Goal: Information Seeking & Learning: Learn about a topic

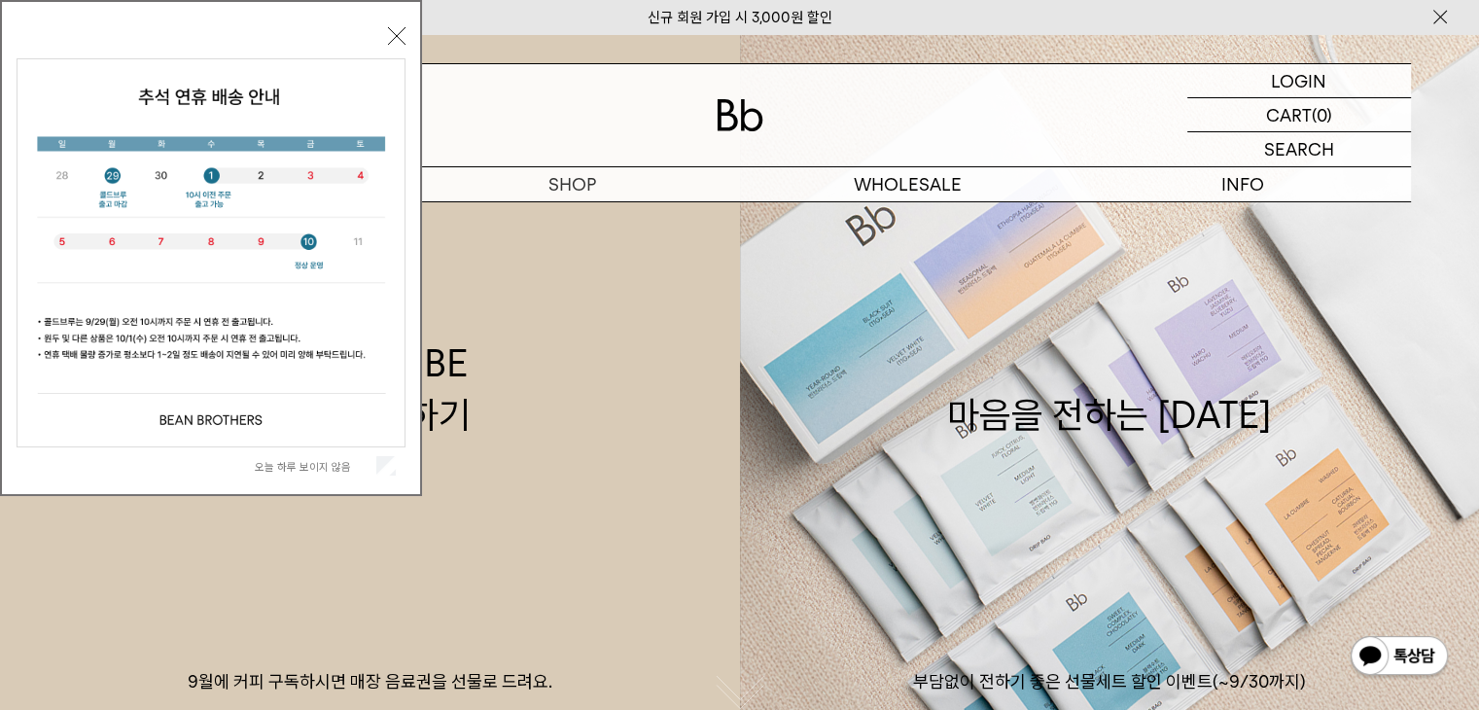
click at [397, 24] on div "오늘 하루 보이지 않음 닫기" at bounding box center [211, 252] width 389 height 463
click at [399, 30] on button "닫기" at bounding box center [397, 36] width 18 height 18
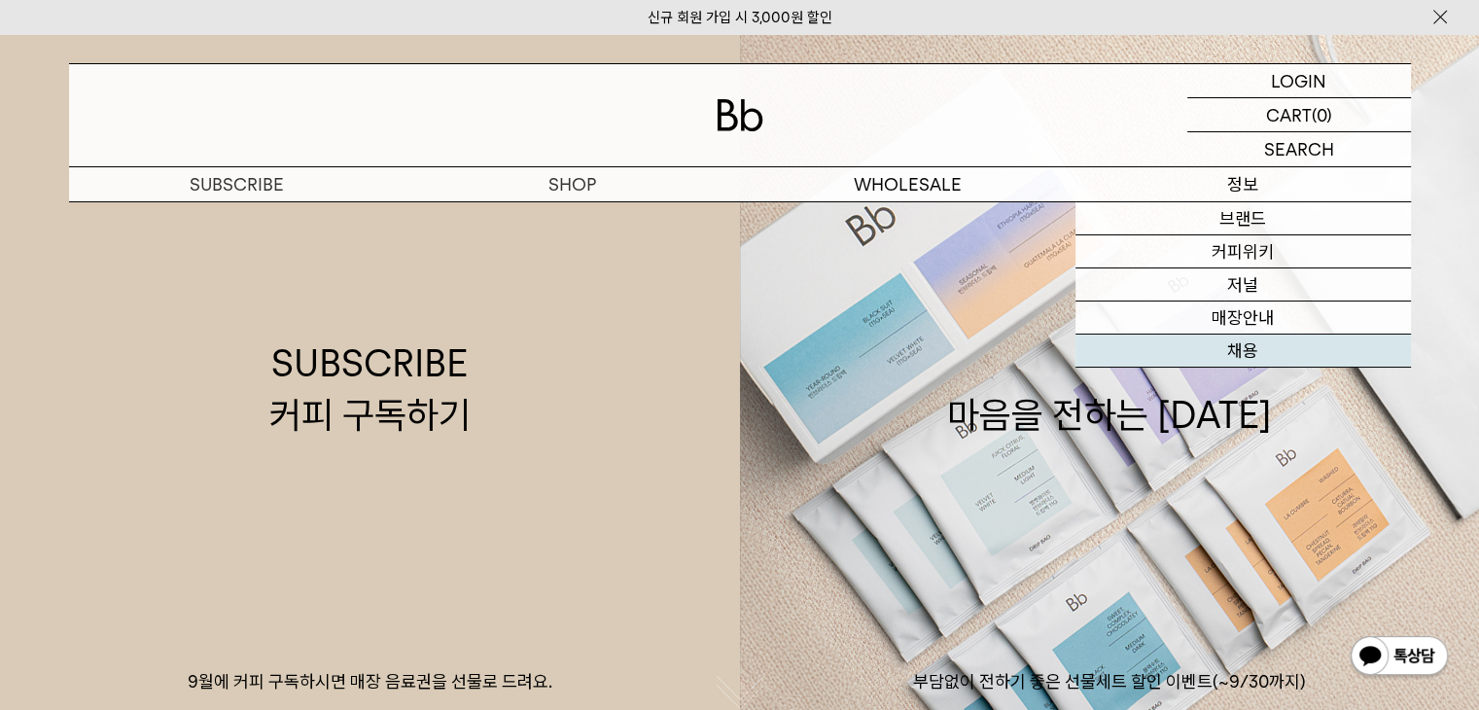
click at [1237, 356] on link "채용" at bounding box center [1244, 351] width 336 height 33
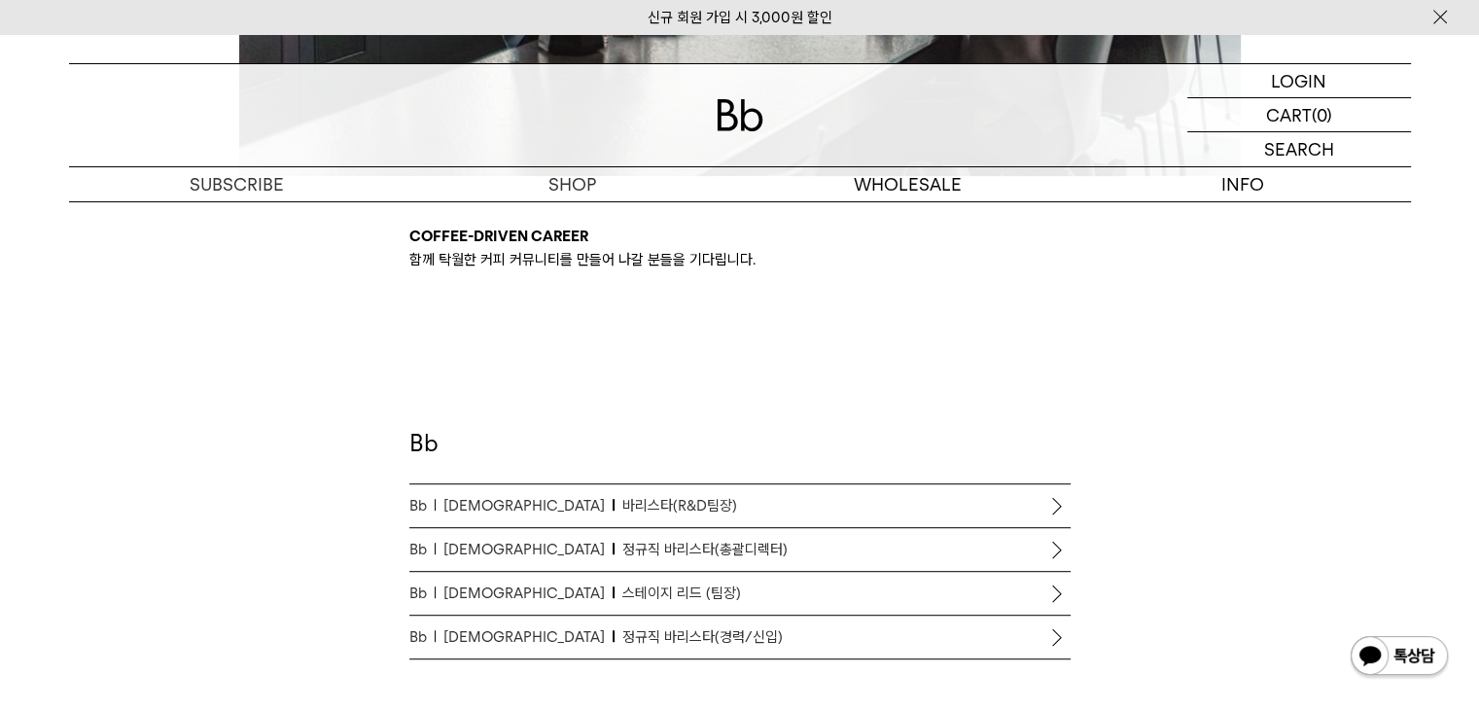
scroll to position [1167, 0]
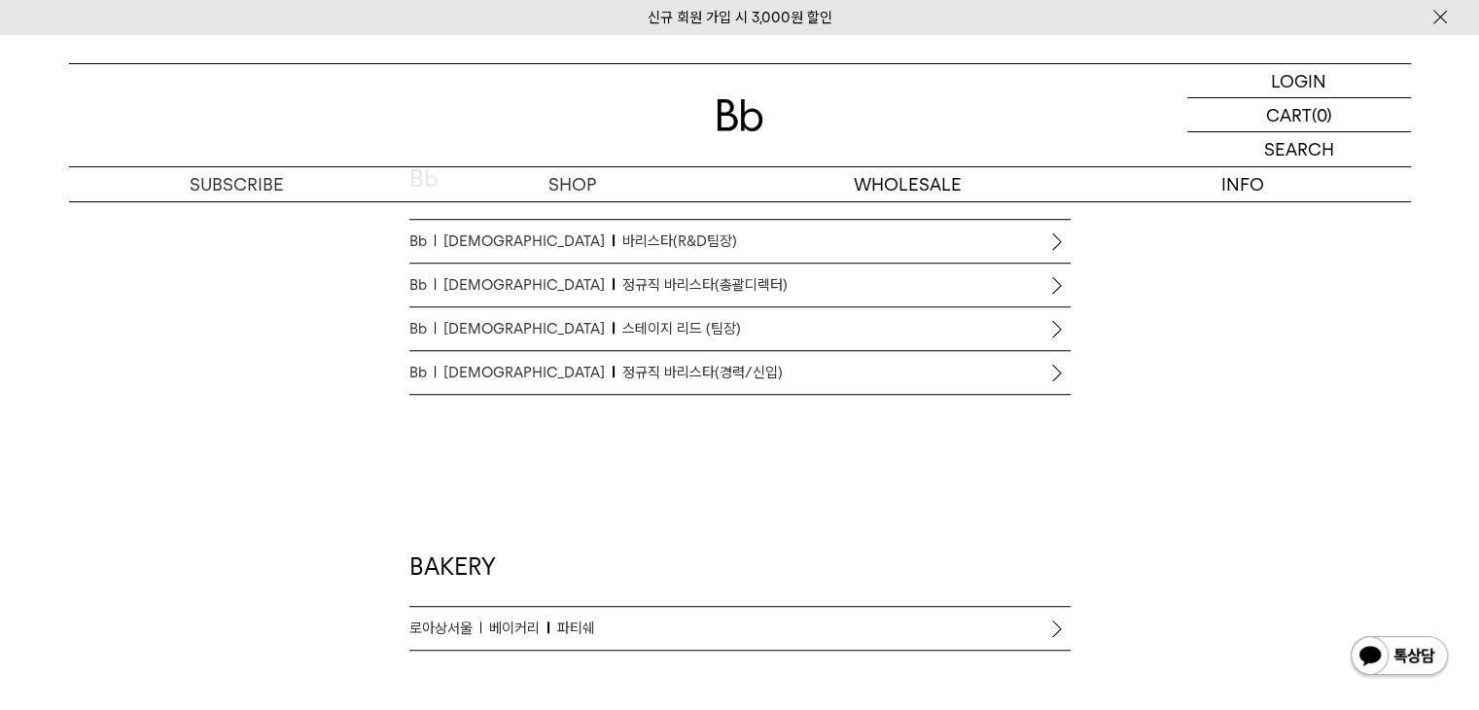
click at [623, 367] on span "정규직 바리스타(경력/신입)" at bounding box center [703, 372] width 160 height 23
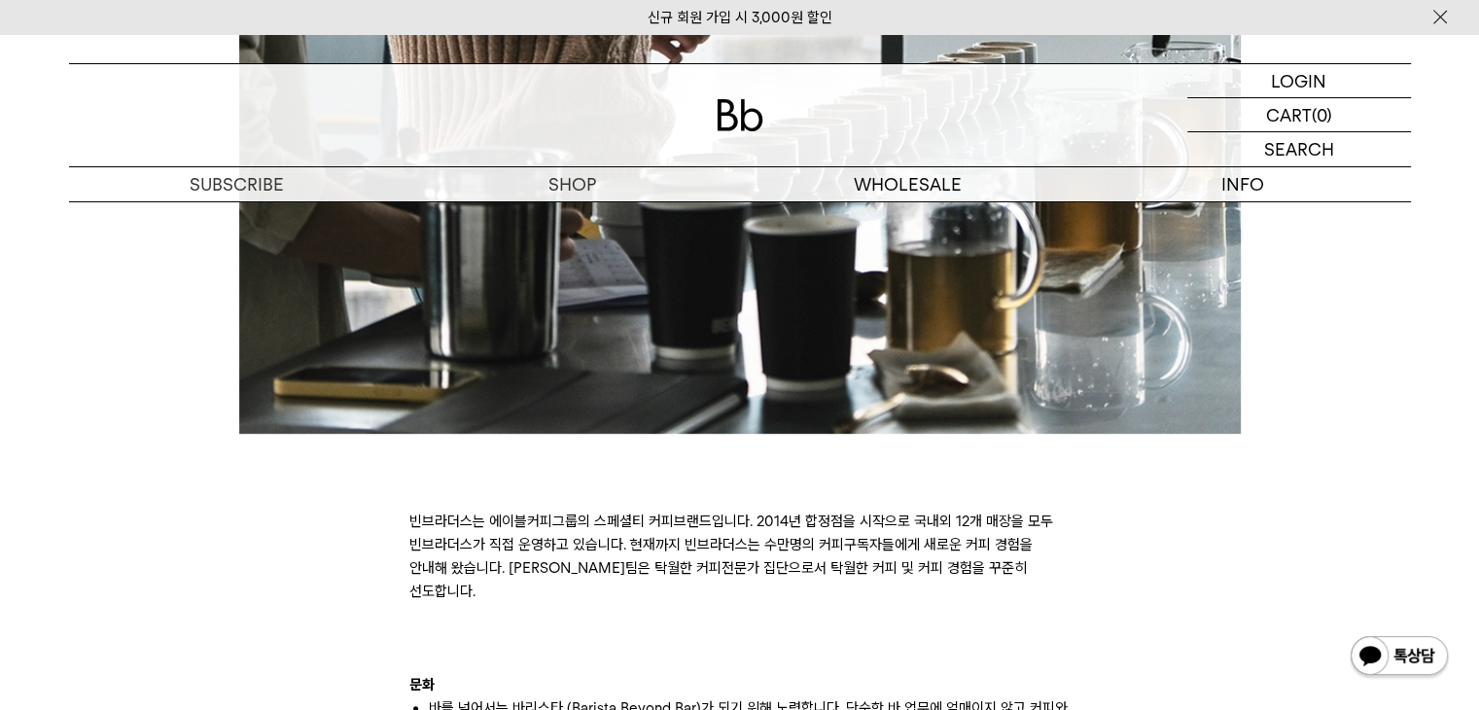
scroll to position [1070, 0]
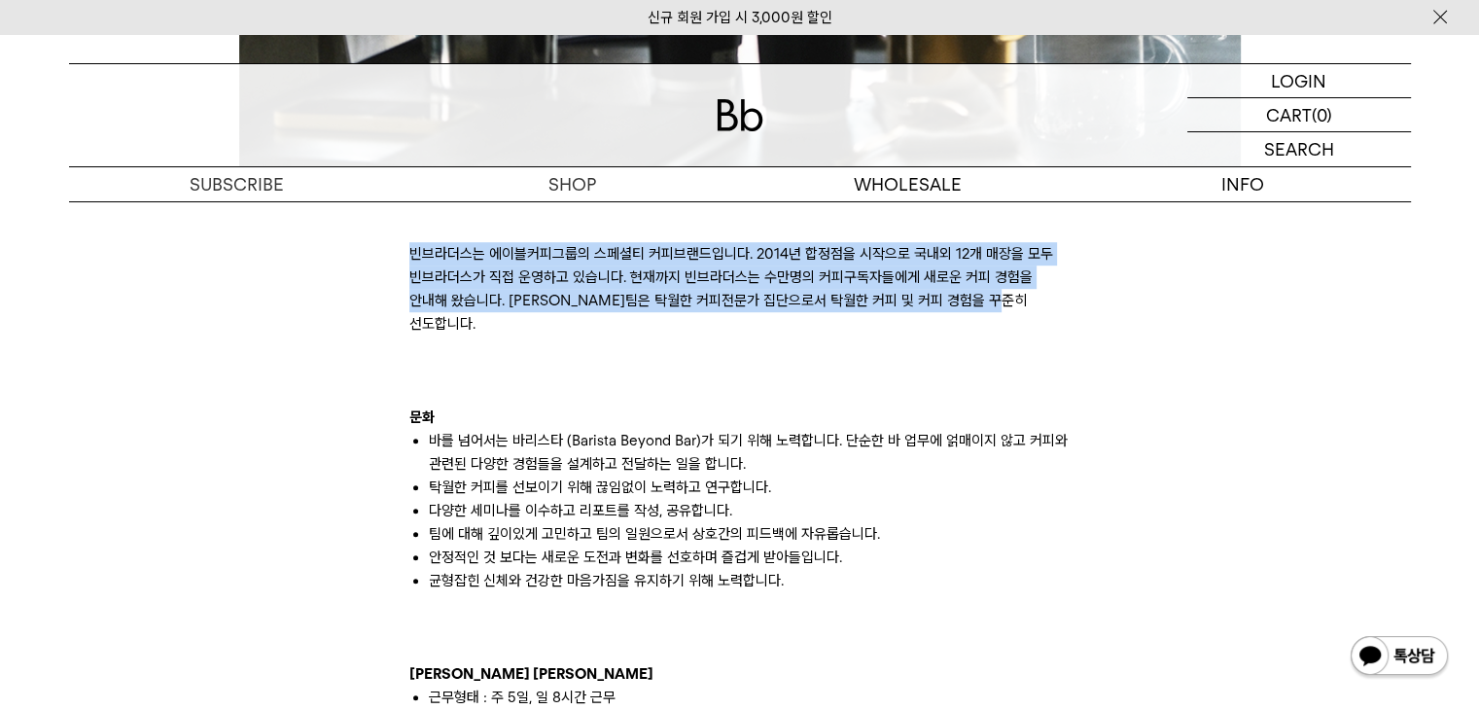
drag, startPoint x: 412, startPoint y: 246, endPoint x: 1118, endPoint y: 309, distance: 708.0
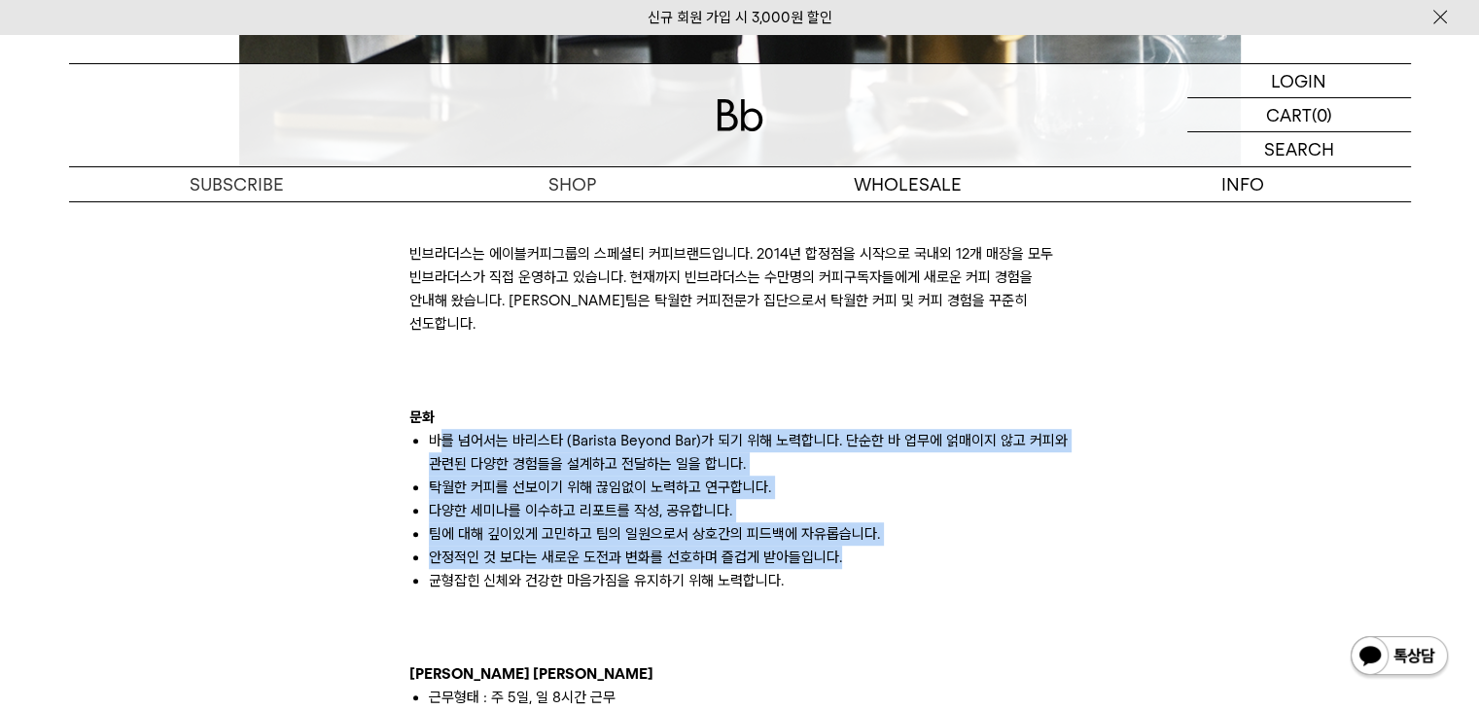
drag, startPoint x: 437, startPoint y: 418, endPoint x: 914, endPoint y: 524, distance: 489.2
click at [914, 524] on ul "바를 넘어서는 바리스타 (Barista Beyond Bar)가 되기 위해 노력합니다. 단순한 바 업무에 얽매이지 않고 커피와 관련된 다양한 경…" at bounding box center [739, 510] width 661 height 163
click at [914, 546] on li "안정적인 것 보다는 새로운 도전과 변화를 선호하며 즐겁게 받아들입니다." at bounding box center [750, 557] width 642 height 23
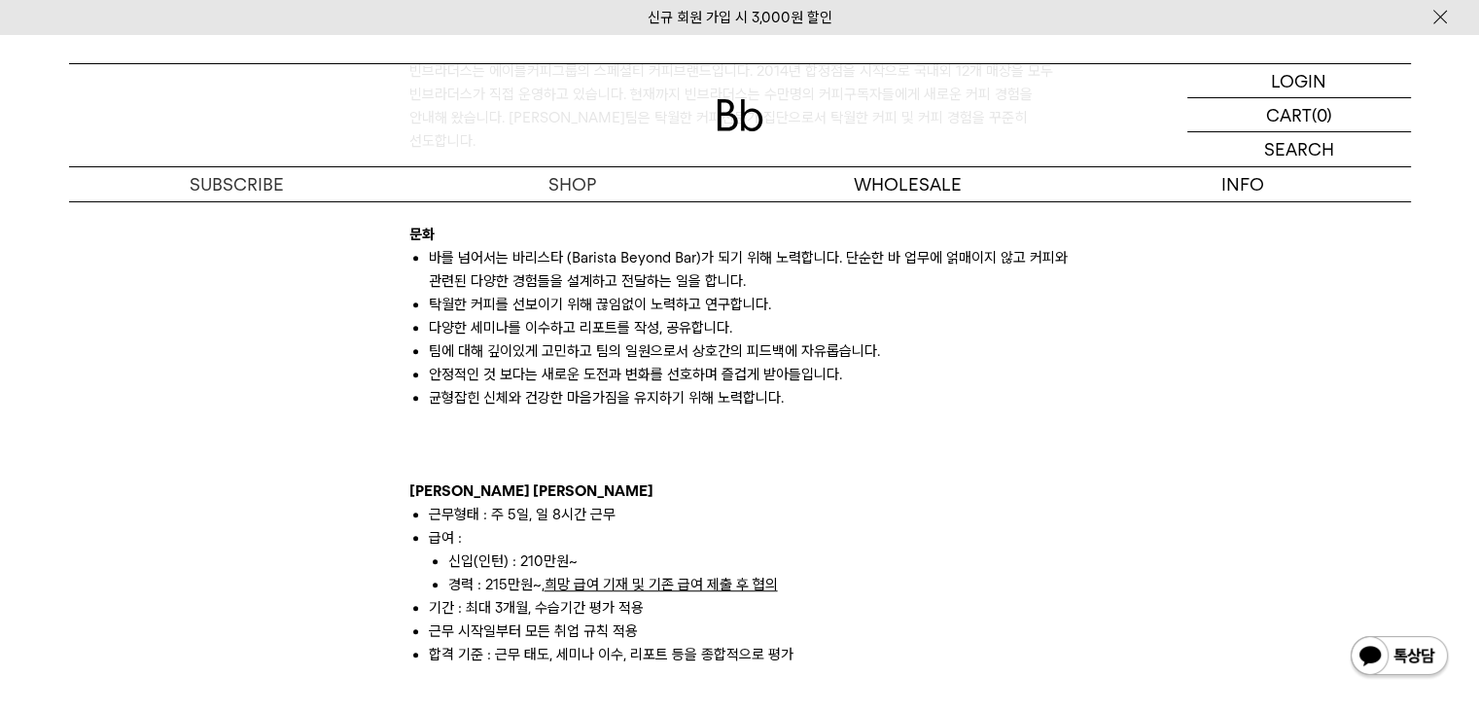
scroll to position [1264, 0]
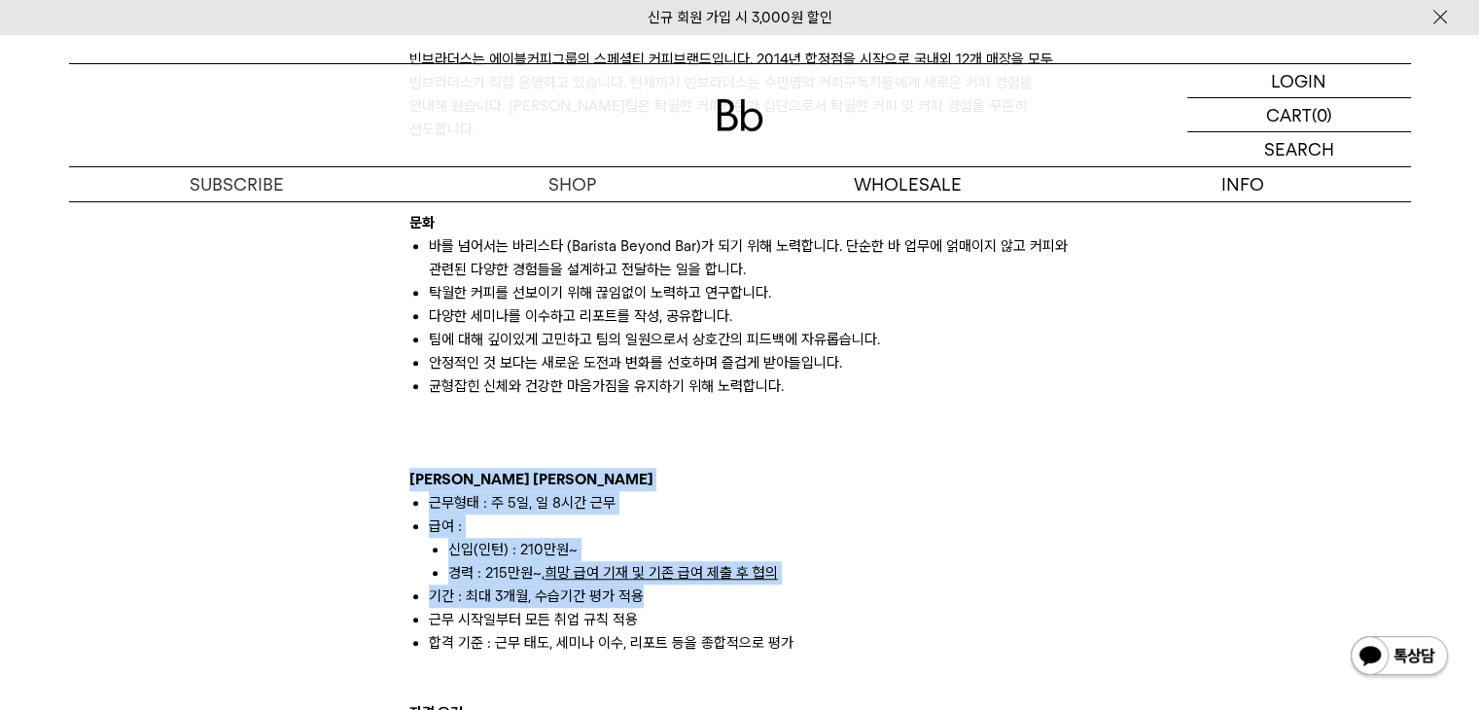
drag, startPoint x: 451, startPoint y: 476, endPoint x: 730, endPoint y: 573, distance: 294.7
click at [730, 585] on li "기간 : 최대 3개월, 수습기간 평가 적용" at bounding box center [750, 596] width 642 height 23
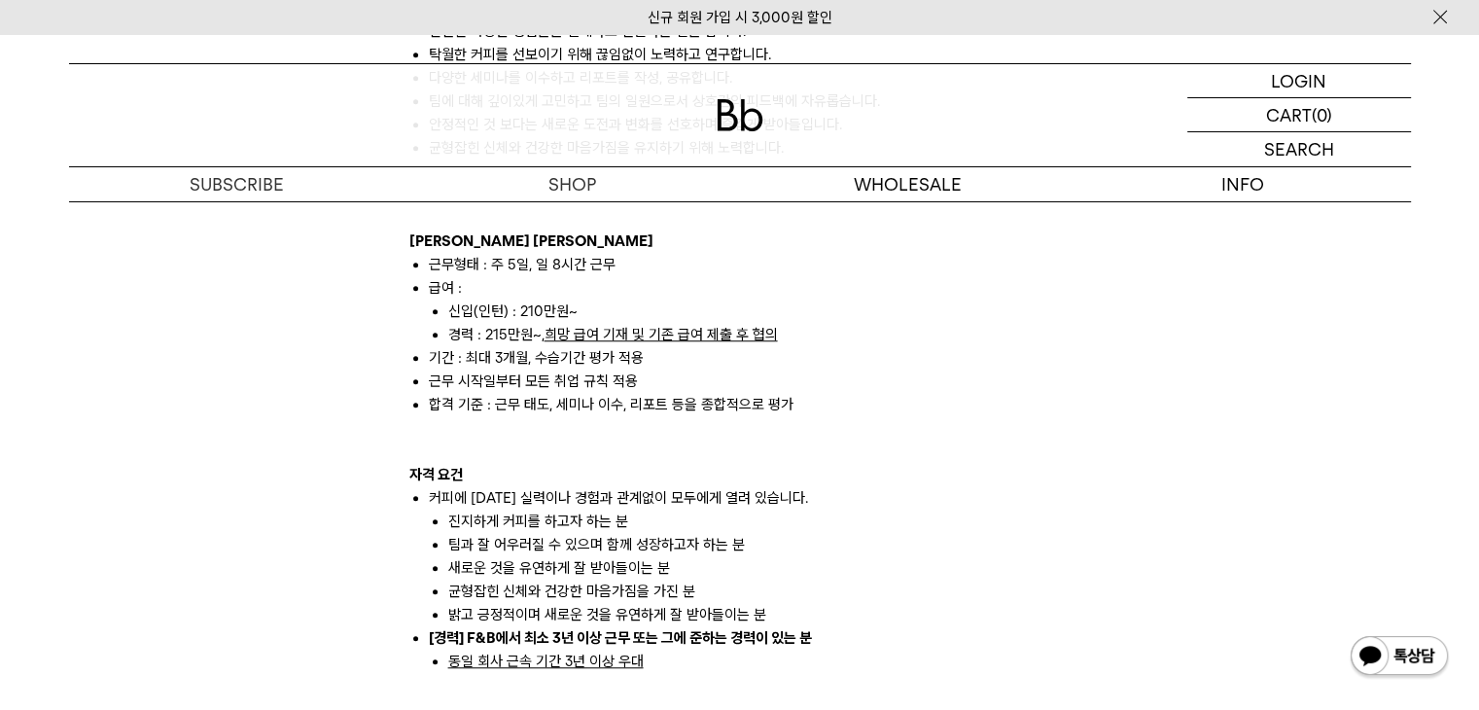
scroll to position [1654, 0]
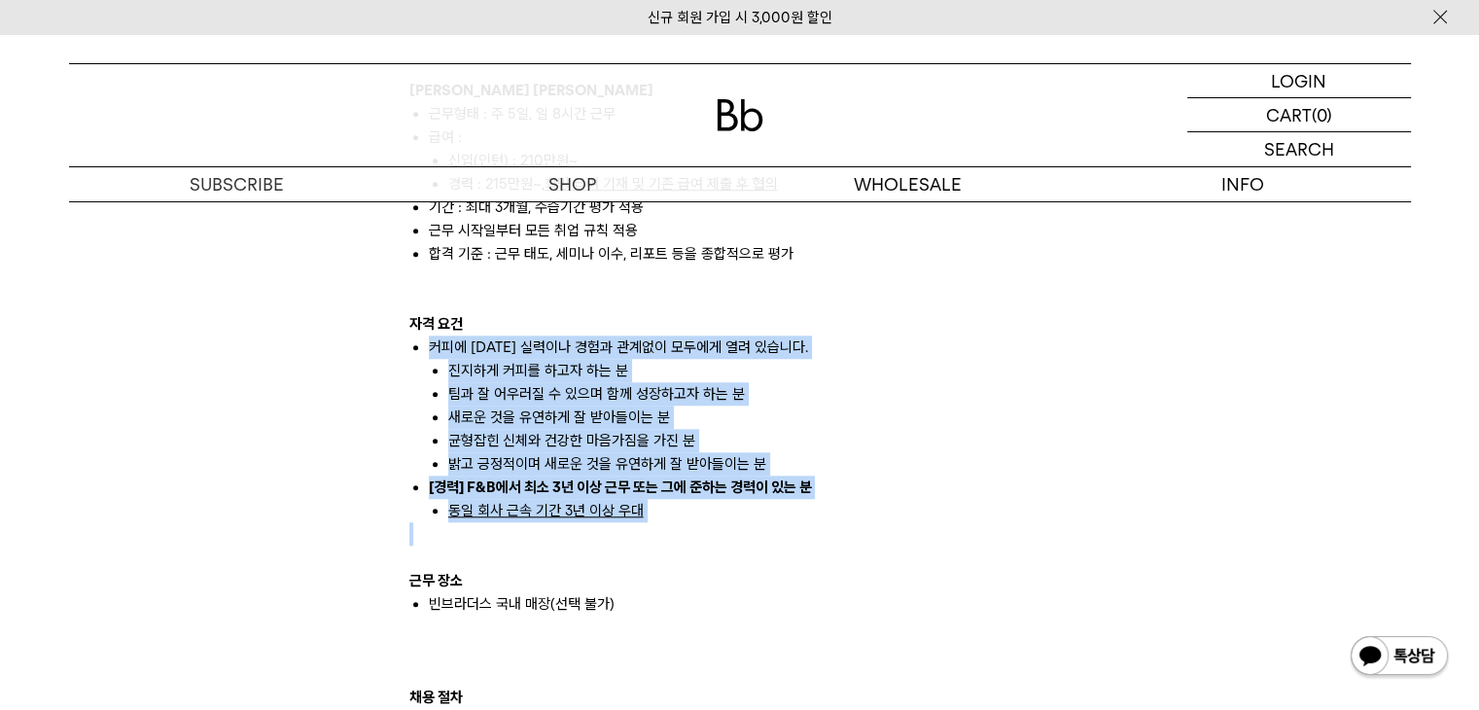
drag, startPoint x: 427, startPoint y: 319, endPoint x: 888, endPoint y: 504, distance: 496.7
click at [888, 504] on div "빈브라더스는 에이블커피그룹의 스페셜티 커피브랜드입니다. 2014년 합정점을 시작으로 국내외 12개 매장을 모두 빈브라더스가 직접 운영하고 있습…" at bounding box center [739, 557] width 661 height 1891
click at [890, 522] on p at bounding box center [739, 533] width 661 height 23
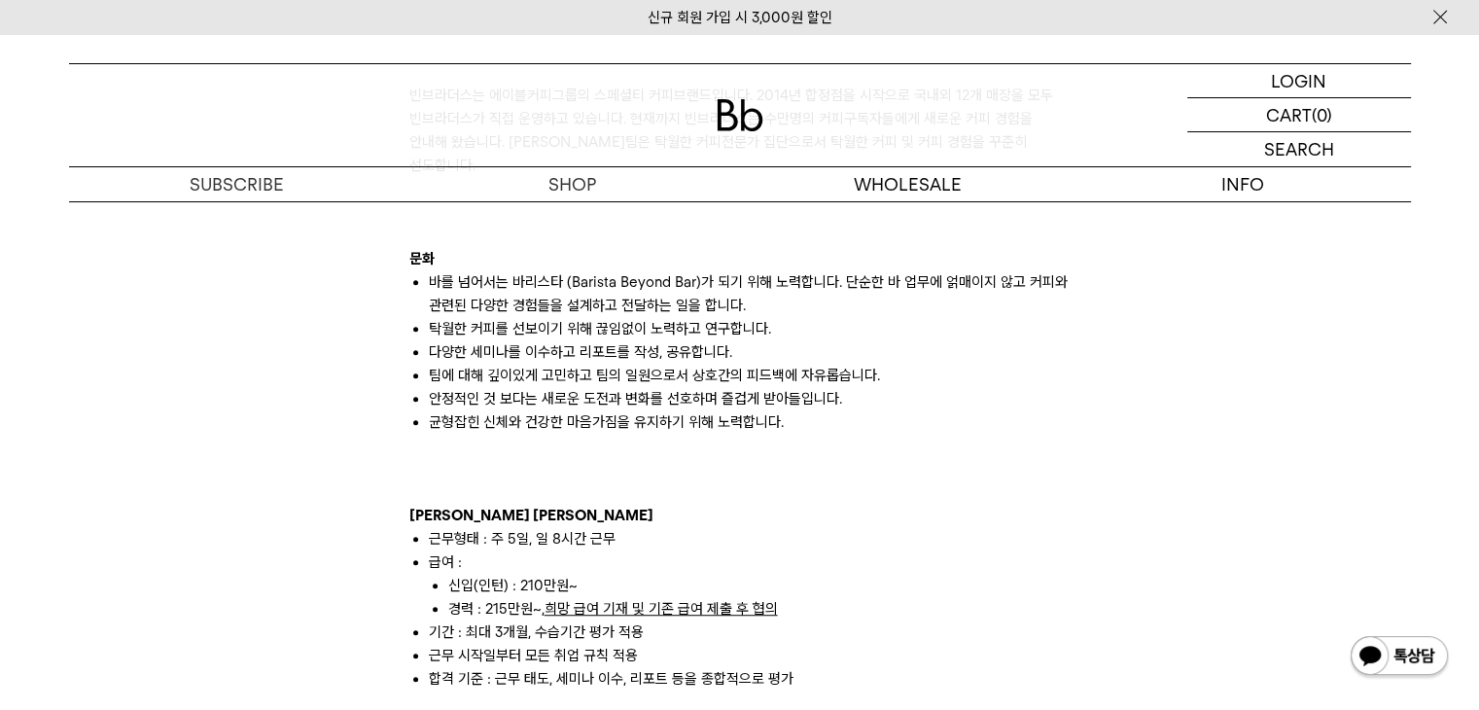
scroll to position [1070, 0]
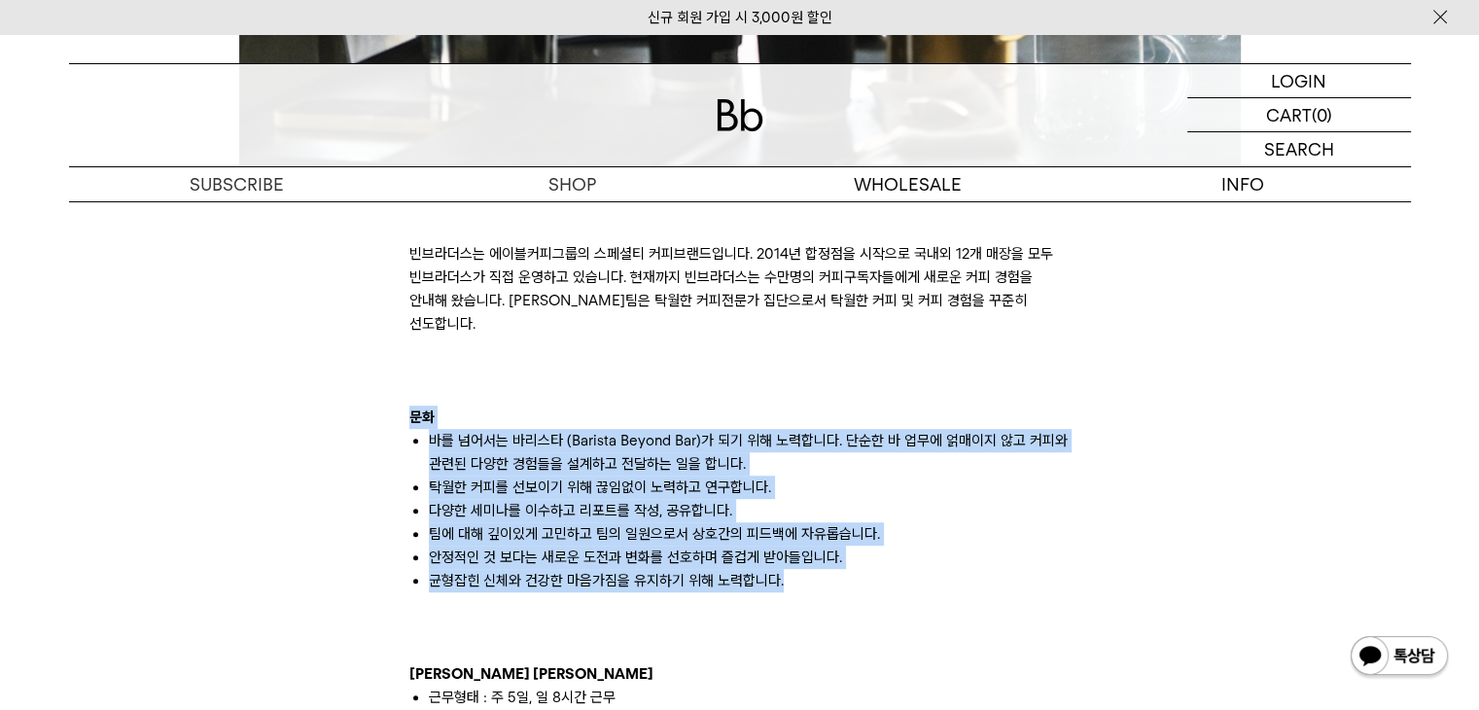
drag, startPoint x: 446, startPoint y: 407, endPoint x: 1003, endPoint y: 574, distance: 581.0
copy div "문화 바를 넘어서는 바리스타 (Barista Beyond Bar)가 되기 위해 노력합니다. 단순한 바 업무에 얽매이지 않고 커피와 관련된 다양…"
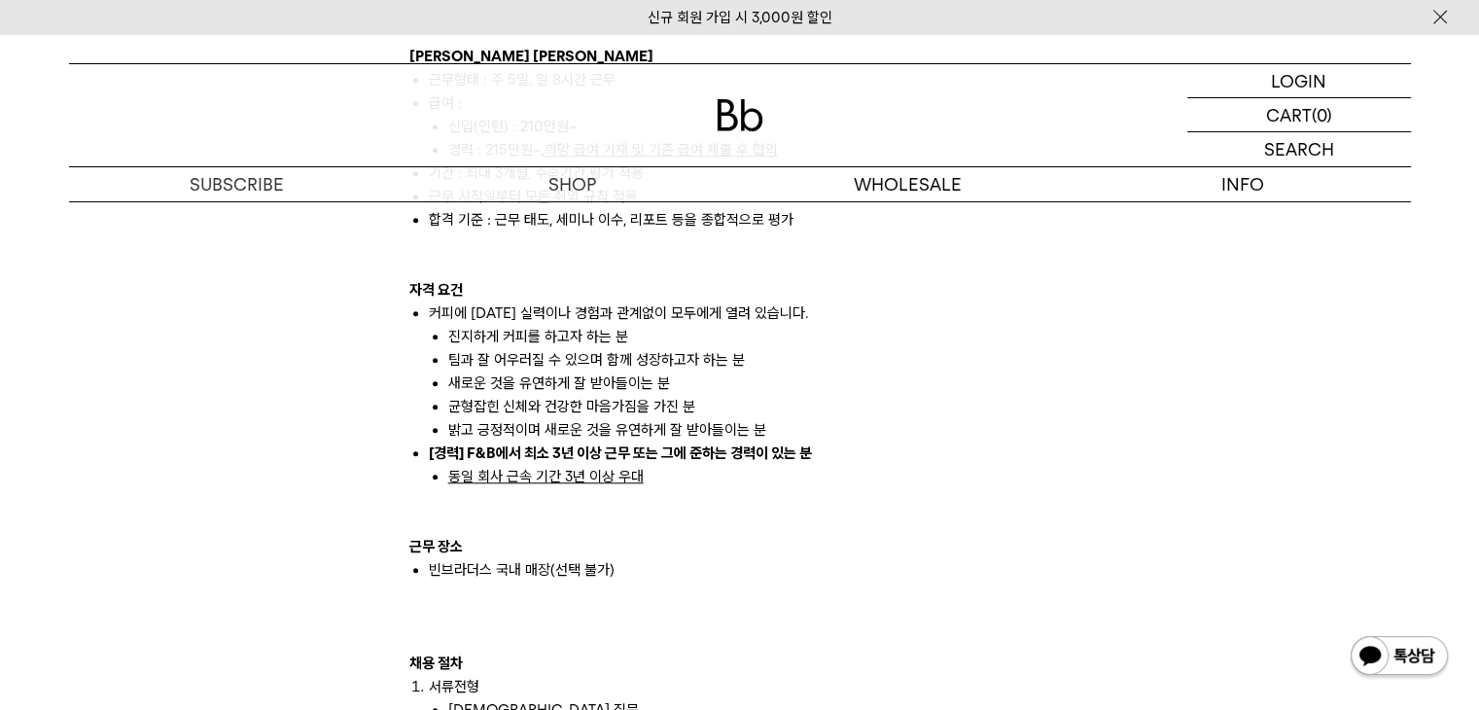
scroll to position [1654, 0]
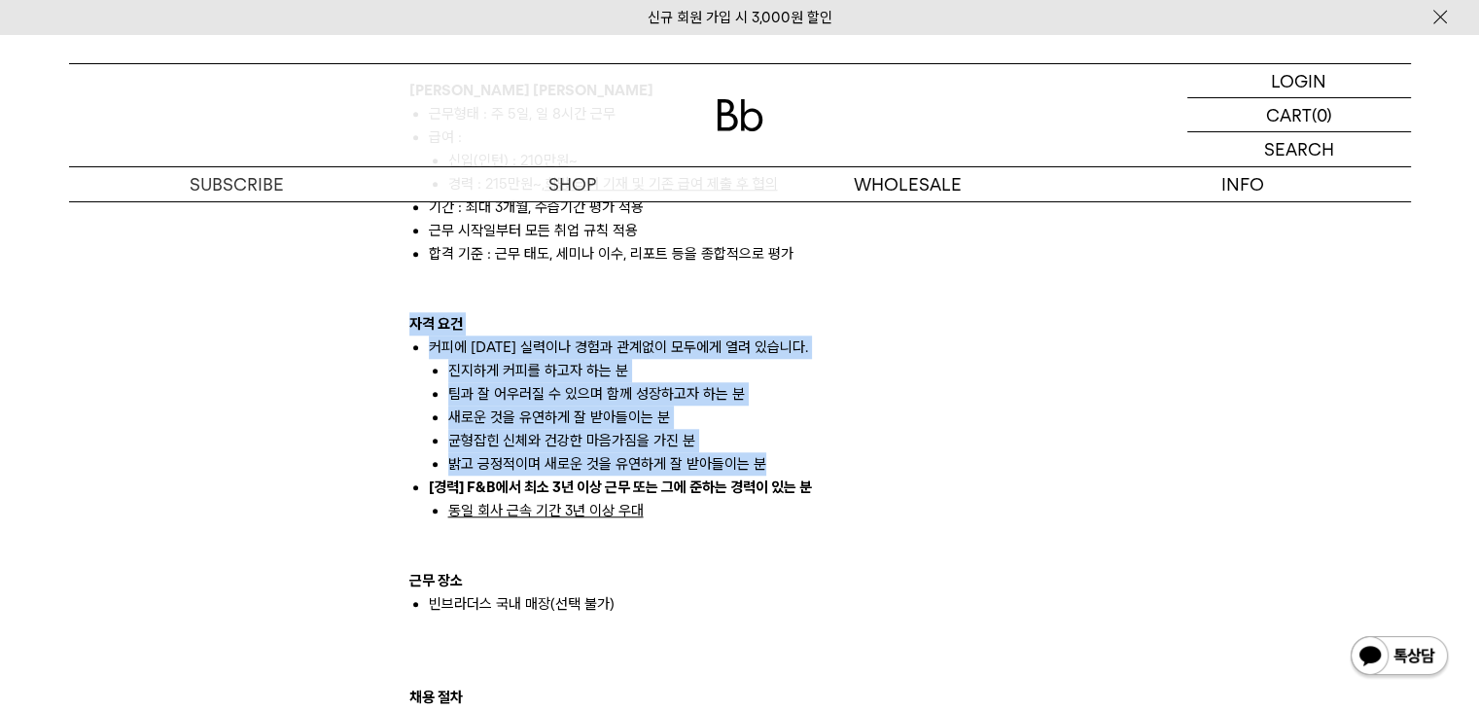
drag, startPoint x: 409, startPoint y: 296, endPoint x: 768, endPoint y: 440, distance: 387.6
click at [768, 440] on div "빈브라더스는 에이블커피그룹의 스페셜티 커피브랜드입니다. 2014년 합정점을 시작으로 국내외 12개 매장을 모두 빈브라더스가 직접 운영하고 있습…" at bounding box center [739, 557] width 661 height 1891
copy div "자격 요건 커피에 대한 실력이나 경험과 관계없이 모두에게 열려 있습니다. 진지하게 커피를 하고자 하는 분 팀과 잘 어우러질 수 있으며 함께 성…"
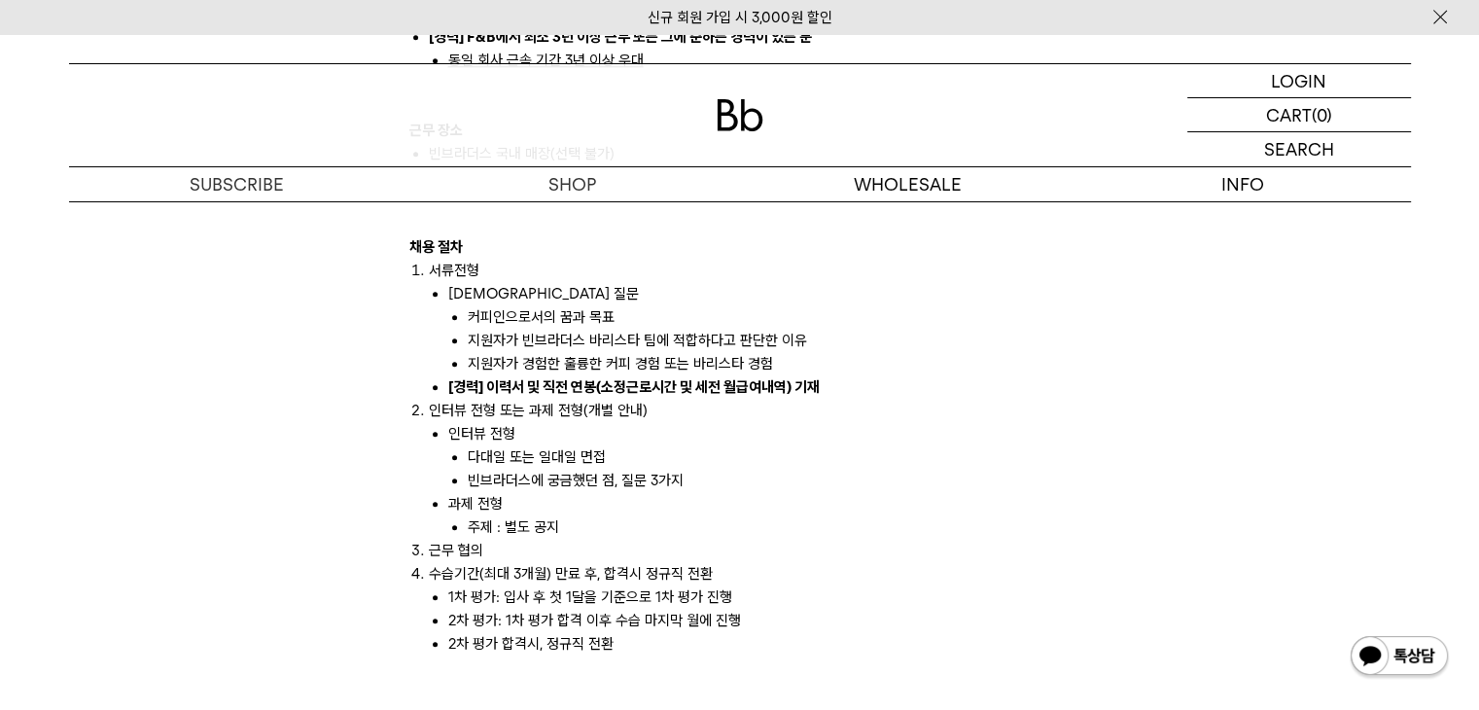
scroll to position [2043, 0]
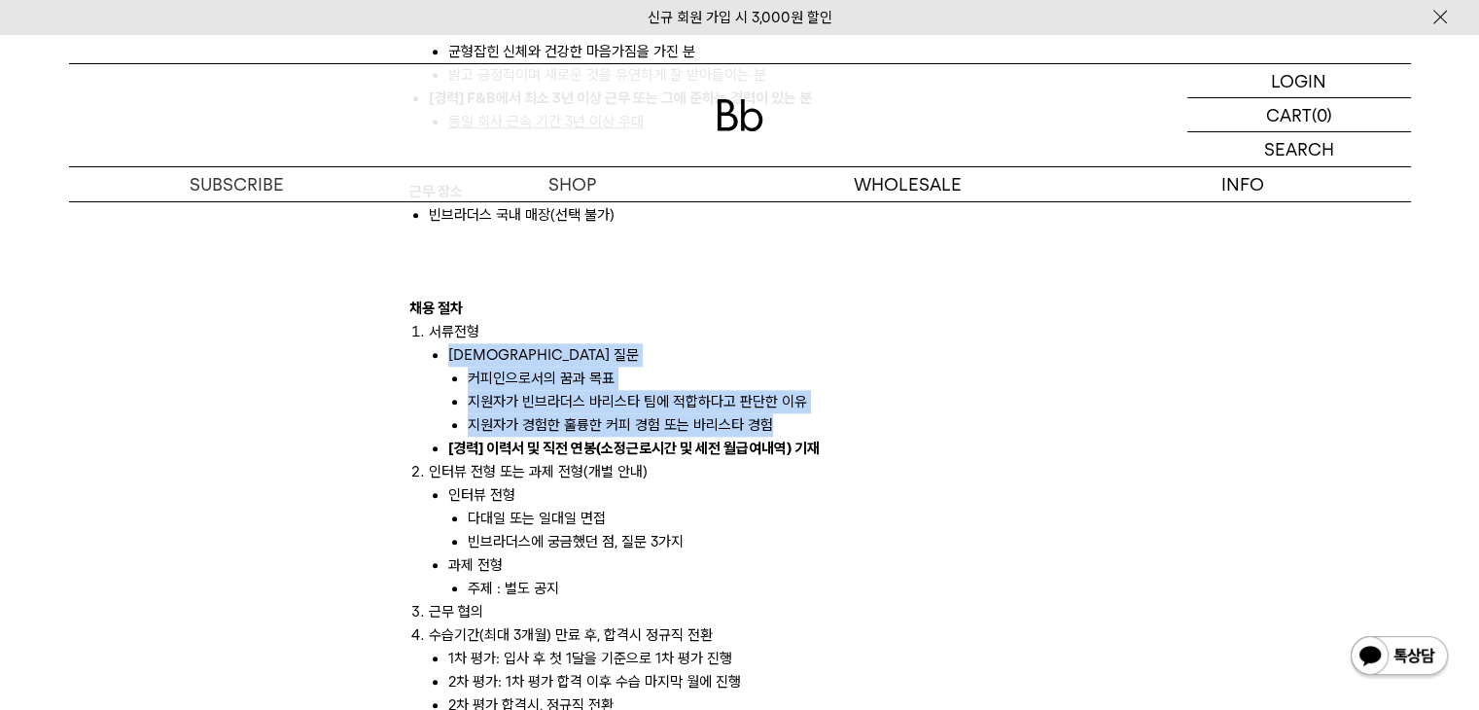
drag, startPoint x: 432, startPoint y: 328, endPoint x: 782, endPoint y: 398, distance: 357.1
click at [782, 398] on li "사전 질문 커피인으로서의 꿈과 목표 지원자가 빈브라더스 바리스타 팀에 적합하다고 판단한 이유 지원자가 경험한 훌륭한 커피 경험 또는 바리스타 …" at bounding box center [759, 389] width 623 height 93
copy li "사전 질문 커피인으로서의 꿈과 목표 지원자가 빈브라더스 바리스타 팀에 적합하다고 판단한 이유 지원자가 경험한 훌륭한 커피 경험 또는 바리스타 …"
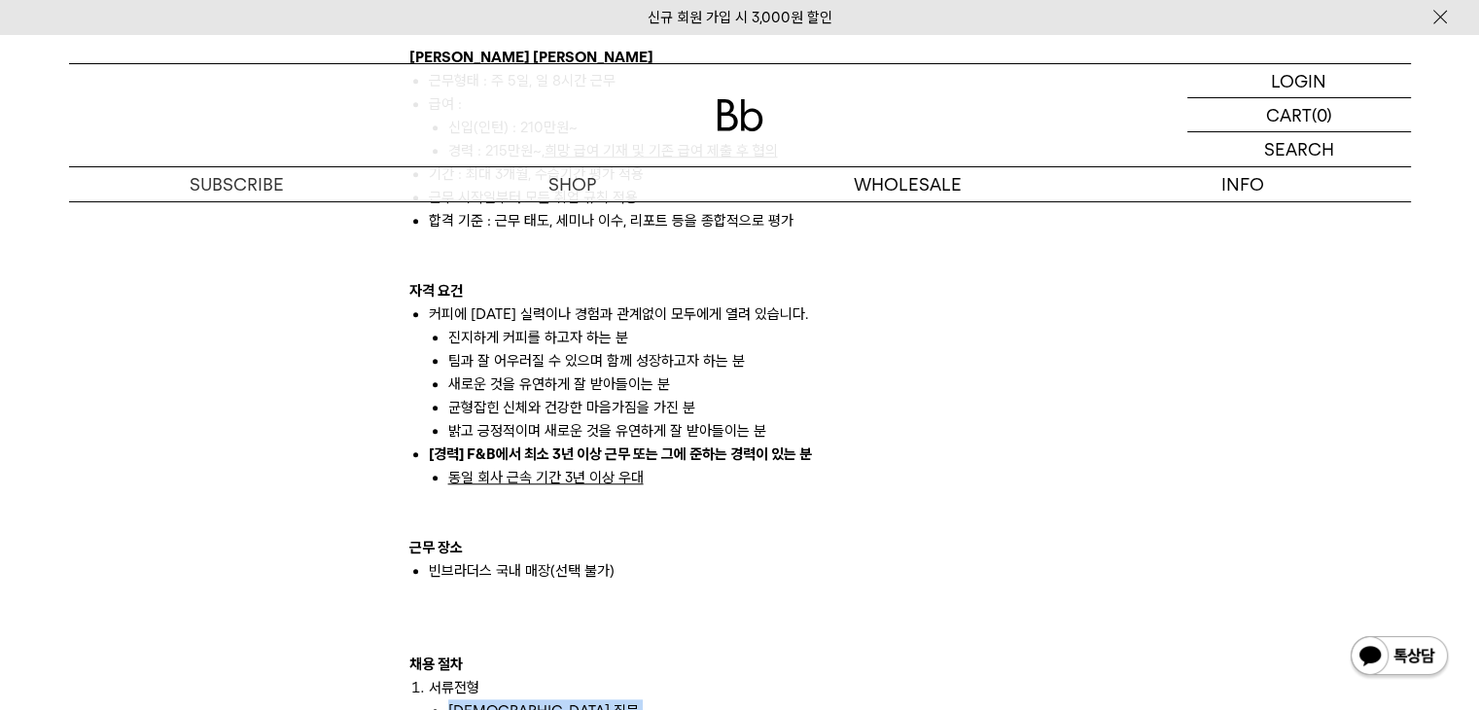
scroll to position [1654, 0]
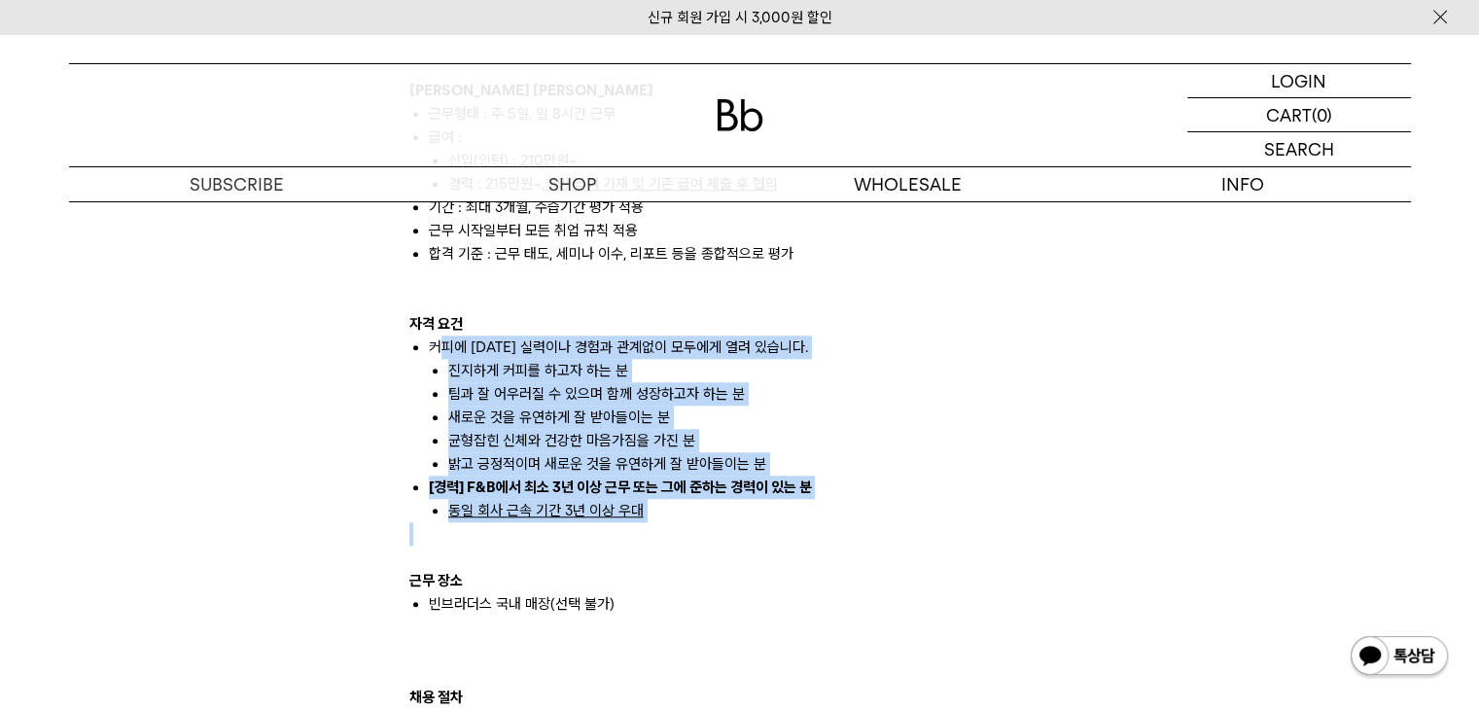
drag, startPoint x: 436, startPoint y: 319, endPoint x: 777, endPoint y: 520, distance: 396.4
click at [777, 520] on div "빈브라더스는 에이블커피그룹의 스페셜티 커피브랜드입니다. 2014년 합정점을 시작으로 국내외 12개 매장을 모두 빈브라더스가 직접 운영하고 있습…" at bounding box center [739, 557] width 661 height 1891
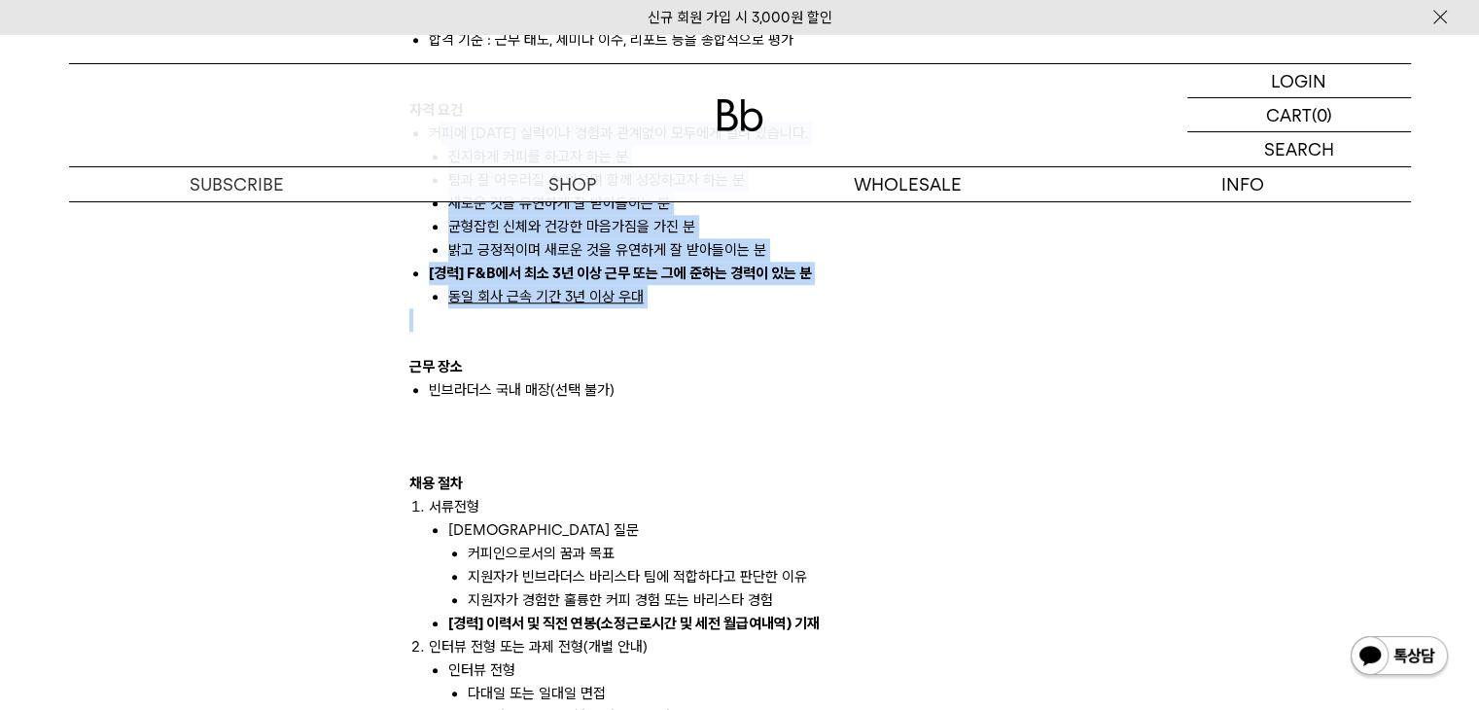
scroll to position [2043, 0]
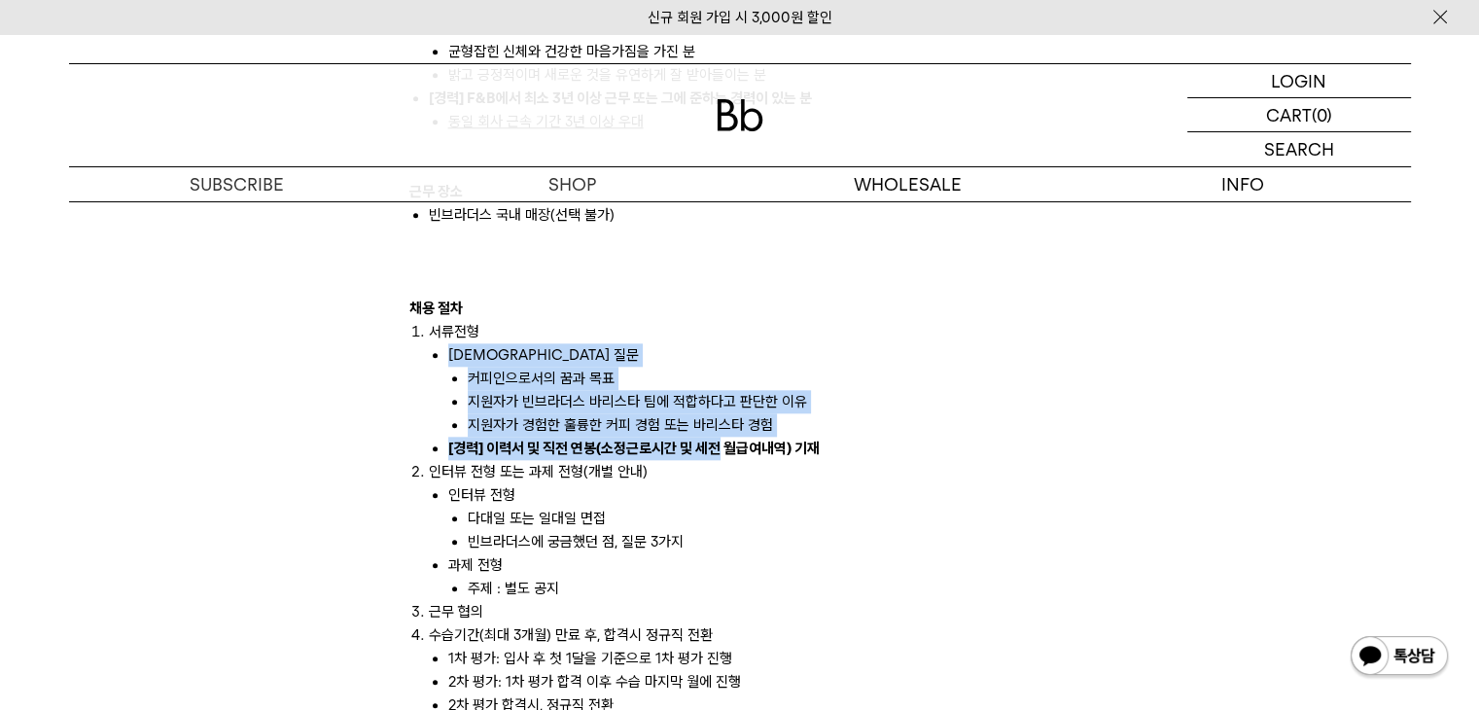
drag, startPoint x: 444, startPoint y: 341, endPoint x: 720, endPoint y: 417, distance: 286.5
click at [720, 417] on ul "사전 질문 커피인으로서의 꿈과 목표 지원자가 빈브라더스 바리스타 팀에 적합하다고 판단한 이유 지원자가 경험한 훌륭한 커피 경험 또는 바리스타 …" at bounding box center [750, 401] width 642 height 117
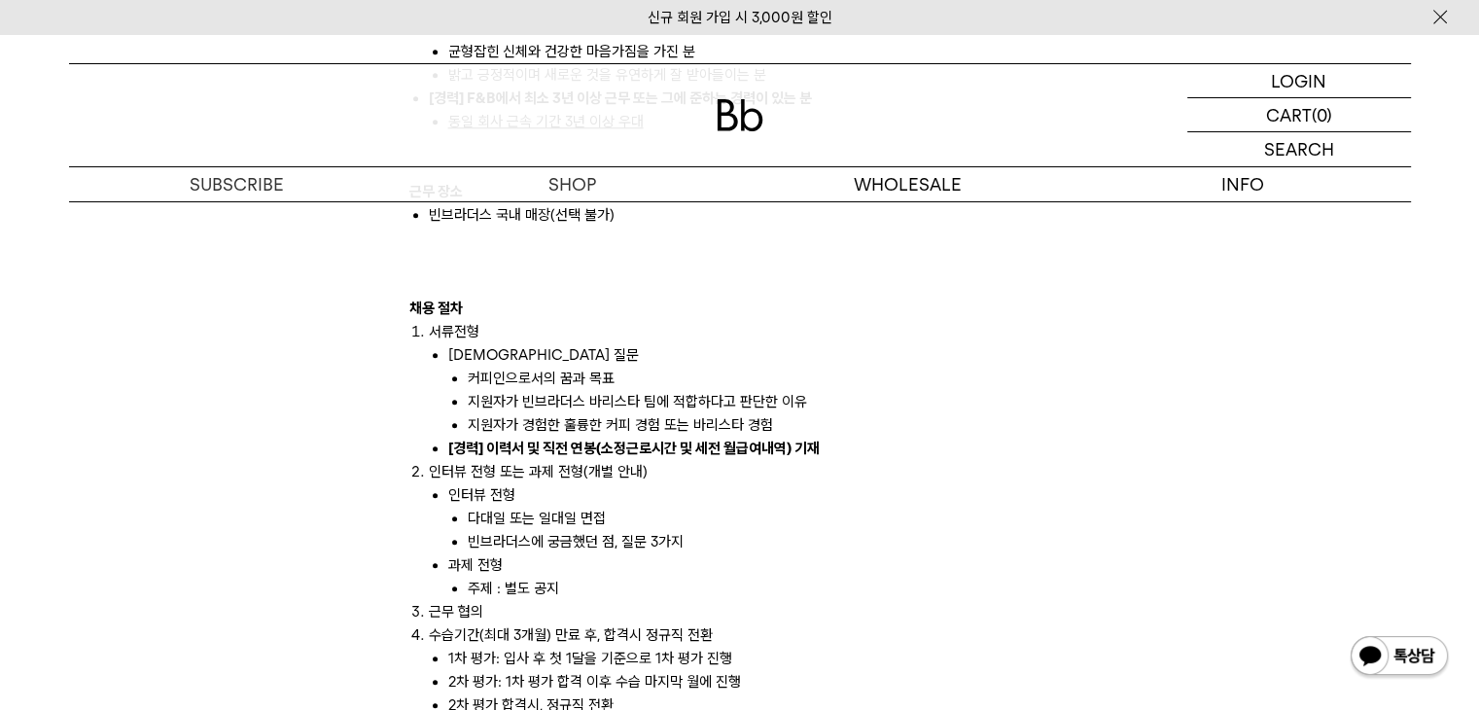
click at [718, 483] on li "인터뷰 전형 다대일 또는 일대일 면접 빈브라더스에 궁금했던 점, 질문 3가지" at bounding box center [759, 518] width 623 height 70
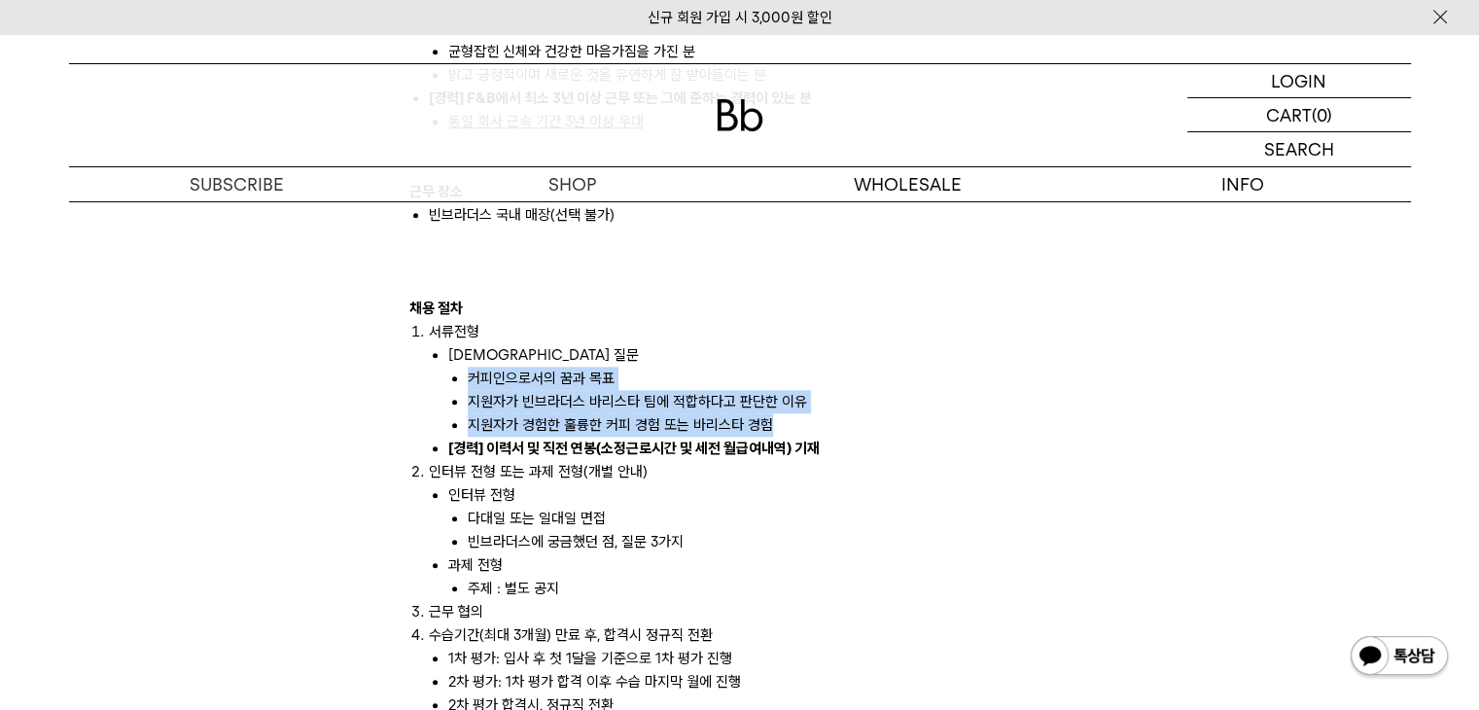
drag, startPoint x: 490, startPoint y: 356, endPoint x: 840, endPoint y: 409, distance: 354.2
click at [840, 409] on ol "커피인으로서의 꿈과 목표 지원자가 빈브라더스 바리스타 팀에 적합하다고 판단한 이유 지원자가 경험한 훌륭한 커피 경험 또는 바리스타 경험" at bounding box center [759, 402] width 623 height 70
click at [477, 367] on li "커피인으로서의 꿈과 목표" at bounding box center [769, 378] width 603 height 23
drag, startPoint x: 426, startPoint y: 324, endPoint x: 821, endPoint y: 409, distance: 404.1
click at [821, 409] on ol "서류전형 사전 질문 커피인으로서의 꿈과 목표 지원자가 빈브라더스 바리스타 팀에 적합하다고 판단한 이유 지원자가 경험한 훌륭한 커피 경험 또는 …" at bounding box center [739, 518] width 661 height 397
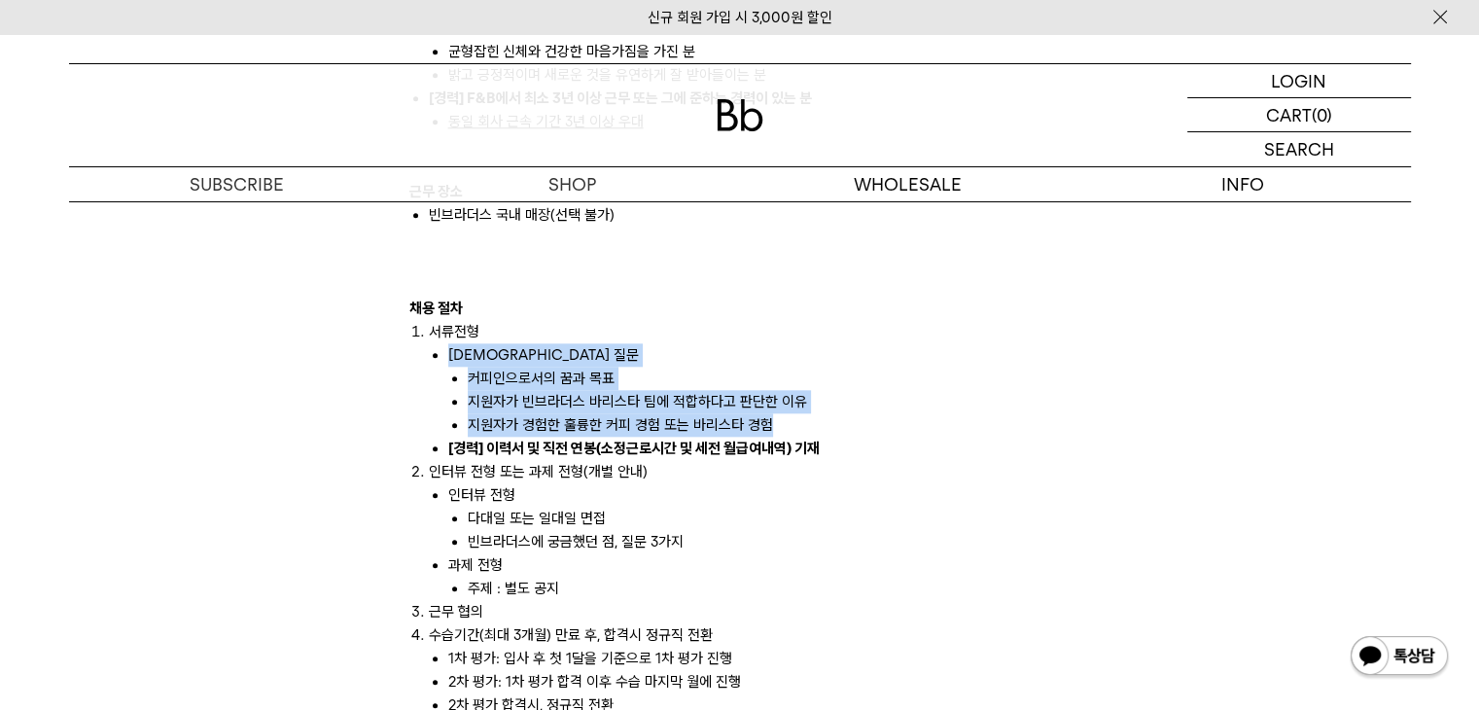
copy li "사전 질문 커피인으로서의 꿈과 목표 지원자가 빈브라더스 바리스타 팀에 적합하다고 판단한 이유 지원자가 경험한 훌륭한 커피 경험 또는 바리스타 …"
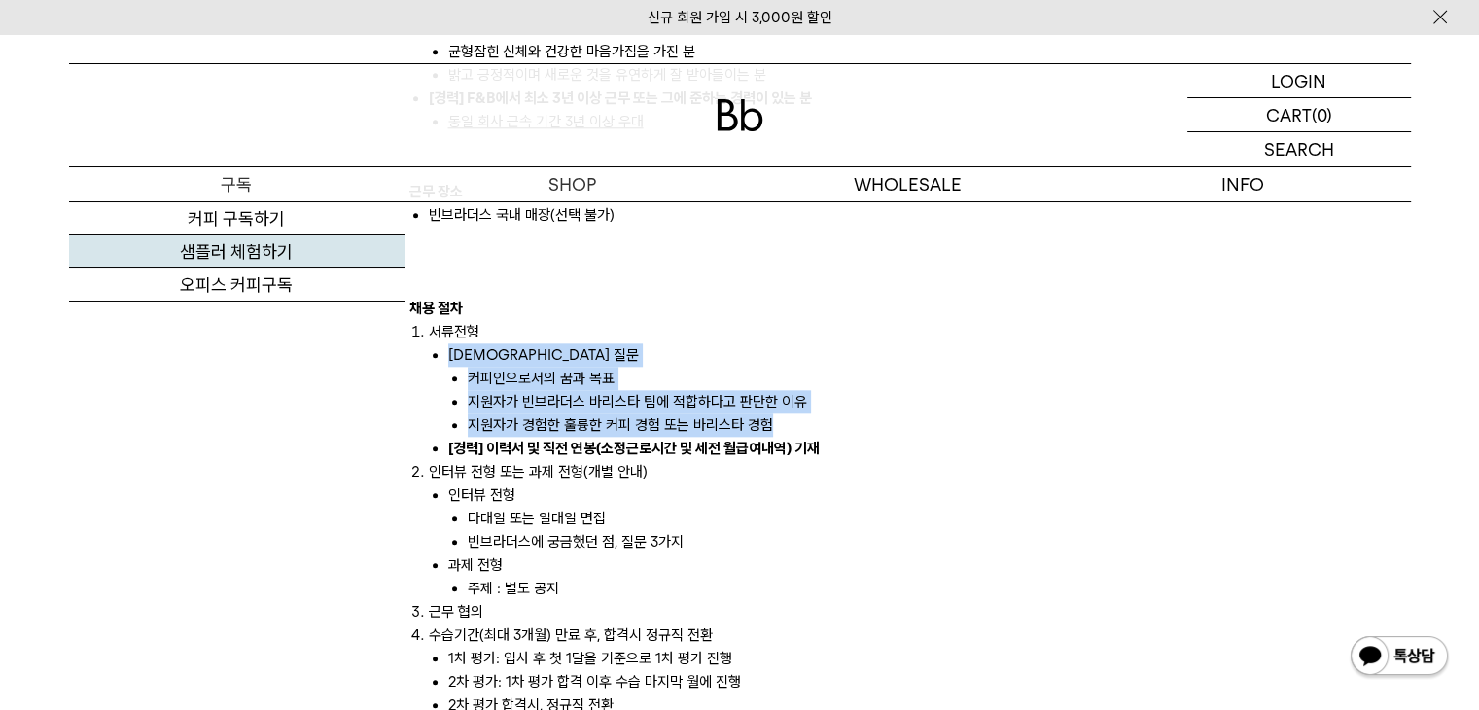
click at [245, 250] on link "샘플러 체험하기" at bounding box center [237, 251] width 336 height 33
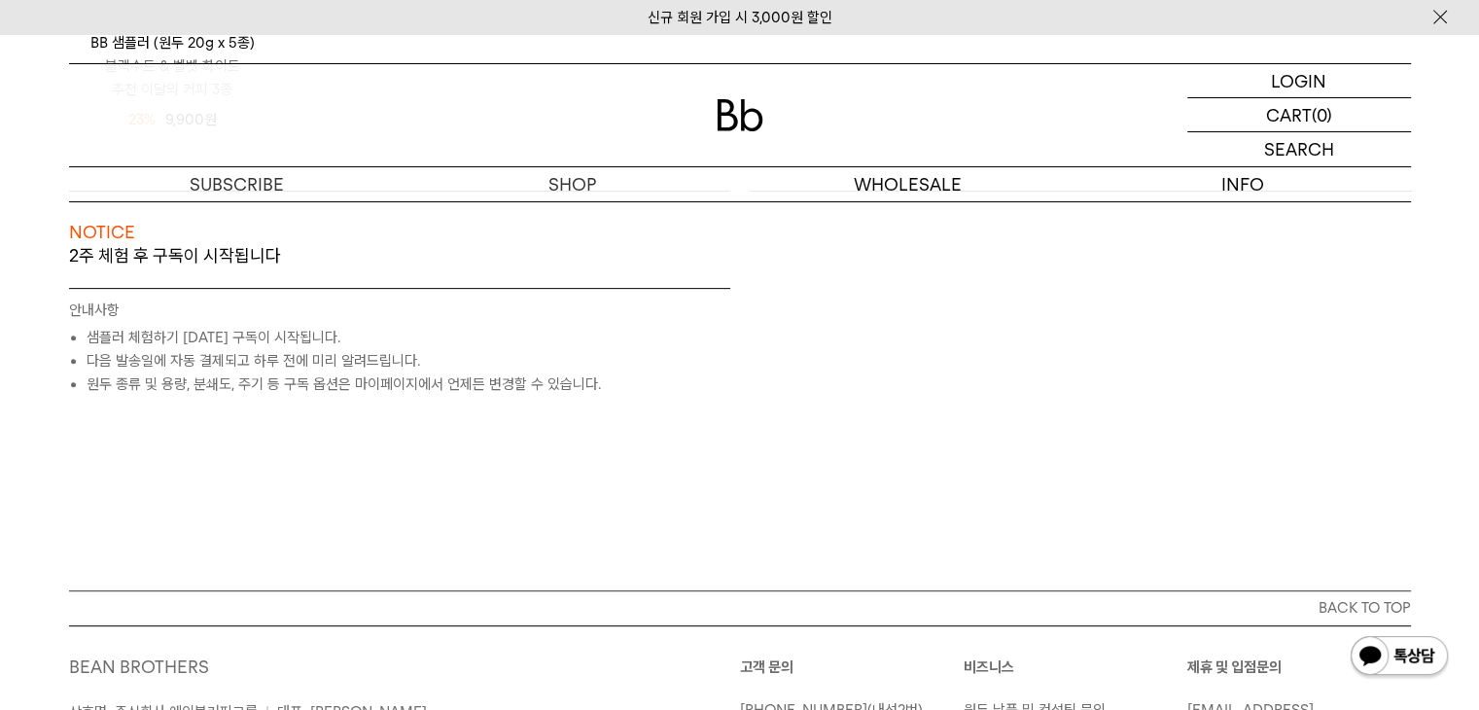
scroll to position [584, 0]
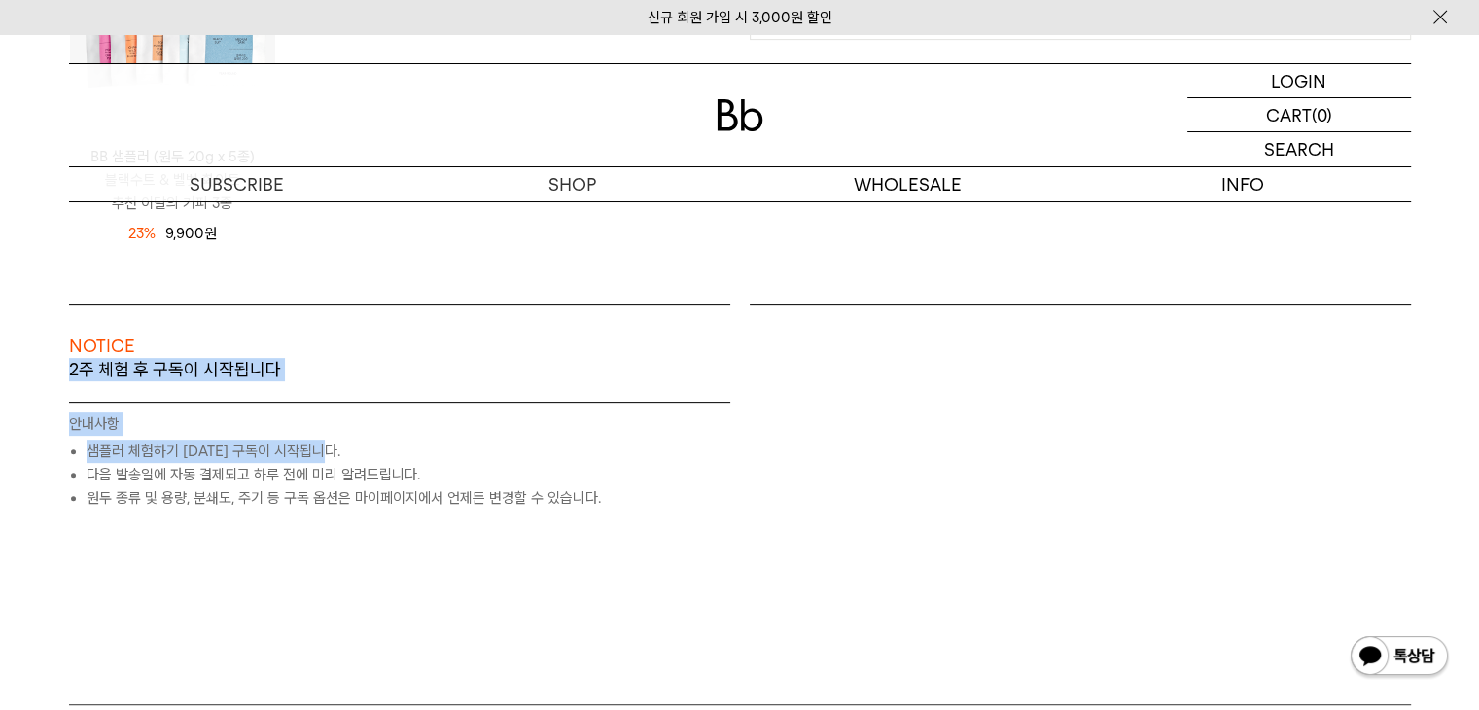
drag, startPoint x: 66, startPoint y: 364, endPoint x: 561, endPoint y: 456, distance: 503.6
click at [561, 456] on div "NOTICE 2주 체험 후 구독이 시작됩니다 원두 SEASONAL (매월 새로운 원두) 400G /" at bounding box center [399, 406] width 681 height 205
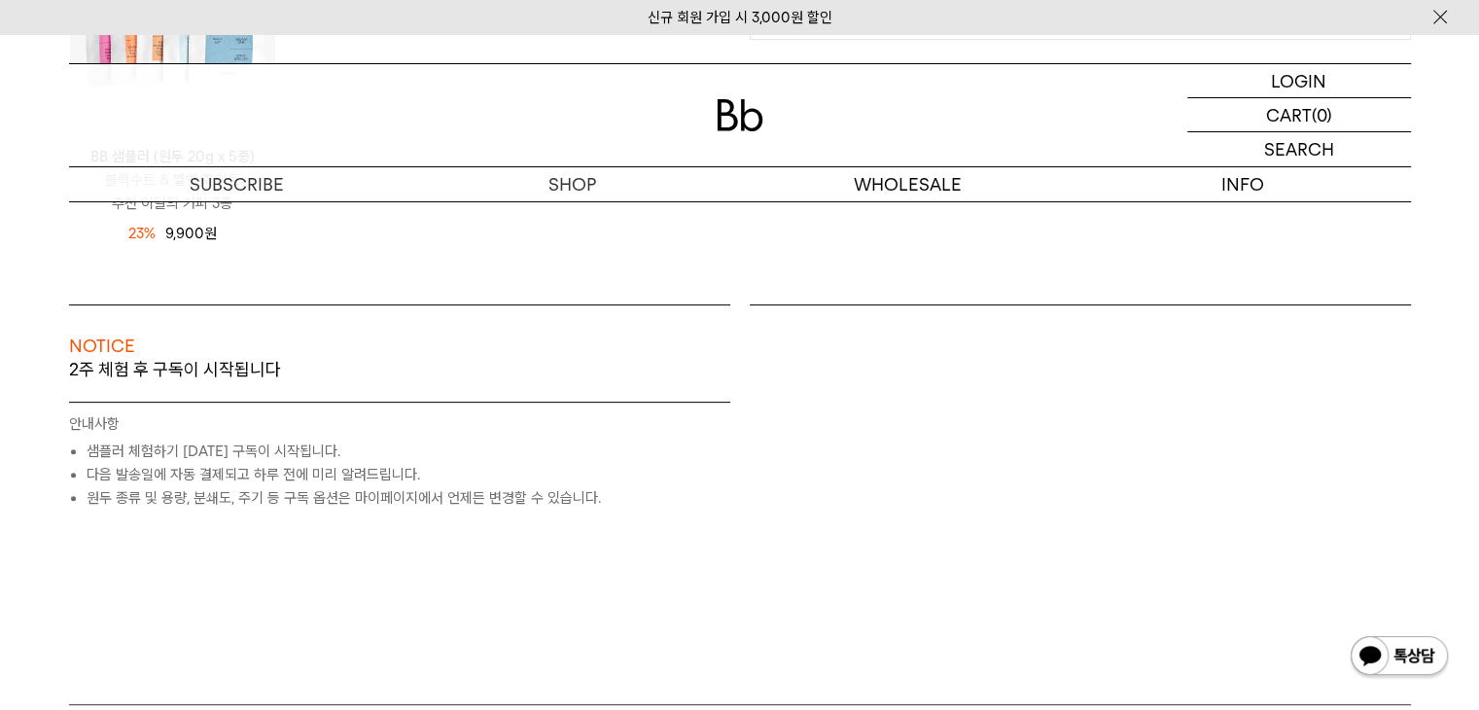
click at [590, 503] on li "원두 종류 및 용량, 분쇄도, 주기 등 구독 옵션은 마이페이지에서 언제든 변경할 수 있습니다." at bounding box center [409, 497] width 644 height 23
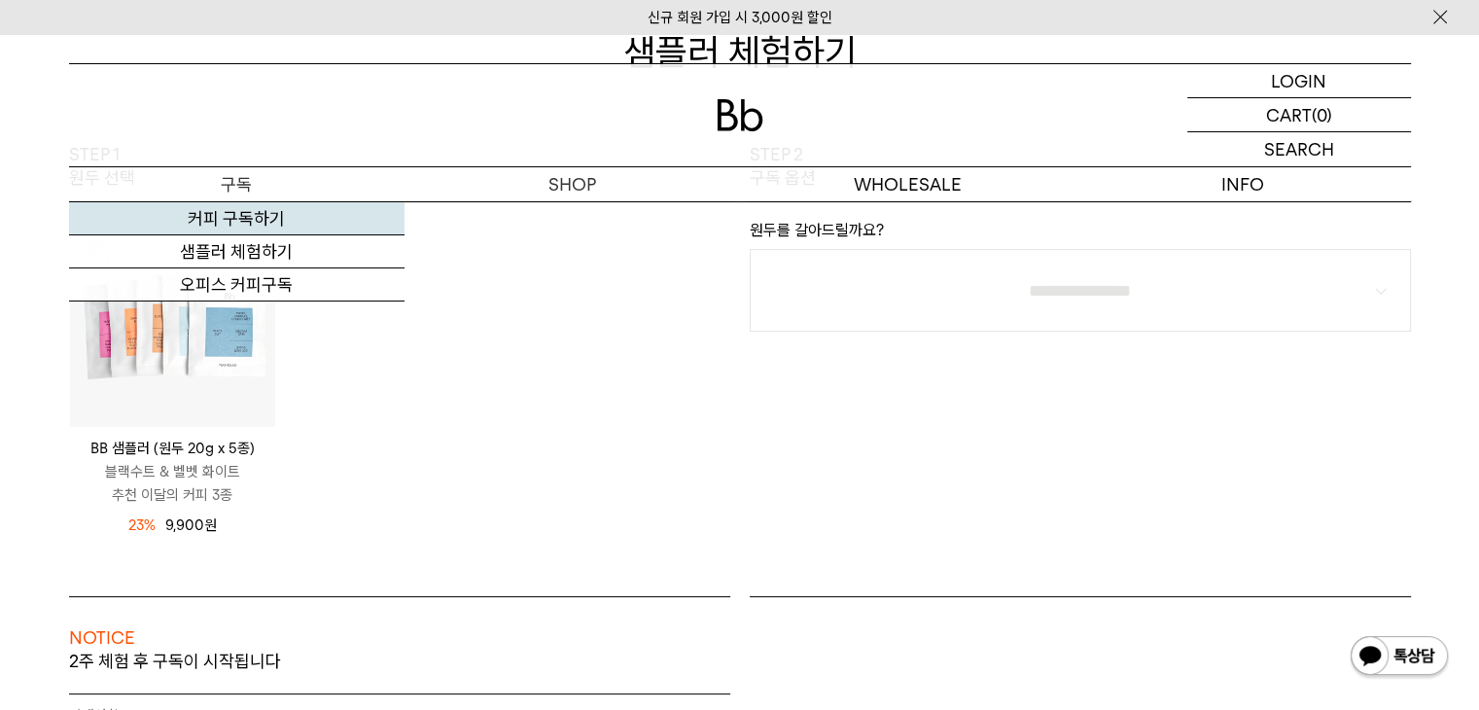
click at [236, 219] on link "커피 구독하기" at bounding box center [237, 218] width 336 height 33
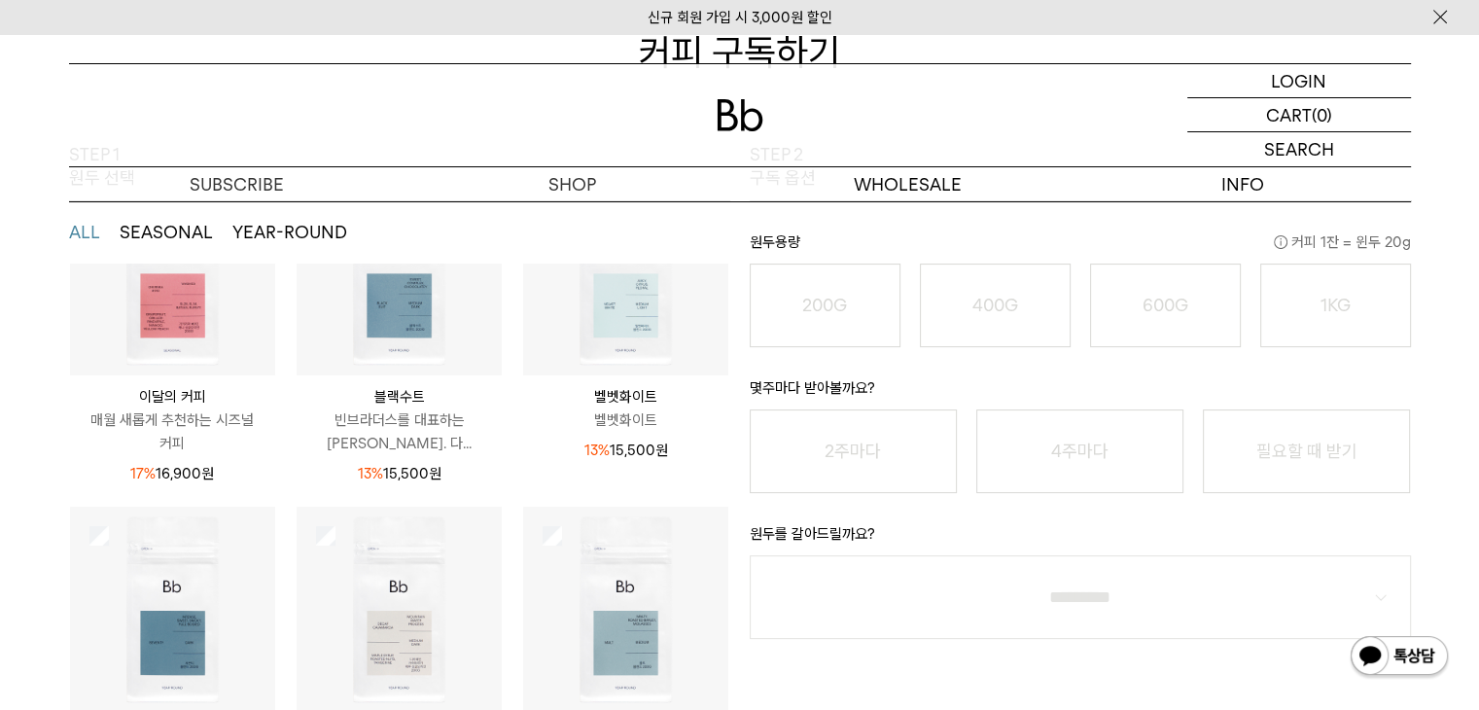
scroll to position [255, 0]
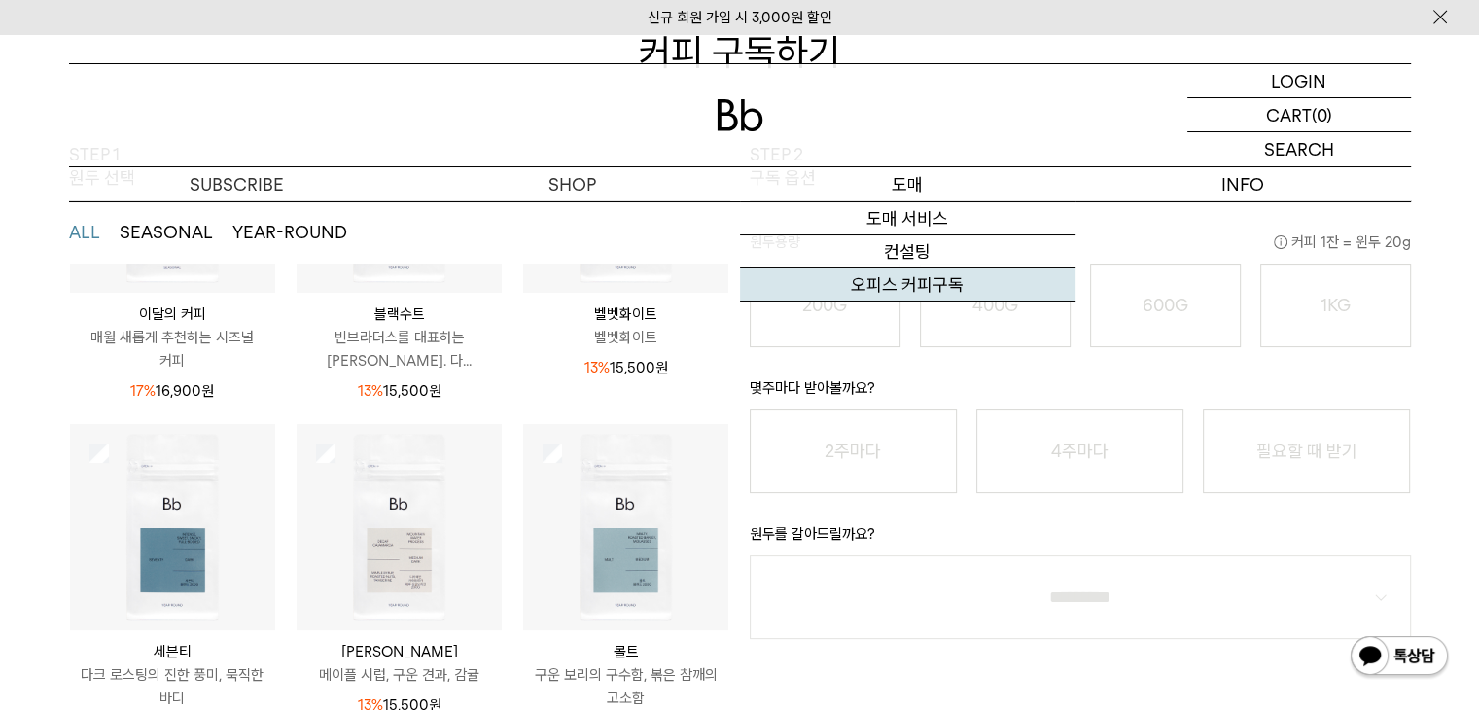
click at [915, 285] on link "오피스 커피구독" at bounding box center [908, 284] width 336 height 33
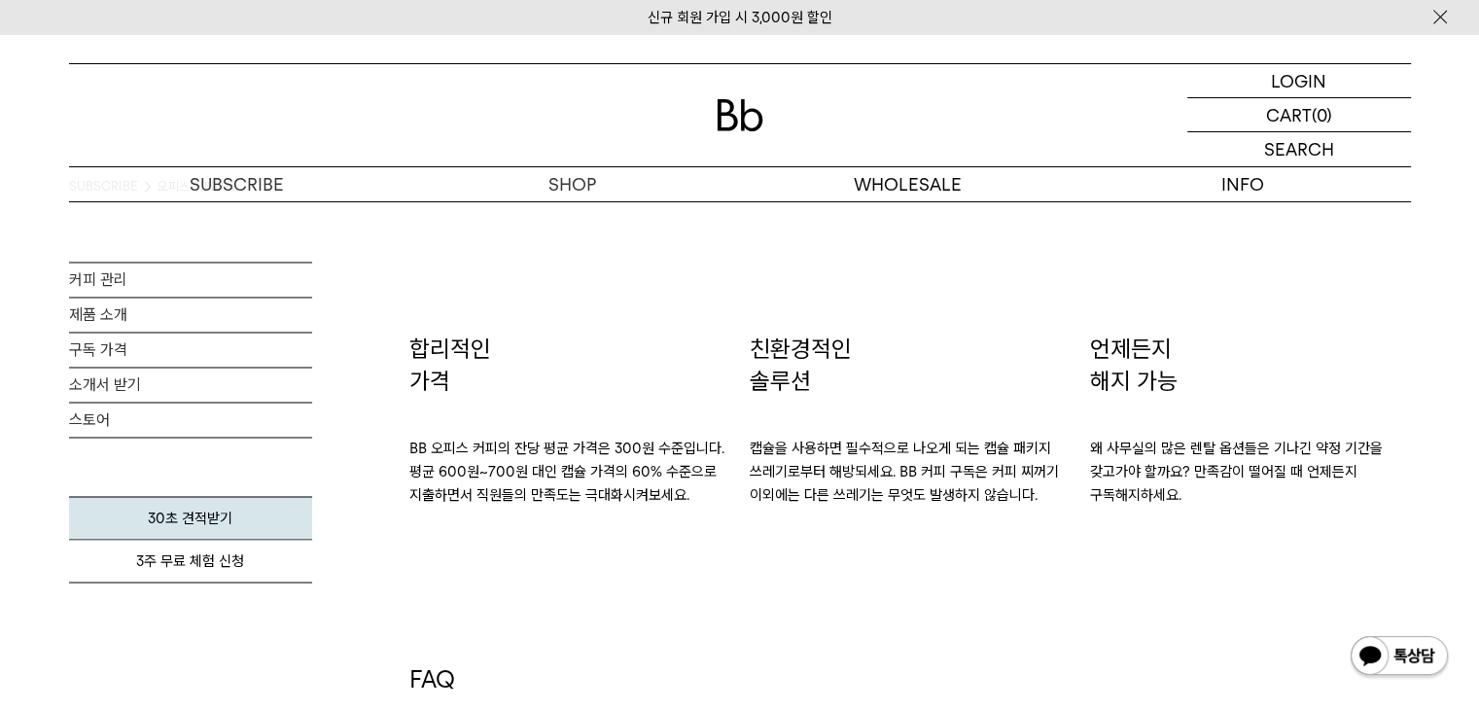
scroll to position [3113, 0]
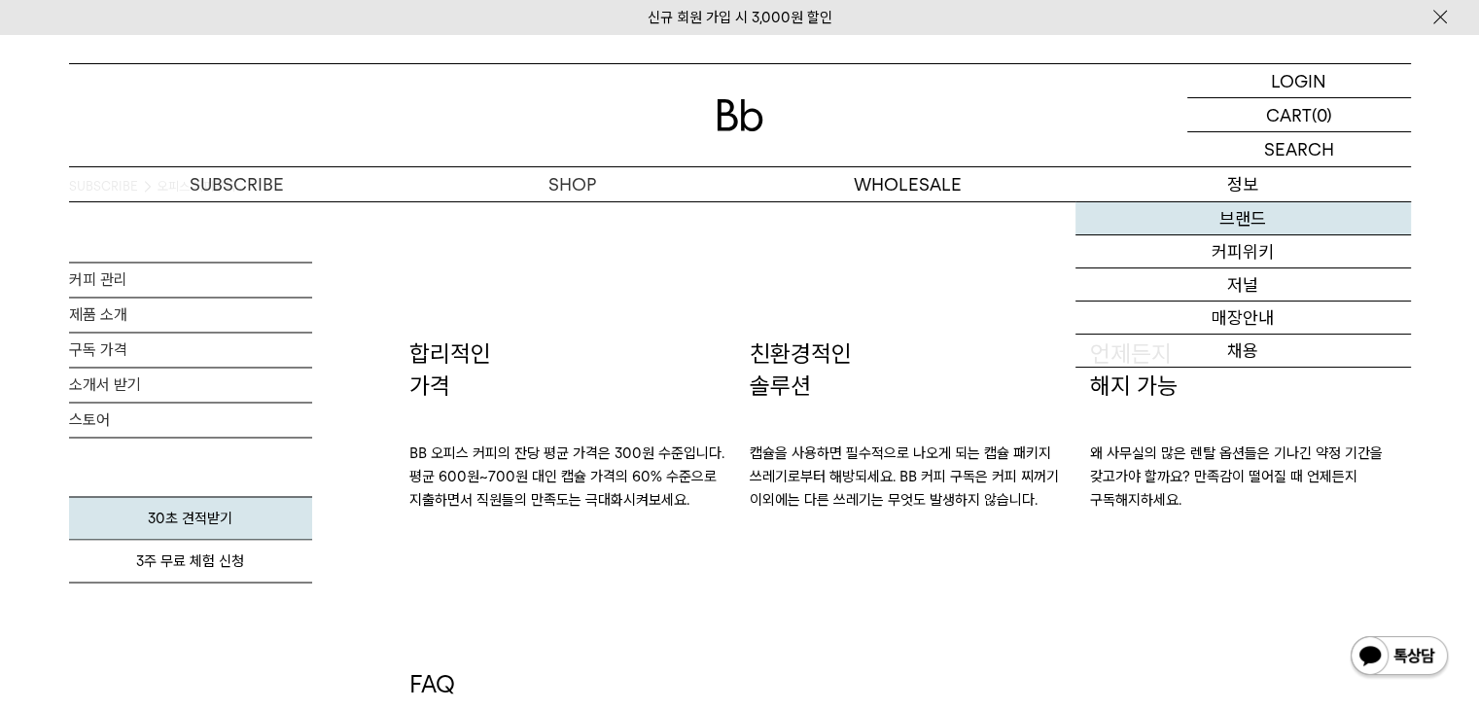
click at [1226, 219] on link "브랜드" at bounding box center [1244, 218] width 336 height 33
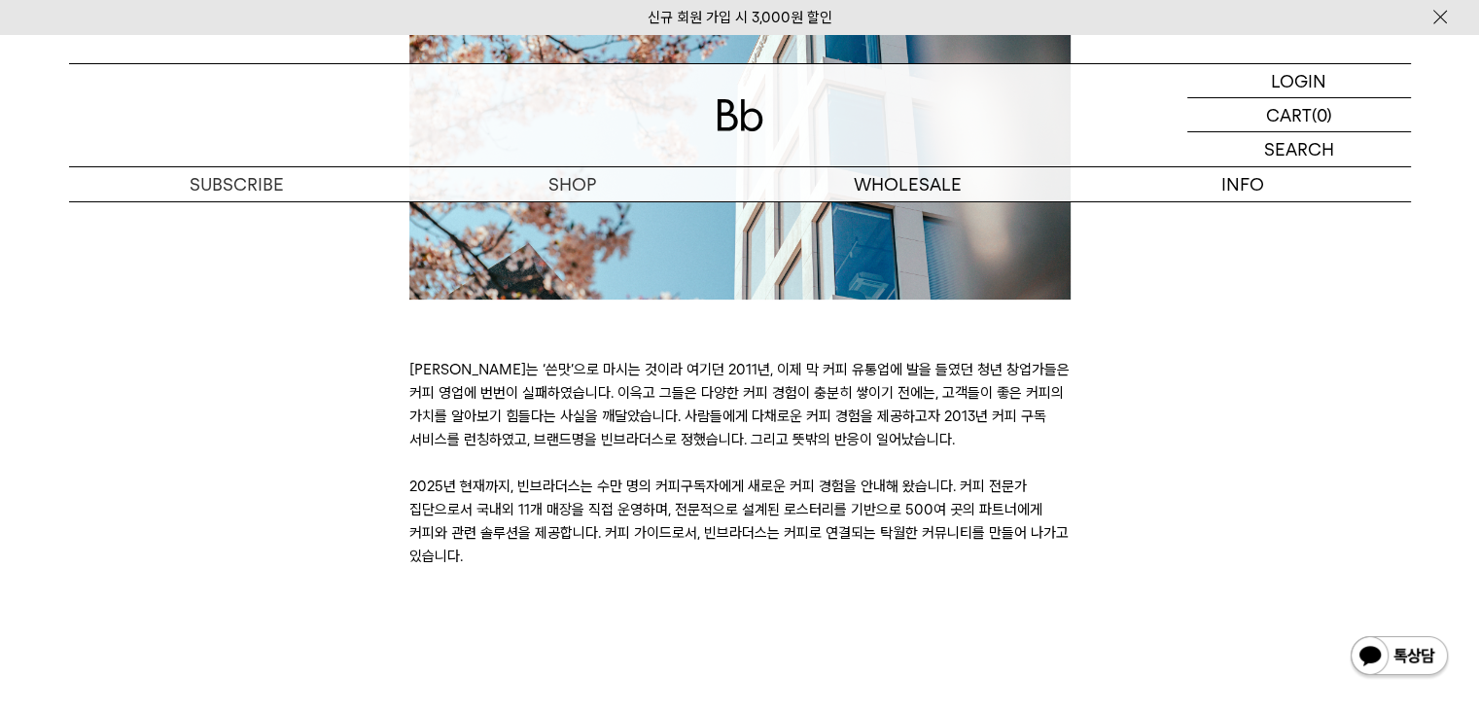
scroll to position [486, 0]
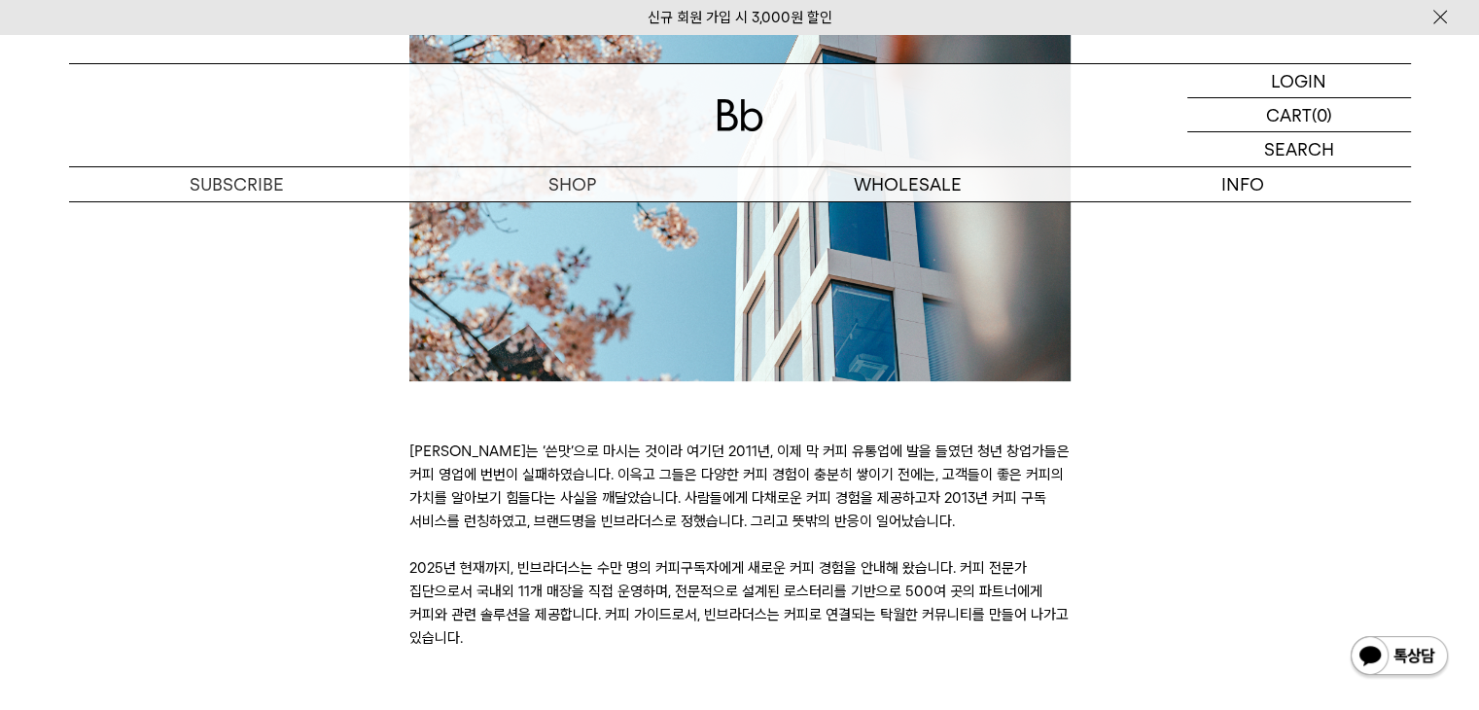
drag, startPoint x: 406, startPoint y: 452, endPoint x: 1050, endPoint y: 510, distance: 647.4
click at [1050, 510] on div "BRAND STORY [PERSON_NAME]는 ‘쓴맛’으로 마시는 것이라 여기던 2011년, 이제 막 커피 유통업에 발을 들였던 청년 창업가…" at bounding box center [740, 249] width 681 height 801
click at [1092, 550] on div "BRAND STORY [PERSON_NAME]는 ‘쓴맛’으로 마시는 것이라 여기던 2011년, 이제 막 커피 유통업에 발을 들였던 청년 창업가…" at bounding box center [740, 249] width 1362 height 801
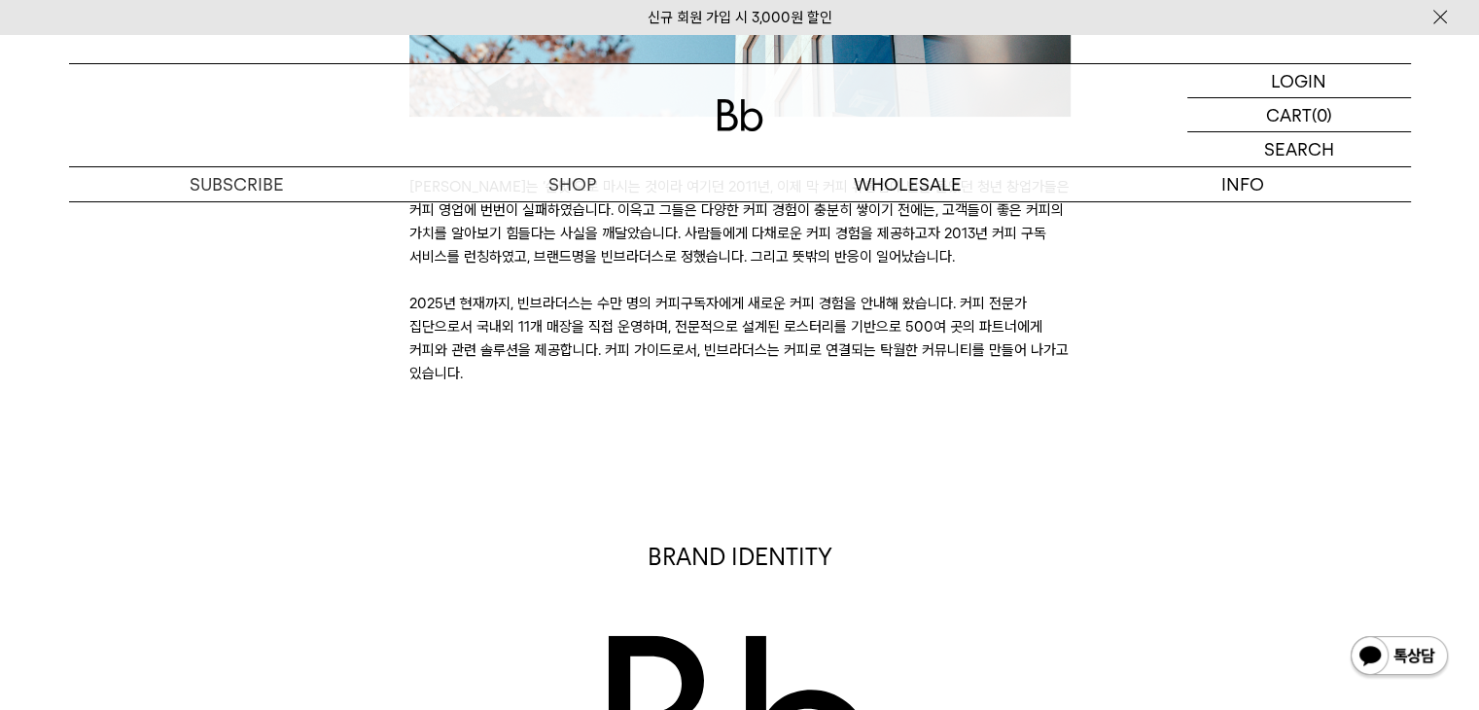
scroll to position [1070, 0]
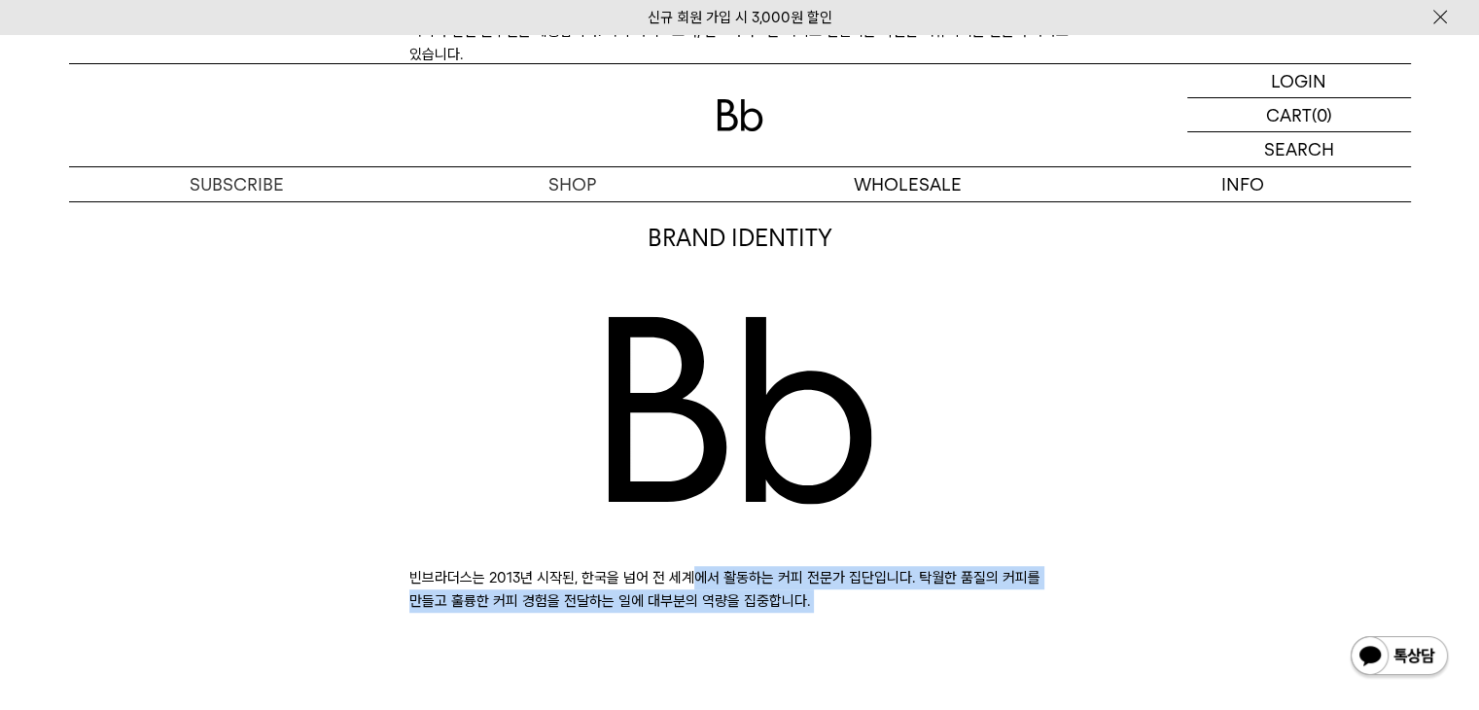
drag, startPoint x: 411, startPoint y: 574, endPoint x: 953, endPoint y: 641, distance: 545.9
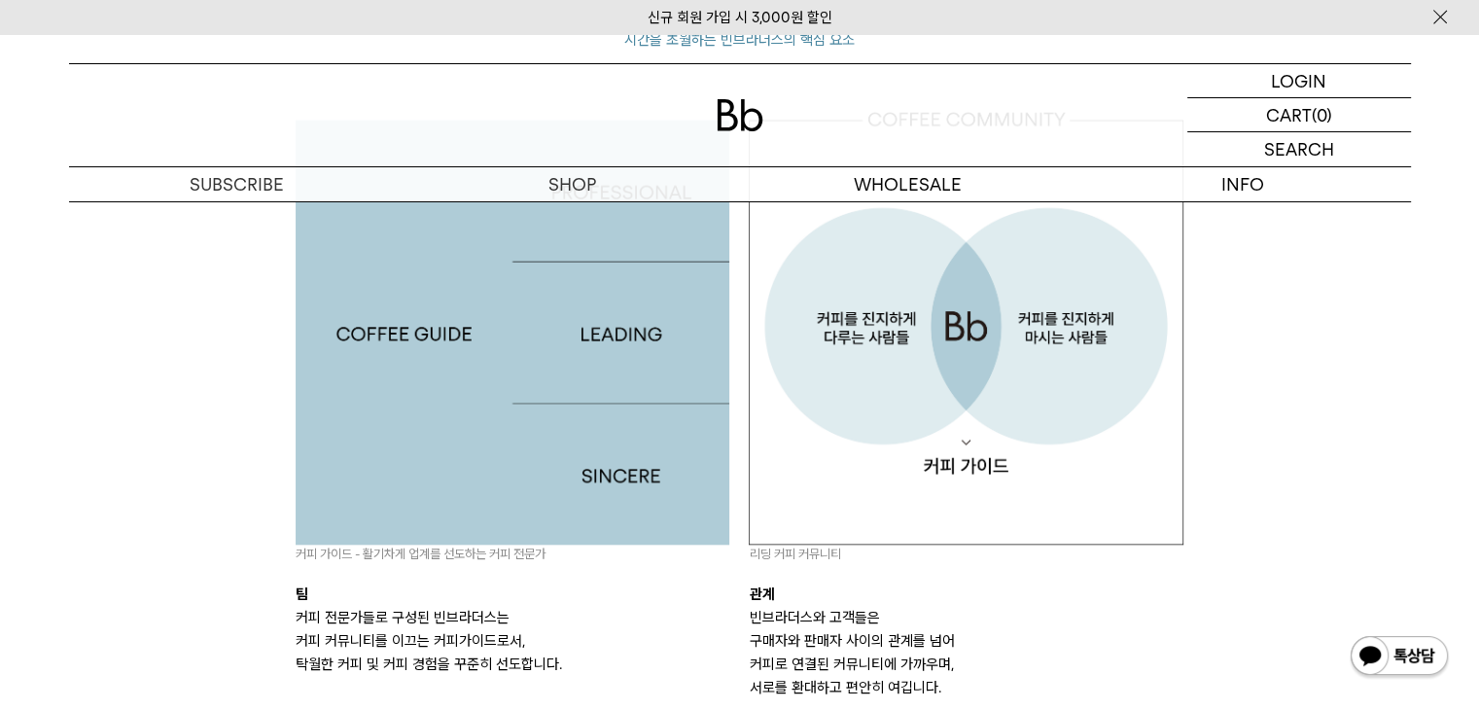
scroll to position [1945, 0]
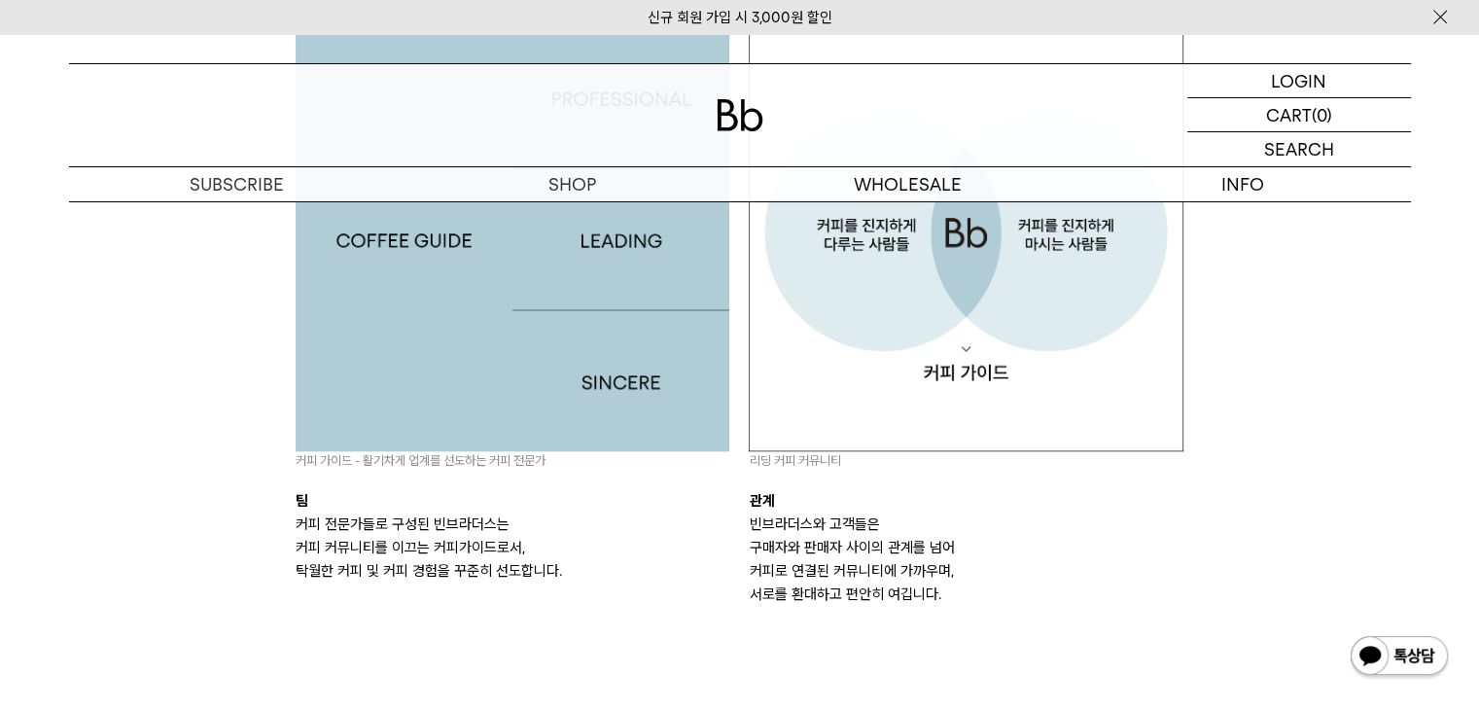
drag, startPoint x: 291, startPoint y: 521, endPoint x: 619, endPoint y: 573, distance: 331.8
click at [619, 573] on div "커피 가이드 - 활기차게 업계를 선도하는 커피 전문가 팀 커피 전문가들로 구성된 빈브라더스는 커피 커뮤니티를 이끄는 커피가이드로서, 탁월한 커…" at bounding box center [513, 311] width 454 height 589
click at [719, 578] on p "커피 전문가들로 구성된 빈브라더스는 커피 커뮤니티를 이끄는 커피가이드로서, 탁월한 커피 및 커피 경험을 꾸준히 선도합니다." at bounding box center [513, 548] width 435 height 70
drag, startPoint x: 802, startPoint y: 527, endPoint x: 1058, endPoint y: 565, distance: 258.6
click at [1058, 565] on div "리딩 커피 커뮤니티 관계 빈브라더스와 고객들은 구매자와 판매자 사이의 관계를 넘어 커피로 연결된 커뮤니티에 가까우며, 서로를 환대하고 편안히 …" at bounding box center [966, 311] width 454 height 589
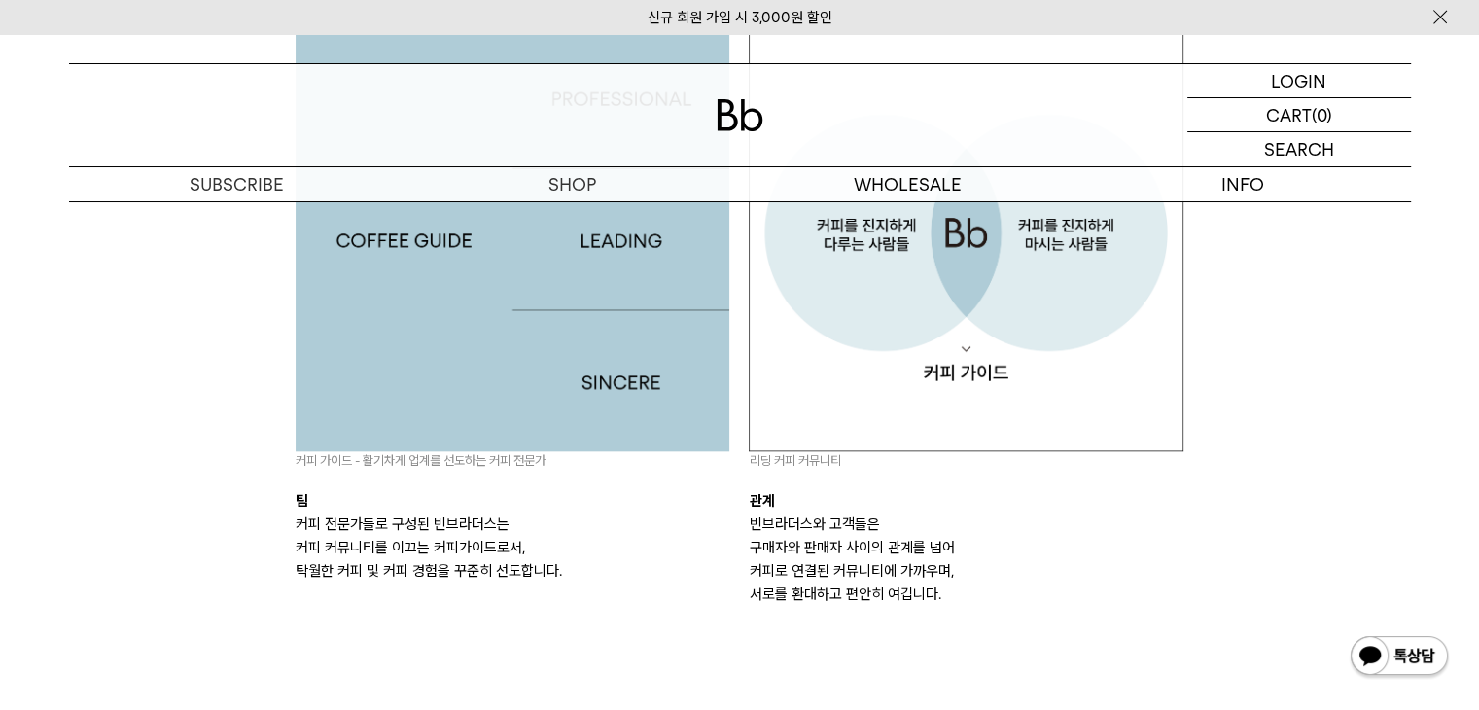
click at [1058, 565] on p "빈브라더스와 고객들은 구매자와 판매자 사이의 관계를 넘어 커피로 연결된 커뮤니티에 가까우며, 서로를 환대하고 편안히 여깁니다." at bounding box center [966, 559] width 435 height 93
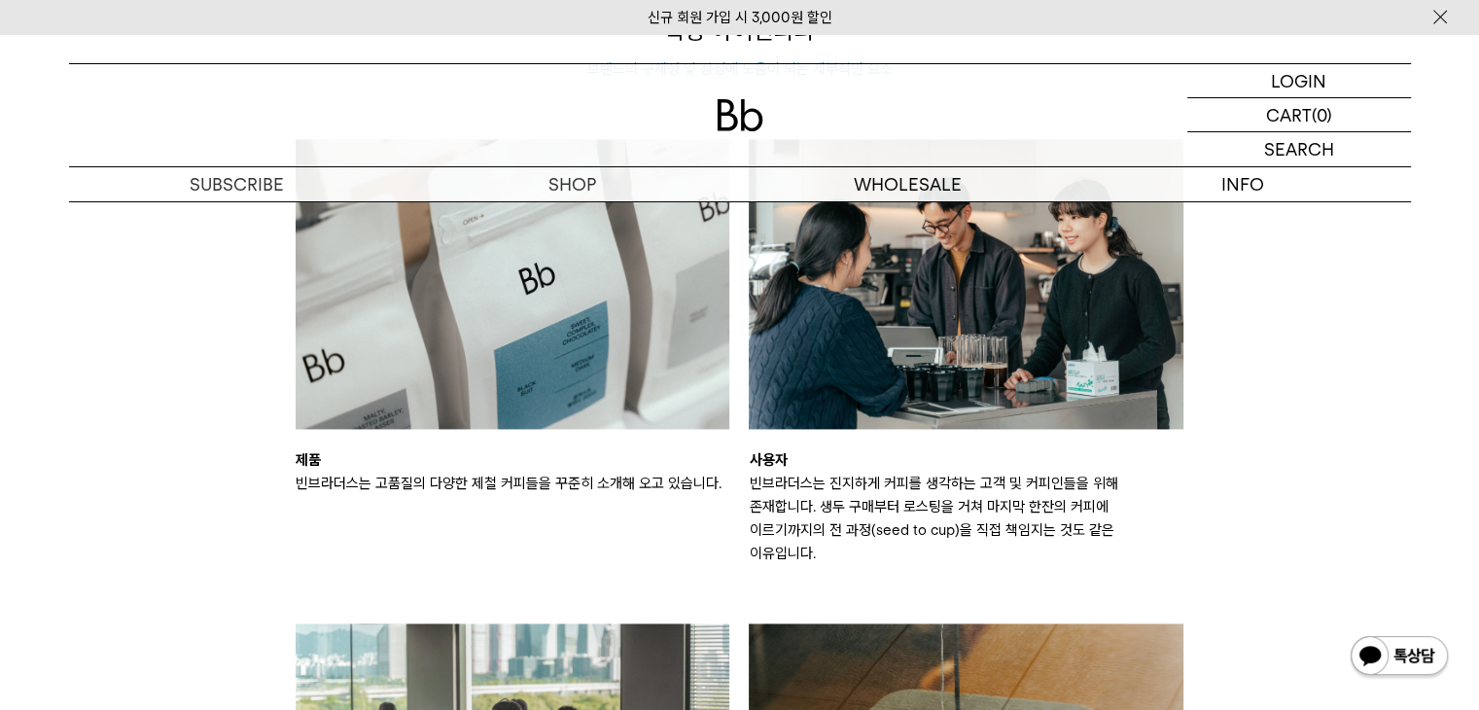
scroll to position [2918, 0]
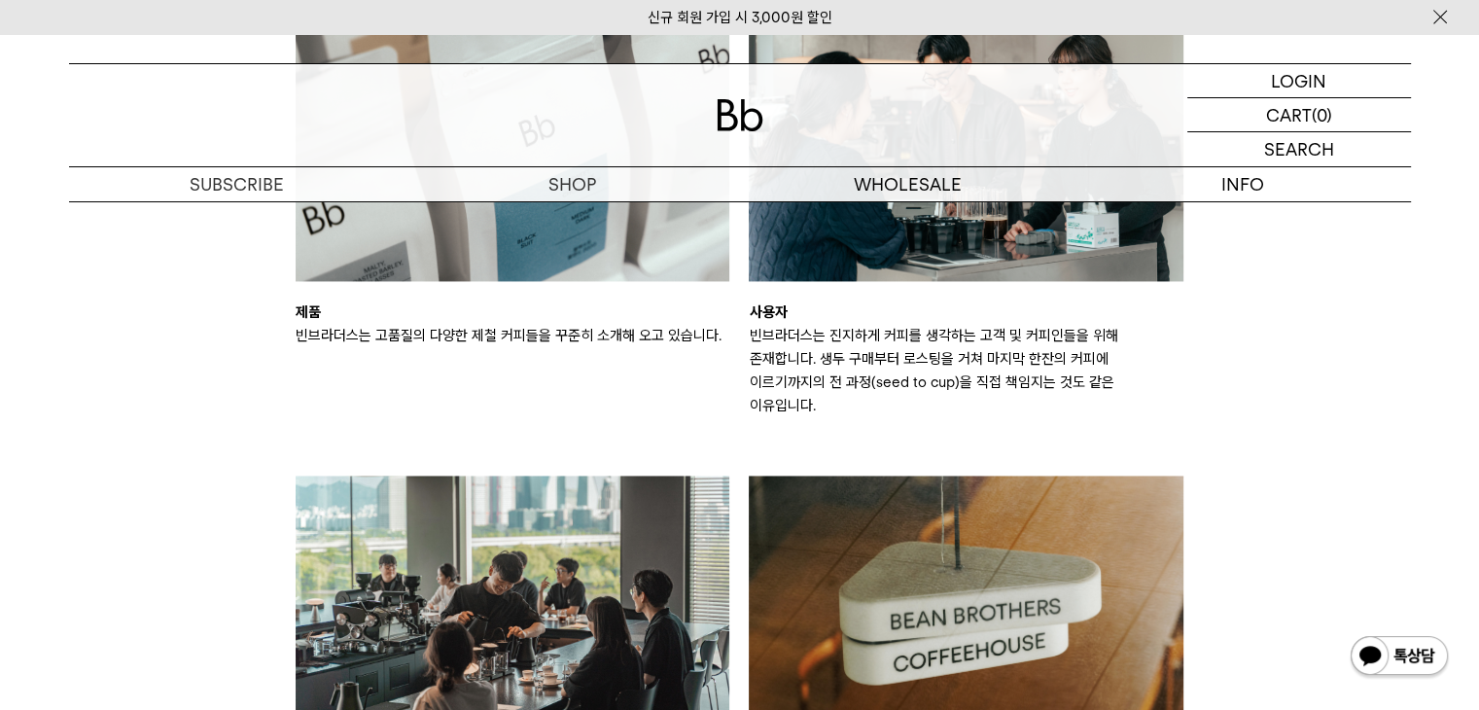
drag, startPoint x: 288, startPoint y: 324, endPoint x: 655, endPoint y: 351, distance: 367.7
click at [655, 351] on div "제품 빈브라더스는 고품질의 다양한 제철 커피들을 꾸준히 소개해 오고 있습니다." at bounding box center [513, 204] width 454 height 426
click at [669, 381] on div "제품 빈브라더스는 고품질의 다양한 제철 커피들을 꾸준히 소개해 오고 있습니다." at bounding box center [513, 204] width 454 height 426
drag, startPoint x: 755, startPoint y: 330, endPoint x: 1222, endPoint y: 396, distance: 471.5
click at [1222, 396] on div "확장 아이덴티티 브랜드의 구체성 및 상징에 도움이 되는 세부적인 요소 제품 빈브라더스는 고품질의 다양한 제철 커피들을 꾸준히 소개해 오고 있습…" at bounding box center [740, 411] width 1362 height 1088
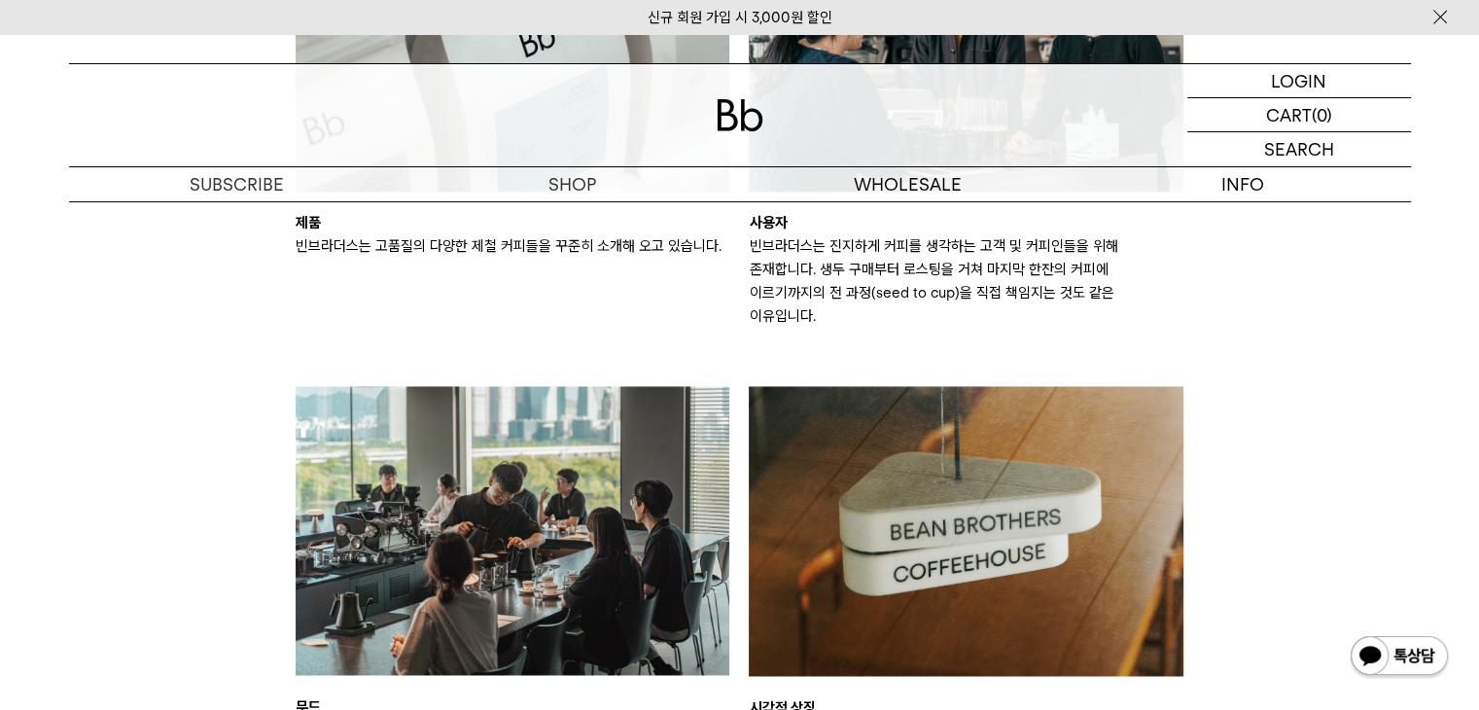
scroll to position [3210, 0]
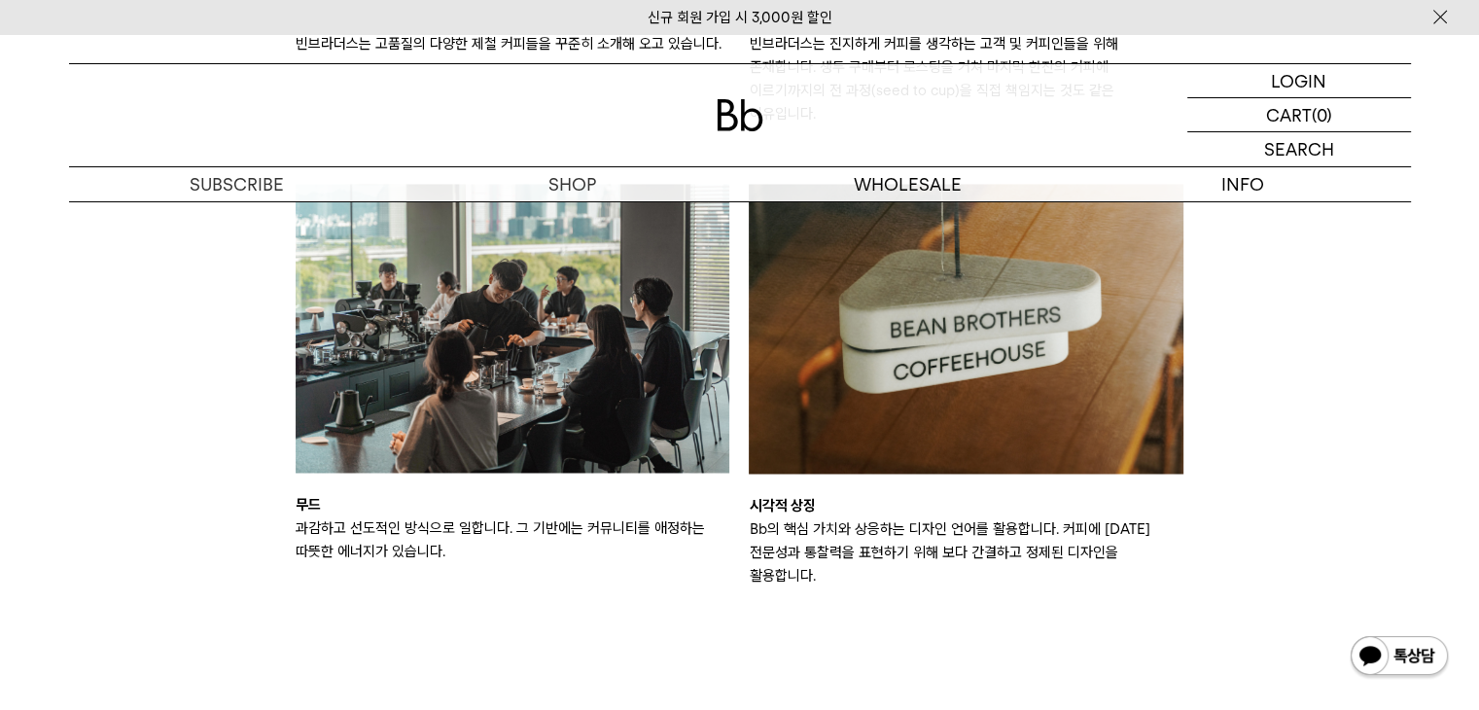
drag, startPoint x: 294, startPoint y: 481, endPoint x: 650, endPoint y: 538, distance: 360.4
click at [650, 538] on div "무드 과감하고 선도적인 방식으로 일합니다. 그 기반에는 커뮤니티를 애정하는 따뜻한 에너지가 있습니다." at bounding box center [513, 385] width 454 height 403
click at [645, 564] on div "확장 아이덴티티 브랜드의 구체성 및 상징에 도움이 되는 세부적인 요소 제품 빈브라더스는 고품질의 다양한 제철 커피들을 꾸준히 소개해 오고 있습…" at bounding box center [739, 119] width 907 height 1088
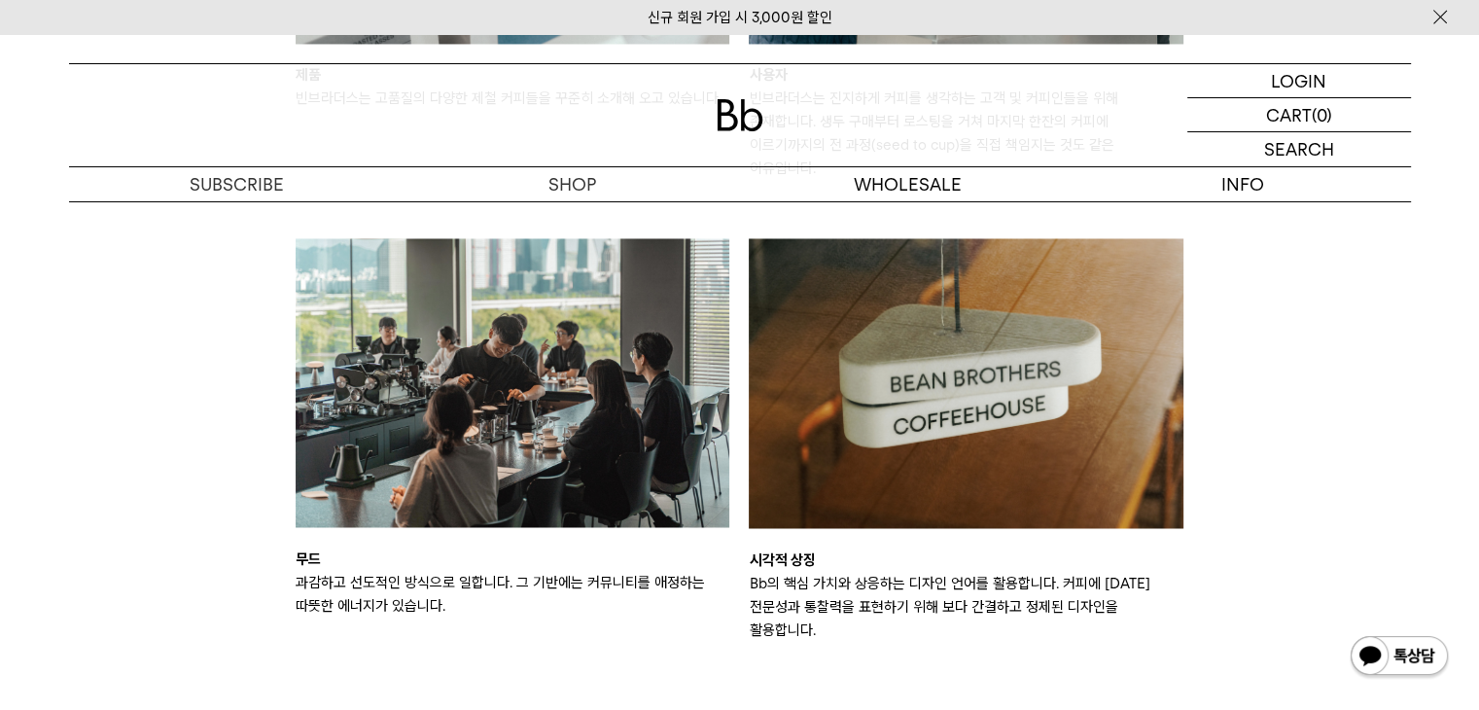
scroll to position [3113, 0]
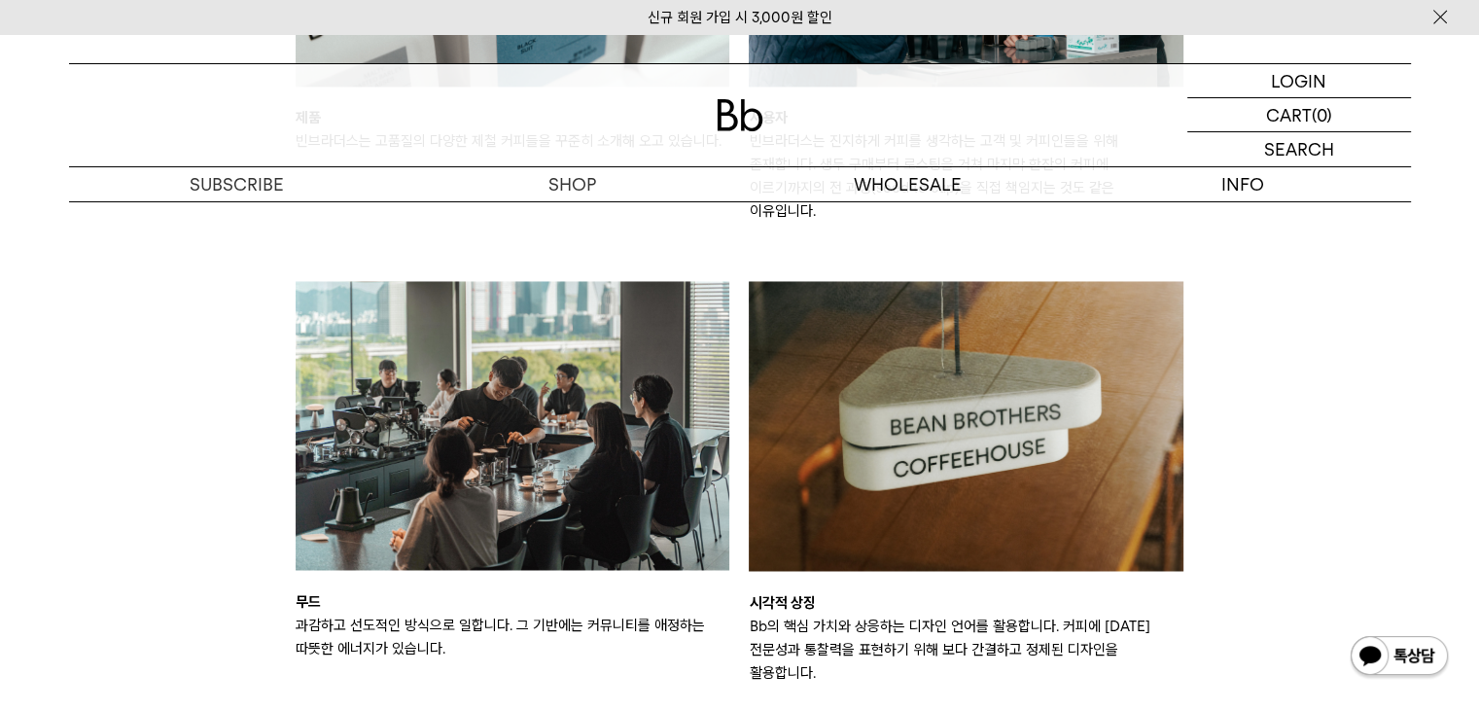
drag, startPoint x: 909, startPoint y: 594, endPoint x: 1204, endPoint y: 627, distance: 296.6
click at [1204, 627] on div "확장 아이덴티티 브랜드의 구체성 및 상징에 도움이 되는 세부적인 요소 제품 빈브라더스는 고품질의 다양한 제철 커피들을 꾸준히 소개해 오고 있습…" at bounding box center [740, 216] width 1362 height 1088
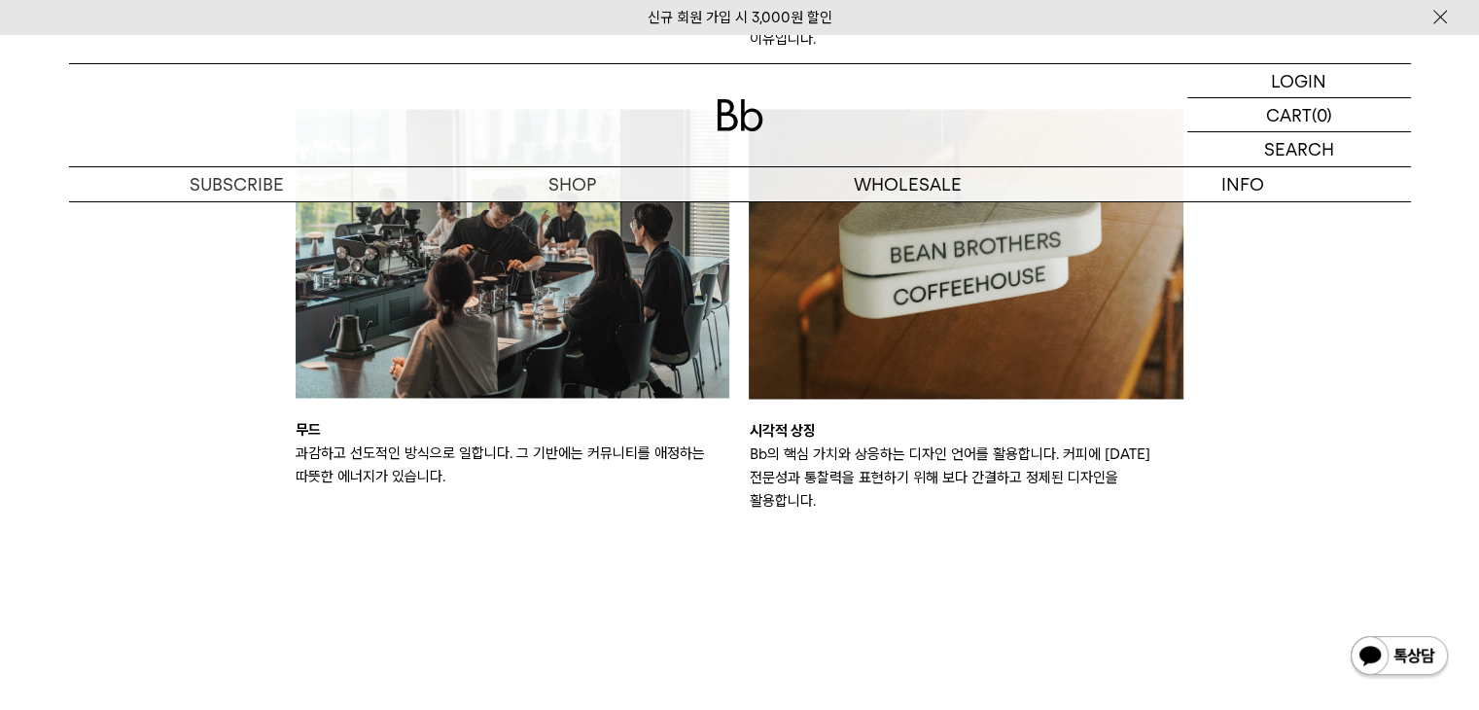
scroll to position [3502, 0]
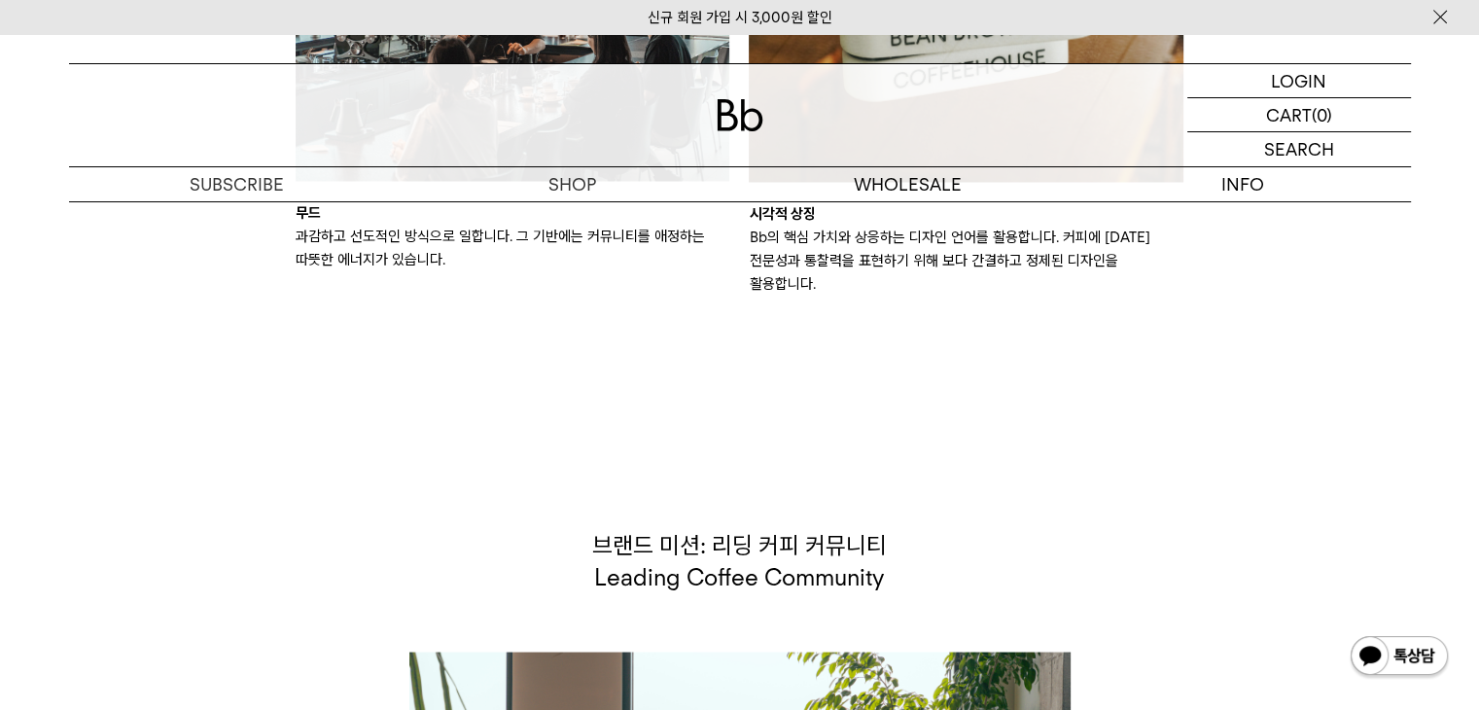
drag, startPoint x: 609, startPoint y: 488, endPoint x: 1005, endPoint y: 522, distance: 397.3
click at [1005, 528] on p "브랜드 미션: 리딩 커피 커뮤니티 Leading Coffee Community" at bounding box center [739, 560] width 661 height 65
click at [1006, 528] on p "브랜드 미션: 리딩 커피 커뮤니티 Leading Coffee Community" at bounding box center [739, 560] width 661 height 65
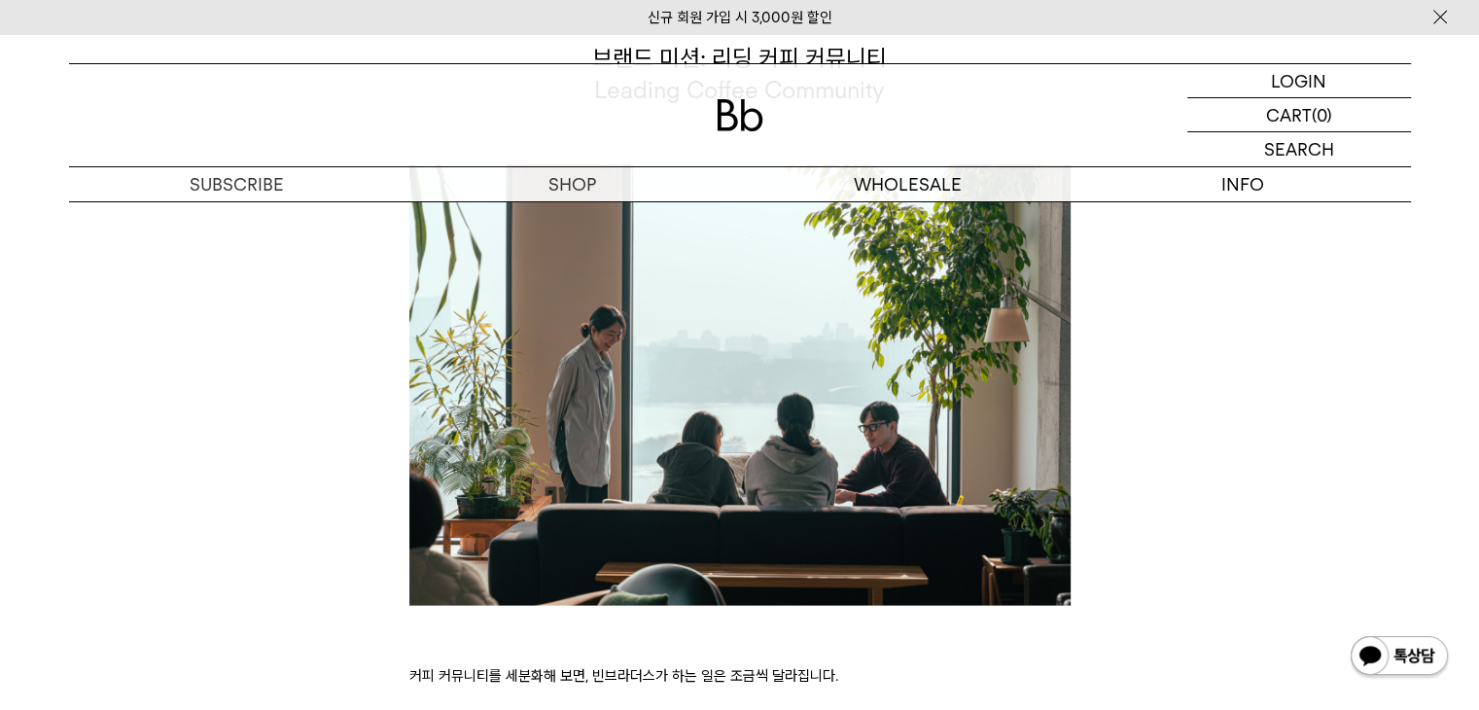
scroll to position [4182, 0]
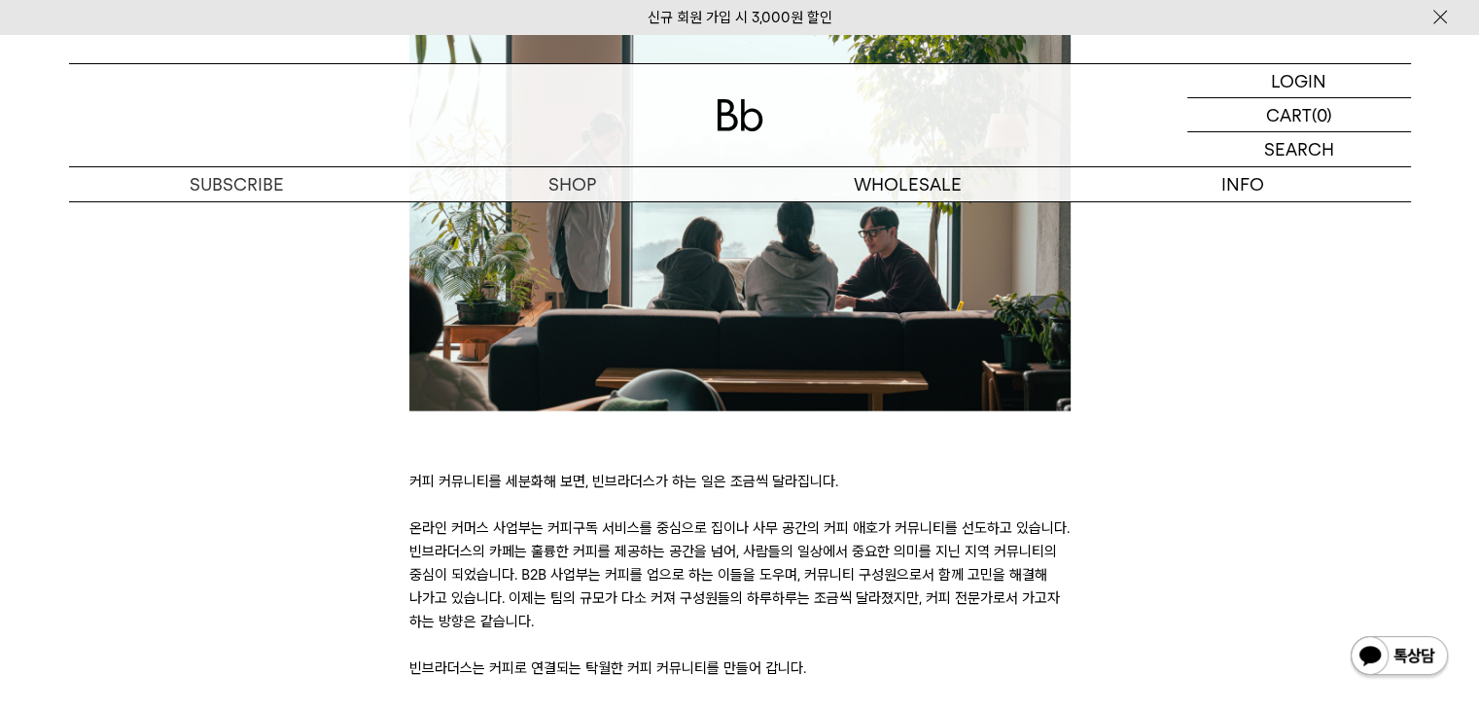
drag, startPoint x: 412, startPoint y: 480, endPoint x: 1056, endPoint y: 582, distance: 652.0
click at [1056, 582] on p "커피 커뮤니티를 세분화해 보면, 빈브라더스가 하는 일은 조금씩 달라집니다. 온라인 커머스 사업부는 커피구독 서비스를 중심으로 집이나 사무 공간…" at bounding box center [739, 575] width 661 height 210
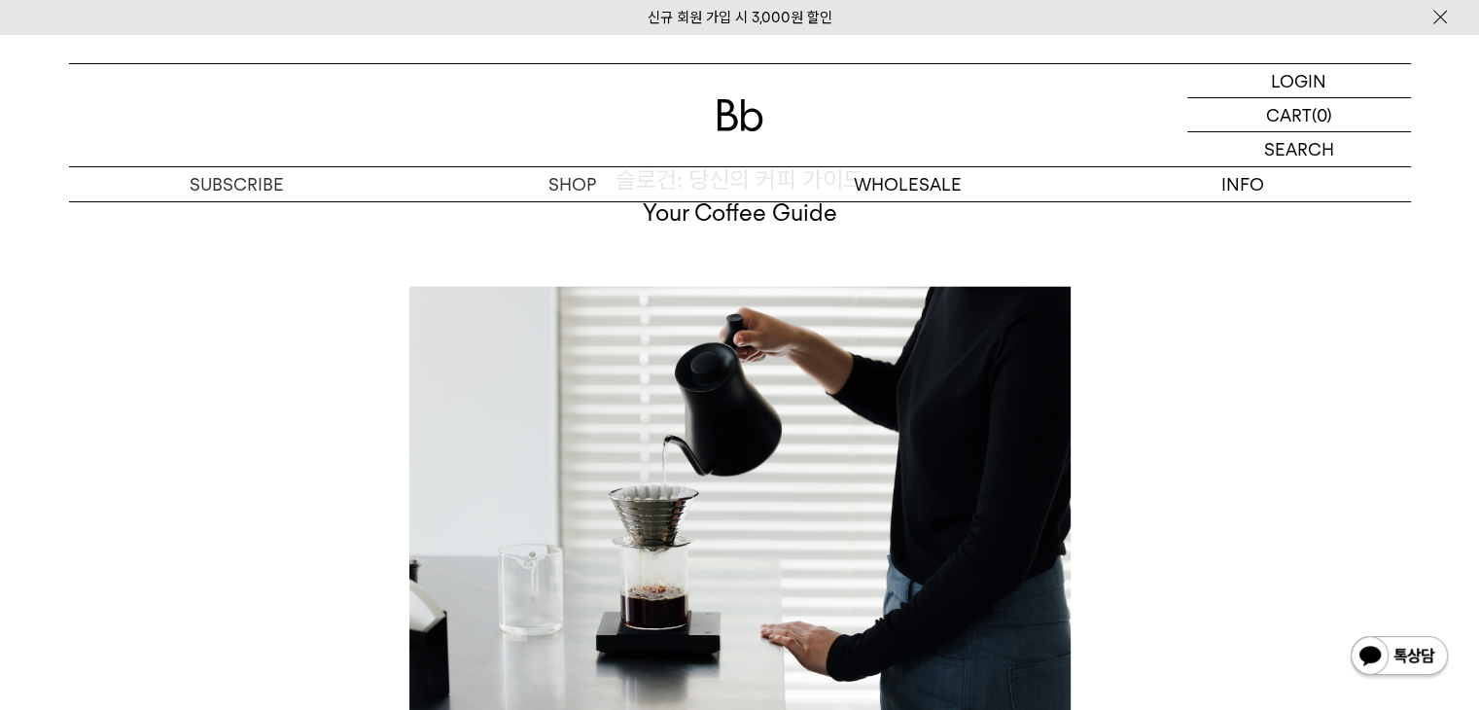
scroll to position [5058, 0]
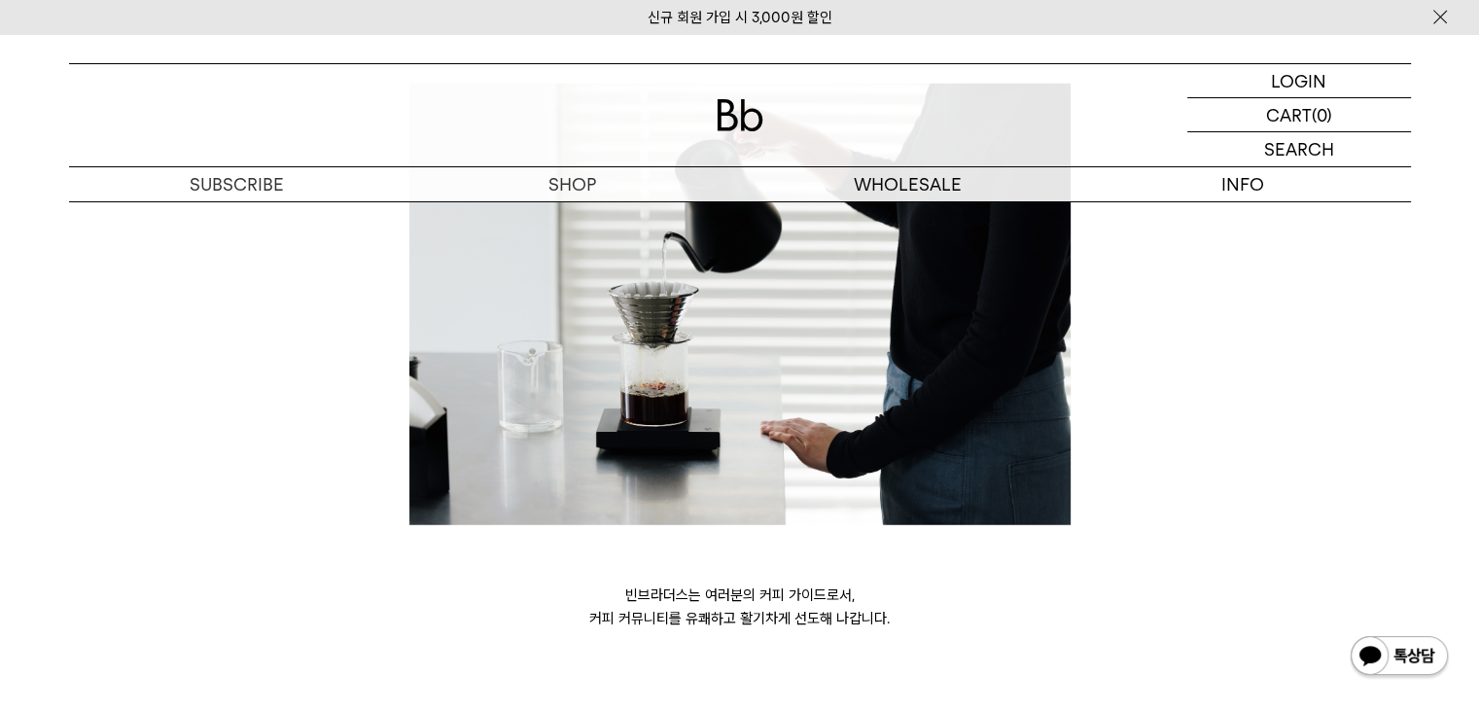
drag, startPoint x: 586, startPoint y: 544, endPoint x: 885, endPoint y: 588, distance: 302.9
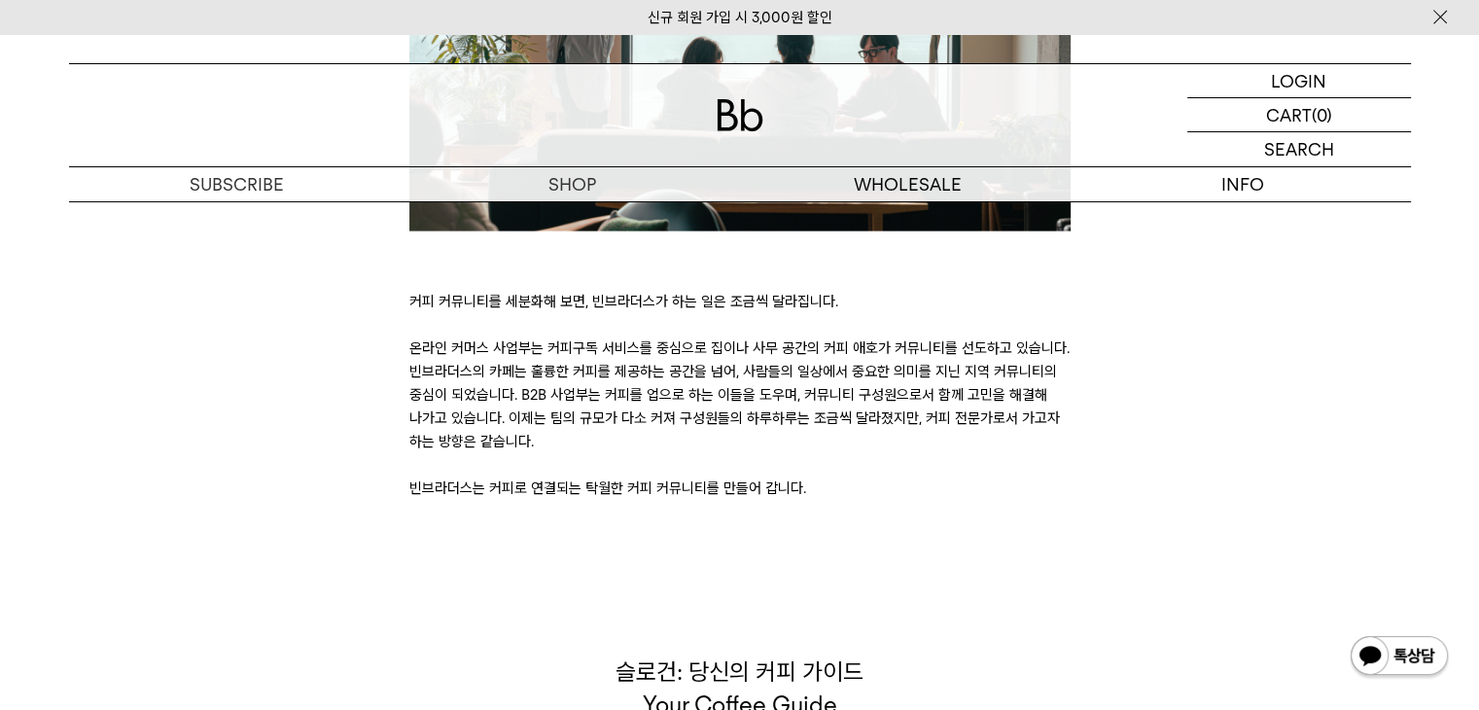
scroll to position [4329, 0]
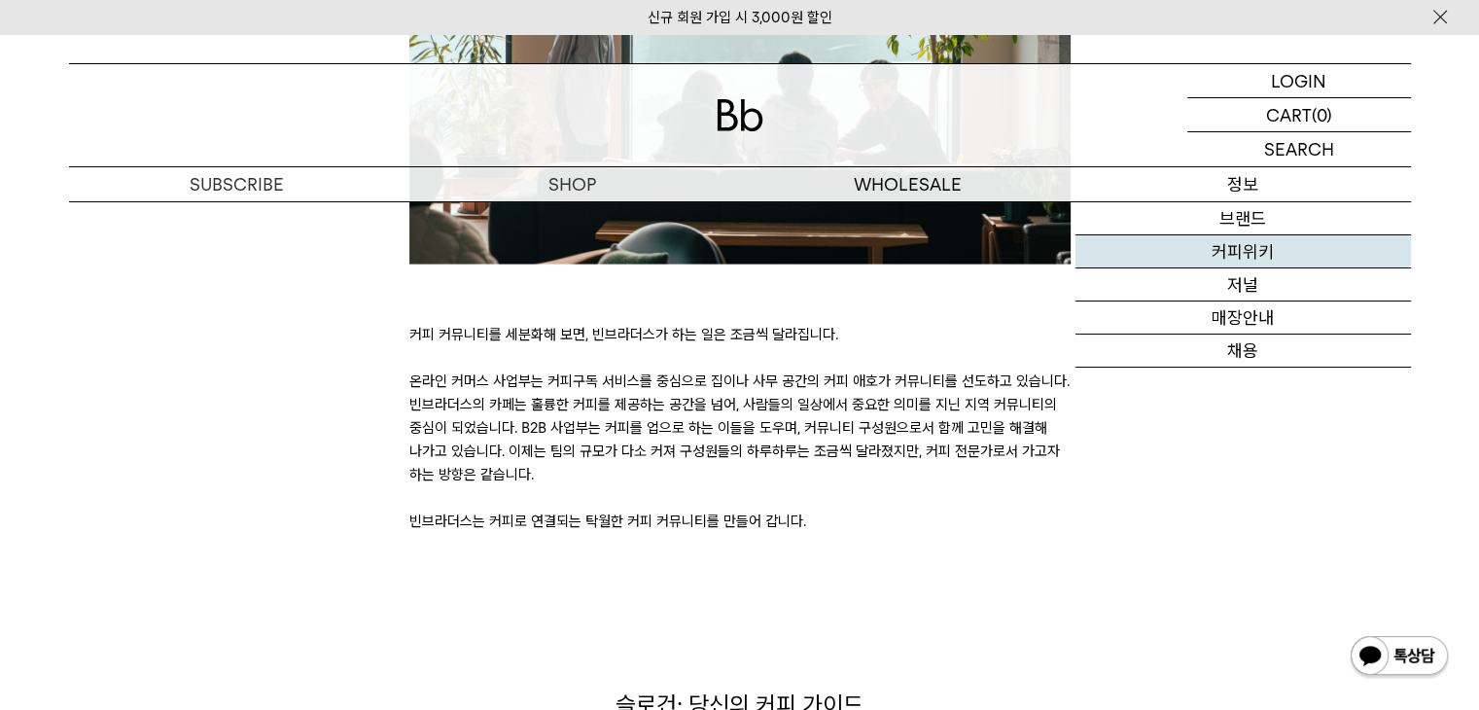
click at [1247, 250] on link "커피위키" at bounding box center [1244, 251] width 336 height 33
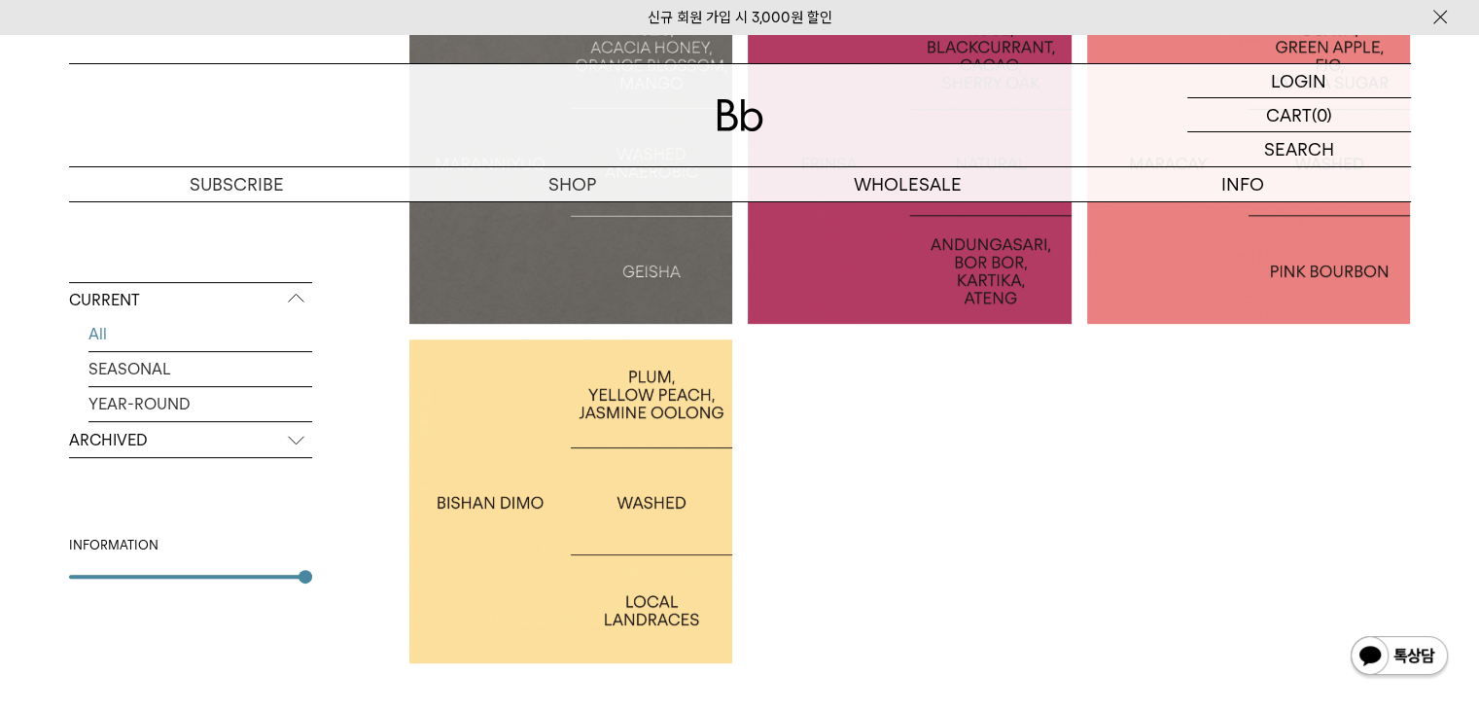
scroll to position [214, 0]
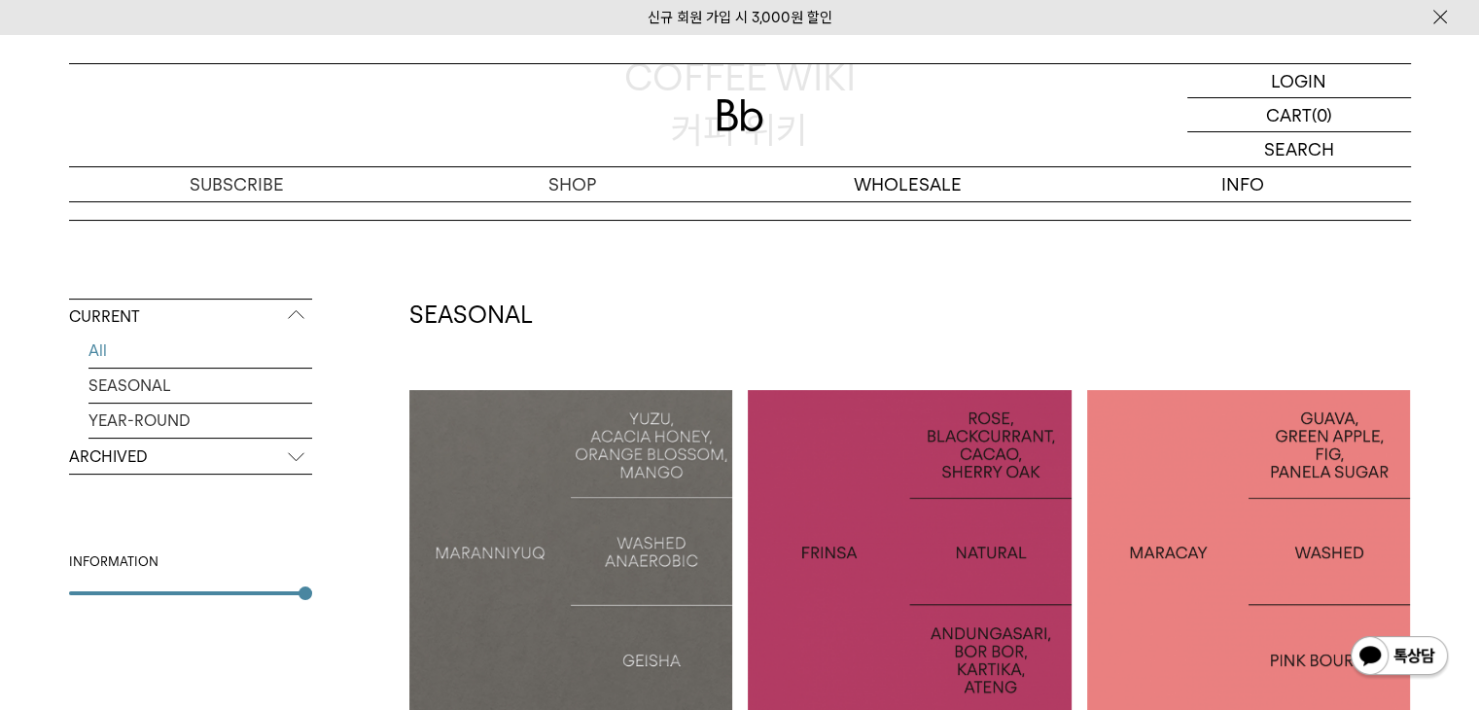
click at [610, 537] on p "MARANNIYUQ: GEISHA" at bounding box center [571, 551] width 324 height 28
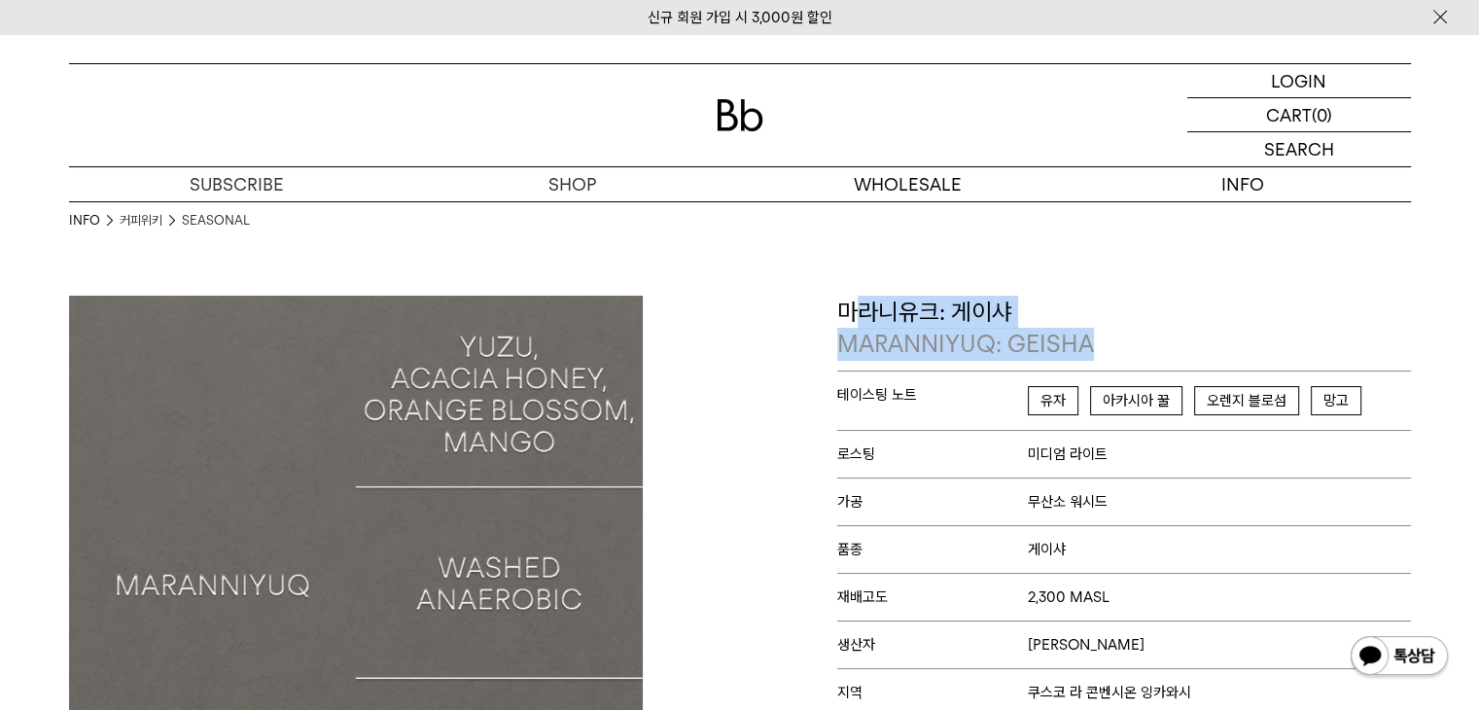
drag, startPoint x: 860, startPoint y: 301, endPoint x: 1157, endPoint y: 338, distance: 299.0
click at [1157, 338] on p "마라니유크: [PERSON_NAME]: GEISHA" at bounding box center [1124, 328] width 574 height 65
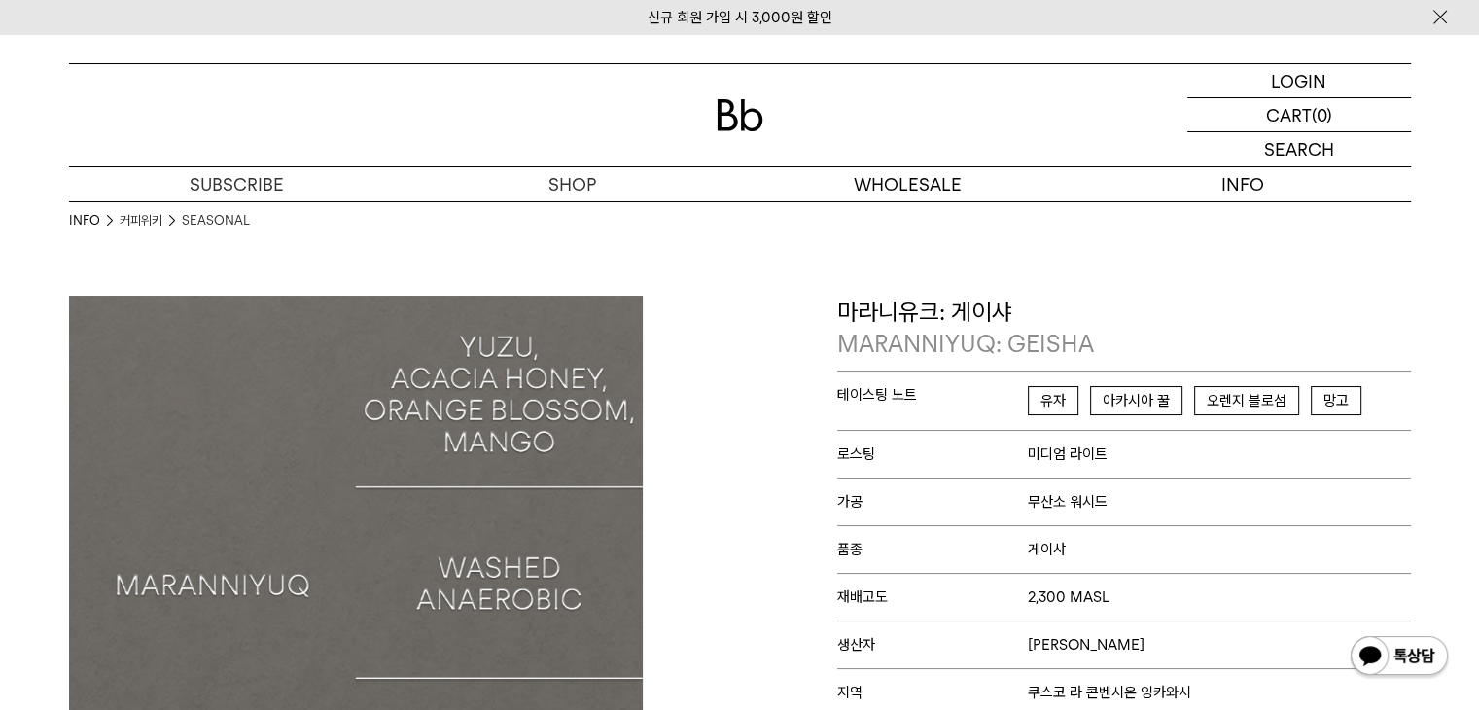
click at [1213, 516] on p "가공 무산소 워시드" at bounding box center [1124, 502] width 574 height 48
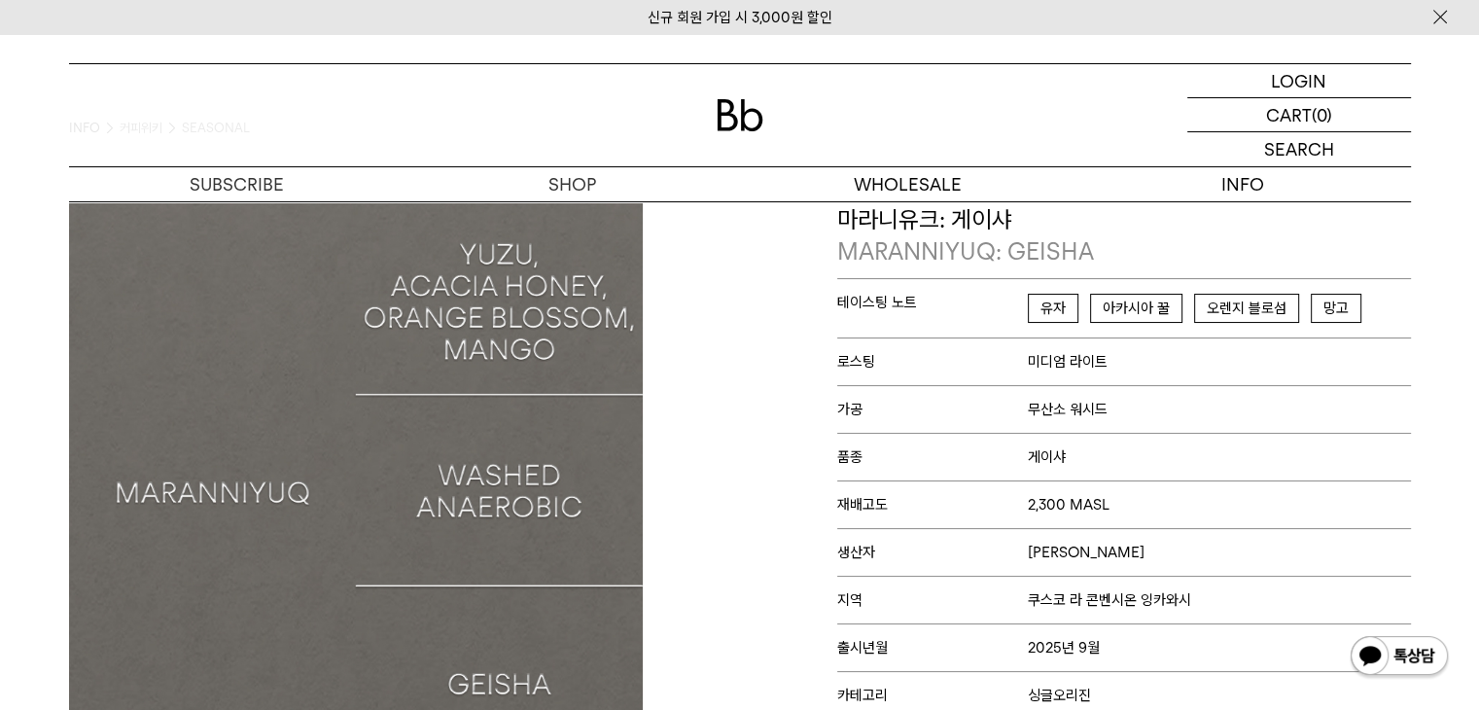
scroll to position [195, 0]
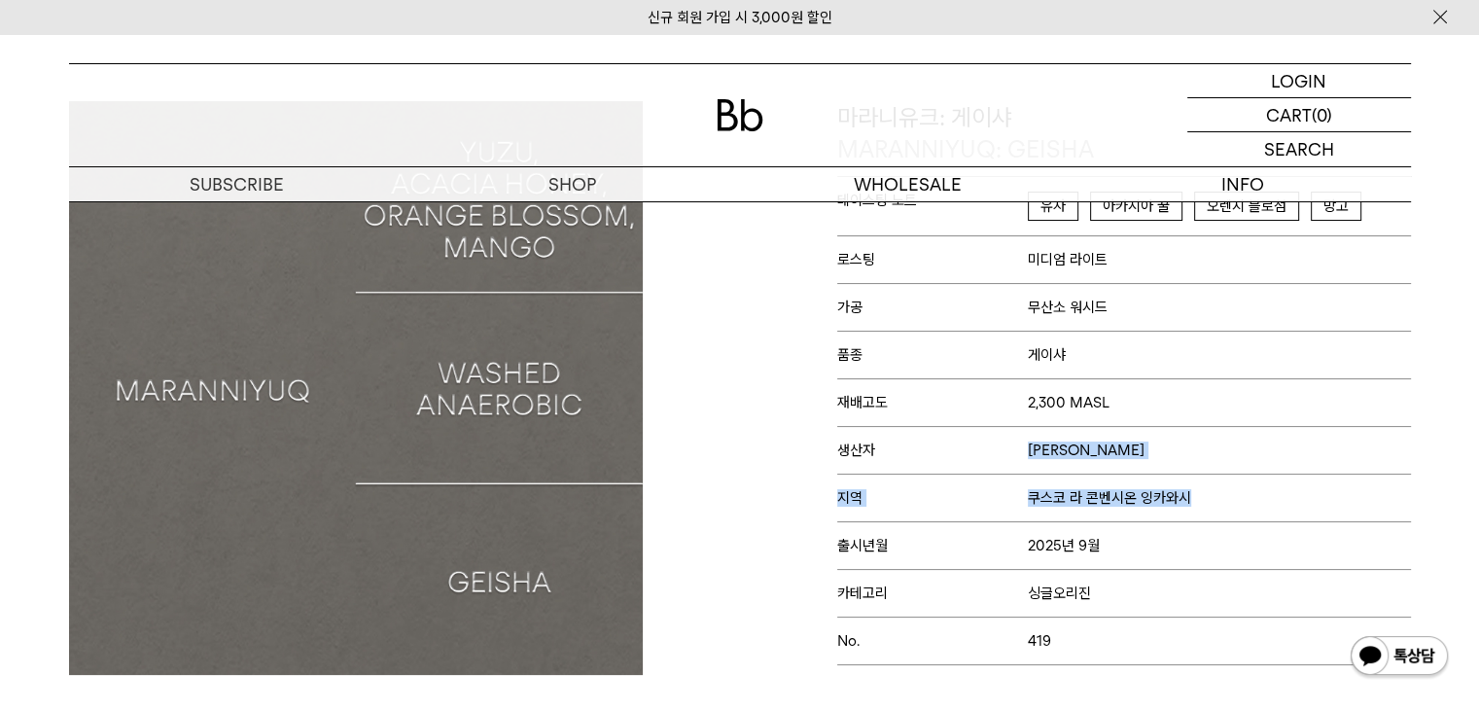
drag, startPoint x: 1033, startPoint y: 441, endPoint x: 1244, endPoint y: 499, distance: 219.0
click at [1244, 499] on div "테이스팅 노트 유자 아카시아 꿀 오렌지 블로섬 망고 로스팅 미디엄 라이트 가공 무산소 [GEOGRAPHIC_DATA] 품종 게이샤 재배고도 2…" at bounding box center [1124, 420] width 574 height 489
click at [1244, 558] on p "출시년월 2025년 9월" at bounding box center [1124, 545] width 574 height 48
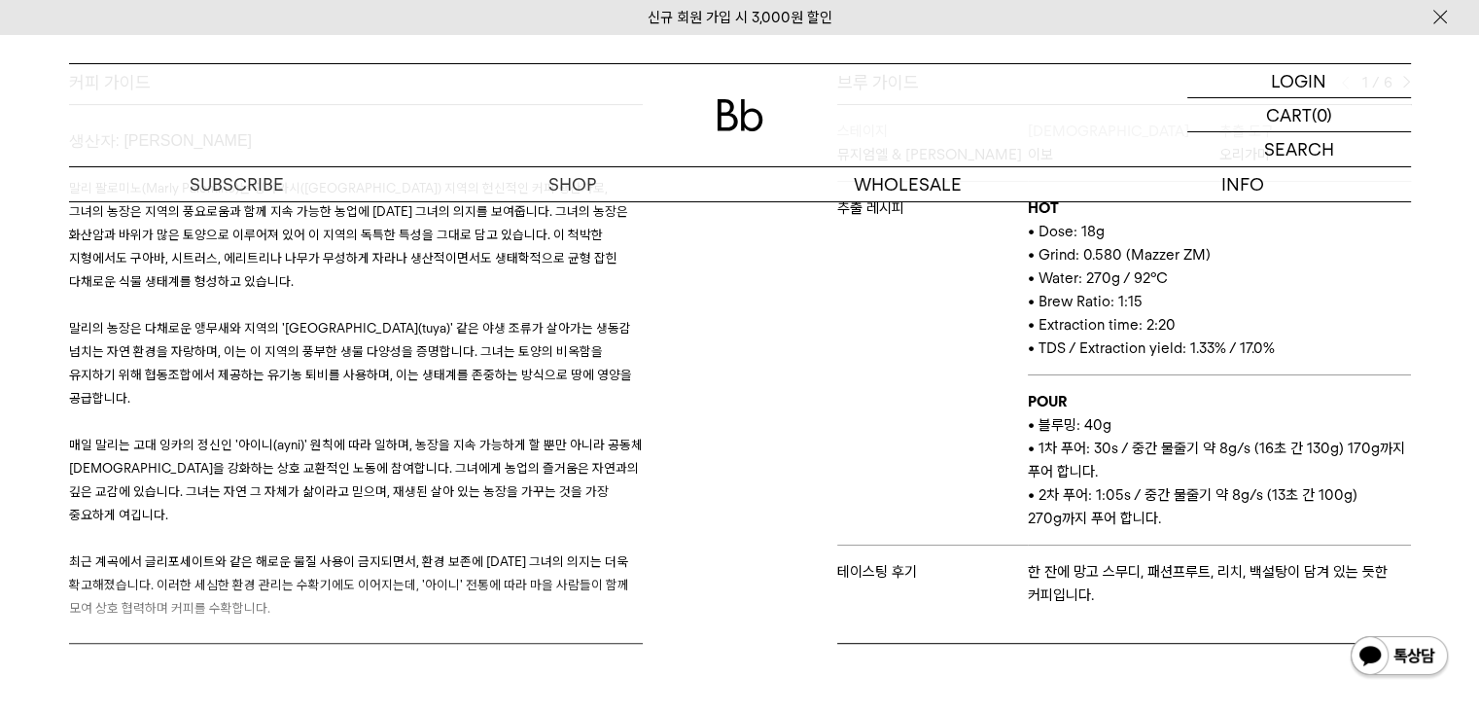
scroll to position [1070, 0]
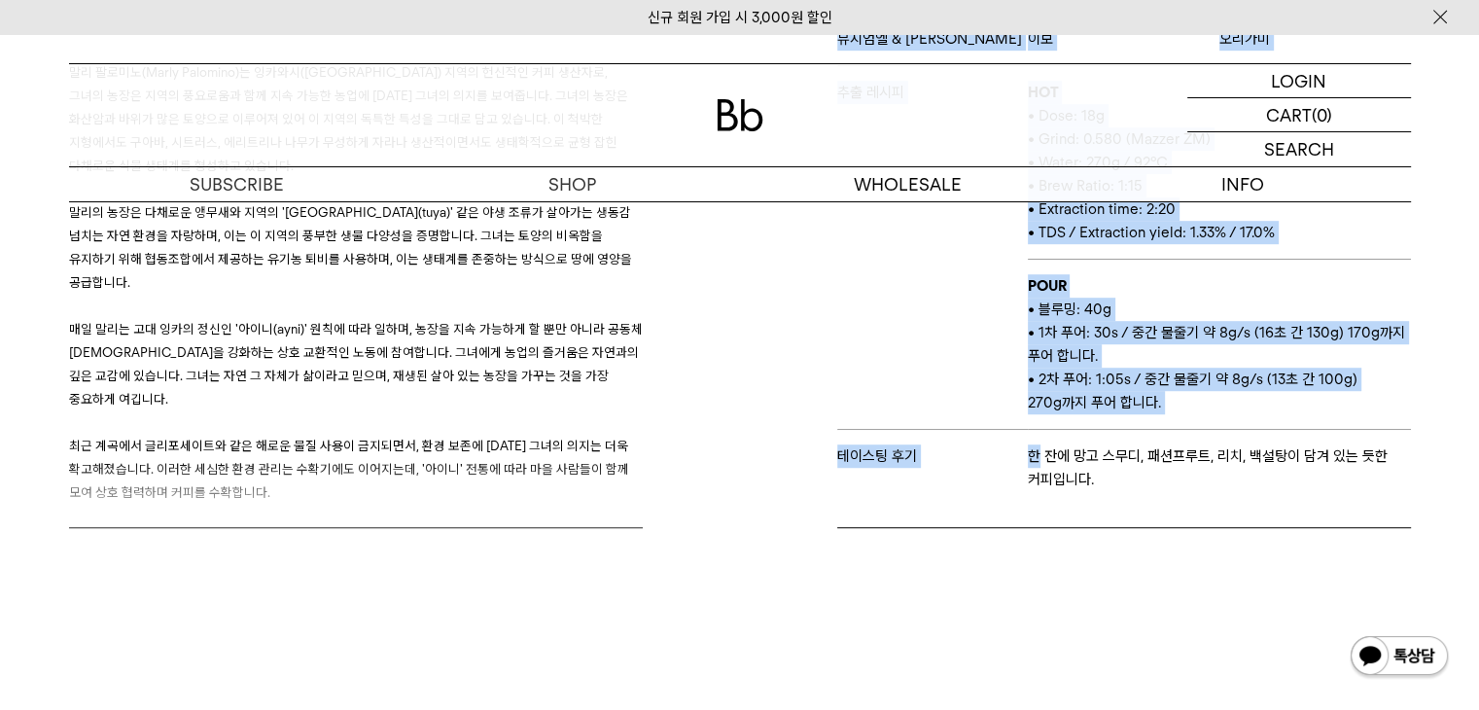
drag, startPoint x: 1035, startPoint y: 457, endPoint x: 1442, endPoint y: 456, distance: 407.5
click at [1332, 516] on div "스테이지 뮤지엄엘 & [PERSON_NAME] 이보 추출 도구 오리가미 추출 레시피 HOT • Dose: 18g • Grind: 0.580 (…" at bounding box center [1124, 258] width 574 height 540
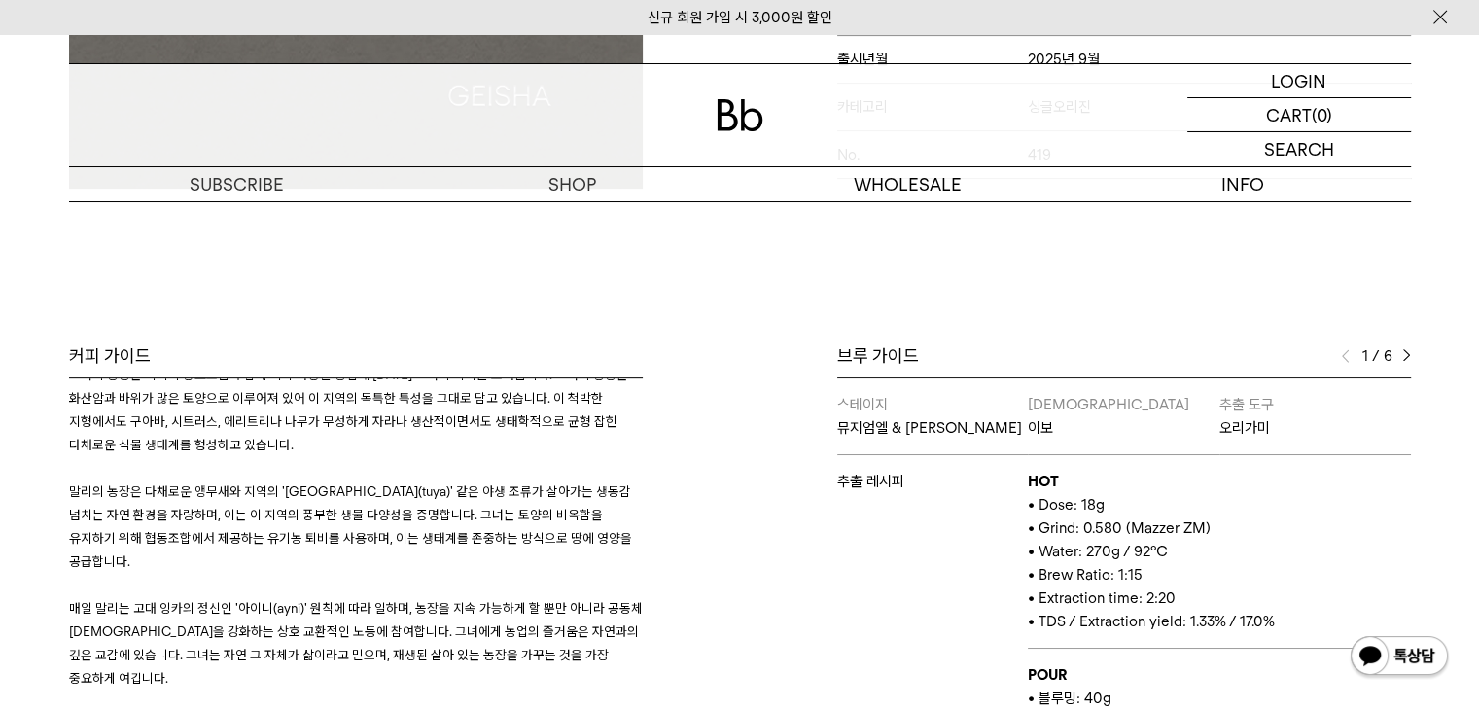
scroll to position [0, 0]
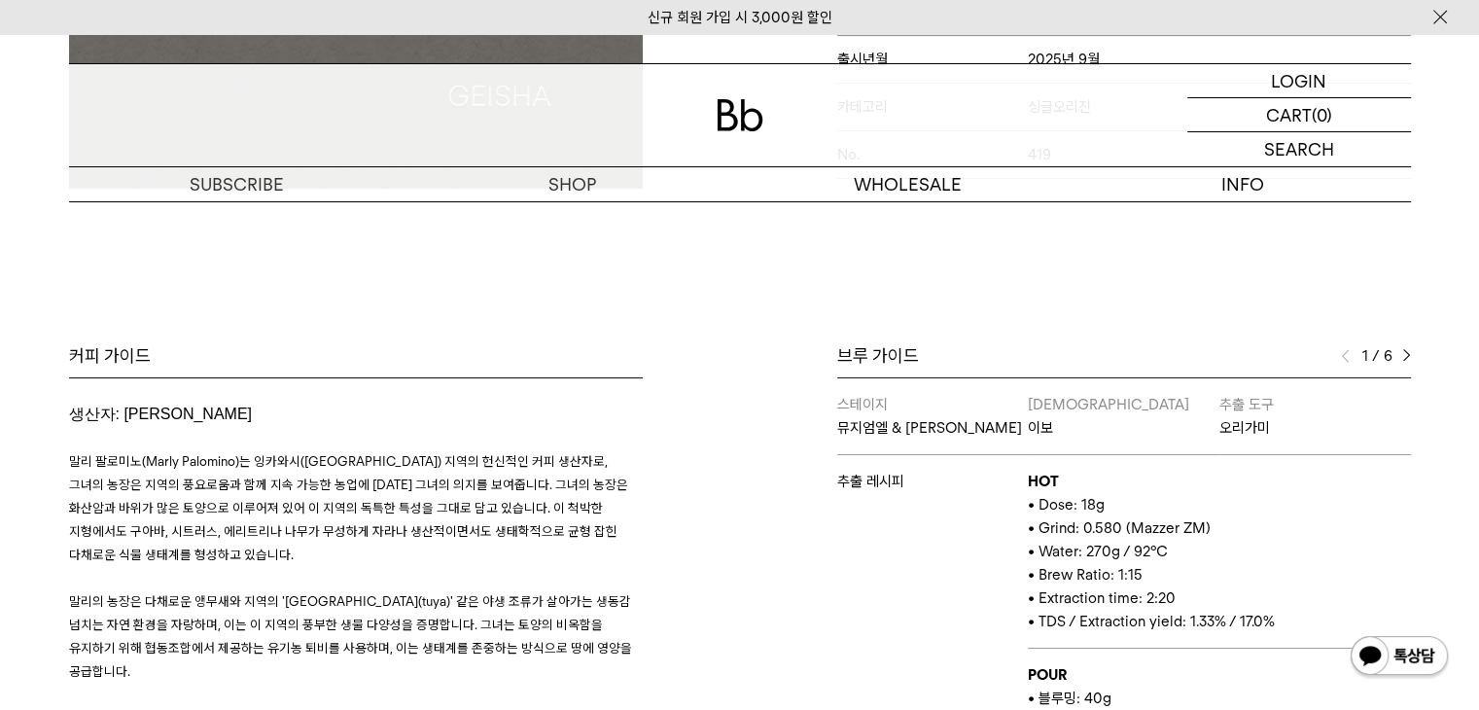
click at [725, 510] on div "커피 가이드 생산자: 말리 팔로미노 말리 팔로미노(Marly Palomino)는 잉카와시([GEOGRAPHIC_DATA]) 지역의 헌신적인 커…" at bounding box center [399, 630] width 681 height 573
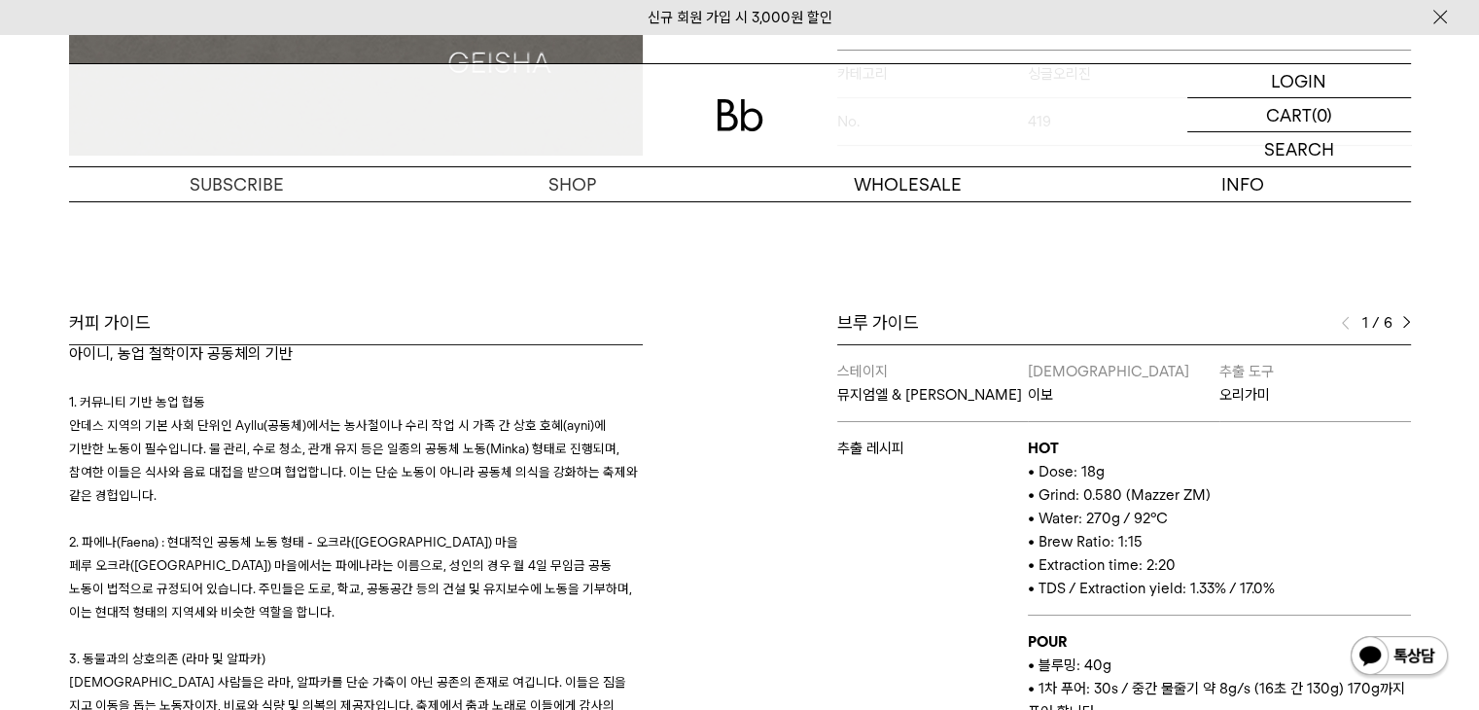
scroll to position [681, 0]
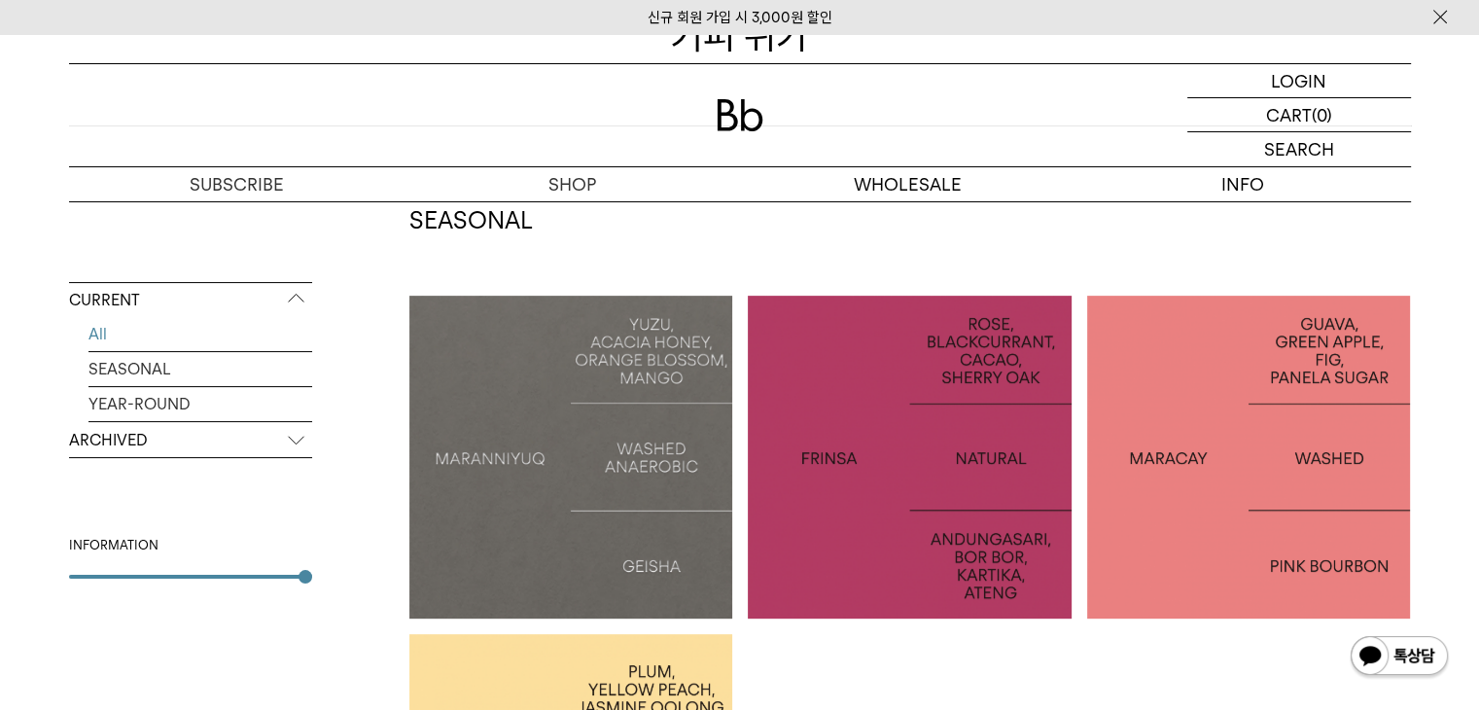
scroll to position [311, 0]
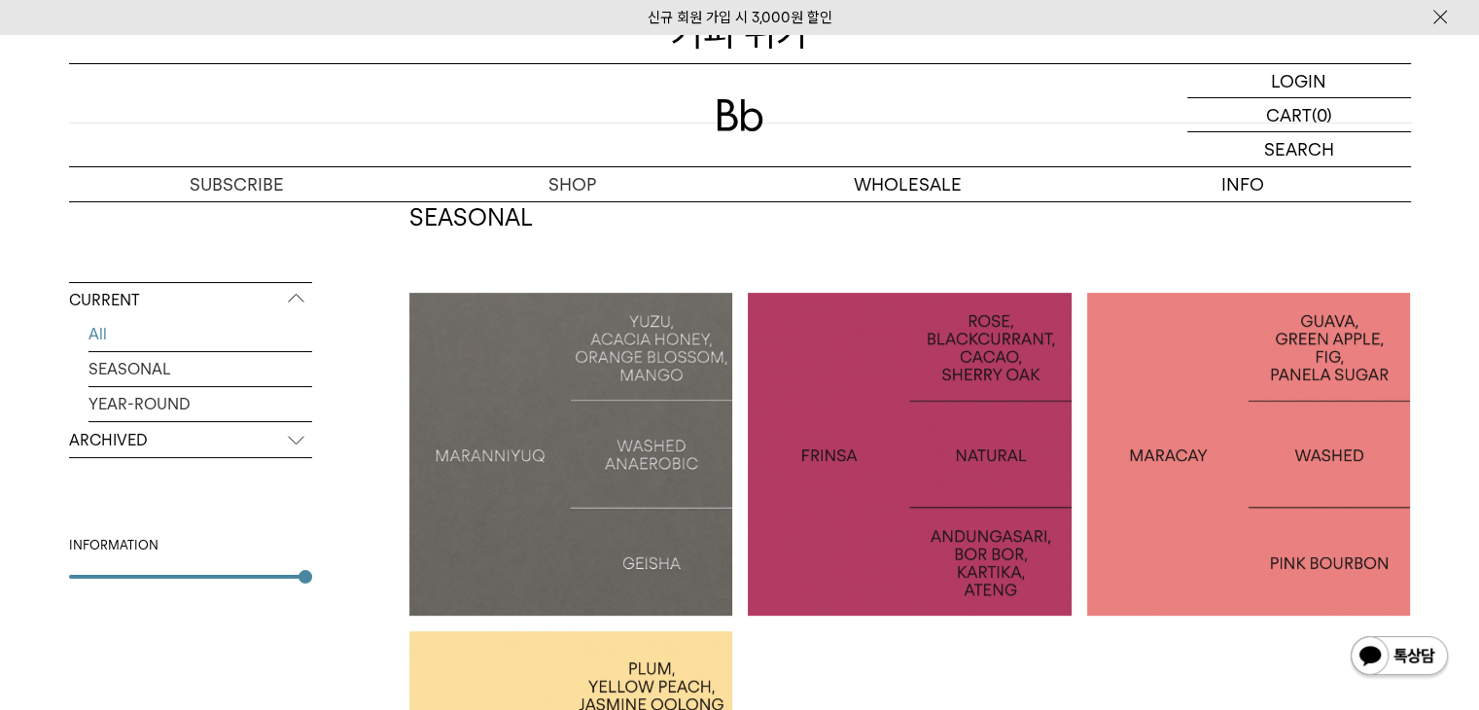
click at [856, 434] on div at bounding box center [910, 455] width 324 height 324
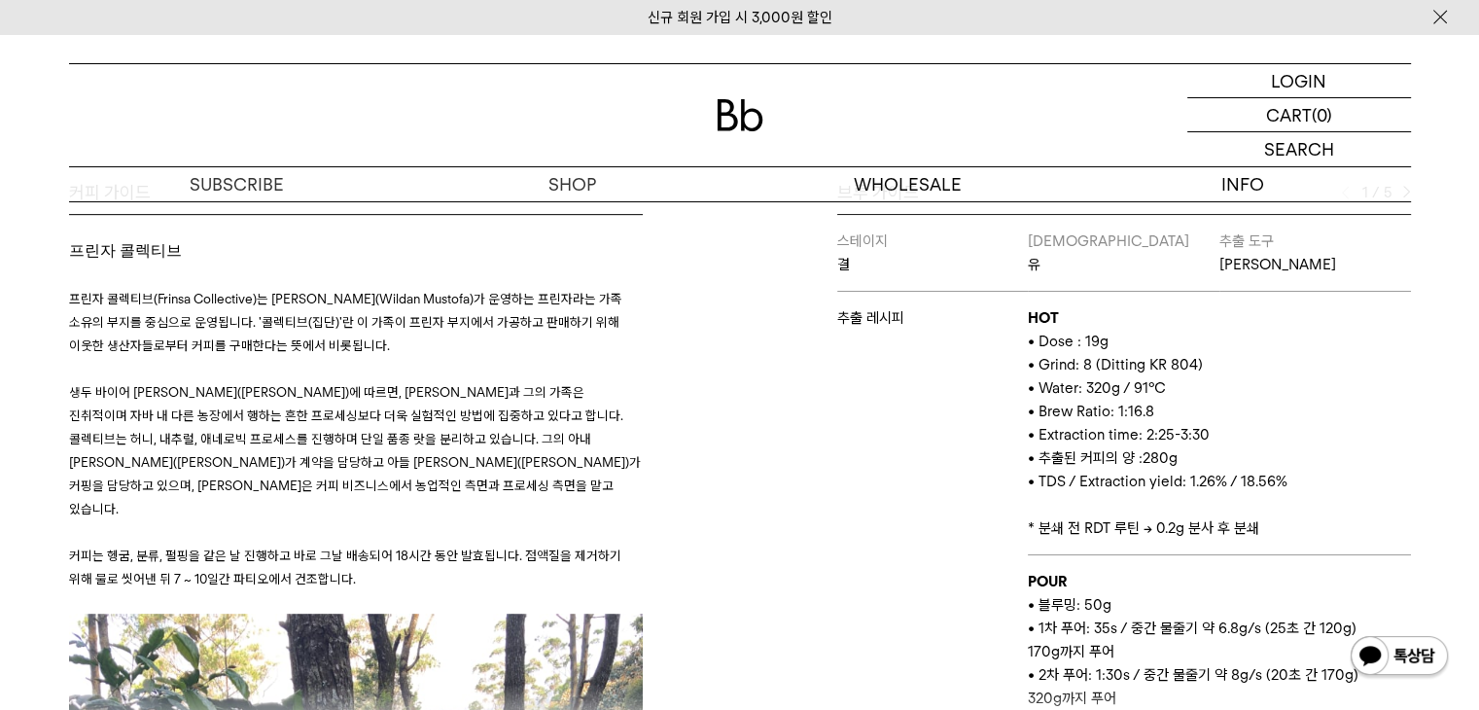
scroll to position [778, 0]
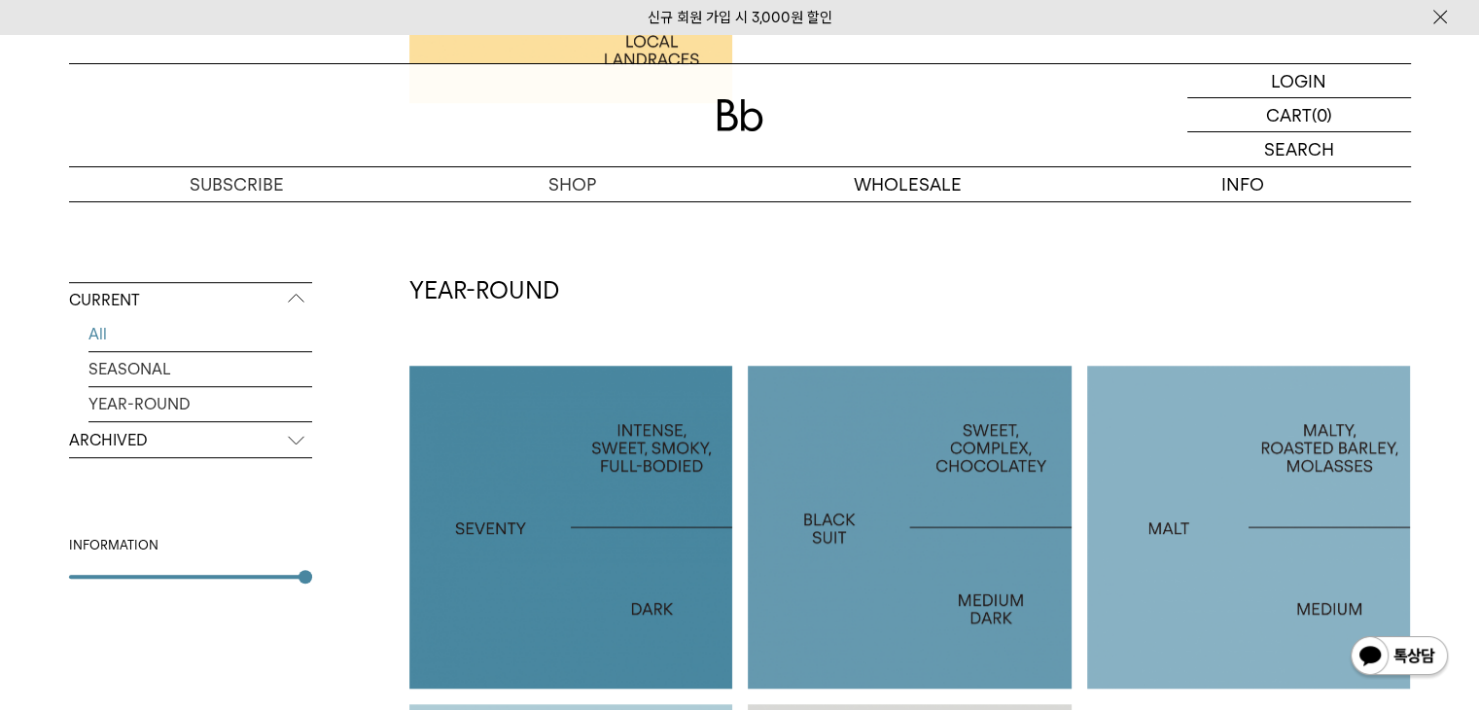
scroll to position [1245, 0]
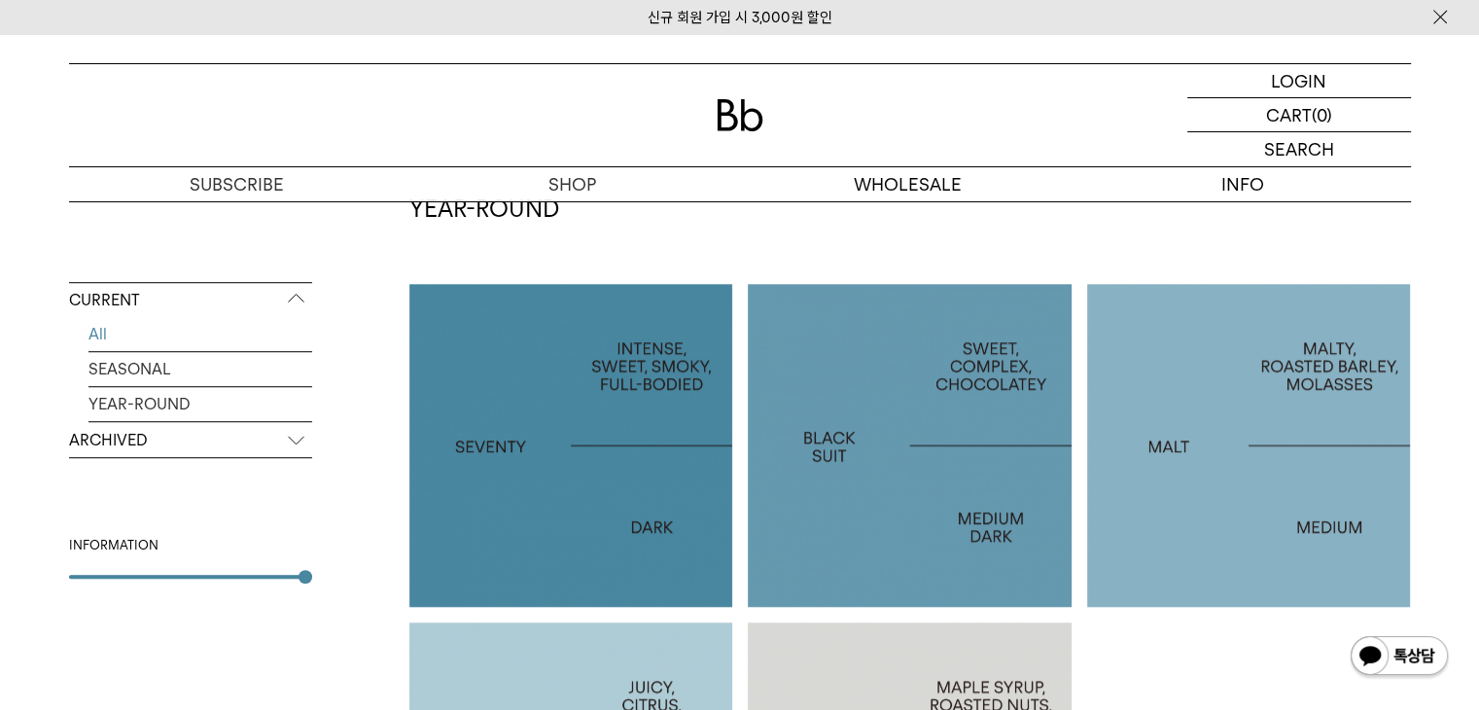
click at [621, 468] on div at bounding box center [571, 446] width 324 height 324
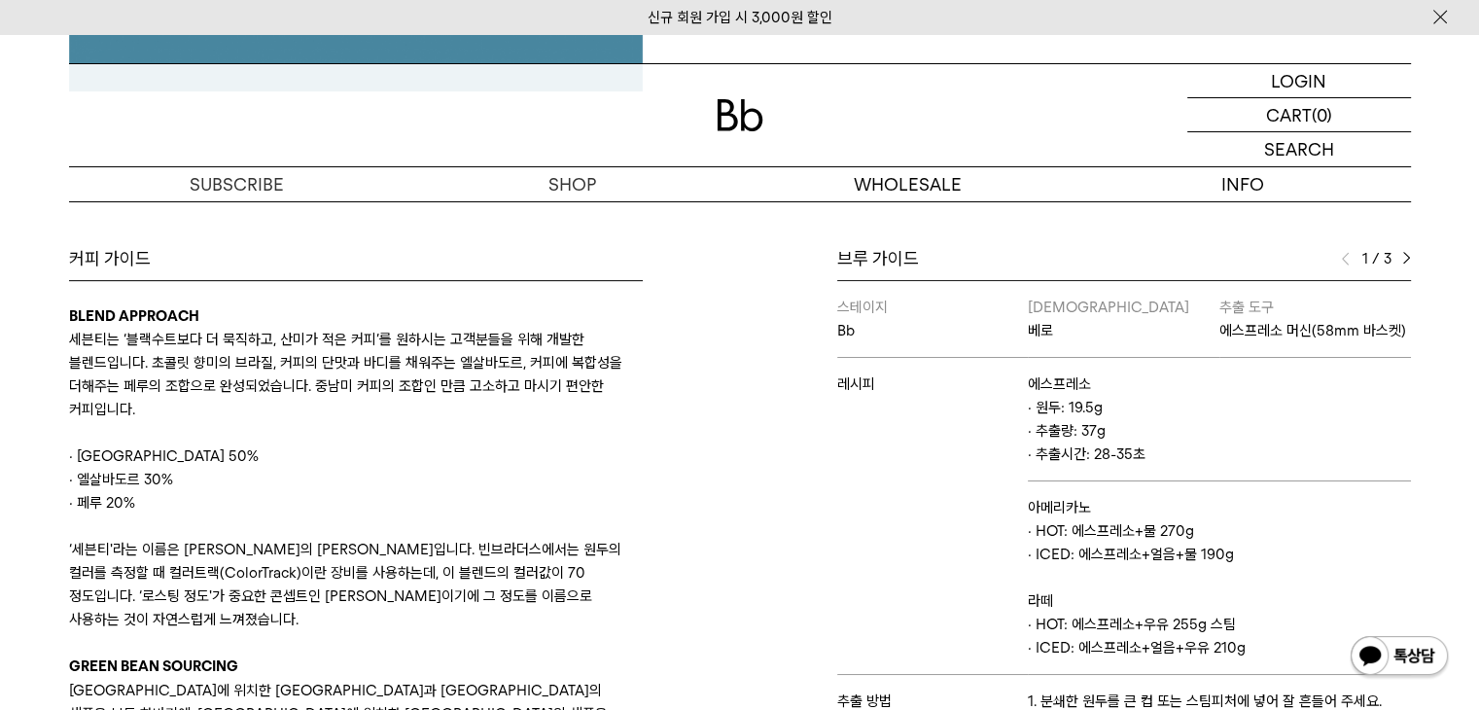
scroll to position [973, 0]
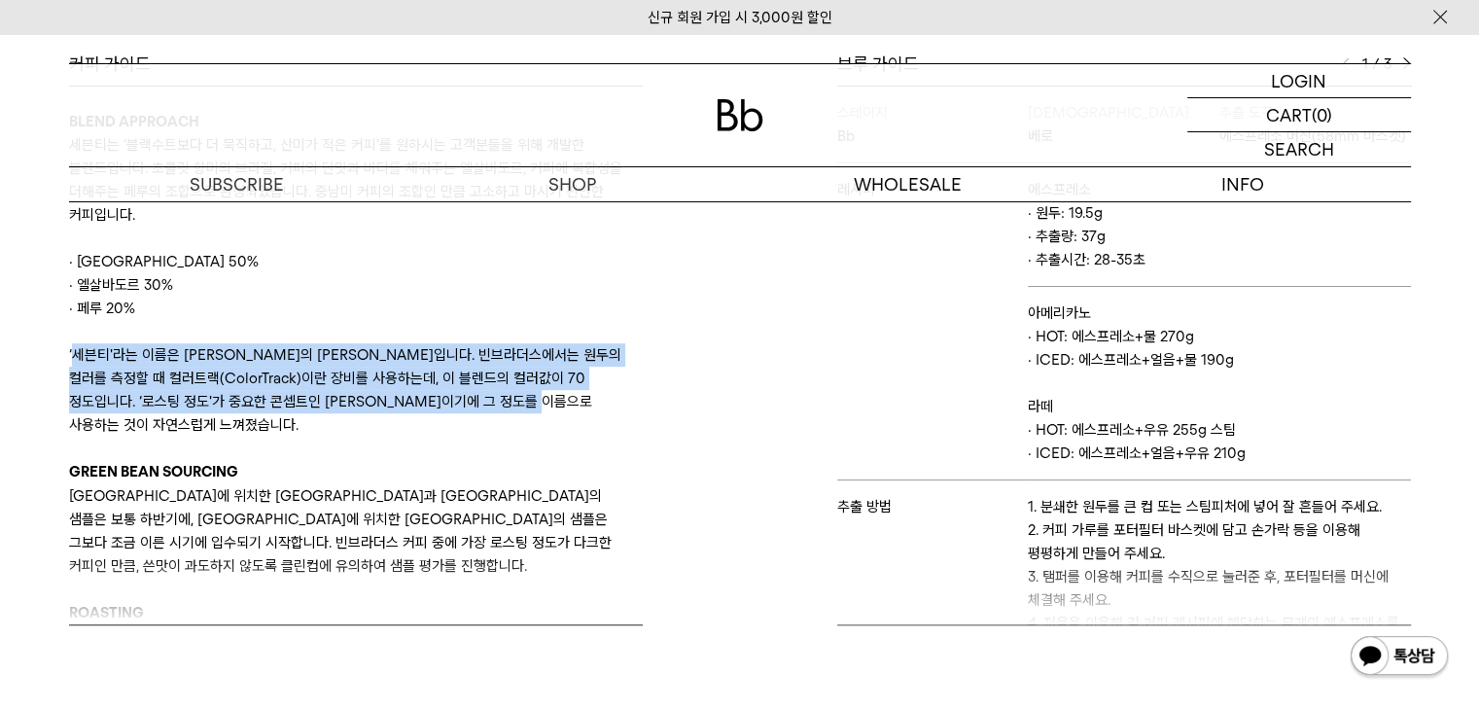
drag, startPoint x: 77, startPoint y: 351, endPoint x: 589, endPoint y: 423, distance: 517.6
click at [589, 423] on p "‘세븐티'라는 이름은 김선민 로스터의 제안입니다. 빈브라더스에서는 원두의 컬러를 측정할 때 컬러트랙(ColorTrack)이란 장비를 사용하는데…" at bounding box center [356, 389] width 574 height 93
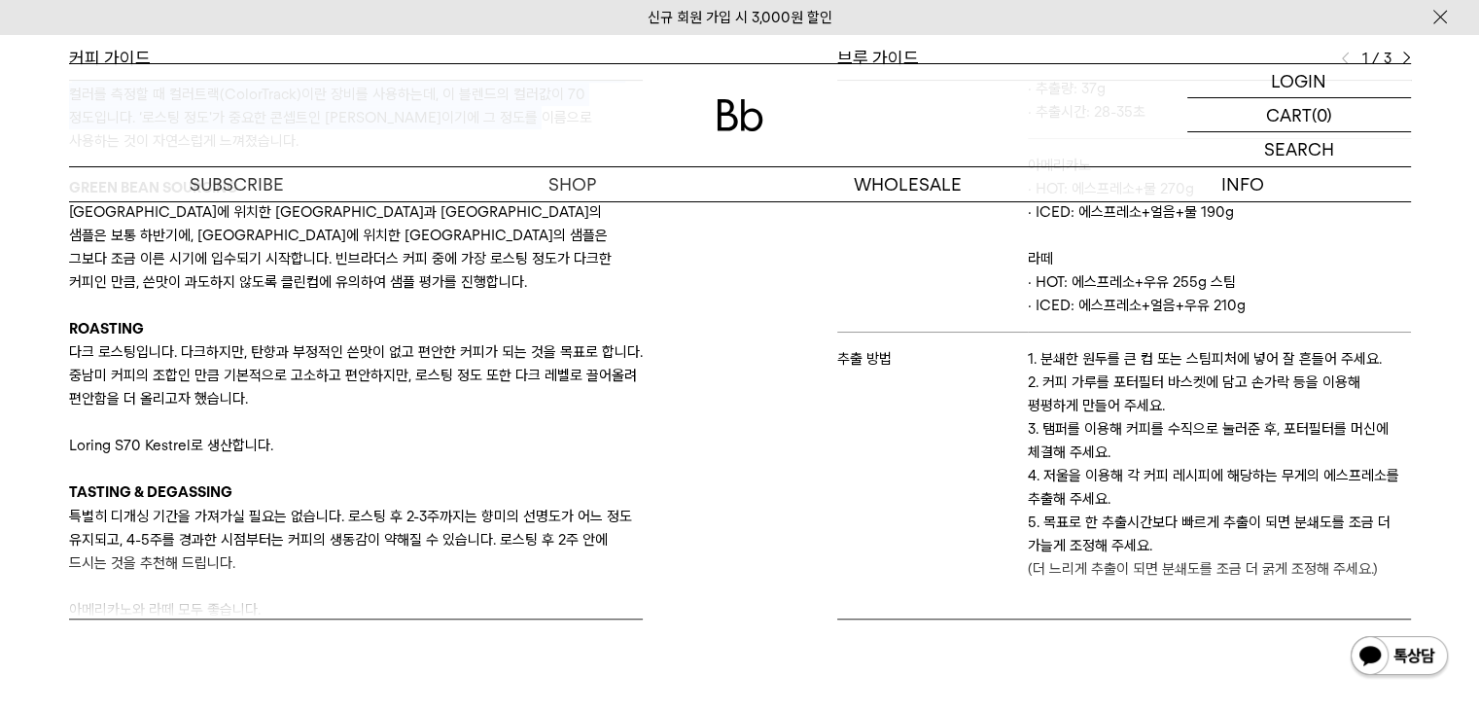
scroll to position [938, 0]
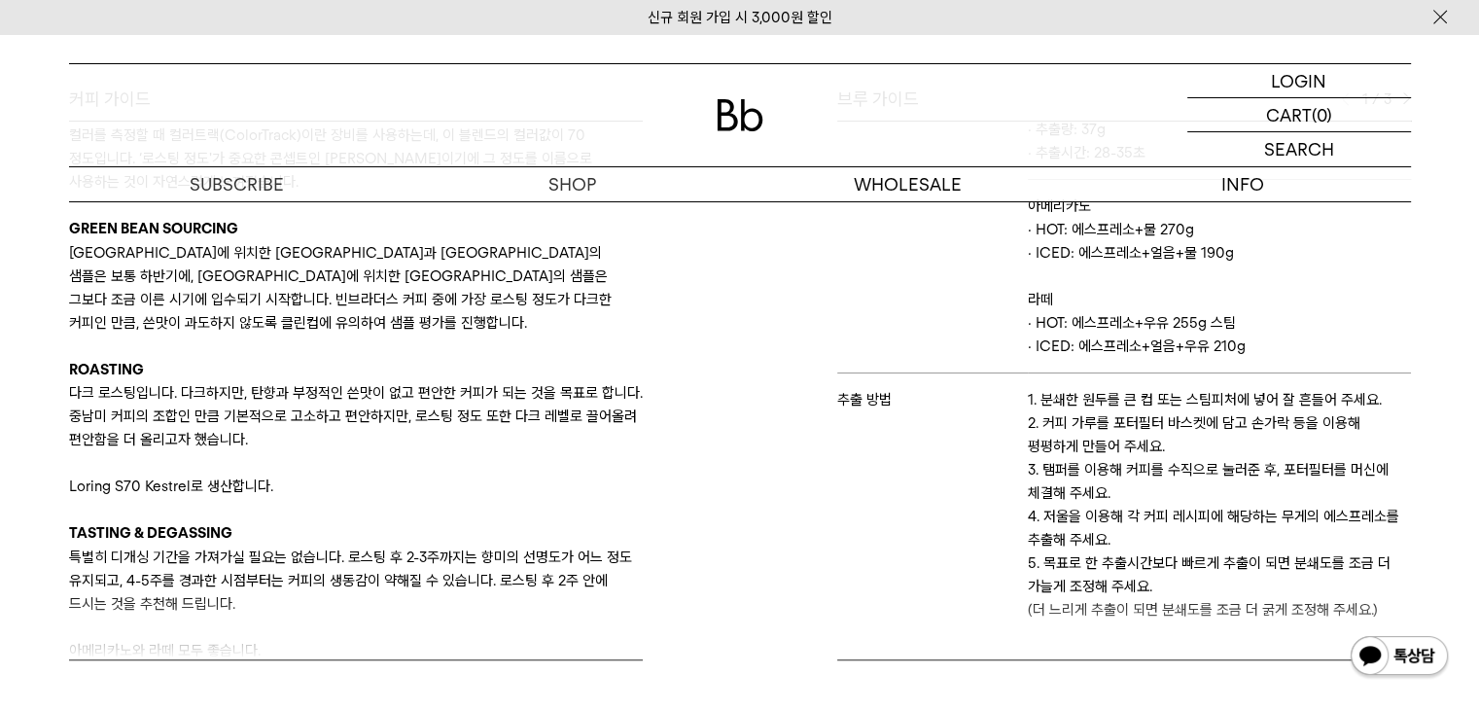
click at [1394, 385] on td "1. 분쇄한 원두를 큰 컵 또는 스팀피처에 넣어 잘 흔들어 주세요. 2. 커피 가루를 포터필터 바스켓에 담고 손가락 등을 이용해 평평하게 만들…" at bounding box center [1219, 505] width 382 height 263
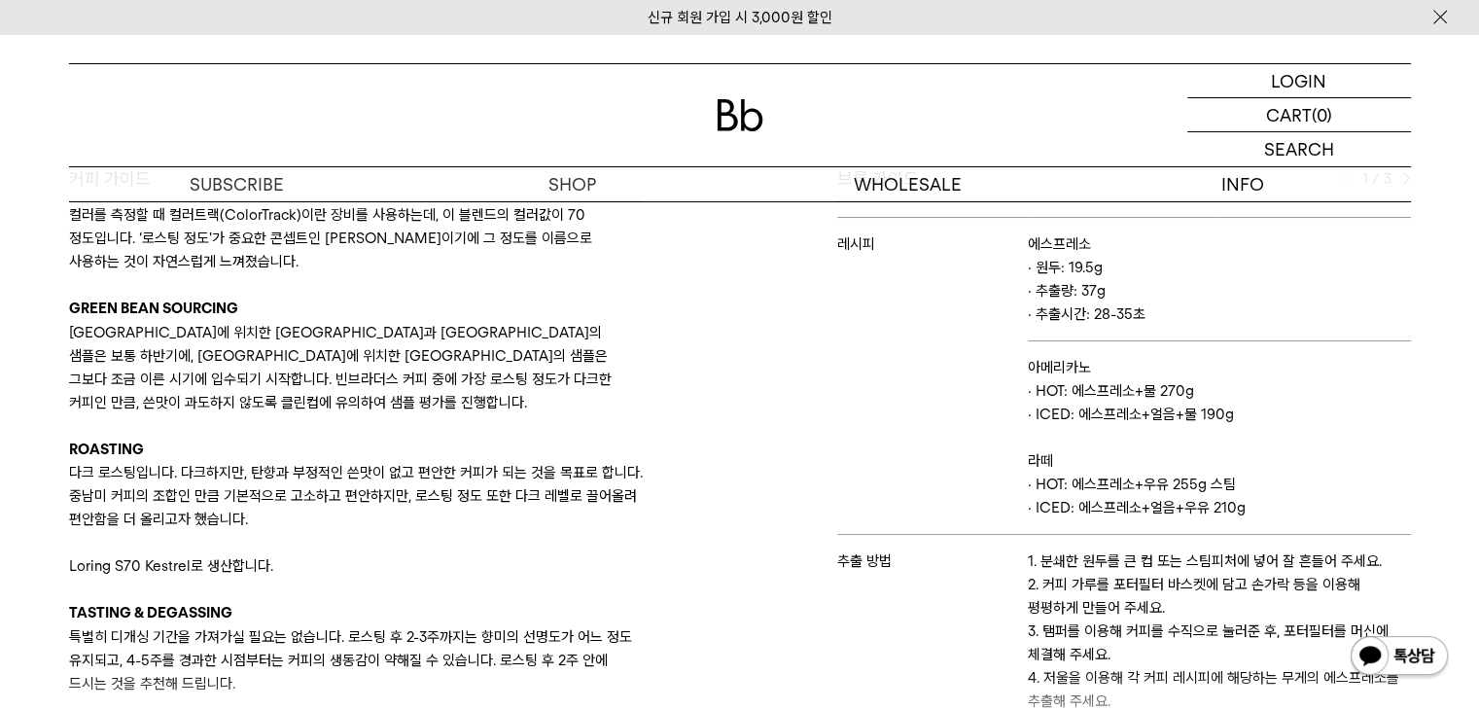
scroll to position [743, 0]
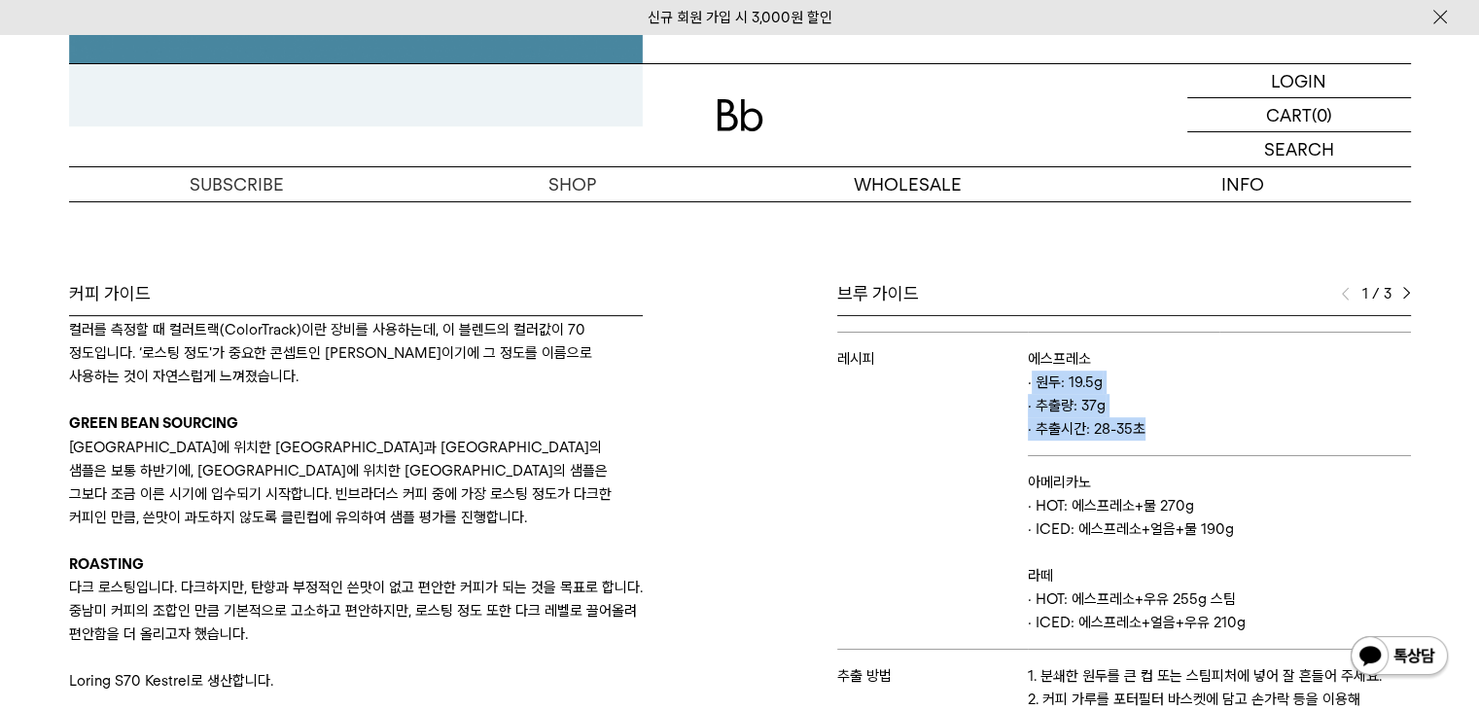
drag, startPoint x: 1144, startPoint y: 452, endPoint x: 1027, endPoint y: 405, distance: 126.1
click at [1028, 405] on p "· 원두: 19.5g · 추출량: 37g · 추출시간: 28-35초" at bounding box center [1219, 406] width 382 height 70
click at [1166, 441] on p "· 원두: 19.5g · 추출량: 37g · 추출시간: 28-35초" at bounding box center [1219, 406] width 382 height 70
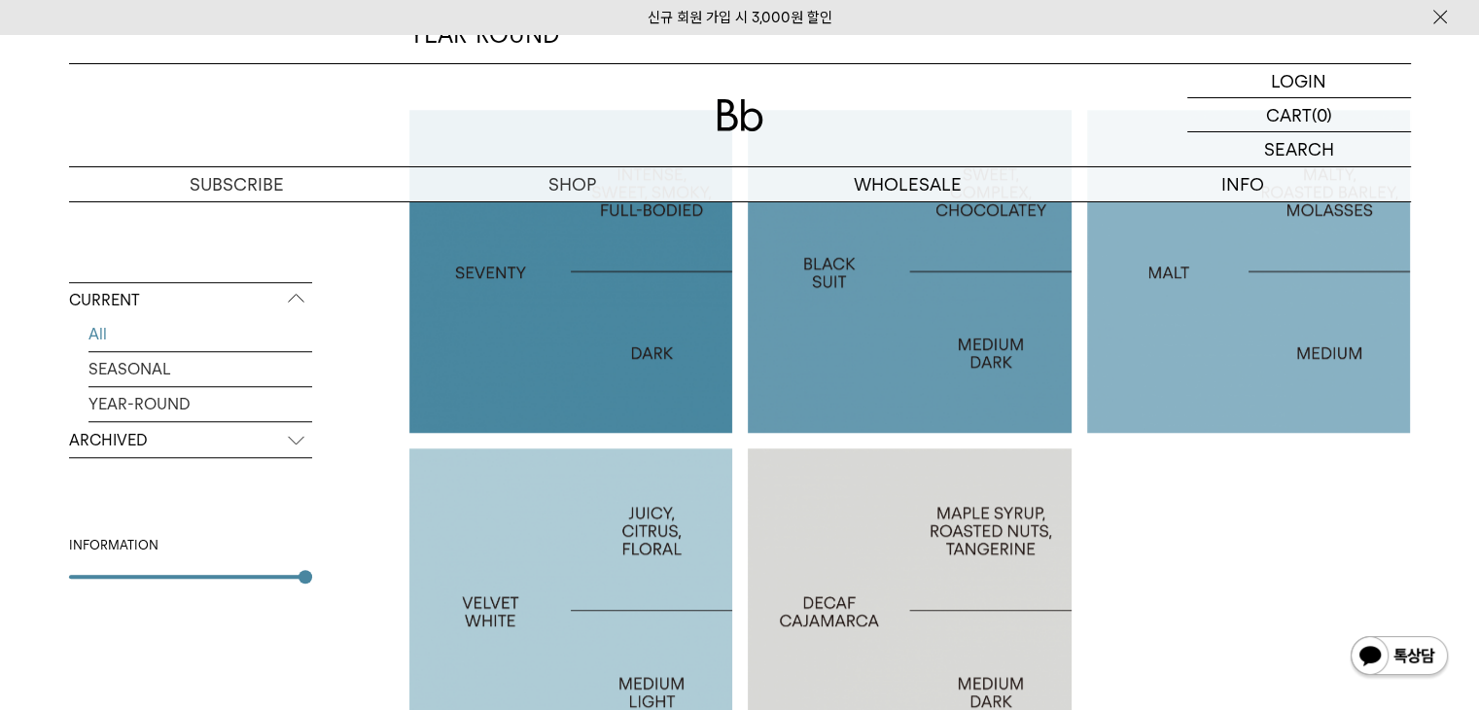
scroll to position [1365, 0]
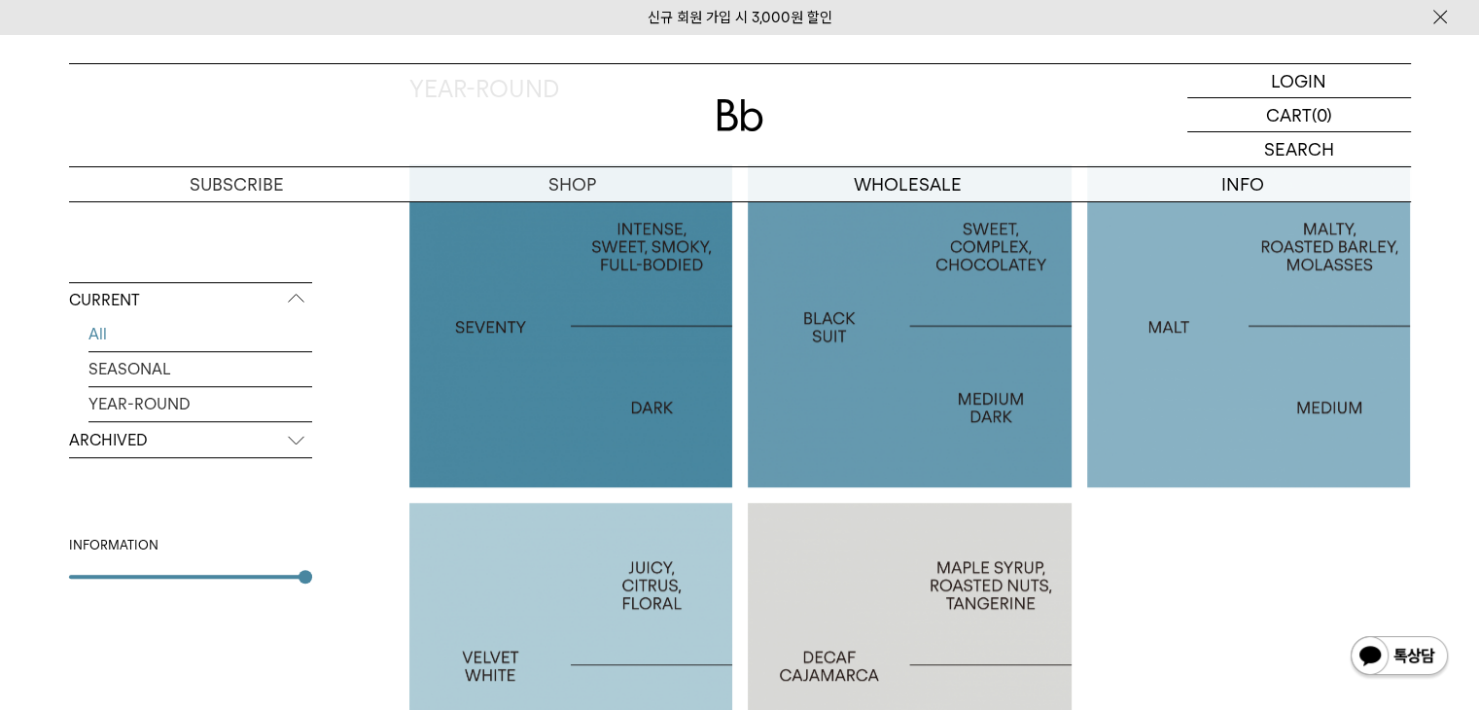
click at [139, 453] on p "ARCHIVED" at bounding box center [190, 440] width 243 height 35
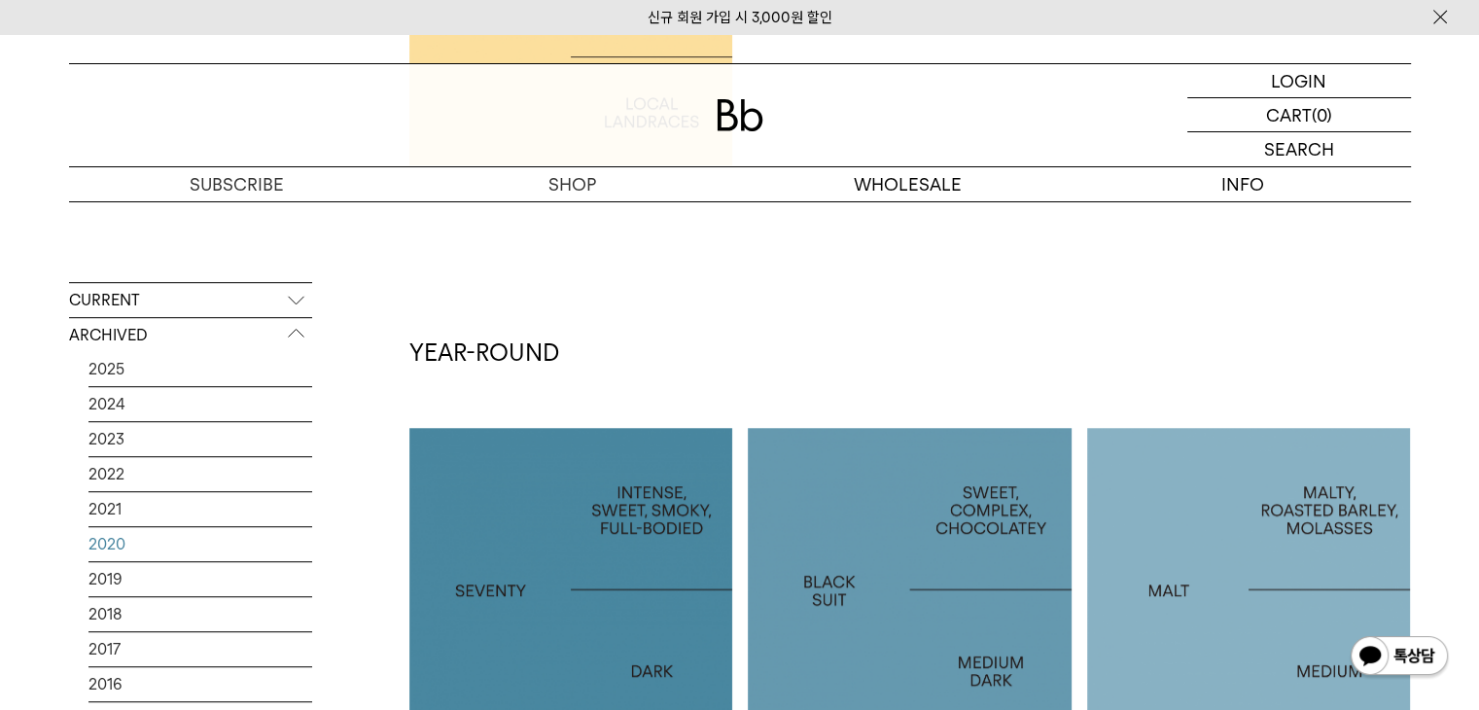
scroll to position [1073, 0]
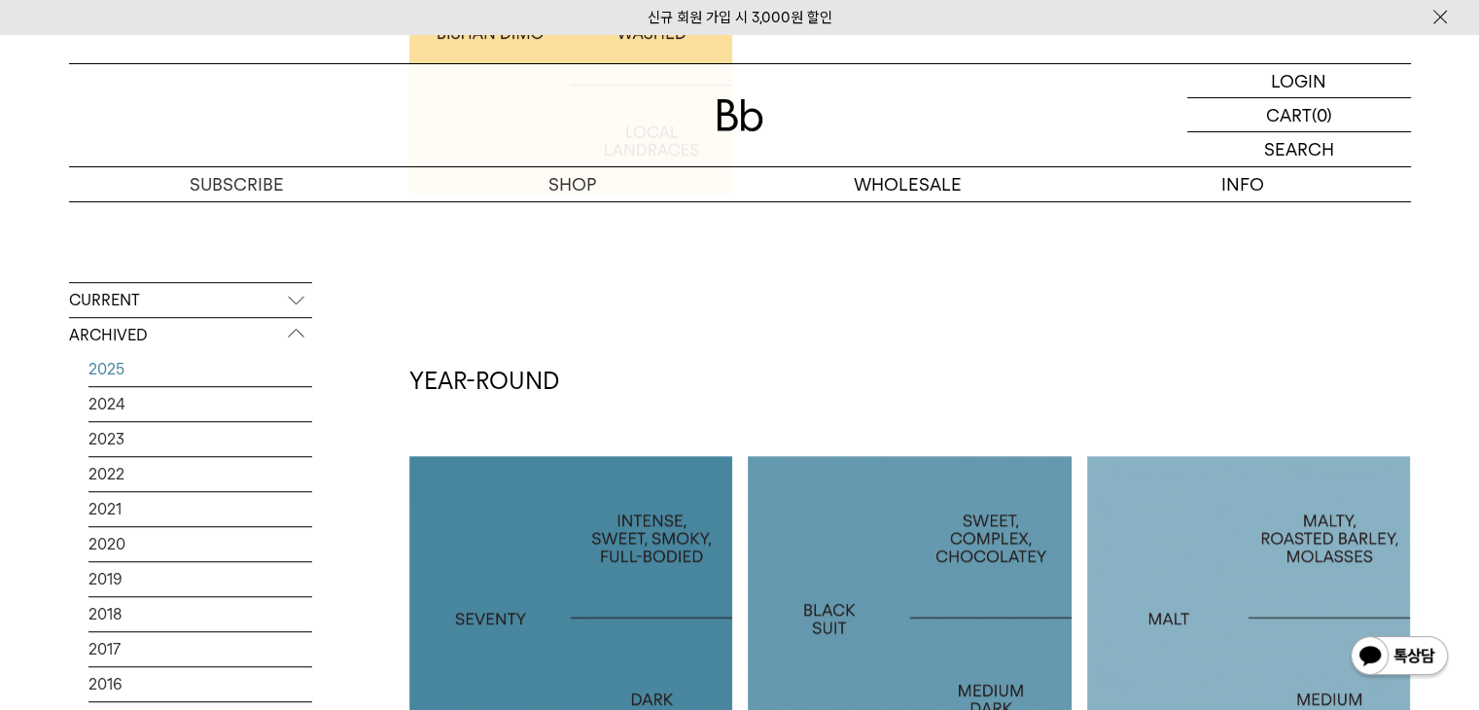
click at [112, 367] on link "2025" at bounding box center [201, 369] width 224 height 34
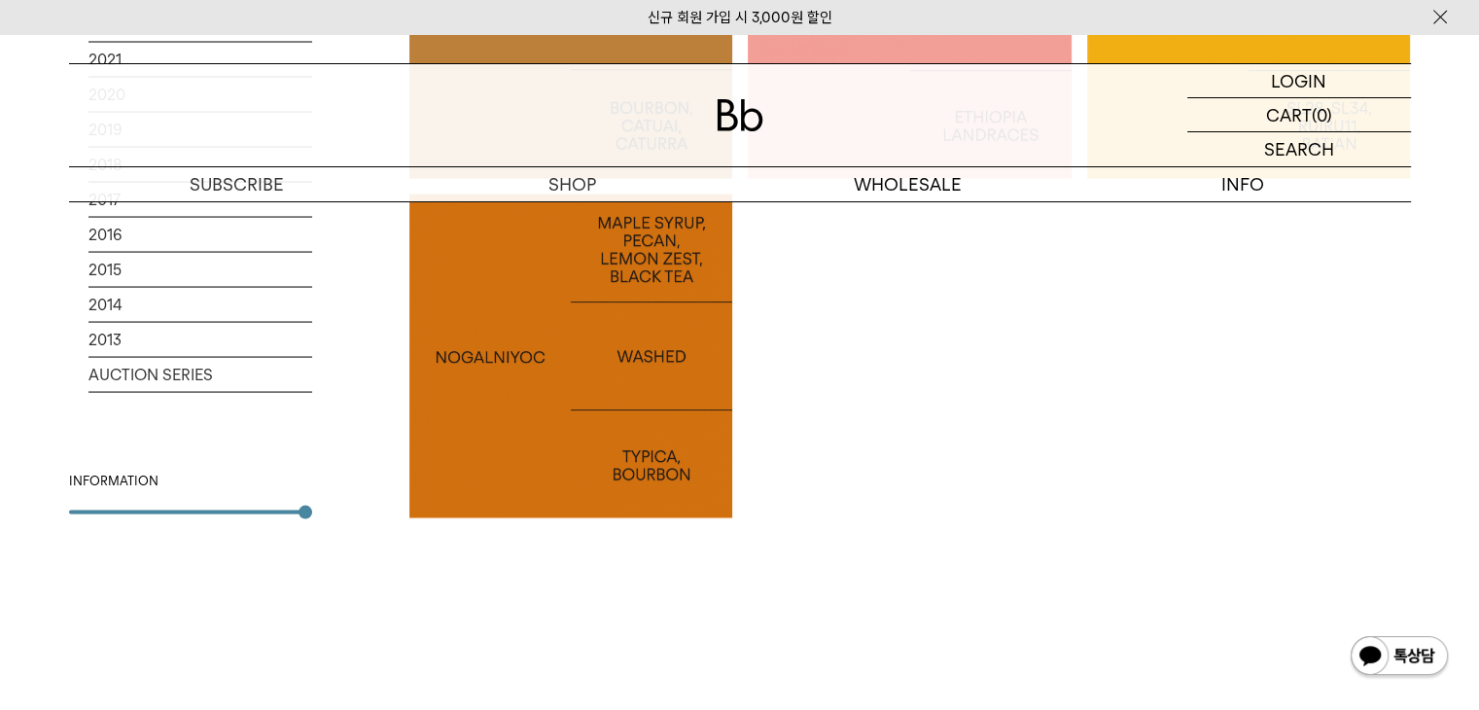
scroll to position [3703, 0]
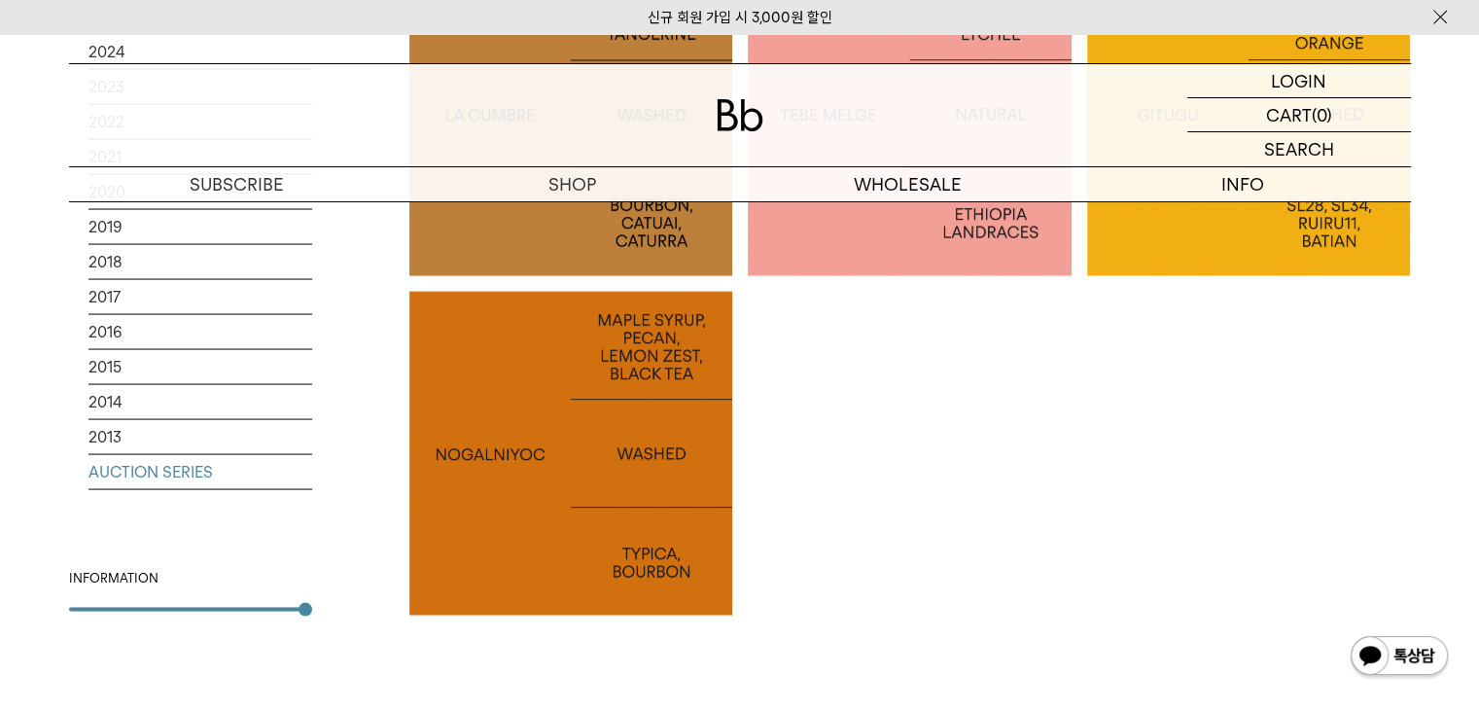
click at [154, 475] on link "AUCTION SERIES" at bounding box center [201, 472] width 224 height 34
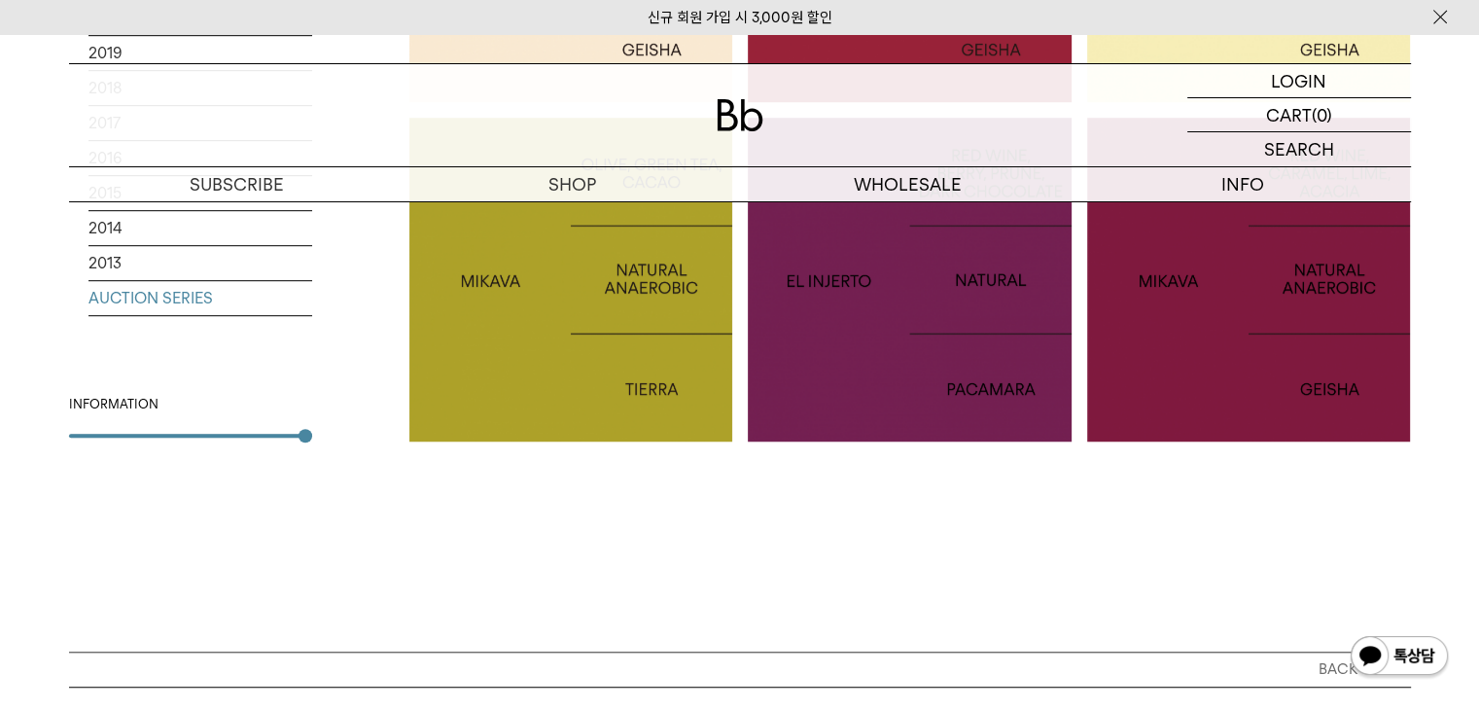
scroll to position [1086, 0]
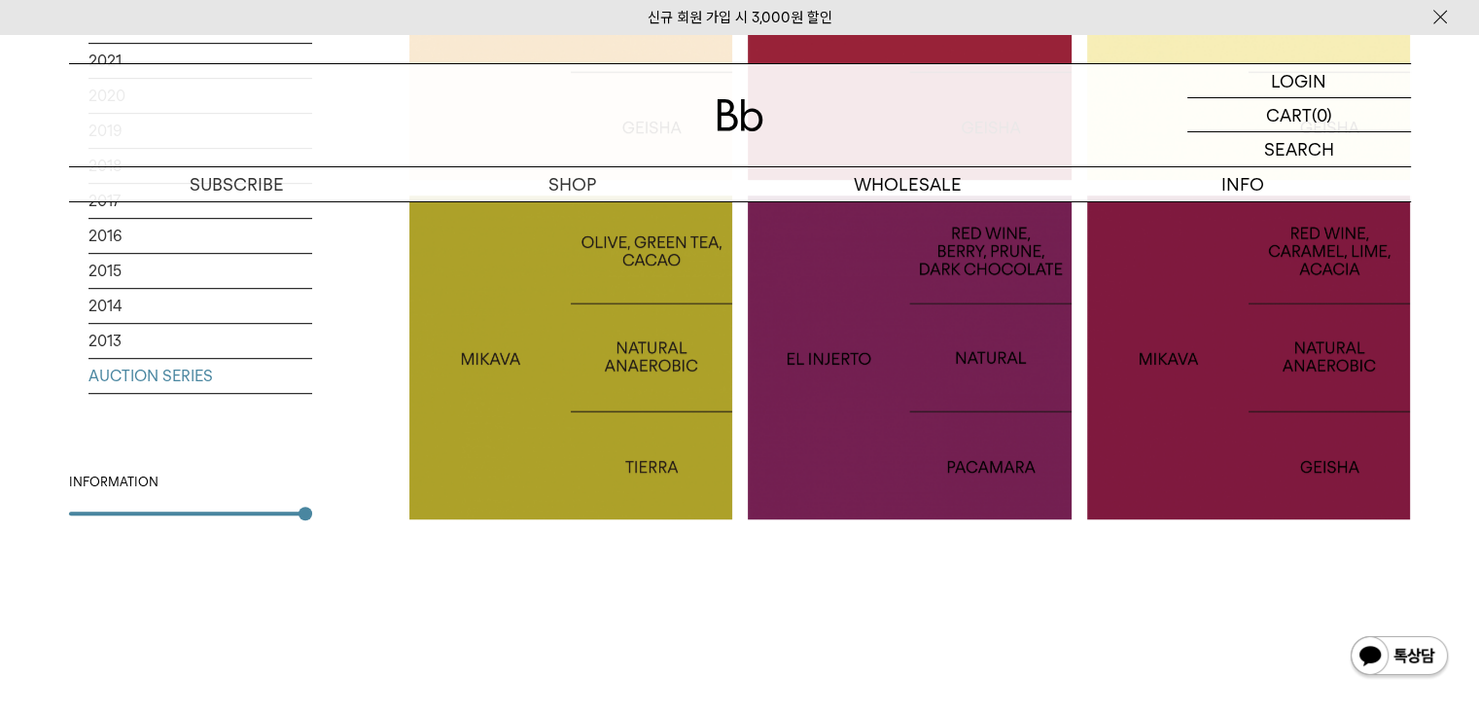
click at [82, 484] on div "INFORMATION" at bounding box center [190, 482] width 243 height 19
drag, startPoint x: 89, startPoint y: 480, endPoint x: 240, endPoint y: 509, distance: 153.4
click at [106, 483] on div "INFORMATION" at bounding box center [190, 482] width 243 height 19
drag, startPoint x: 240, startPoint y: 509, endPoint x: 268, endPoint y: 513, distance: 28.5
click at [265, 512] on div "INFORMATION" at bounding box center [190, 494] width 243 height 43
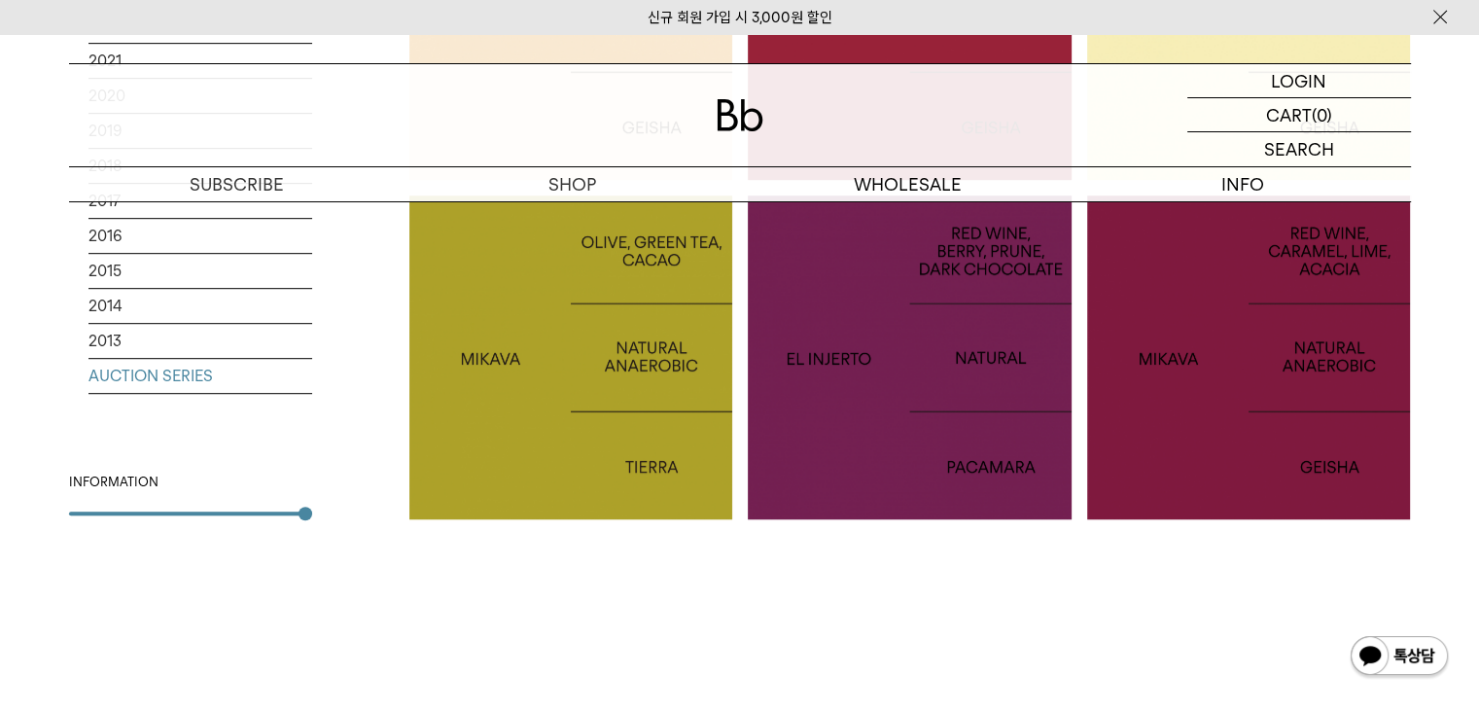
click at [311, 515] on div at bounding box center [306, 514] width 14 height 14
click at [304, 507] on div at bounding box center [306, 514] width 14 height 14
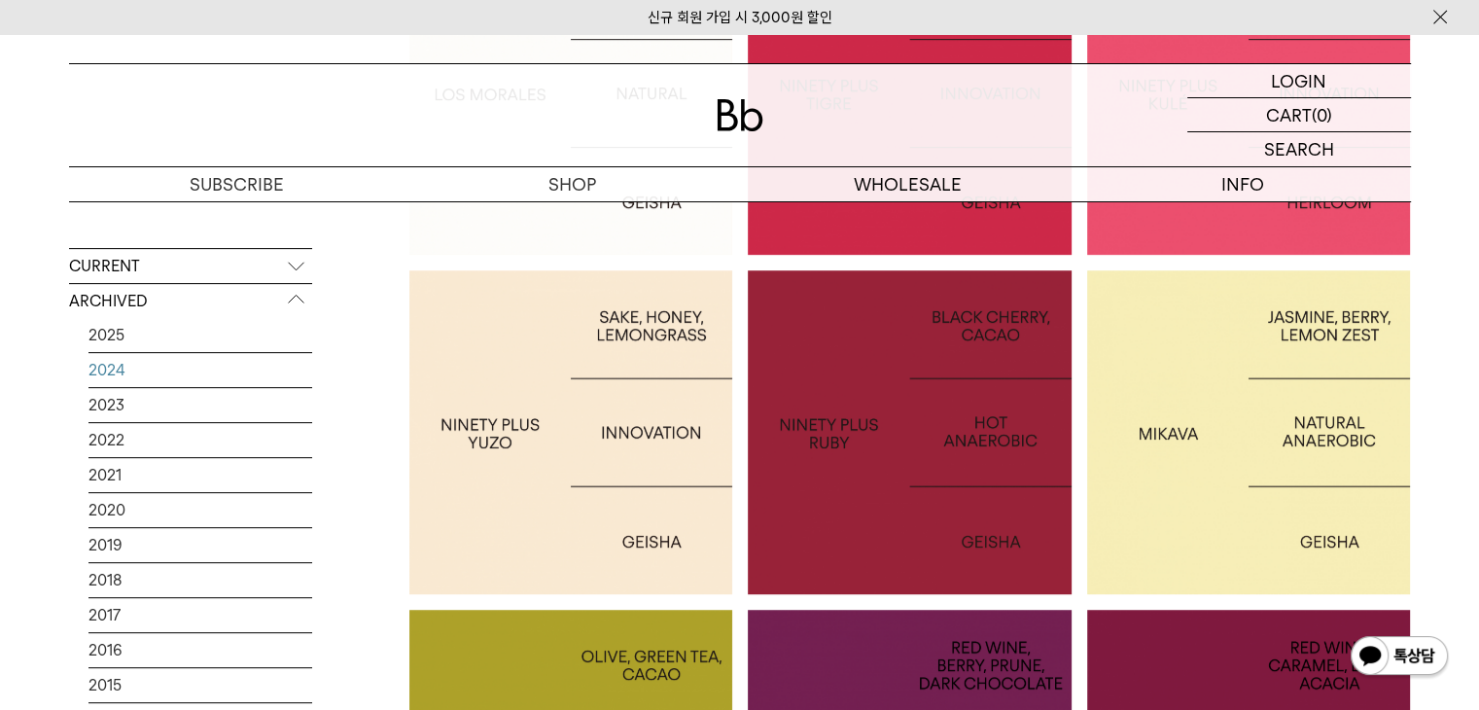
scroll to position [600, 0]
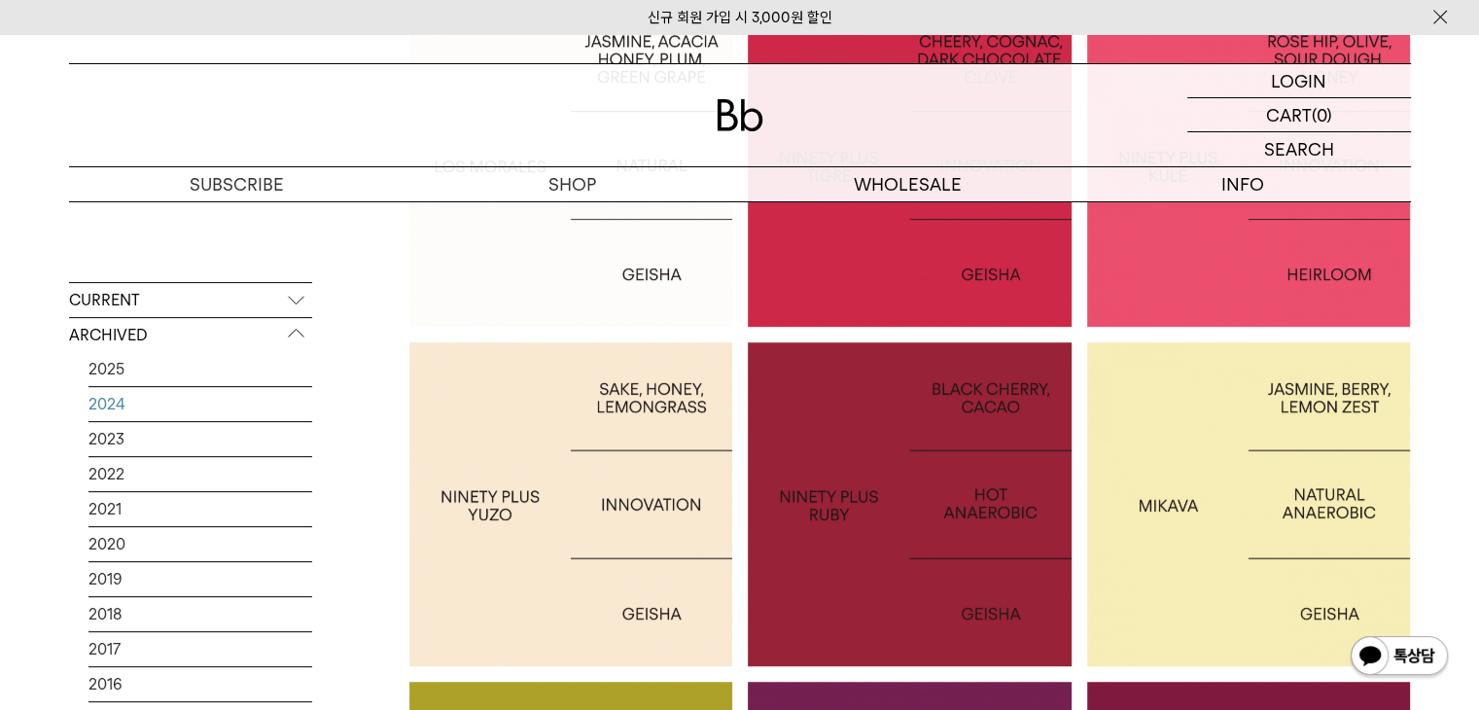
click at [102, 402] on link "2024" at bounding box center [201, 404] width 224 height 34
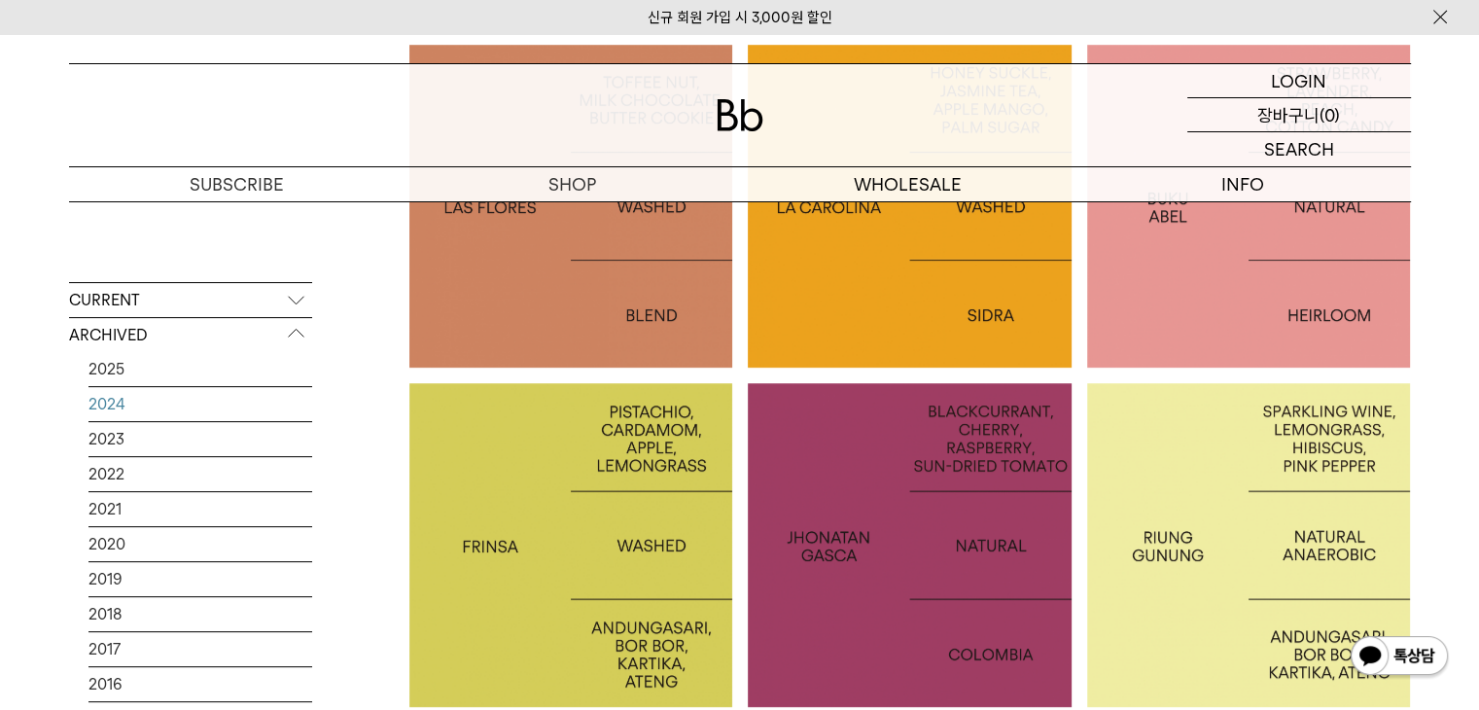
scroll to position [486, 0]
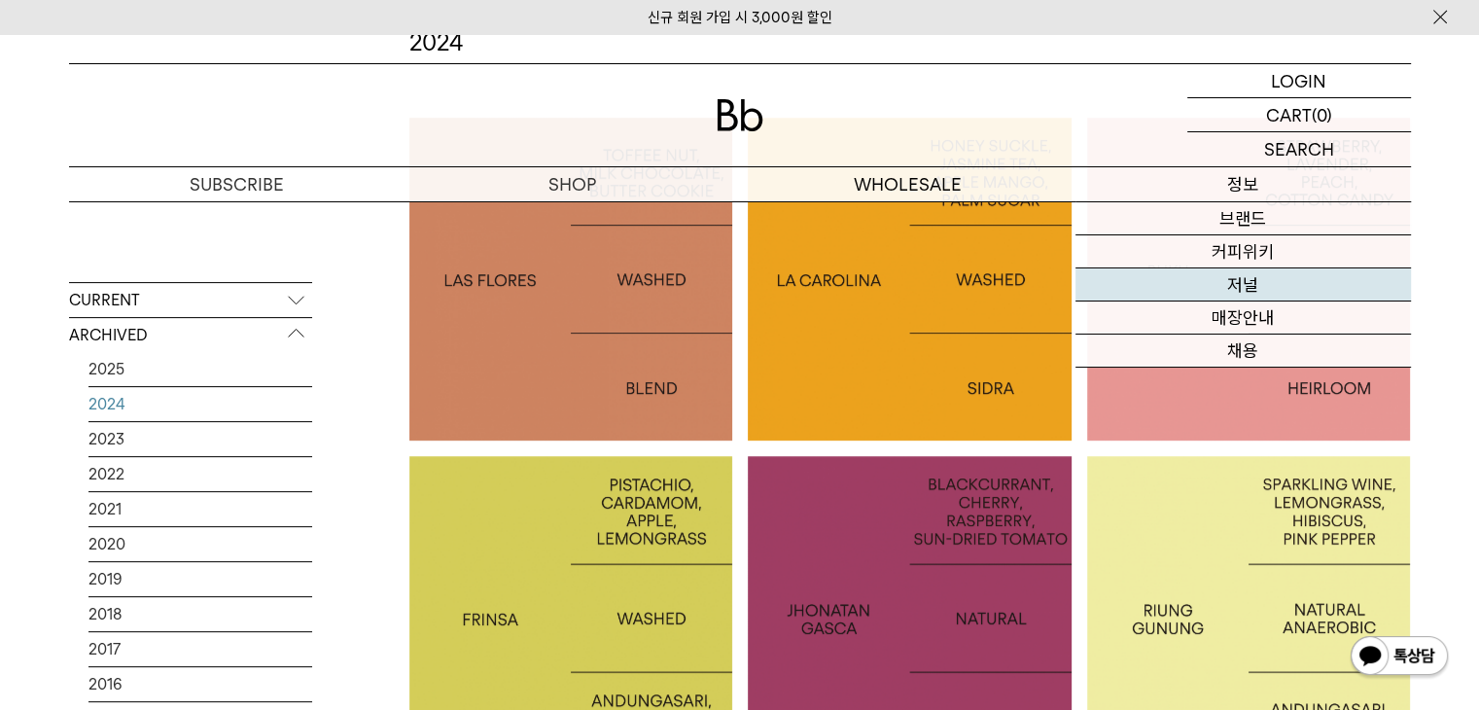
click at [1245, 291] on link "저널" at bounding box center [1244, 284] width 336 height 33
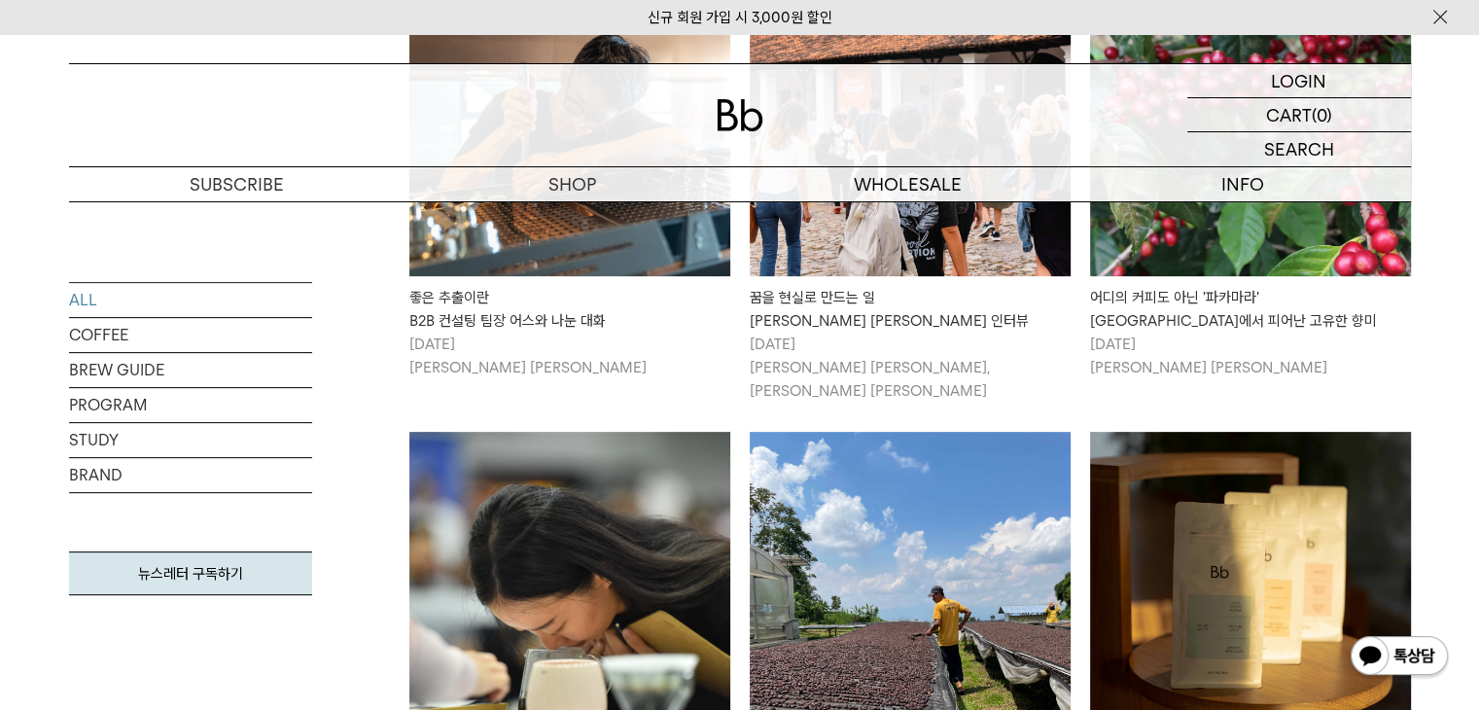
scroll to position [292, 0]
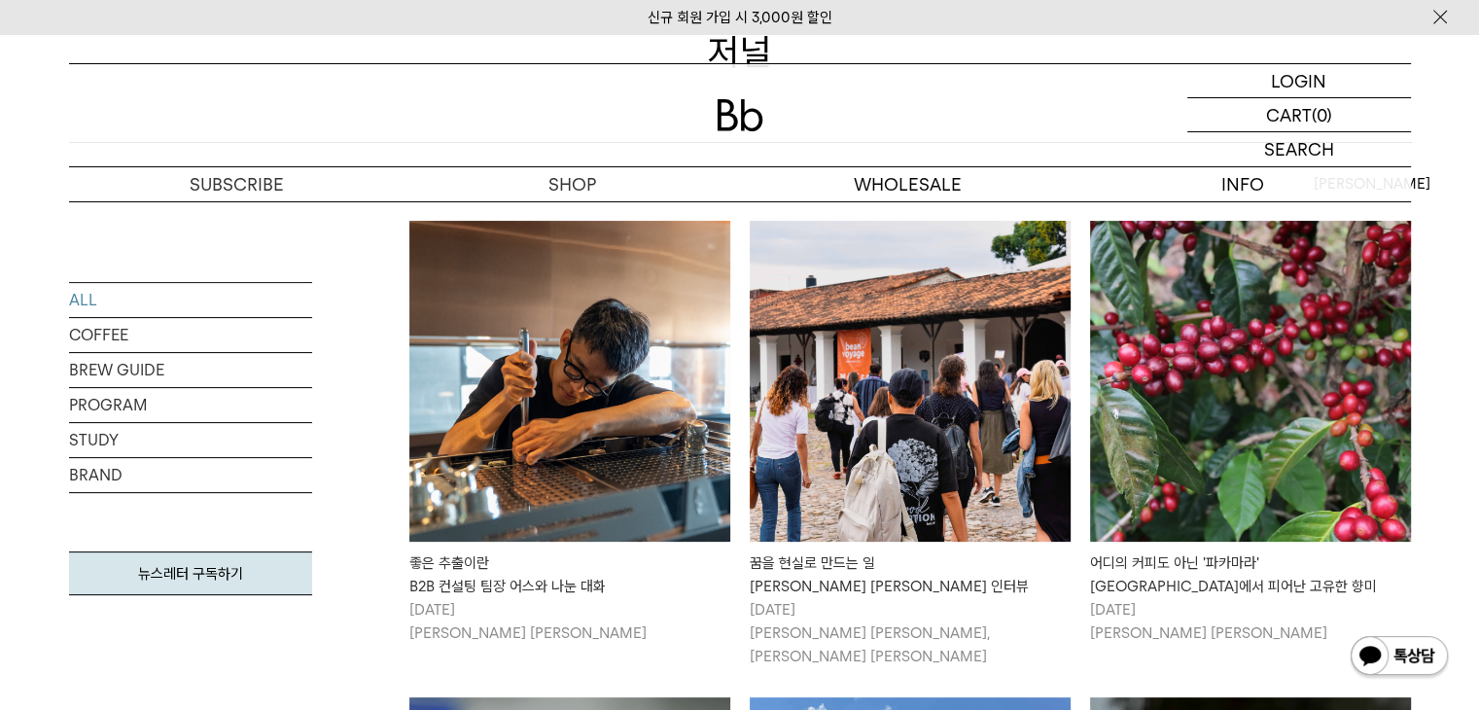
click at [636, 455] on img at bounding box center [569, 381] width 321 height 321
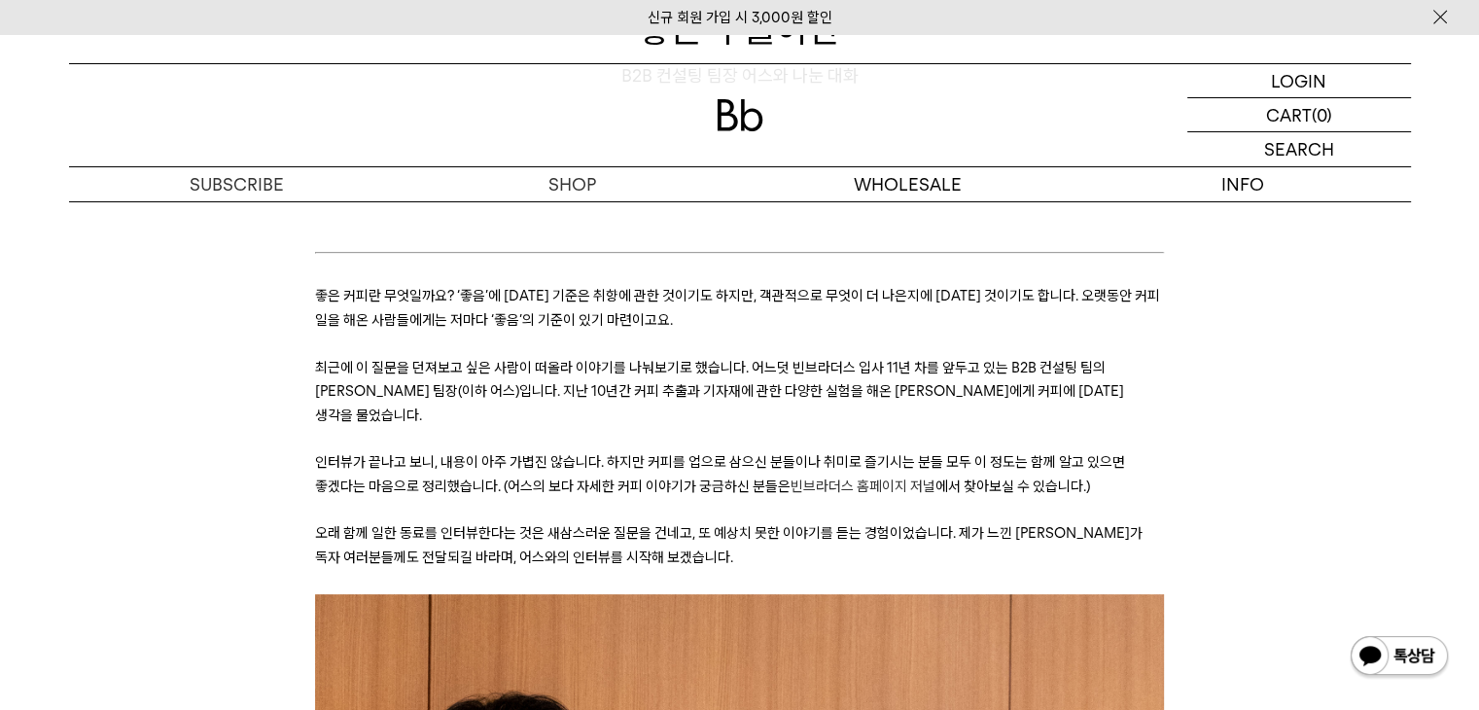
scroll to position [292, 0]
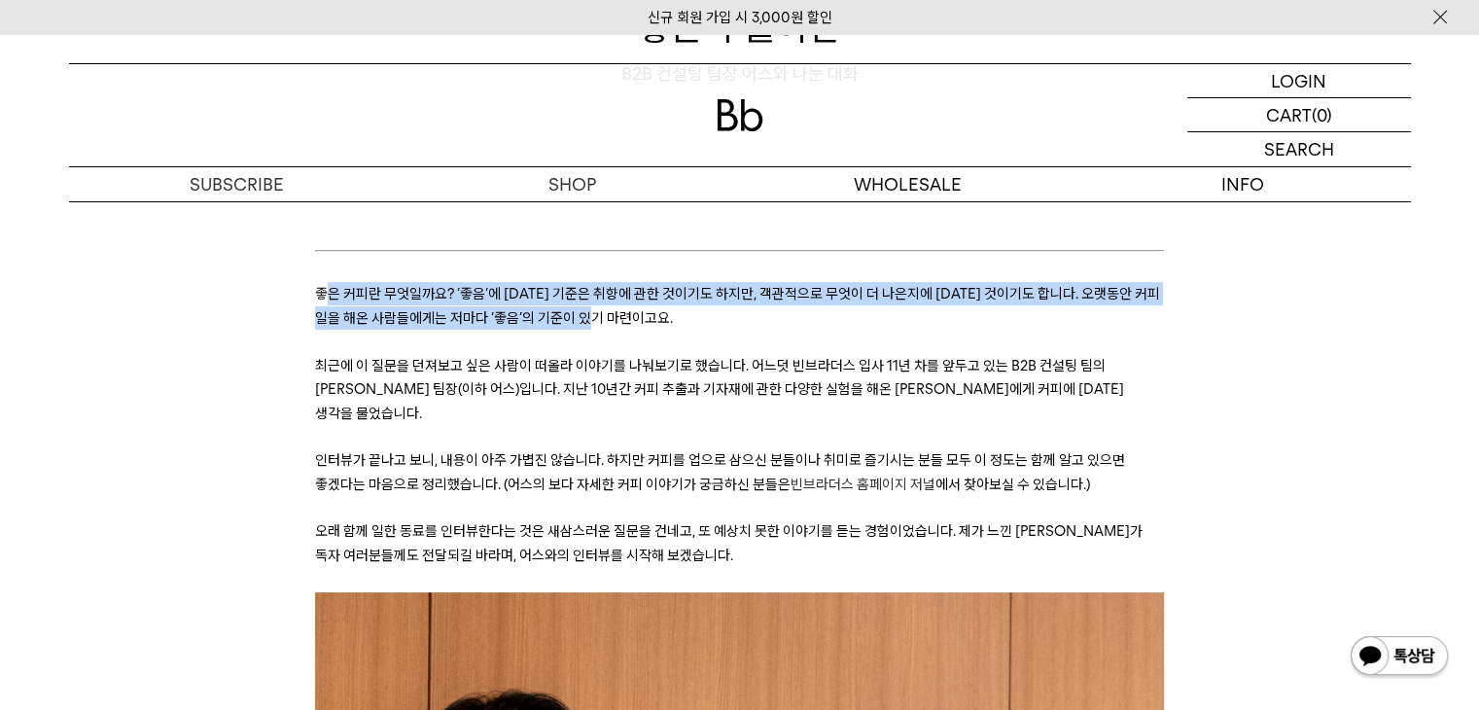
drag, startPoint x: 325, startPoint y: 290, endPoint x: 960, endPoint y: 305, distance: 635.3
click at [960, 305] on p "좋은 커피란 무엇일까요? ‘좋음’에 [DATE] 기준은 취향에 관한 것이기도 하지만, 객관적으로 무엇이 더 나은지에 [DATE] 것이기도 합니…" at bounding box center [739, 306] width 849 height 48
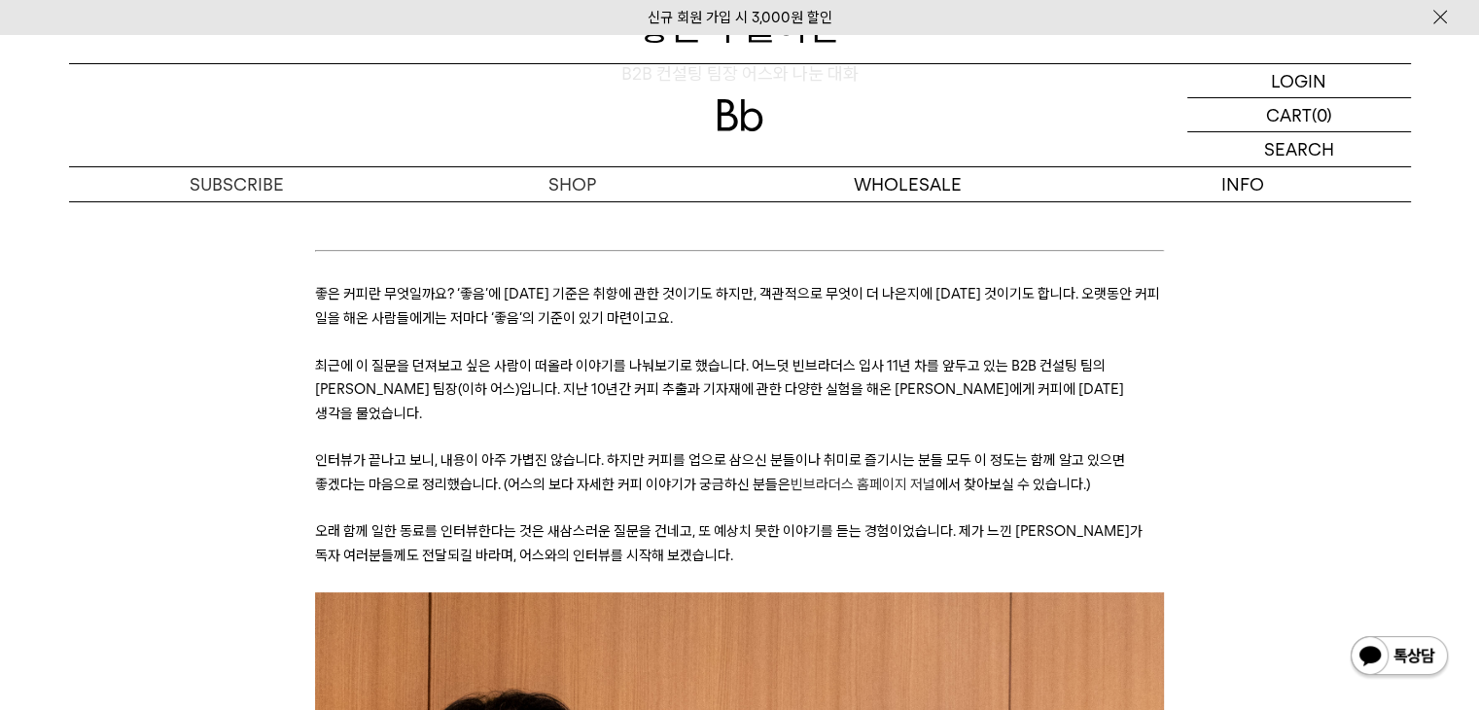
drag, startPoint x: 913, startPoint y: 343, endPoint x: 833, endPoint y: 343, distance: 80.7
click at [912, 343] on p at bounding box center [739, 341] width 849 height 23
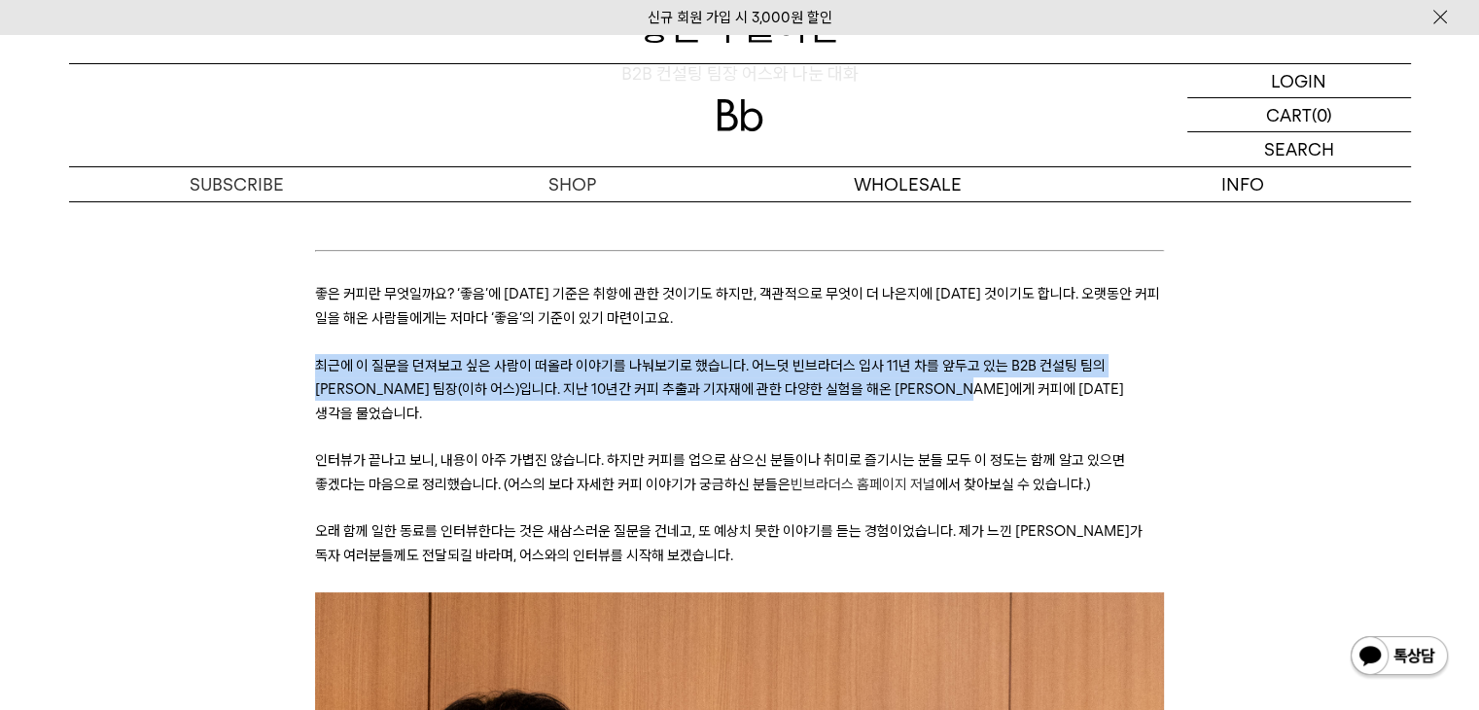
drag, startPoint x: 315, startPoint y: 366, endPoint x: 983, endPoint y: 384, distance: 668.5
click at [977, 380] on span "최근에 이 질문을 던져보고 싶은 사람이 떠올라 이야기를 나눠보기로 했습니다. 어느덧 빈브라더스 입사 11년 차를 앞두고 있는 B2B 컨설팅 팀…" at bounding box center [719, 389] width 809 height 65
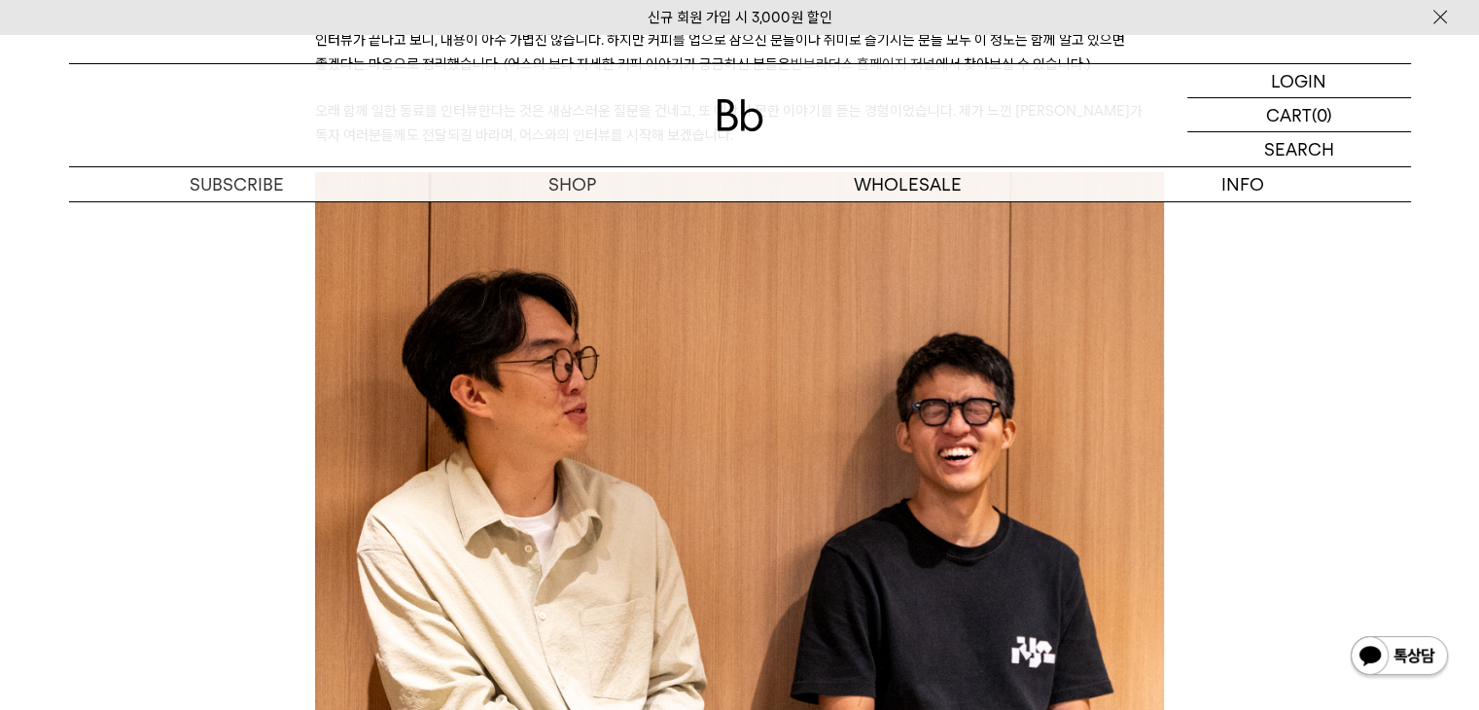
scroll to position [389, 0]
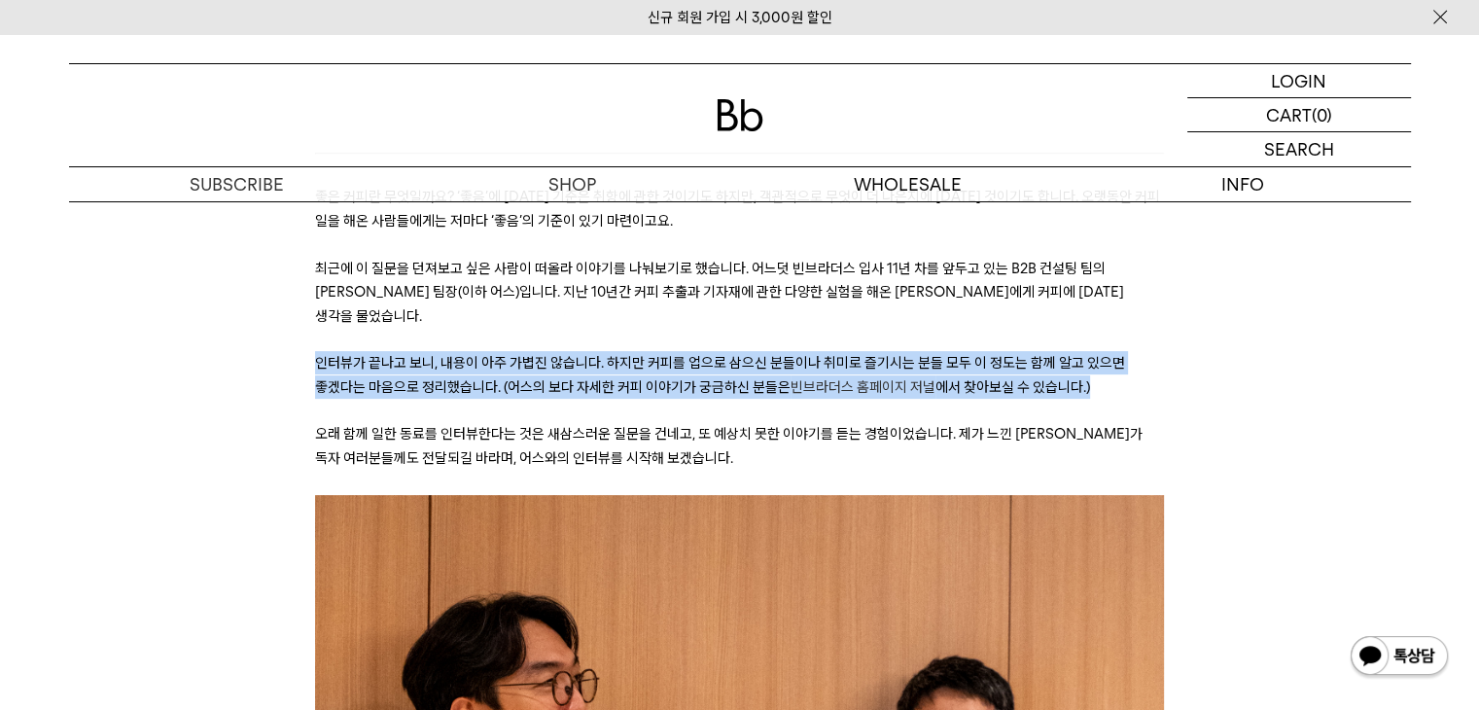
drag, startPoint x: 321, startPoint y: 331, endPoint x: 1123, endPoint y: 358, distance: 802.9
click at [1123, 358] on p "인터뷰가 끝나고 보니, 내용이 아주 가볍진 않습니다. 하지만 커피를 업으로 삼으신 분들이나 취미로 즐기시는 분들 모두 이 정도는 함께 알고 있…" at bounding box center [739, 375] width 849 height 48
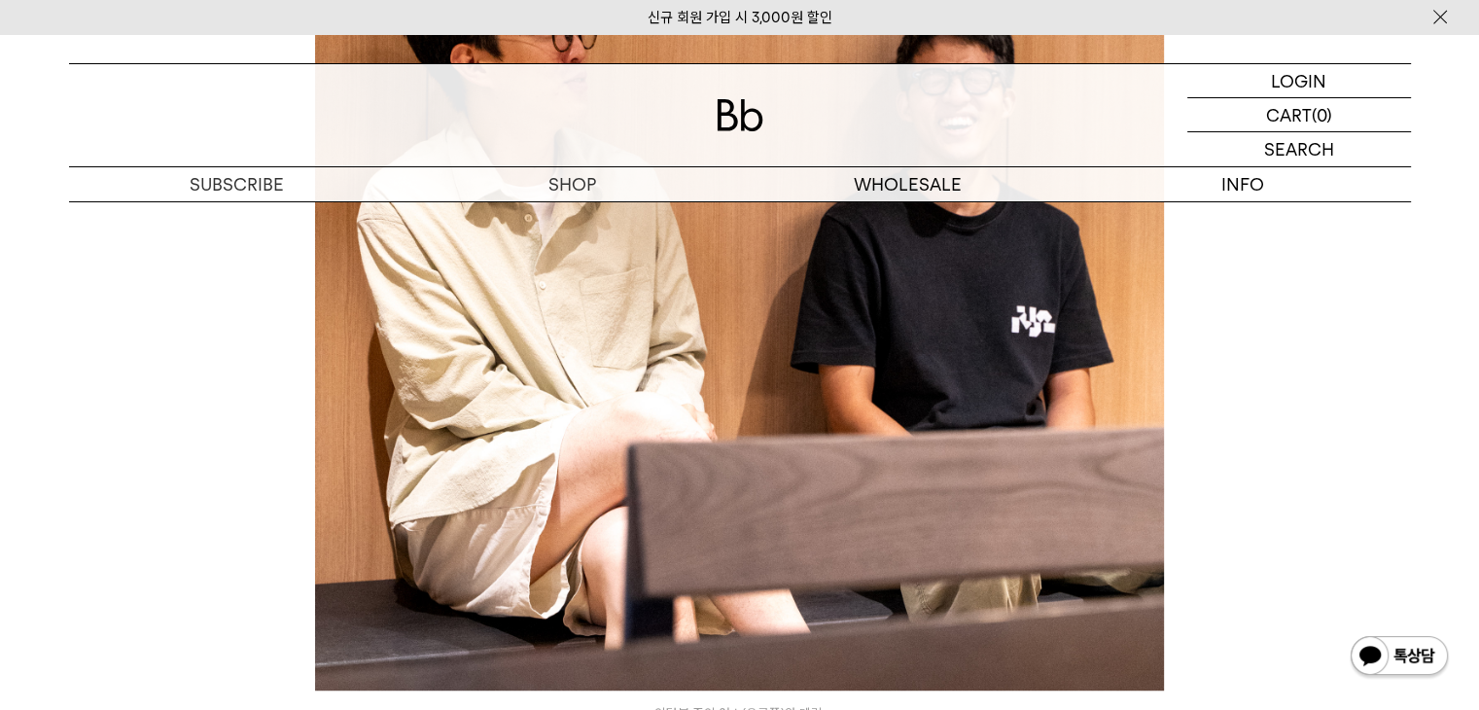
scroll to position [1070, 0]
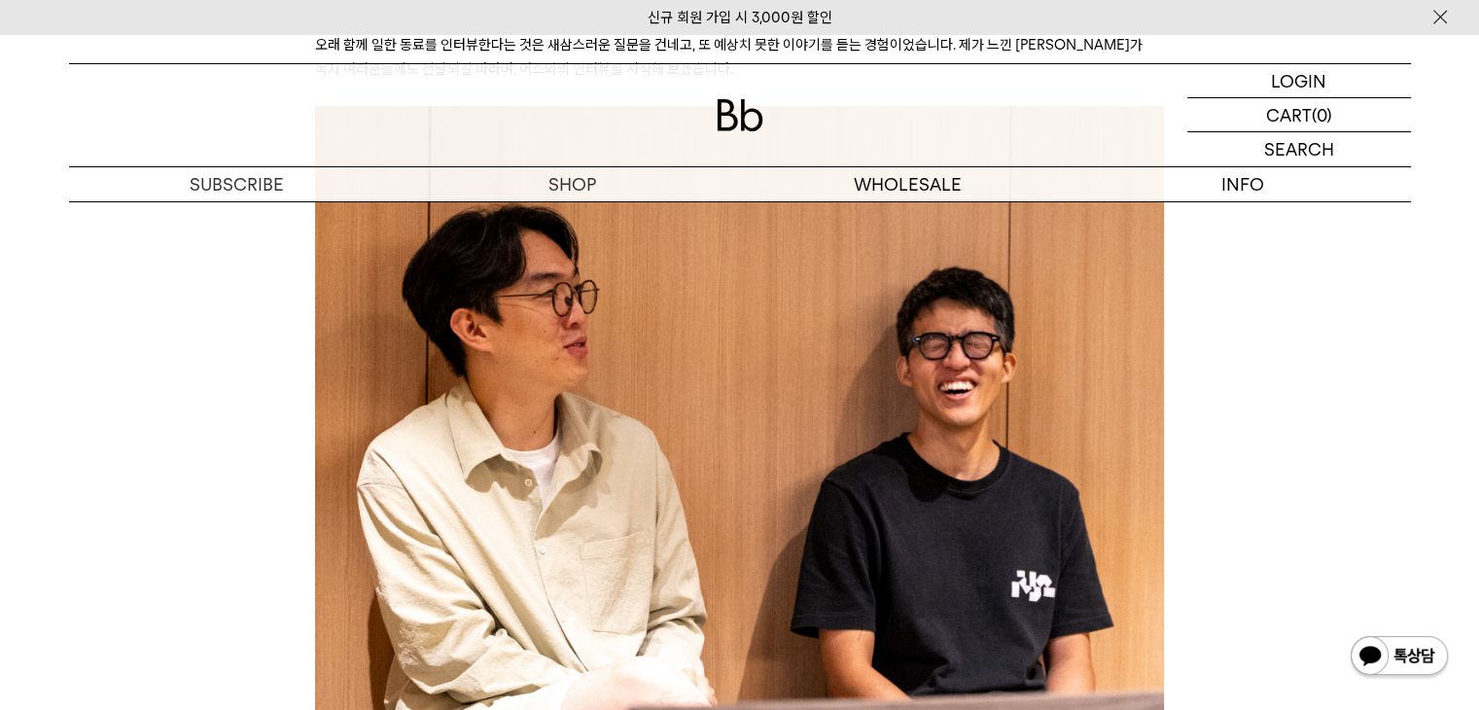
scroll to position [1264, 0]
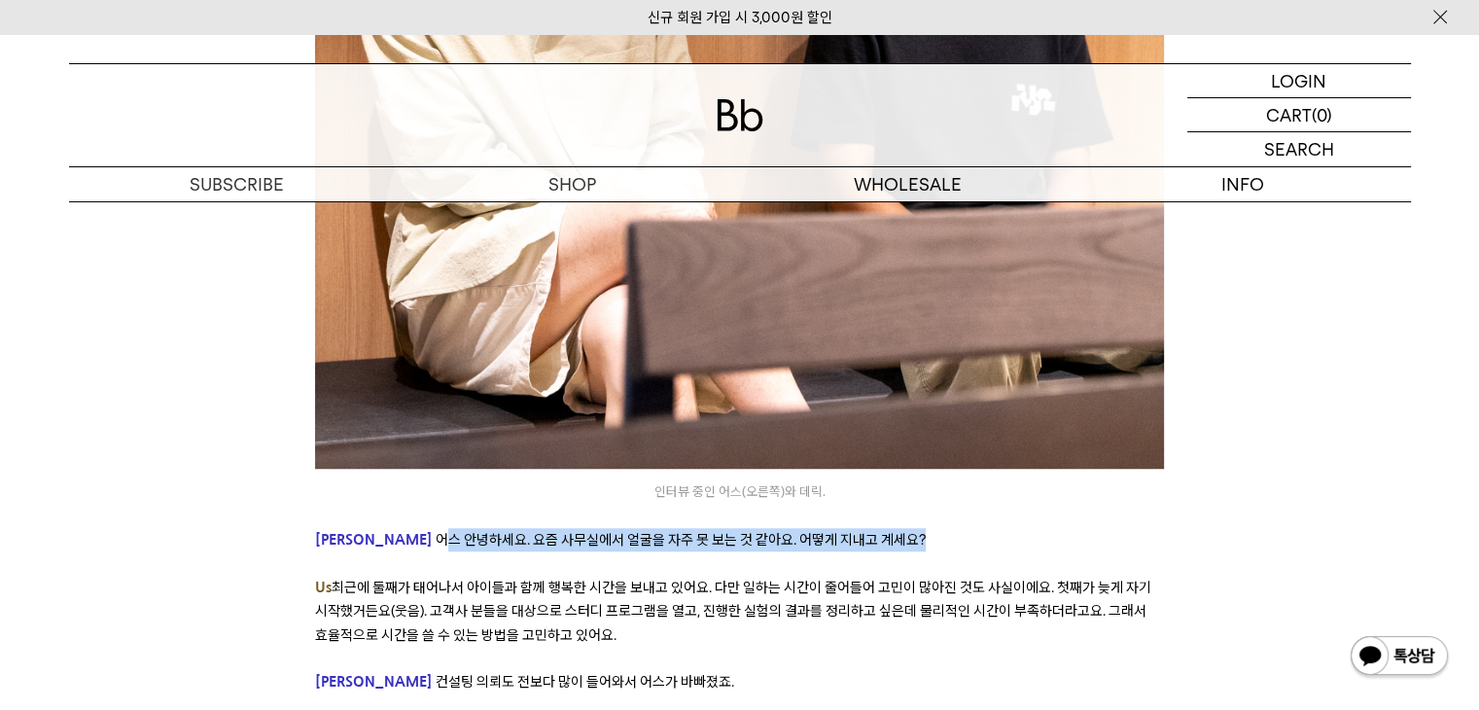
drag, startPoint x: 367, startPoint y: 512, endPoint x: 925, endPoint y: 512, distance: 558.3
click at [925, 528] on p "[PERSON_NAME] 어스 안녕하세요. 요즘 사무실에서 얼굴을 자주 못 보는 것 같아요. 어떻게 지내고 계세요?" at bounding box center [739, 539] width 849 height 23
click at [401, 579] on span "최근에 둘째가 태어나서 아이들과 함께 행복한 시간을 보내고 있어요. 다만 일하는 시간이 줄어들어 고민이 많아진 것도 사실이에요. 첫째가 늦게 …" at bounding box center [733, 611] width 836 height 65
drag, startPoint x: 334, startPoint y: 561, endPoint x: 676, endPoint y: 611, distance: 346.0
click at [676, 611] on p "Us 최근에 둘째가 태어나서 아이들과 함께 행복한 시간을 보내고 있어요. 다만 일하는 시간이 줄어들어 고민이 많아진 것도 사실이에요. 첫째가 …" at bounding box center [739, 611] width 849 height 71
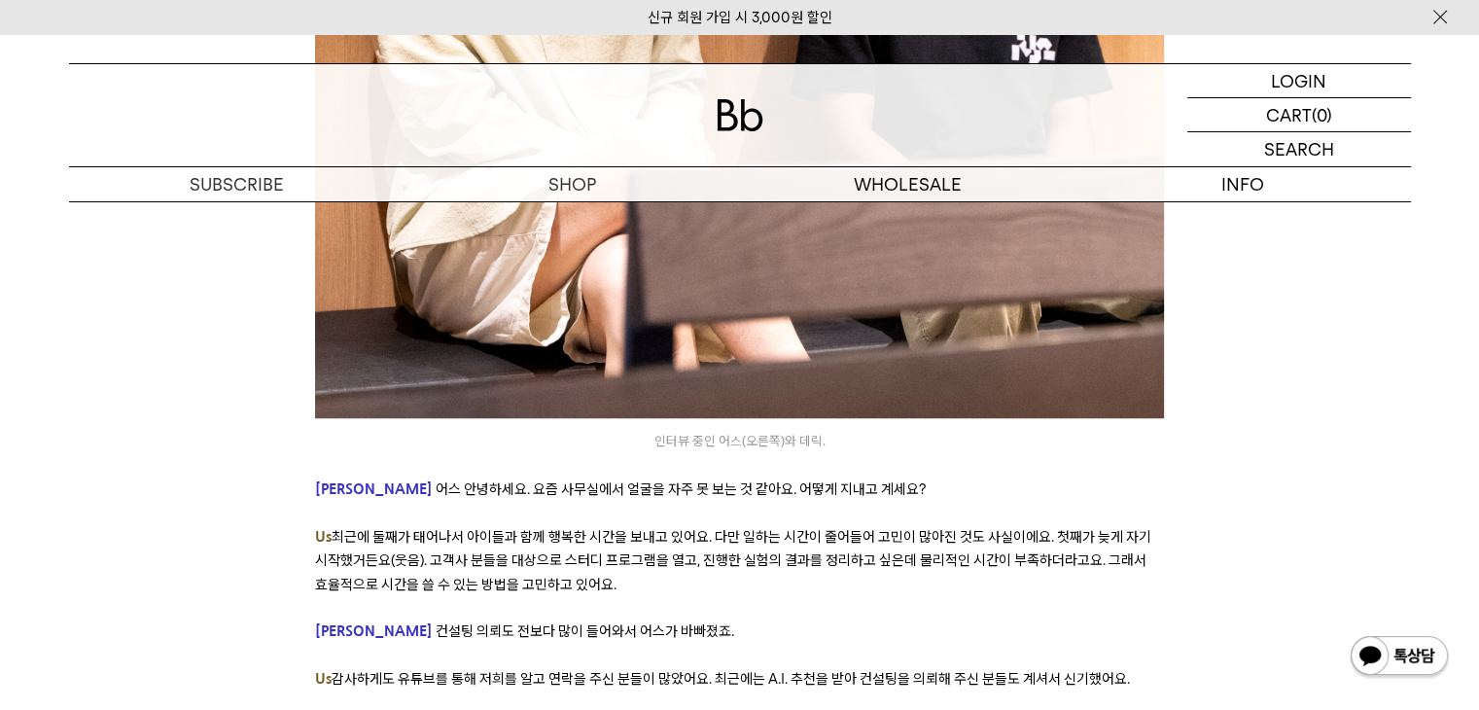
scroll to position [1362, 0]
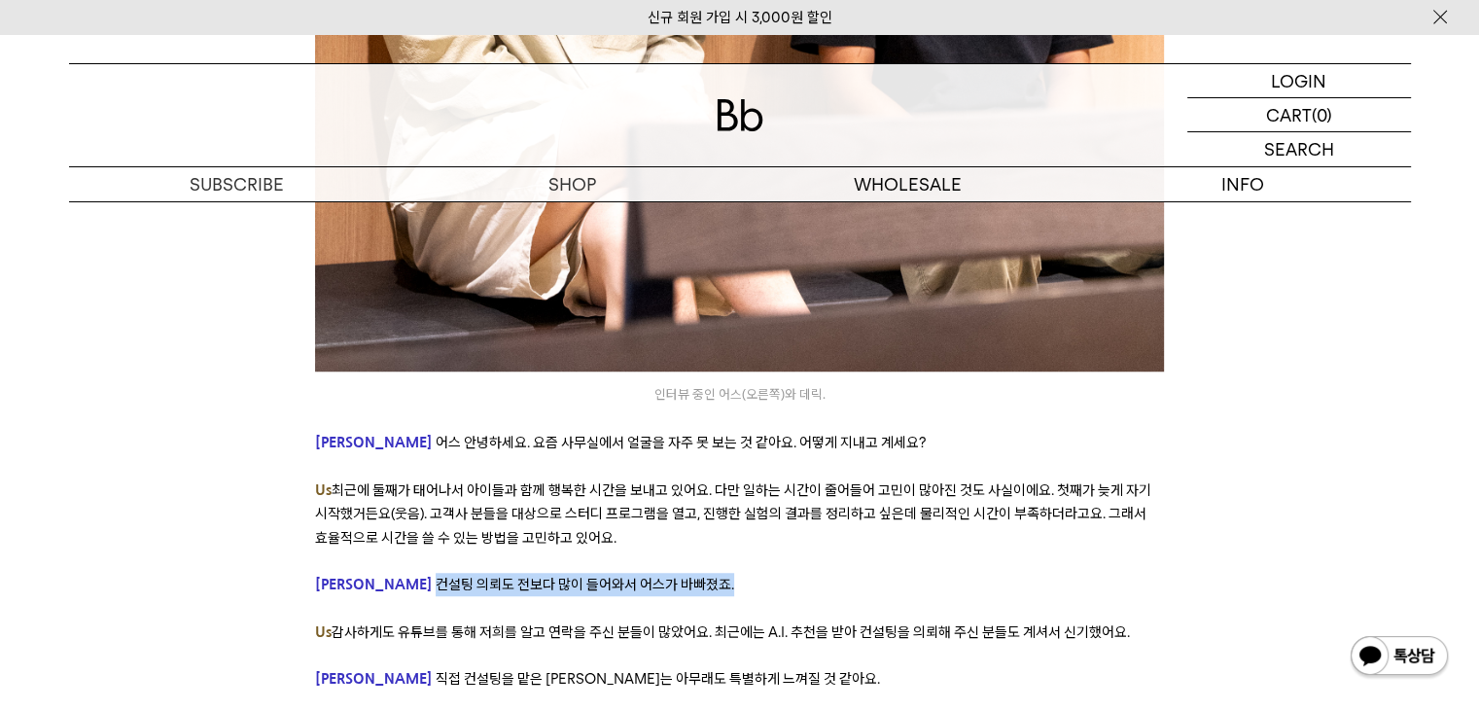
drag, startPoint x: 362, startPoint y: 553, endPoint x: 749, endPoint y: 565, distance: 387.3
click at [749, 573] on p "[PERSON_NAME] 의뢰도 전보다 많이 들어와서 어스가 바빠졌죠." at bounding box center [739, 584] width 849 height 23
drag, startPoint x: 329, startPoint y: 603, endPoint x: 1147, endPoint y: 600, distance: 818.0
click at [1147, 621] on p "Us 감사하게도 유튜브를 통해 저희를 알고 연락을 주신 분들이 많았어요. 최근에는 A.I. 추천을 받아 컨설팅을 의뢰해 주신 분들도 계셔서 신…" at bounding box center [739, 632] width 849 height 23
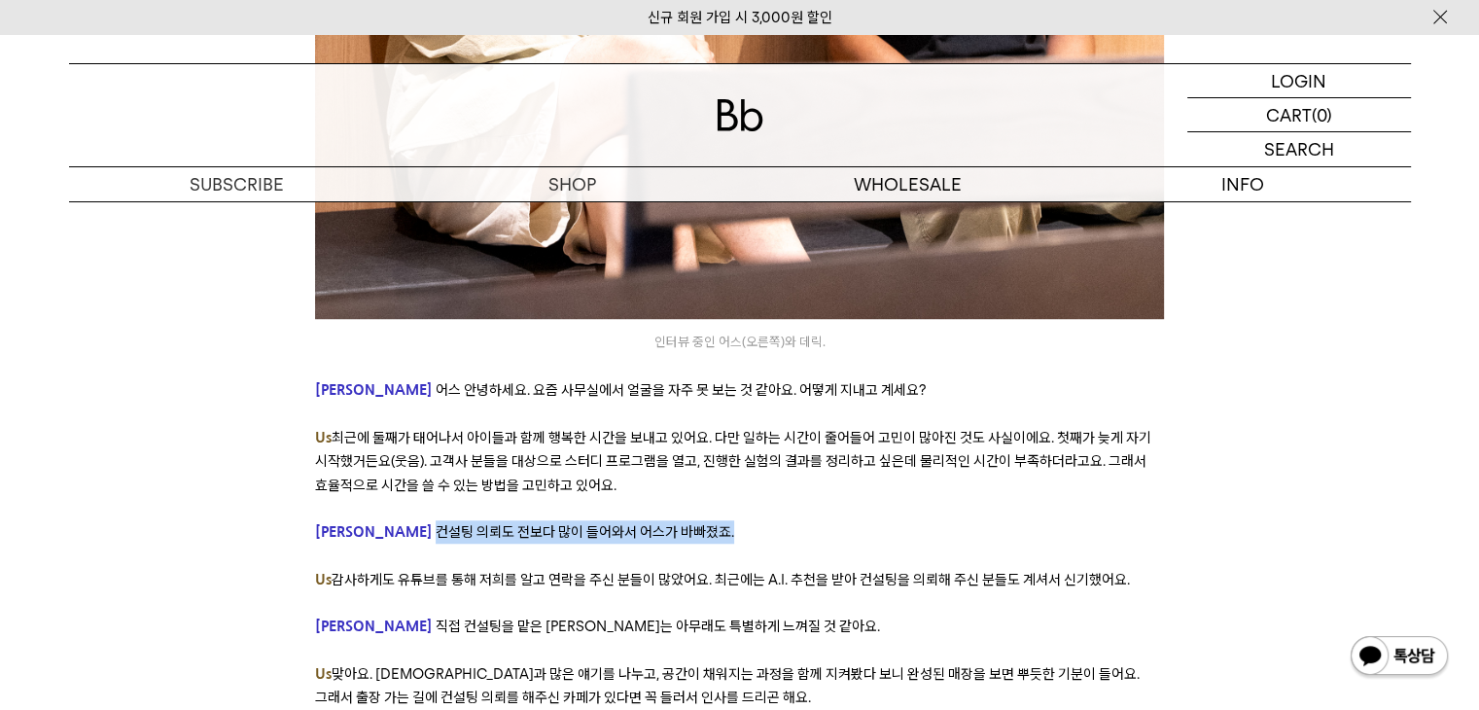
scroll to position [1459, 0]
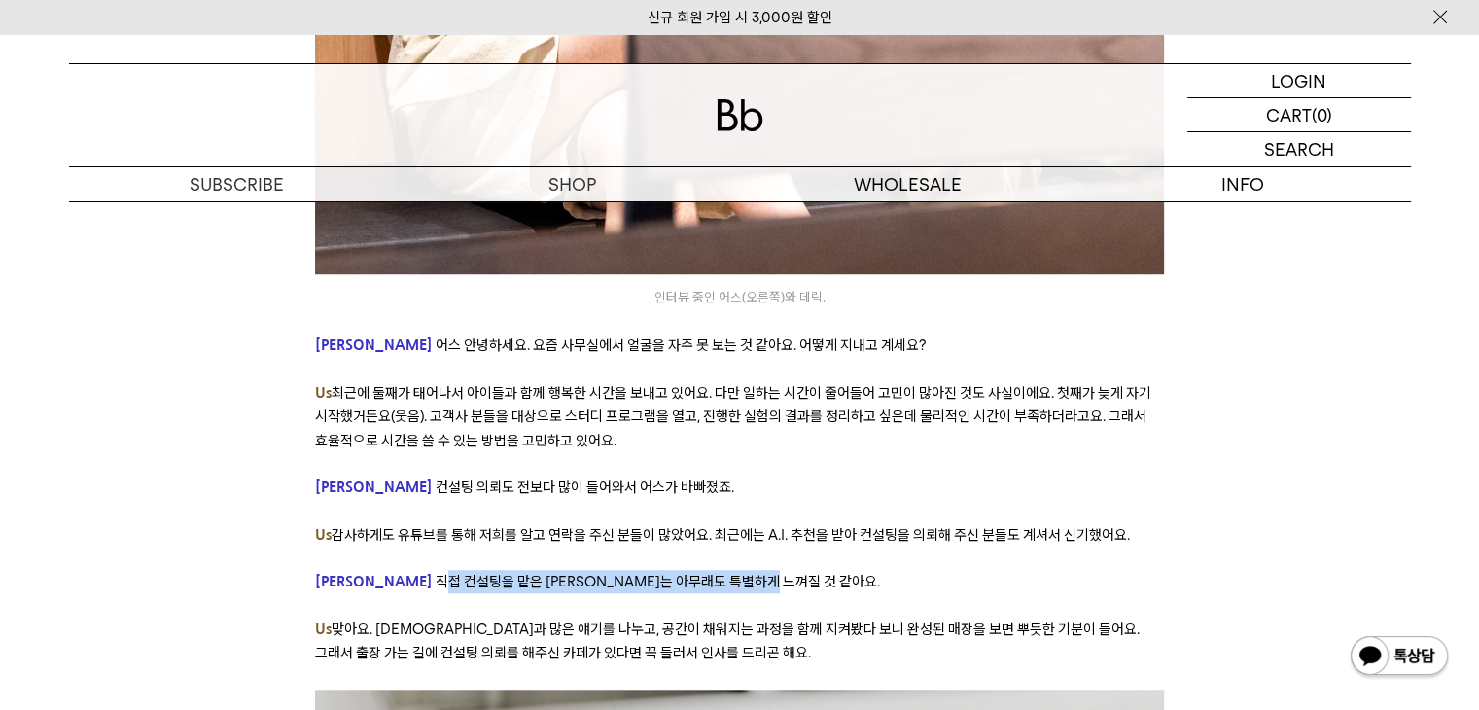
drag, startPoint x: 364, startPoint y: 548, endPoint x: 790, endPoint y: 552, distance: 426.0
click at [790, 570] on p "Derek 직접 컨설팅을 맡은 카페는 아무래도 특별하게 느껴질 것 같아요." at bounding box center [739, 581] width 849 height 23
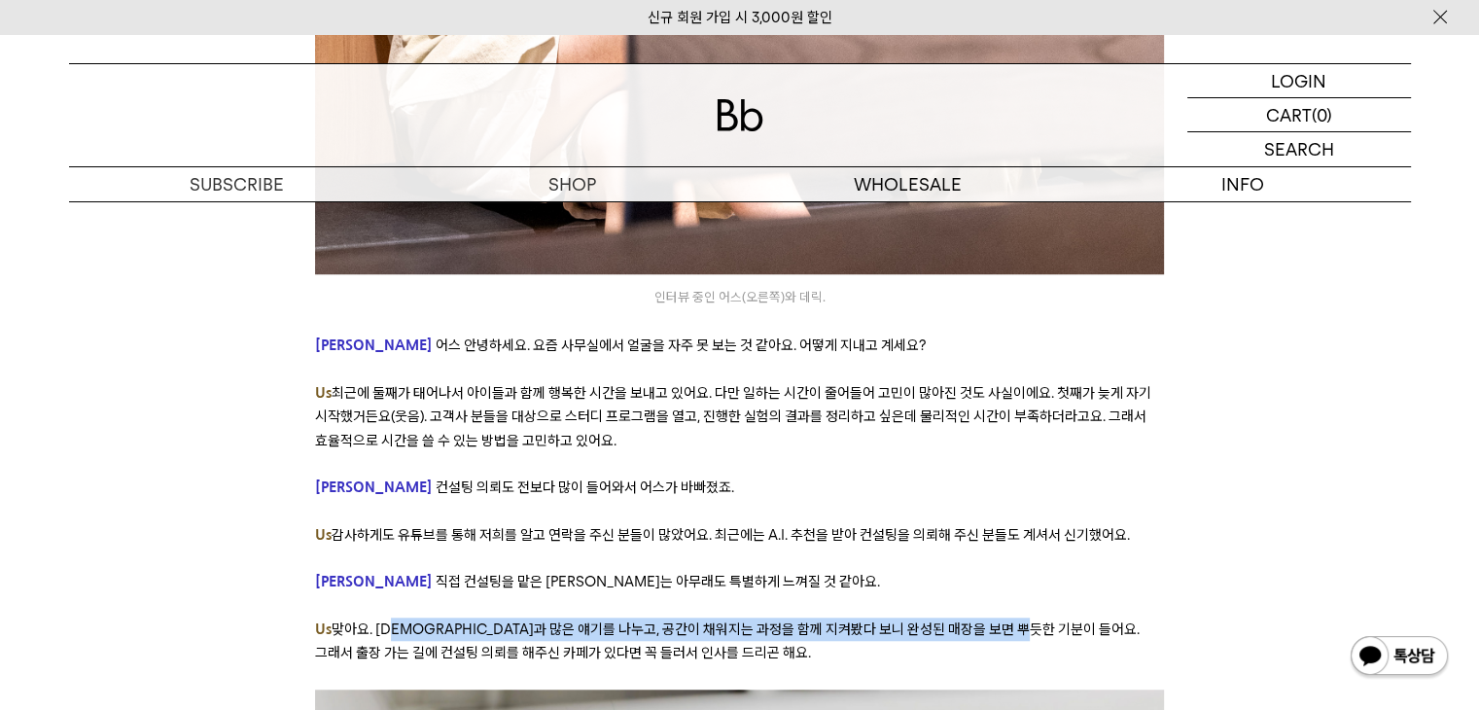
drag, startPoint x: 384, startPoint y: 595, endPoint x: 1039, endPoint y: 591, distance: 654.6
click at [1039, 621] on span "맞아요. 대표님들과 많은 얘기를 나누고, 공간이 채워지는 과정을 함께 지켜봤다 보니 완성된 매장을 보면 뿌듯한 기분이 들어요. 그래서 출장 가…" at bounding box center [727, 641] width 825 height 41
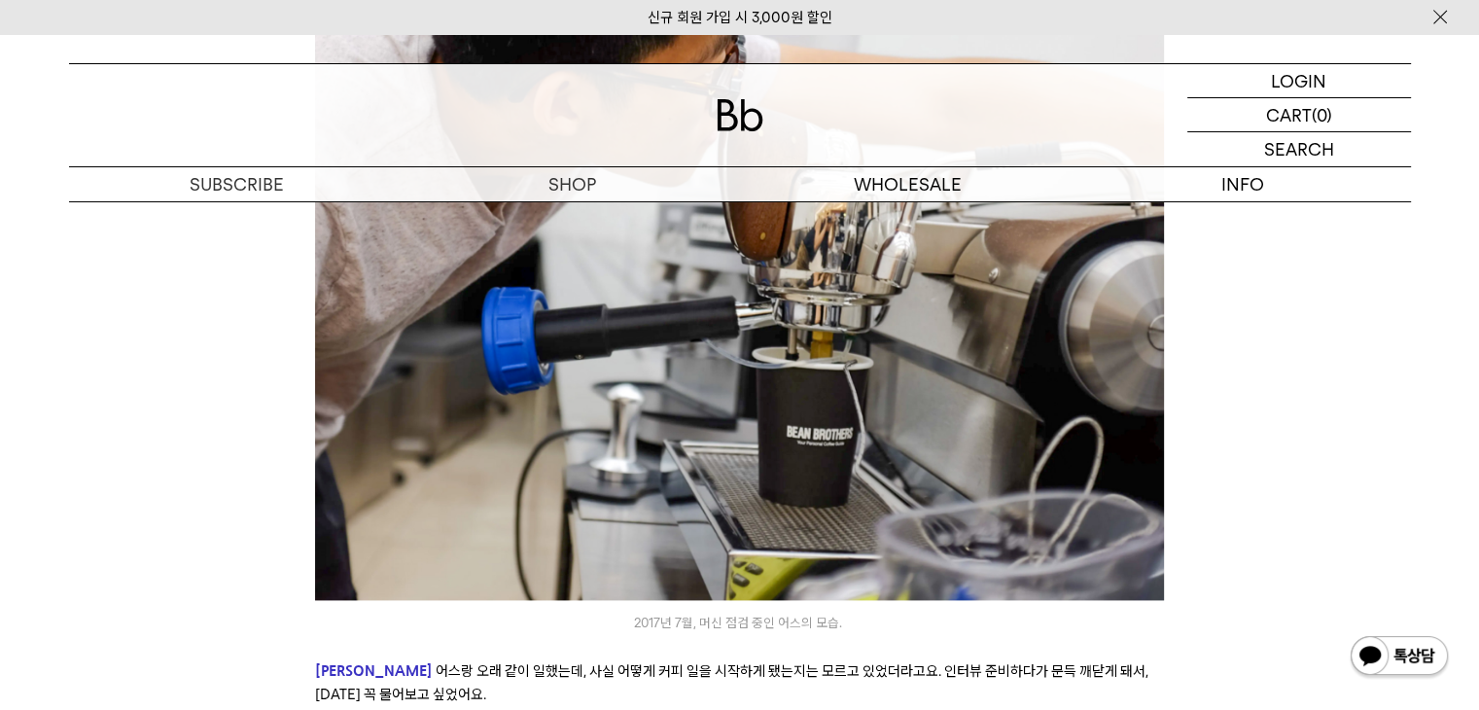
scroll to position [2432, 0]
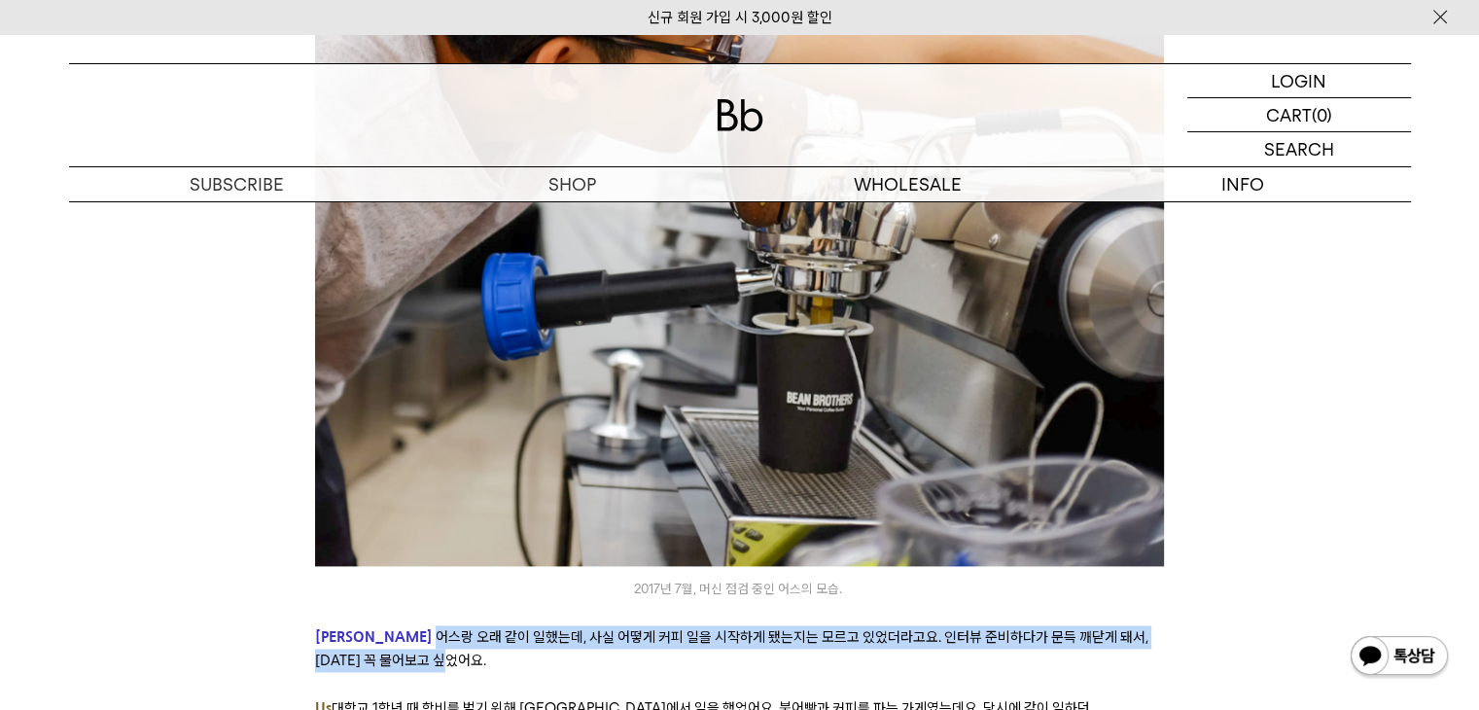
drag, startPoint x: 360, startPoint y: 604, endPoint x: 1176, endPoint y: 629, distance: 816.5
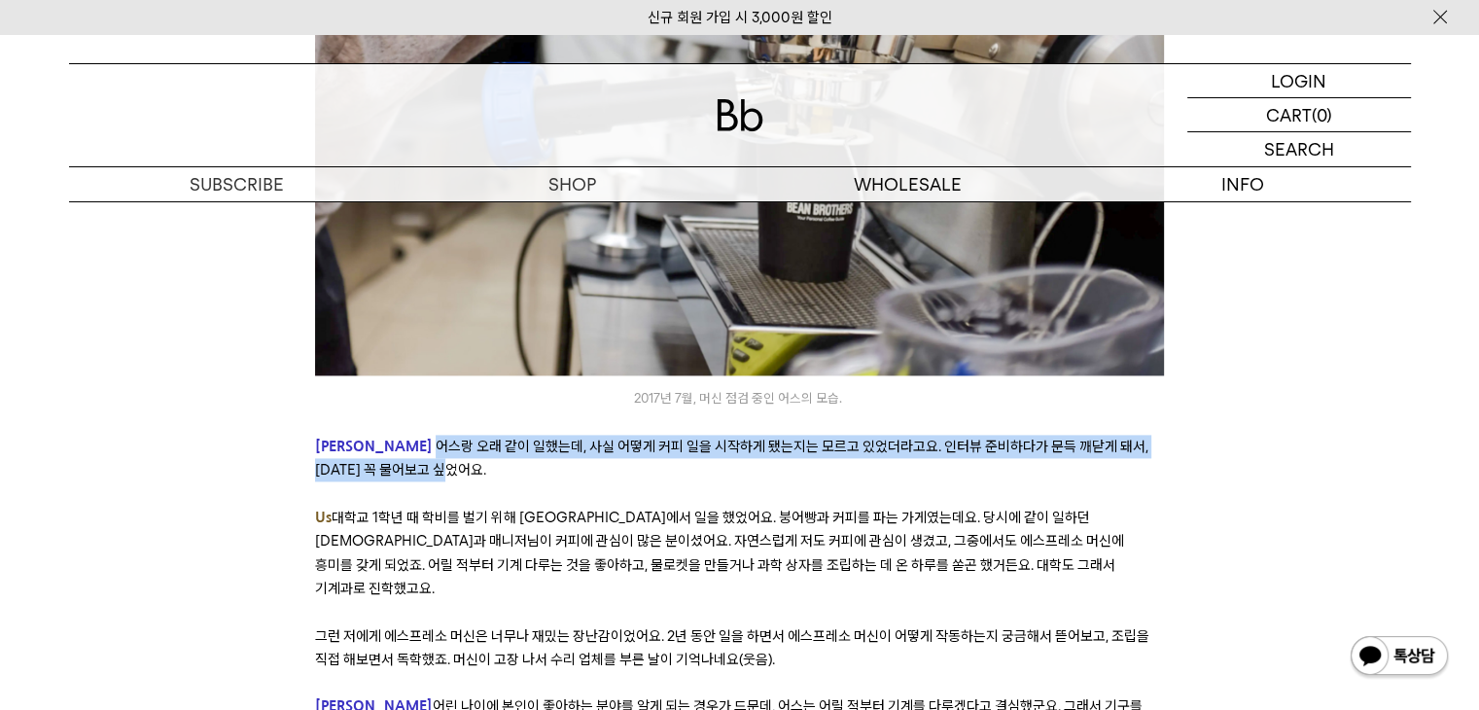
scroll to position [2626, 0]
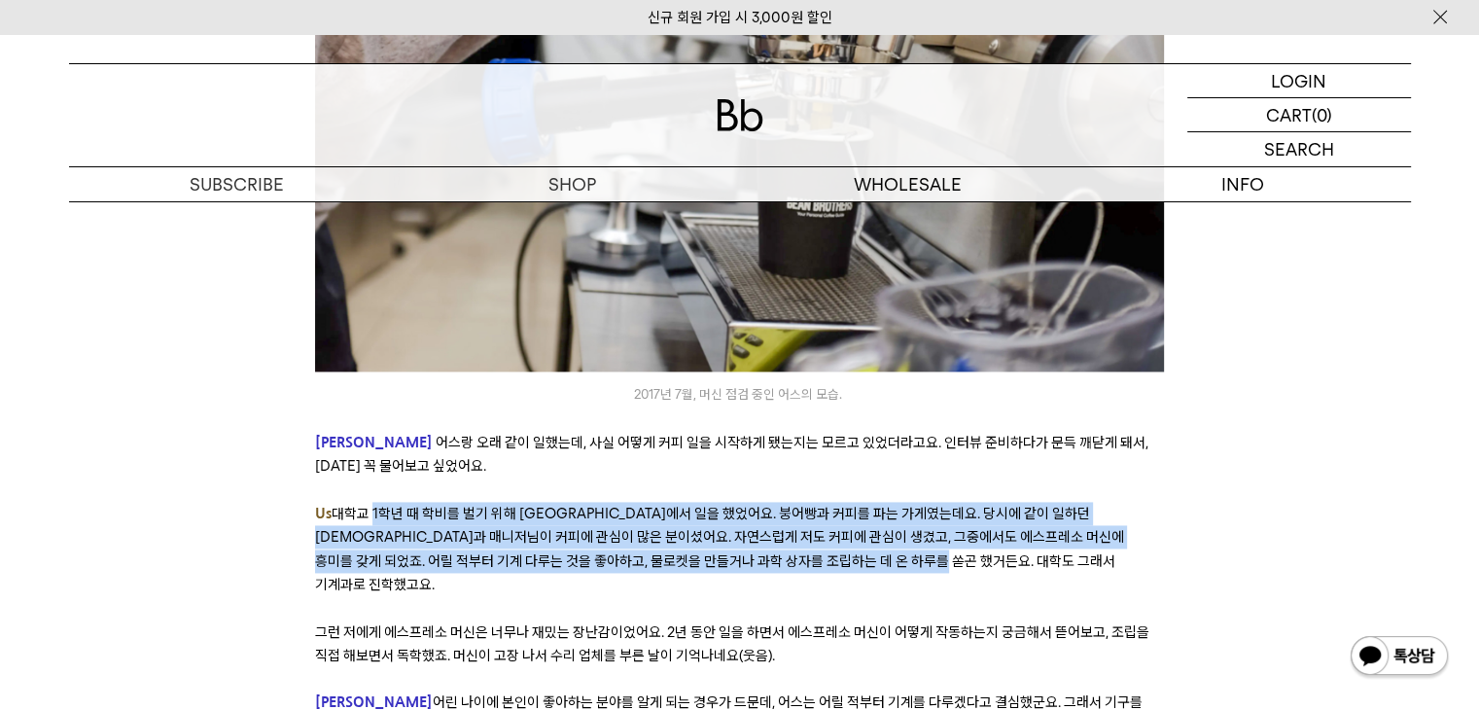
drag, startPoint x: 370, startPoint y: 483, endPoint x: 969, endPoint y: 534, distance: 601.3
click at [969, 534] on p "Us 대학교 1학년 때 학비를 벌기 위해 카페에서 일을 했었어요. 붕어빵과 커피를 파는 가게였는데요. 당시에 같이 일하던 점장님과 매니저님이 …" at bounding box center [739, 549] width 849 height 95
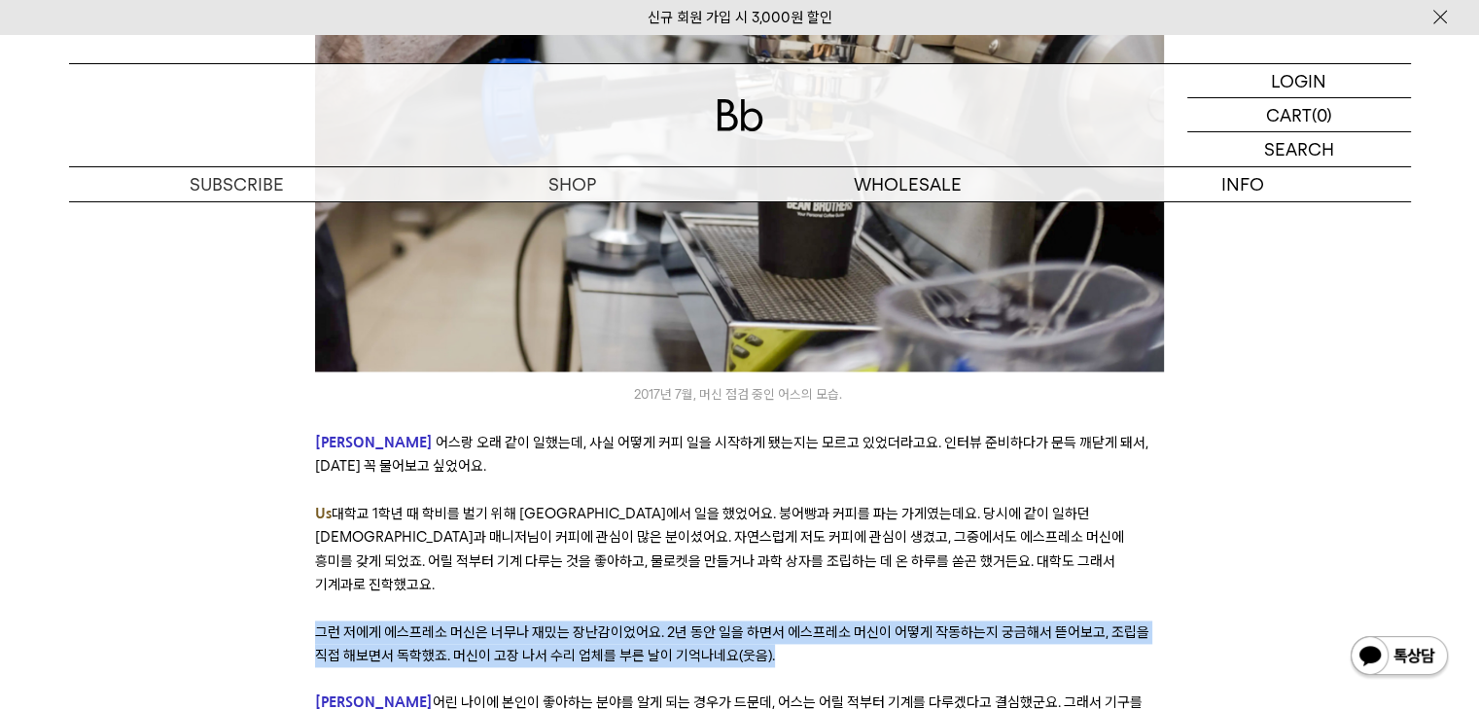
drag, startPoint x: 319, startPoint y: 570, endPoint x: 801, endPoint y: 592, distance: 483.0
click at [801, 621] on p "그런 저에게 에스프레소 머신은 너무나 재밌는 장난감이었어요. 2년 동안 일을 하면서 에스프레소 머신이 어떻게 작동하는지 궁금해서 뜯어보고, 조…" at bounding box center [739, 645] width 849 height 48
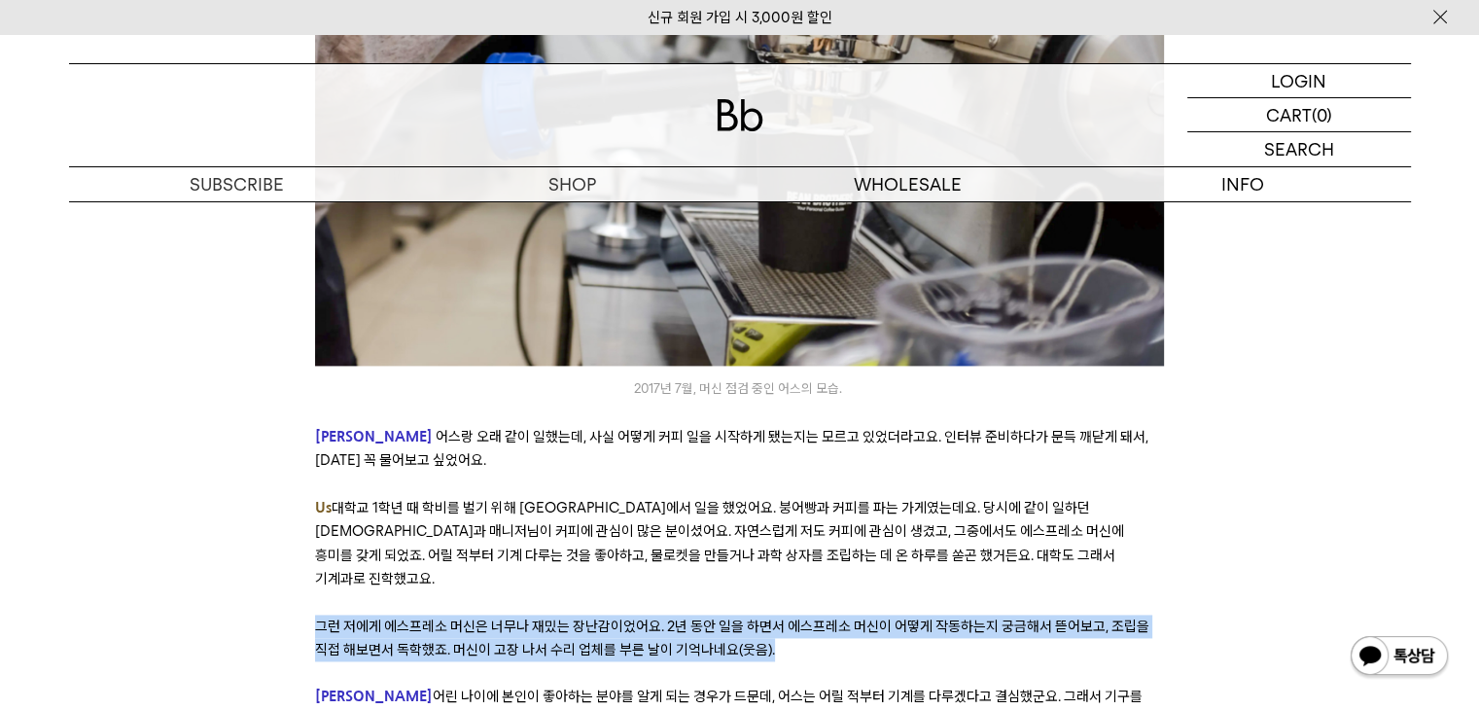
scroll to position [2723, 0]
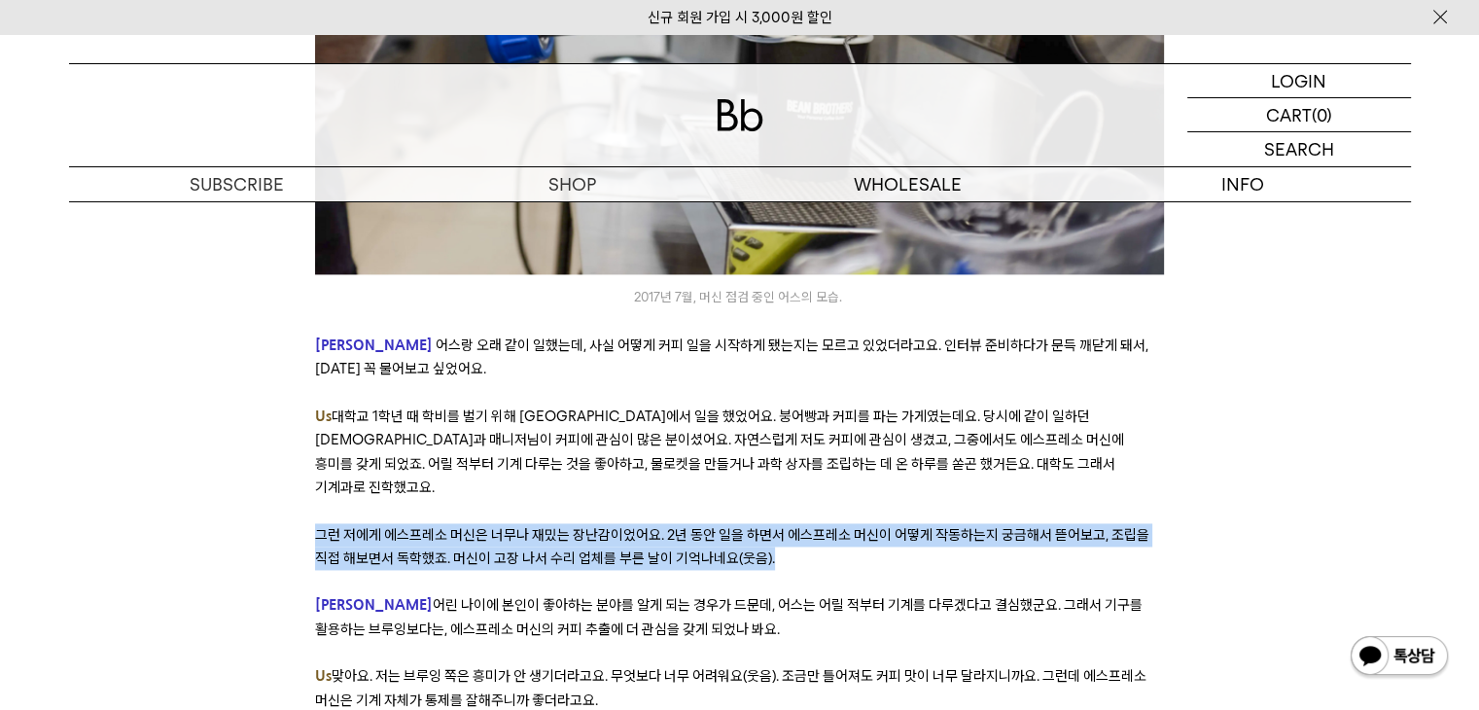
drag, startPoint x: 386, startPoint y: 549, endPoint x: 782, endPoint y: 566, distance: 396.3
click at [782, 593] on p "Derek 어린 나이에 본인이 좋아하는 분야를 알게 되는 경우가 드문데, 어스는 어릴 적부터 기계를 다루겠다고 결심했군요. 그래서 기구를 활용…" at bounding box center [739, 617] width 849 height 48
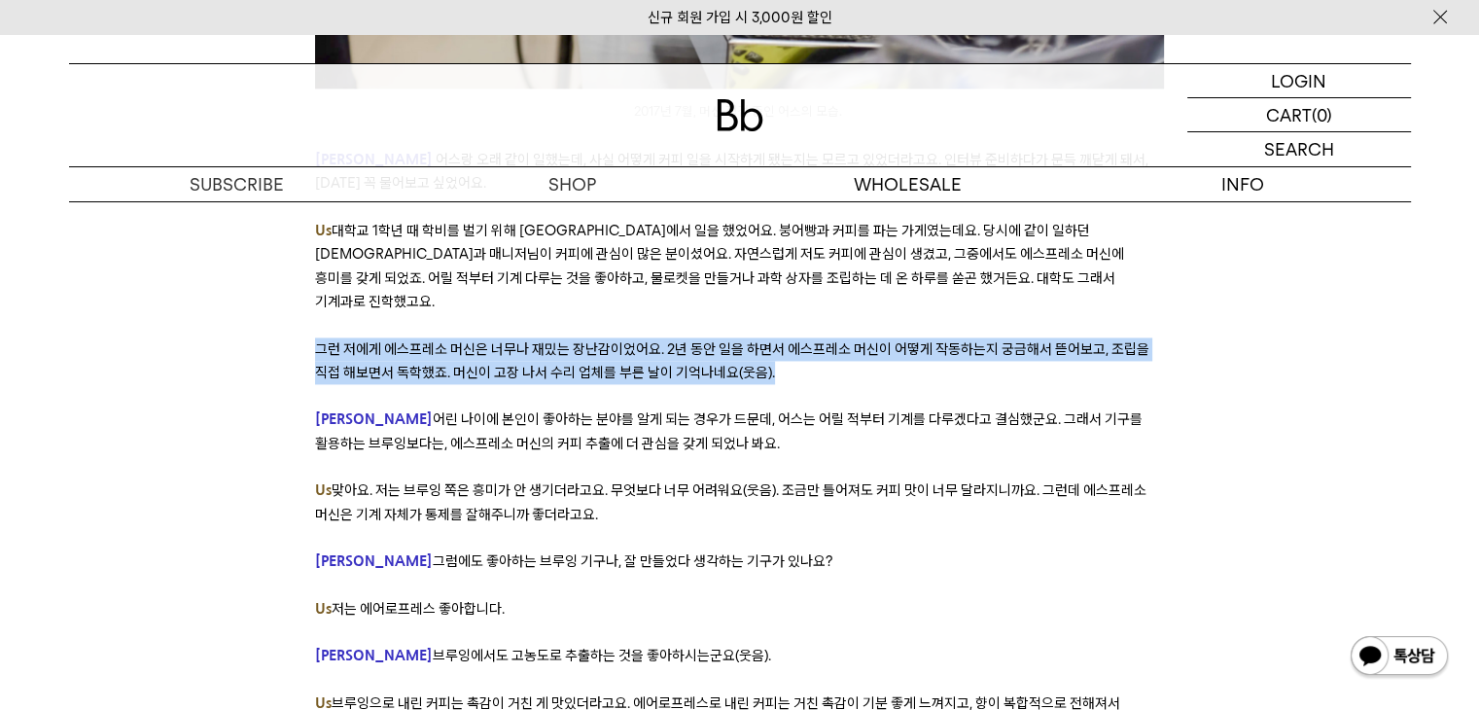
scroll to position [2918, 0]
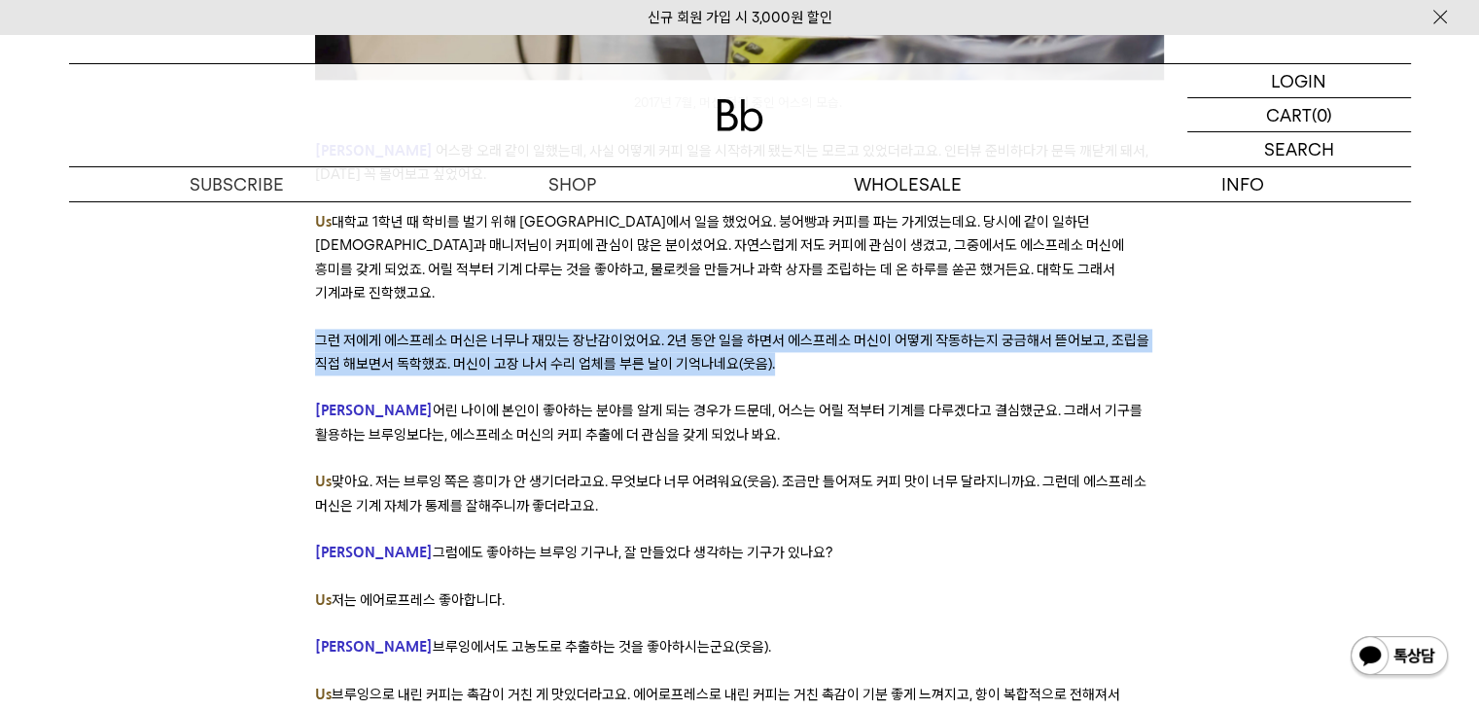
drag, startPoint x: 392, startPoint y: 421, endPoint x: 717, endPoint y: 446, distance: 325.9
click at [717, 470] on p "Us 맞아요. 저는 브루잉 쪽은 흥미가 안 생기더라고요. 무엇보다 너무 어려워요(웃음). 조금만 틀어져도 커피 맛이 너무 달라지니까요. 그런데…" at bounding box center [739, 494] width 849 height 48
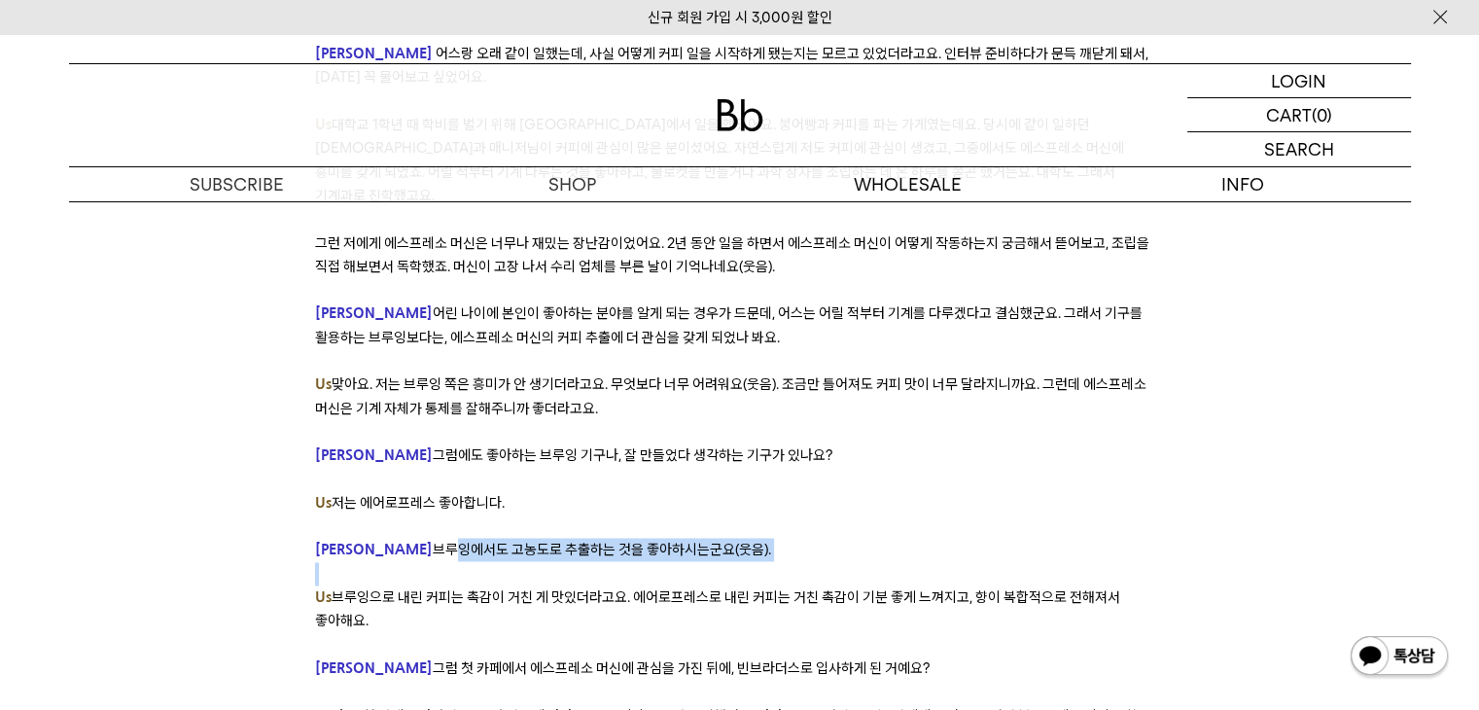
drag, startPoint x: 372, startPoint y: 486, endPoint x: 756, endPoint y: 515, distance: 385.2
click at [468, 633] on p at bounding box center [739, 644] width 849 height 23
drag, startPoint x: 342, startPoint y: 534, endPoint x: 627, endPoint y: 572, distance: 287.5
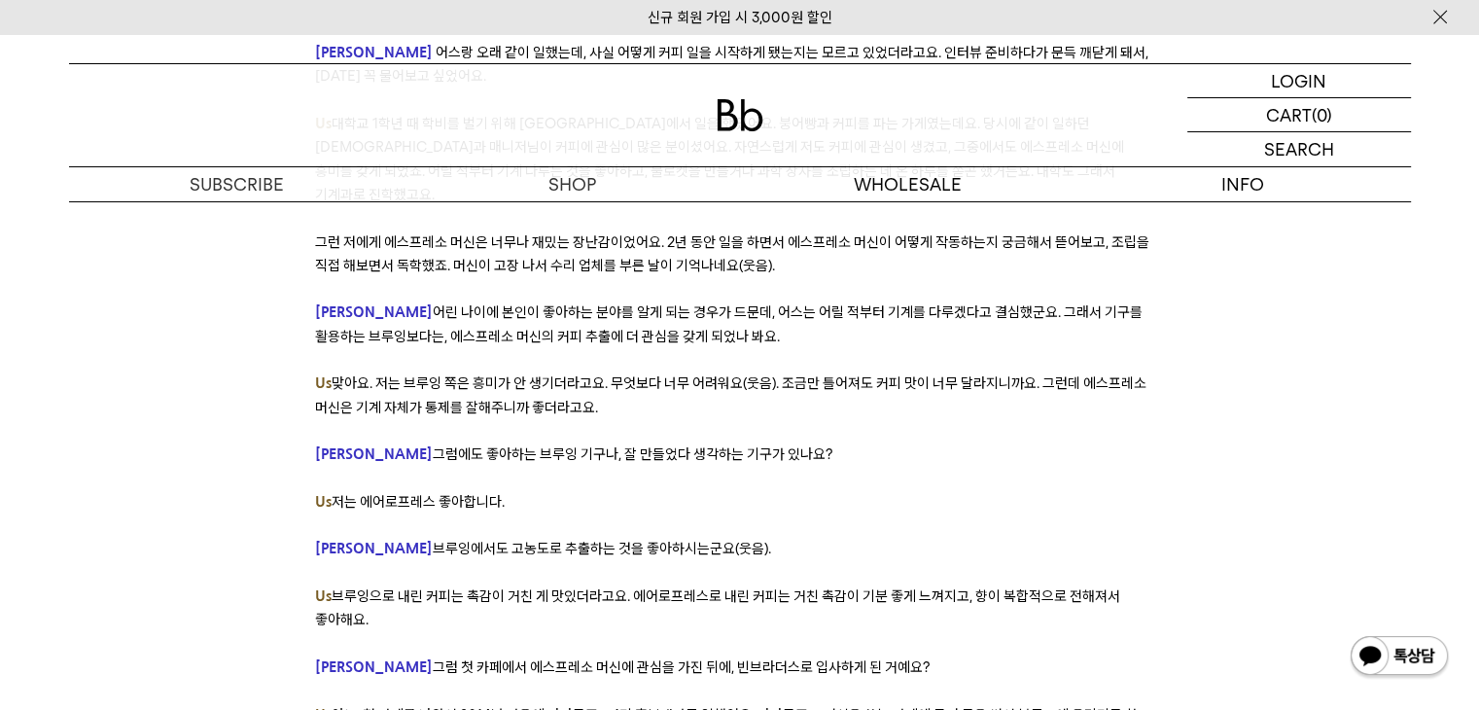
scroll to position [3210, 0]
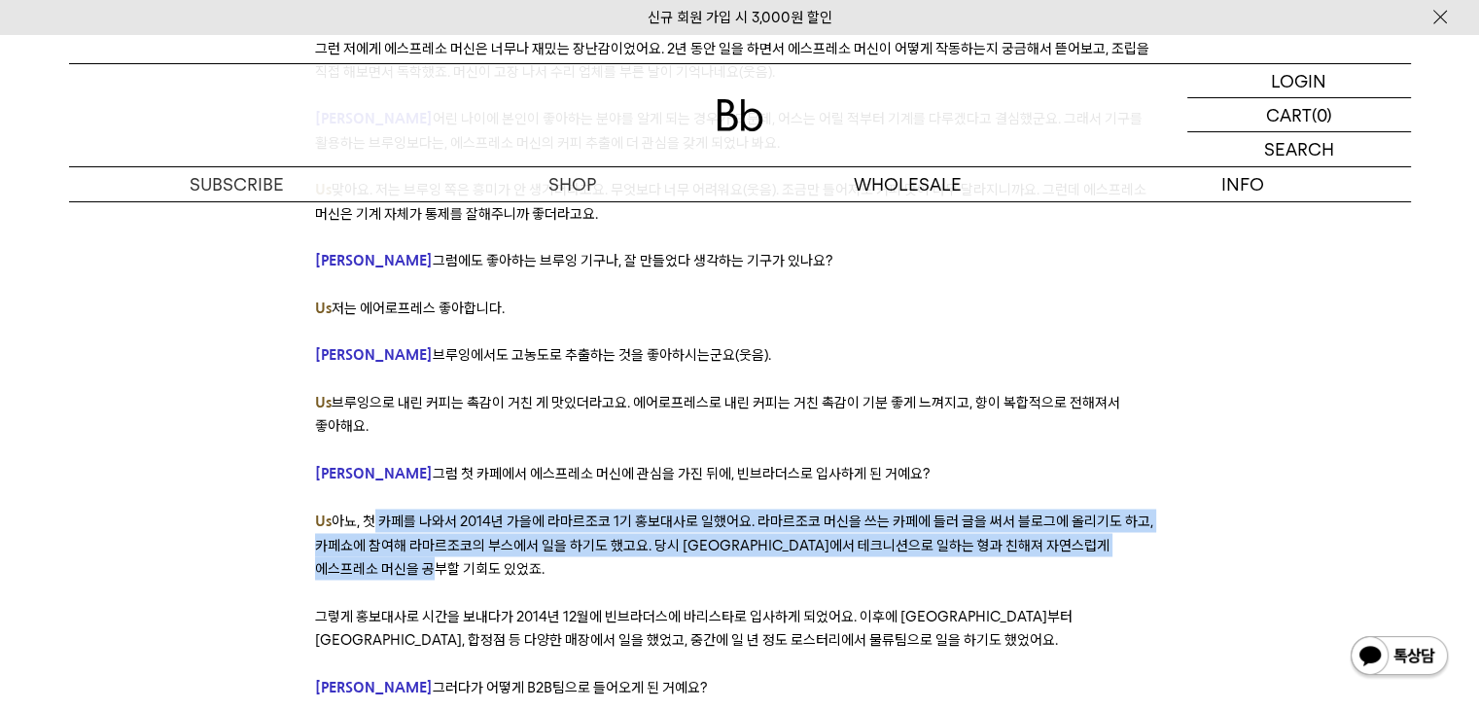
drag, startPoint x: 366, startPoint y: 460, endPoint x: 603, endPoint y: 507, distance: 241.9
click at [603, 509] on p "Us 아뇨, 첫 카페를 나와서 2014년 가을에 라마르조코 1기 홍보대사로 일했어요. 라마르조코 머신을 쓰는 카페에 들러 글을 써서 블로그에 …" at bounding box center [739, 544] width 849 height 71
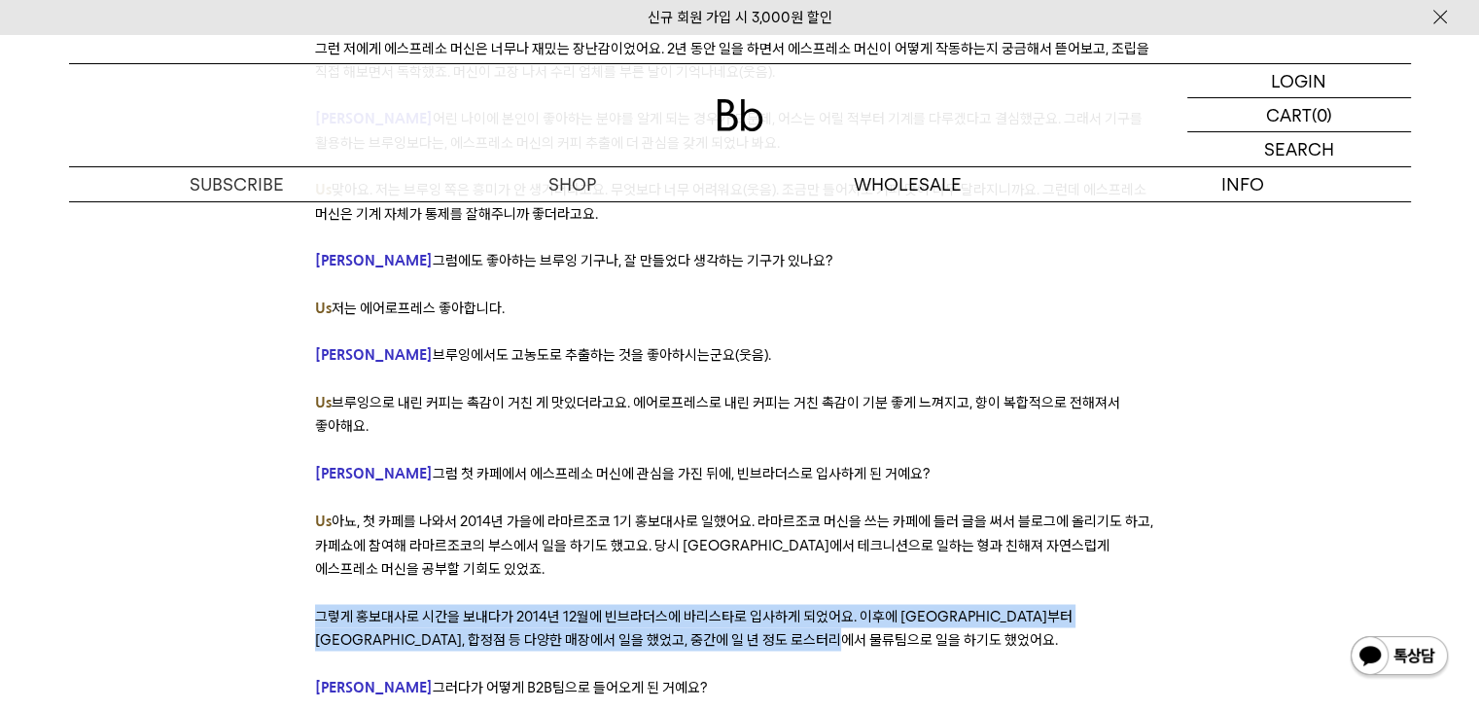
drag, startPoint x: 318, startPoint y: 553, endPoint x: 875, endPoint y: 570, distance: 557.6
click at [875, 604] on p "그렇게 홍보대사로 시간을 보내다가 2014년 12월에 빈브라더스에 바리스타로 입사하게 되었어요. 이후에 강남점부터 신도림 디큐브시티점, 합정점…" at bounding box center [739, 628] width 849 height 48
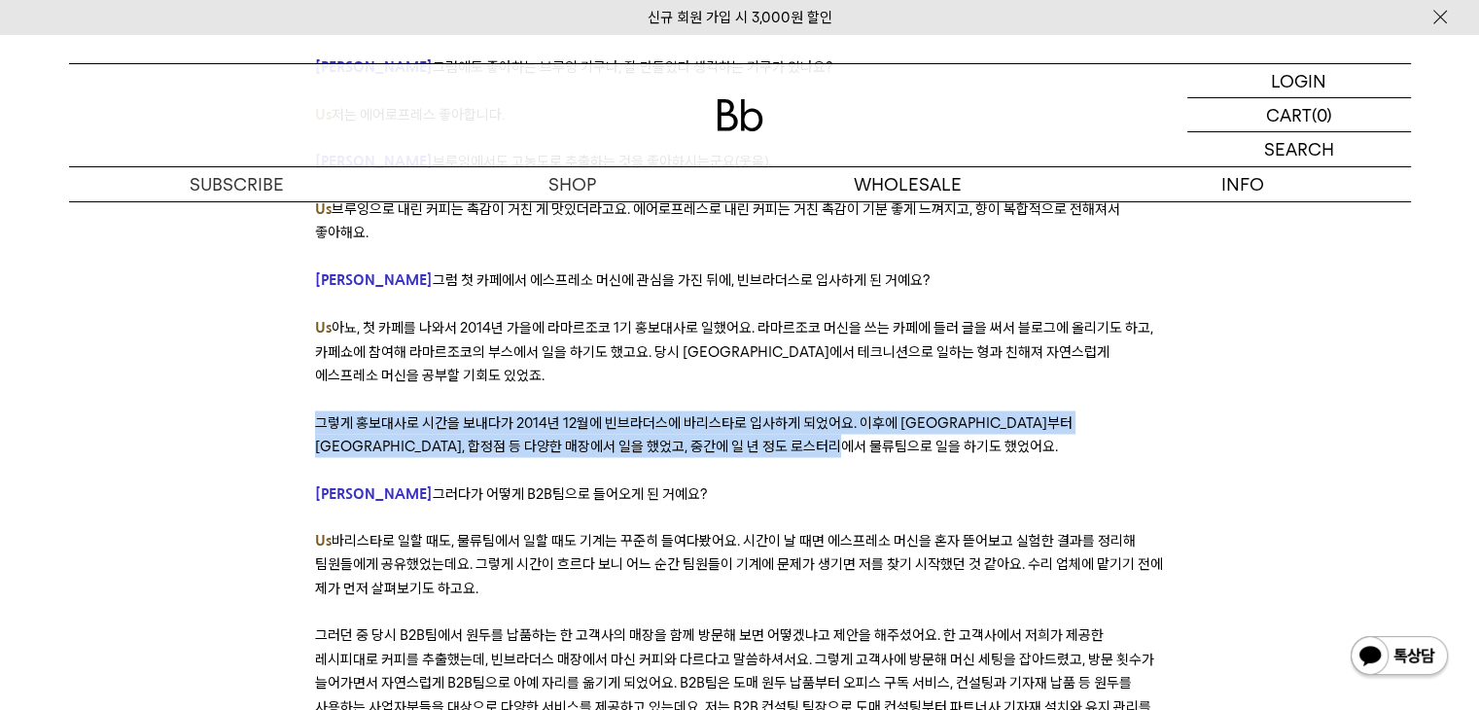
scroll to position [3404, 0]
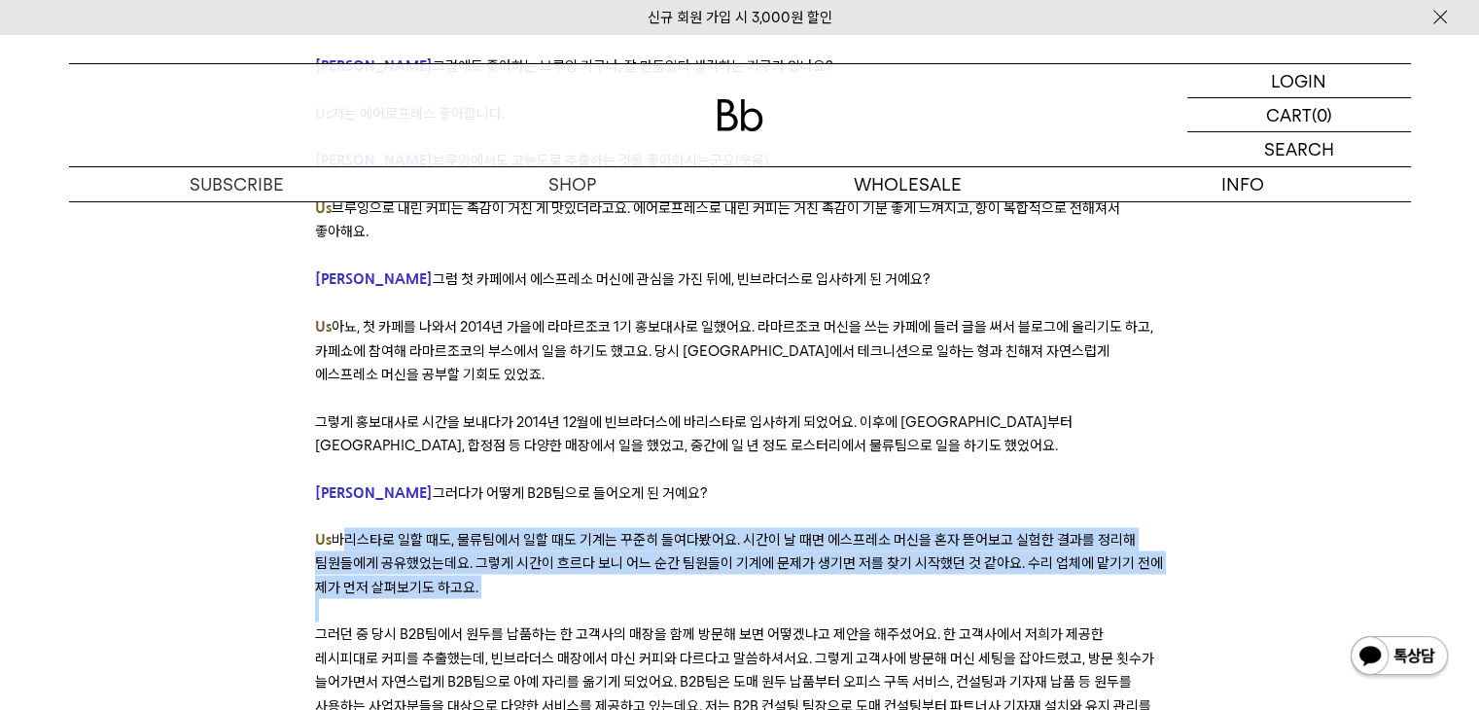
drag, startPoint x: 350, startPoint y: 480, endPoint x: 440, endPoint y: 538, distance: 106.8
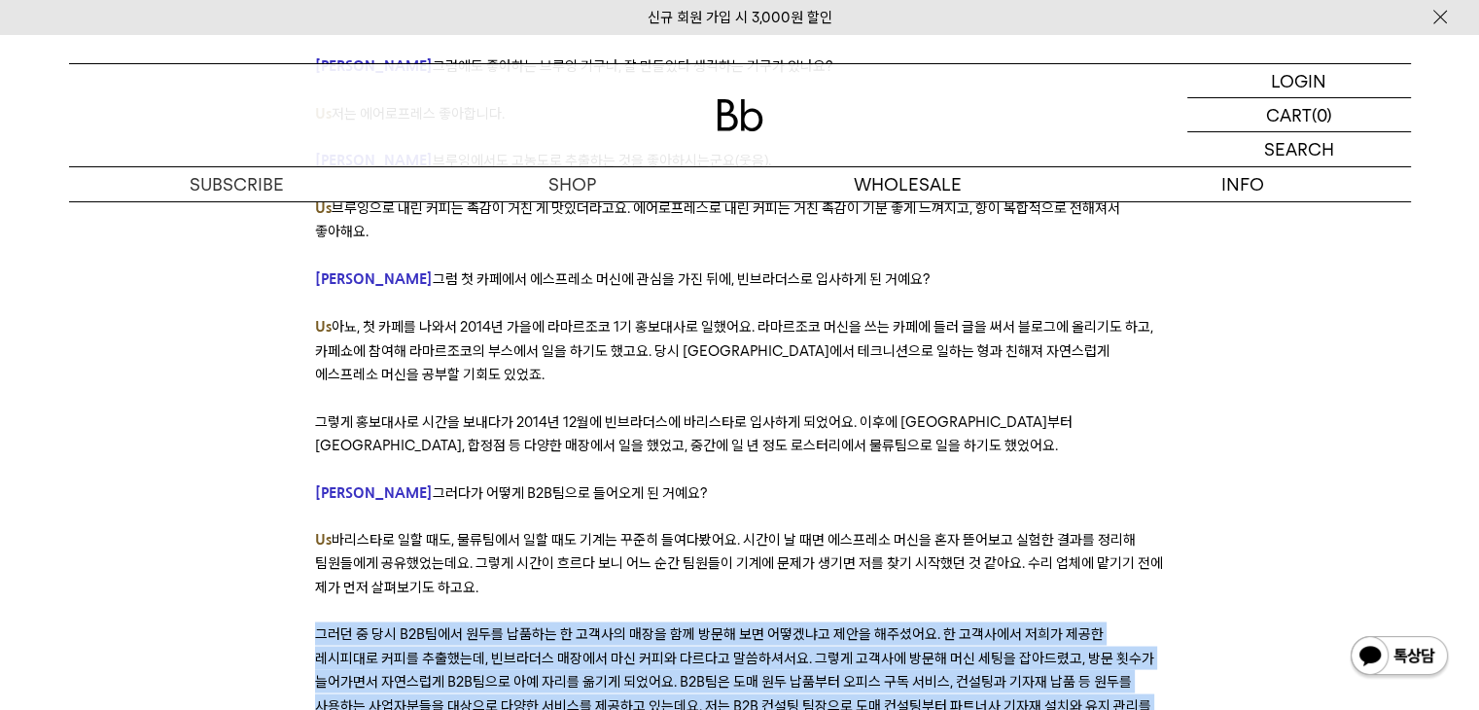
drag, startPoint x: 317, startPoint y: 572, endPoint x: 1016, endPoint y: 659, distance: 704.8
click at [1016, 659] on p "그러던 중 당시 B2B팀에서 원두를 납품하는 한 고객사의 매장을 함께 방문해 보면 어떻겠냐고 제안을 해주셨어요. 한 고객사에서 저희가 제공한 …" at bounding box center [739, 681] width 849 height 119
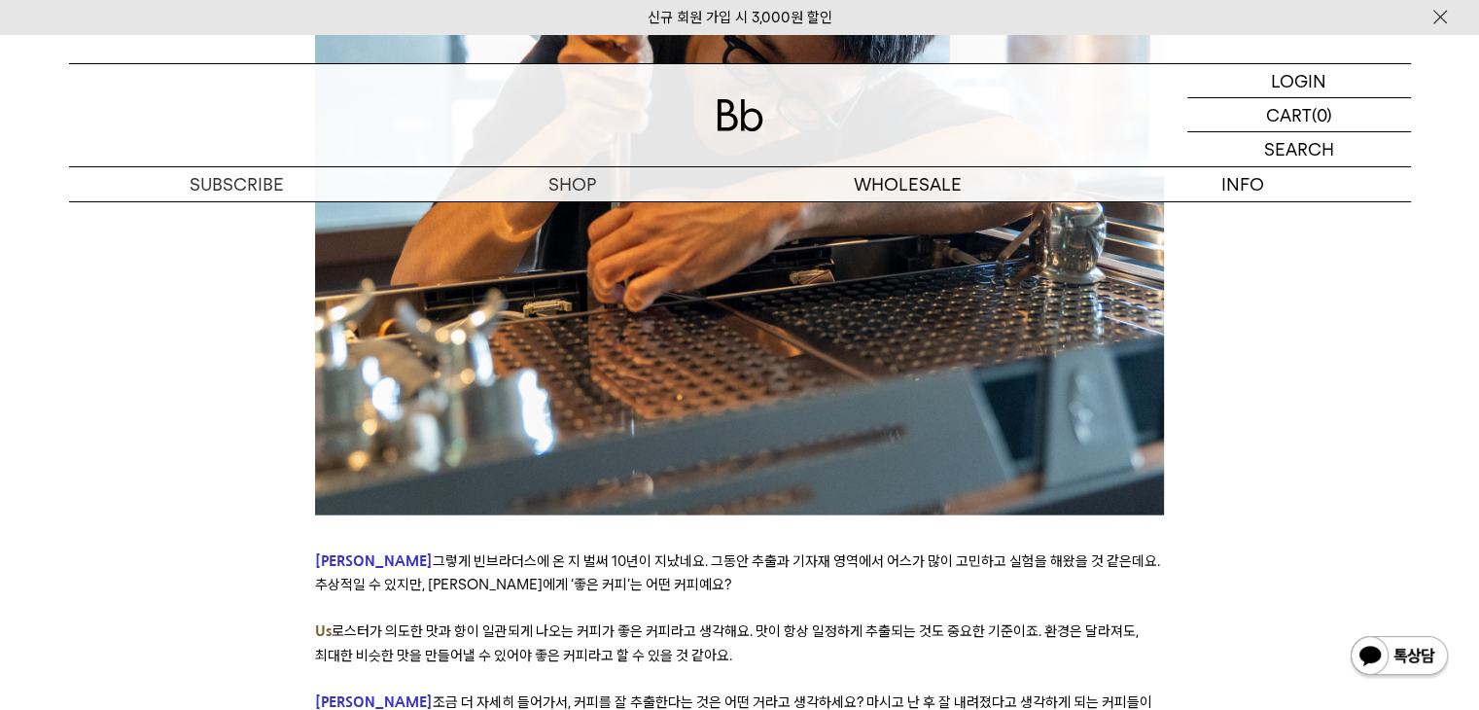
scroll to position [4572, 0]
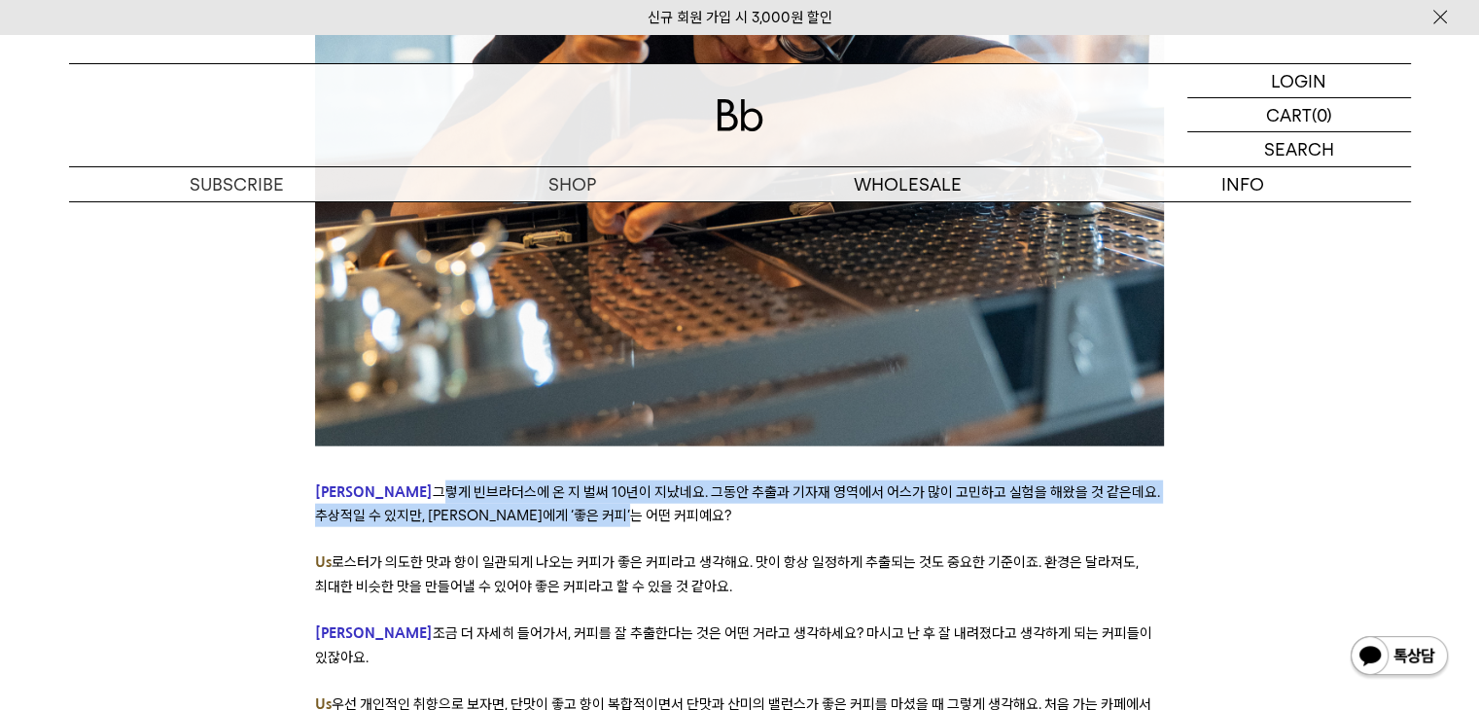
drag, startPoint x: 358, startPoint y: 424, endPoint x: 591, endPoint y: 441, distance: 234.0
click at [591, 480] on p "Derek 그렇게 빈브라더스에 온 지 벌써 10년이 지났네요. 그동안 추출과 기자재 영역에서 어스가 많이 고민하고 실험을 해왔을 것 같은데요.…" at bounding box center [739, 504] width 849 height 48
drag, startPoint x: 338, startPoint y: 495, endPoint x: 847, endPoint y: 512, distance: 509.0
click at [848, 551] on p "Us 로스터가 의도한 맛과 향이 일관되게 나오는 커피가 좋은 커피라고 생각해요. 맛이 항상 일정하게 추출되는 것도 중요한 기준이죠. 환경은 달…" at bounding box center [739, 575] width 849 height 48
drag, startPoint x: 451, startPoint y: 556, endPoint x: 1140, endPoint y: 555, distance: 688.7
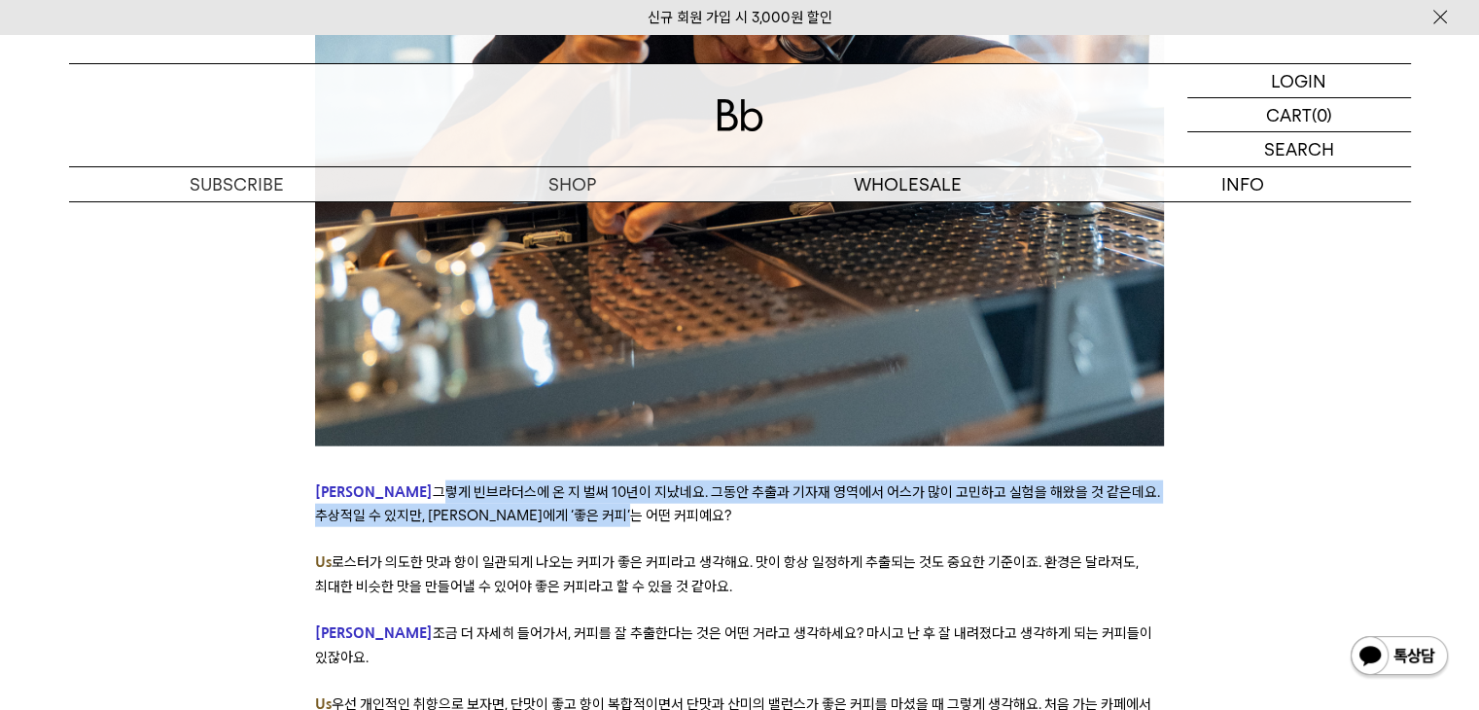
click at [1140, 622] on p "Derek 조금 더 자세히 들어가서, 커피를 잘 추출한다는 것은 어떤 거라고 생각하세요? 마시고 난 후 잘 내려졌다고 생각하게 되는 커피들이 …" at bounding box center [739, 646] width 849 height 48
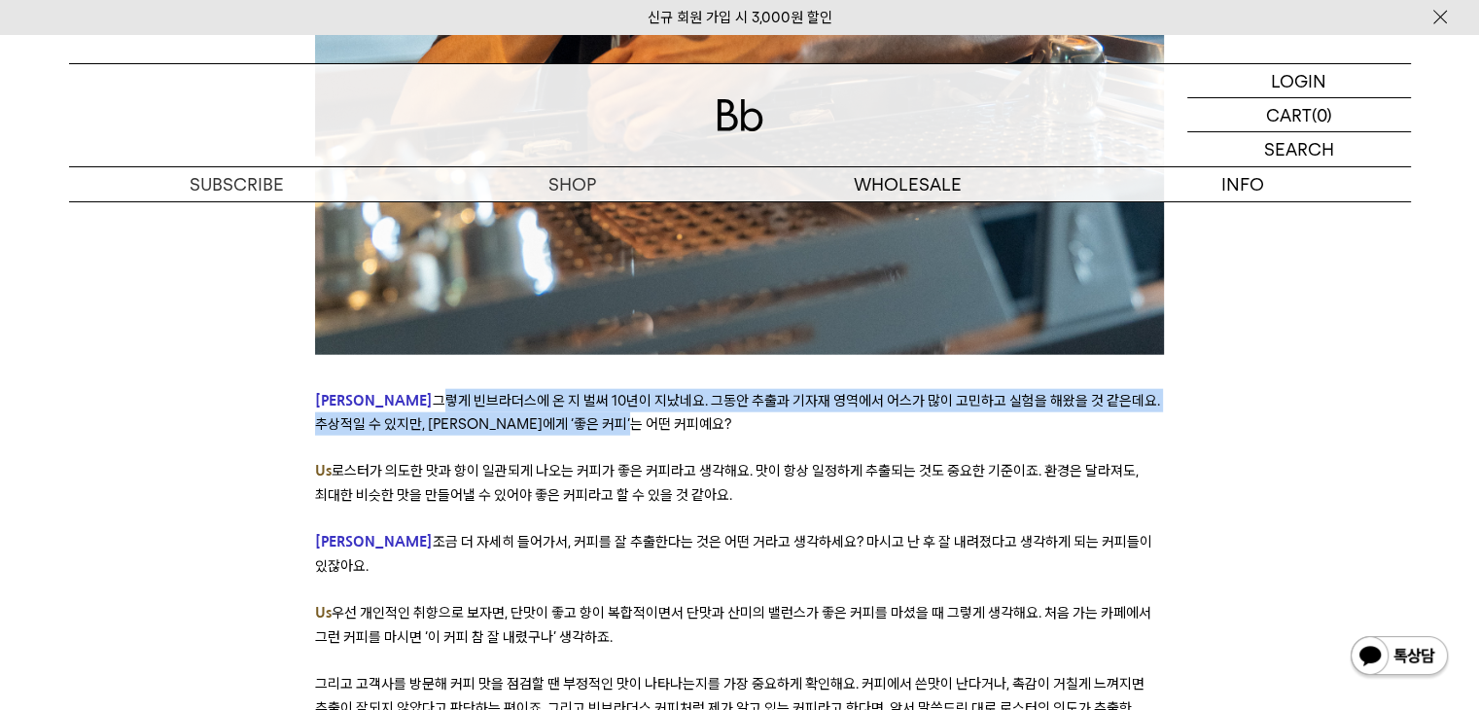
scroll to position [4766, 0]
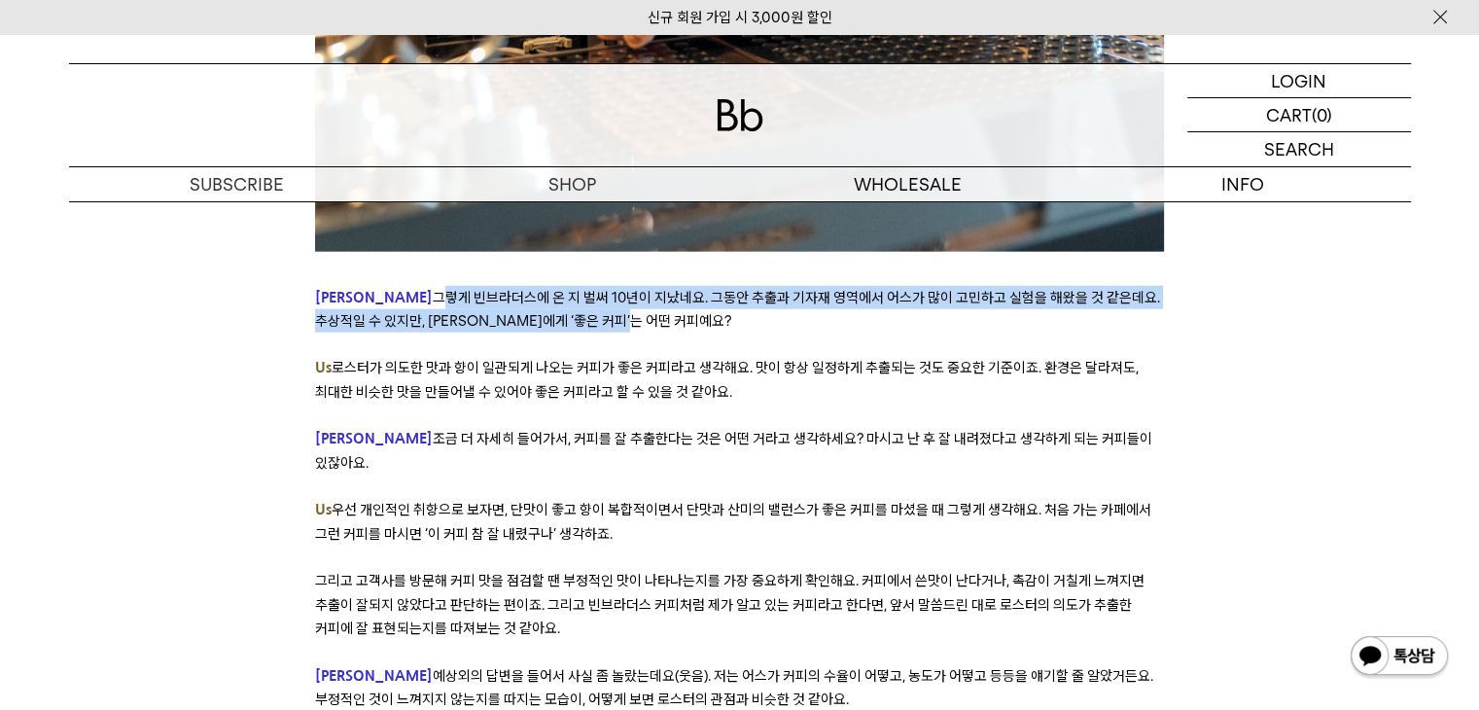
drag, startPoint x: 354, startPoint y: 417, endPoint x: 629, endPoint y: 446, distance: 276.8
click at [629, 498] on p "Us 우선 개인적인 취향으로 보자면, 단맛이 좋고 향이 복합적이면서 단맛과 산미의 밸런스가 좋은 커피를 마셨을 때 그렇게 생각해요. 처음 가는…" at bounding box center [739, 522] width 849 height 48
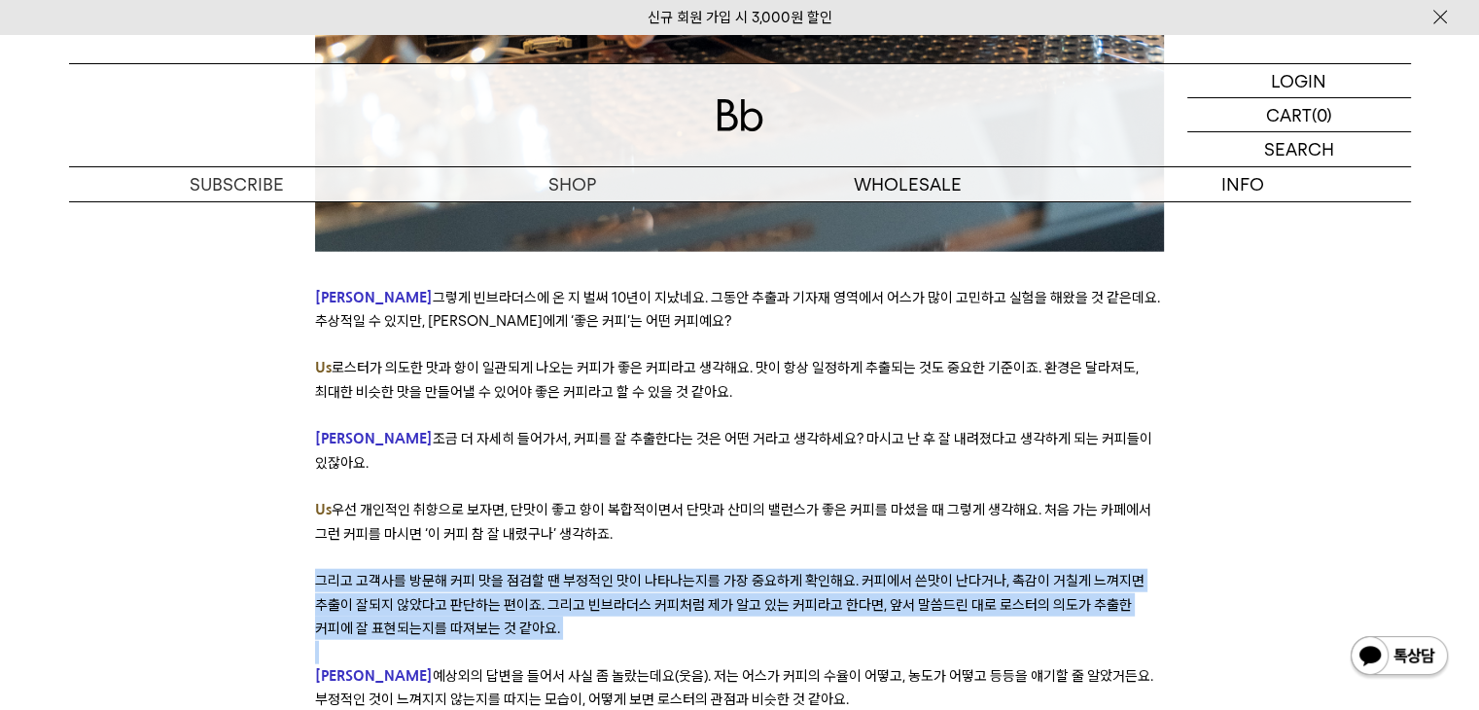
drag, startPoint x: 319, startPoint y: 487, endPoint x: 825, endPoint y: 560, distance: 511.0
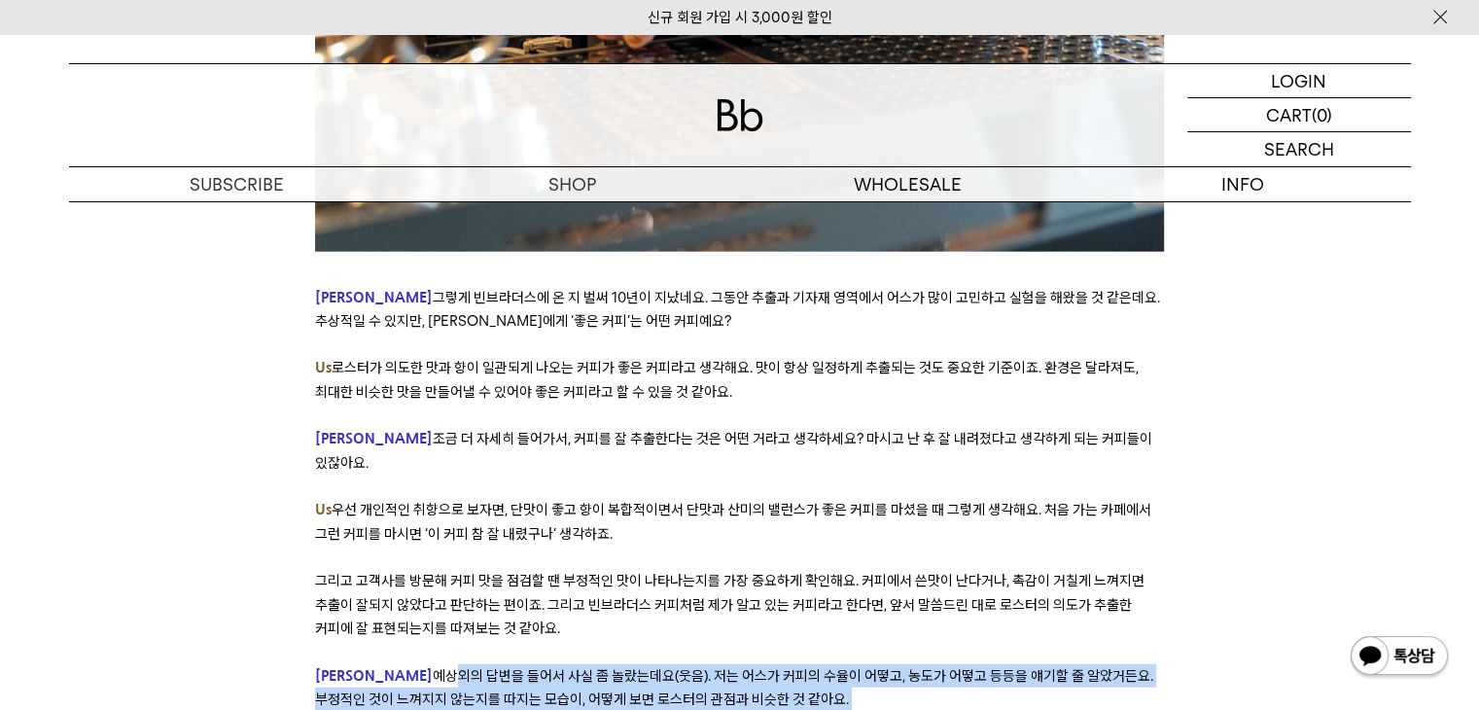
drag, startPoint x: 373, startPoint y: 585, endPoint x: 751, endPoint y: 627, distance: 380.8
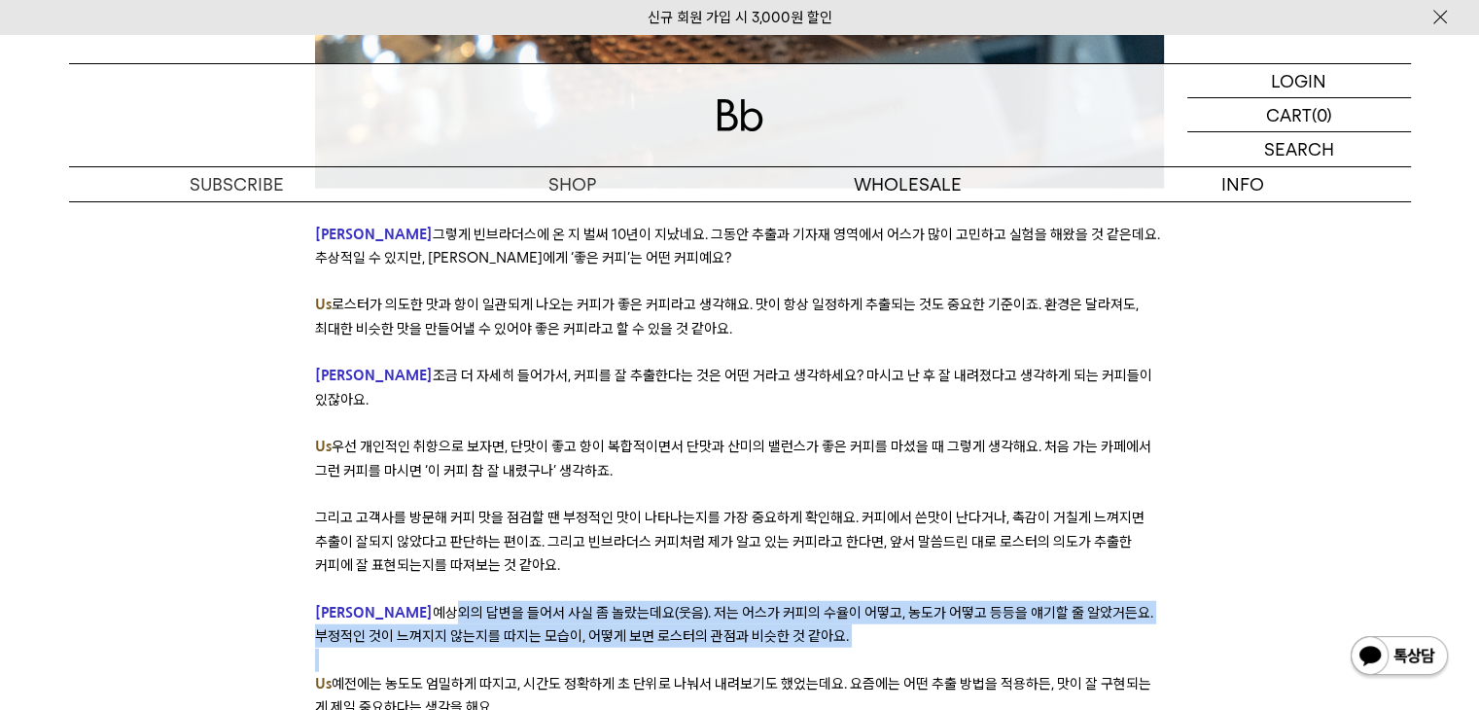
scroll to position [4863, 0]
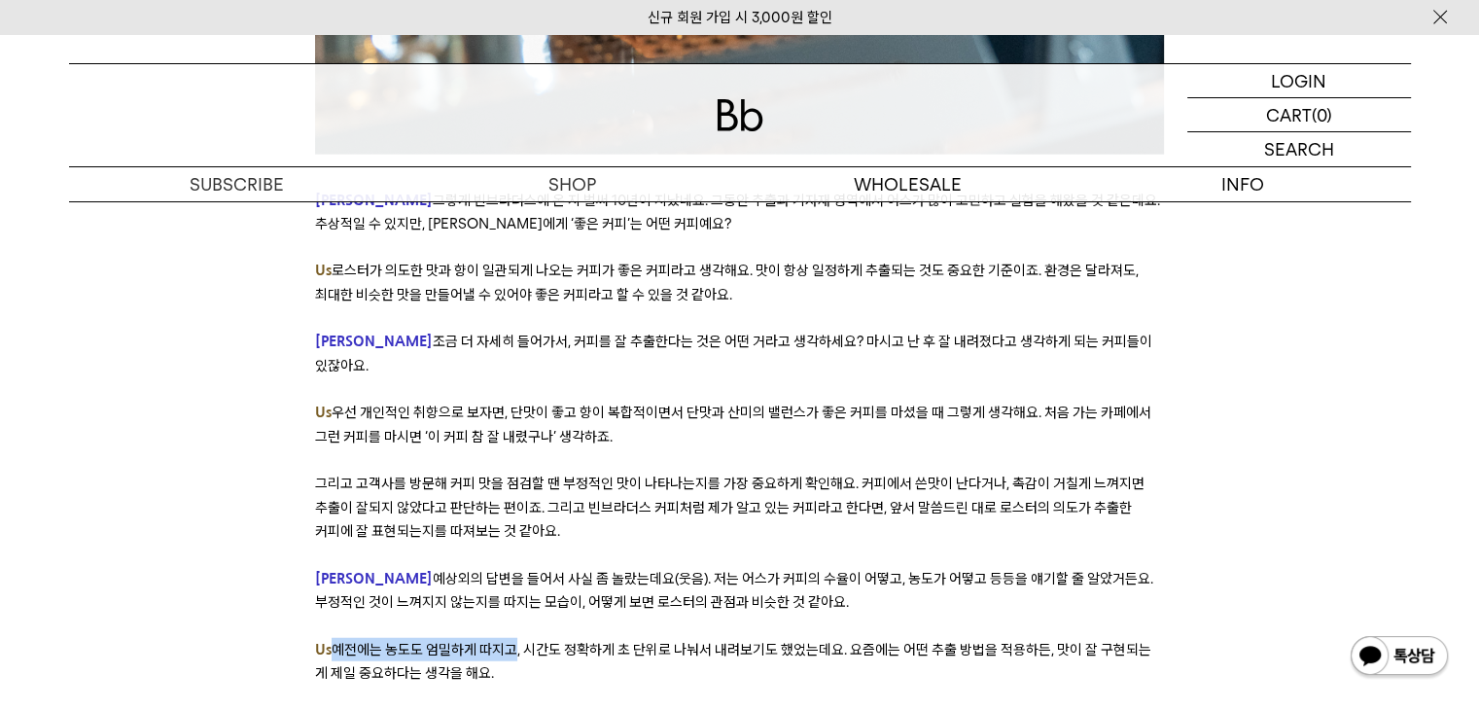
drag, startPoint x: 329, startPoint y: 553, endPoint x: 509, endPoint y: 553, distance: 179.9
click at [509, 638] on p "Us 예전에는 농도도 엄밀하게 따지고, 시간도 정확하게 초 단위로 나눠서 내려보기도 했었는데요. 요즘에는 어떤 추출 방법을 적용하든, 맛이 잘…" at bounding box center [739, 662] width 849 height 48
click at [533, 638] on p "Us 예전에는 농도도 엄밀하게 따지고, 시간도 정확하게 초 단위로 나눠서 내려보기도 했었는데요. 요즘에는 어떤 추출 방법을 적용하든, 맛이 잘…" at bounding box center [739, 662] width 849 height 48
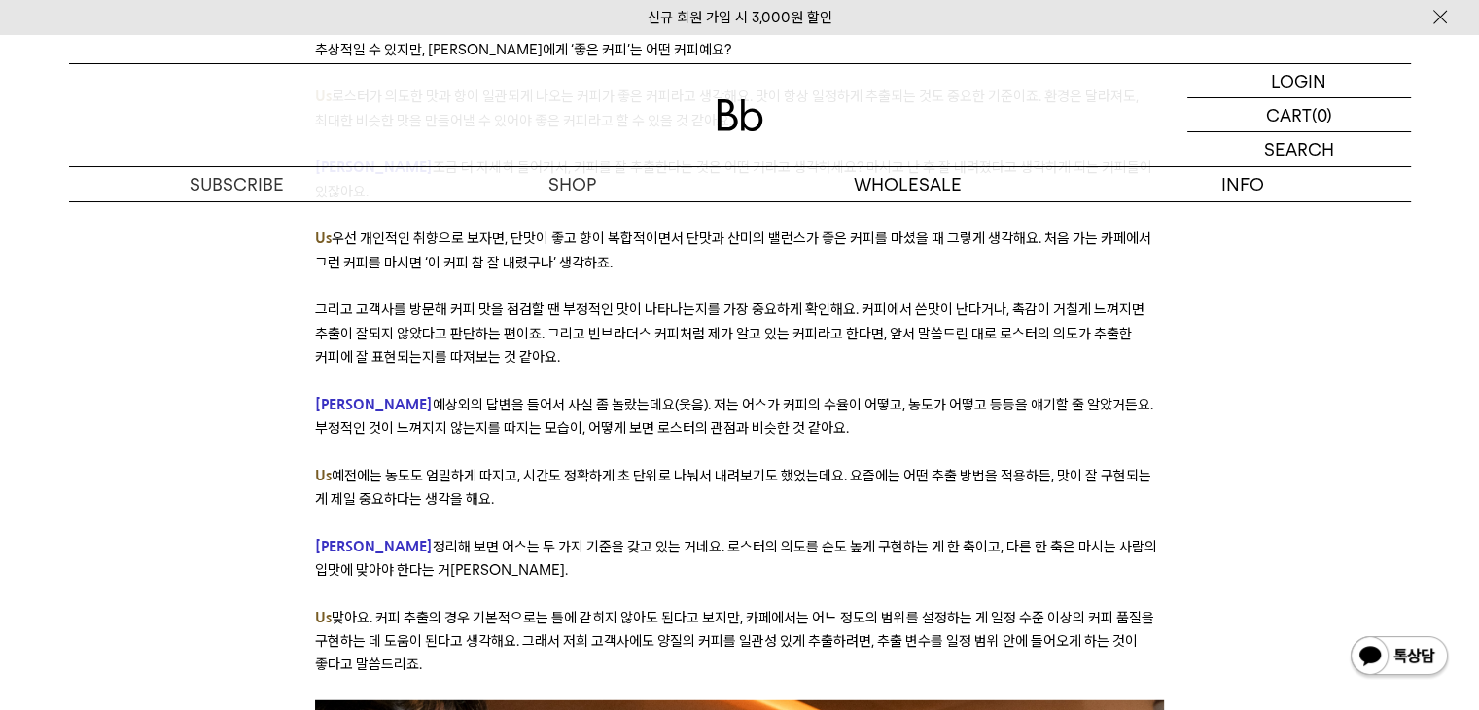
scroll to position [5058, 0]
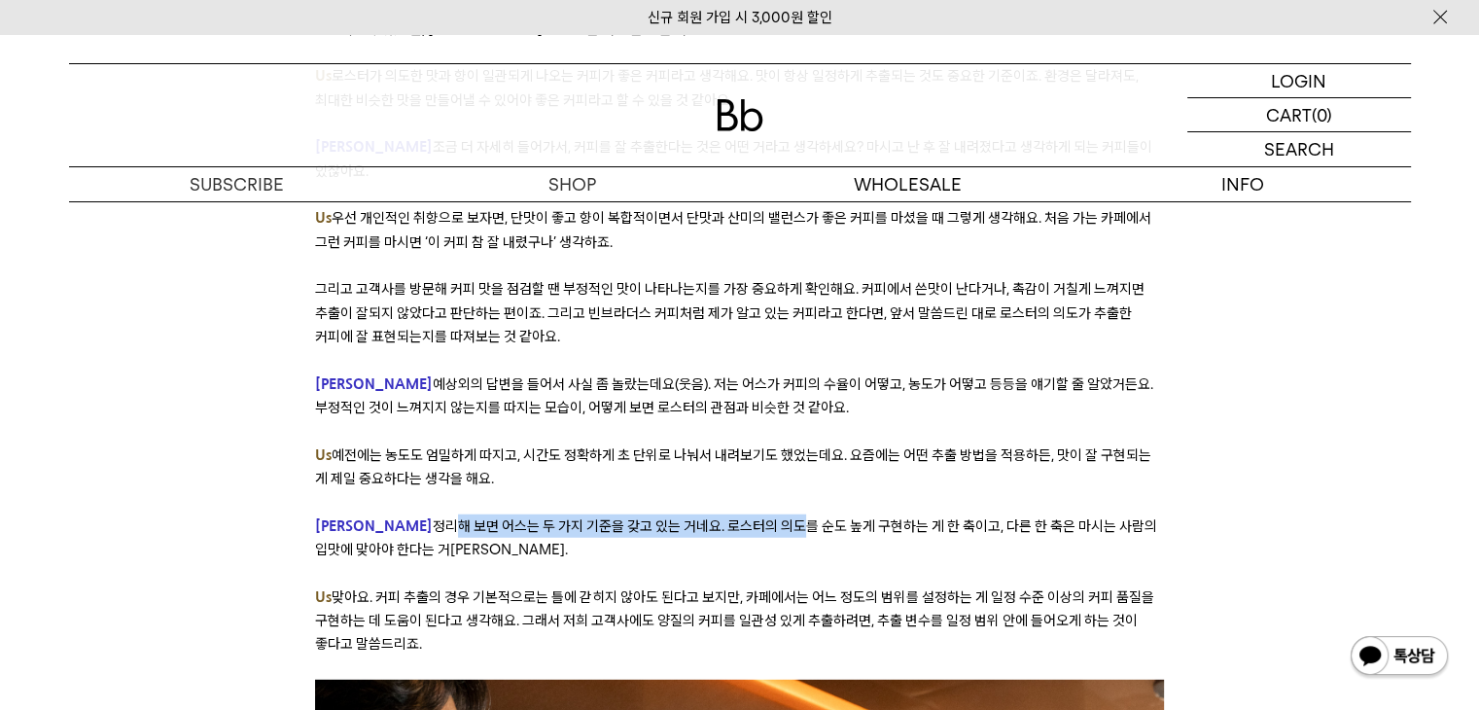
drag, startPoint x: 368, startPoint y: 426, endPoint x: 709, endPoint y: 428, distance: 341.4
click at [709, 517] on span "정리해 보면 어스는 두 가지 기준을 갖고 있는 거네요. 로스터의 의도를 순도 높게 구현하는 게 한 축이고, 다른 한 축은 마시는 사람의 입맛에…" at bounding box center [736, 537] width 842 height 41
click at [751, 562] on p at bounding box center [739, 573] width 849 height 23
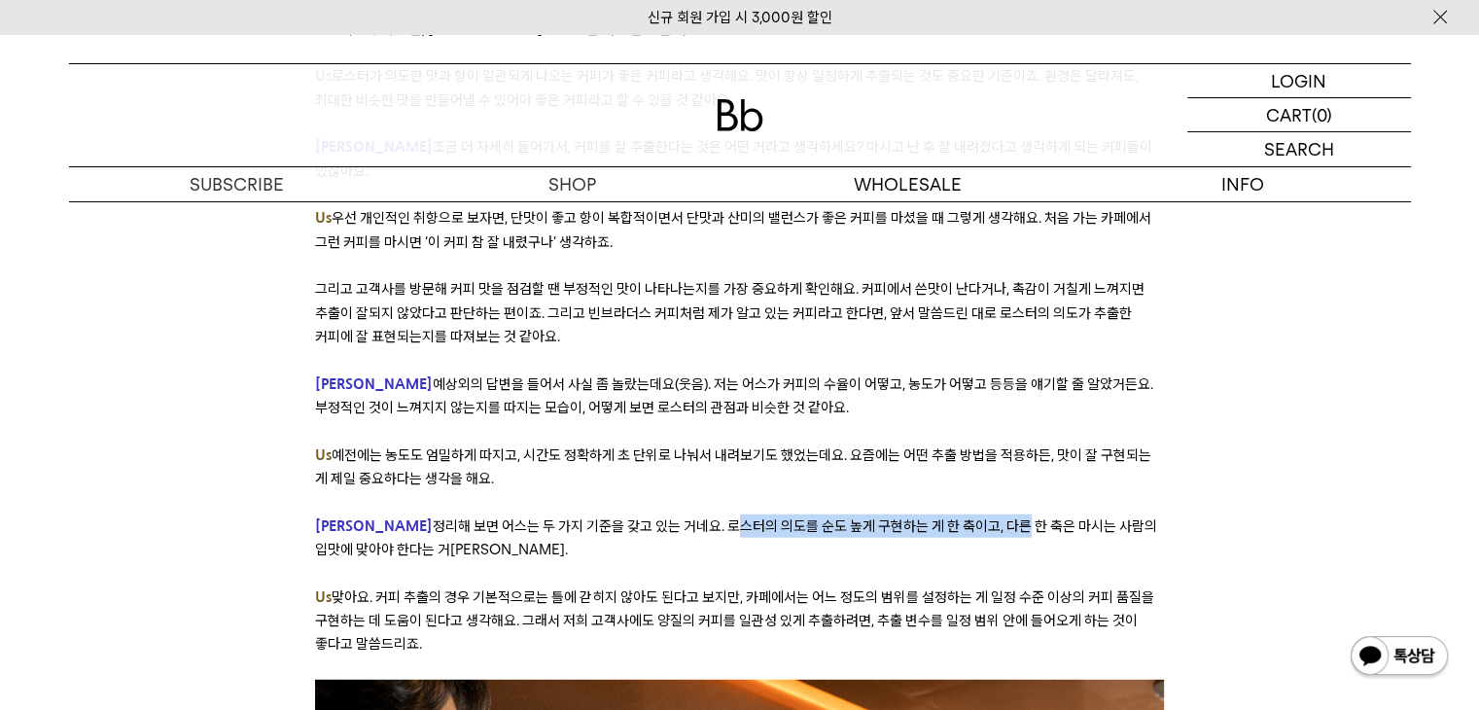
drag, startPoint x: 650, startPoint y: 429, endPoint x: 937, endPoint y: 429, distance: 286.9
click at [937, 517] on span "정리해 보면 어스는 두 가지 기준을 갖고 있는 거네요. 로스터의 의도를 순도 높게 구현하는 게 한 축이고, 다른 한 축은 마시는 사람의 입맛에…" at bounding box center [736, 537] width 842 height 41
click at [983, 515] on p "Derek 정리해 보면 어스는 두 가지 기준을 갖고 있는 거네요. 로스터의 의도를 순도 높게 구현하는 게 한 축이고, 다른 한 축은 마시는 사…" at bounding box center [739, 539] width 849 height 48
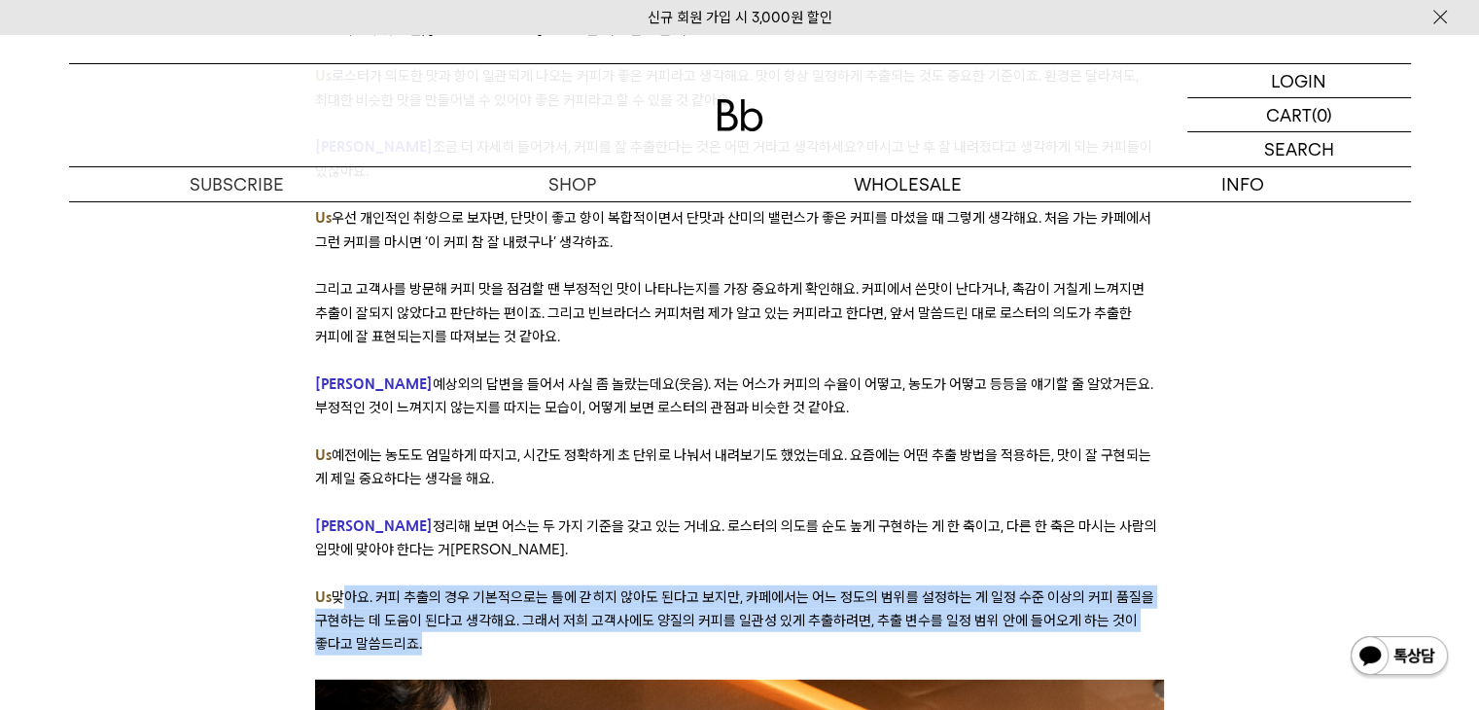
drag, startPoint x: 350, startPoint y: 501, endPoint x: 1136, endPoint y: 546, distance: 787.2
click at [1137, 586] on p "Us 맞아요. 커피 추출의 경우 기본적으로는 틀에 갇히지 않아도 된다고 보지만, 카페에서는 어느 정도의 범위를 설정하는 게 일정 수준 이상의 …" at bounding box center [739, 621] width 849 height 71
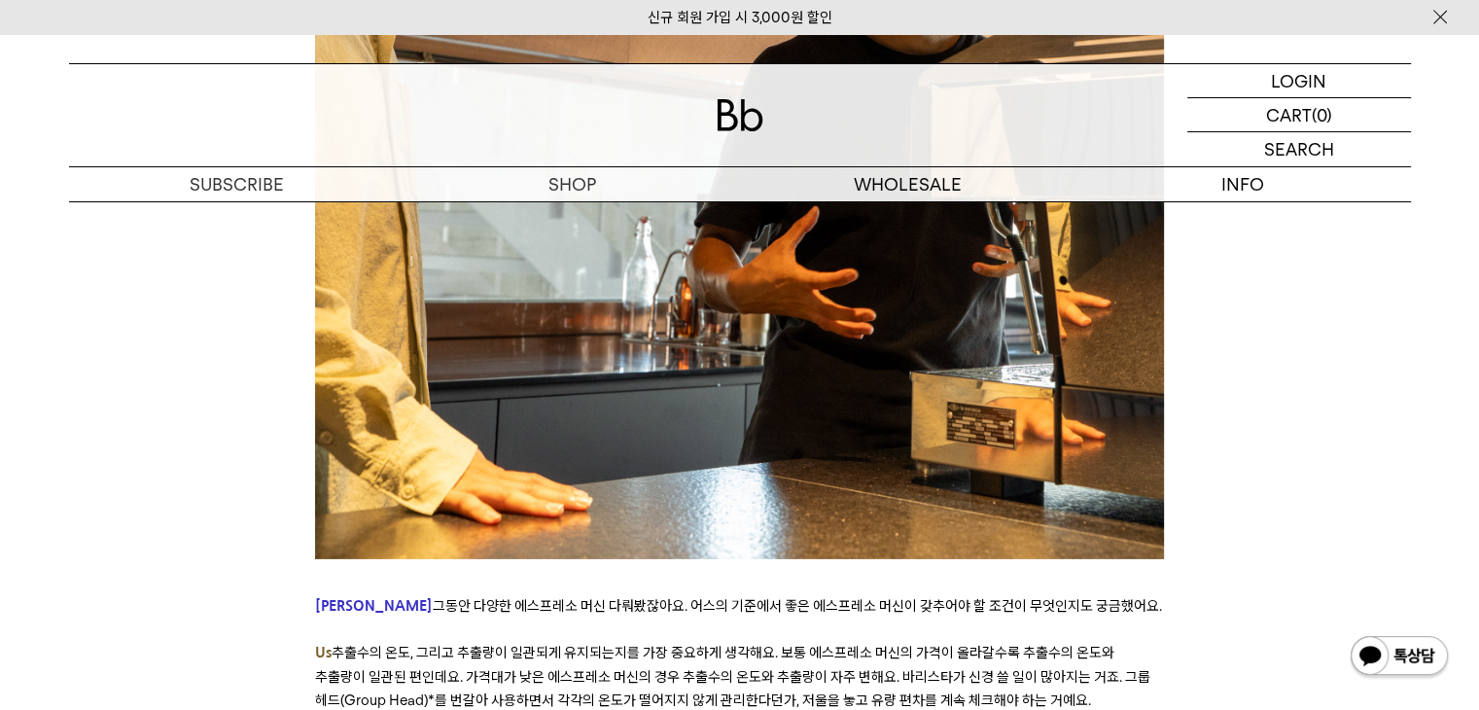
scroll to position [6031, 0]
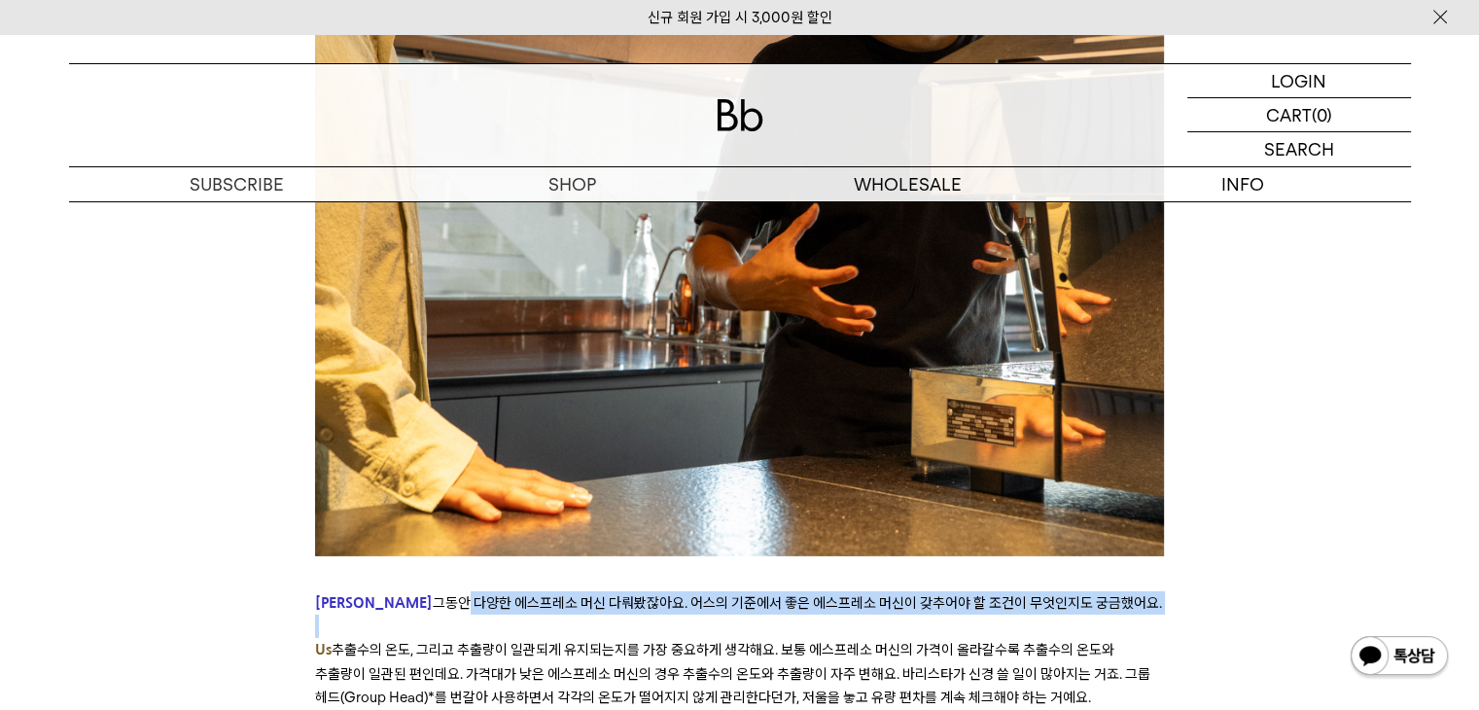
drag, startPoint x: 382, startPoint y: 508, endPoint x: 871, endPoint y: 522, distance: 488.5
click at [871, 522] on div "﻿ 좋은 커피란 무엇일까요? ‘좋음’에 대한 기준은 취향에 관한 것이기도 하지만, 객관적으로 무엇이 더 나은지에 대한 것이기도 합니다. 오랫동…" at bounding box center [739, 558] width 849 height 12157
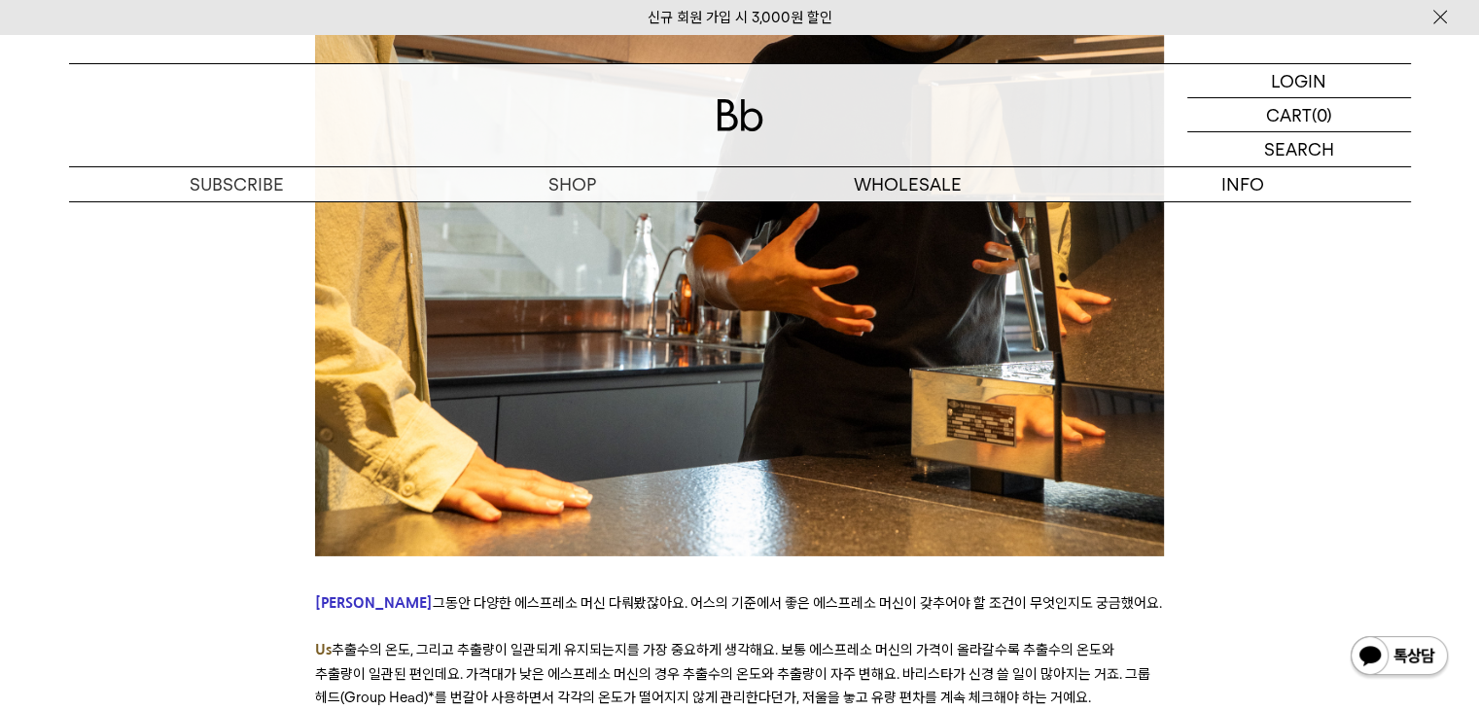
click at [845, 641] on span "추출수의 온도, 그리고 추출량이 일관되게 유지되는지를 가장 중요하게 생각해요. 보통 에스프레소 머신의 가격이 올라갈수록 추출수의 온도와 추출량…" at bounding box center [733, 673] width 836 height 65
drag, startPoint x: 338, startPoint y: 552, endPoint x: 1015, endPoint y: 606, distance: 679.1
click at [1015, 638] on p "Us 추출수의 온도, 그리고 추출량이 일관되게 유지되는지를 가장 중요하게 생각해요. 보통 에스프레소 머신의 가격이 올라갈수록 추출수의 온도와 …" at bounding box center [739, 673] width 849 height 71
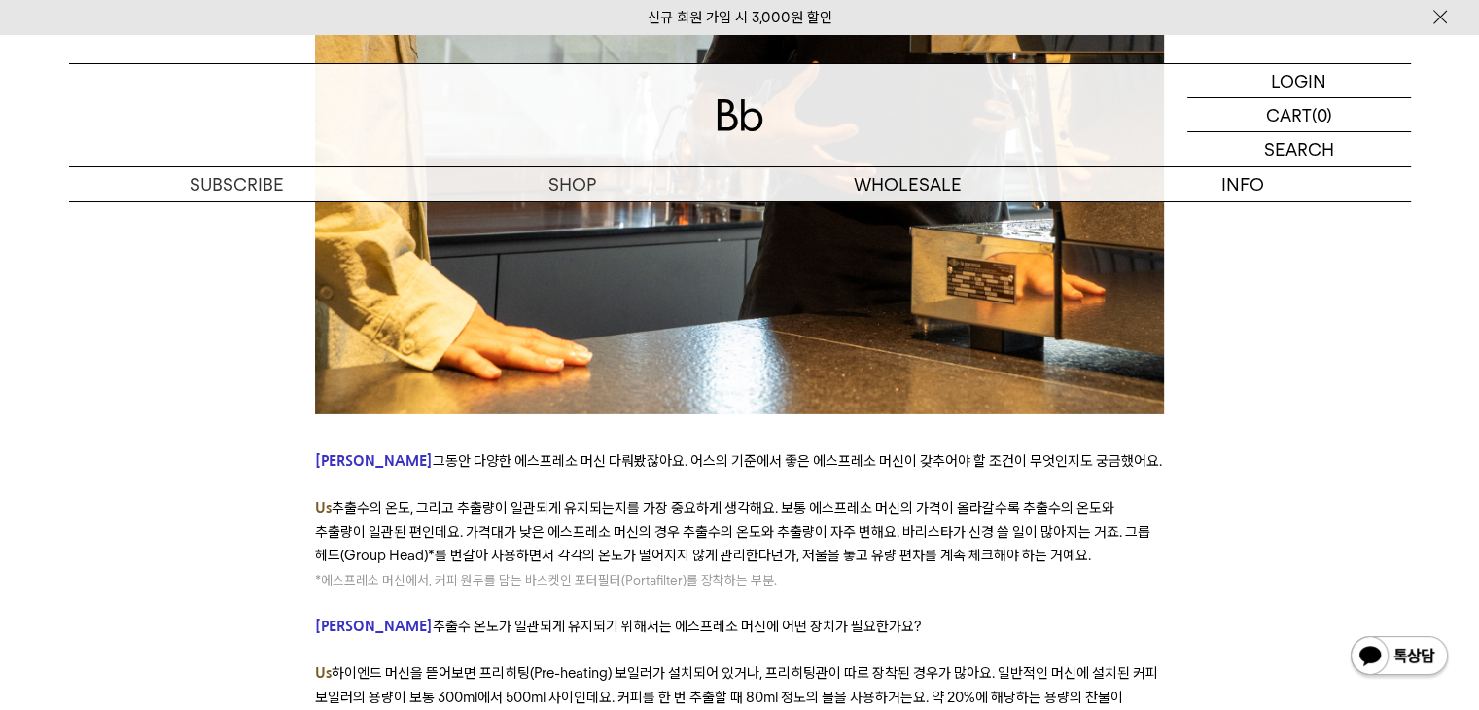
scroll to position [6225, 0]
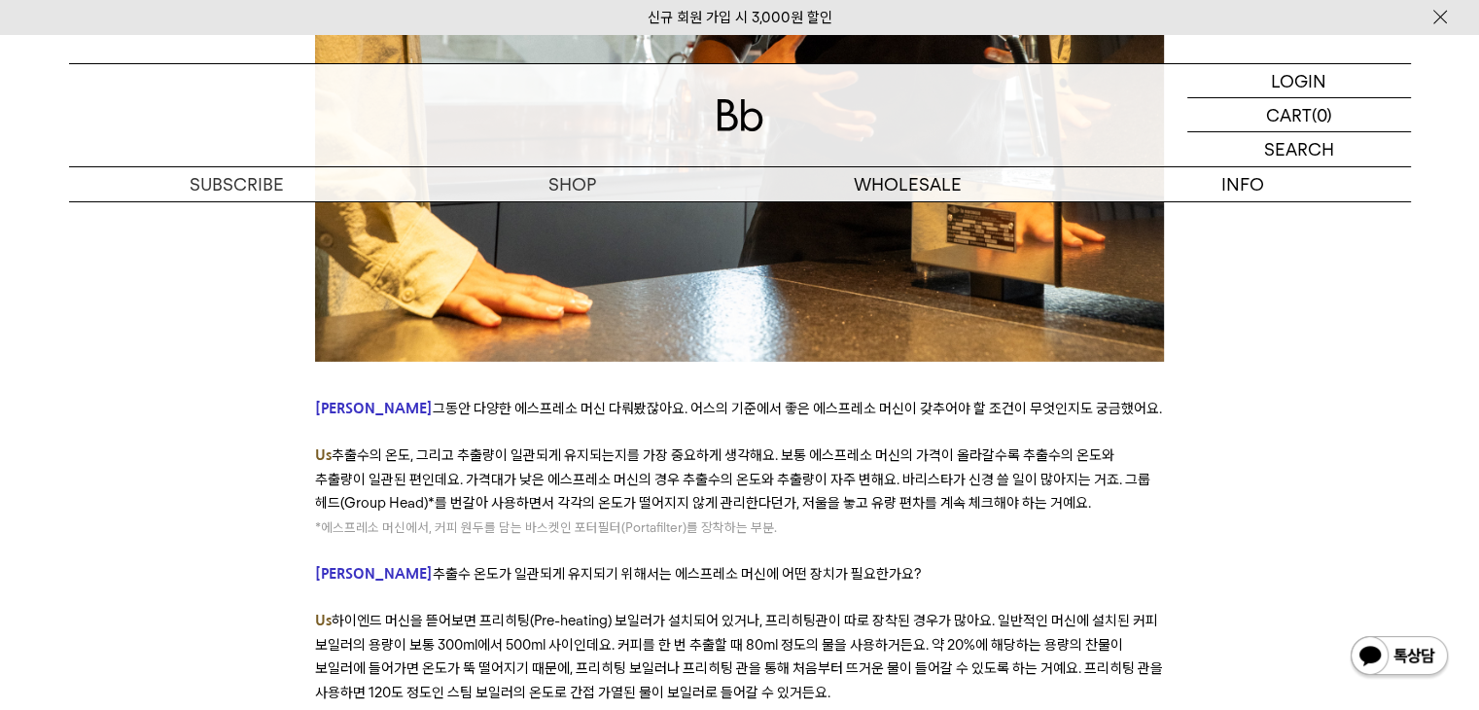
drag, startPoint x: 377, startPoint y: 526, endPoint x: 1026, endPoint y: 591, distance: 652.0
click at [1026, 609] on p "Us 하이엔드 머신을 뜯어보면 프리히팅(Pre-heating) 보일러가 설치되어 있거나, 프리히팅관이 따로 장착된 경우가 많아요. 일반적인 머…" at bounding box center [739, 656] width 849 height 95
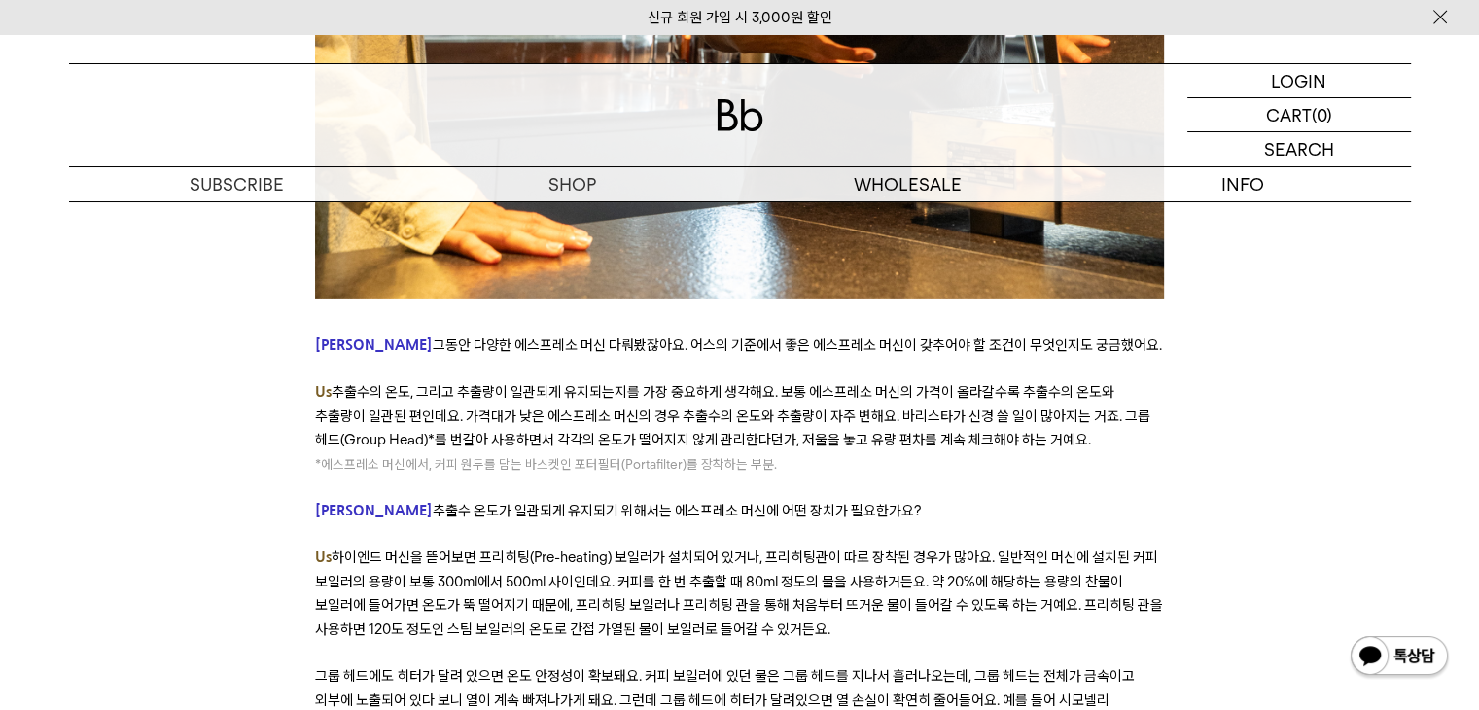
scroll to position [6322, 0]
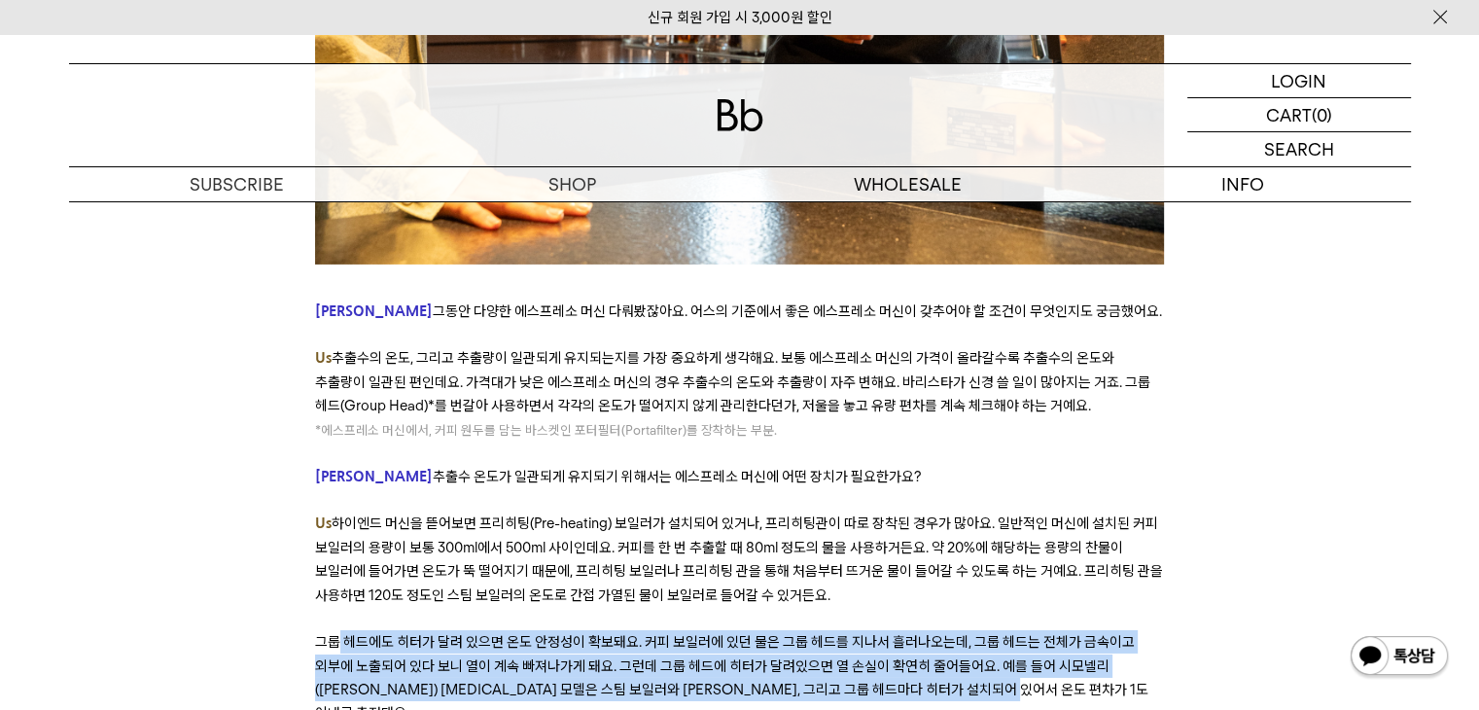
drag, startPoint x: 338, startPoint y: 538, endPoint x: 1067, endPoint y: 583, distance: 729.9
click at [1085, 630] on p "그룹 헤드에도 히터가 달려 있으면 온도 안정성이 확보돼요. 커피 보일러에 있던 물은 그룹 헤드를 지나서 흘러나오는데, 그룹 헤드는 전체가 금속…" at bounding box center [739, 677] width 849 height 95
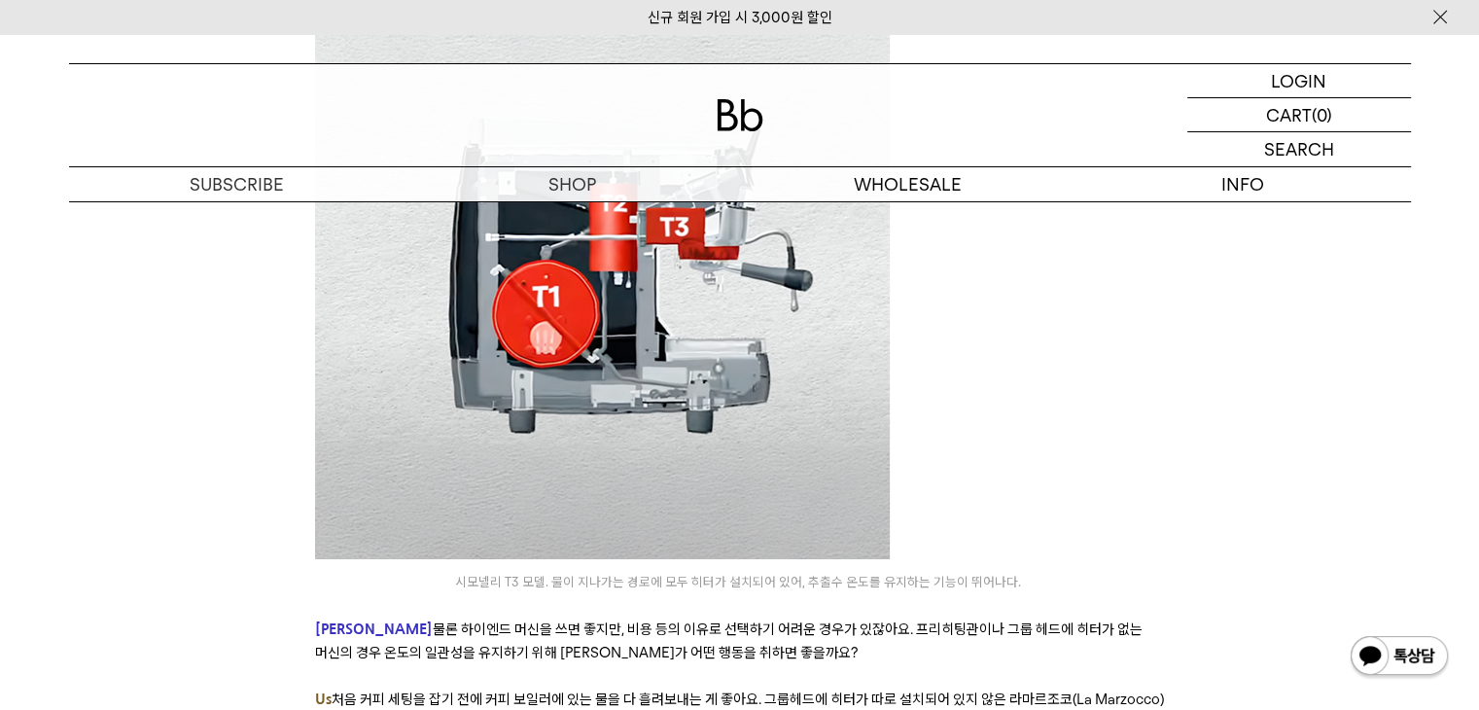
scroll to position [7198, 0]
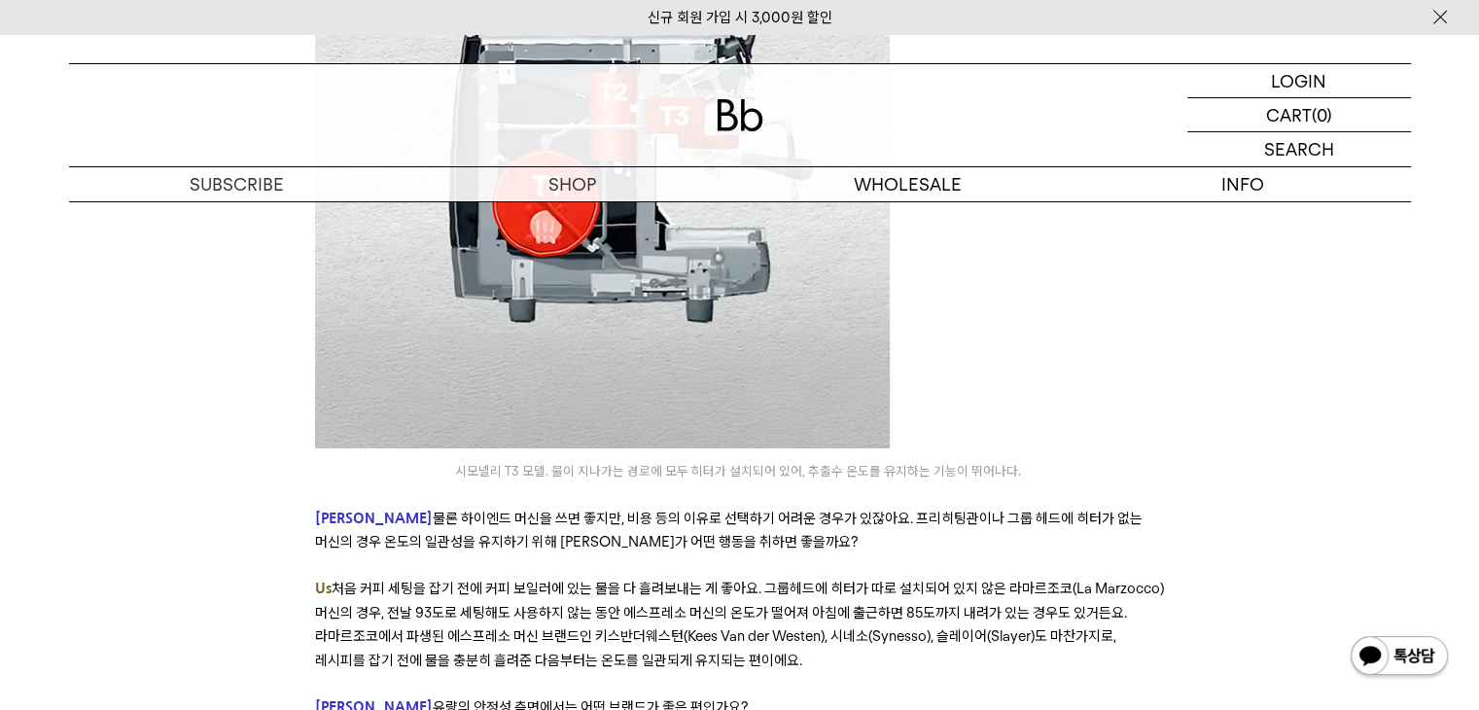
drag, startPoint x: 351, startPoint y: 463, endPoint x: 1121, endPoint y: 531, distance: 772.4
click at [1121, 577] on p "Us 처음 커피 세팅을 잡기 전에 커피 보일러에 있는 물을 다 흘려보내는 게 좋아요. 그룹헤드에 히터가 따로 설치되어 있지 않은 라마르조코(L…" at bounding box center [739, 624] width 849 height 95
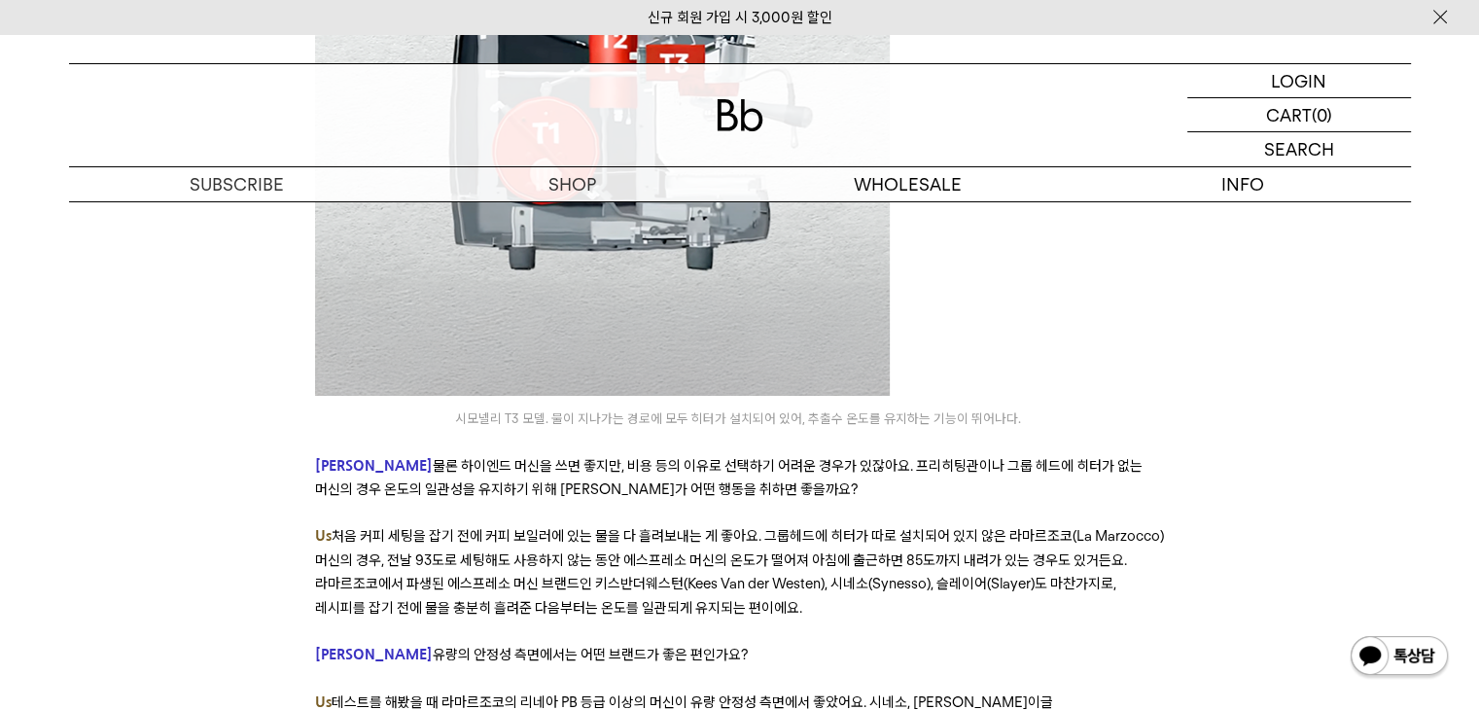
scroll to position [7295, 0]
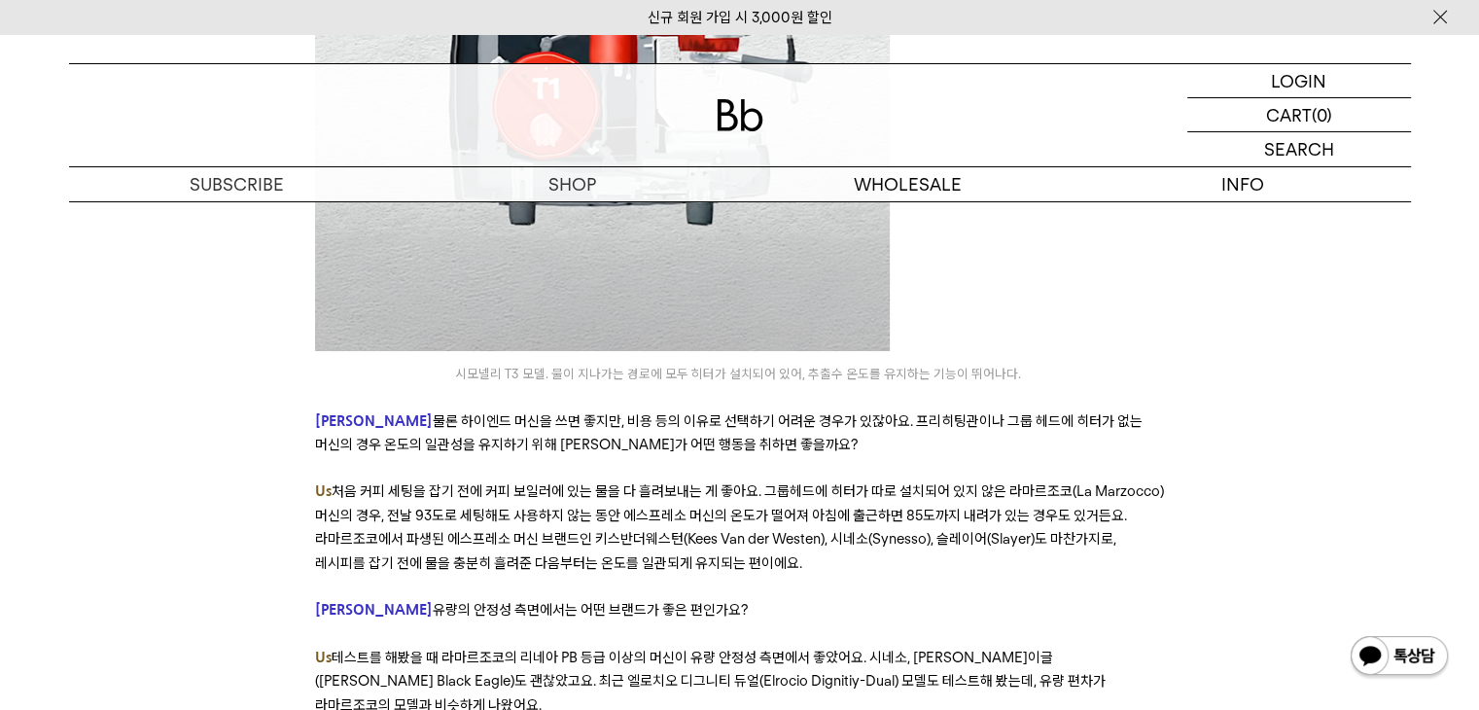
drag, startPoint x: 348, startPoint y: 522, endPoint x: 967, endPoint y: 577, distance: 621.0
click at [967, 646] on p "Us 테스트를 해봤을 때 라마르조코의 리네아 PB 등급 이상의 머신이 유량 안정성 측면에서 좋았어요. 시네소, 빅토리아 아르두이노 블랙이글(V…" at bounding box center [739, 681] width 849 height 71
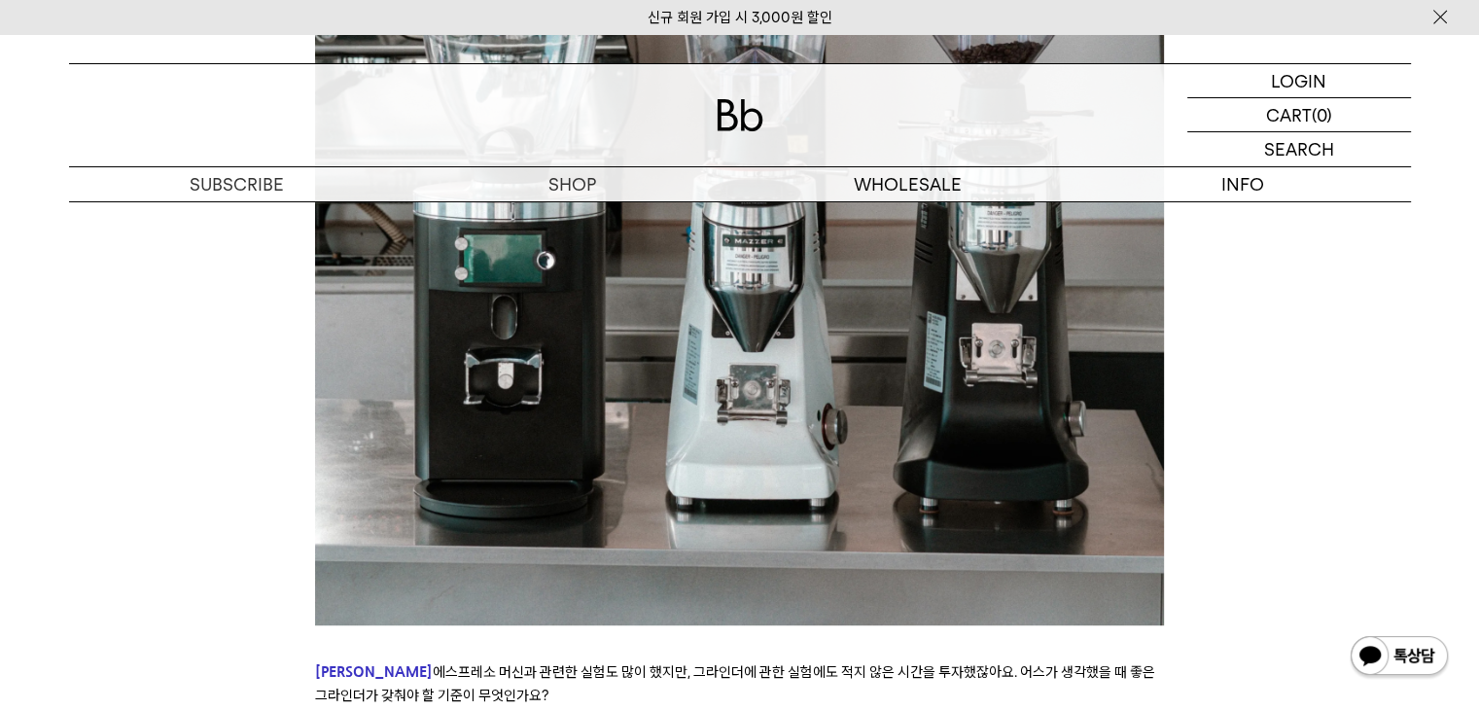
scroll to position [8365, 0]
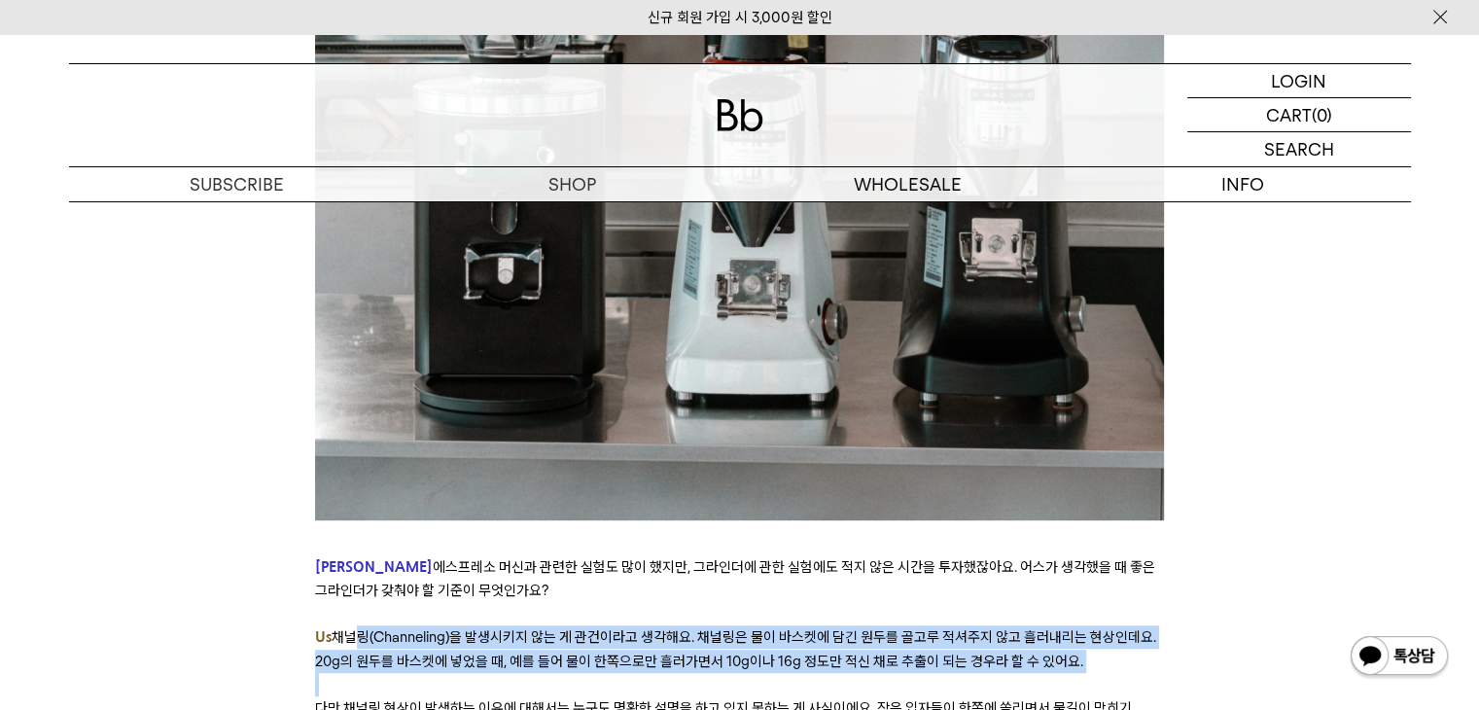
drag, startPoint x: 348, startPoint y: 509, endPoint x: 1119, endPoint y: 544, distance: 771.1
click at [1118, 673] on p at bounding box center [739, 684] width 849 height 23
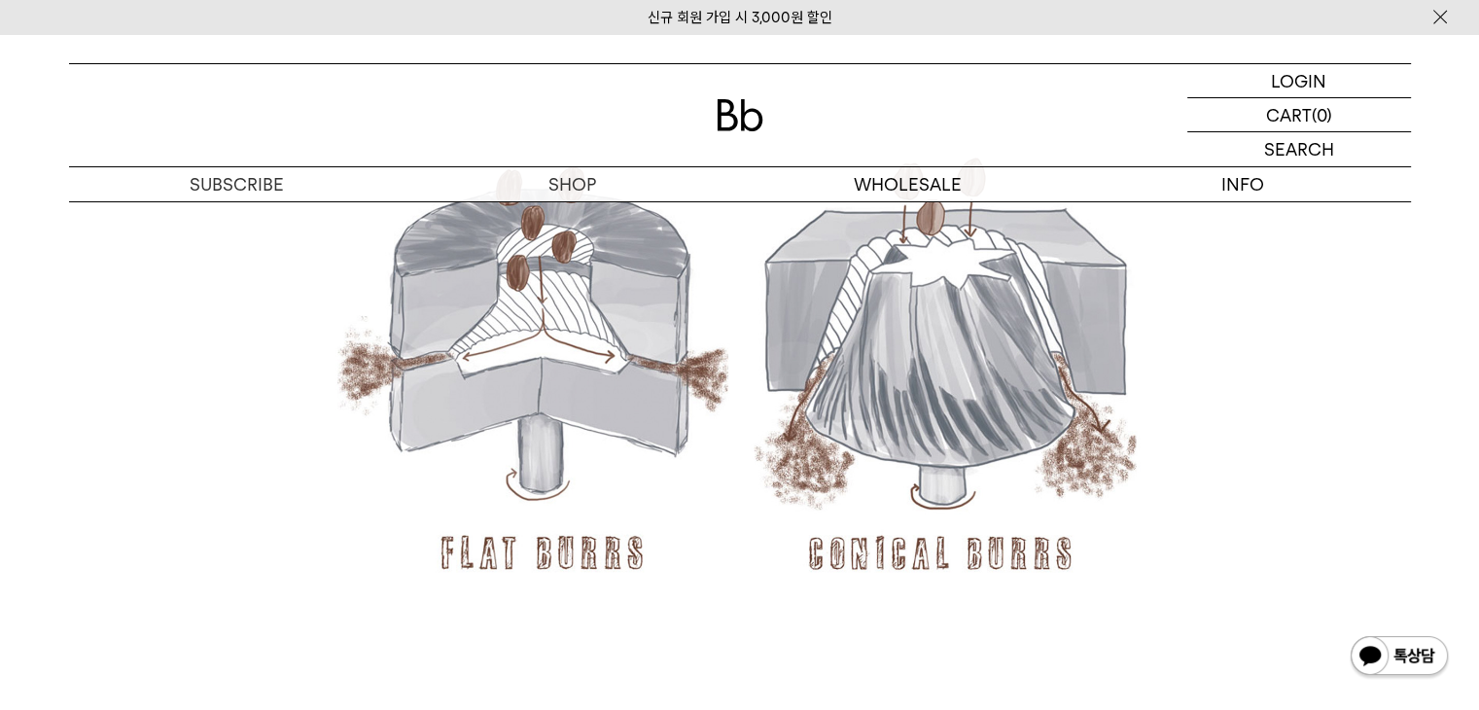
scroll to position [9629, 0]
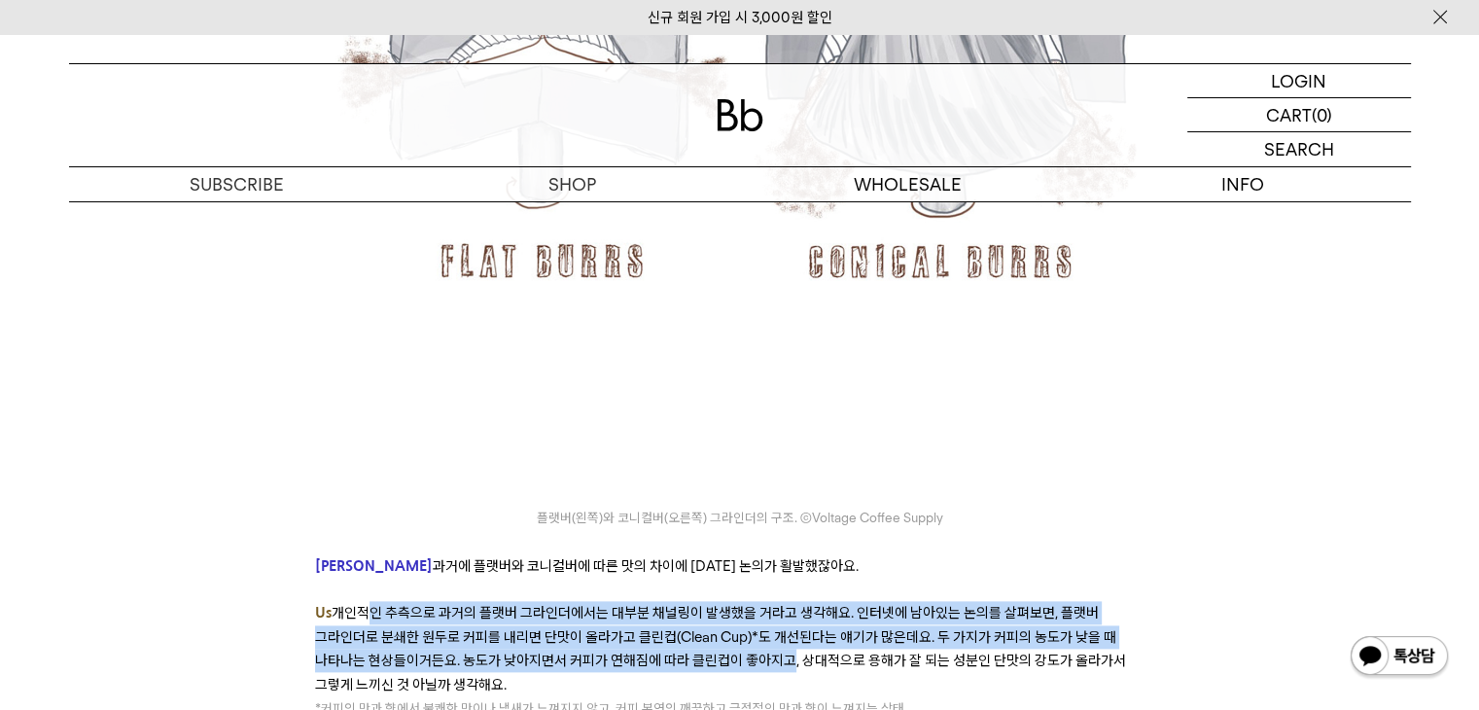
drag, startPoint x: 355, startPoint y: 478, endPoint x: 730, endPoint y: 542, distance: 379.9
click at [730, 601] on p "Us 개인적인 추측으로 과거의 플랫버 그라인더에서는 대부분 채널링이 발생했을 거라고 생각해요. 인터넷에 남아있는 논의를 살펴보면, 플랫버 그라…" at bounding box center [739, 648] width 849 height 95
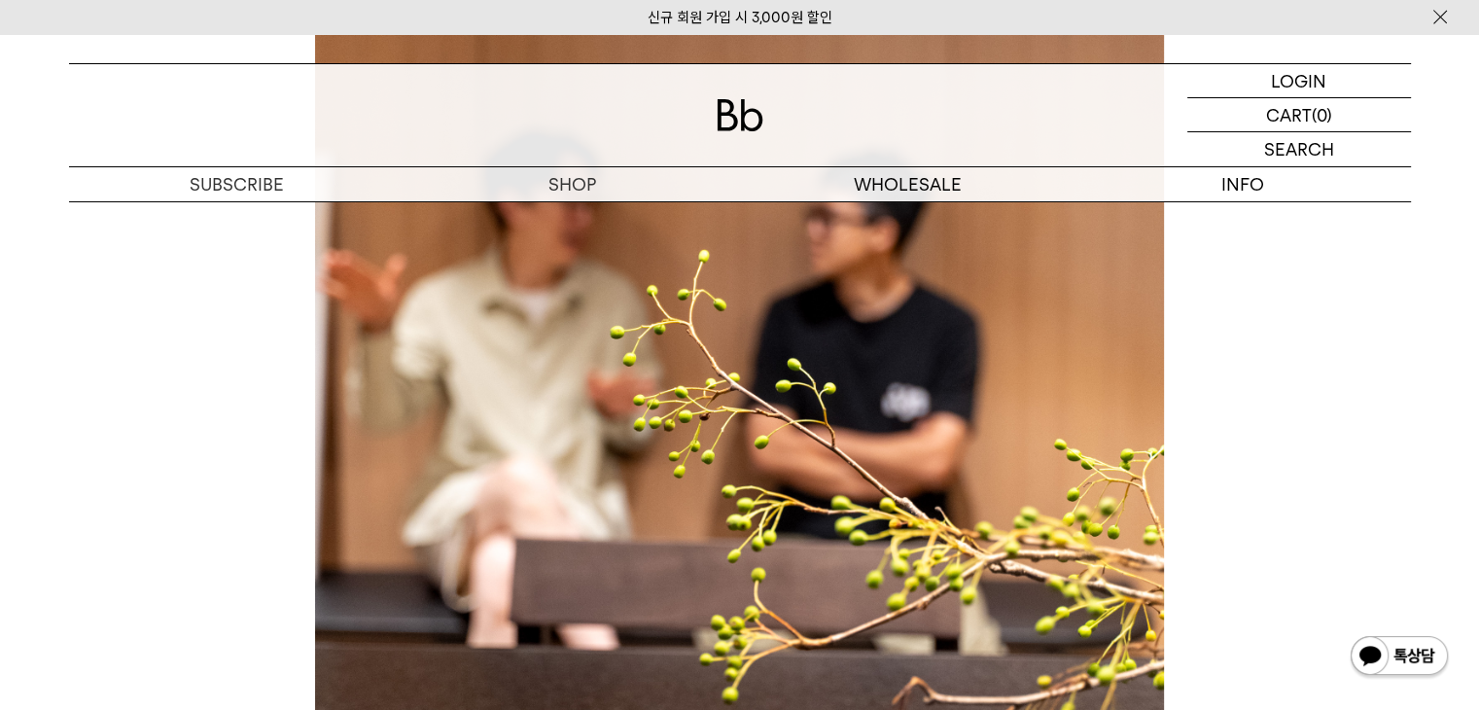
scroll to position [11575, 0]
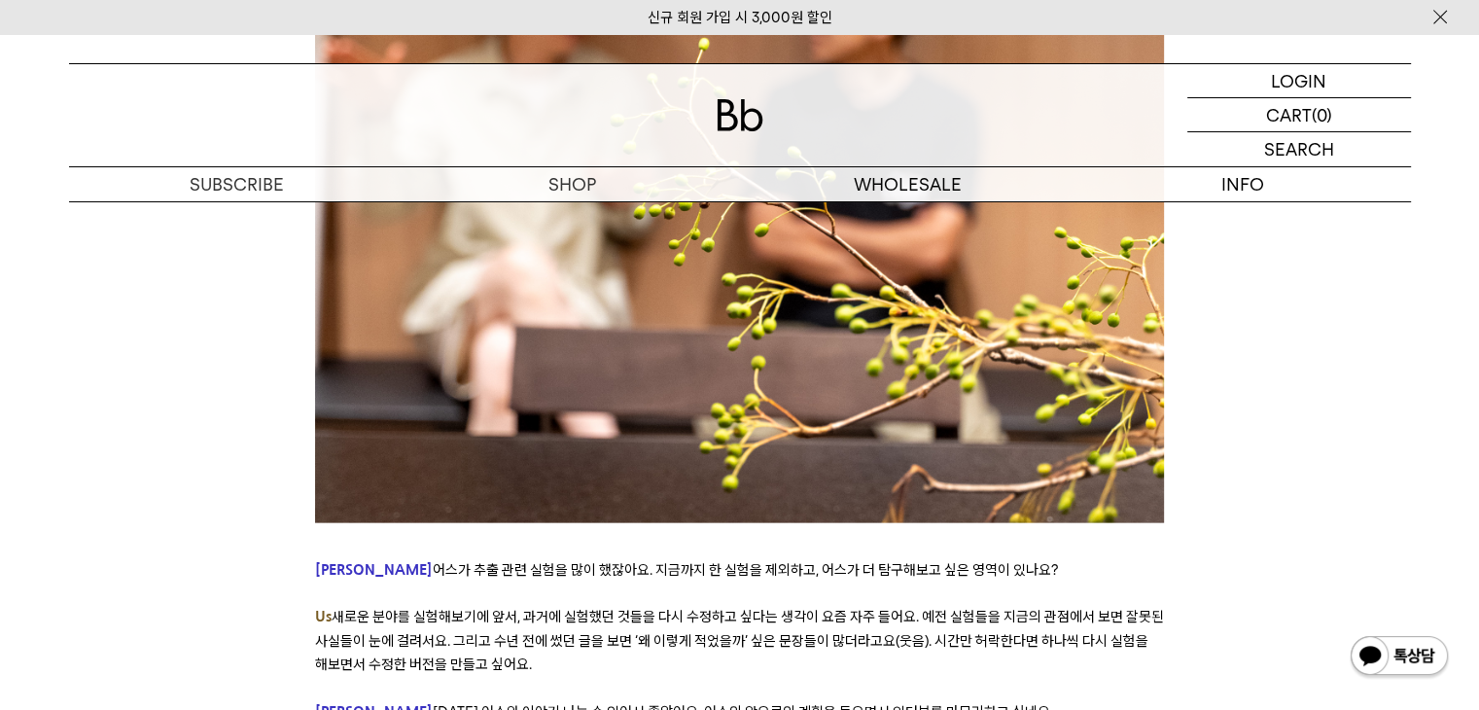
drag, startPoint x: 365, startPoint y: 446, endPoint x: 868, endPoint y: 503, distance: 506.0
click at [868, 605] on p "Us 새로운 분야를 실험해보기에 앞서, 과거에 실험했던 것들을 다시 수정하고 싶다는 생각이 요즘 자주 들어요. 예전 실험들을 지금의 관점에서 …" at bounding box center [739, 640] width 849 height 71
drag, startPoint x: 339, startPoint y: 587, endPoint x: 1008, endPoint y: 626, distance: 669.4
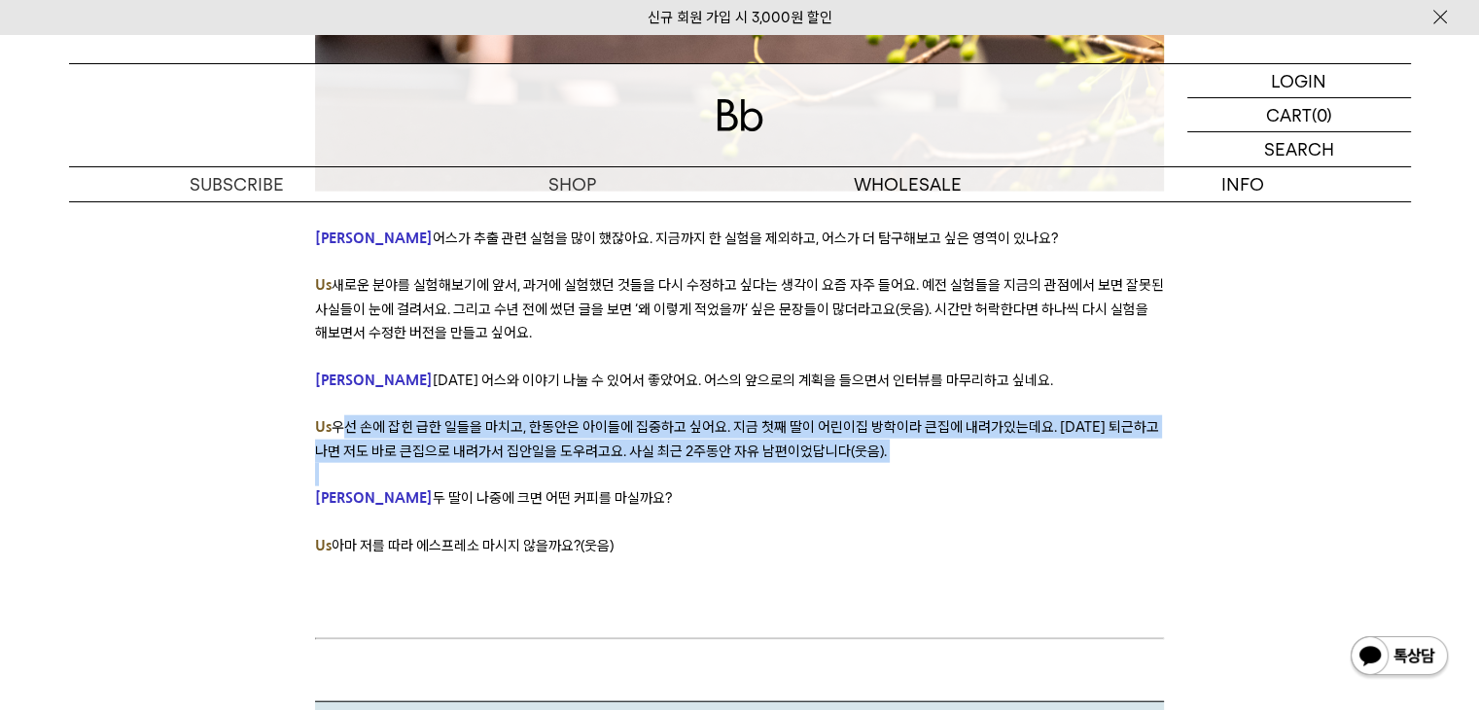
scroll to position [12158, 0]
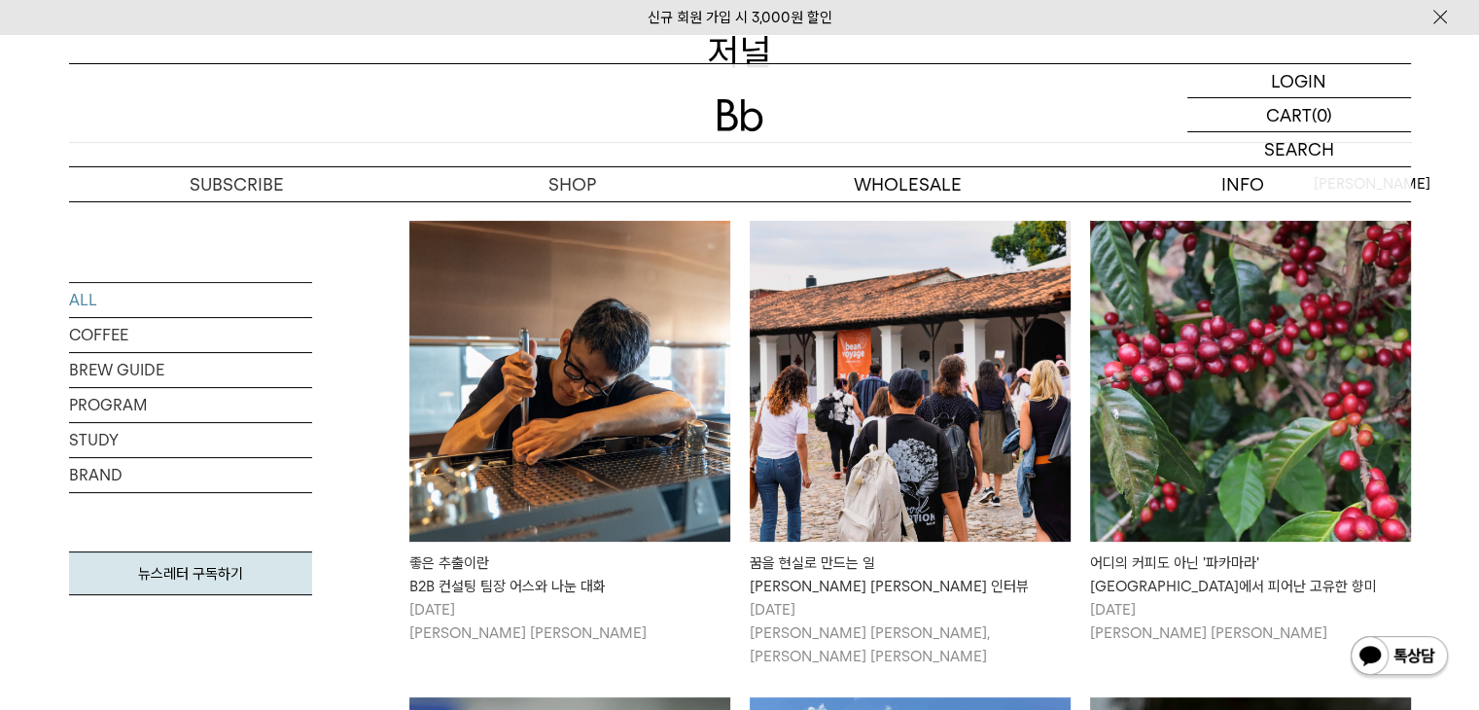
click at [950, 472] on img at bounding box center [910, 381] width 321 height 321
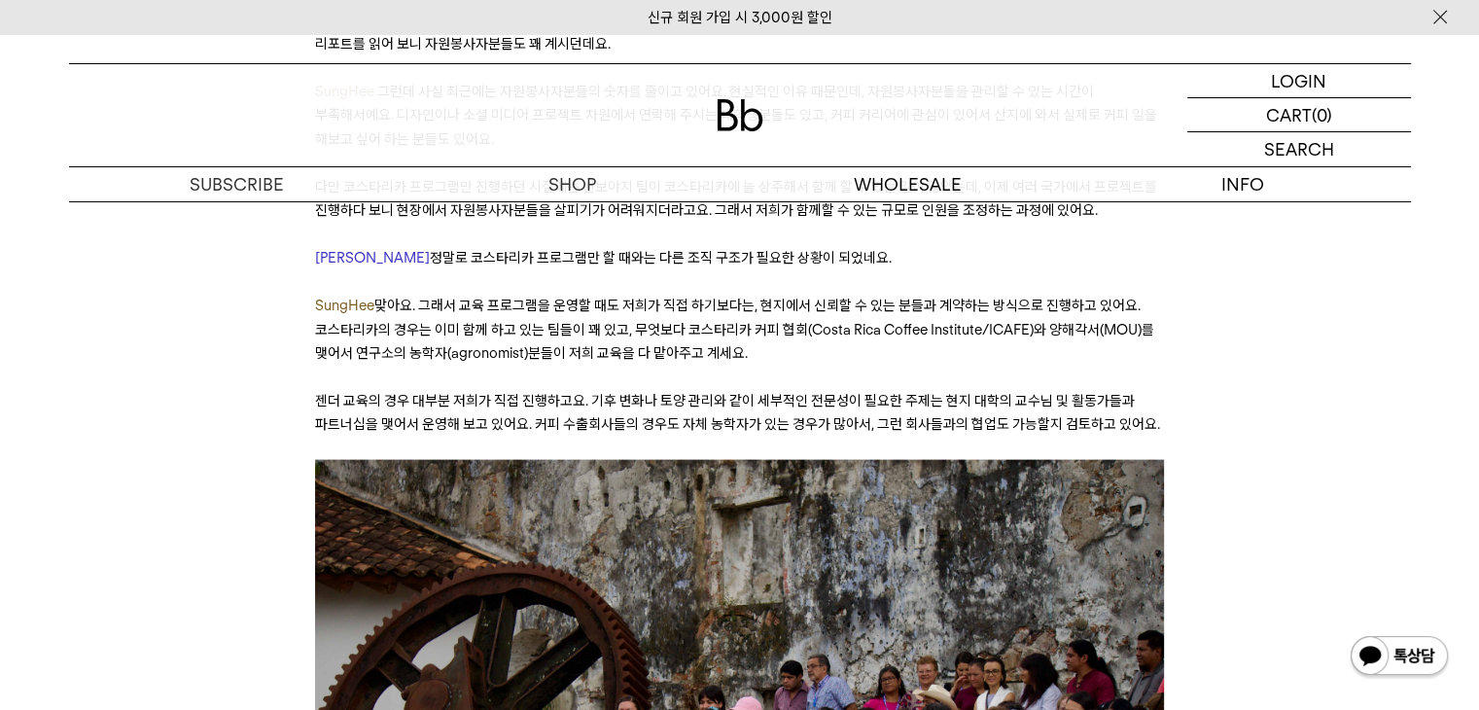
scroll to position [11672, 0]
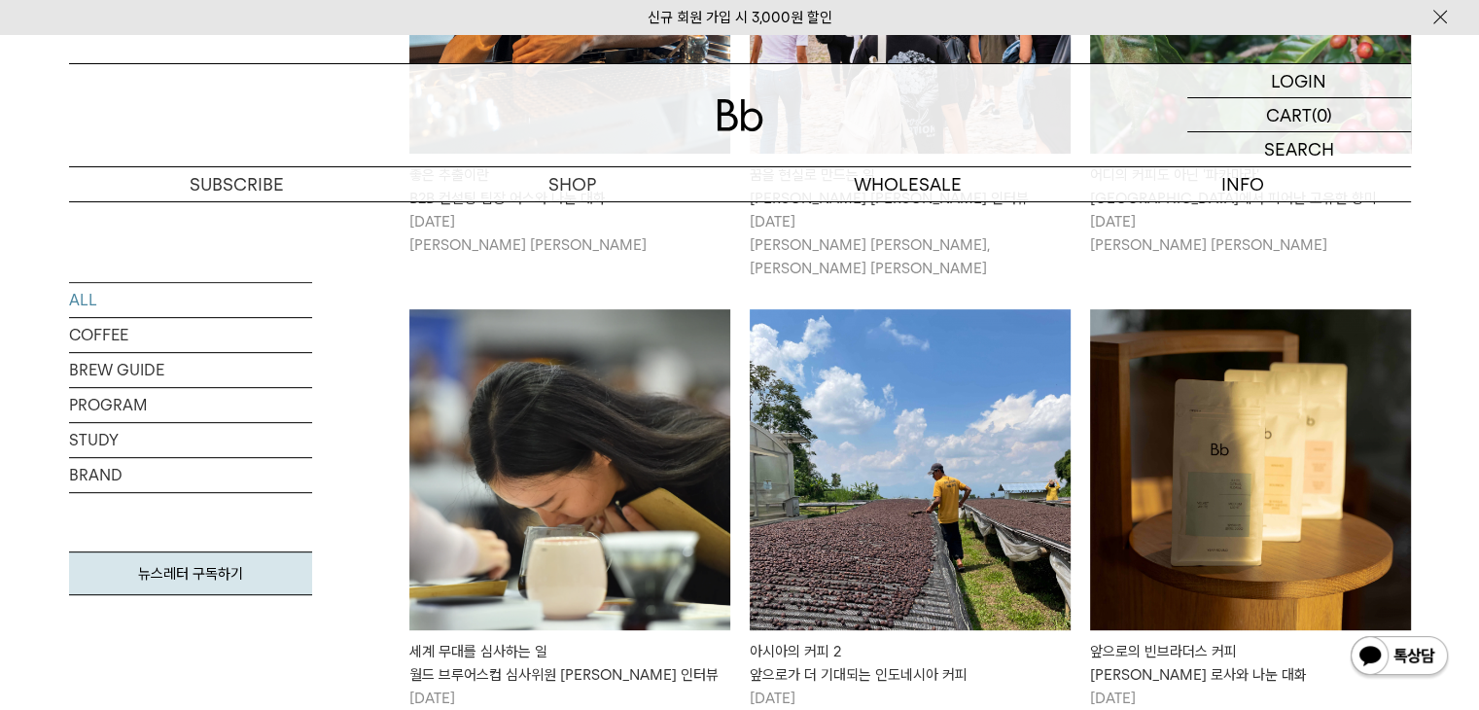
scroll to position [778, 0]
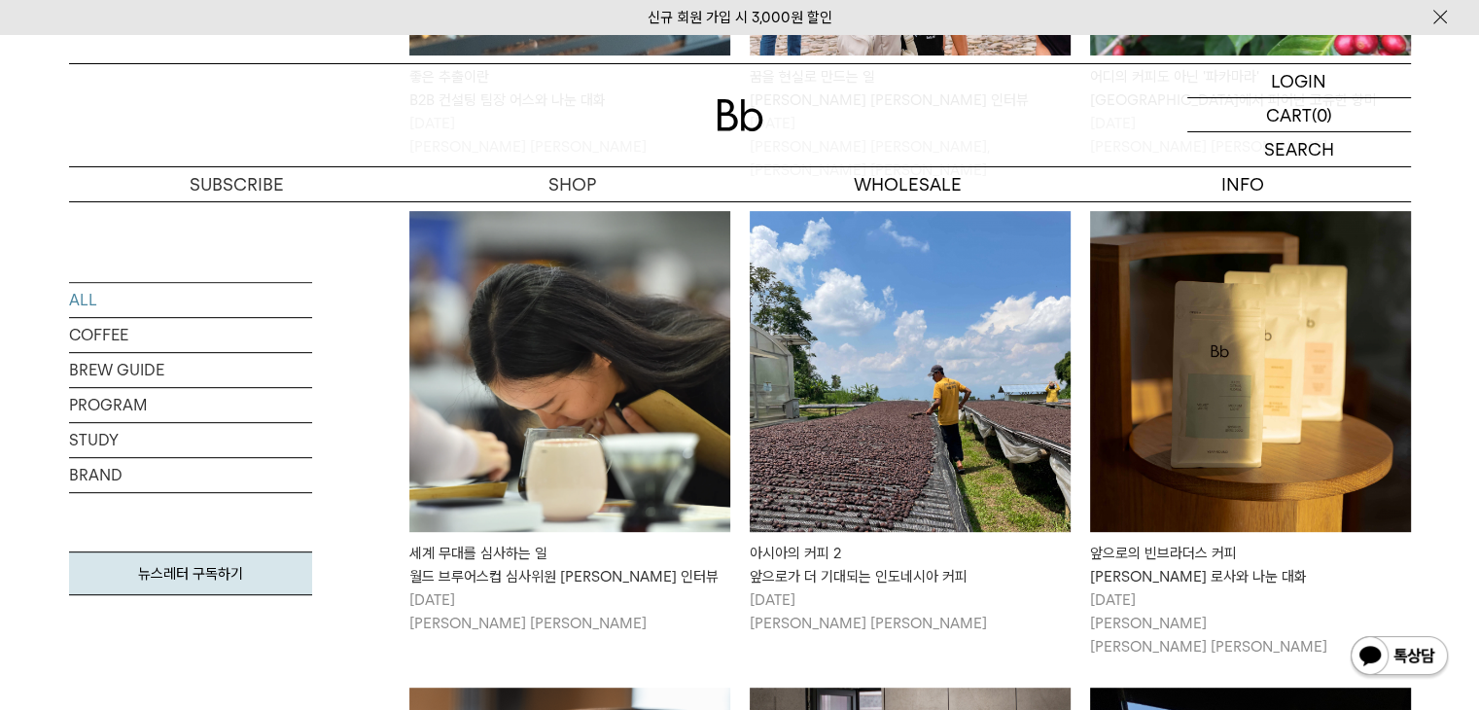
click at [586, 382] on img at bounding box center [569, 371] width 321 height 321
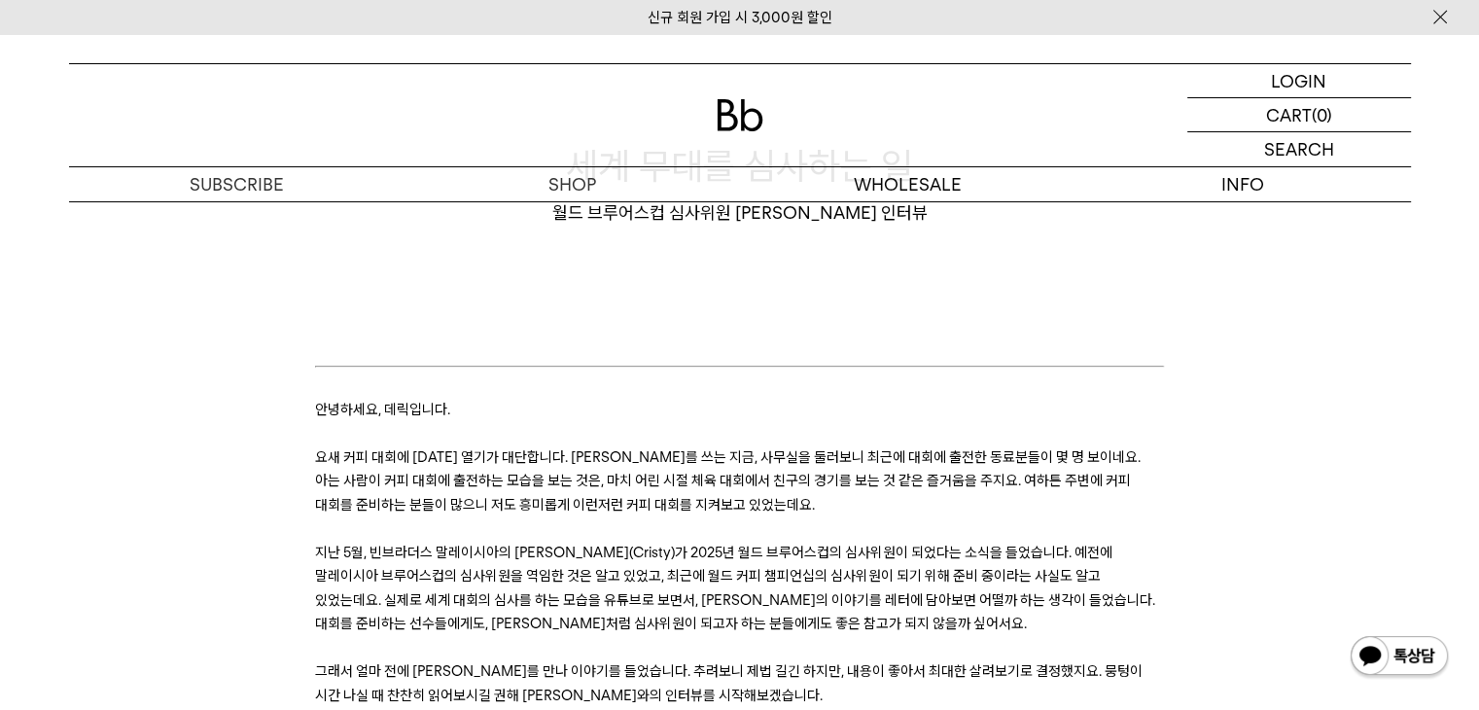
scroll to position [195, 0]
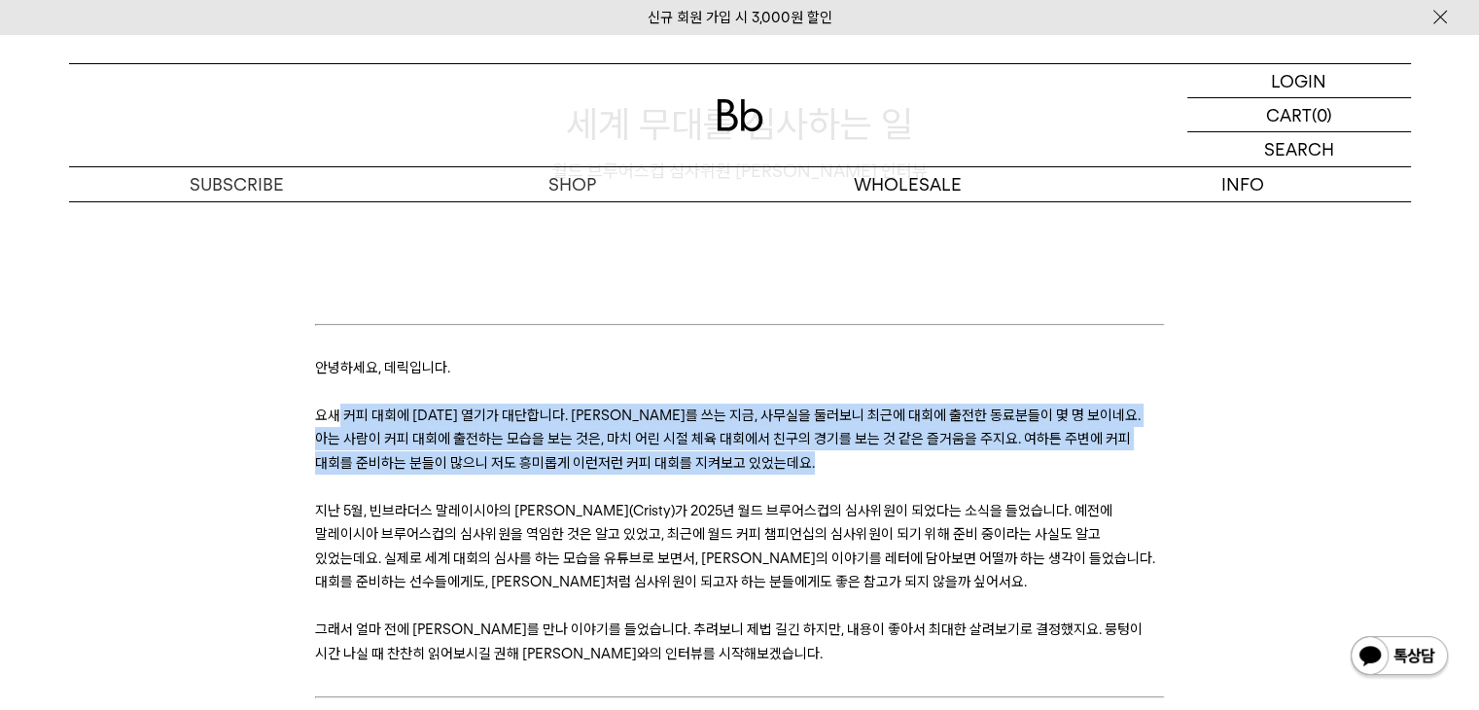
drag, startPoint x: 340, startPoint y: 407, endPoint x: 690, endPoint y: 487, distance: 358.4
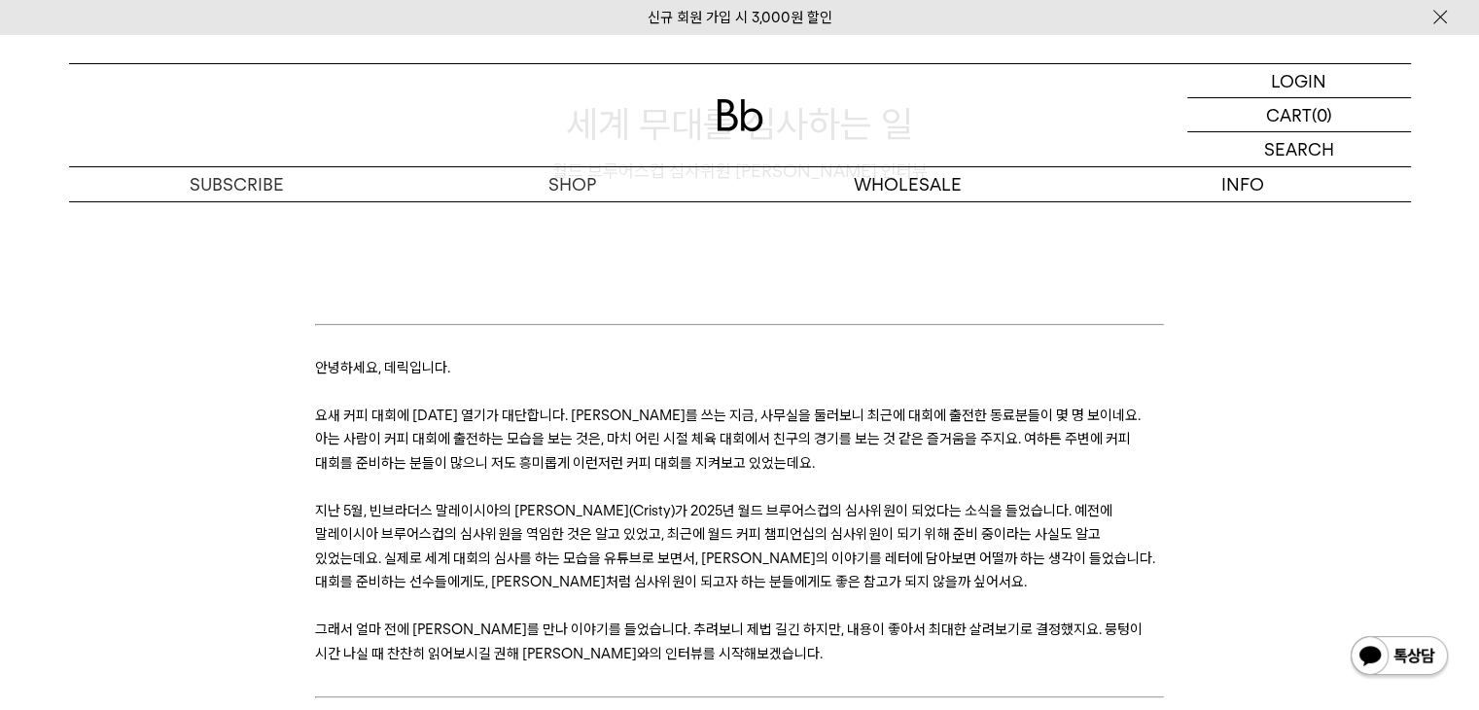
click at [561, 550] on span "지난 5월, 빈브라더스 말레이시아의 [PERSON_NAME](Cristy)가 2025년 월드 브루어스컵의 심사위원이 되었다는 소식을 들었습니다…" at bounding box center [735, 546] width 840 height 89
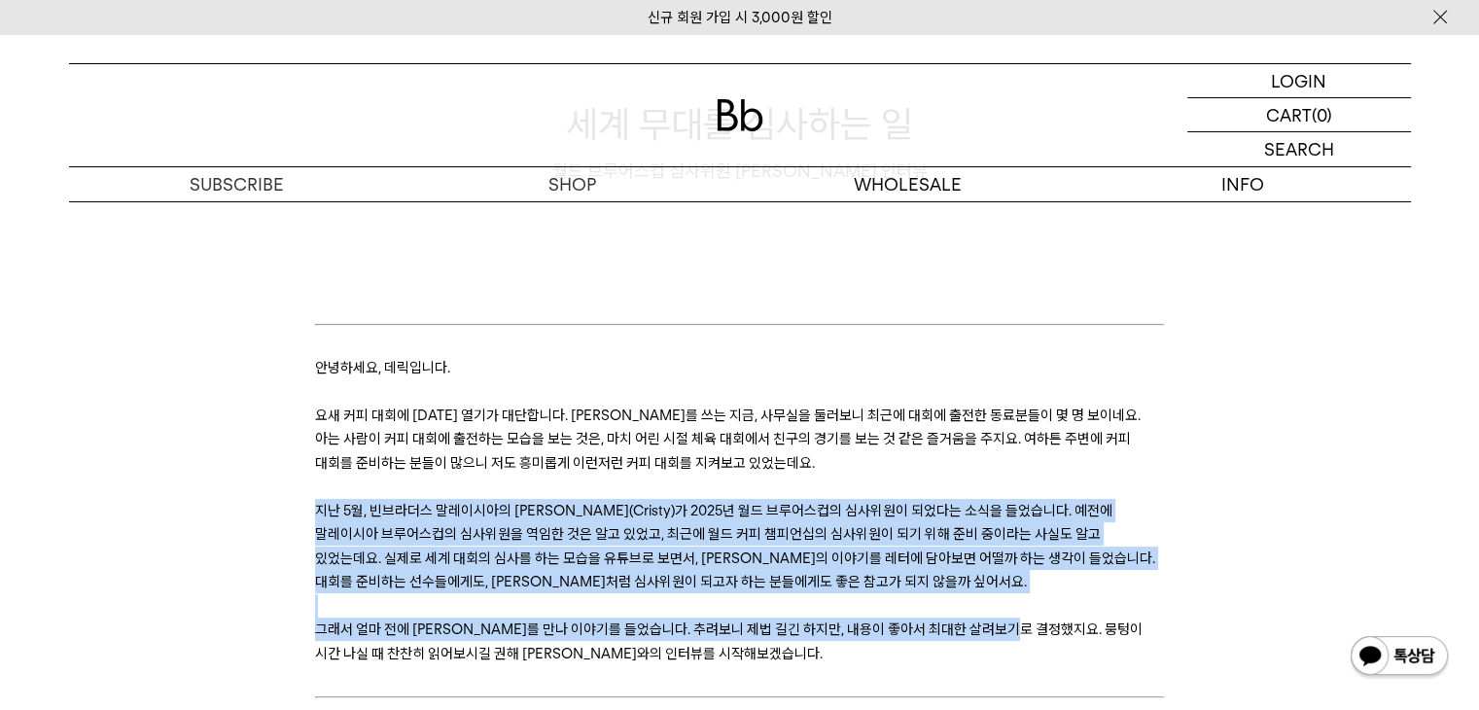
drag, startPoint x: 315, startPoint y: 507, endPoint x: 1029, endPoint y: 634, distance: 725.2
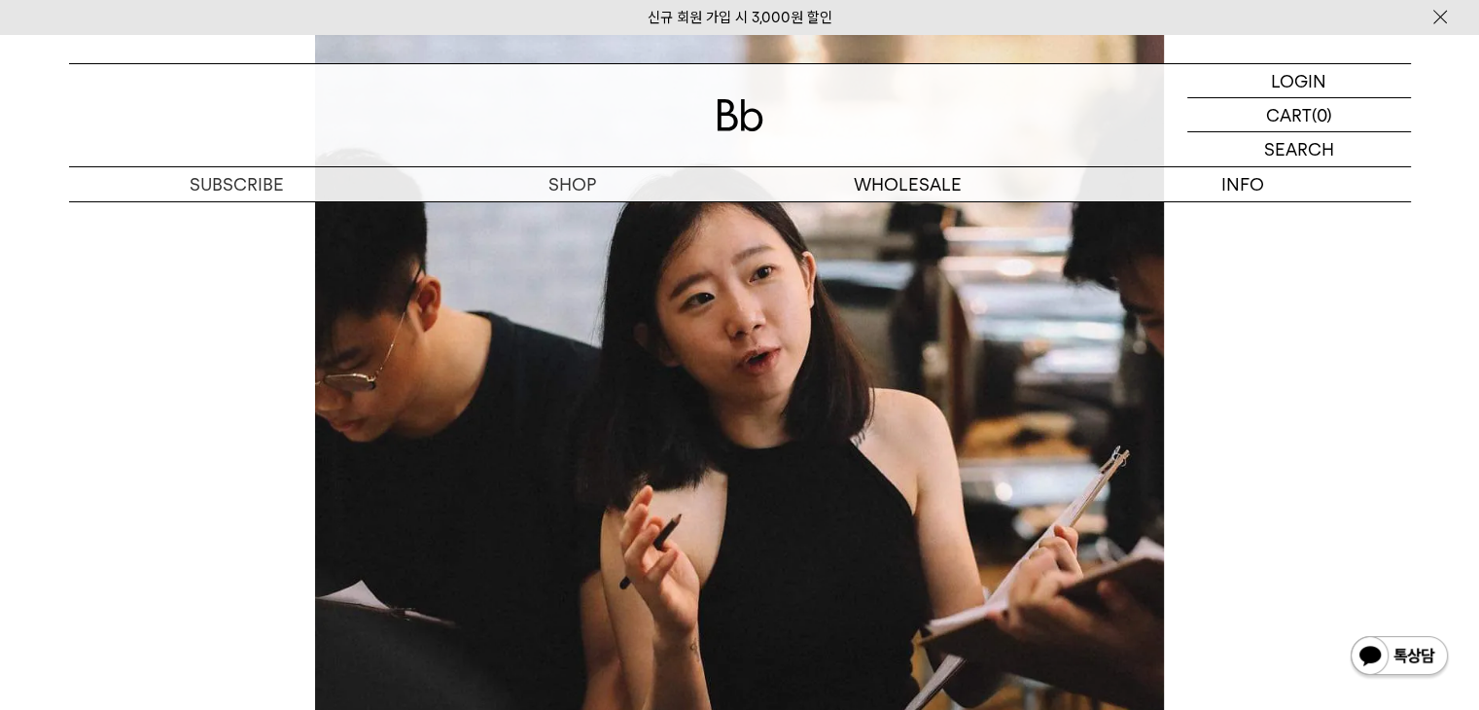
scroll to position [1167, 0]
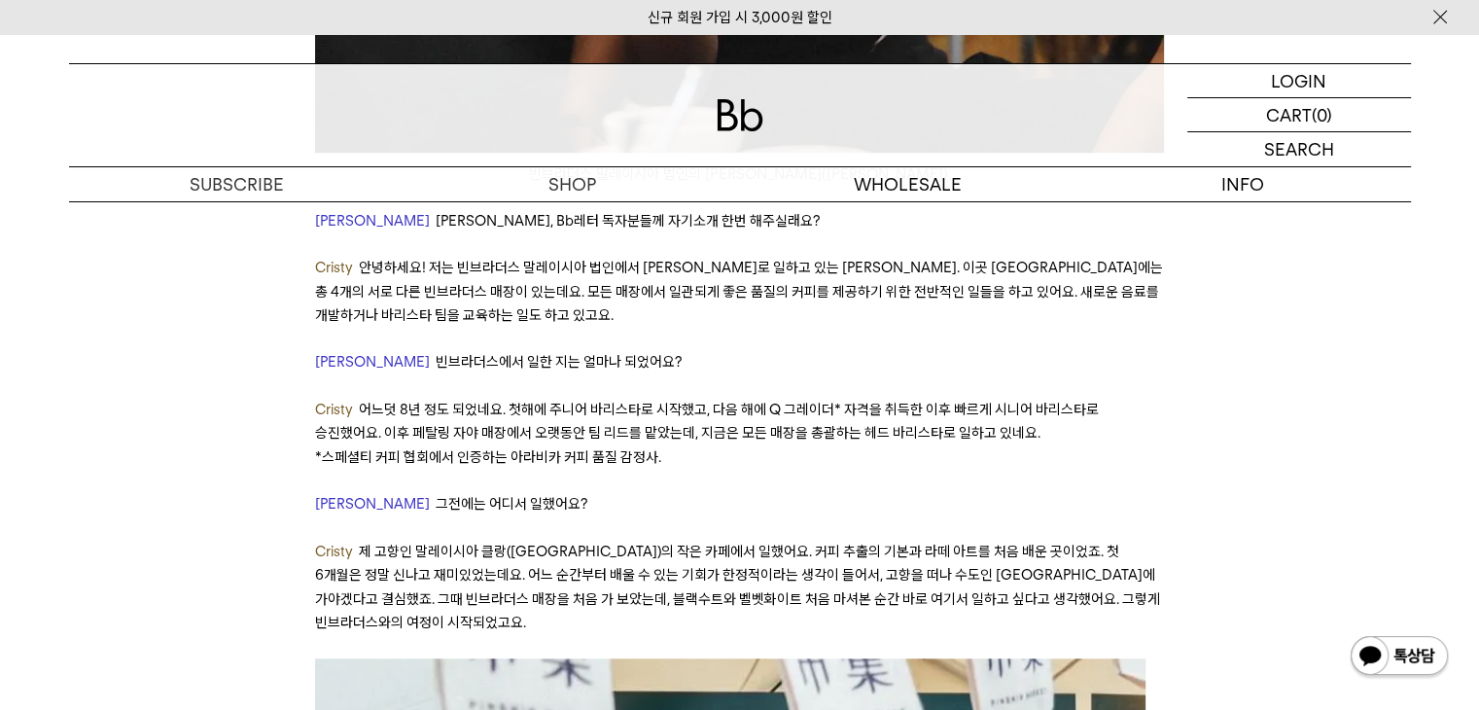
scroll to position [1654, 0]
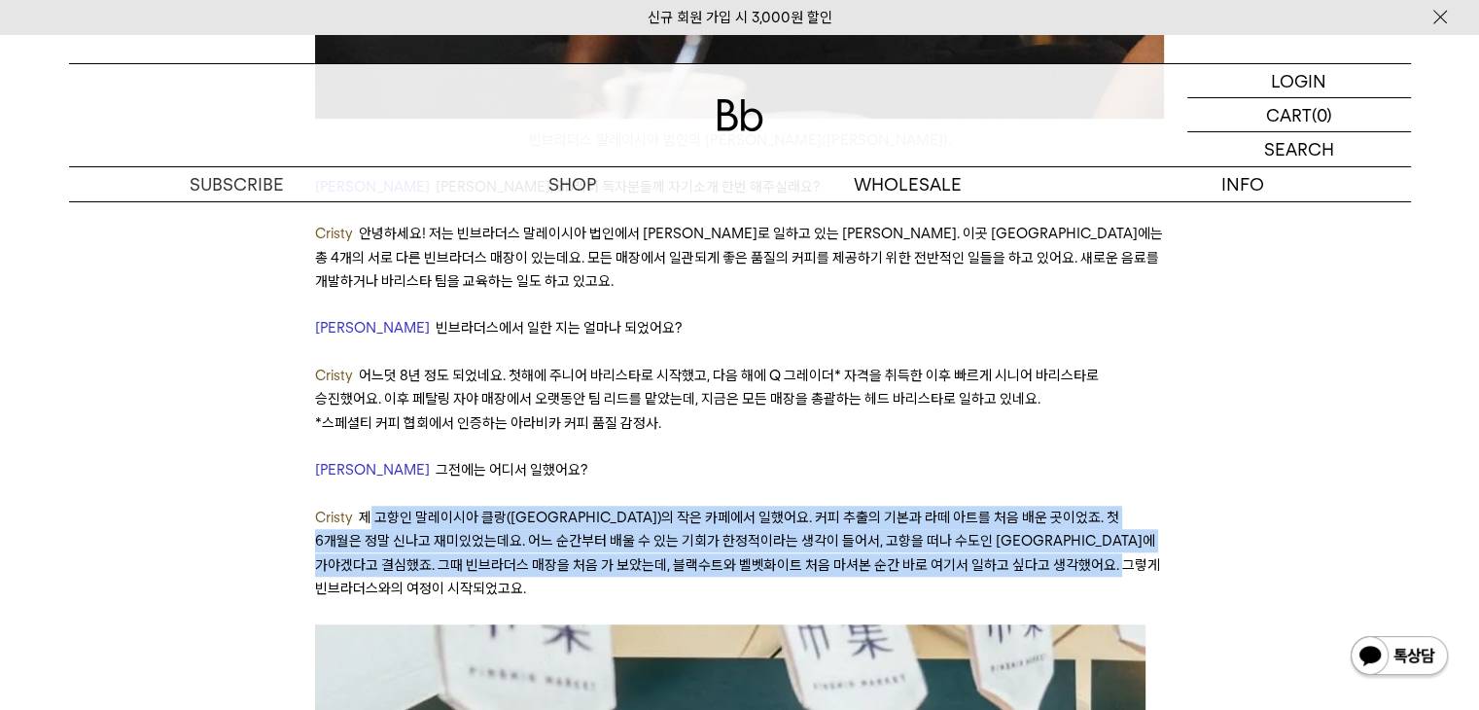
drag, startPoint x: 372, startPoint y: 511, endPoint x: 1102, endPoint y: 569, distance: 732.8
click at [1102, 569] on p "Cristy 제 고향인 말레이시아 클랑([GEOGRAPHIC_DATA])의 작은 카페에서 일했어요. 커피 추출의 기본과 라떼 아트를 처음 배운…" at bounding box center [739, 553] width 849 height 95
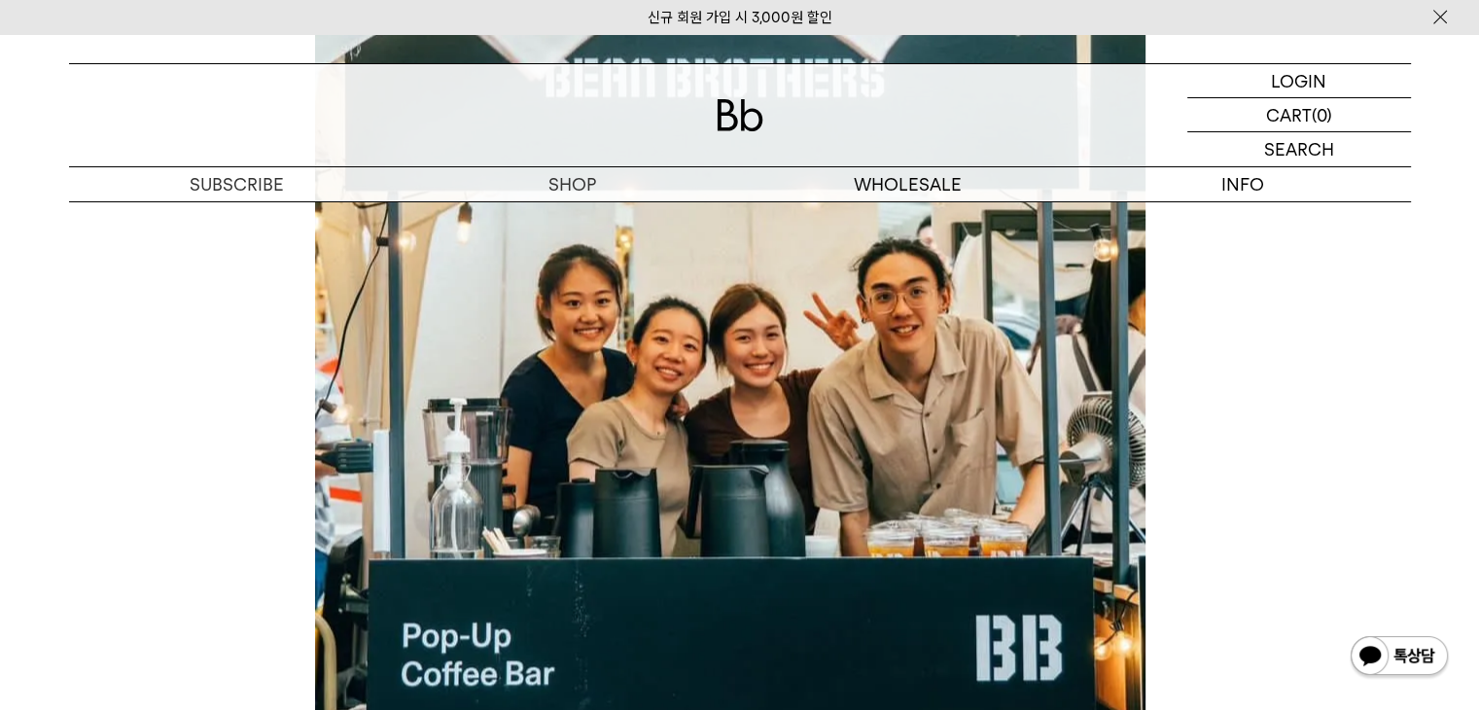
scroll to position [2626, 0]
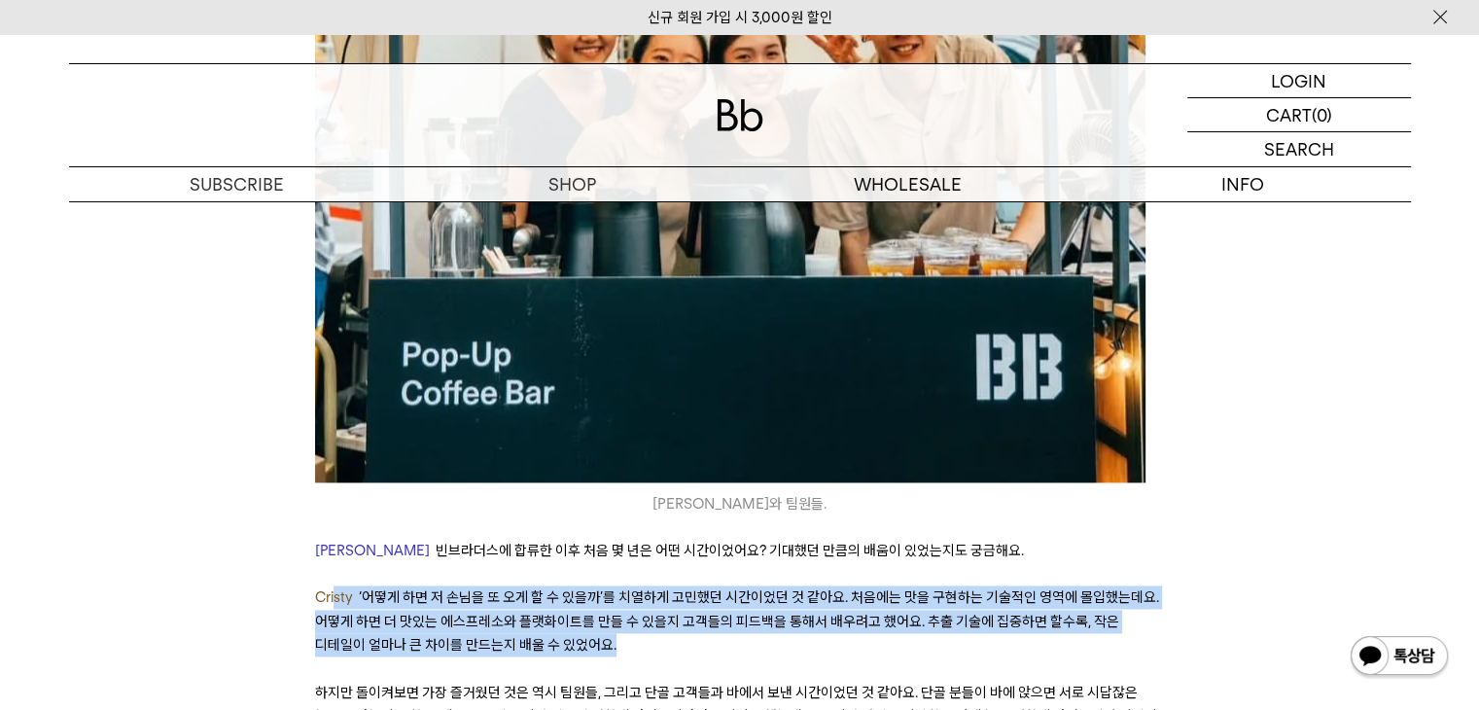
drag, startPoint x: 471, startPoint y: 587, endPoint x: 1023, endPoint y: 623, distance: 553.6
click at [1023, 623] on p "Cristy ‘어떻게 하면 저 손님을 또 오게 할 수 있을까’를 치열하게 고민했던 시간이었던 것 같아요. 처음에는 맛을 구현하는 기술적인 영역…" at bounding box center [739, 621] width 849 height 71
click at [1027, 641] on p "Cristy ‘어떻게 하면 저 손님을 또 오게 할 수 있을까’를 치열하게 고민했던 시간이었던 것 같아요. 처음에는 맛을 구현하는 기술적인 영역…" at bounding box center [739, 621] width 849 height 71
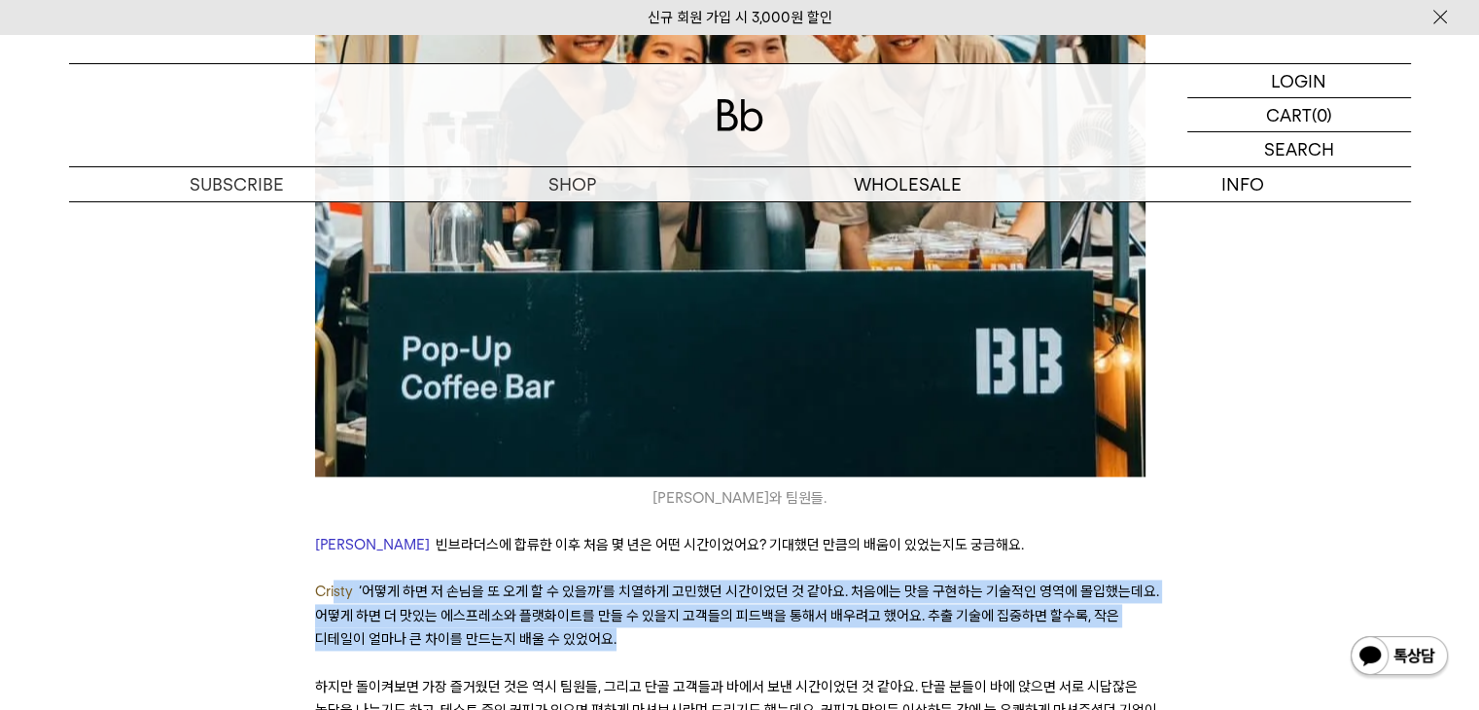
scroll to position [2821, 0]
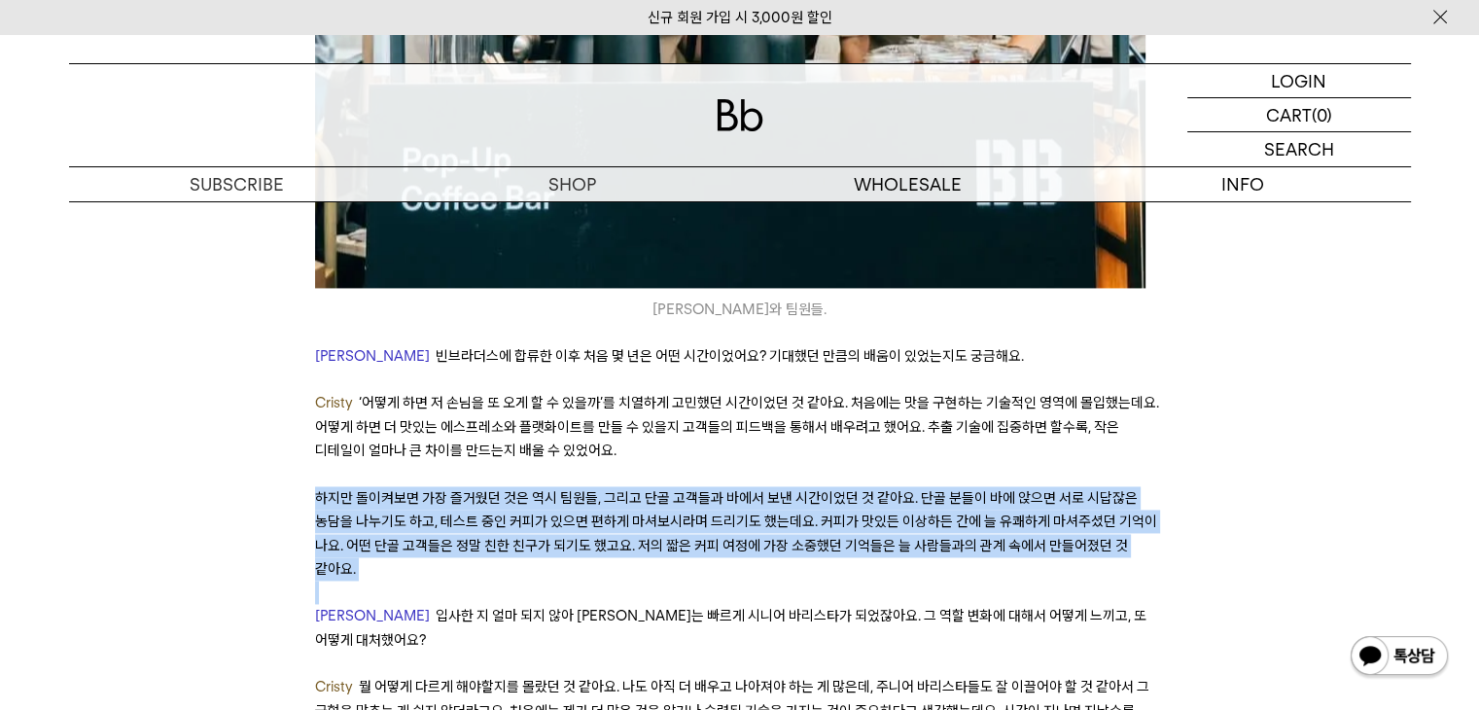
drag, startPoint x: 315, startPoint y: 483, endPoint x: 1182, endPoint y: 542, distance: 868.6
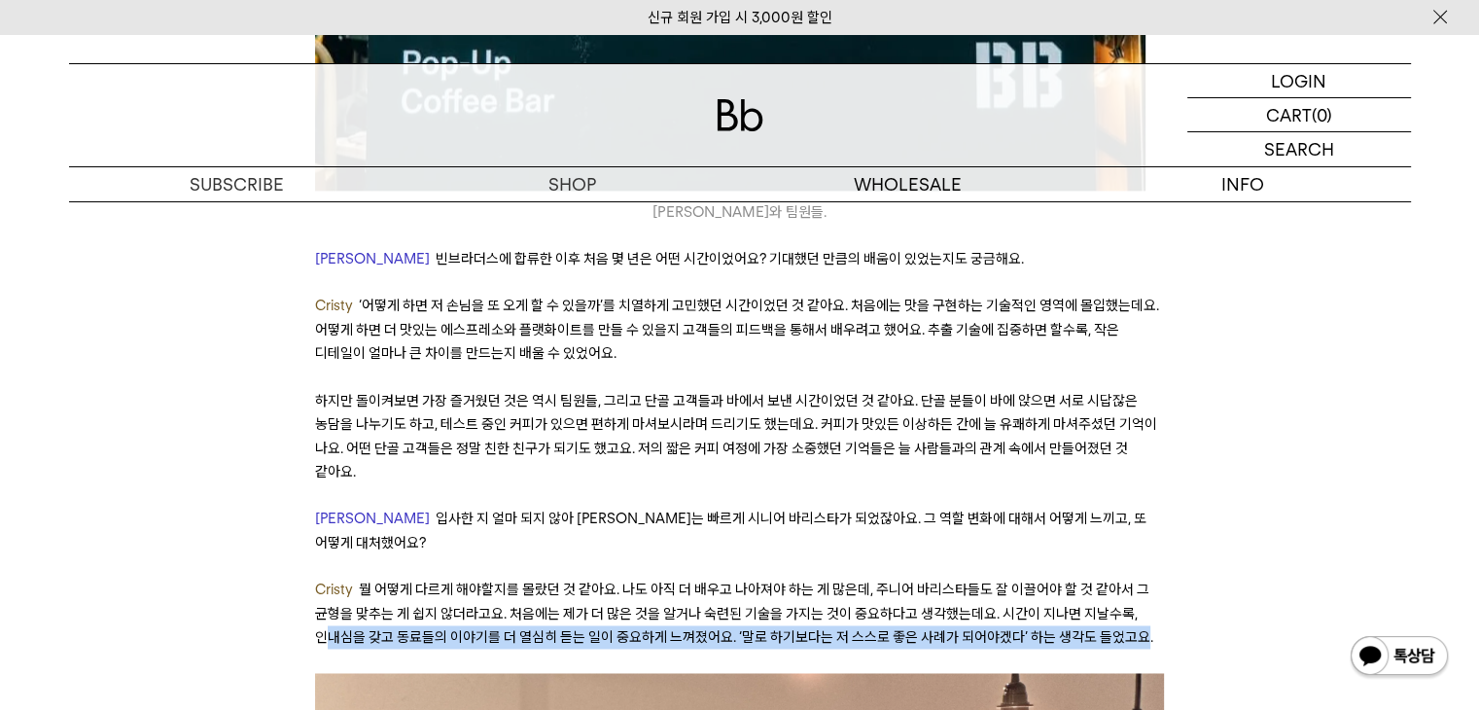
drag, startPoint x: 329, startPoint y: 574, endPoint x: 1136, endPoint y: 578, distance: 807.3
click at [1136, 581] on span "뭘 어떻게 다르게 해야할지를 몰랐던 것 같아요. 나도 아직 더 배우고 나아져야 하는 게 많은데, 주니어 바리스타들도 잘 이끌어야 할 것 같아서…" at bounding box center [734, 613] width 838 height 65
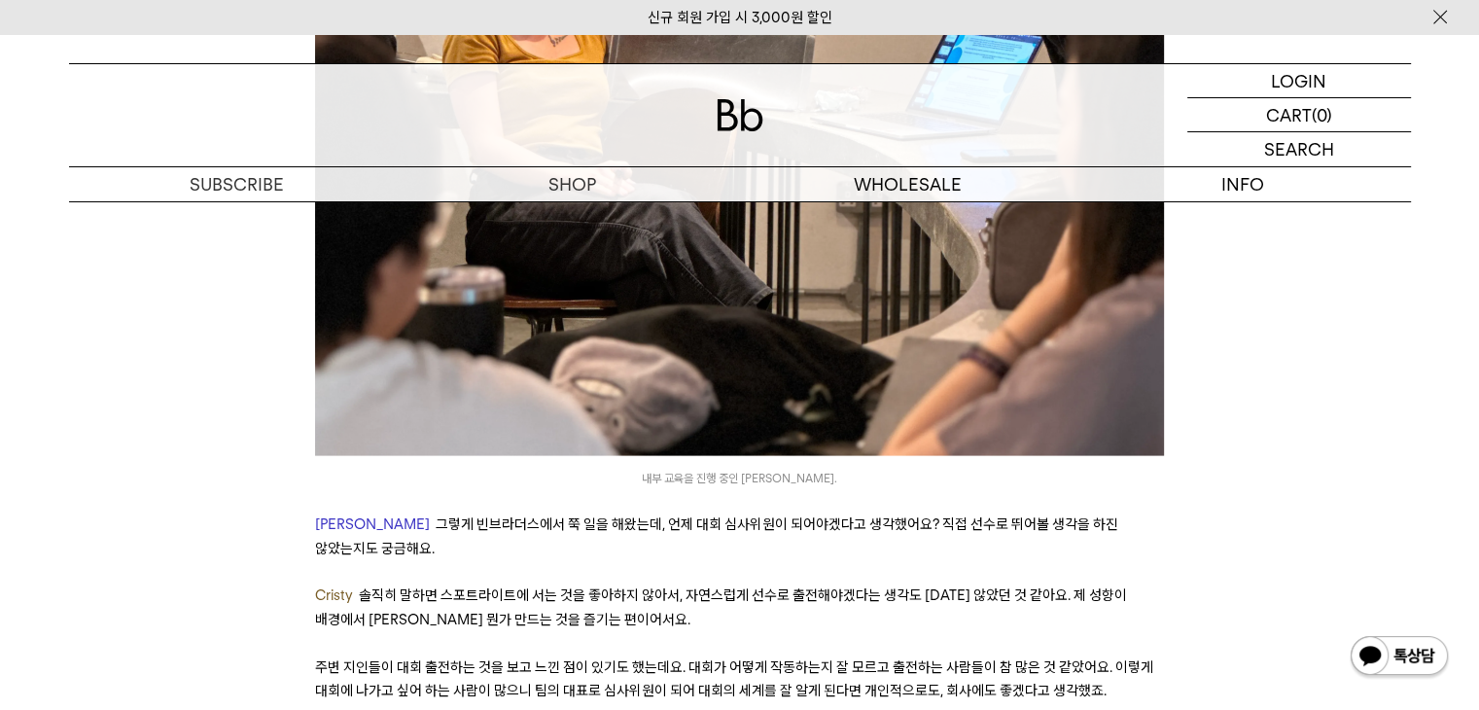
scroll to position [3988, 0]
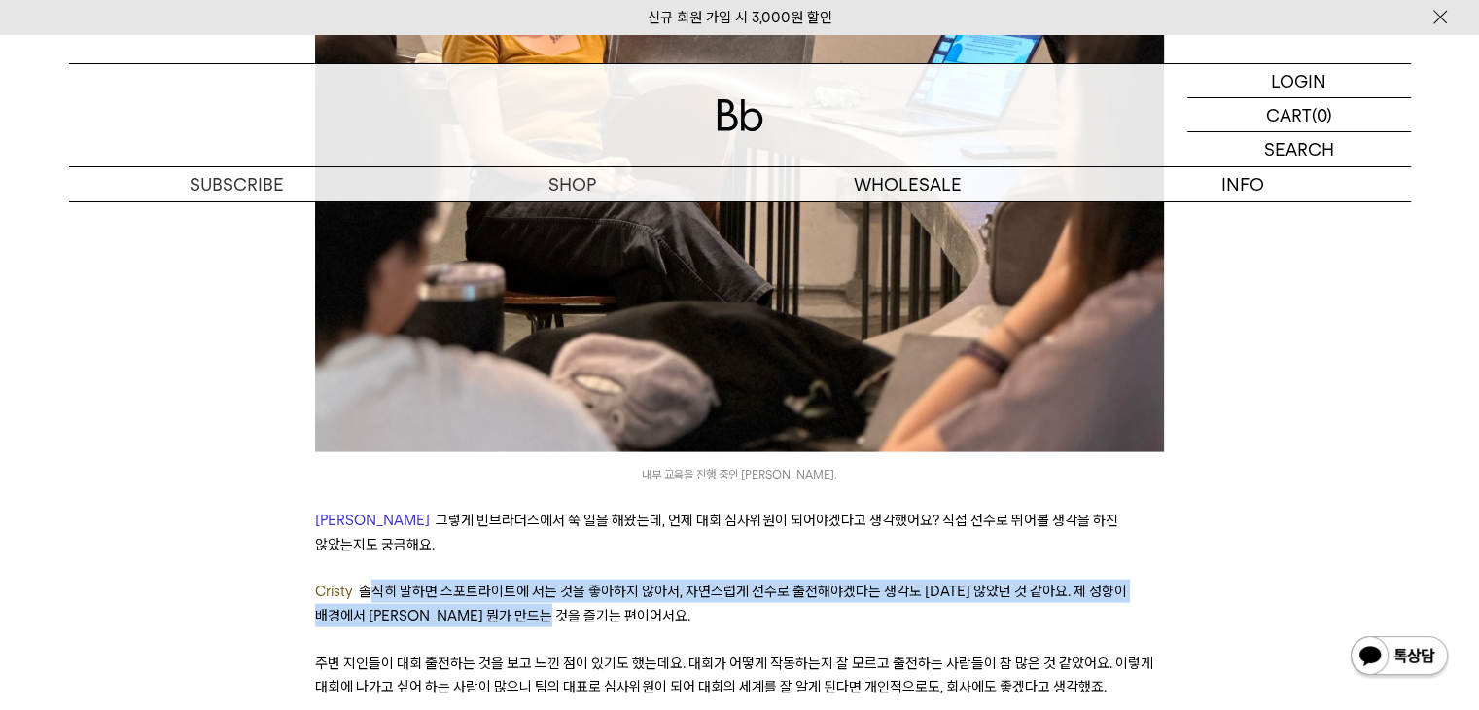
drag, startPoint x: 370, startPoint y: 495, endPoint x: 658, endPoint y: 522, distance: 289.2
click at [658, 580] on p "Cristy 솔직히 말하면 스포트라이트에 서는 것을 좋아하지 않아서, 자연스럽게 선수로 출전해야겠다는 생각도 하지 않았던 것 같아요. 제 성향…" at bounding box center [739, 604] width 849 height 48
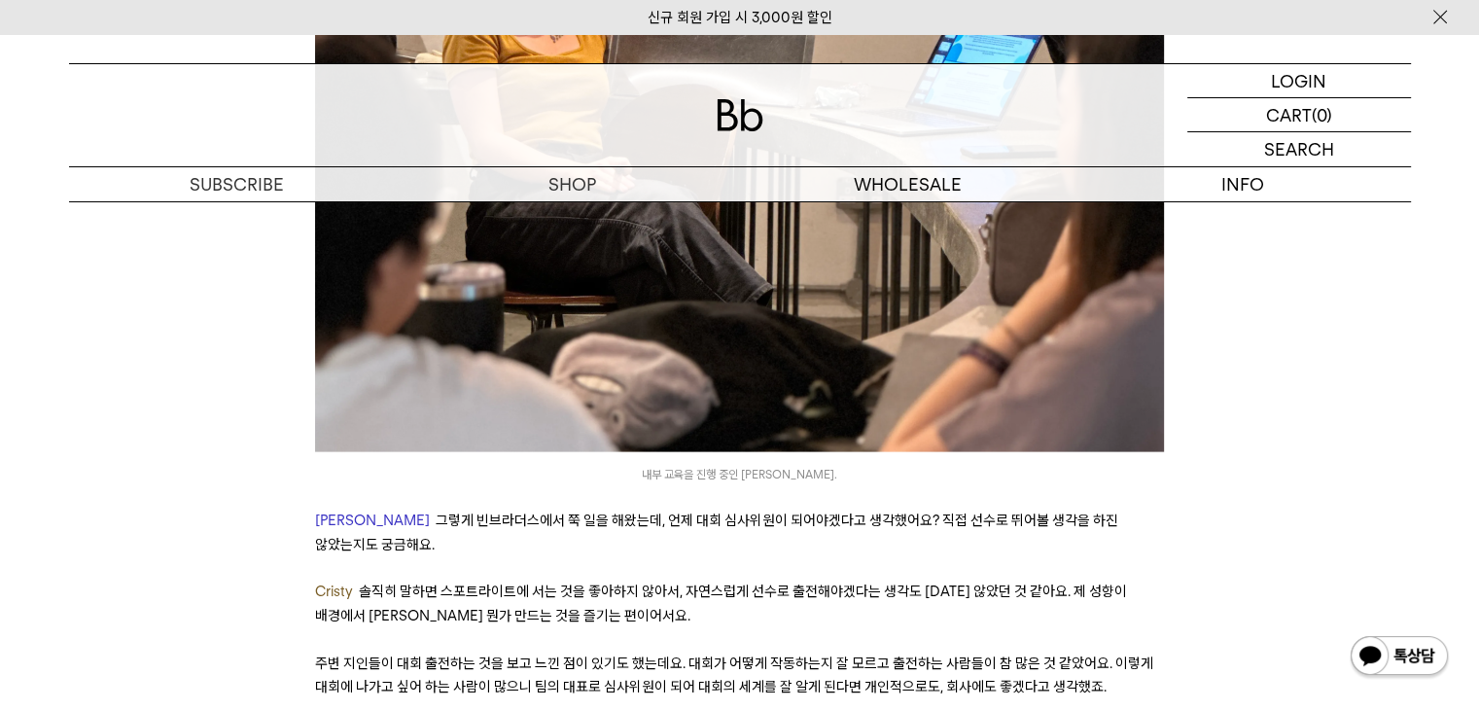
click at [384, 655] on span "주변 지인들이 대회 출전하는 것을 보고 느낀 점이 있기도 했는데요. 대회가 어떻게 작동하는지 잘 모르고 출전하는 사람들이 참 많은 것 같았어요…" at bounding box center [734, 675] width 838 height 41
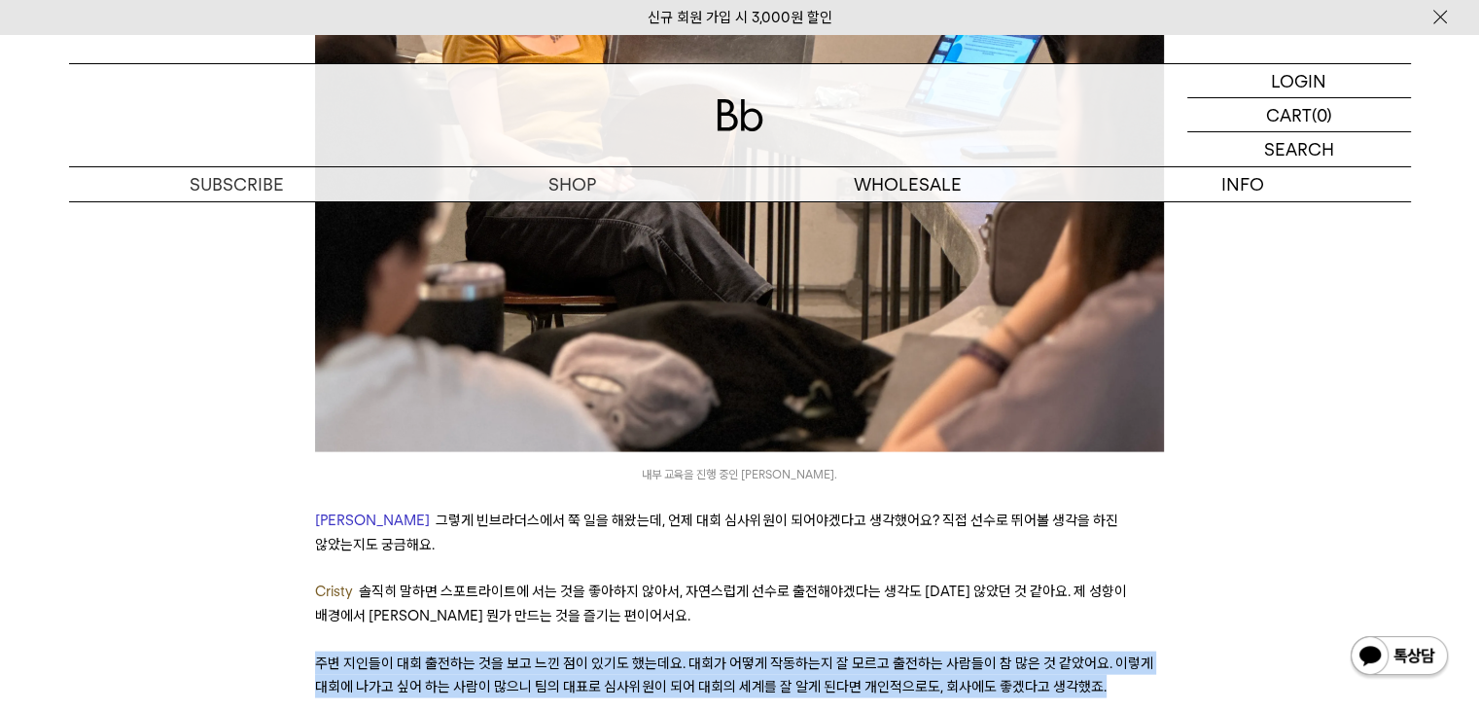
drag, startPoint x: 280, startPoint y: 572, endPoint x: 1152, endPoint y: 608, distance: 872.3
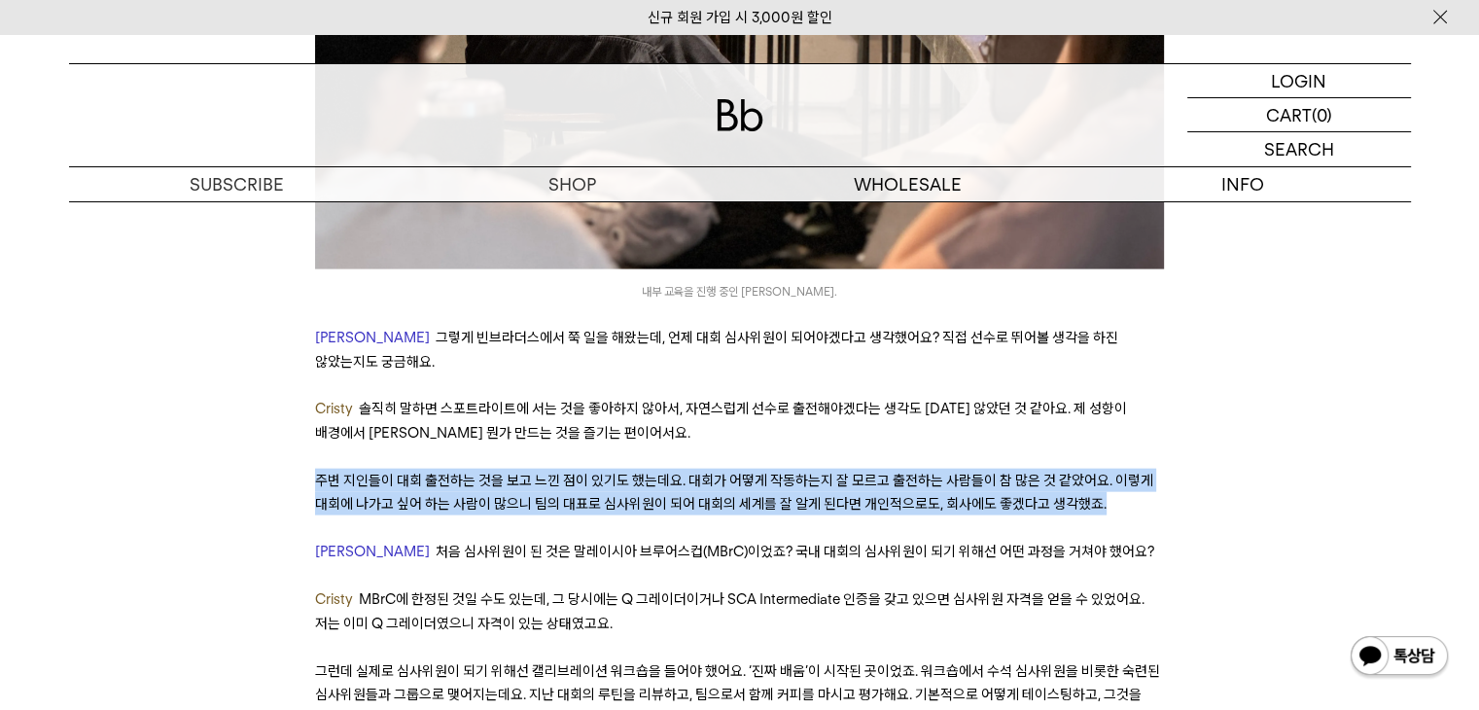
scroll to position [4182, 0]
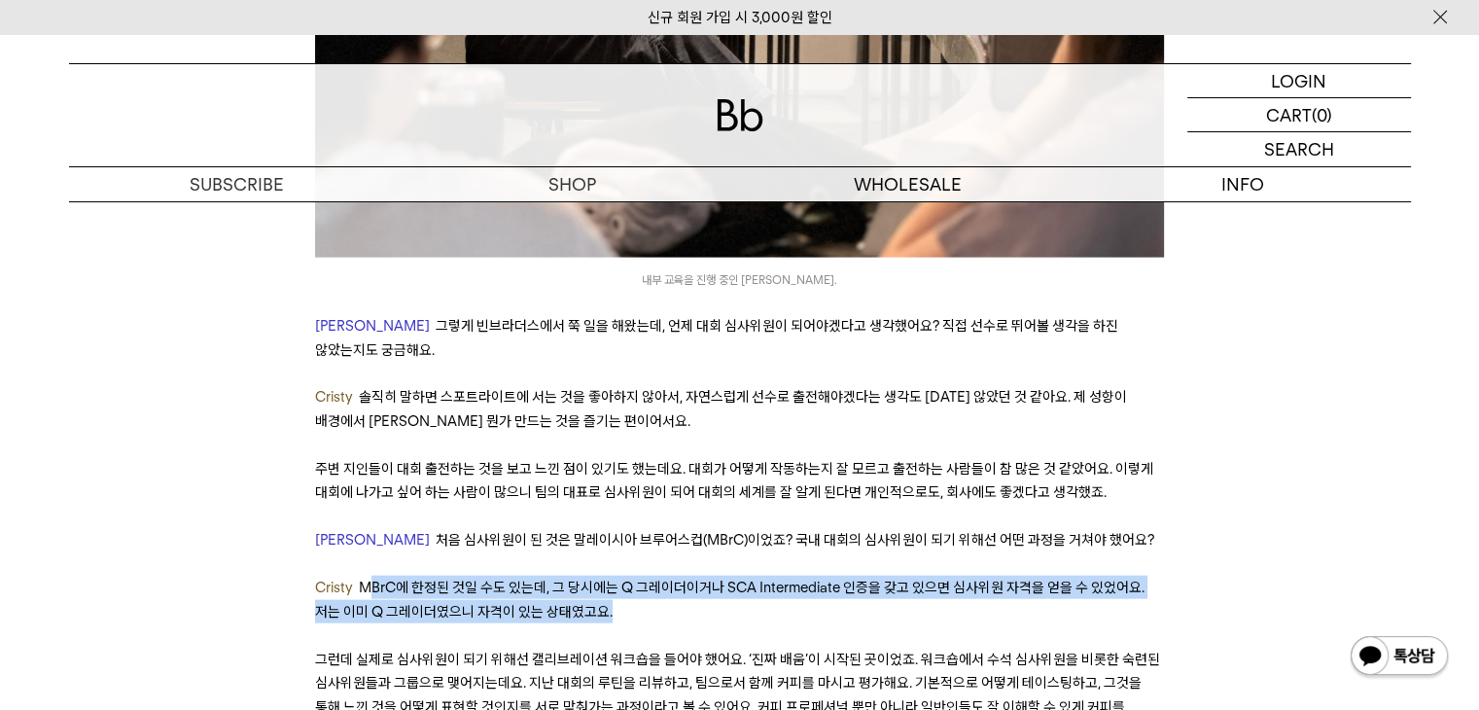
drag, startPoint x: 404, startPoint y: 491, endPoint x: 652, endPoint y: 526, distance: 250.5
click at [652, 576] on p "Cristy MBrC에 한정된 것일 수도 있는데, 그 당시에는 Q 그레이더이거나 SCA Intermediate 인증을 갖고 있으면 심사위원 자…" at bounding box center [739, 600] width 849 height 48
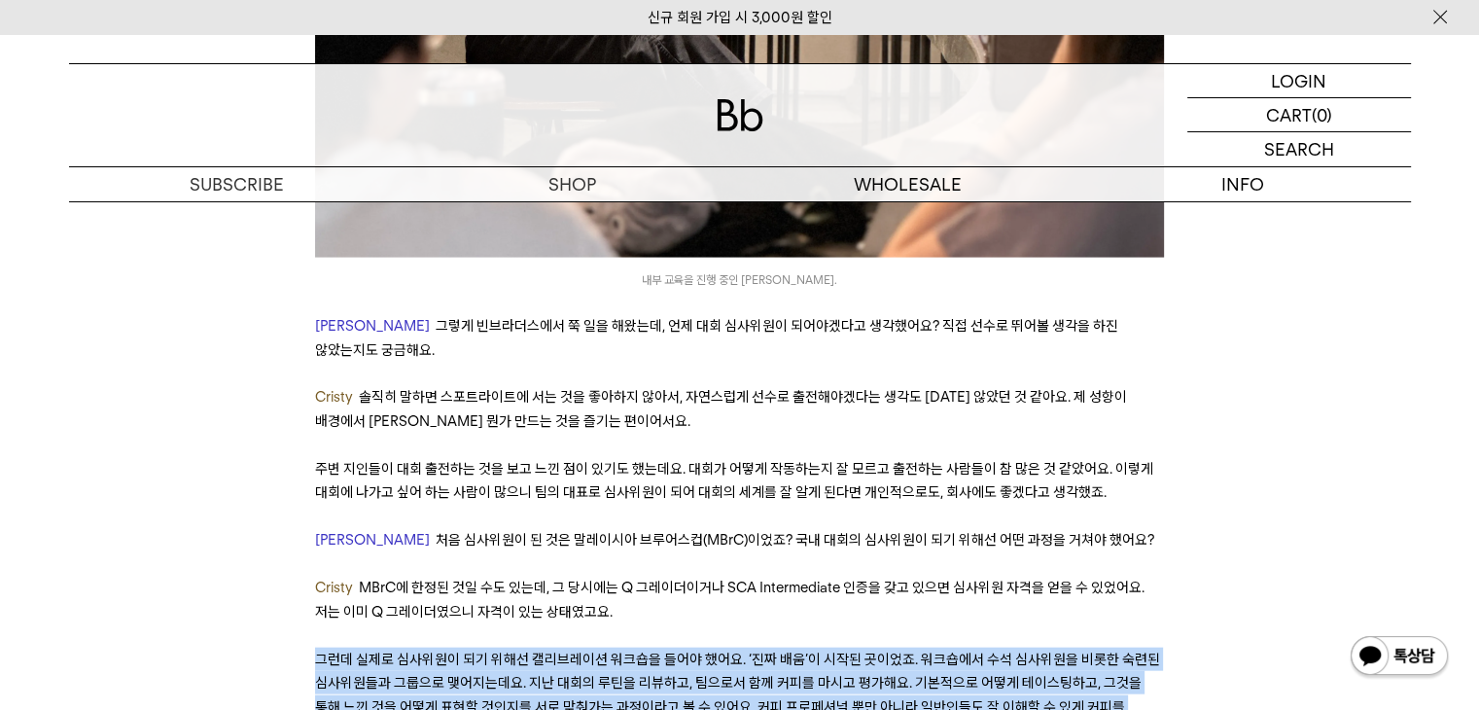
drag, startPoint x: 349, startPoint y: 559, endPoint x: 1192, endPoint y: 643, distance: 846.5
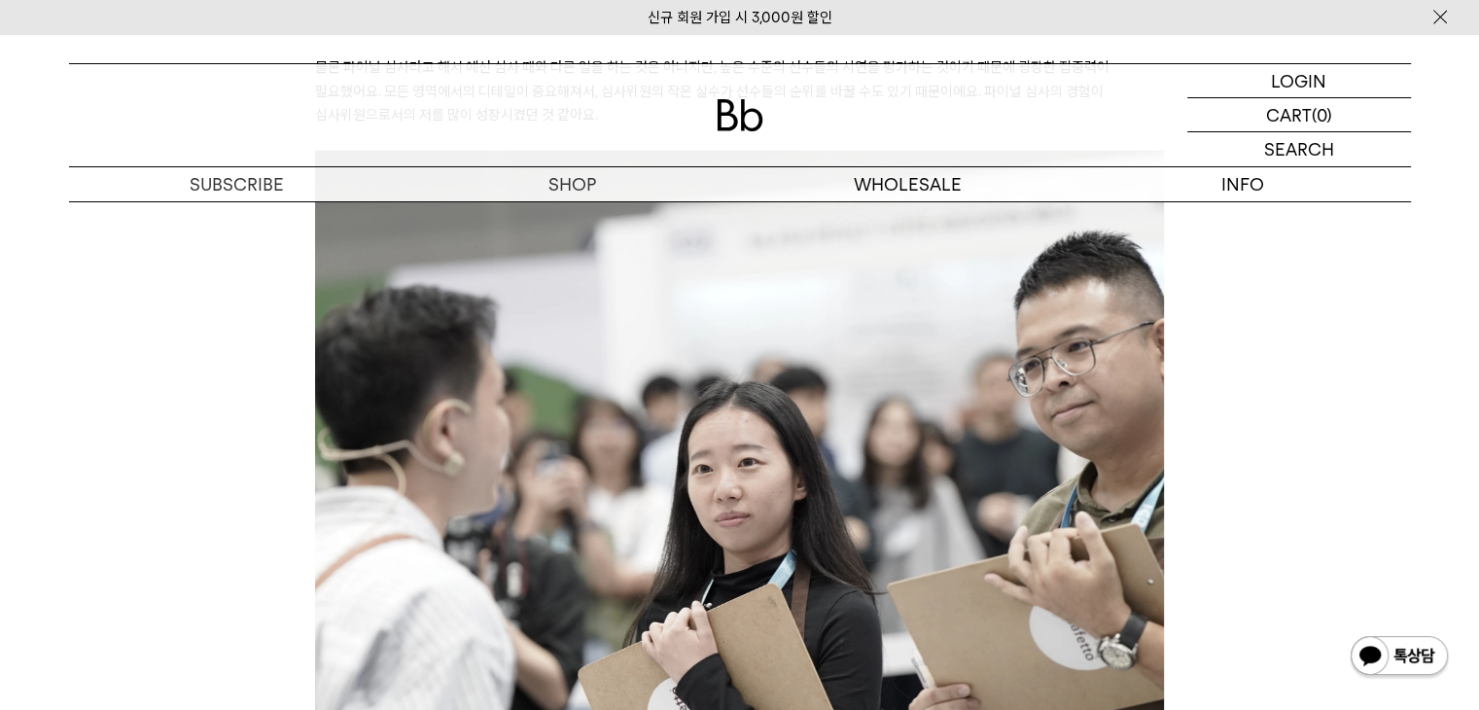
scroll to position [5641, 0]
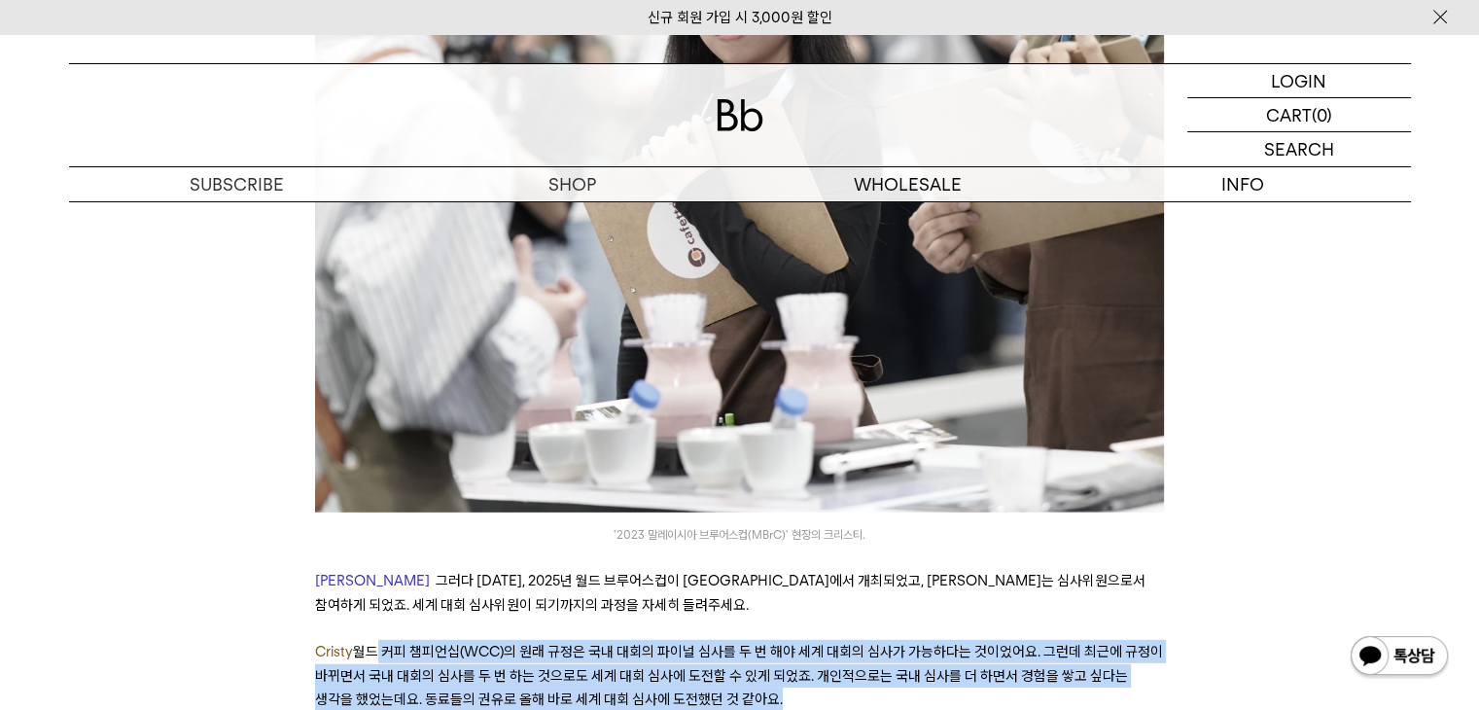
drag, startPoint x: 377, startPoint y: 552, endPoint x: 848, endPoint y: 593, distance: 472.6
click at [848, 640] on p "Cristy 월드 커피 챔피언십(WCC)의 원래 규정은 국내 대회의 파이널 심사를 두 번 해야 세계 대회의 심사가 가능하다는 것이었어요. 그런…" at bounding box center [739, 675] width 849 height 71
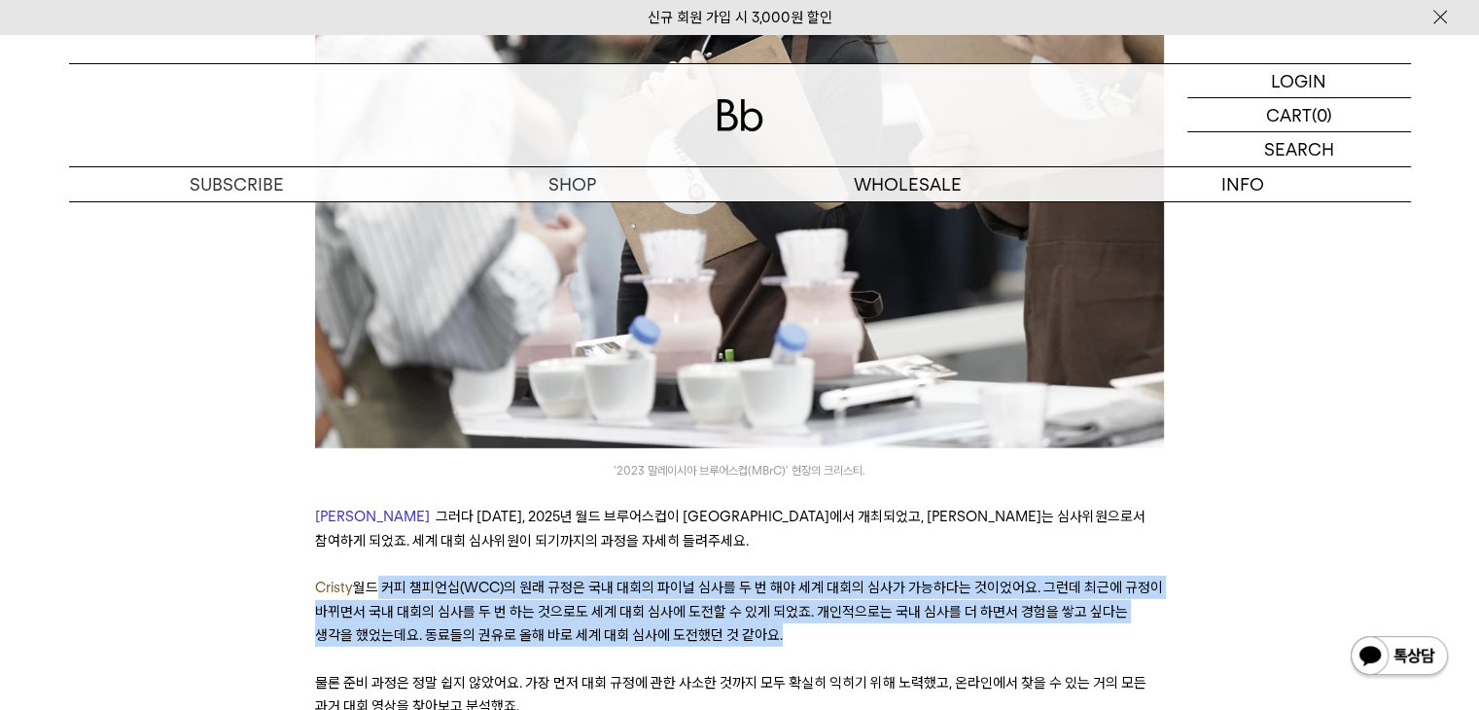
scroll to position [5836, 0]
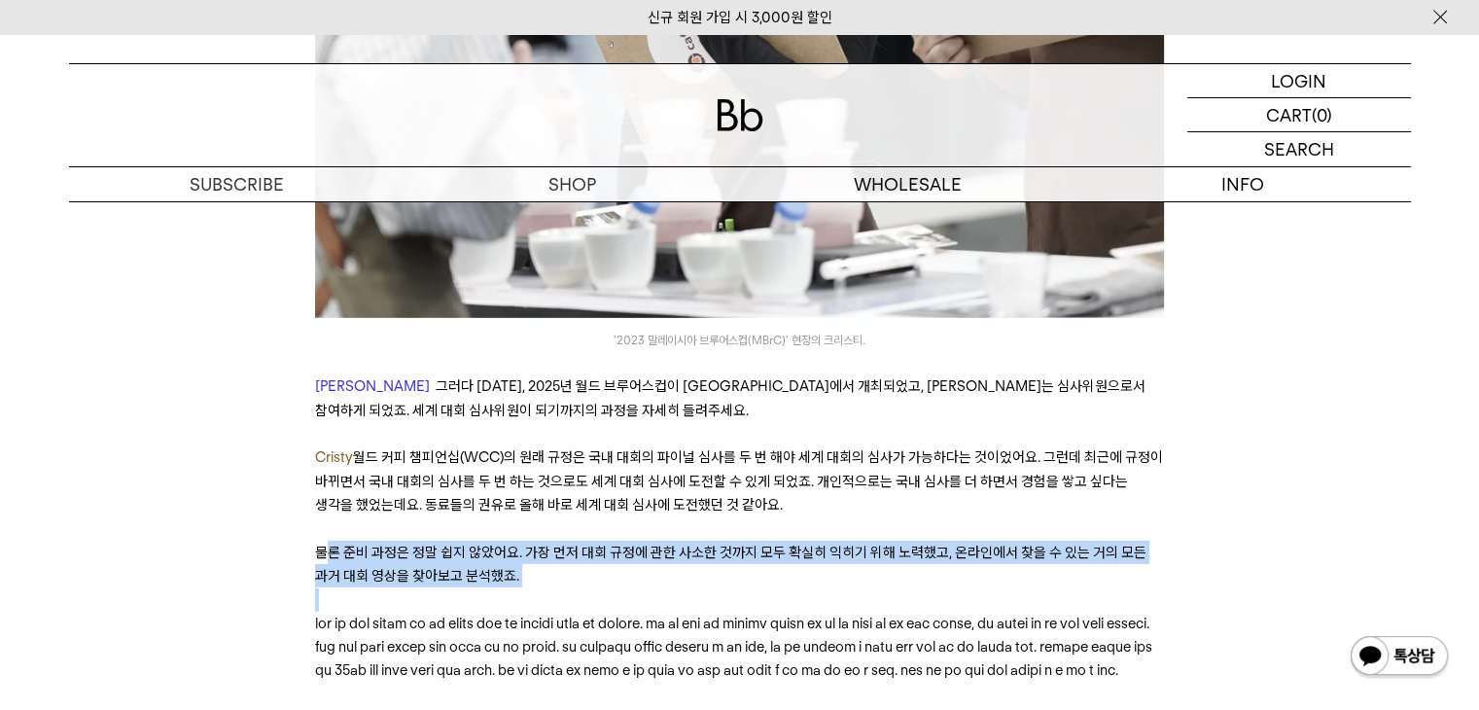
drag, startPoint x: 321, startPoint y: 443, endPoint x: 947, endPoint y: 485, distance: 627.9
click at [947, 588] on p at bounding box center [739, 599] width 849 height 23
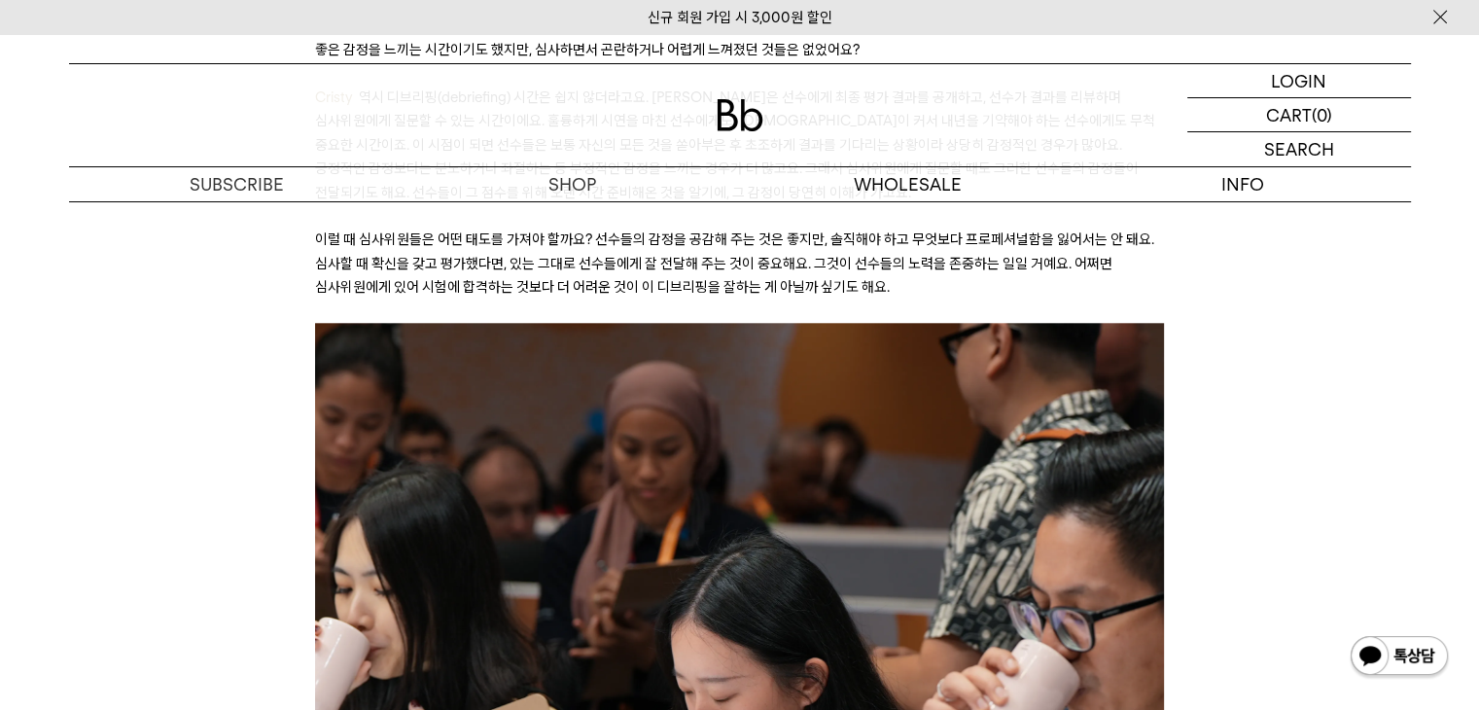
scroll to position [9532, 0]
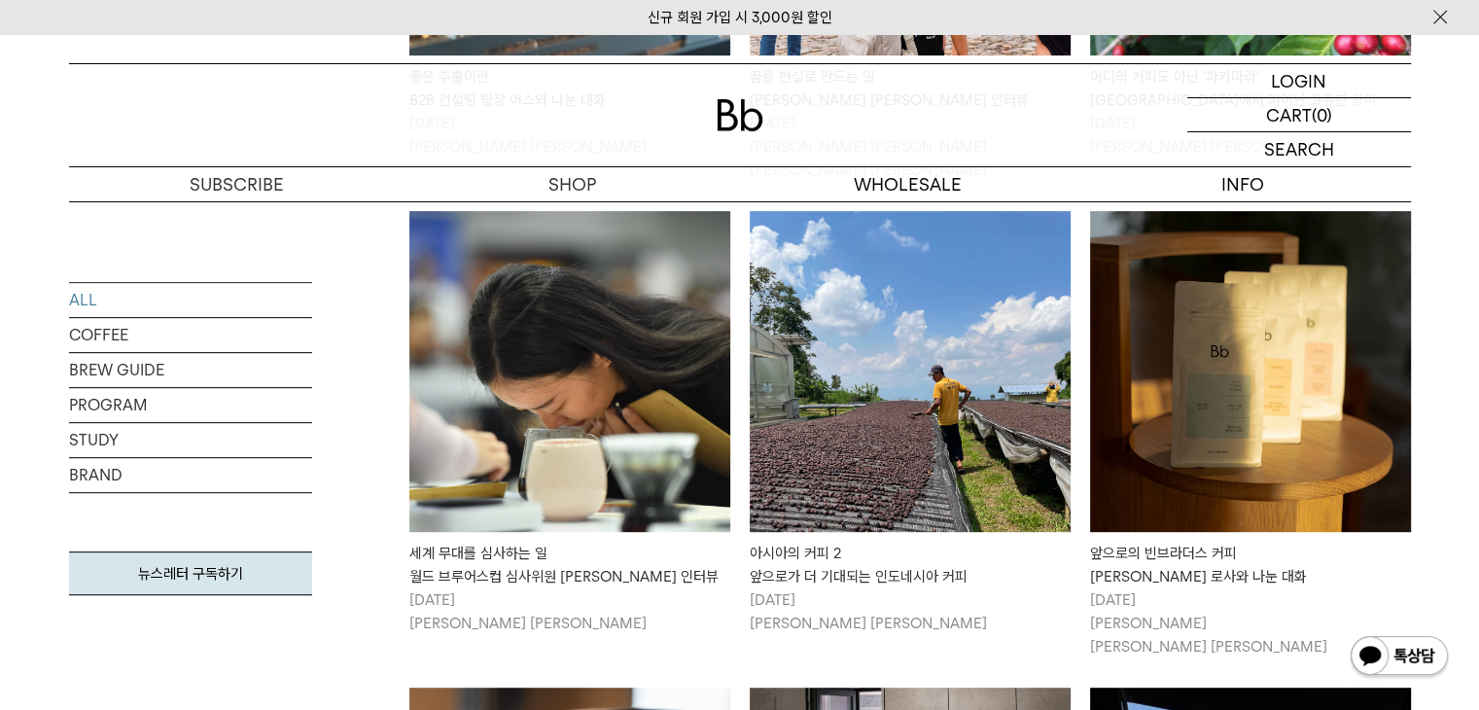
click at [1206, 432] on img at bounding box center [1250, 371] width 321 height 321
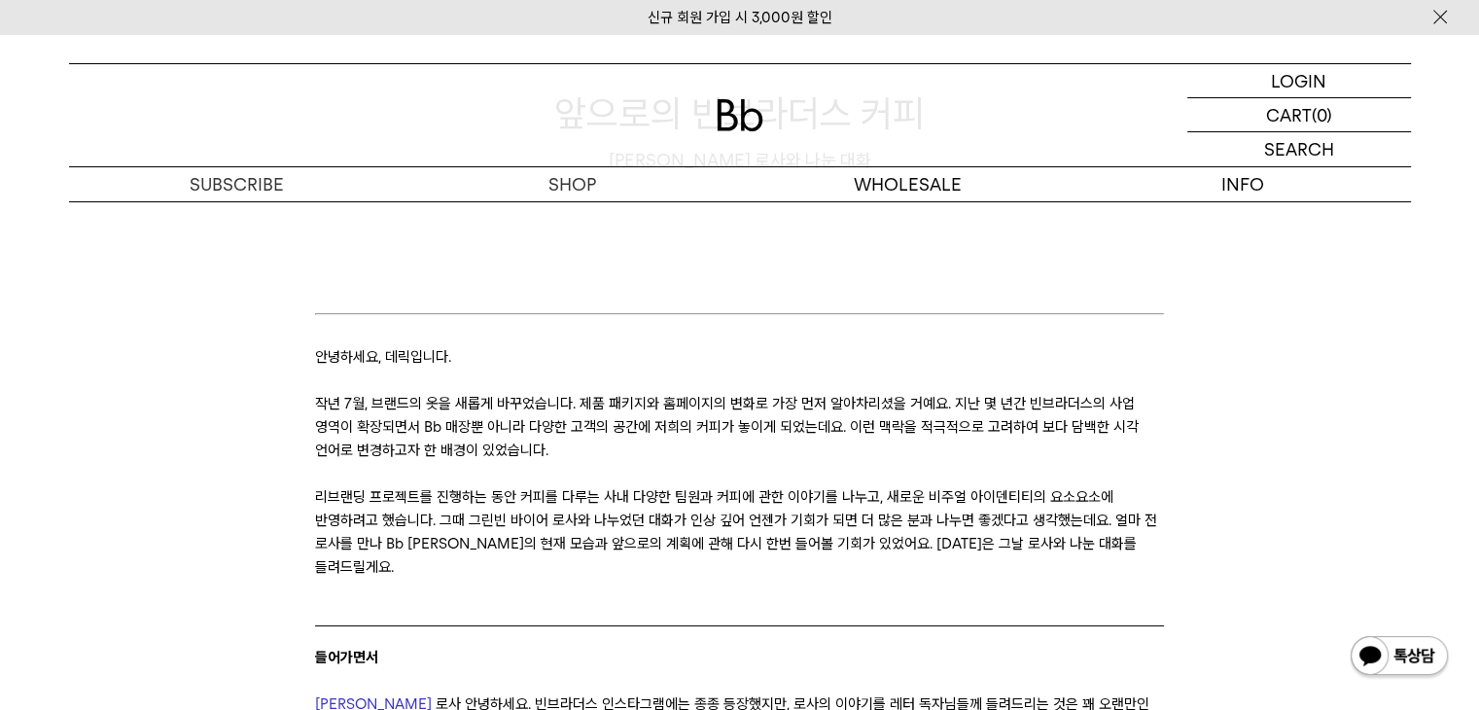
scroll to position [486, 0]
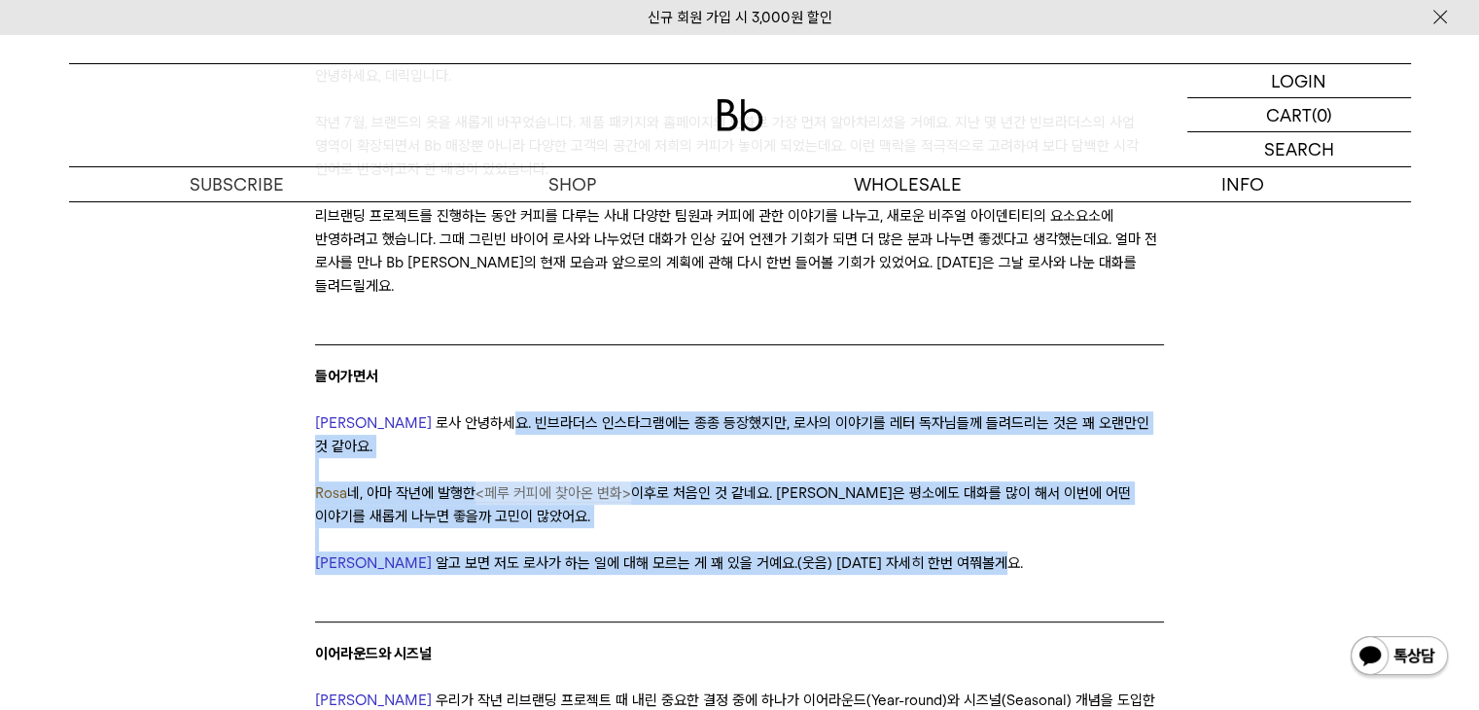
drag, startPoint x: 412, startPoint y: 405, endPoint x: 1151, endPoint y: 508, distance: 745.4
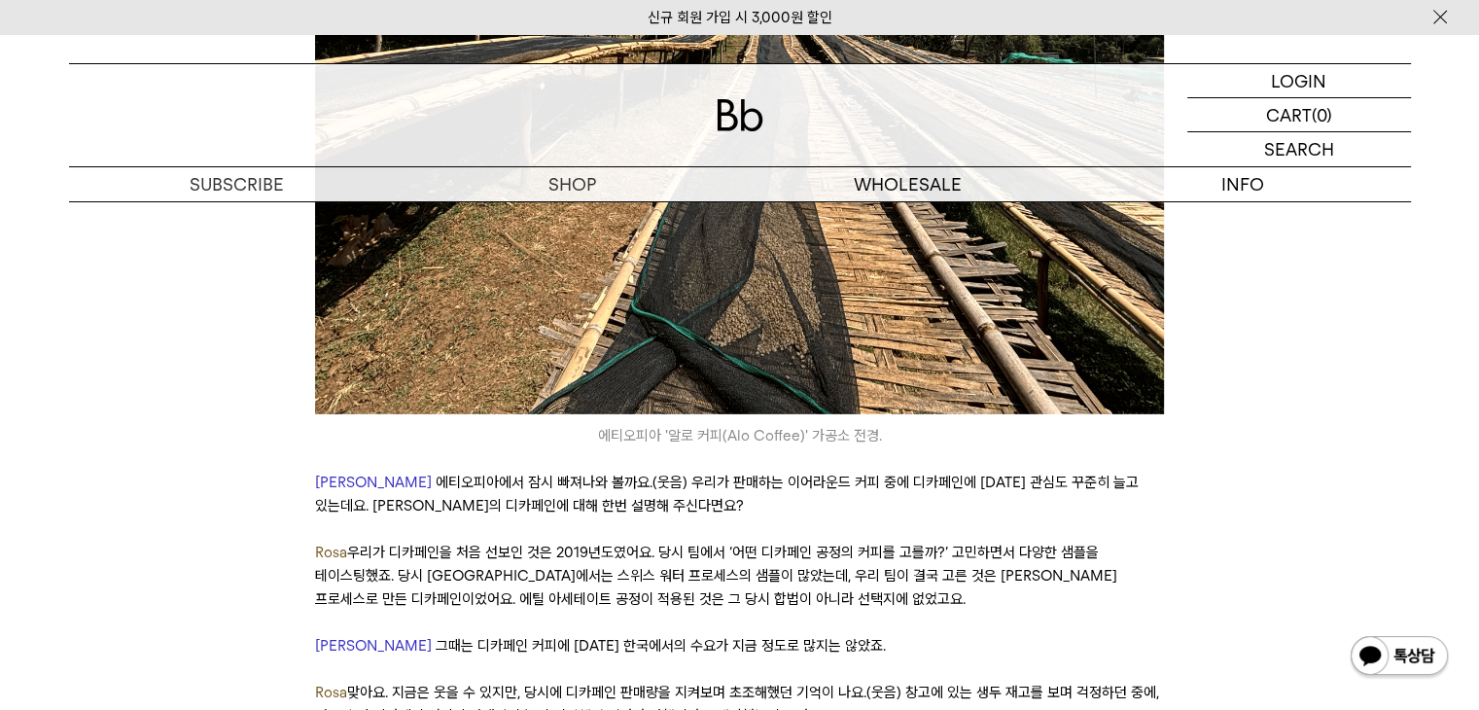
scroll to position [6128, 0]
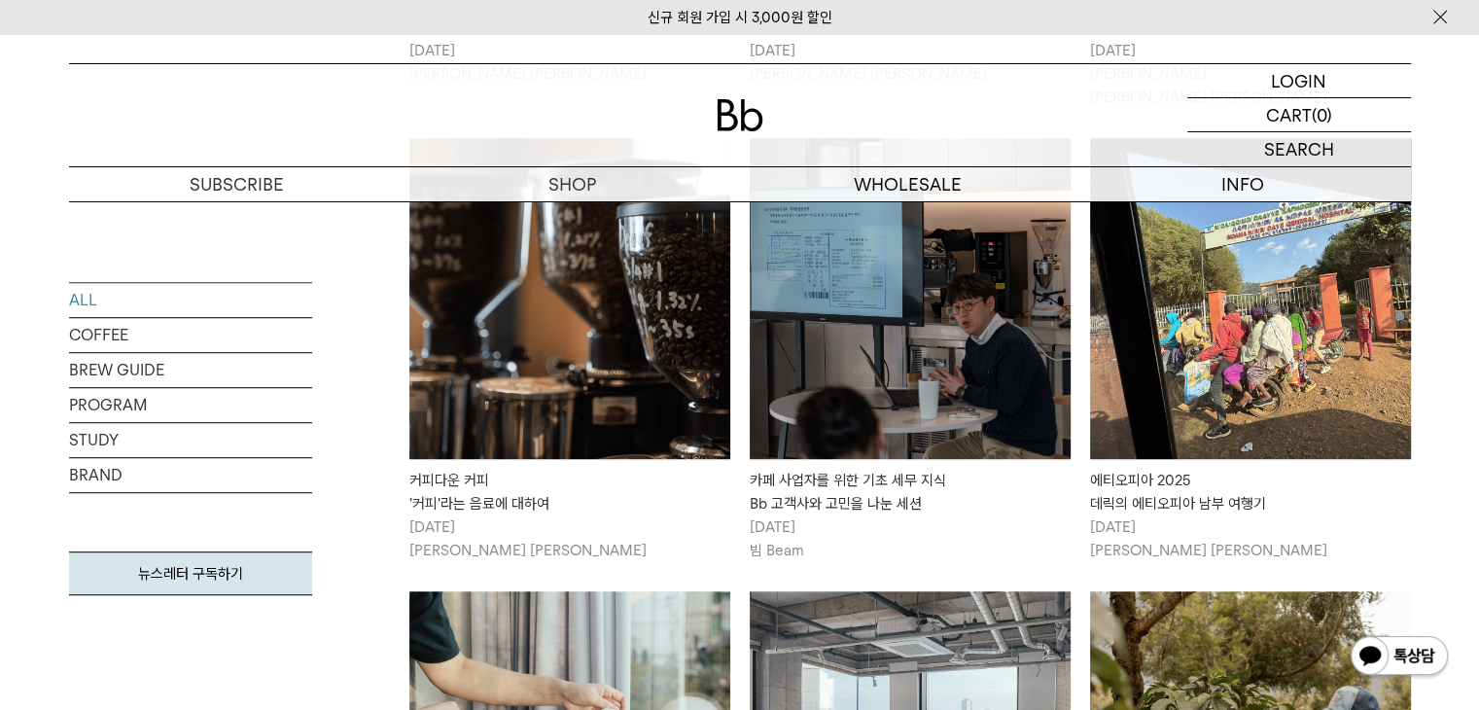
scroll to position [1327, 0]
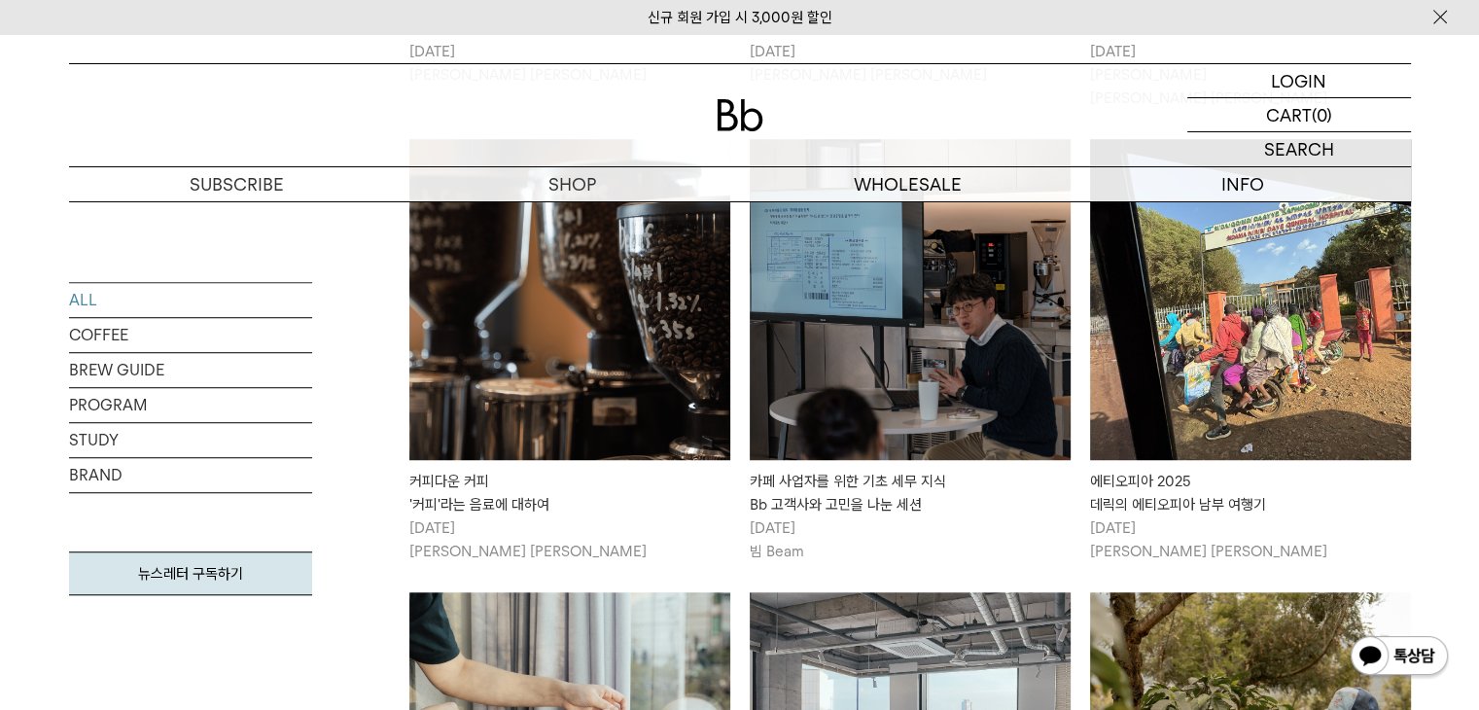
click at [565, 324] on img at bounding box center [569, 299] width 321 height 321
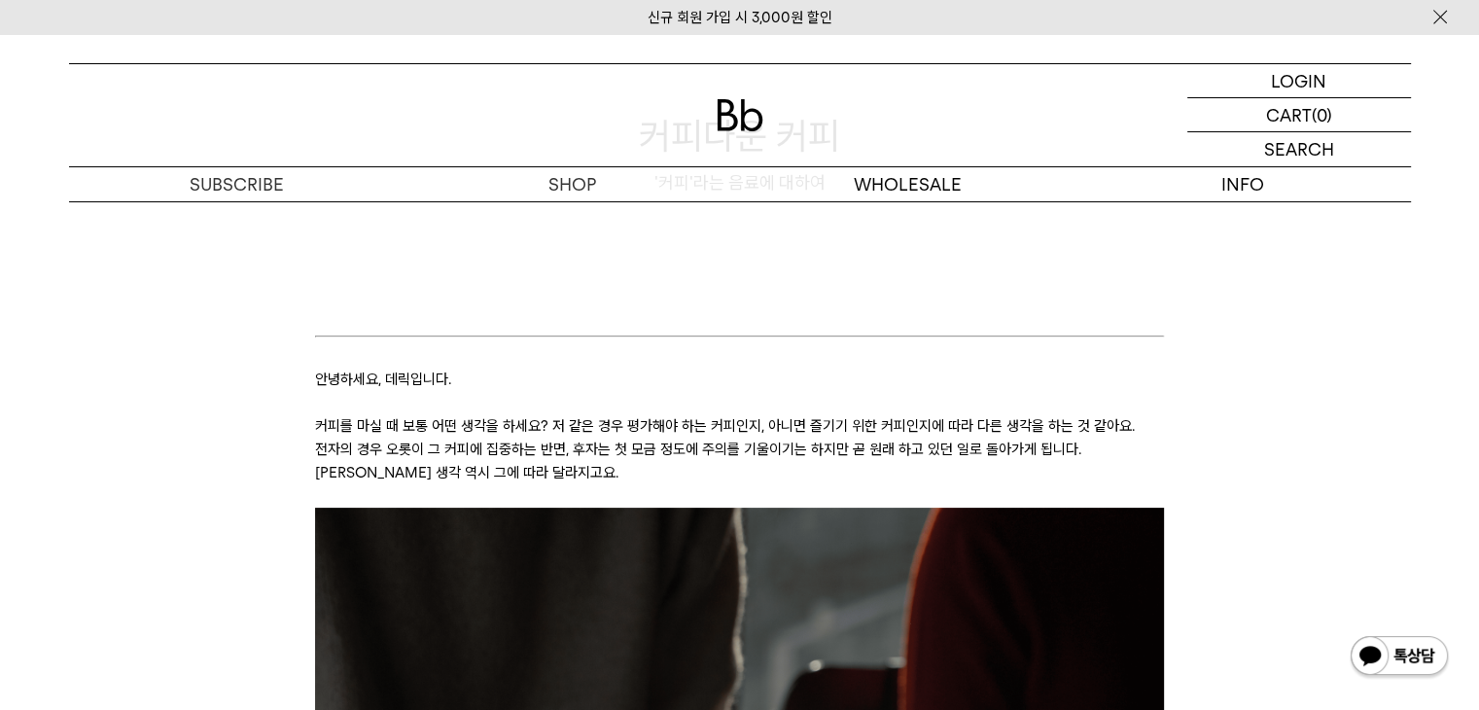
scroll to position [195, 0]
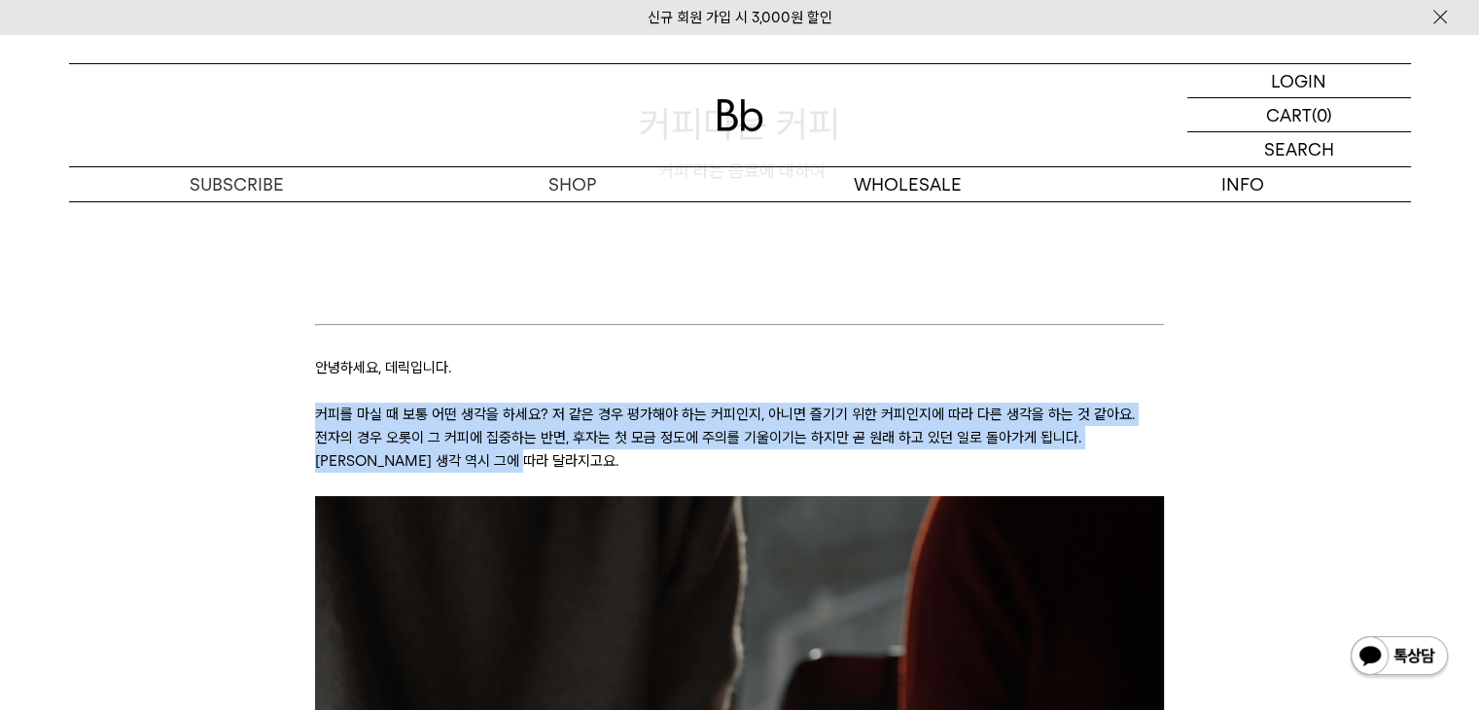
drag, startPoint x: 320, startPoint y: 416, endPoint x: 947, endPoint y: 457, distance: 628.7
click at [947, 457] on p "커피를 마실 때 보통 어떤 생각을 하세요? 저 같은 경우 평가해야 하는 커피인지, 아니면 즐기기 위한 커피인지에 따라 다른 생각을 하는 것 같…" at bounding box center [739, 438] width 849 height 70
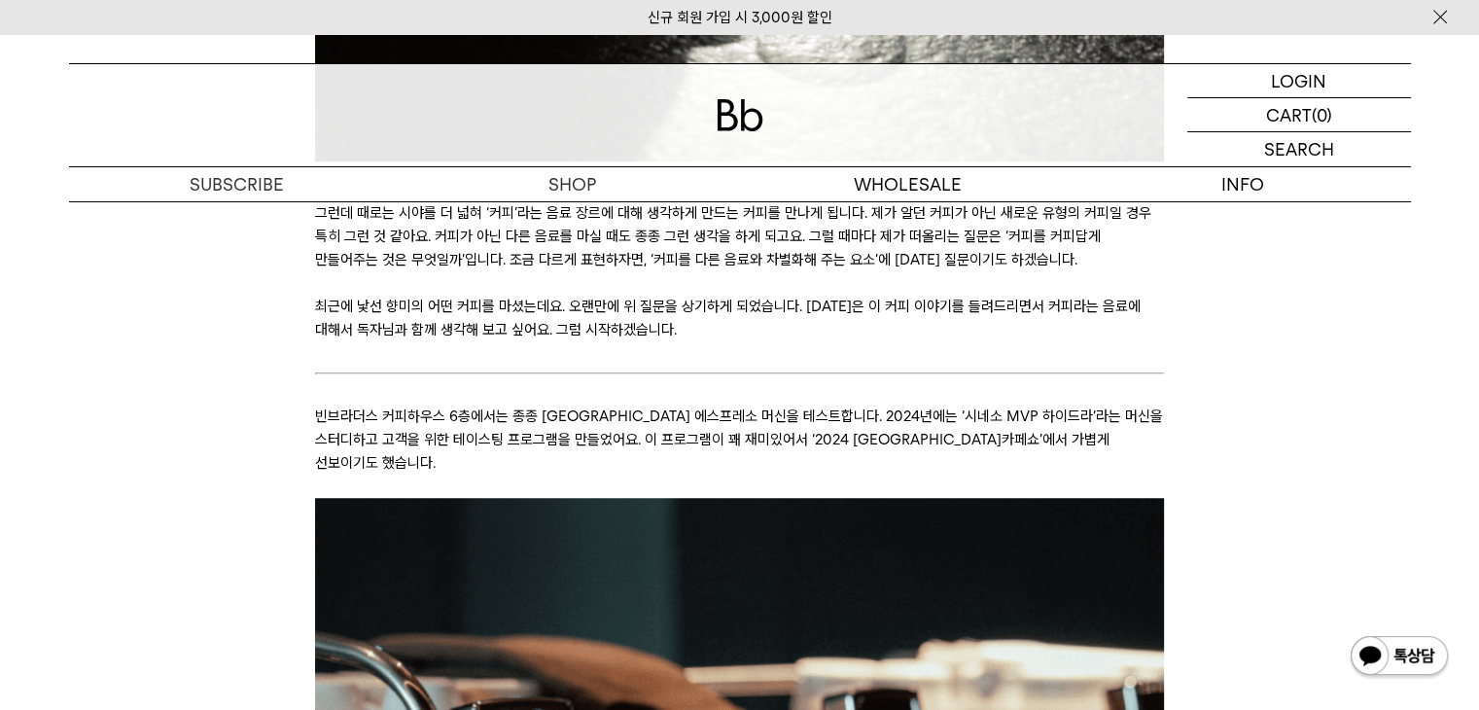
scroll to position [1264, 0]
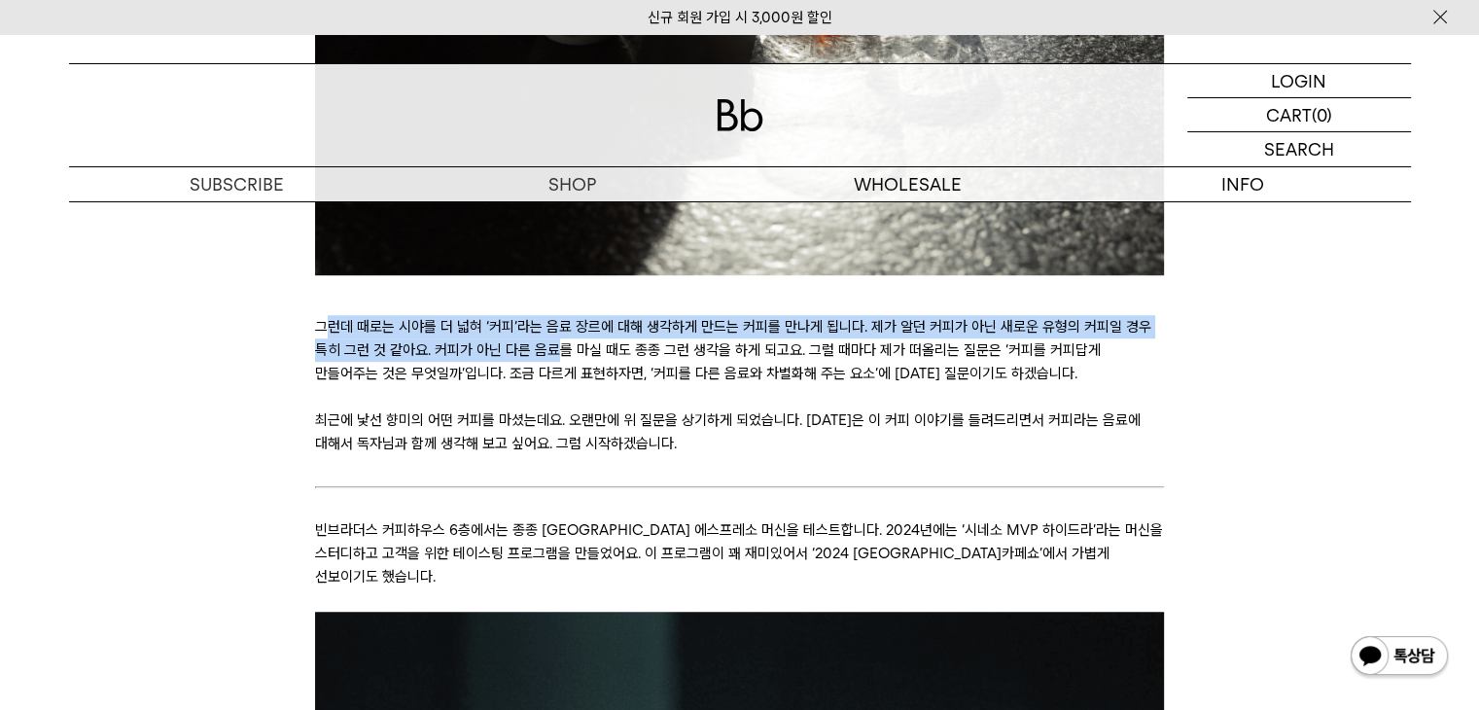
drag, startPoint x: 329, startPoint y: 328, endPoint x: 556, endPoint y: 347, distance: 228.4
click at [556, 347] on p "그런데 때로는 시야를 더 넓혀 ‘커피’라는 음료 장르에 대해 생각하게 만드는 커피를 만나게 됩니다. 제가 알던 커피가 아닌 새로운 유형의 커피…" at bounding box center [739, 350] width 849 height 70
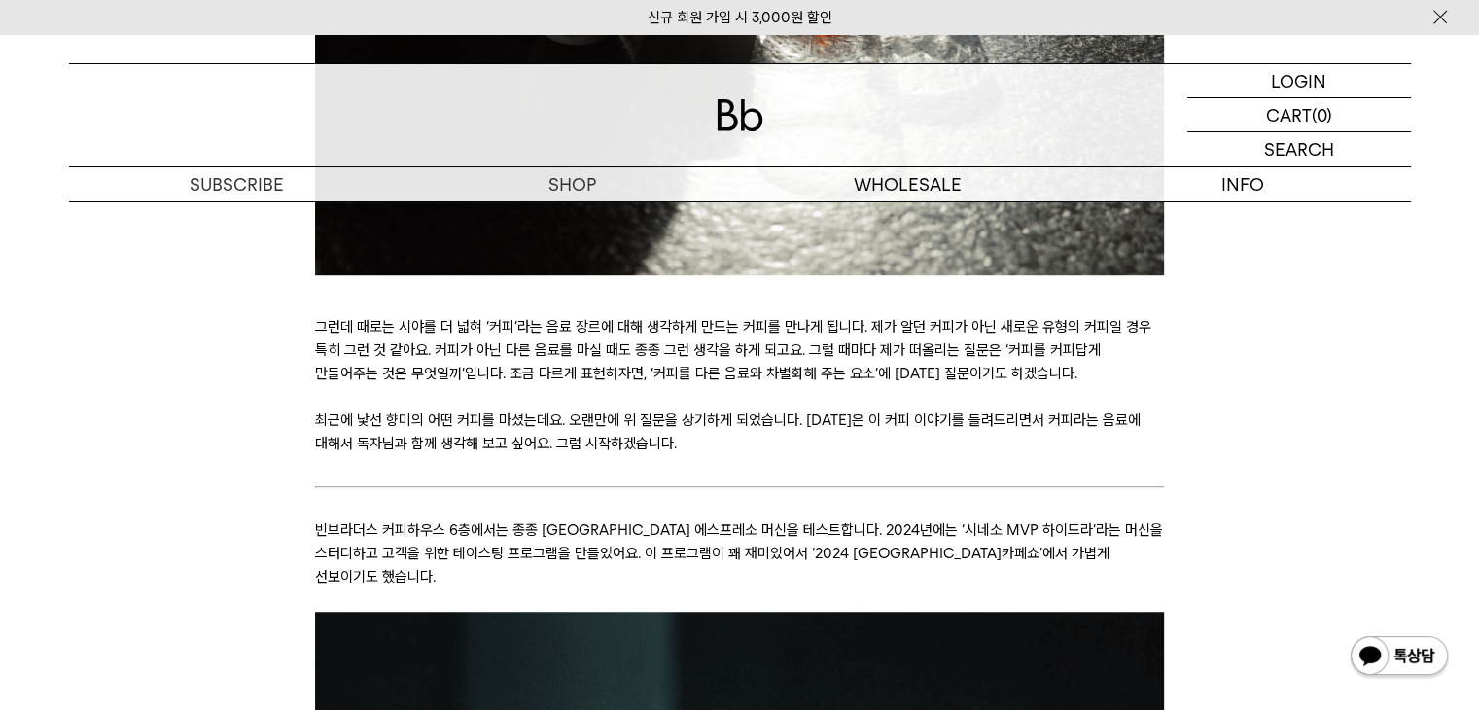
click at [582, 406] on p at bounding box center [739, 396] width 849 height 23
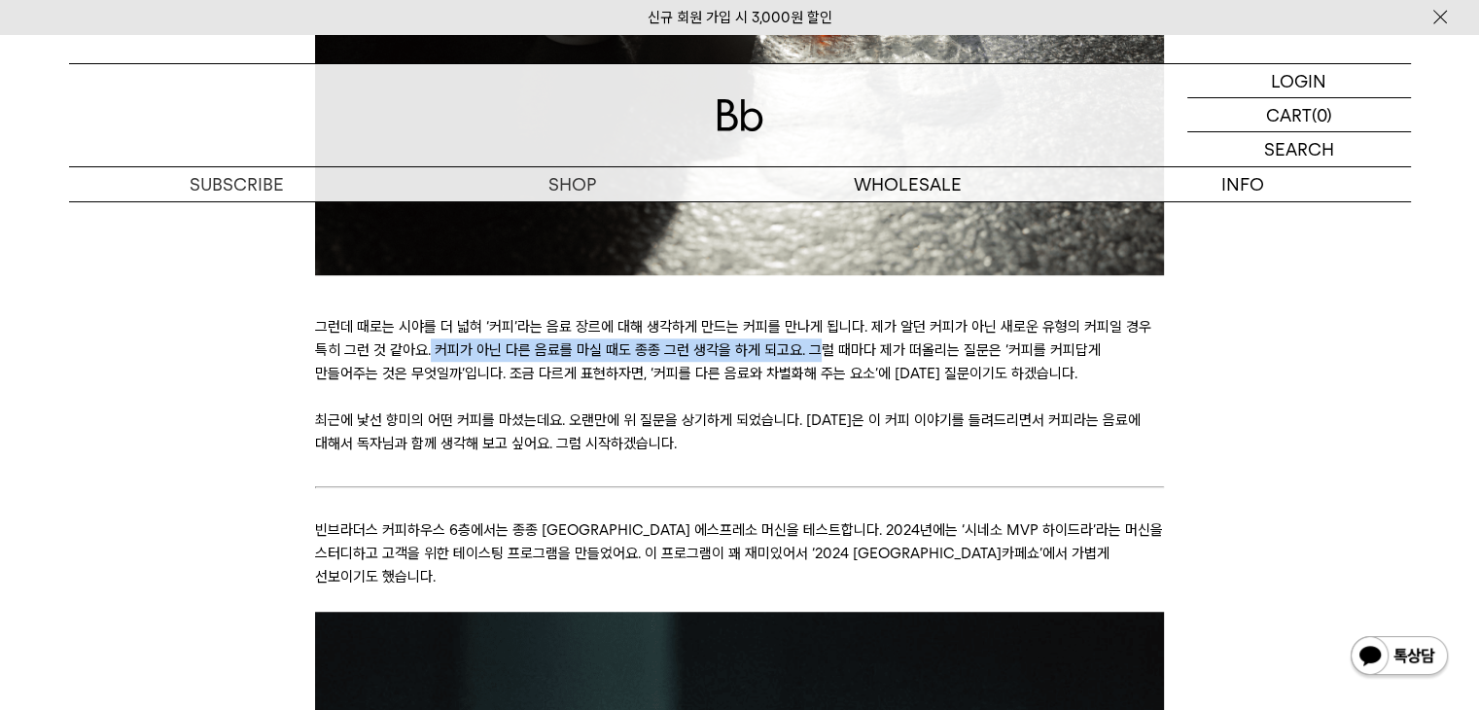
drag, startPoint x: 430, startPoint y: 348, endPoint x: 817, endPoint y: 351, distance: 387.1
click at [817, 351] on p "그런데 때로는 시야를 더 넓혀 ‘커피’라는 음료 장르에 대해 생각하게 만드는 커피를 만나게 됩니다. 제가 알던 커피가 아닌 새로운 유형의 커피…" at bounding box center [739, 350] width 849 height 70
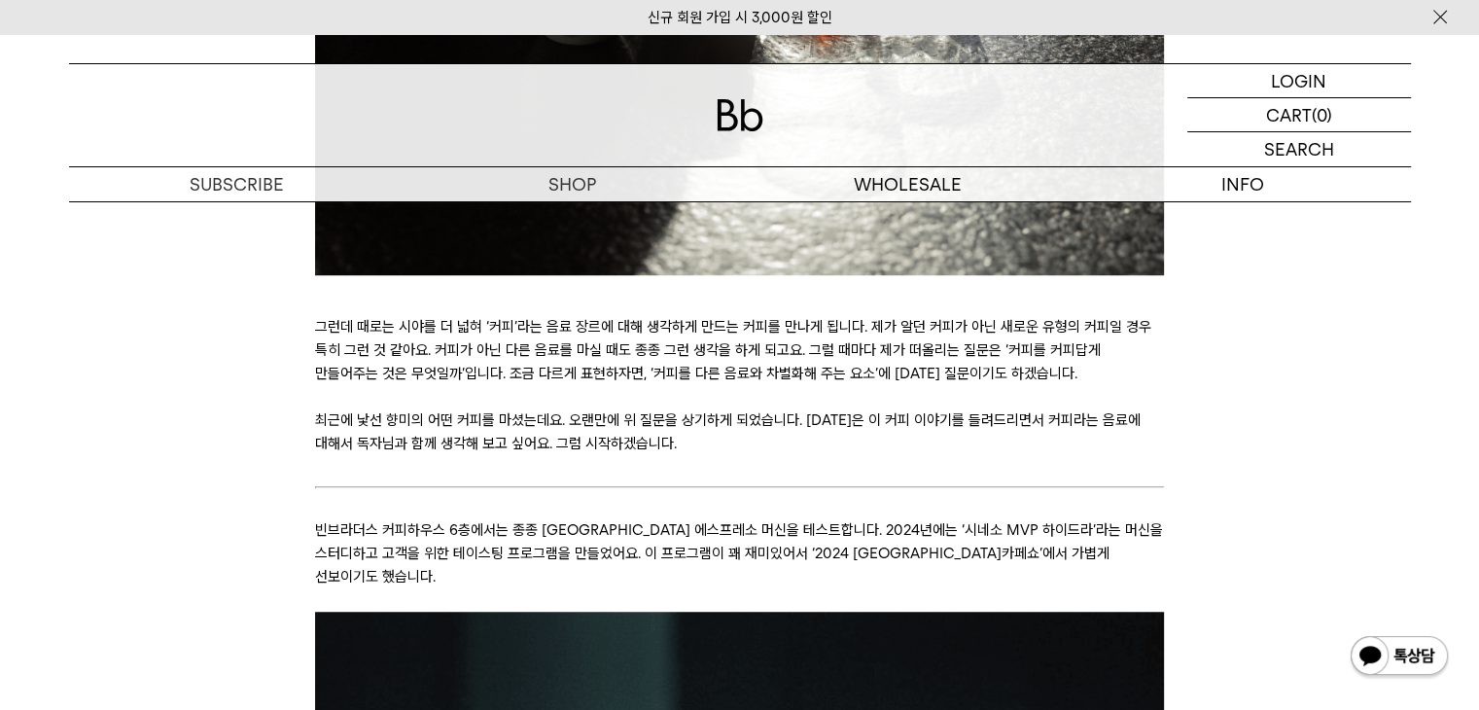
click at [820, 390] on p at bounding box center [739, 396] width 849 height 23
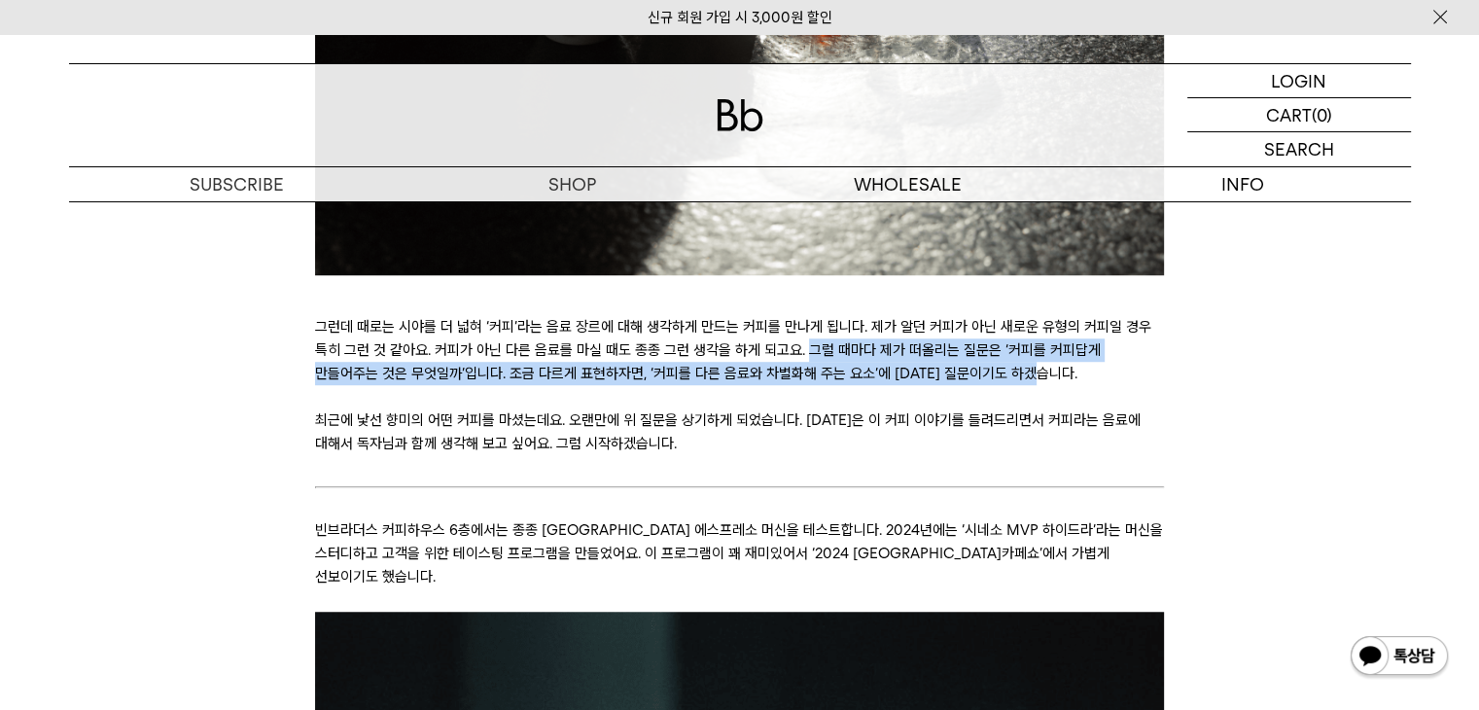
drag, startPoint x: 805, startPoint y: 350, endPoint x: 1050, endPoint y: 367, distance: 245.7
click at [1050, 367] on p "그런데 때로는 시야를 더 넓혀 ‘커피’라는 음료 장르에 대해 생각하게 만드는 커피를 만나게 됩니다. 제가 알던 커피가 아닌 새로운 유형의 커피…" at bounding box center [739, 350] width 849 height 70
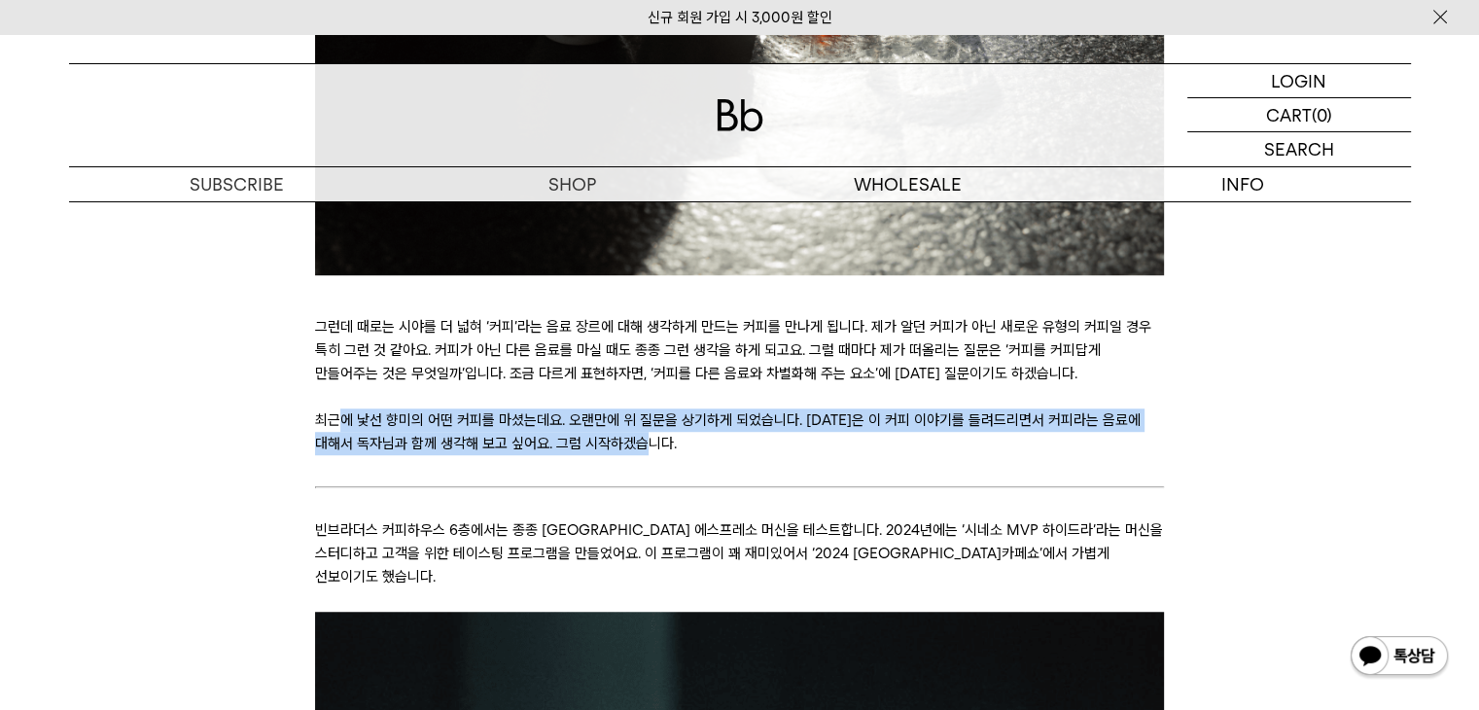
drag, startPoint x: 515, startPoint y: 421, endPoint x: 1127, endPoint y: 433, distance: 612.9
click at [1127, 433] on p "최근에 낯선 향미의 어떤 커피를 마셨는데요. 오랜만에 위 질문을 상기하게 되었습니다. 오늘은 이 커피 이야기를 들려드리면서 커피라는 음료에 대…" at bounding box center [739, 432] width 849 height 47
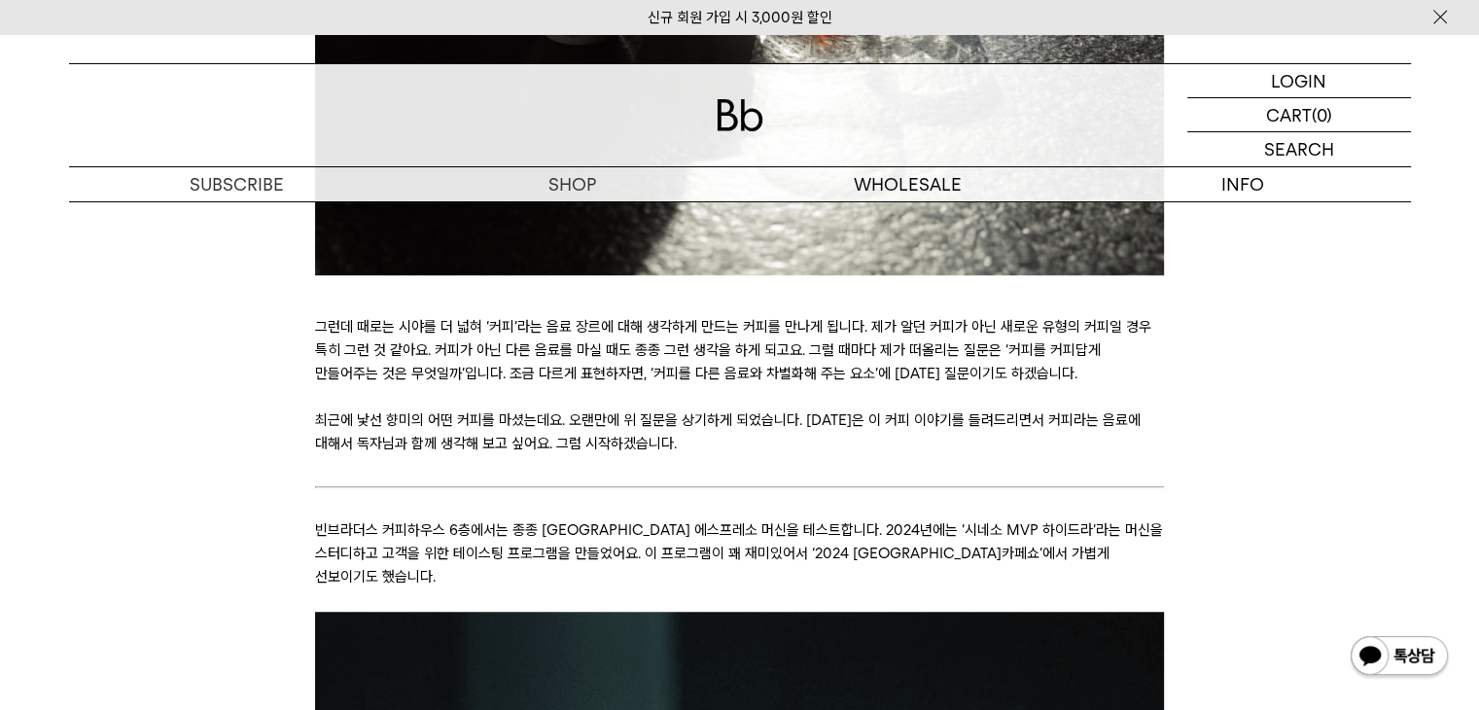
click at [1106, 475] on p at bounding box center [739, 466] width 849 height 23
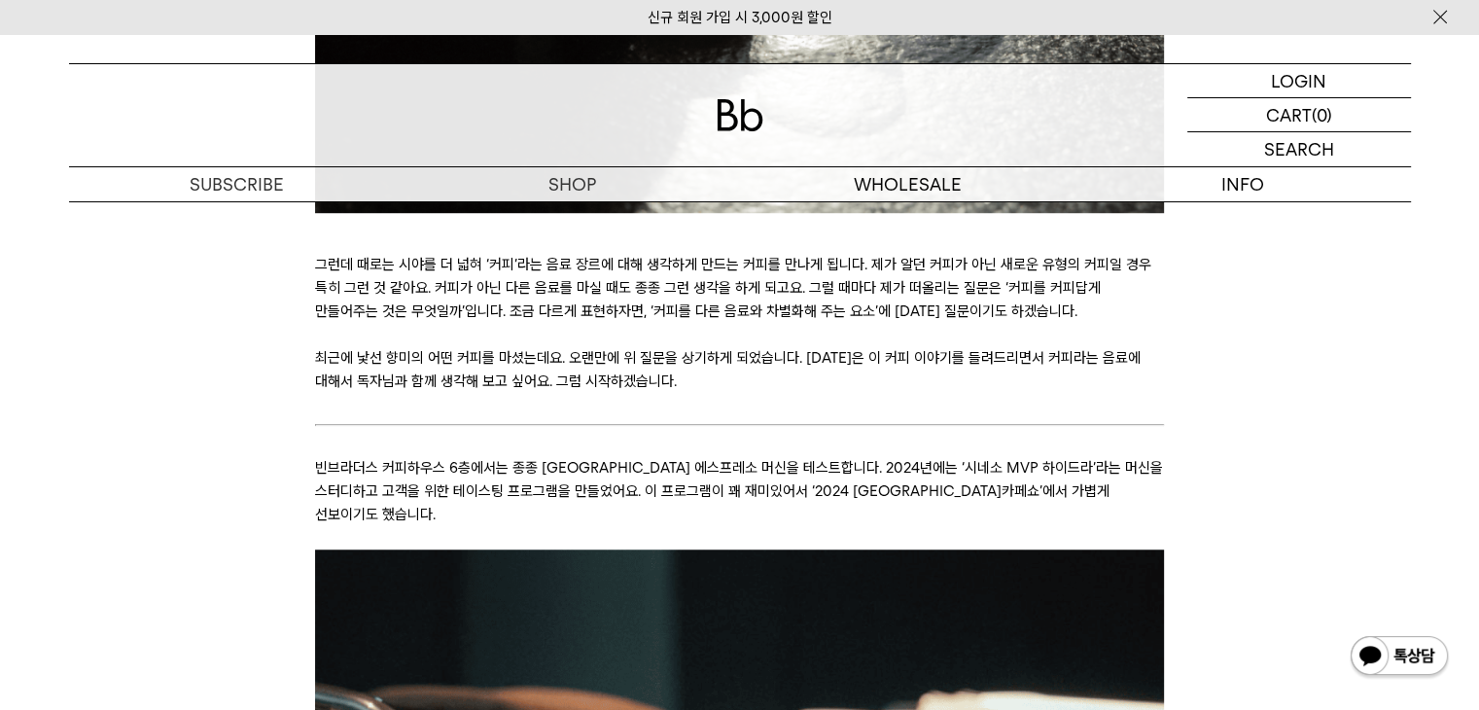
scroll to position [1362, 0]
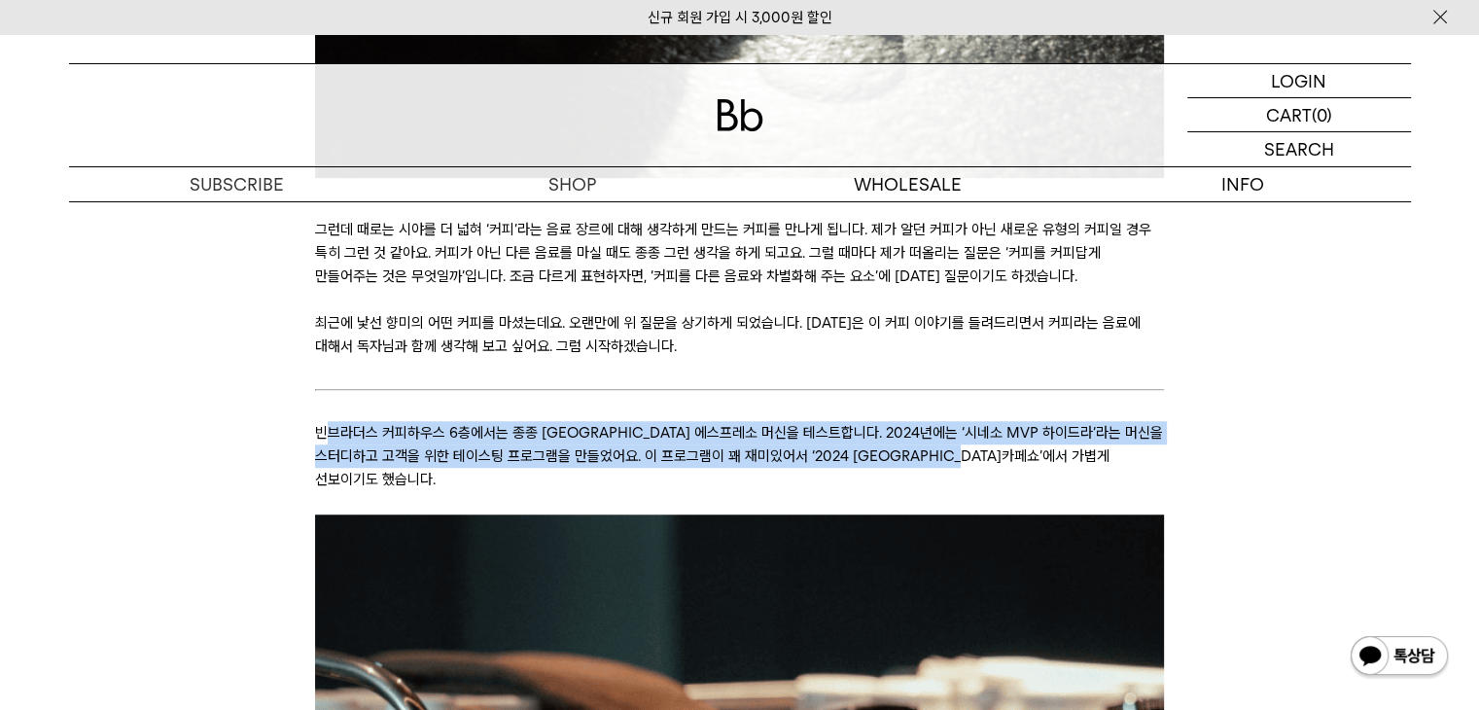
drag, startPoint x: 346, startPoint y: 433, endPoint x: 1108, endPoint y: 463, distance: 762.2
click at [1108, 463] on p "빈브라더스 커피하우스 6층에서는 종종 흥미로운 에스프레소 머신을 테스트합니다. 2024년에는 ‘시네소 MVP 하이드라’라는 머신을 스터디하고 …" at bounding box center [739, 456] width 849 height 70
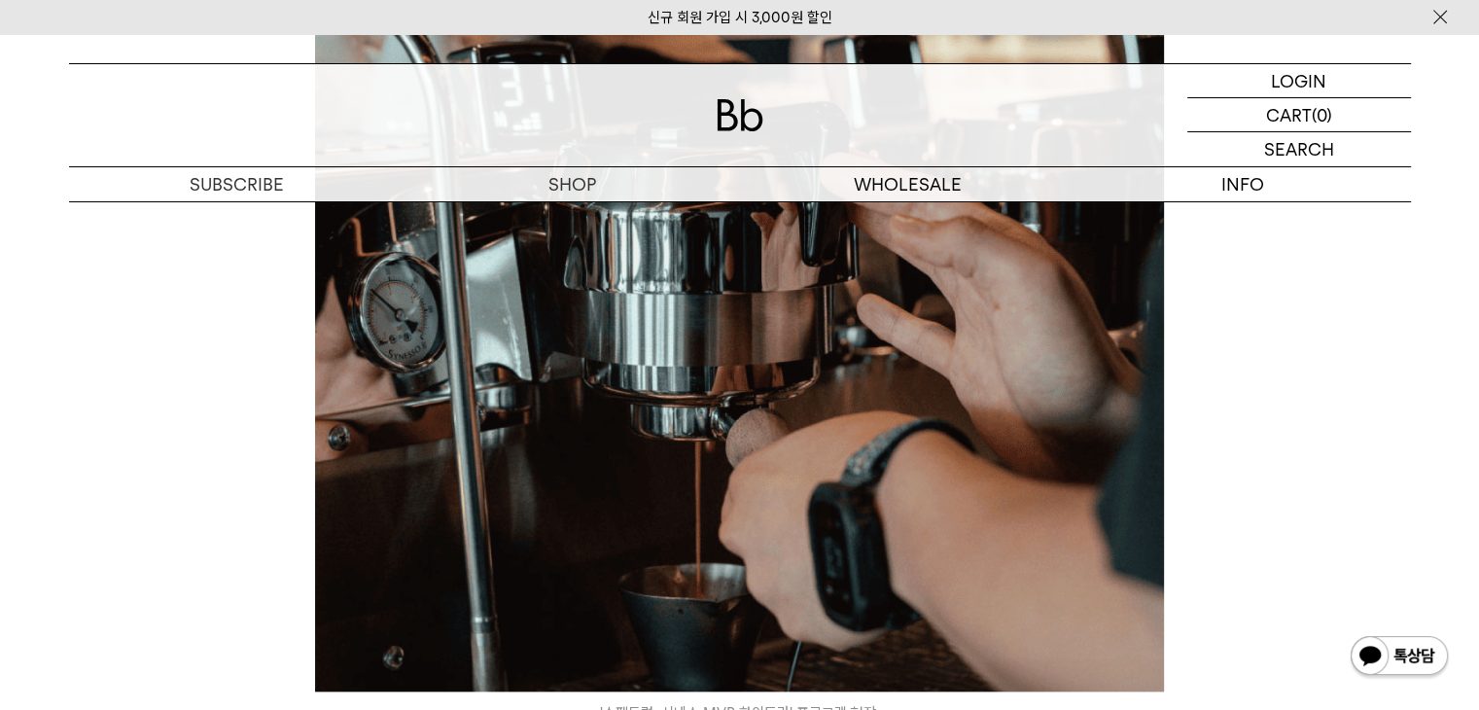
scroll to position [2140, 0]
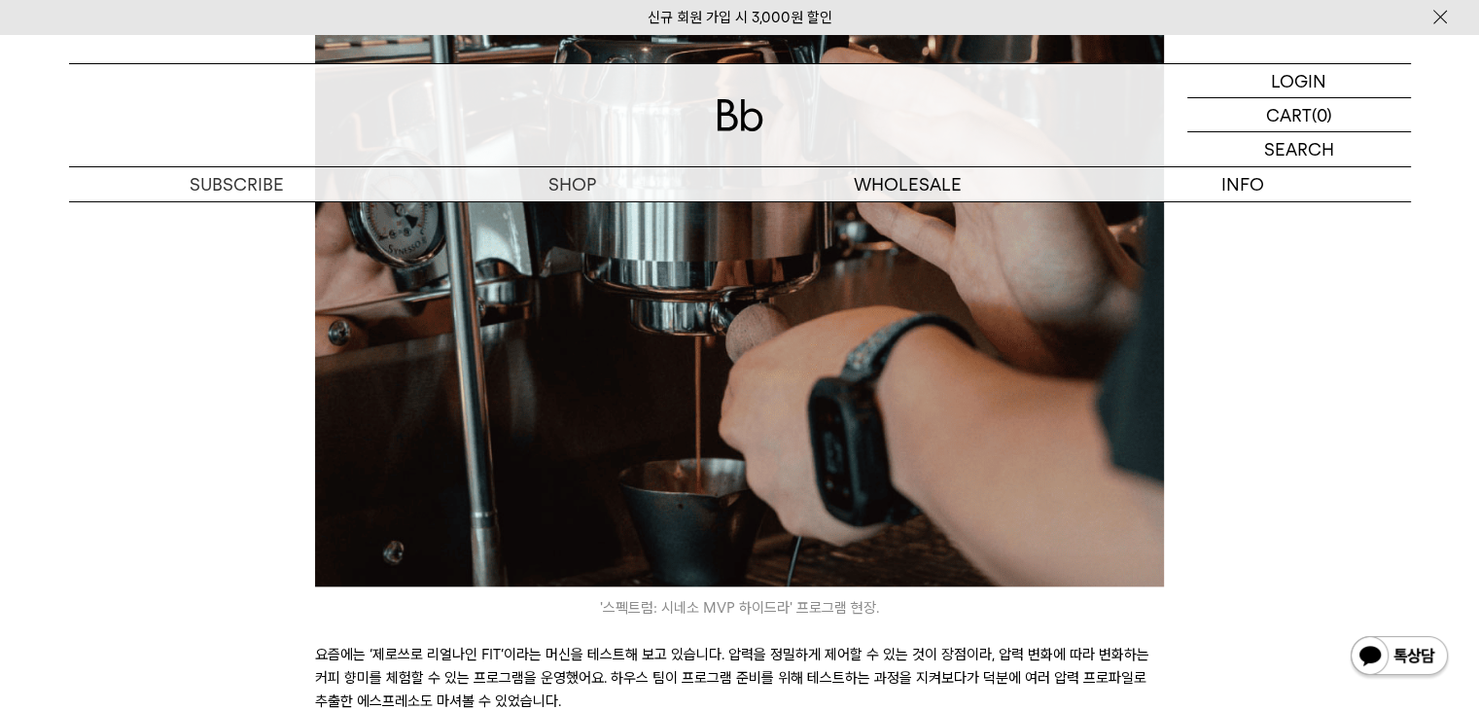
click at [318, 643] on p "요즘에는 ‘제로쓰로 리얼나인 FIT’이라는 머신을 테스트해 보고 있습니다. 압력을 정밀하게 제어할 수 있는 것이 장점이라, 압력 변화에 따라 …" at bounding box center [739, 678] width 849 height 70
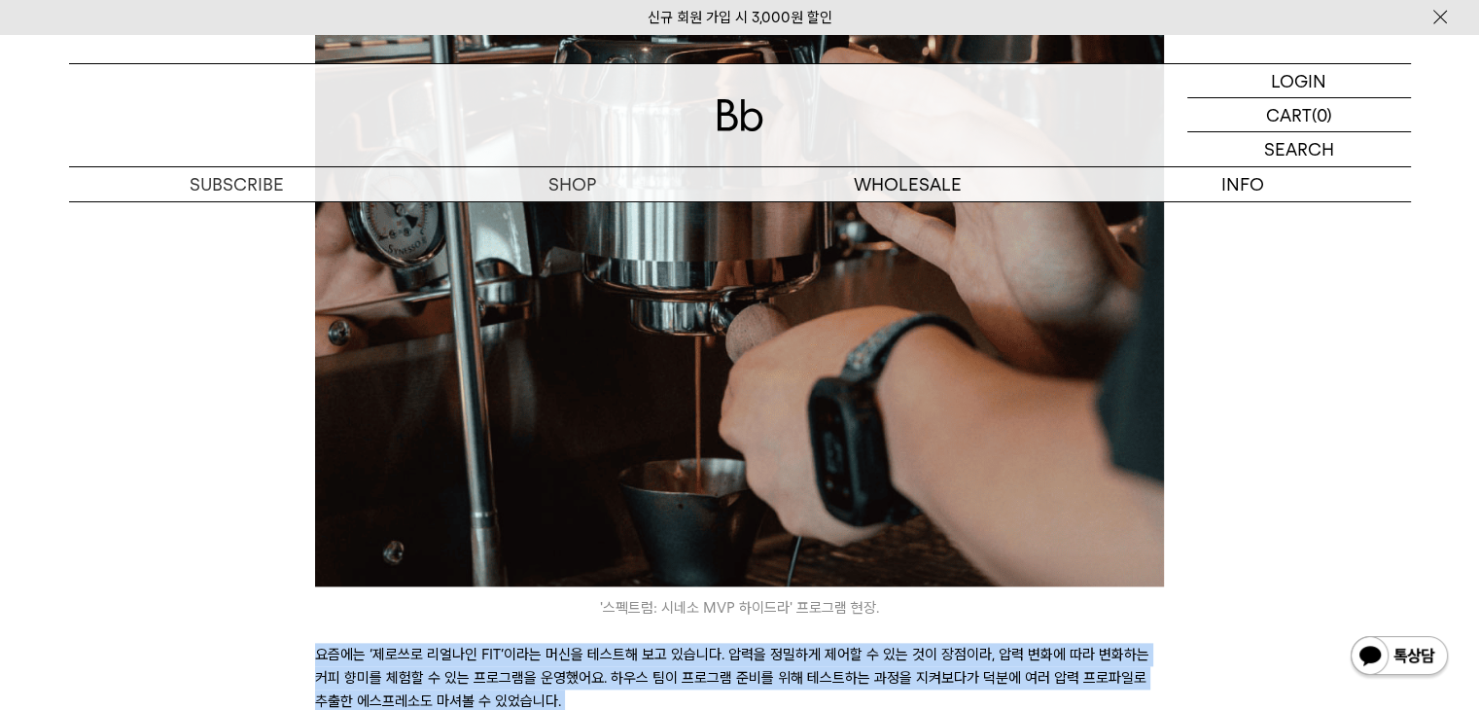
drag, startPoint x: 318, startPoint y: 624, endPoint x: 1128, endPoint y: 673, distance: 811.7
click at [1128, 673] on p "요즘에는 ‘제로쓰로 리얼나인 FIT’이라는 머신을 테스트해 보고 있습니다. 압력을 정밀하게 제어할 수 있는 것이 장점이라, 압력 변화에 따라 …" at bounding box center [739, 678] width 849 height 70
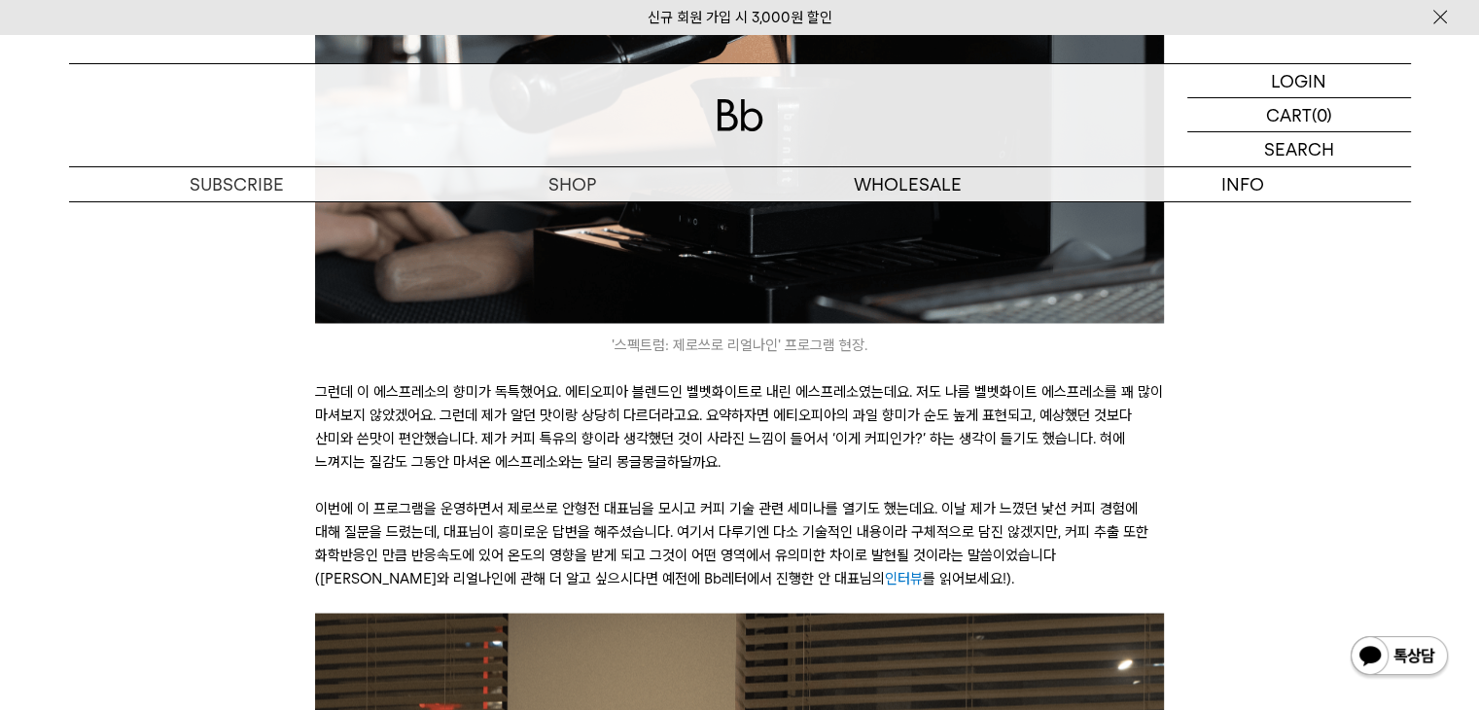
scroll to position [3404, 0]
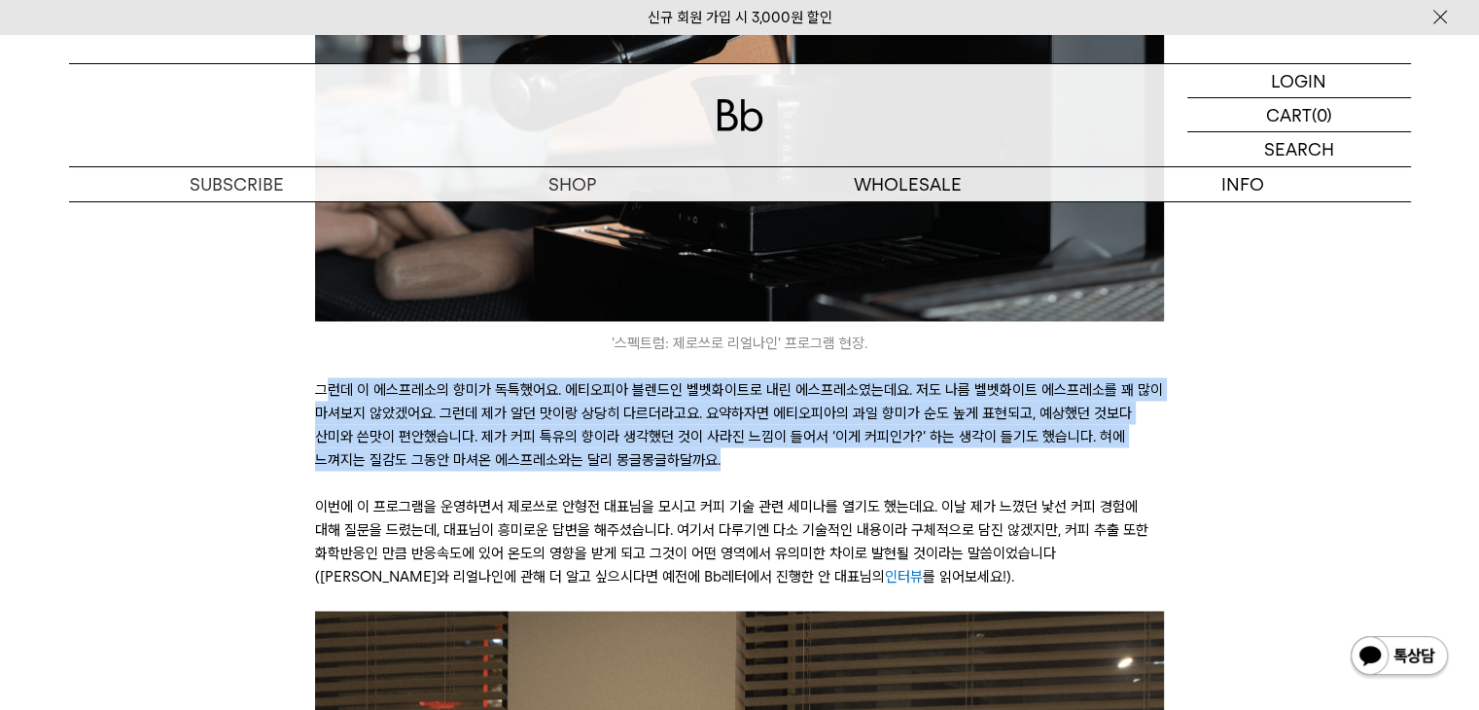
drag, startPoint x: 442, startPoint y: 358, endPoint x: 963, endPoint y: 437, distance: 527.3
click at [963, 437] on p "그런데 이 에스프레소의 향미가 독특했어요. 에티오피아 블렌드인 벨벳화이트로 내린 에스프레소였는데요. 저도 나름 벨벳화이트 에스프레소를 꽤 많이…" at bounding box center [739, 423] width 849 height 93
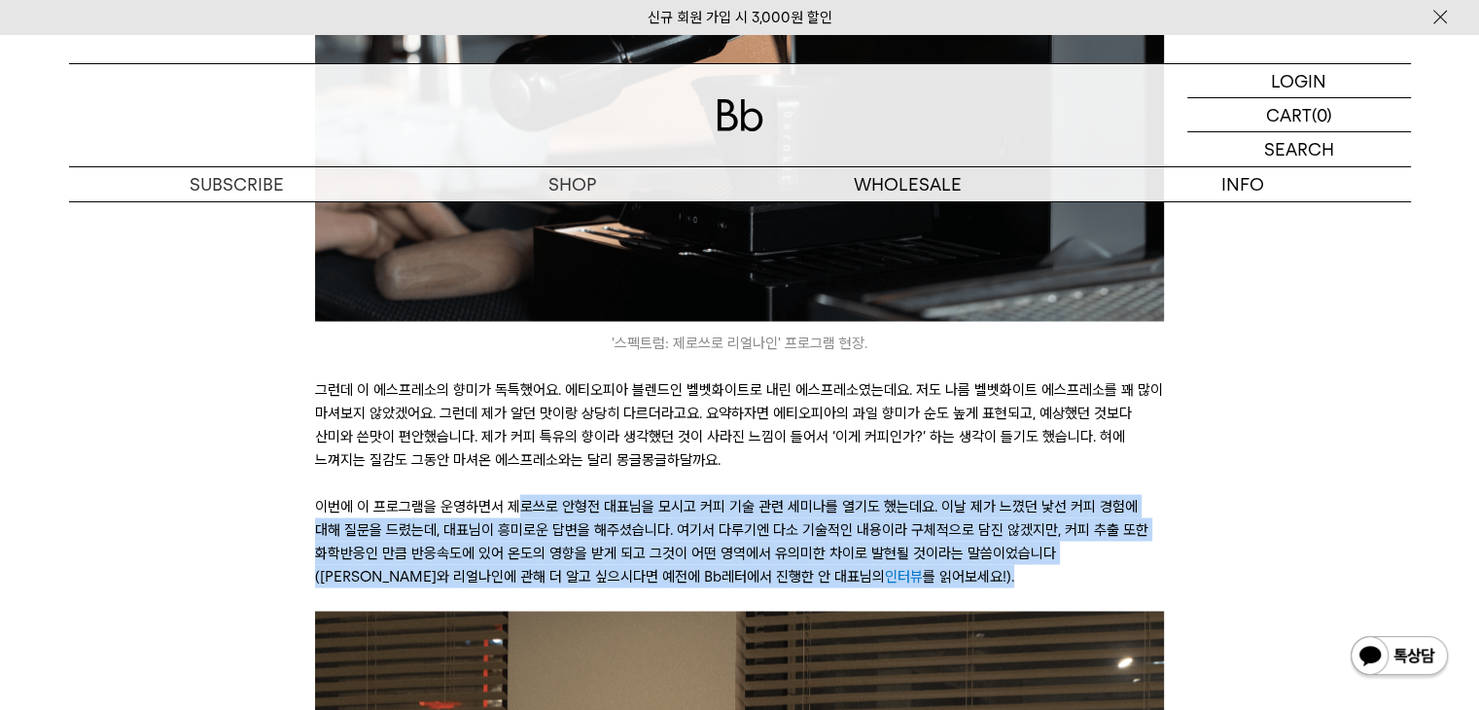
drag, startPoint x: 519, startPoint y: 480, endPoint x: 1009, endPoint y: 561, distance: 495.9
click at [1009, 561] on p "이번에 이 프로그램을 운영하면서 제로쓰로 안형전 대표님을 모시고 커피 기술 관련 세미나를 열기도 했는데요. 이날 제가 느꼈던 낯선 커피 경험에…" at bounding box center [739, 540] width 849 height 93
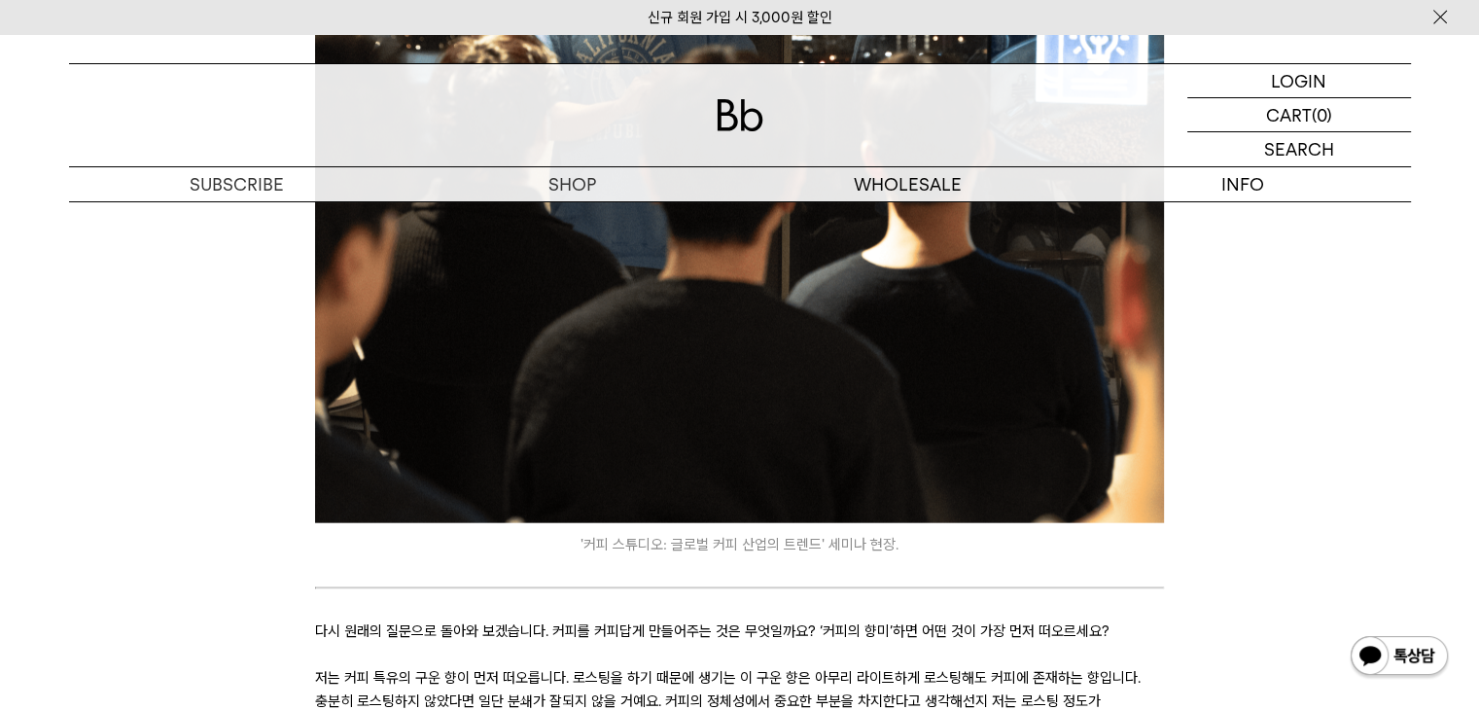
scroll to position [4474, 0]
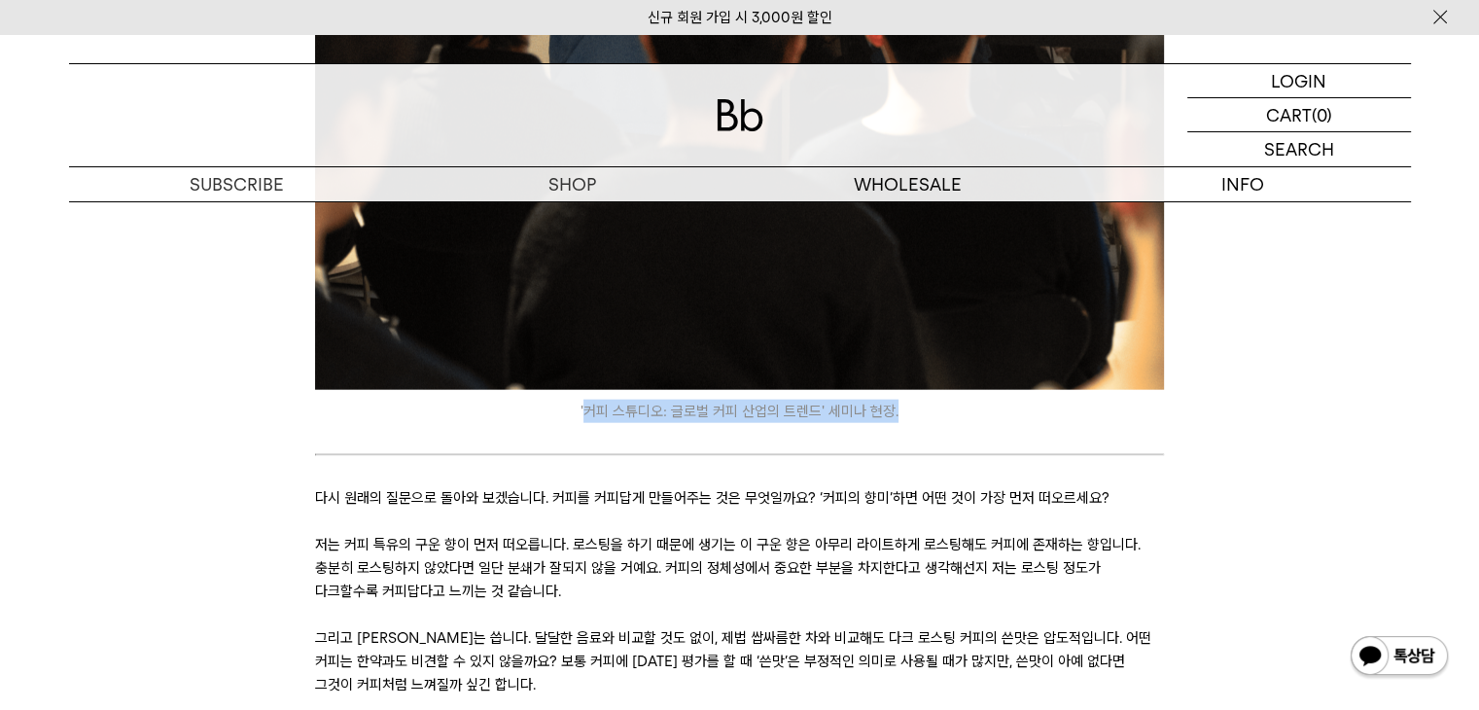
drag, startPoint x: 763, startPoint y: 387, endPoint x: 983, endPoint y: 391, distance: 220.8
click at [983, 400] on icon "'커피 스튜디오: 글로벌 커피 산업의 트렌드' 세미나 현장." at bounding box center [739, 411] width 849 height 23
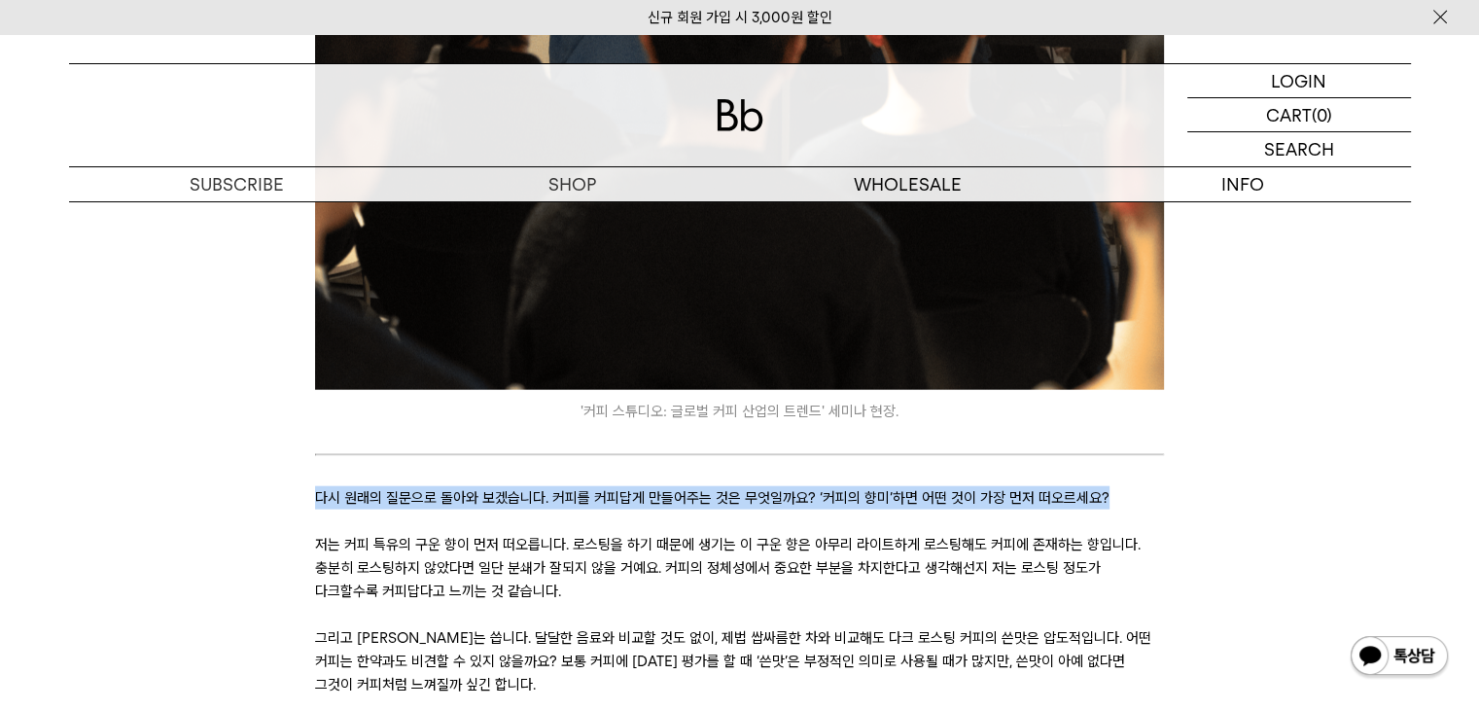
drag, startPoint x: 313, startPoint y: 471, endPoint x: 1276, endPoint y: 474, distance: 962.9
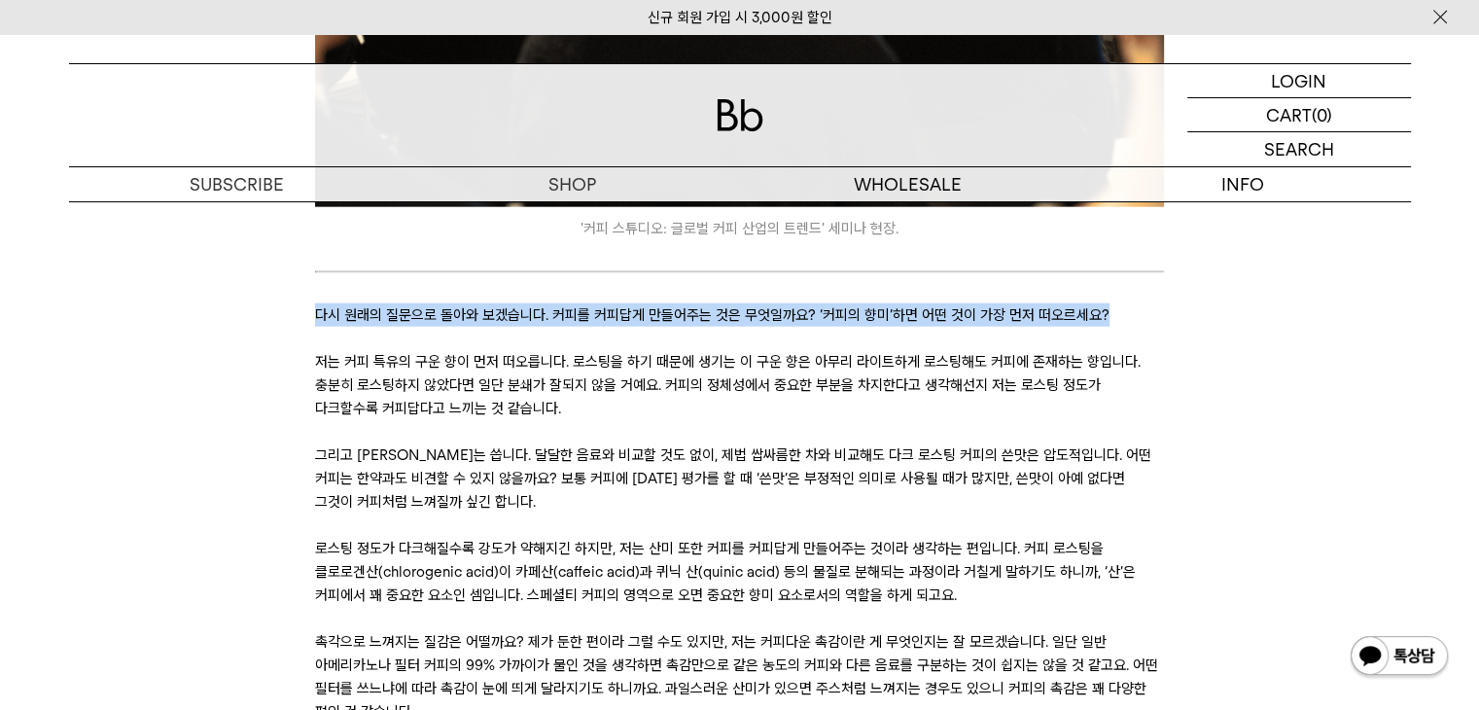
scroll to position [4669, 0]
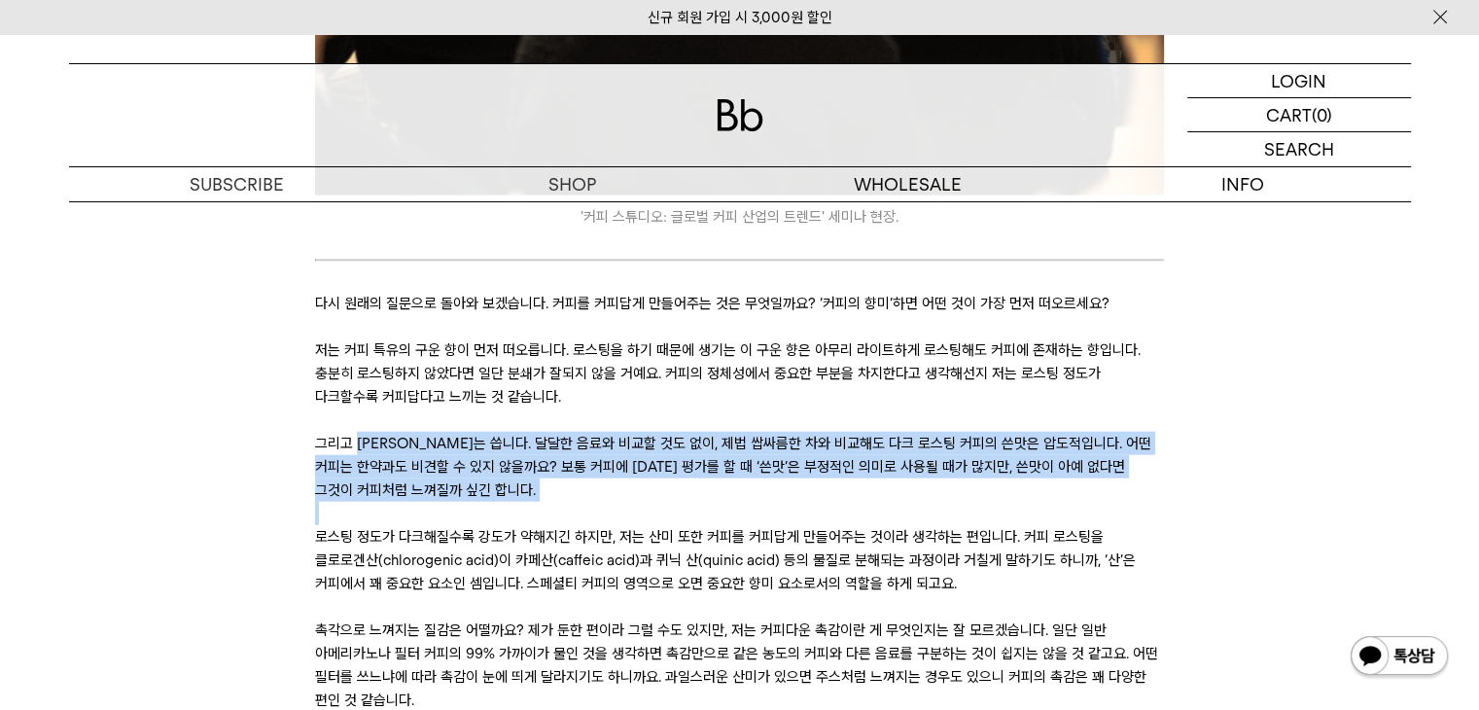
drag, startPoint x: 361, startPoint y: 420, endPoint x: 583, endPoint y: 486, distance: 231.4
click at [583, 502] on p at bounding box center [739, 513] width 849 height 23
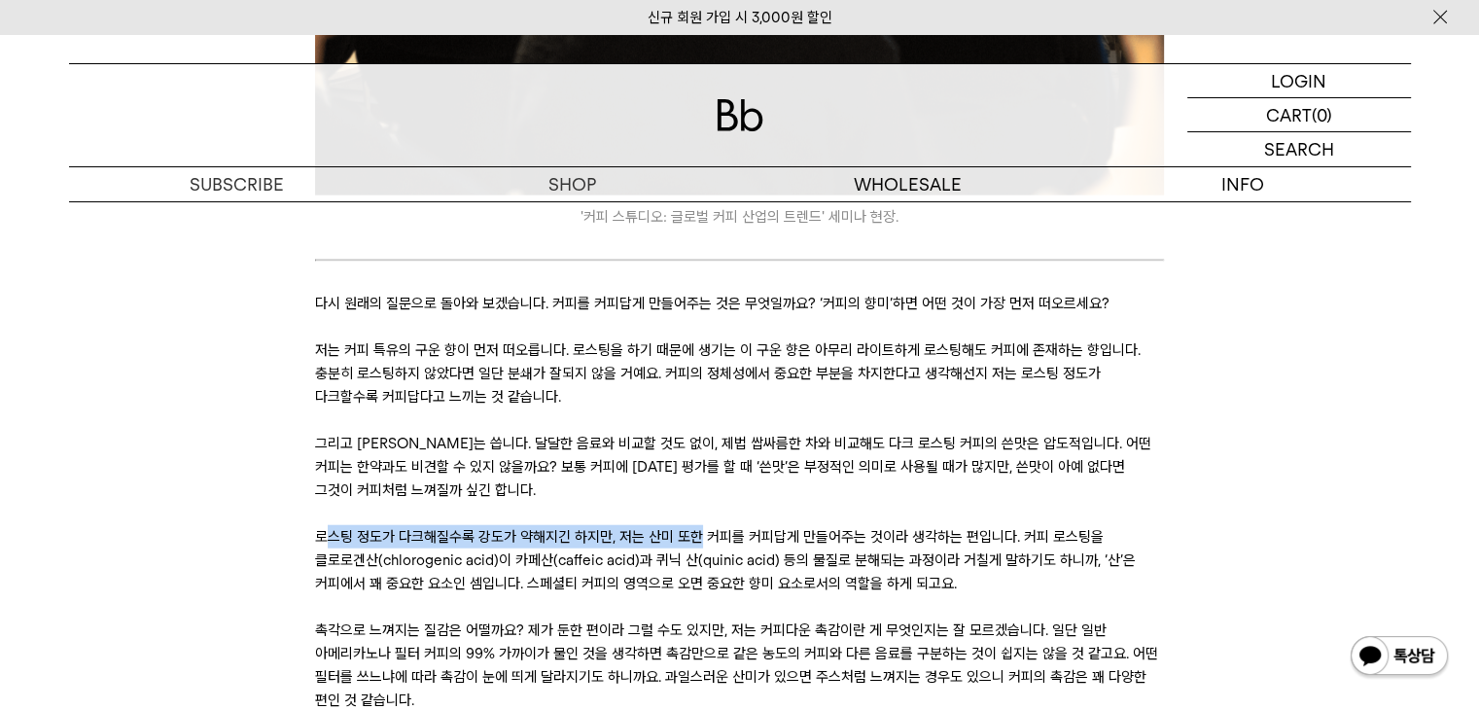
drag, startPoint x: 324, startPoint y: 509, endPoint x: 693, endPoint y: 513, distance: 368.7
click at [693, 525] on p "로스팅 정도가 다크해질수록 강도가 약해지긴 하지만, 저는 산미 또한 커피를 커피답게 만들어주는 것이라 생각하는 편입니다. 커피 로스팅을 클로로…" at bounding box center [739, 560] width 849 height 70
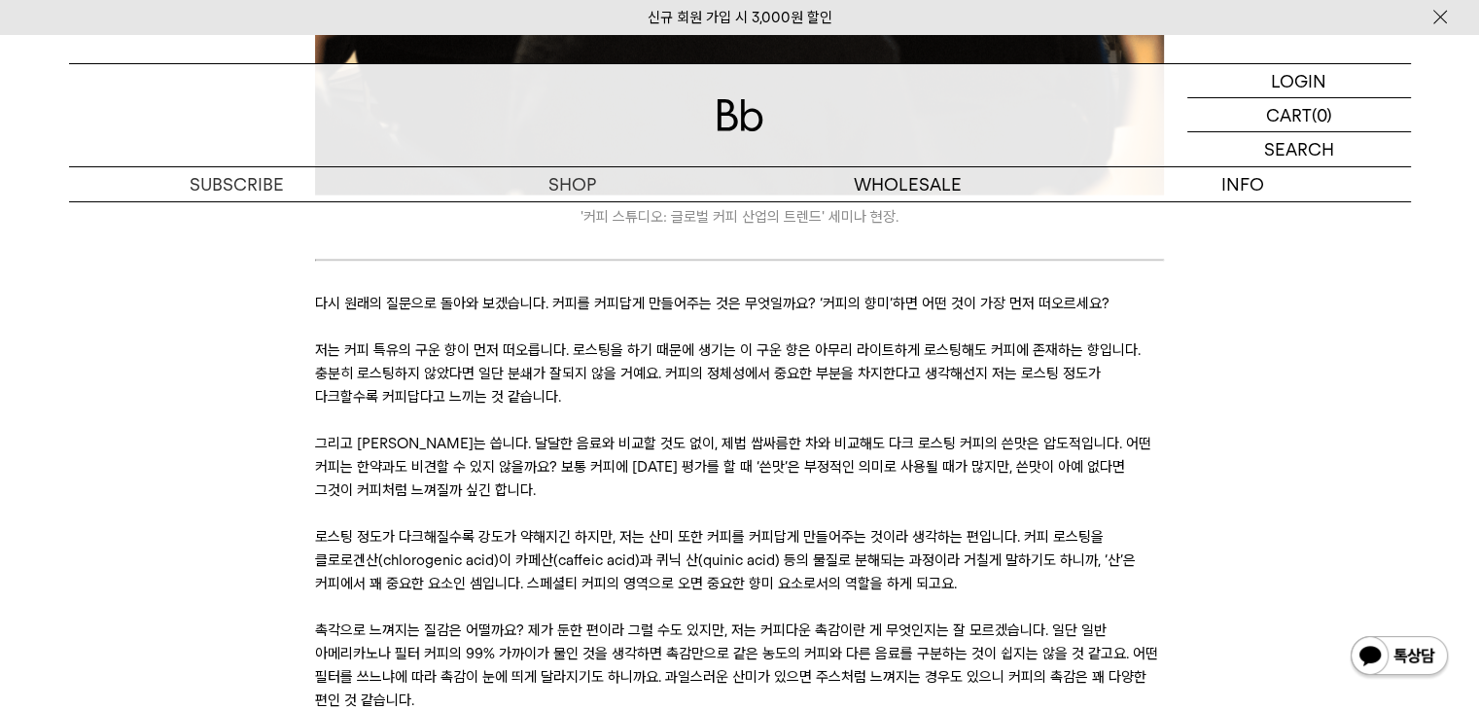
click at [693, 569] on p "로스팅 정도가 다크해질수록 강도가 약해지긴 하지만, 저는 산미 또한 커피를 커피답게 만들어주는 것이라 생각하는 편입니다. 커피 로스팅을 클로로…" at bounding box center [739, 560] width 849 height 70
drag, startPoint x: 653, startPoint y: 515, endPoint x: 1043, endPoint y: 513, distance: 390.0
click at [1043, 525] on p "로스팅 정도가 다크해질수록 강도가 약해지긴 하지만, 저는 산미 또한 커피를 커피답게 만들어주는 것이라 생각하는 편입니다. 커피 로스팅을 클로로…" at bounding box center [739, 560] width 849 height 70
click at [1077, 595] on p at bounding box center [739, 606] width 849 height 23
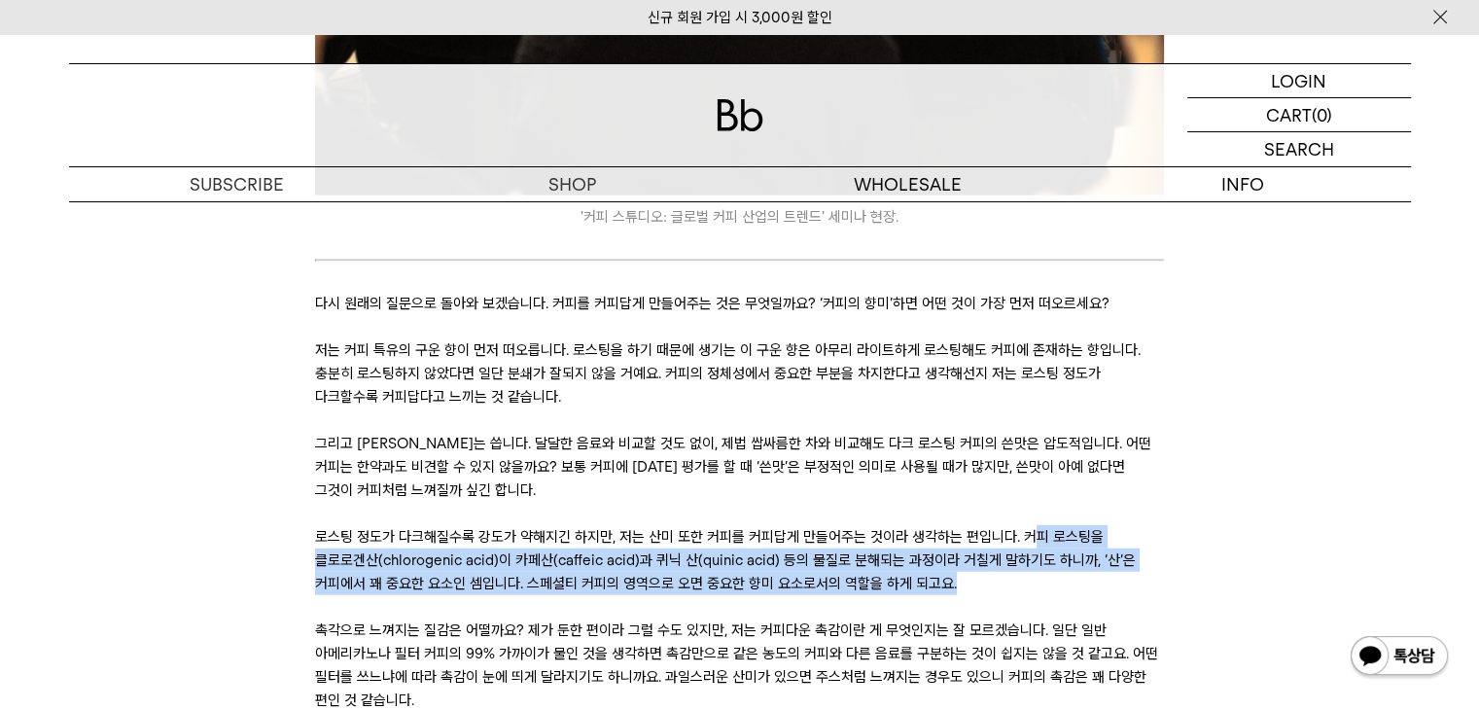
drag, startPoint x: 1027, startPoint y: 512, endPoint x: 1020, endPoint y: 558, distance: 47.2
click at [1020, 558] on p "로스팅 정도가 다크해질수록 강도가 약해지긴 하지만, 저는 산미 또한 커피를 커피답게 만들어주는 것이라 생각하는 편입니다. 커피 로스팅을 클로로…" at bounding box center [739, 560] width 849 height 70
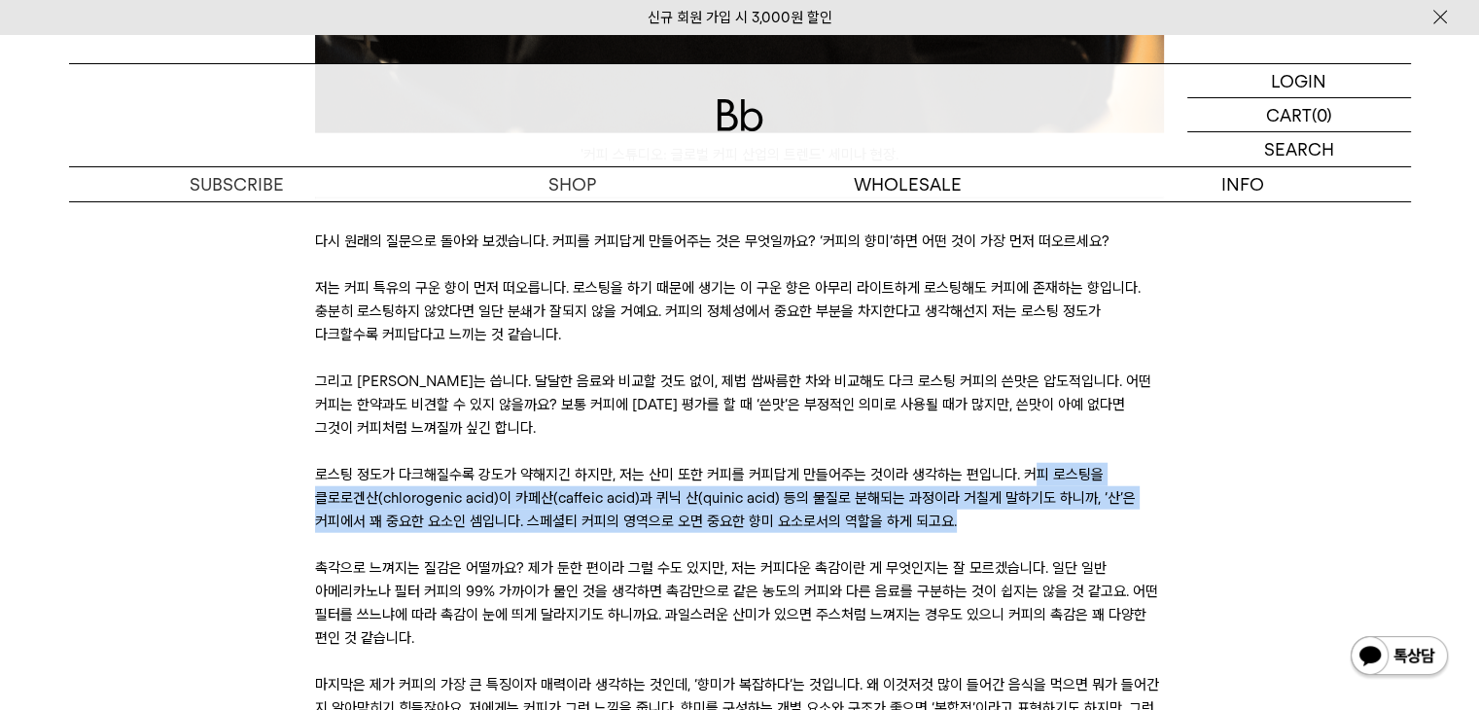
scroll to position [4766, 0]
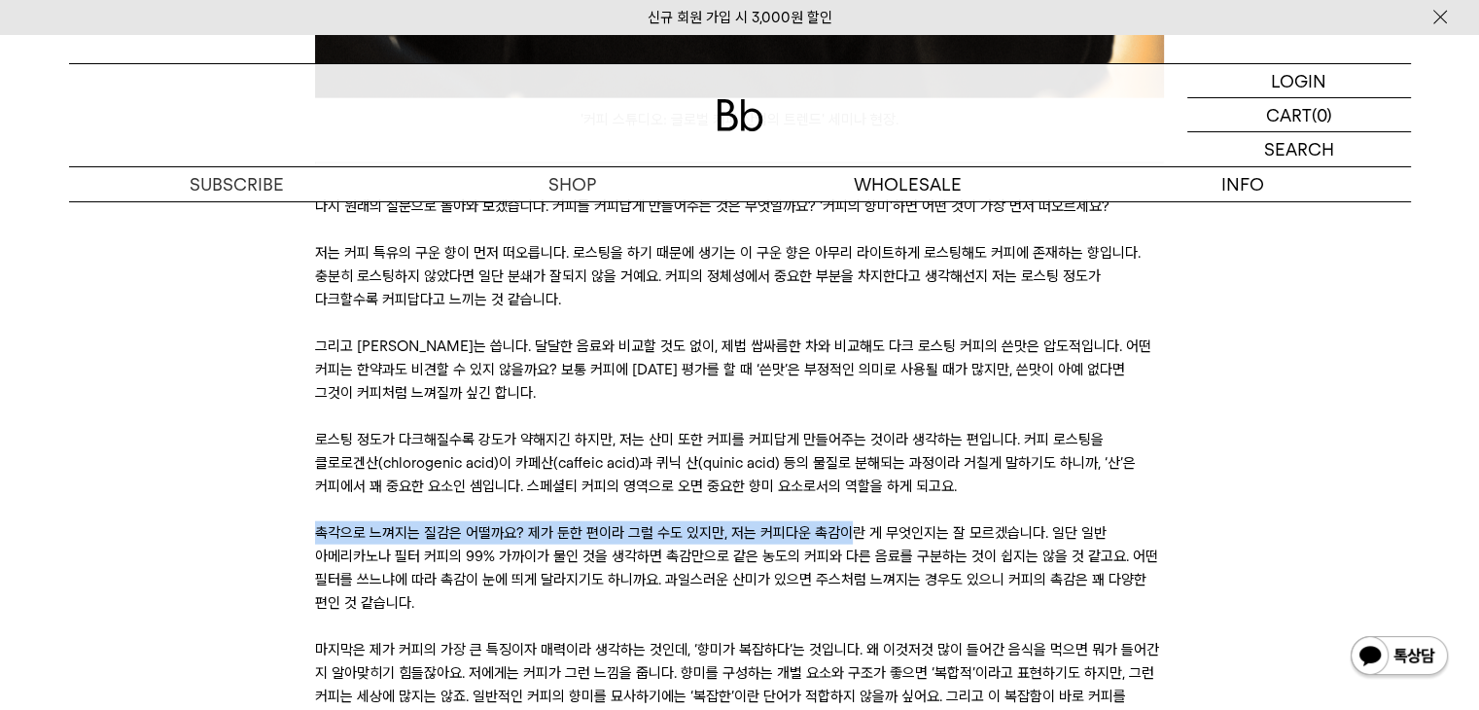
drag, startPoint x: 319, startPoint y: 507, endPoint x: 849, endPoint y: 518, distance: 530.2
click at [849, 521] on p "촉각으로 느껴지는 질감은 어떨까요? 제가 둔한 편이라 그럴 수도 있지만, 저는 커피다운 촉감이란 게 무엇인지는 잘 모르겠습니다. 일단 일반 아…" at bounding box center [739, 567] width 849 height 93
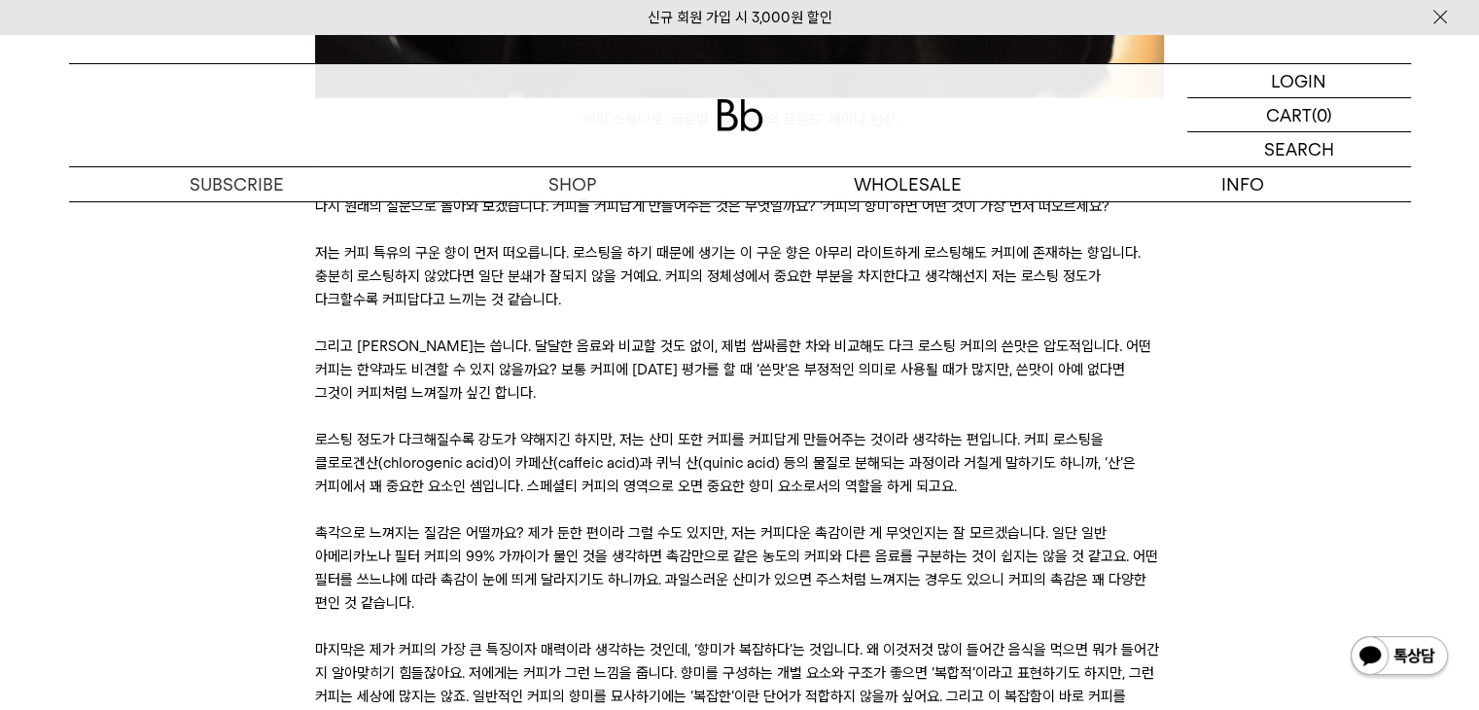
click at [739, 615] on p at bounding box center [739, 626] width 849 height 23
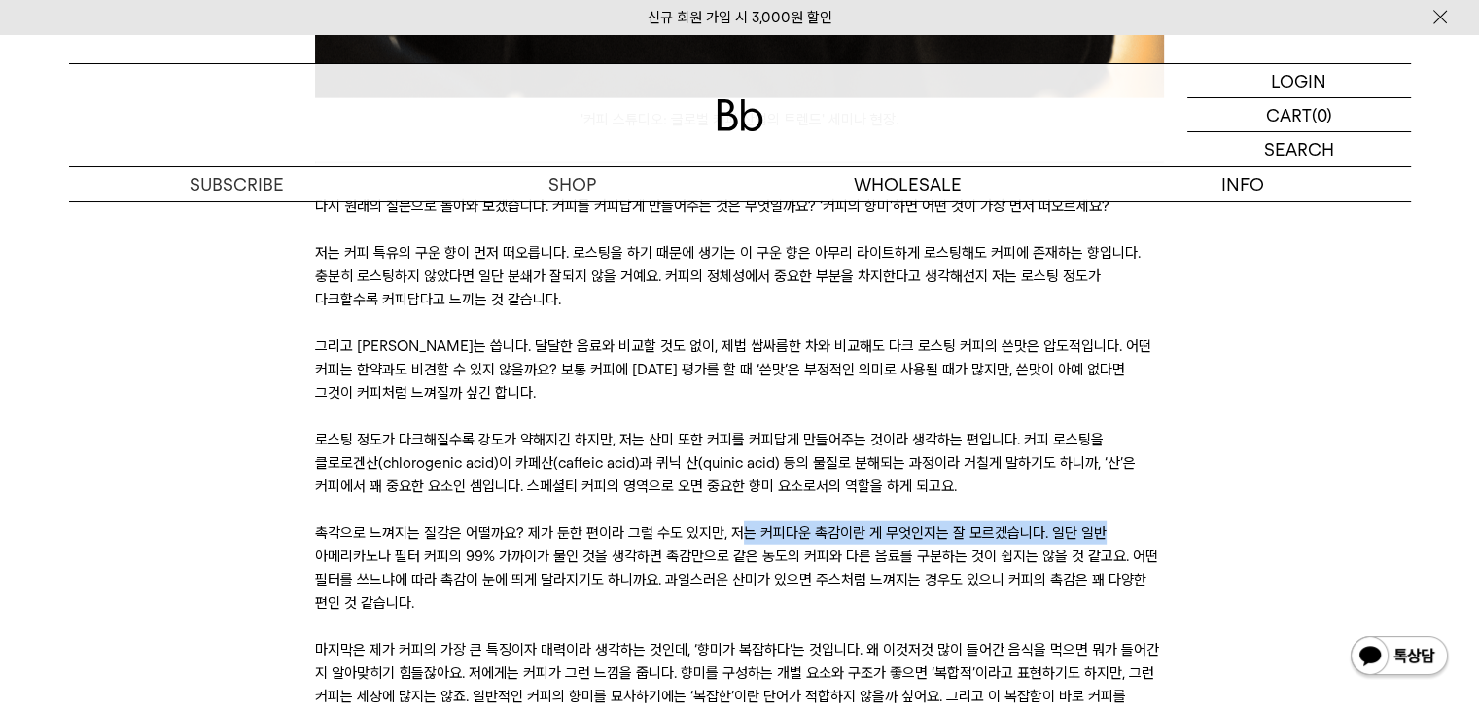
drag, startPoint x: 734, startPoint y: 508, endPoint x: 1139, endPoint y: 506, distance: 404.6
click at [1139, 521] on p "촉각으로 느껴지는 질감은 어떨까요? 제가 둔한 편이라 그럴 수도 있지만, 저는 커피다운 촉감이란 게 무엇인지는 잘 모르겠습니다. 일단 일반 아…" at bounding box center [739, 567] width 849 height 93
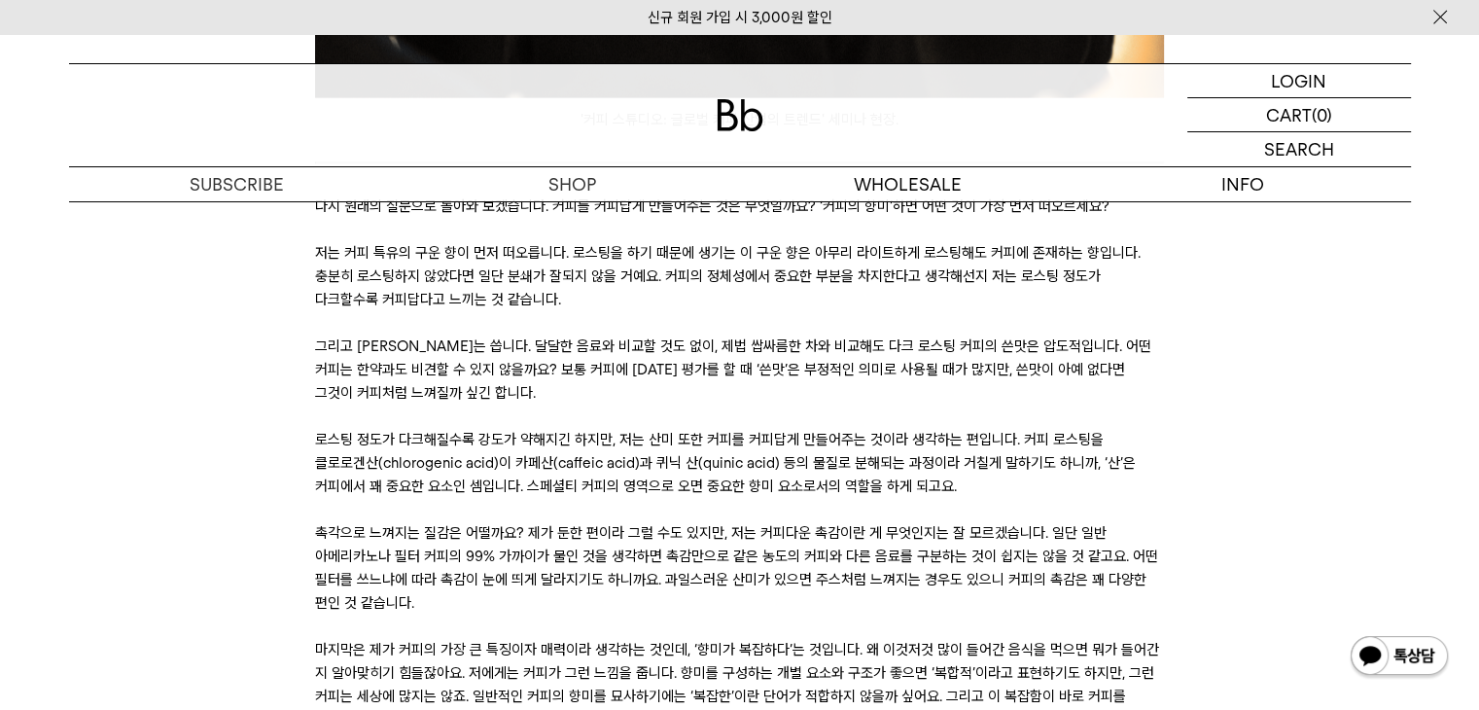
click at [780, 555] on p "촉각으로 느껴지는 질감은 어떨까요? 제가 둔한 편이라 그럴 수도 있지만, 저는 커피다운 촉감이란 게 무엇인지는 잘 모르겠습니다. 일단 일반 아…" at bounding box center [739, 567] width 849 height 93
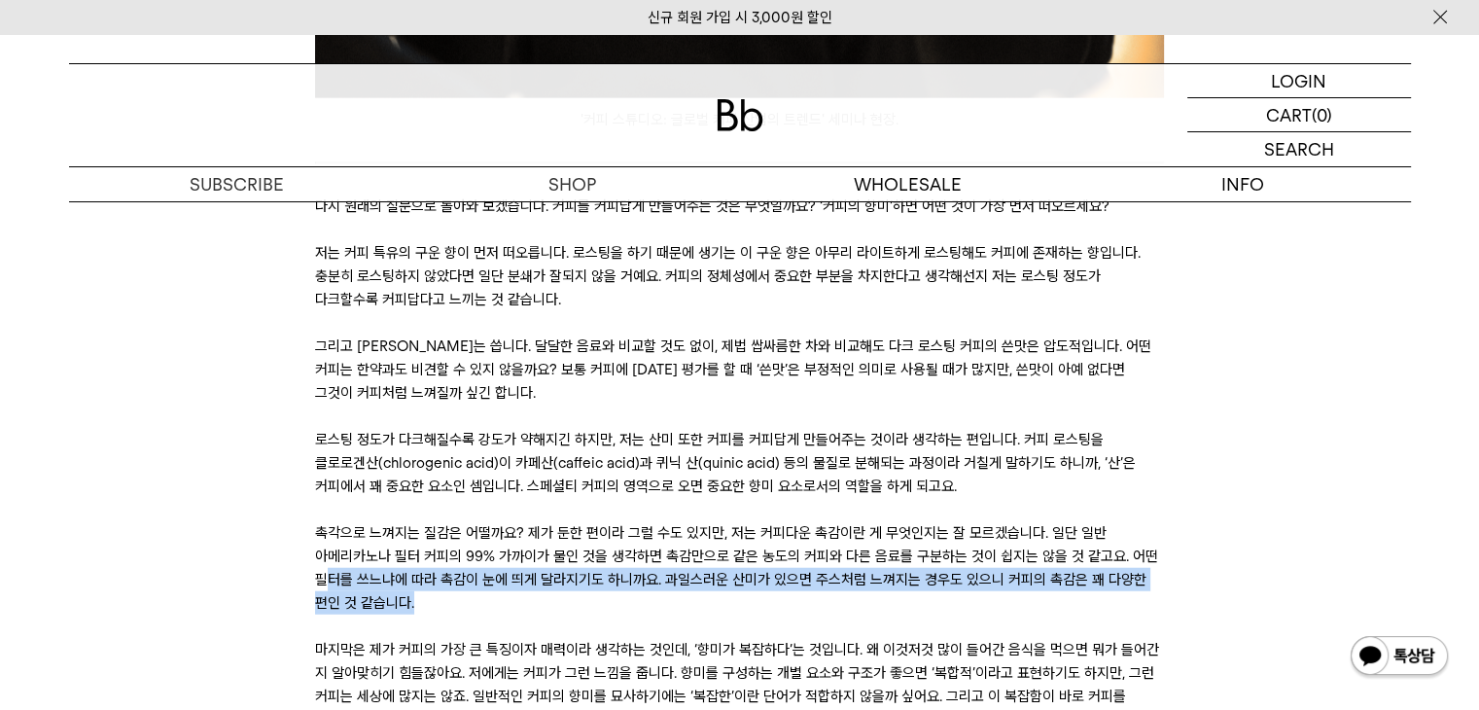
drag, startPoint x: 327, startPoint y: 553, endPoint x: 1167, endPoint y: 572, distance: 840.6
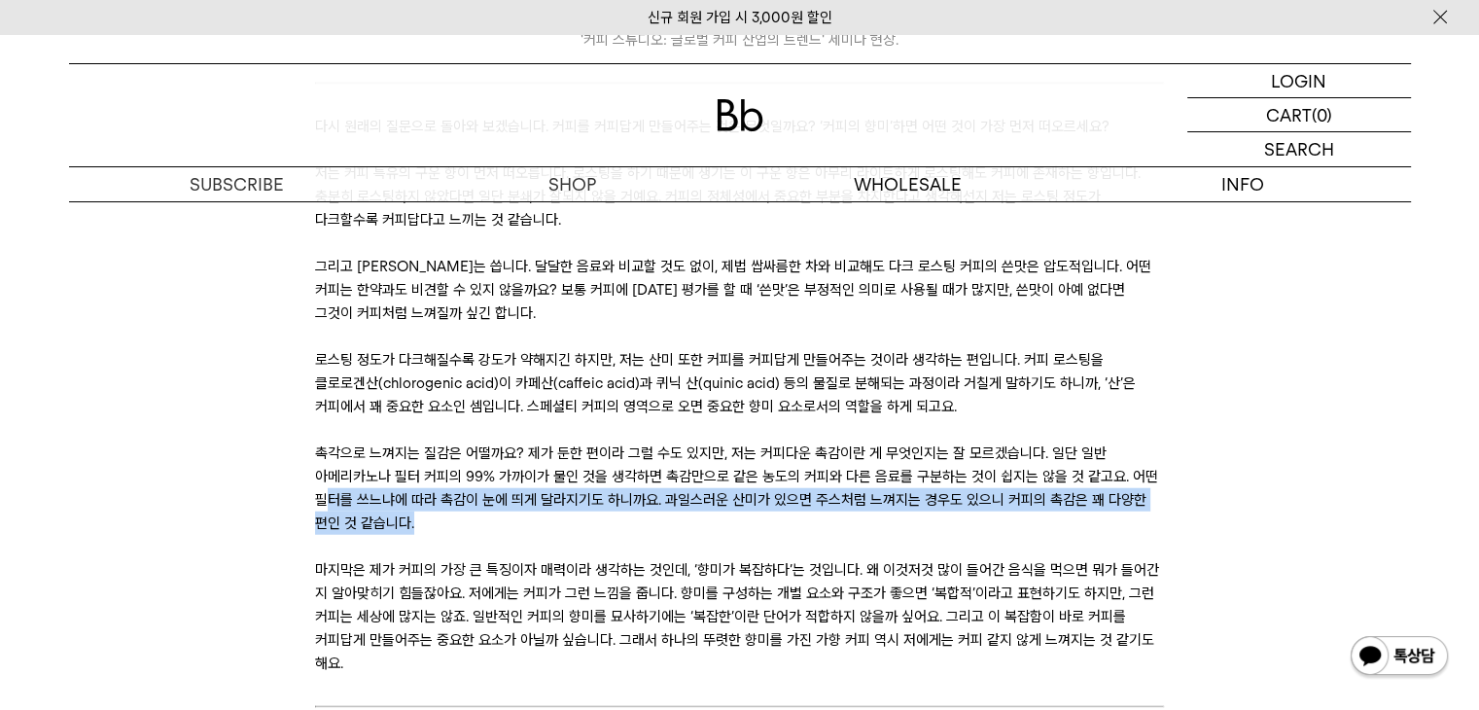
scroll to position [4961, 0]
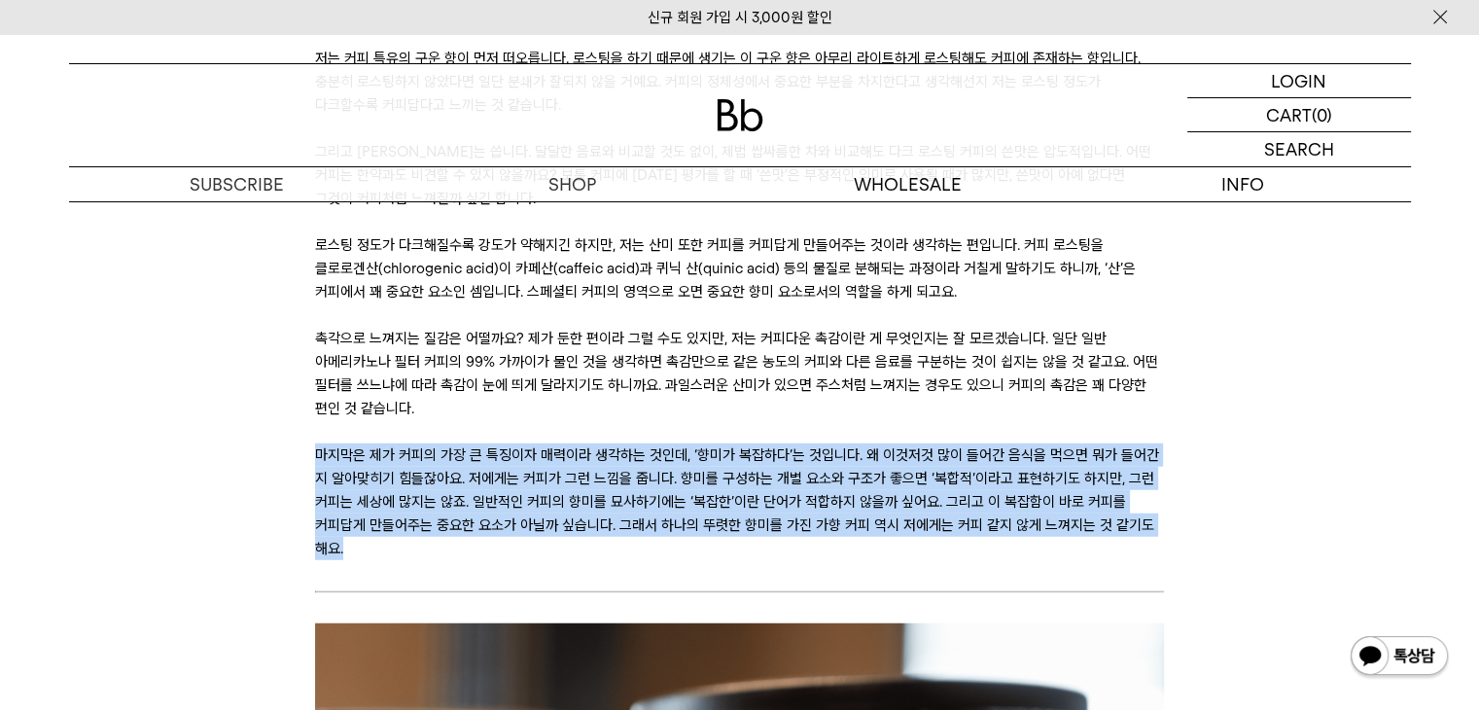
drag, startPoint x: 319, startPoint y: 436, endPoint x: 1144, endPoint y: 523, distance: 829.5
click at [1144, 523] on p "마지막은 제가 커피의 가장 큰 특징이자 매력이라 생각하는 것인데, ‘향미가 복잡하다’는 것입니다. 왜 이것저것 많이 들어간 음식을 먹으면 뭐가…" at bounding box center [739, 502] width 849 height 117
click at [1142, 523] on p "마지막은 제가 커피의 가장 큰 특징이자 매력이라 생각하는 것인데, ‘향미가 복잡하다’는 것입니다. 왜 이것저것 많이 들어간 음식을 먹으면 뭐가…" at bounding box center [739, 502] width 849 height 117
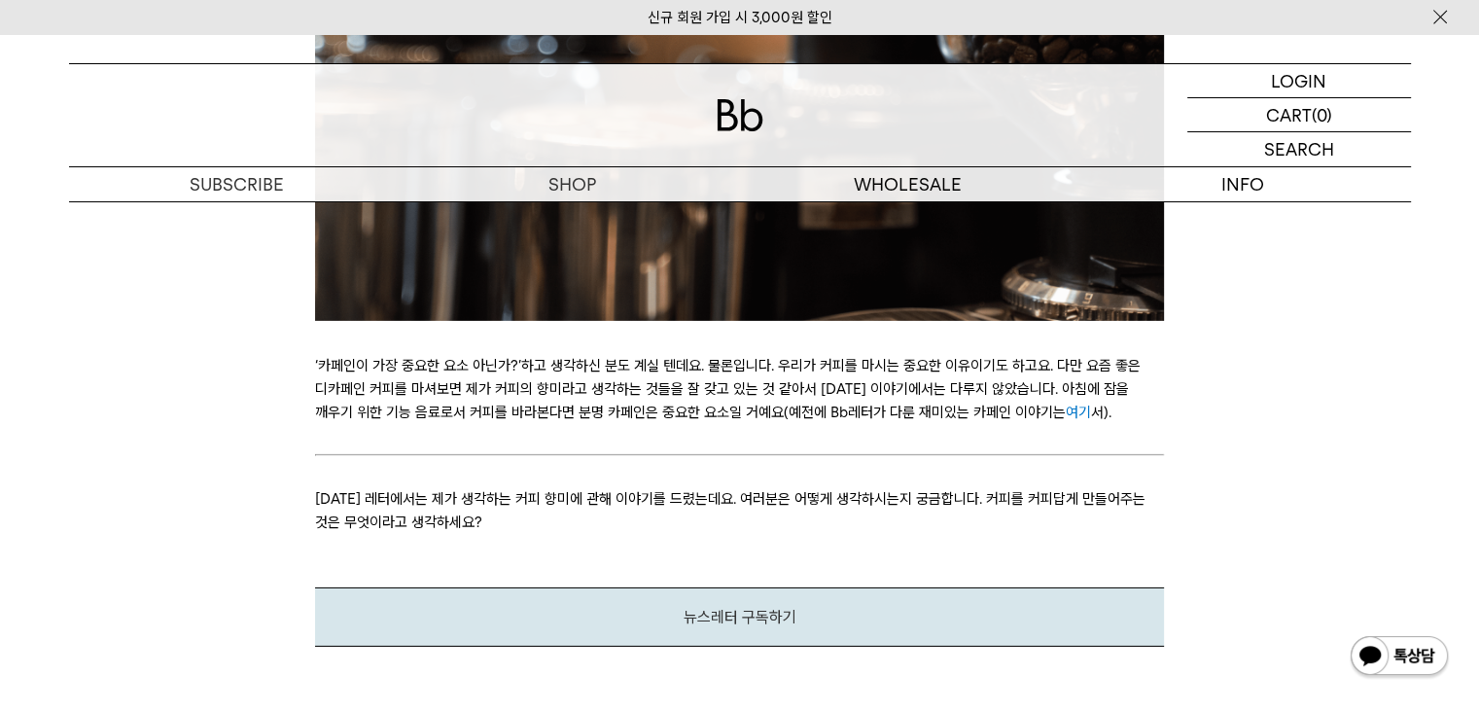
scroll to position [6128, 0]
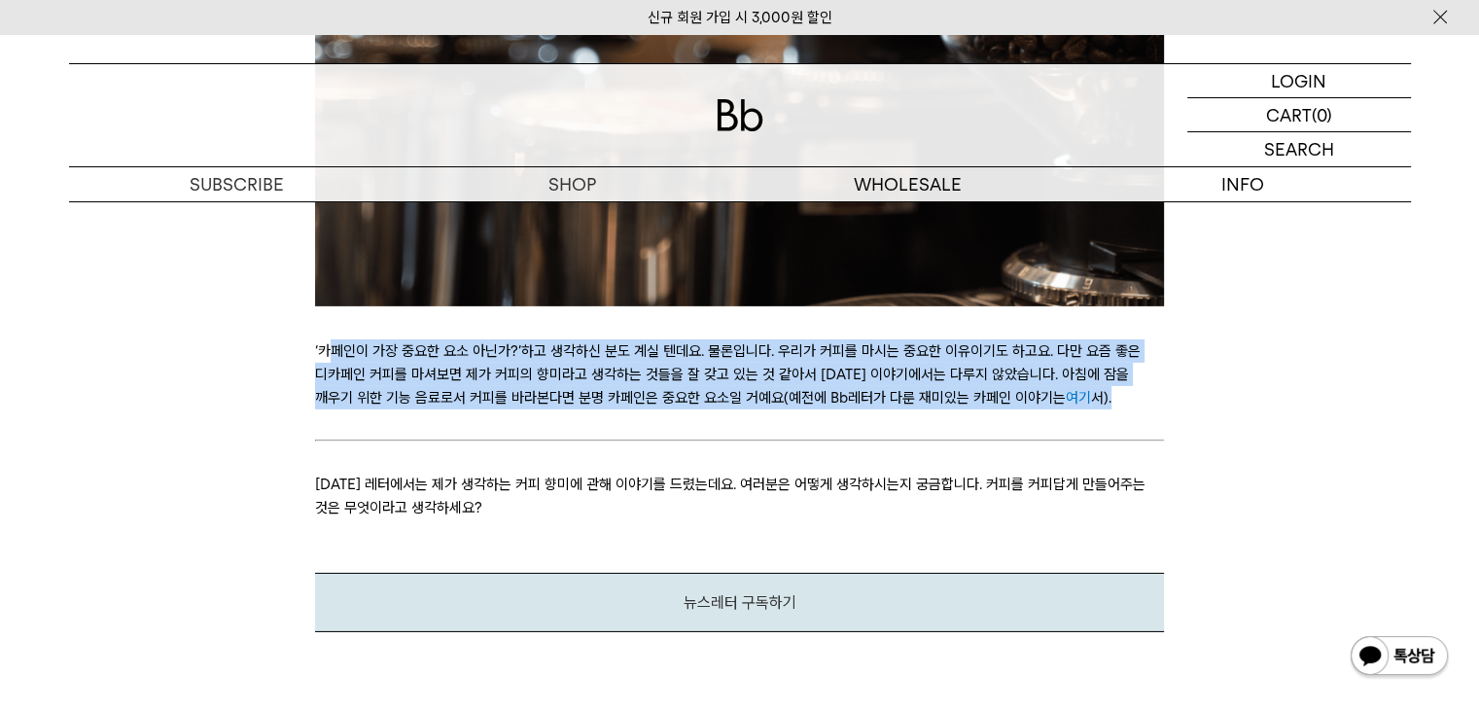
drag, startPoint x: 324, startPoint y: 327, endPoint x: 1097, endPoint y: 382, distance: 775.3
click at [1097, 382] on p "‘카페인이 가장 중요한 요소 아닌가?’하고 생각하신 분도 계실 텐데요. 물론입니다. 우리가 커피를 마시는 중요한 이유이기도 하고요. 다만 요즘…" at bounding box center [739, 374] width 849 height 70
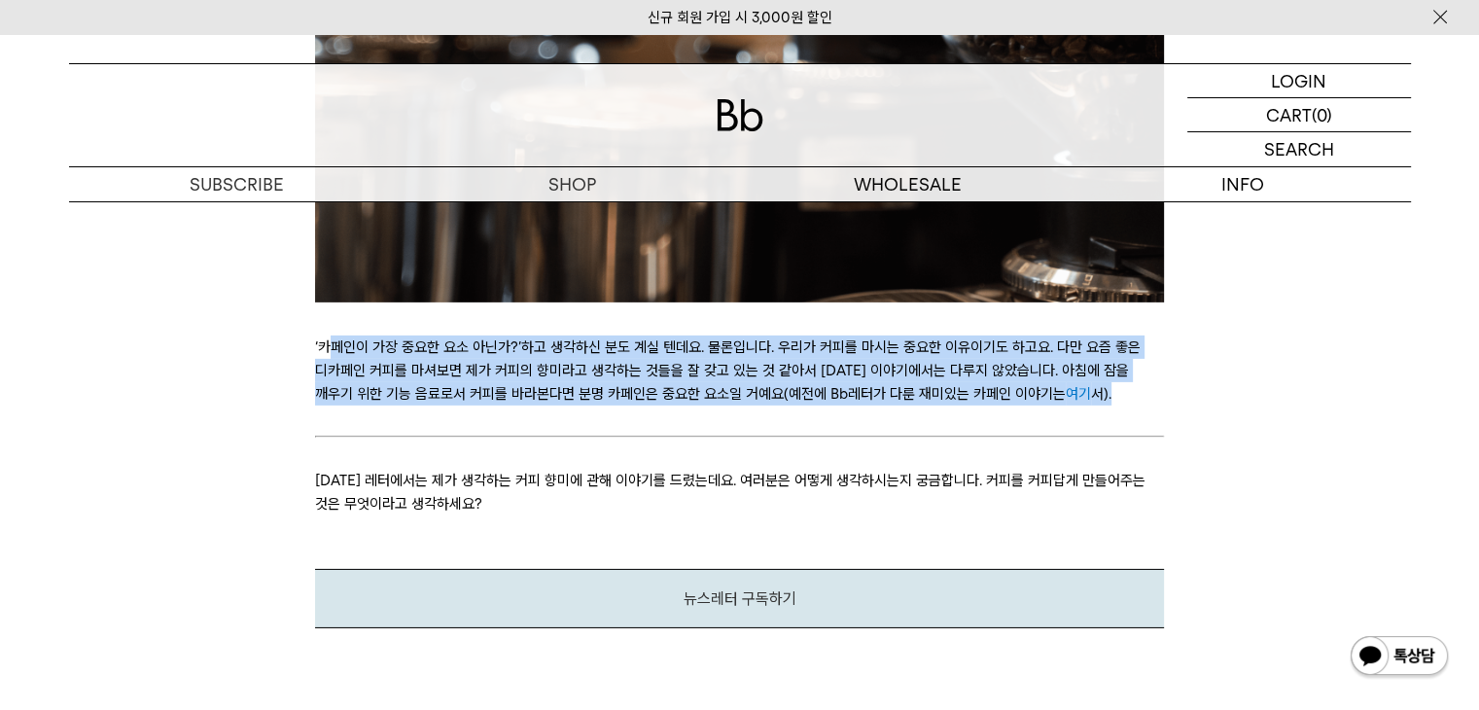
scroll to position [6031, 0]
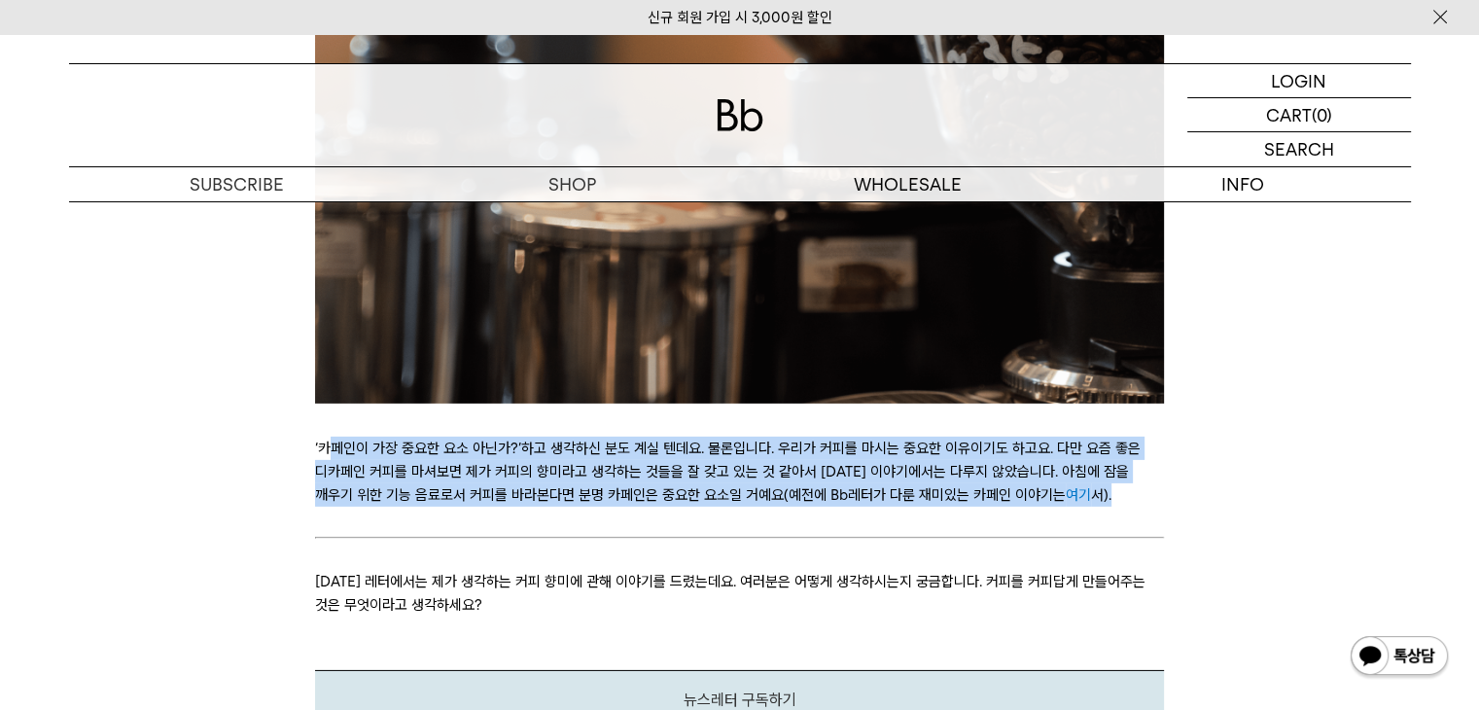
drag, startPoint x: 335, startPoint y: 417, endPoint x: 1145, endPoint y: 468, distance: 811.8
click at [1145, 468] on p "‘카페인이 가장 중요한 요소 아닌가?’하고 생각하신 분도 계실 텐데요. 물론입니다. 우리가 커피를 마시는 중요한 이유이기도 하고요. 다만 요즘…" at bounding box center [739, 472] width 849 height 70
click at [1144, 474] on p "‘카페인이 가장 중요한 요소 아닌가?’하고 생각하신 분도 계실 텐데요. 물론입니다. 우리가 커피를 마시는 중요한 이유이기도 하고요. 다만 요즘…" at bounding box center [739, 472] width 849 height 70
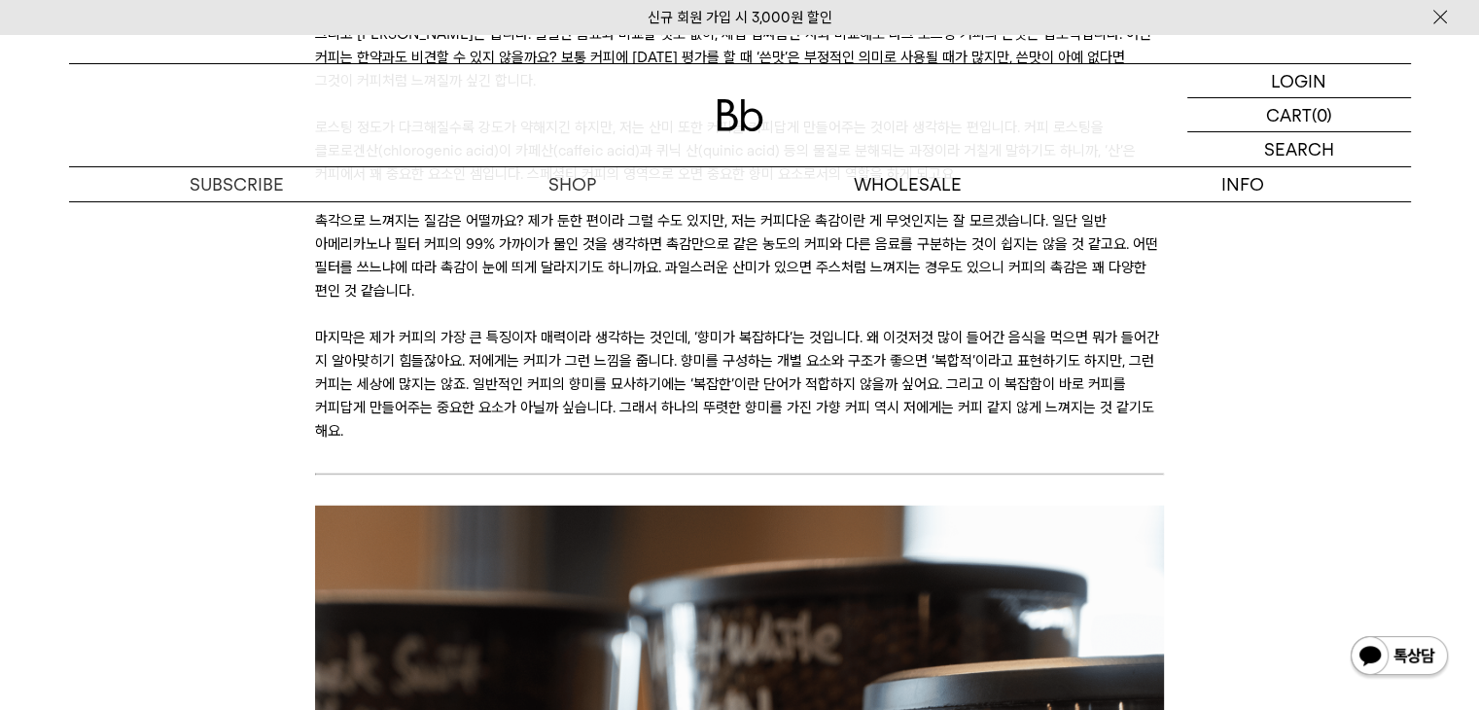
scroll to position [4961, 0]
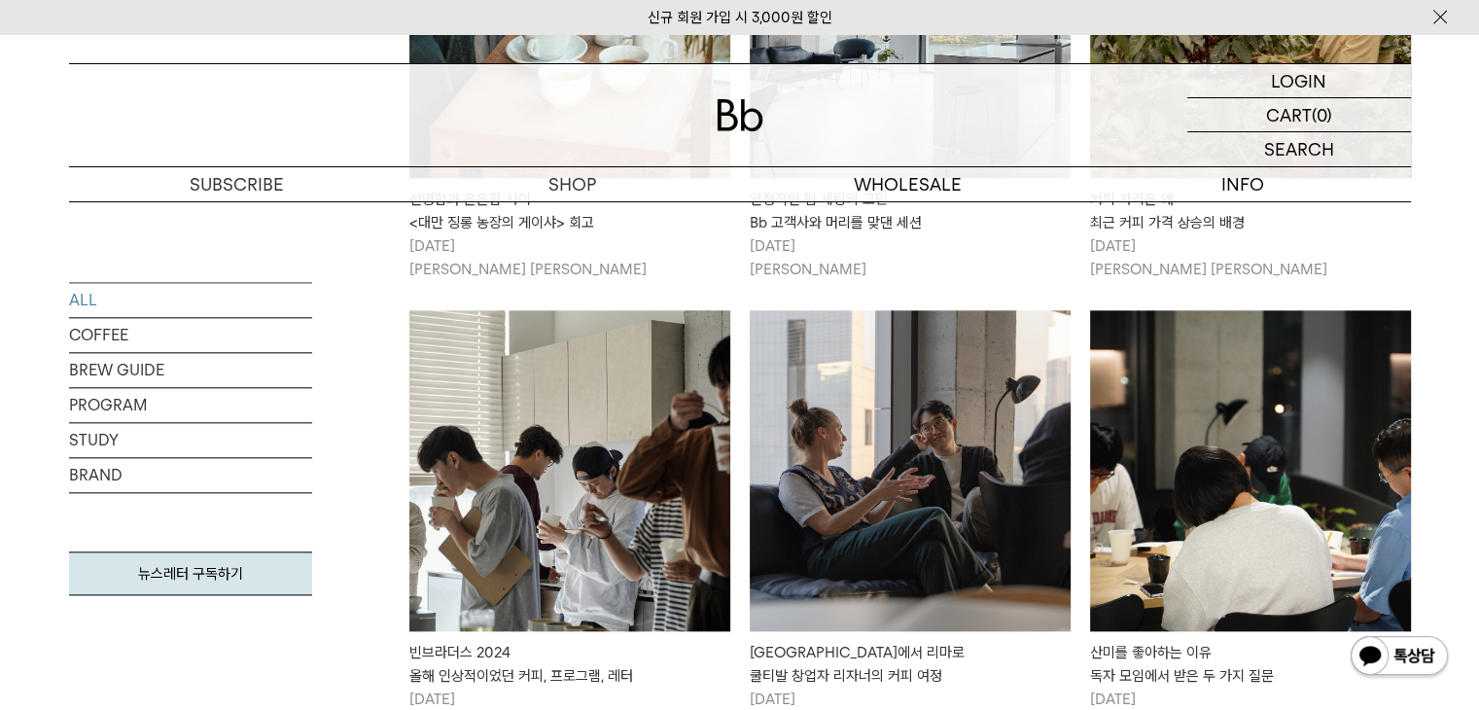
scroll to position [2105, 0]
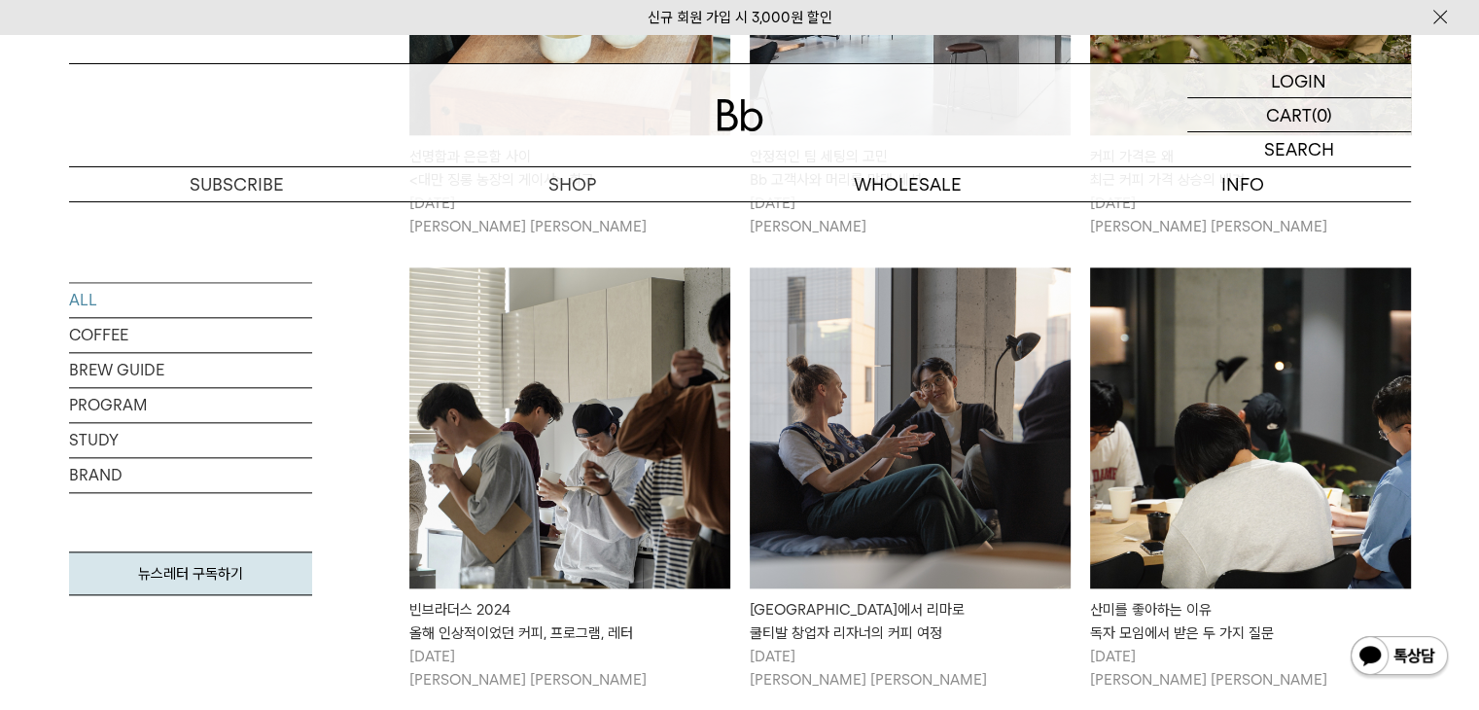
click at [568, 409] on img at bounding box center [569, 427] width 321 height 321
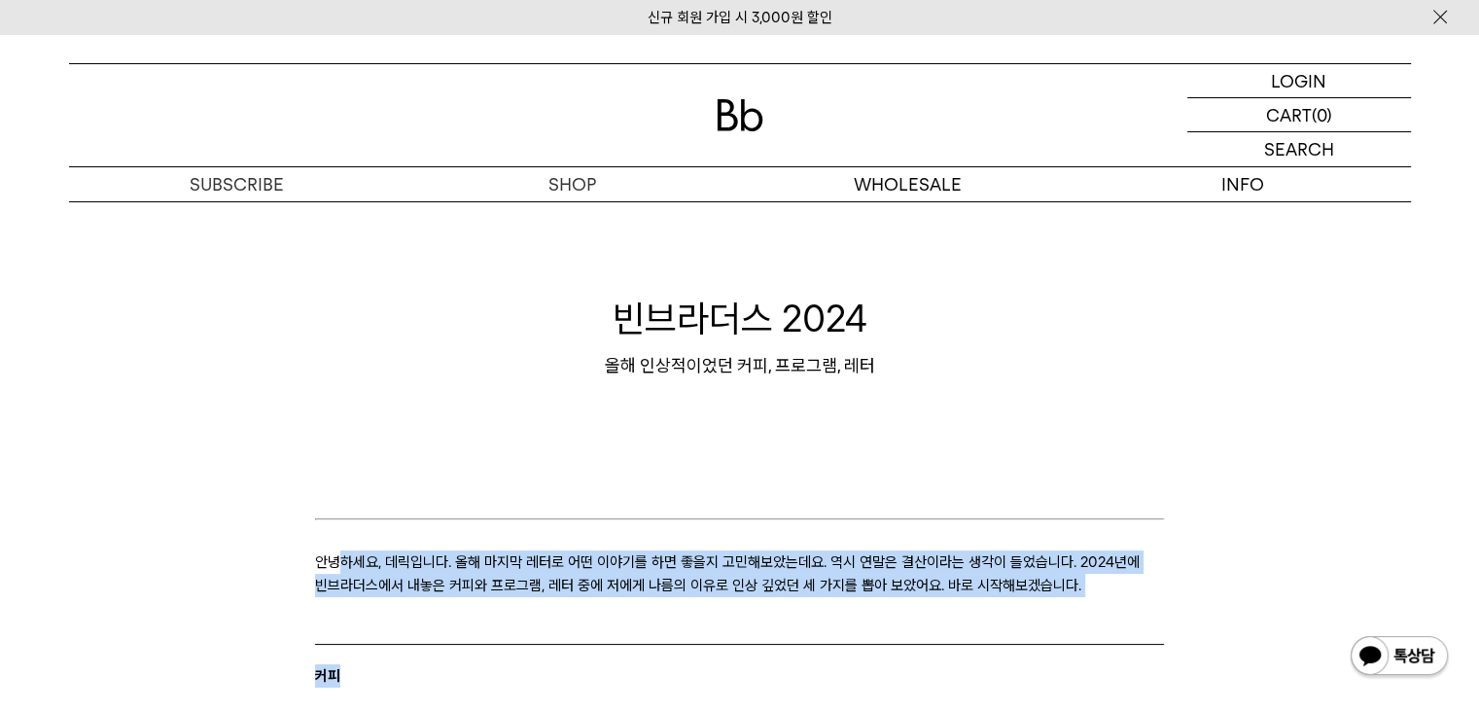
drag, startPoint x: 338, startPoint y: 567, endPoint x: 1141, endPoint y: 601, distance: 803.2
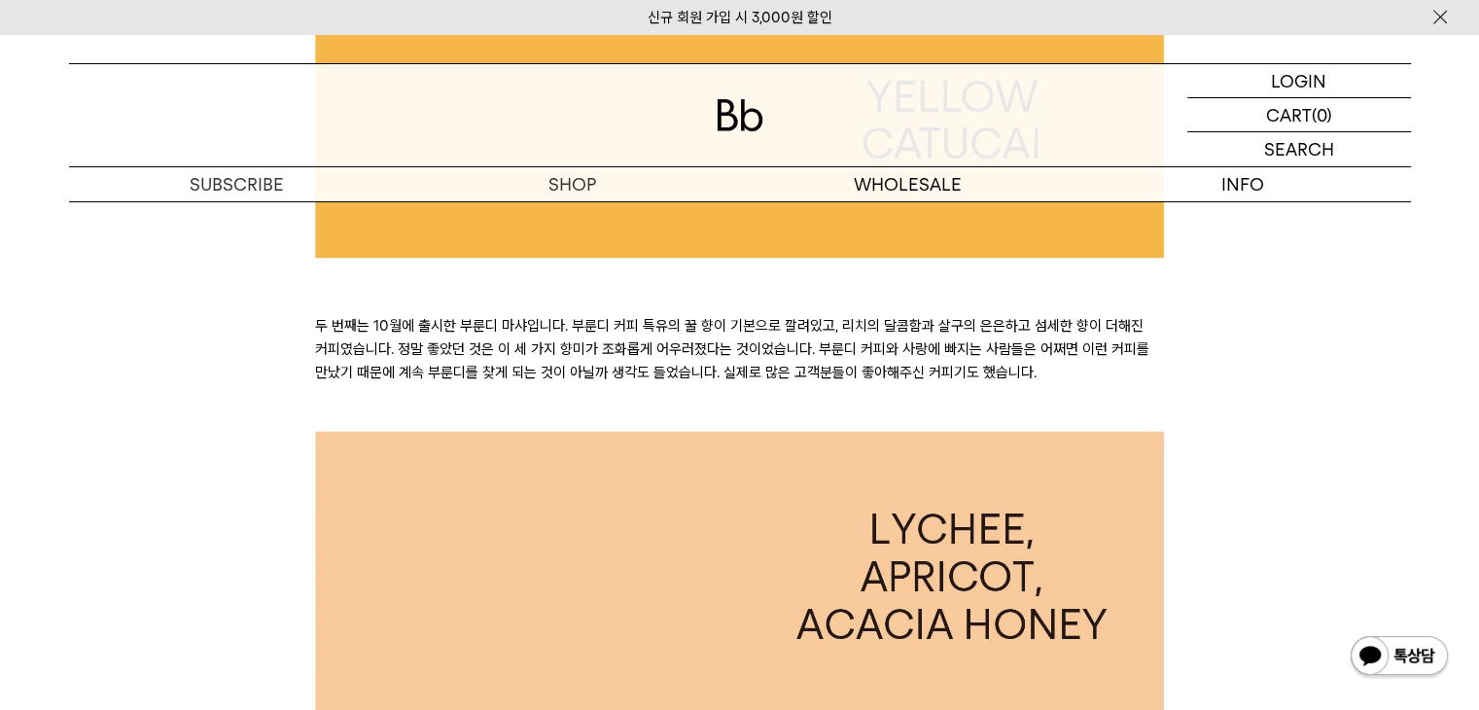
scroll to position [1362, 0]
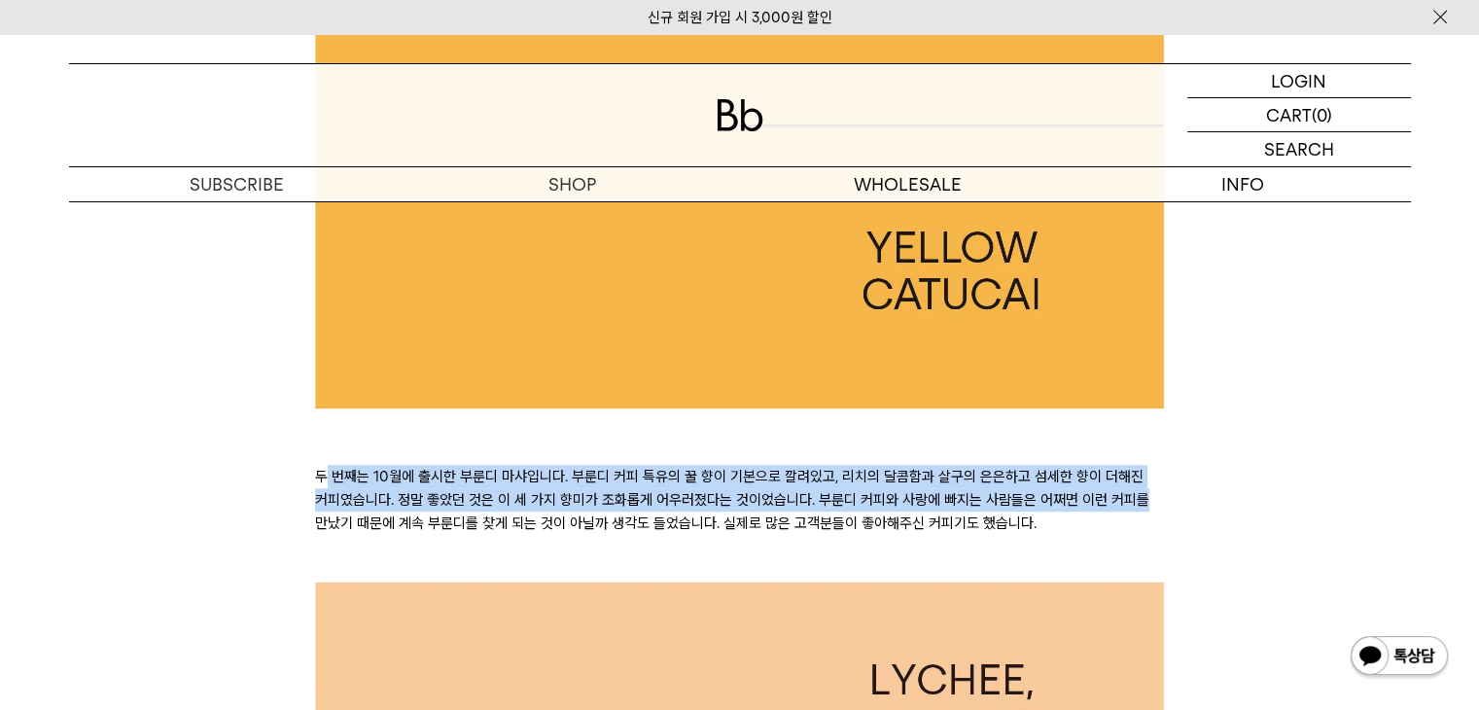
drag, startPoint x: 326, startPoint y: 469, endPoint x: 1145, endPoint y: 539, distance: 822.0
click at [1150, 534] on p "두 번째는 10월에 출시한 부룬디 마샤입니다. 부룬디 커피 특유의 꿀 향이 기본으로 깔려있고, 리치의 달콤함과 살구의 은은하고 섬세한 향이 더…" at bounding box center [739, 500] width 849 height 70
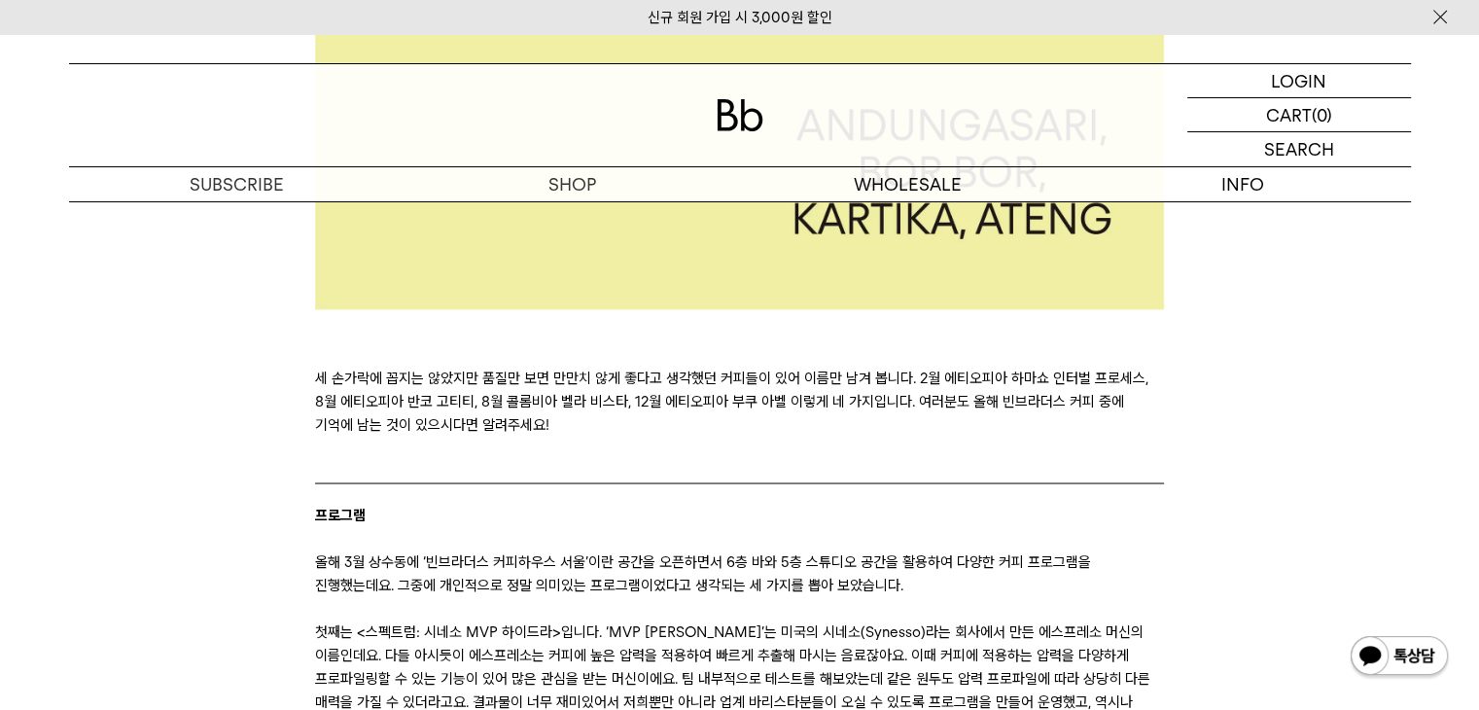
scroll to position [3599, 0]
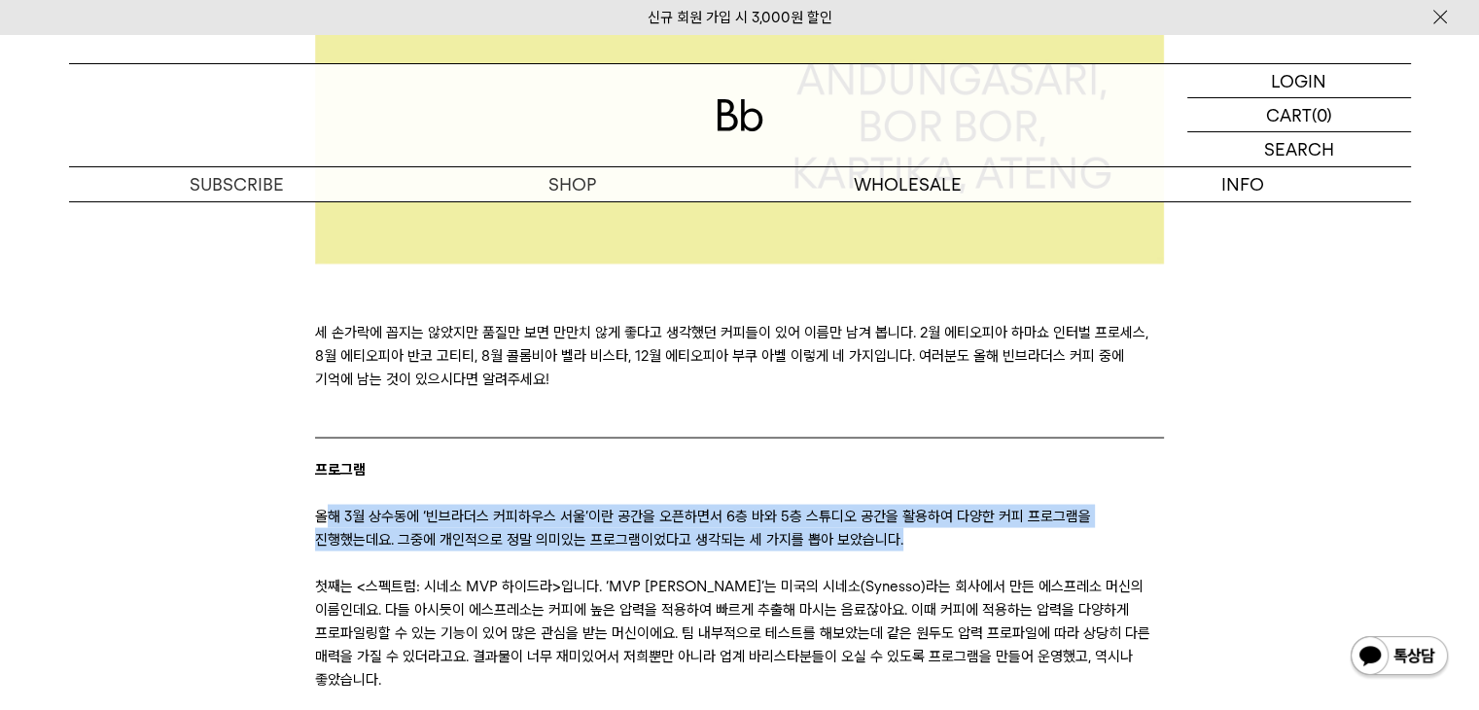
drag, startPoint x: 322, startPoint y: 486, endPoint x: 876, endPoint y: 515, distance: 555.1
click at [876, 515] on p "올해 3월 상수동에 ‘빈브라더스 커피하우스 서울’이란 공간을 오픈하면서 6층 바와 5층 스튜디오 공간을 활용하여 다양한 커피 프로그램을 진행했…" at bounding box center [739, 527] width 849 height 47
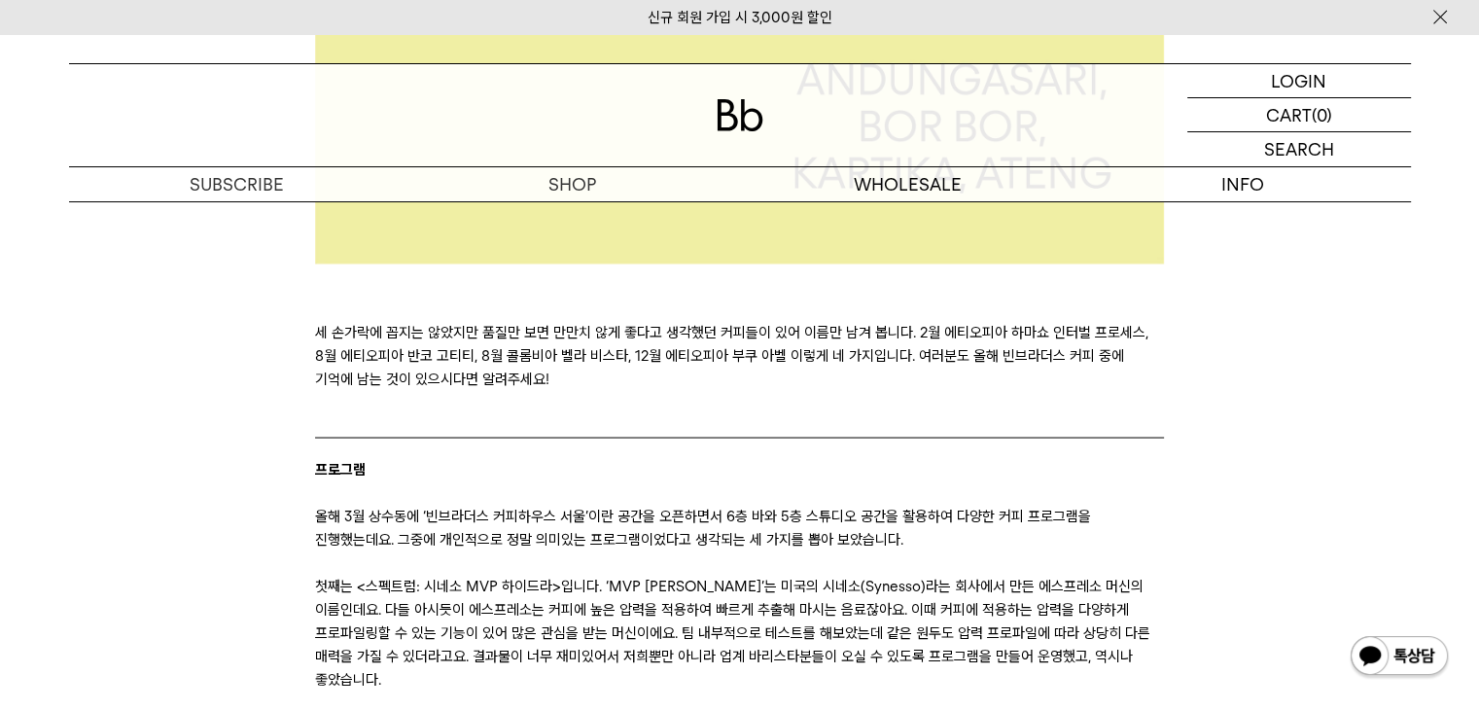
click at [560, 578] on p "첫째는 <스펙트럼: 시네소 MVP 하이드라>입니다. ‘MVP 하이드라’는 미국의 시네소(Synesso)라는 회사에서 만든 에스프레소 머신의 이…" at bounding box center [739, 632] width 849 height 117
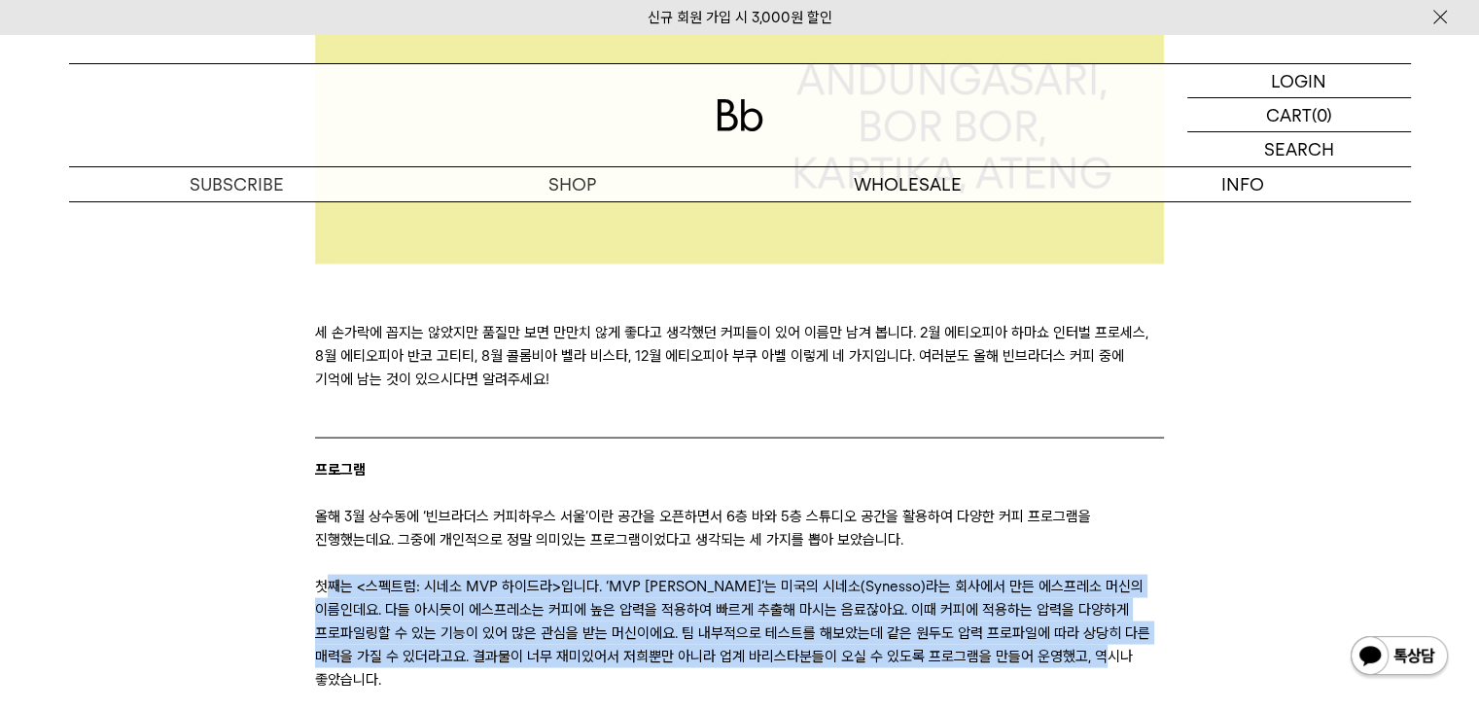
drag, startPoint x: 323, startPoint y: 558, endPoint x: 1159, endPoint y: 623, distance: 839.0
click at [1159, 623] on p "첫째는 <스펙트럼: 시네소 MVP 하이드라>입니다. ‘MVP 하이드라’는 미국의 시네소(Synesso)라는 회사에서 만든 에스프레소 머신의 이…" at bounding box center [739, 632] width 849 height 117
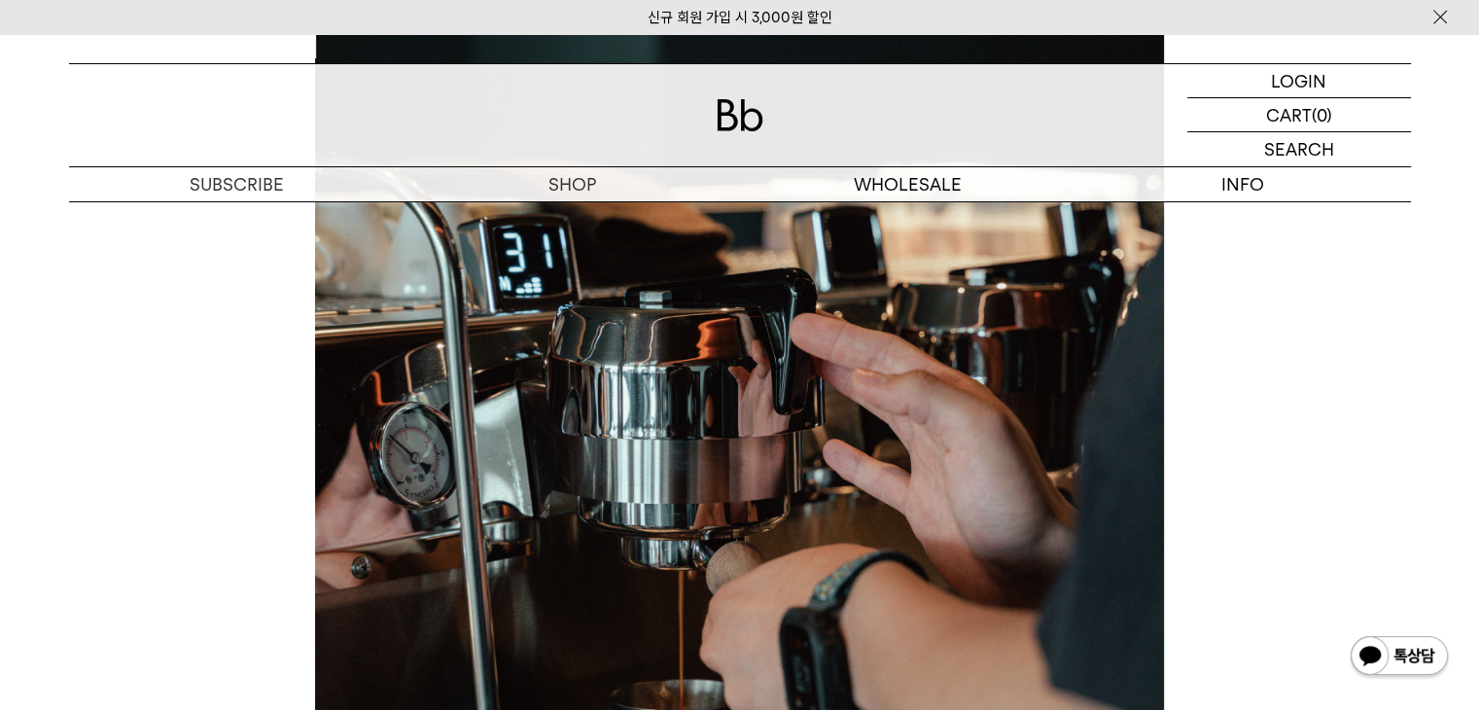
scroll to position [4766, 0]
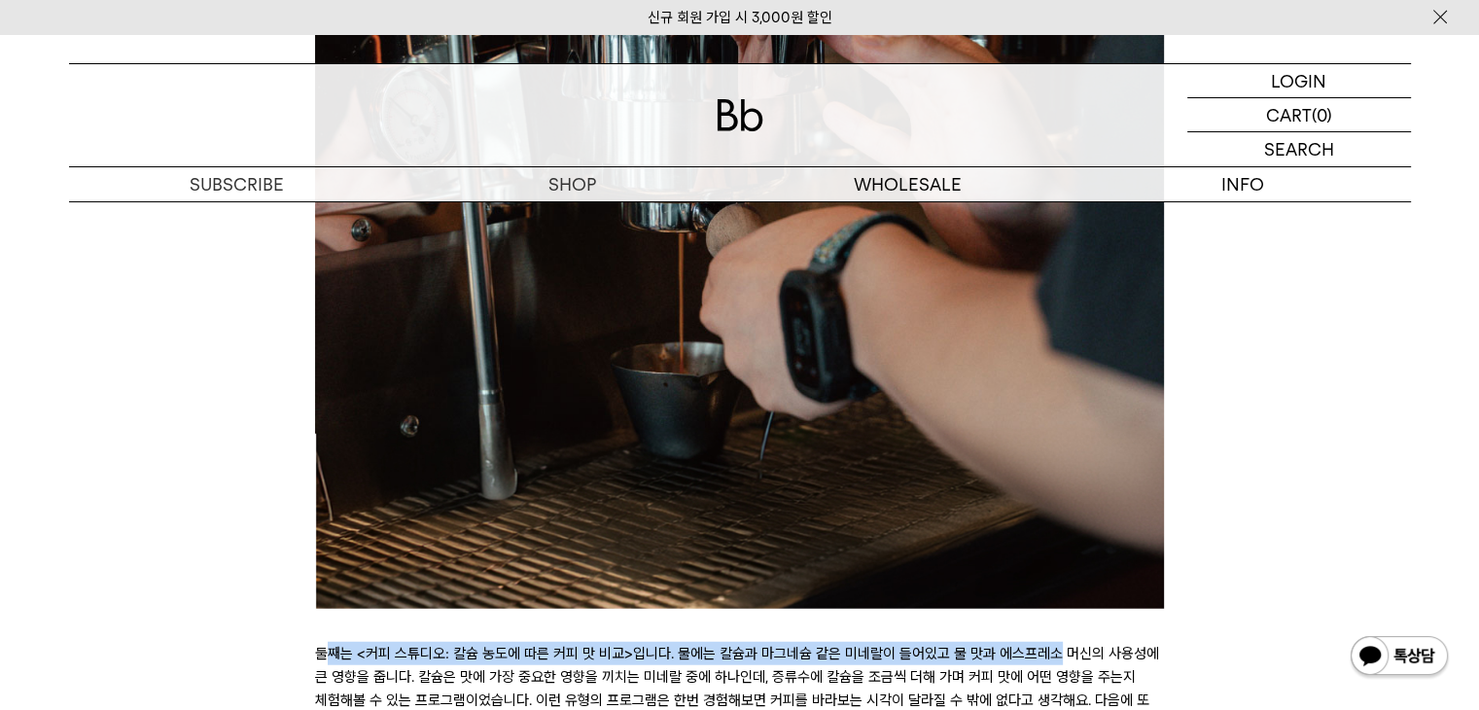
drag, startPoint x: 323, startPoint y: 606, endPoint x: 1048, endPoint y: 614, distance: 724.7
click at [1048, 642] on p "둘째는 <커피 스튜디오: 칼슘 농도에 따른 커피 맛 비교>입니다. 물에는 칼슘과 마그네슘 같은 미네랄이 들어있고 물 맛과 에스프레소 머신의 사…" at bounding box center [739, 688] width 849 height 93
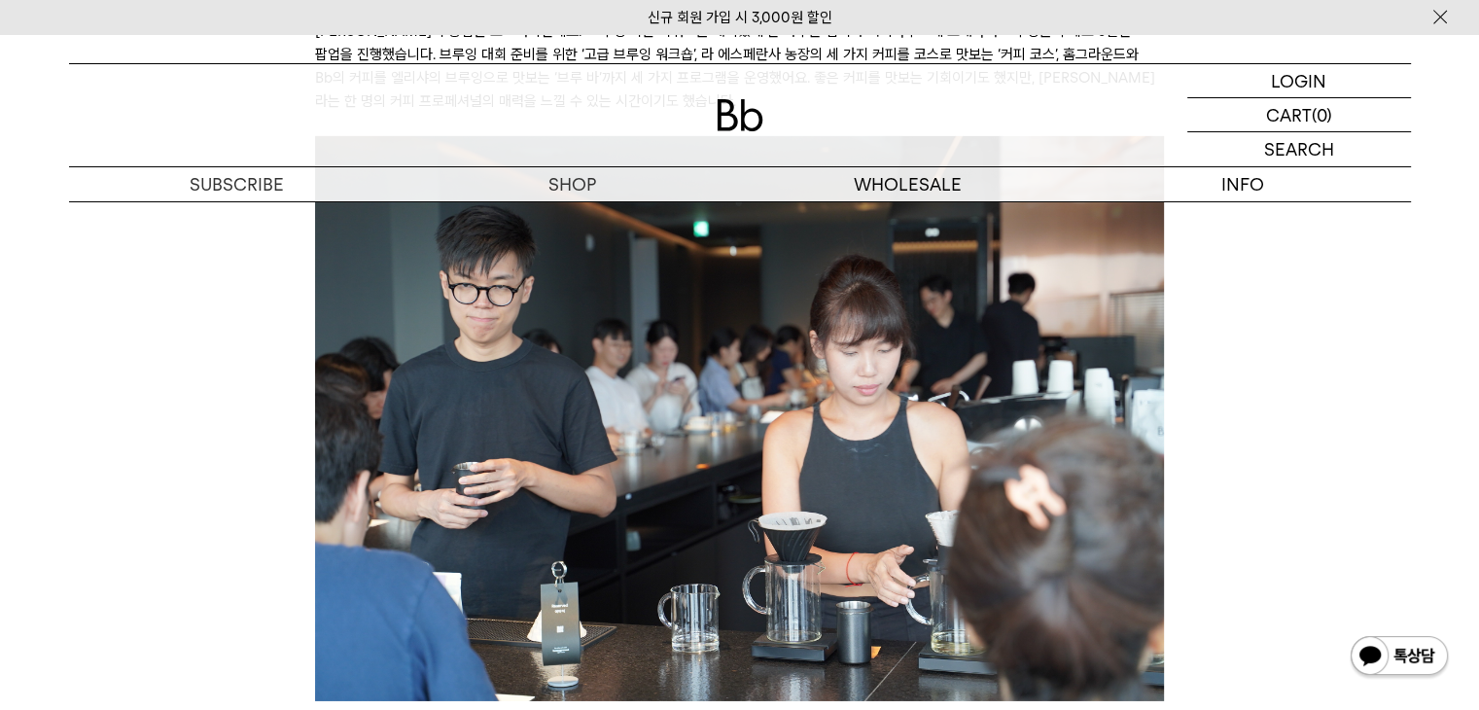
scroll to position [5641, 0]
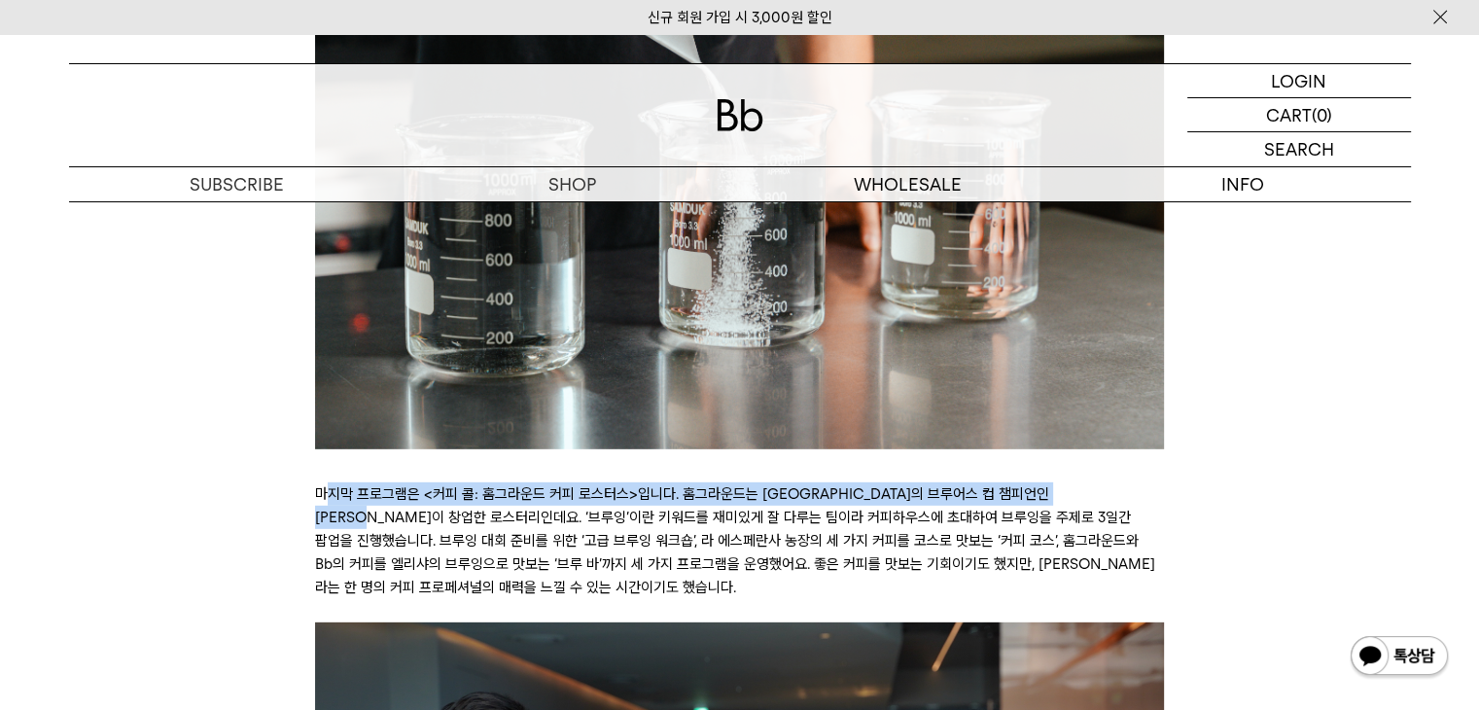
drag, startPoint x: 330, startPoint y: 448, endPoint x: 1148, endPoint y: 450, distance: 818.0
click at [1148, 482] on p "마지막 프로그램은 <커피 콜: 홈그라운드 커피 로스터스>입니다. 홈그라운드는 싱가포르의 브루어스 컵 챔피언인 엘리샤 탄이 창업한 로스터리인데요…" at bounding box center [739, 540] width 849 height 117
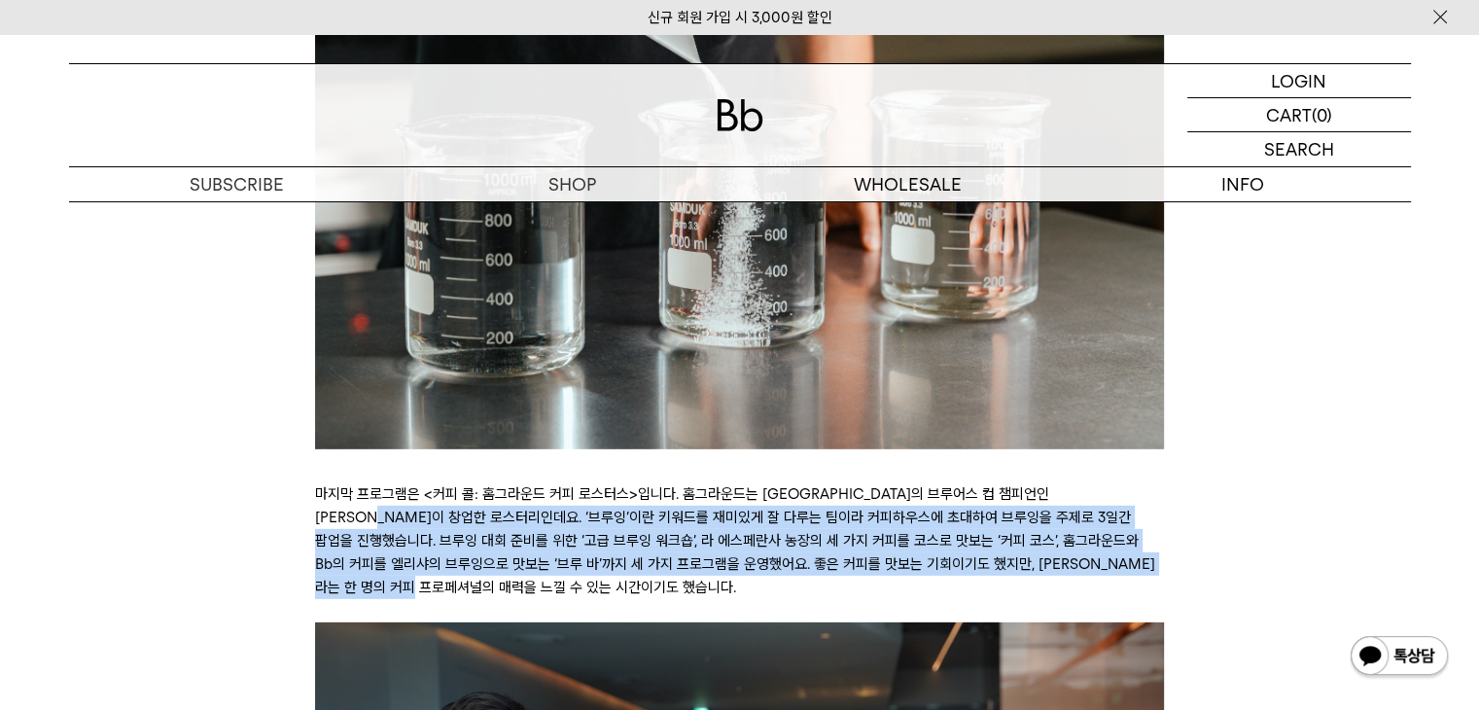
drag, startPoint x: 308, startPoint y: 472, endPoint x: 1171, endPoint y: 517, distance: 864.0
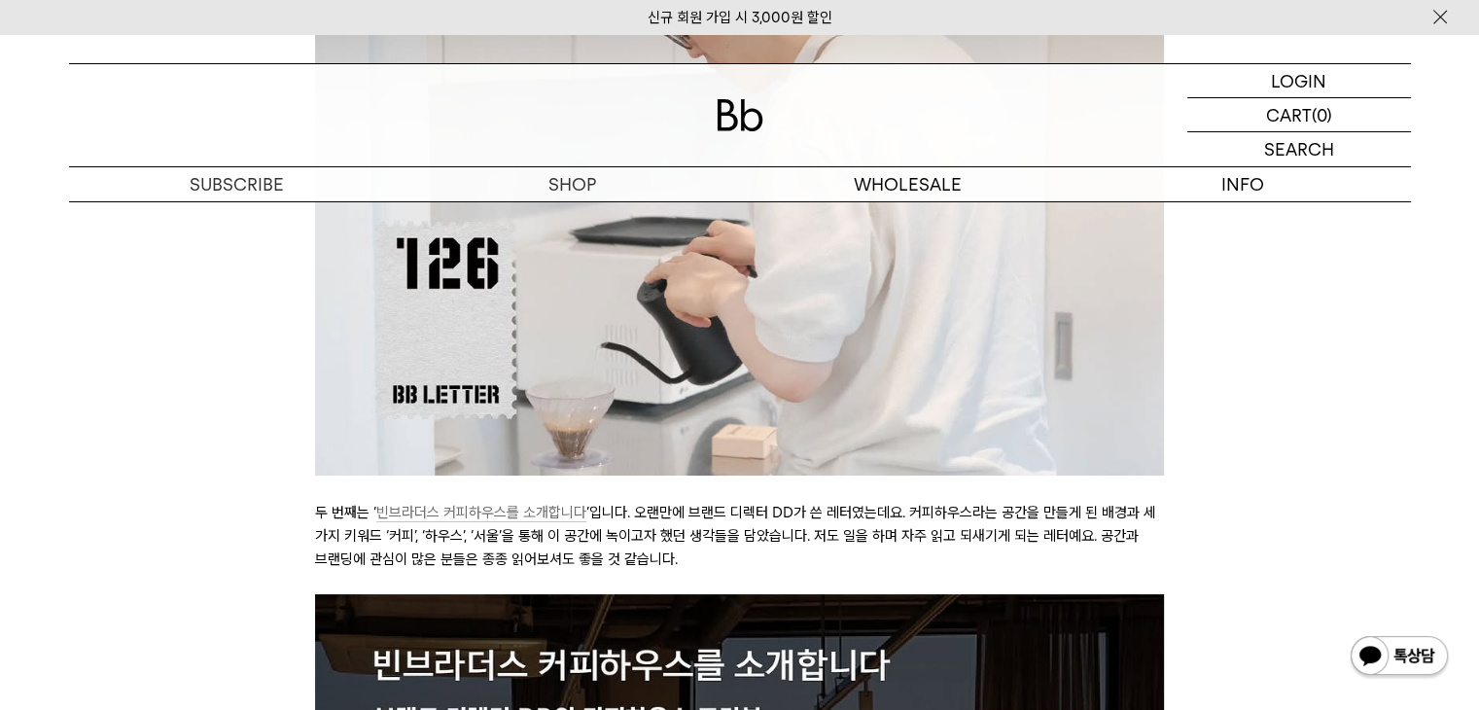
scroll to position [7587, 0]
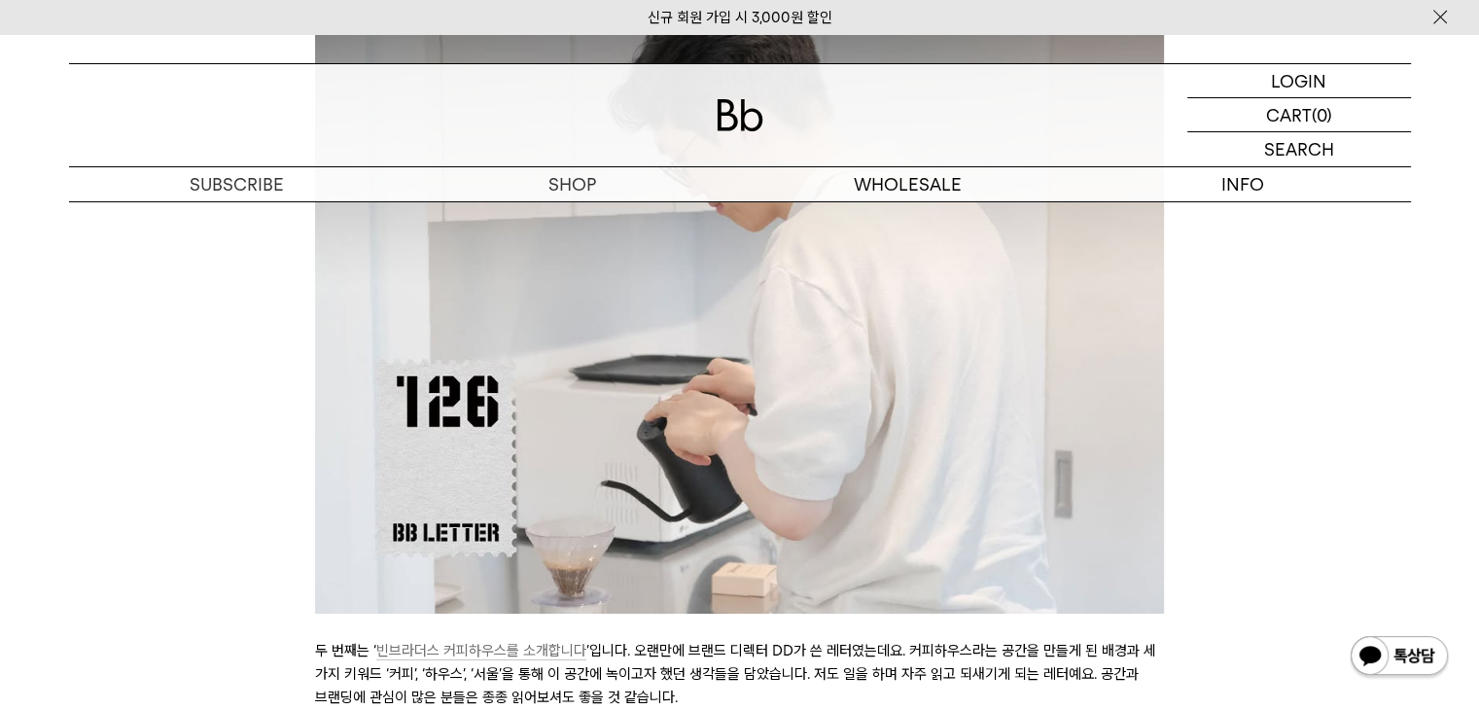
click at [529, 366] on img at bounding box center [739, 189] width 849 height 849
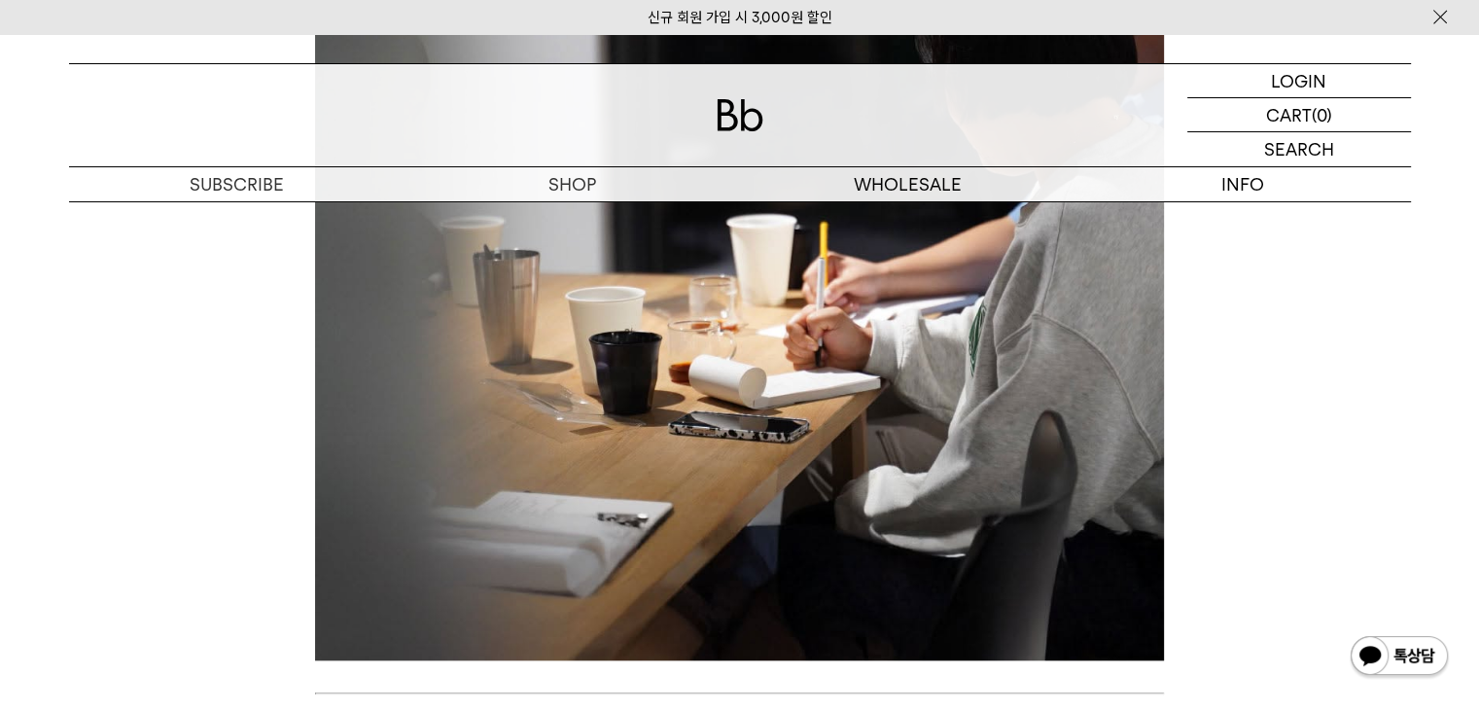
scroll to position [9727, 0]
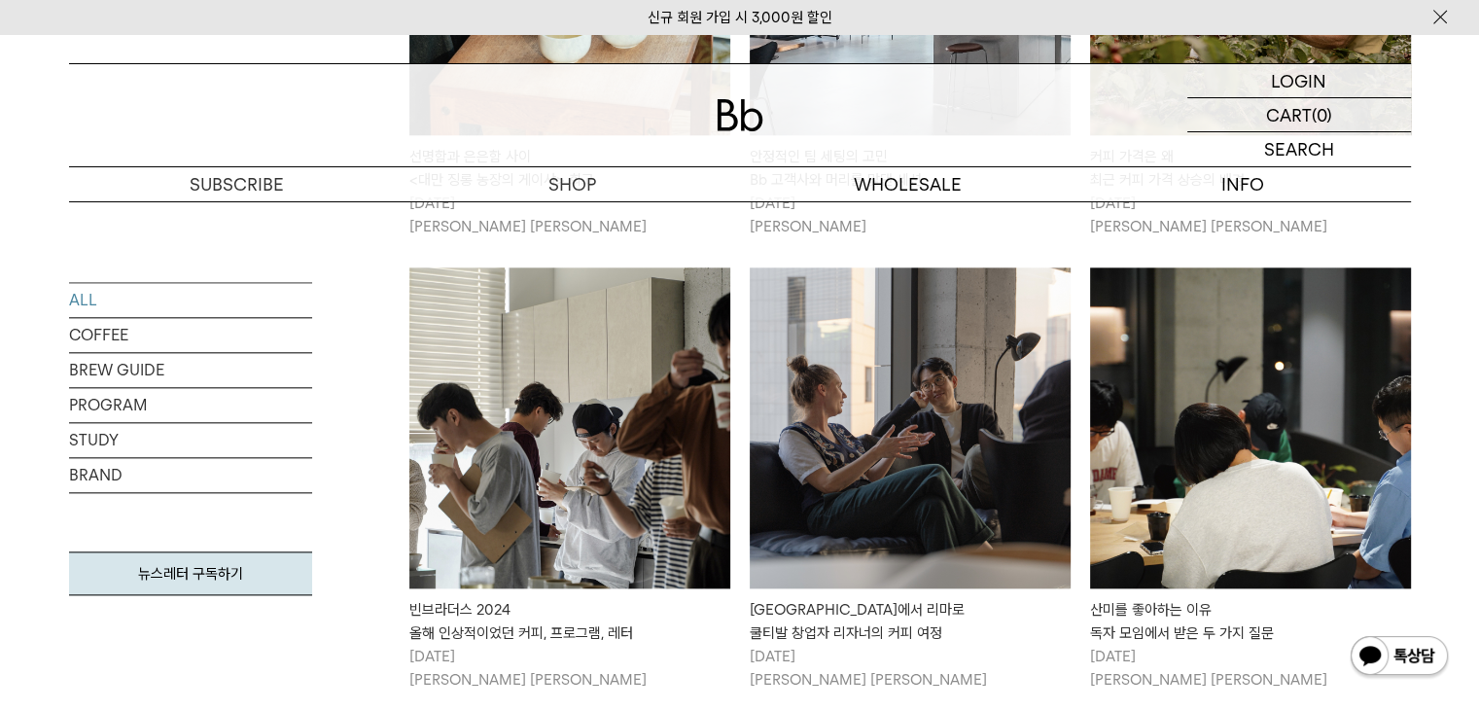
click at [1289, 489] on img at bounding box center [1250, 427] width 321 height 321
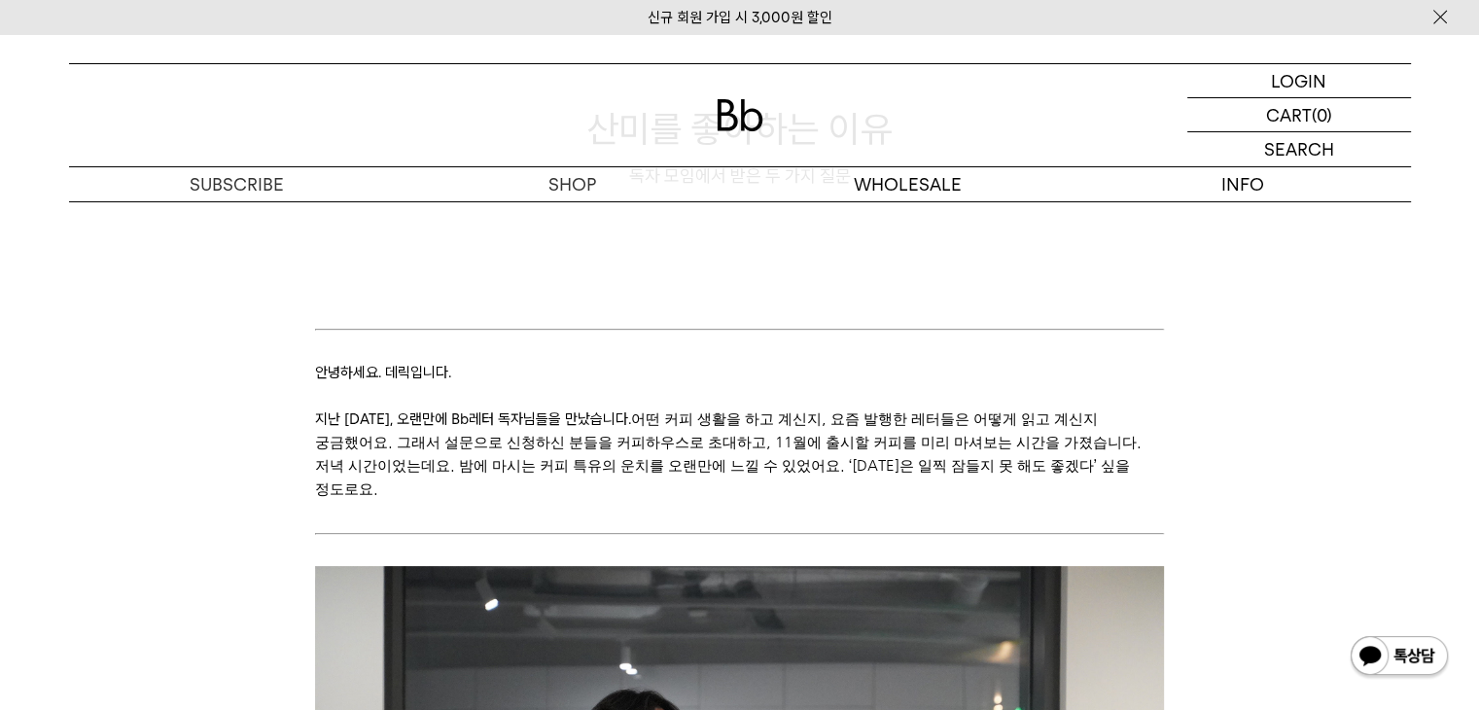
scroll to position [195, 0]
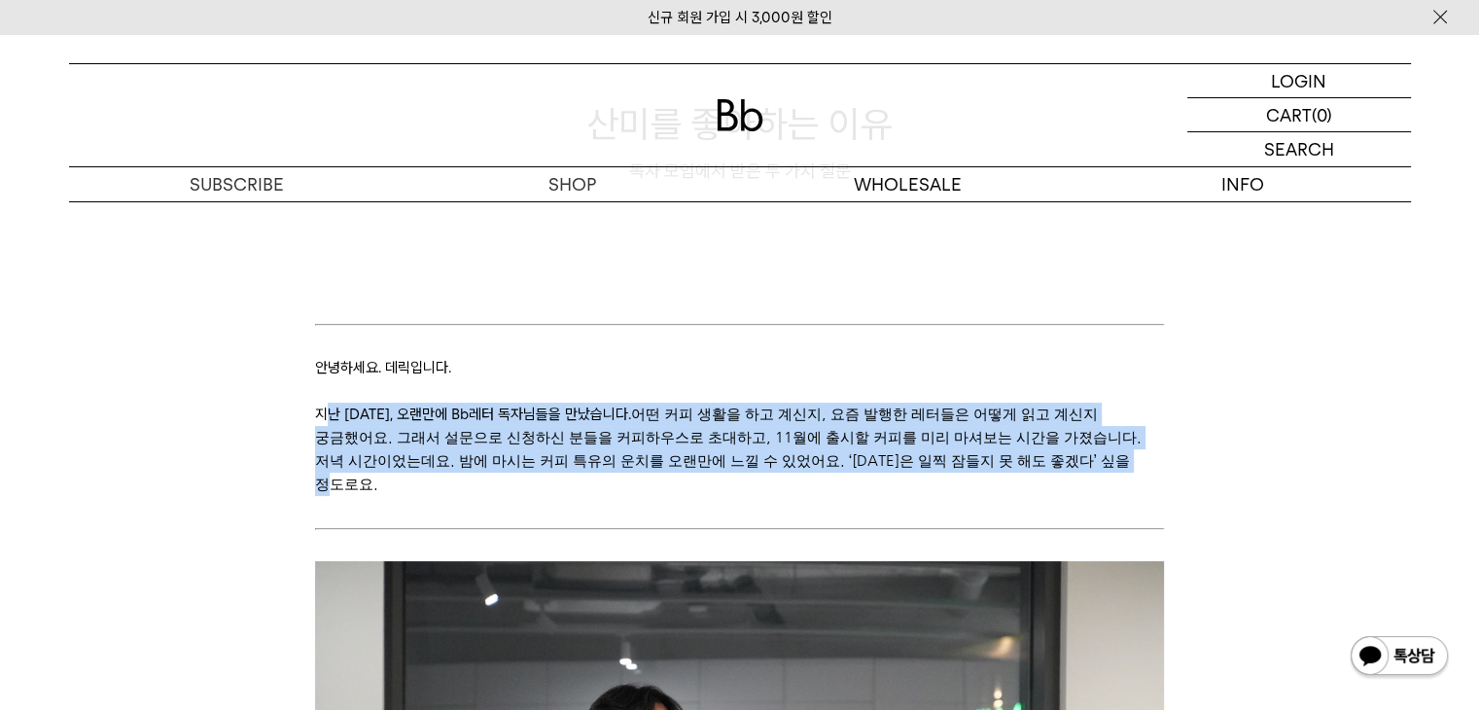
drag, startPoint x: 321, startPoint y: 415, endPoint x: 1066, endPoint y: 461, distance: 746.5
click at [1066, 461] on p "지난 10월 31일, 오랜만에 Bb레터 독자님들을 만났습니다. 어떤 커피 생활을 하고 계신지, 요즘 발행한 레터들은 어떻게 읽고 계신지 궁금했…" at bounding box center [739, 449] width 849 height 93
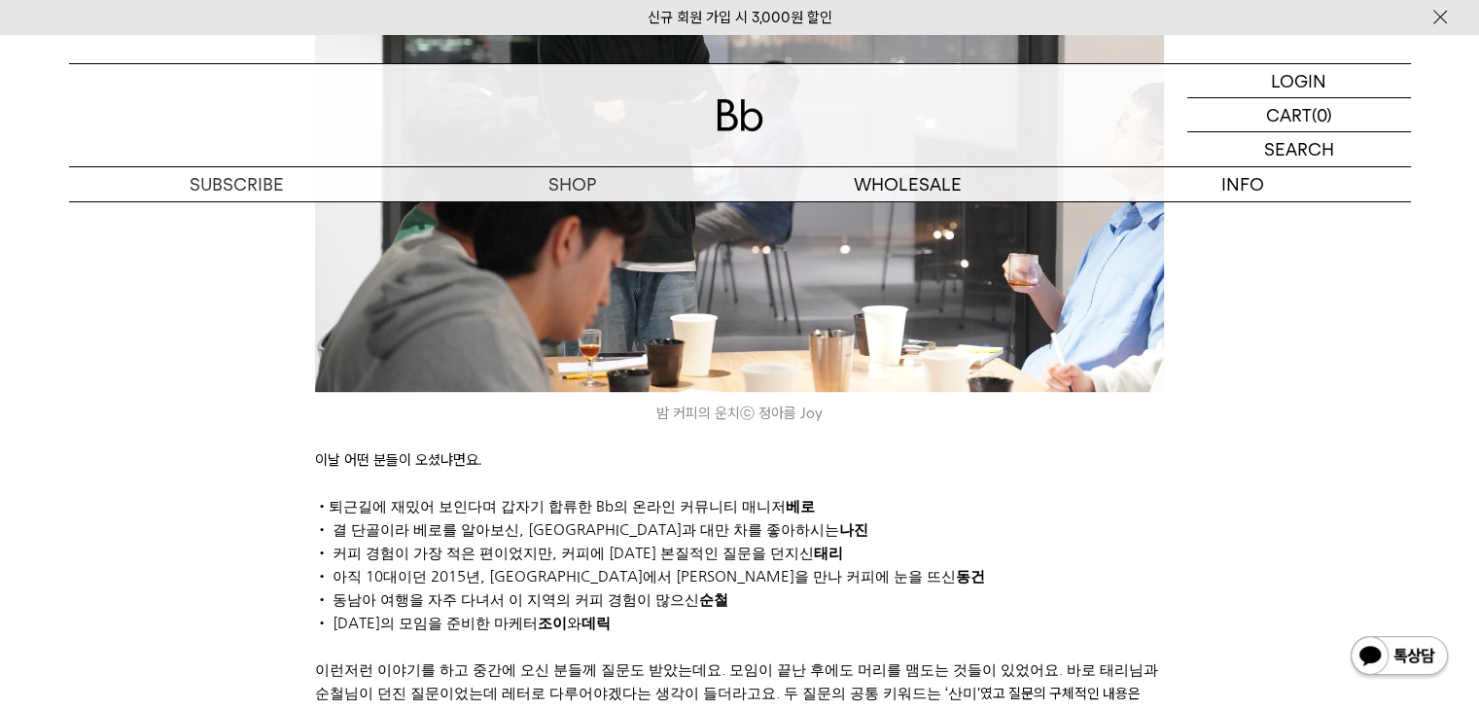
scroll to position [973, 0]
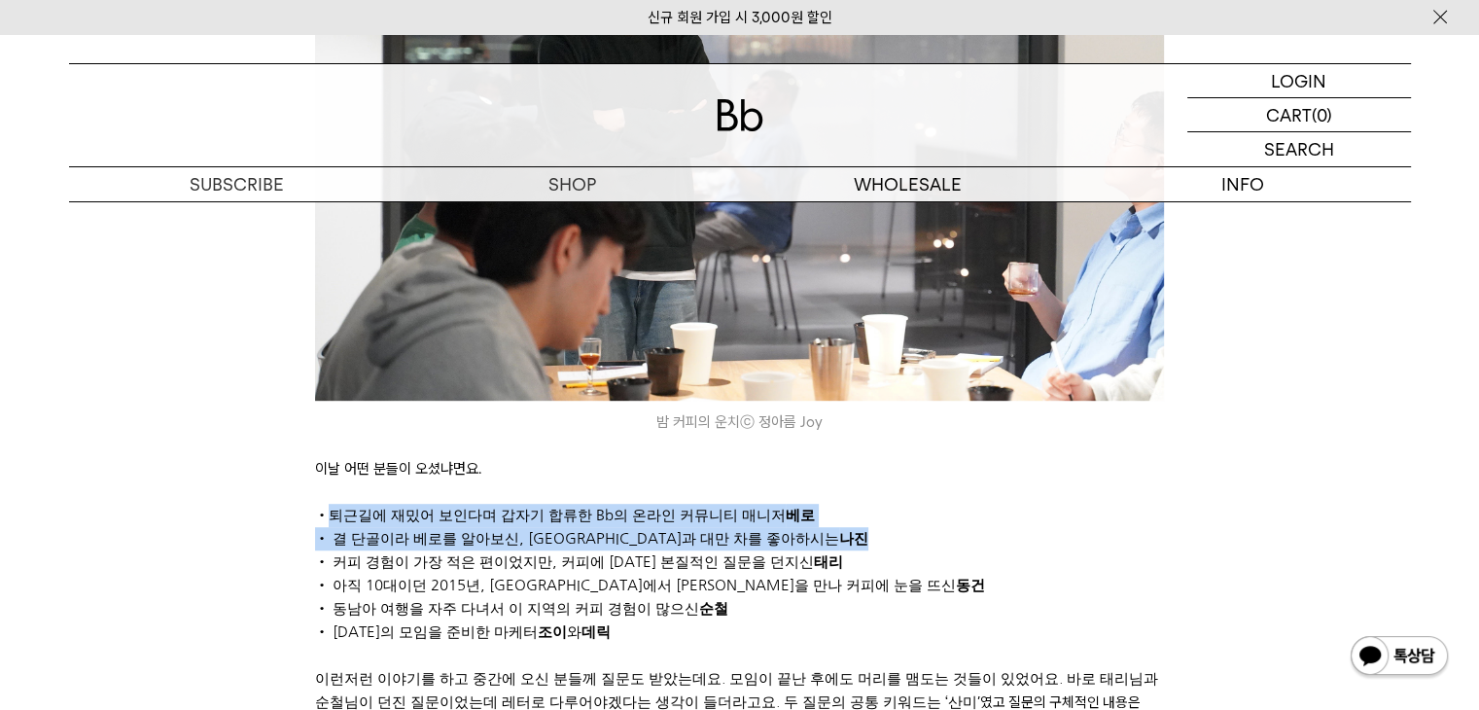
drag, startPoint x: 334, startPoint y: 492, endPoint x: 774, endPoint y: 521, distance: 441.6
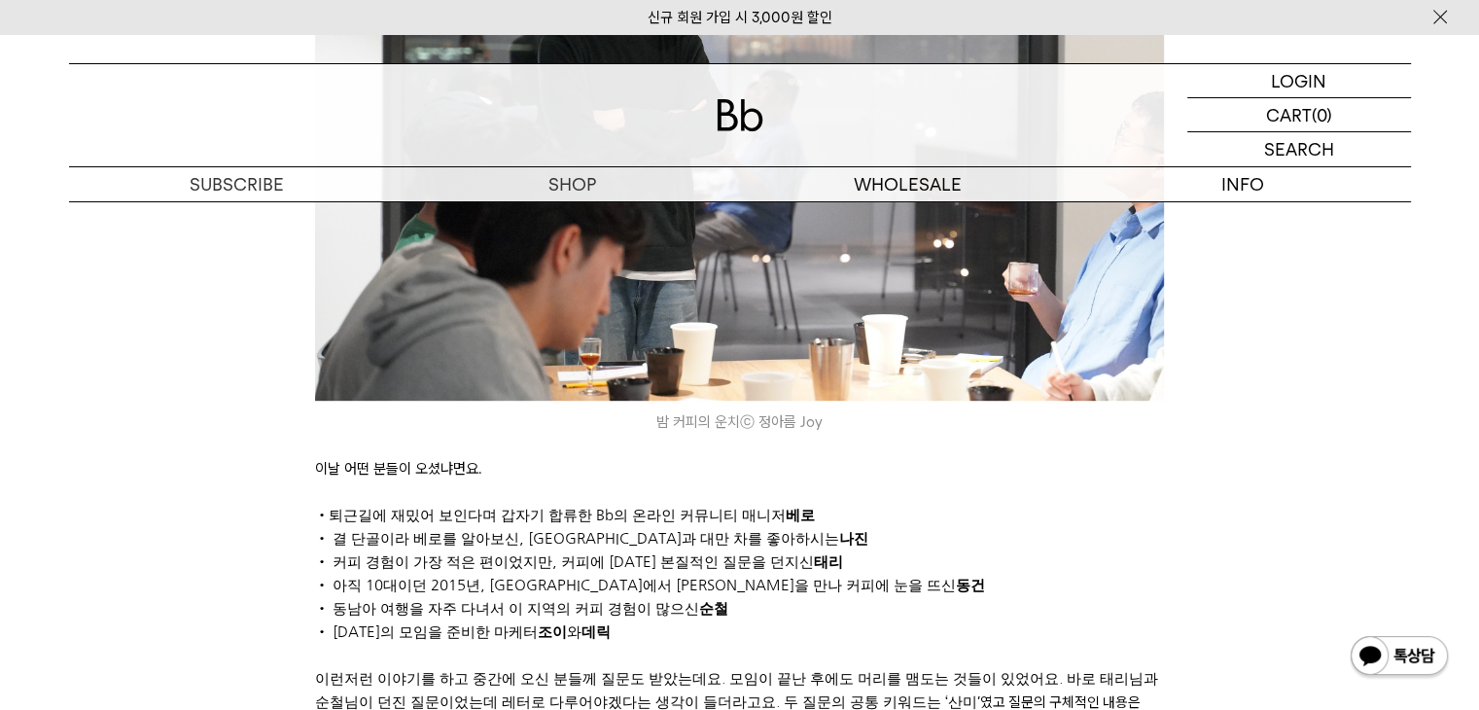
click at [395, 554] on span "• 커피 경험이 가장 적은 편이었지만, 커피에 대한 본질적인 질문을 던지신 태리" at bounding box center [581, 561] width 532 height 15
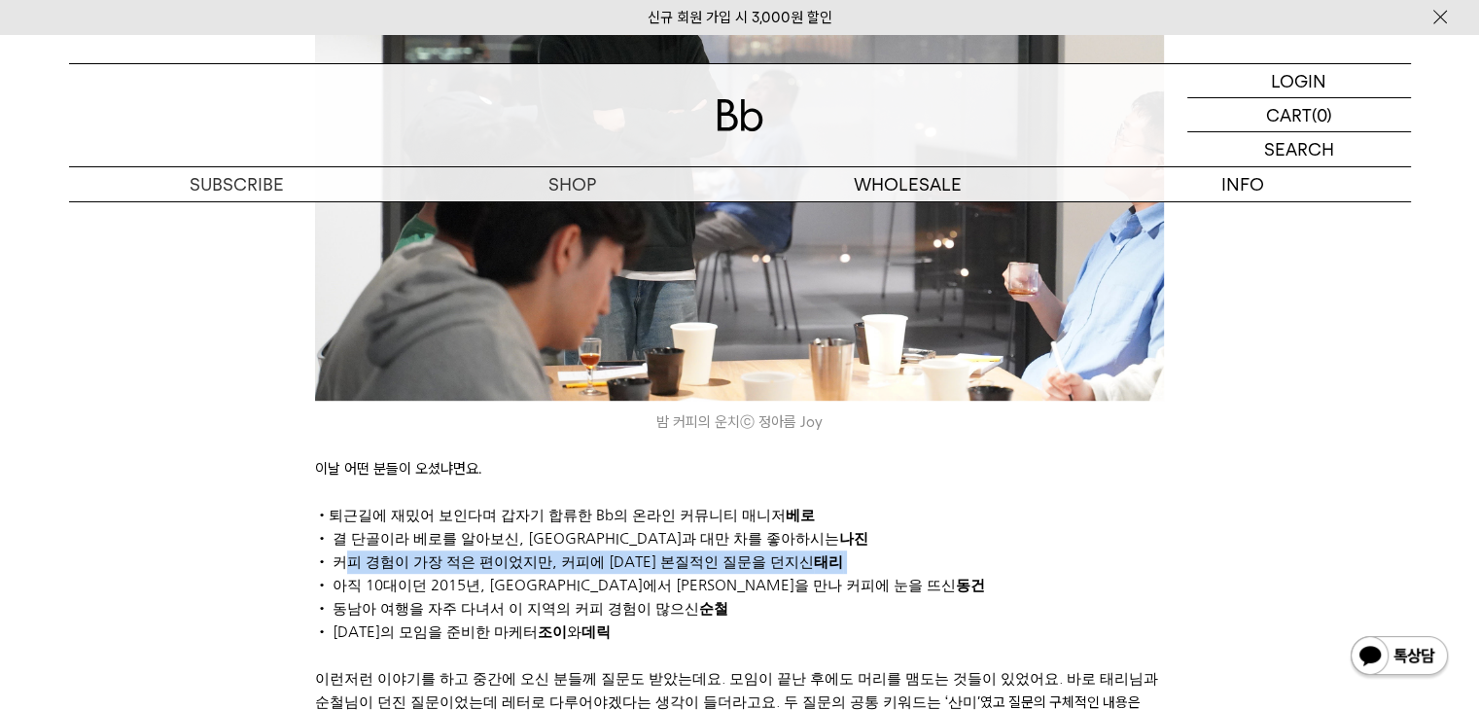
drag, startPoint x: 347, startPoint y: 540, endPoint x: 879, endPoint y: 546, distance: 532.1
click at [879, 551] on p "• 커피 경험이 가장 적은 편이었지만, 커피에 대한 본질적인 질문을 던지신 태리" at bounding box center [739, 562] width 849 height 23
drag, startPoint x: 340, startPoint y: 565, endPoint x: 845, endPoint y: 561, distance: 504.8
click at [845, 578] on span "• 아직 10대이던 2015년, 인천점에서 바리스타 패트릭을 만나 커피에 눈을 뜨신 동건" at bounding box center [650, 585] width 670 height 15
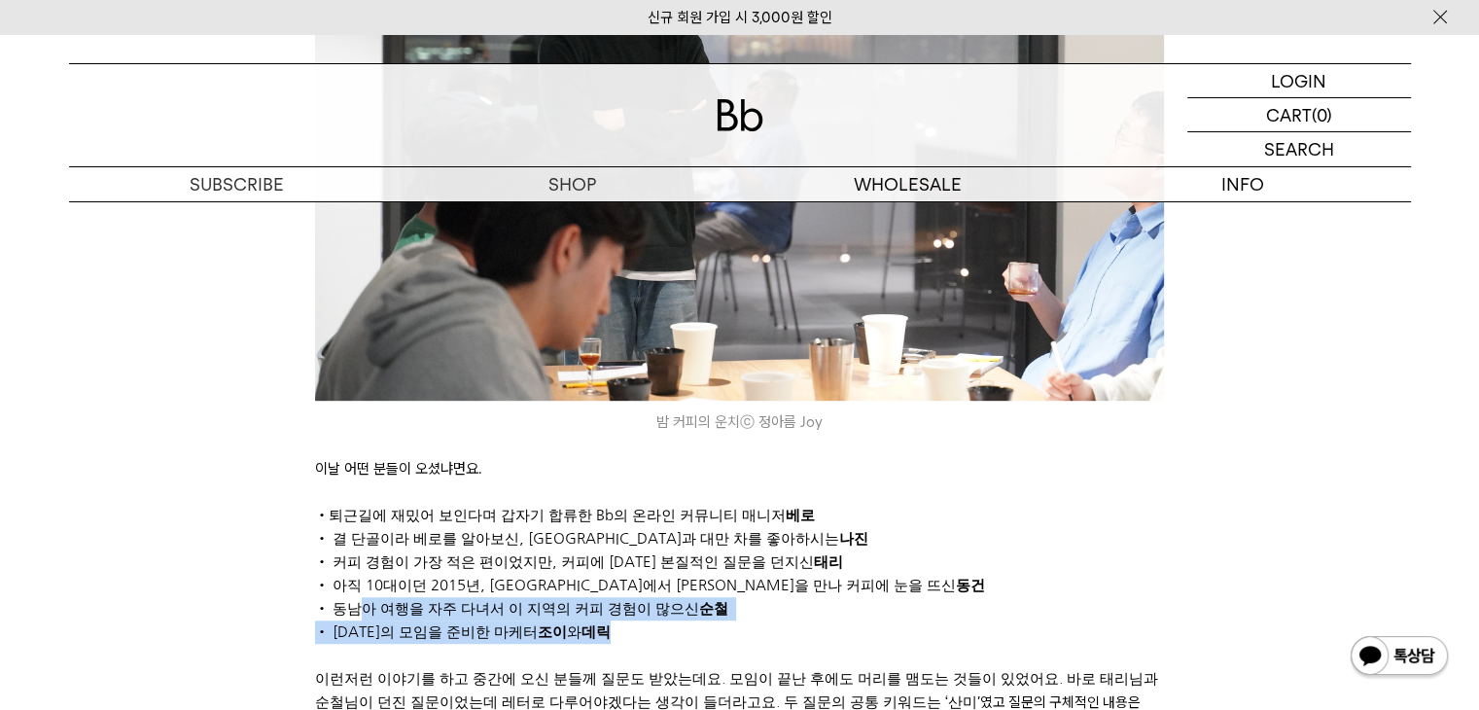
drag, startPoint x: 354, startPoint y: 589, endPoint x: 694, endPoint y: 597, distance: 339.6
click at [683, 621] on p "• 오늘의 모임을 준비한 마케터 조이 와 데릭" at bounding box center [739, 632] width 849 height 23
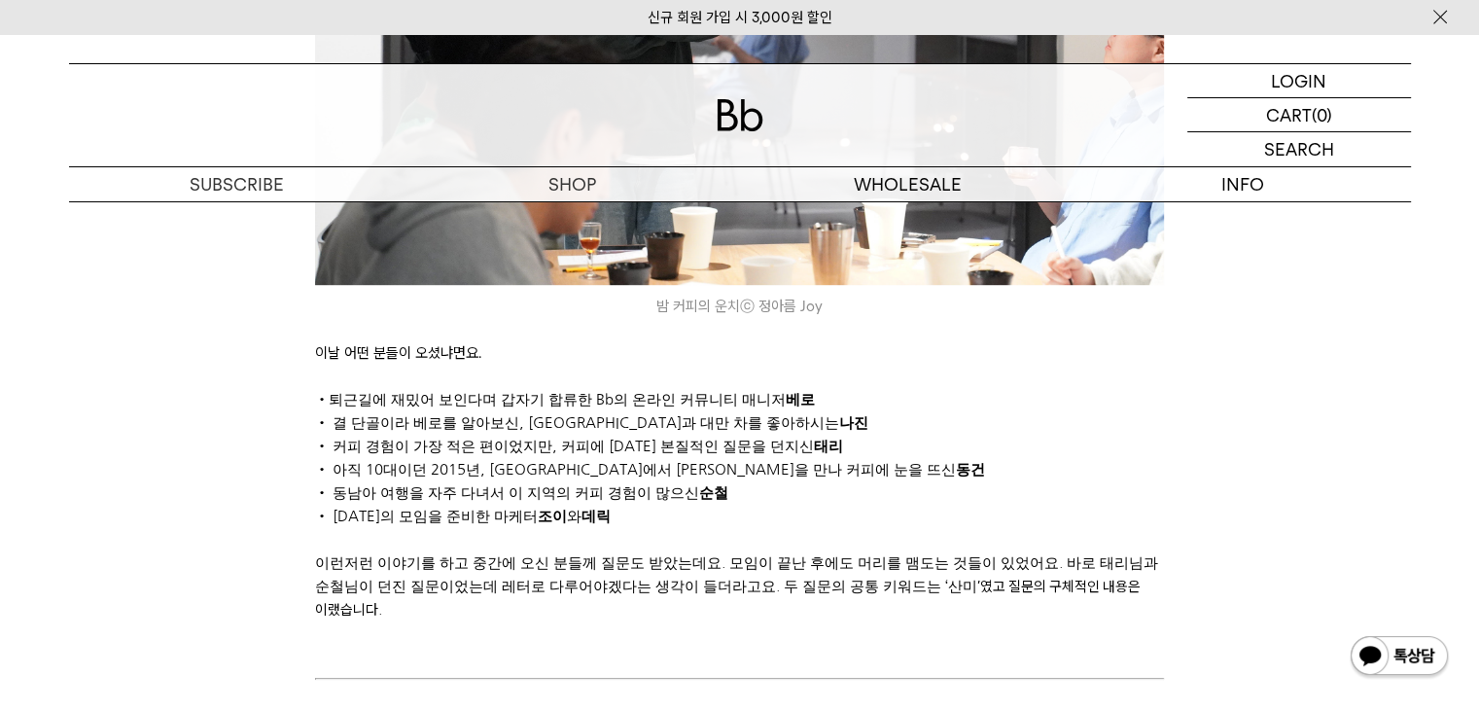
scroll to position [1264, 0]
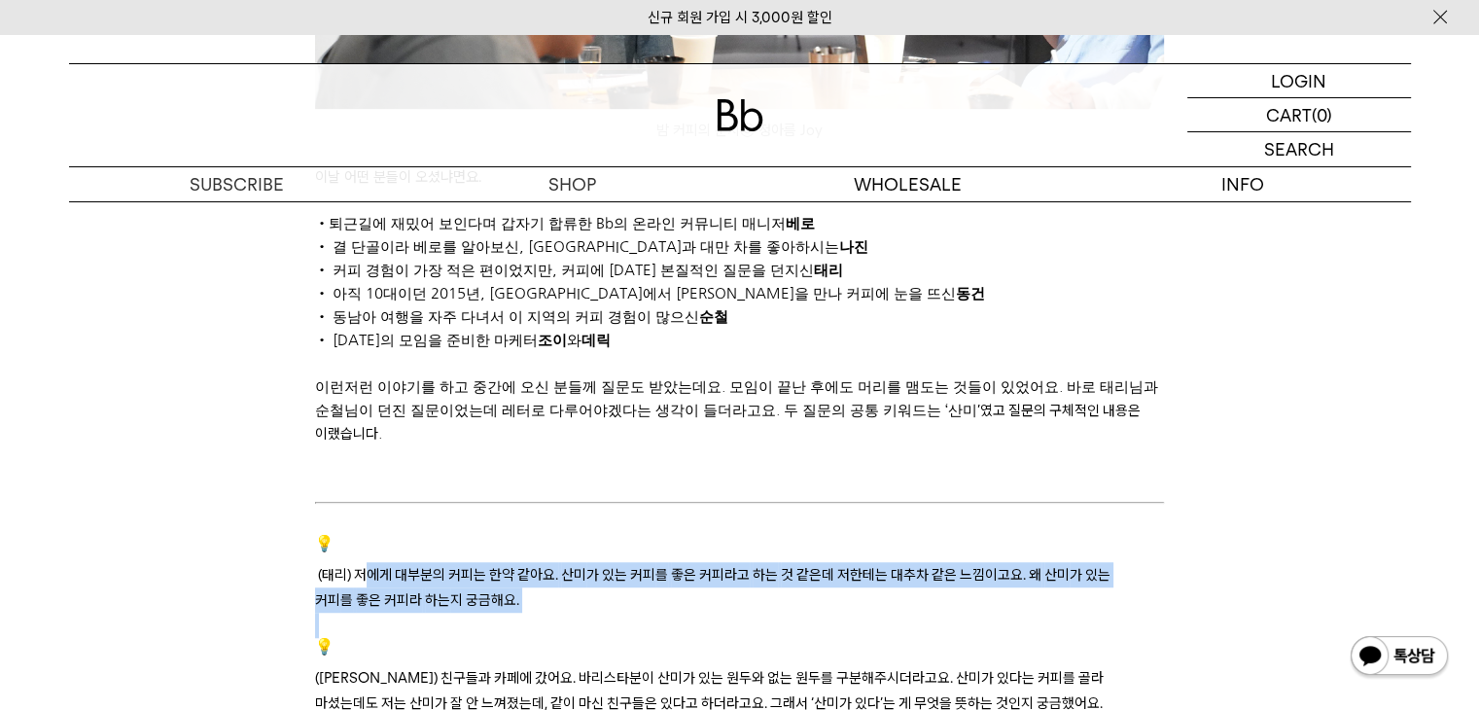
drag, startPoint x: 365, startPoint y: 527, endPoint x: 1048, endPoint y: 565, distance: 683.9
click at [1048, 613] on p at bounding box center [739, 625] width 849 height 25
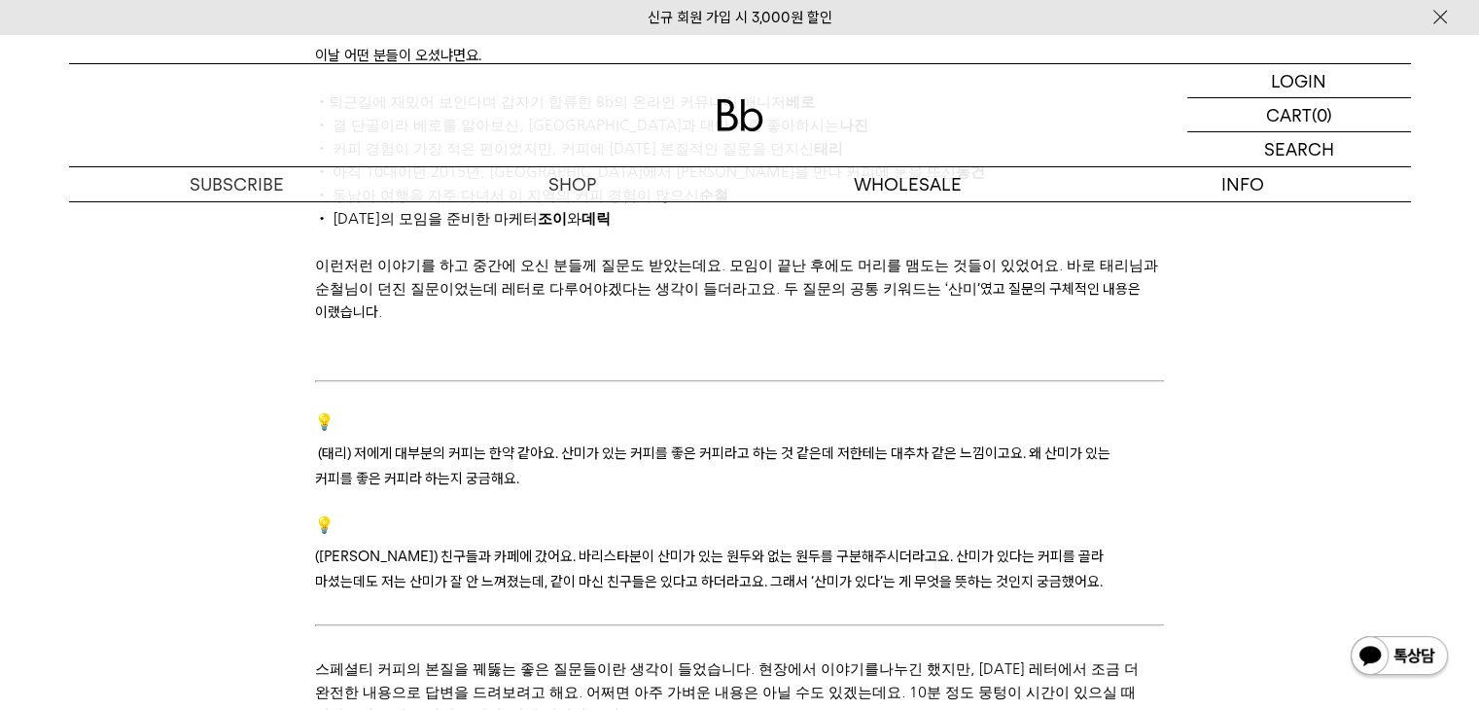
scroll to position [1459, 0]
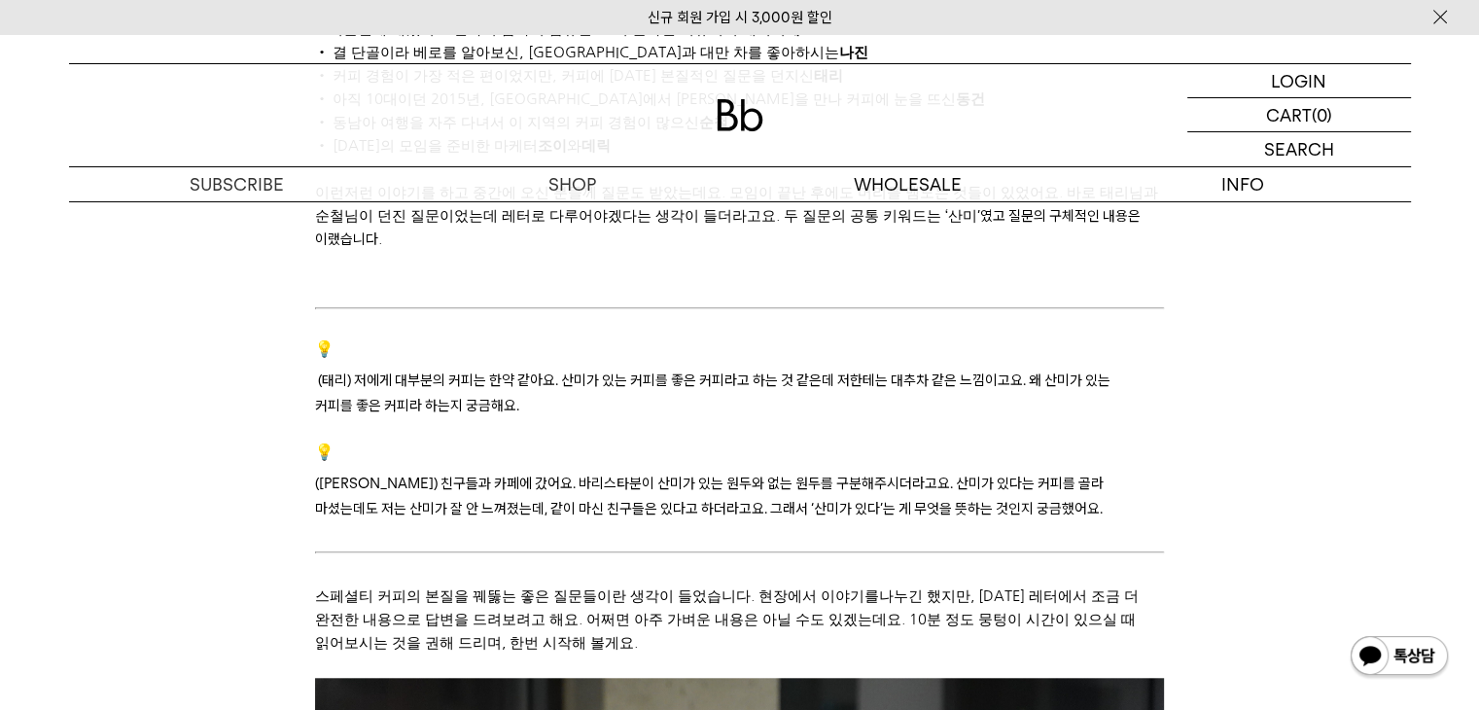
drag, startPoint x: 359, startPoint y: 438, endPoint x: 997, endPoint y: 468, distance: 638.8
click at [997, 468] on p "(순철) 친구들과 카페에 갔어요. 바리스타분이 산미 가 있는 원두와 없는 원두 를 구분해주시더라고요. 산미 가 있다는 커피 를 골라 마셨는데도…" at bounding box center [739, 482] width 849 height 78
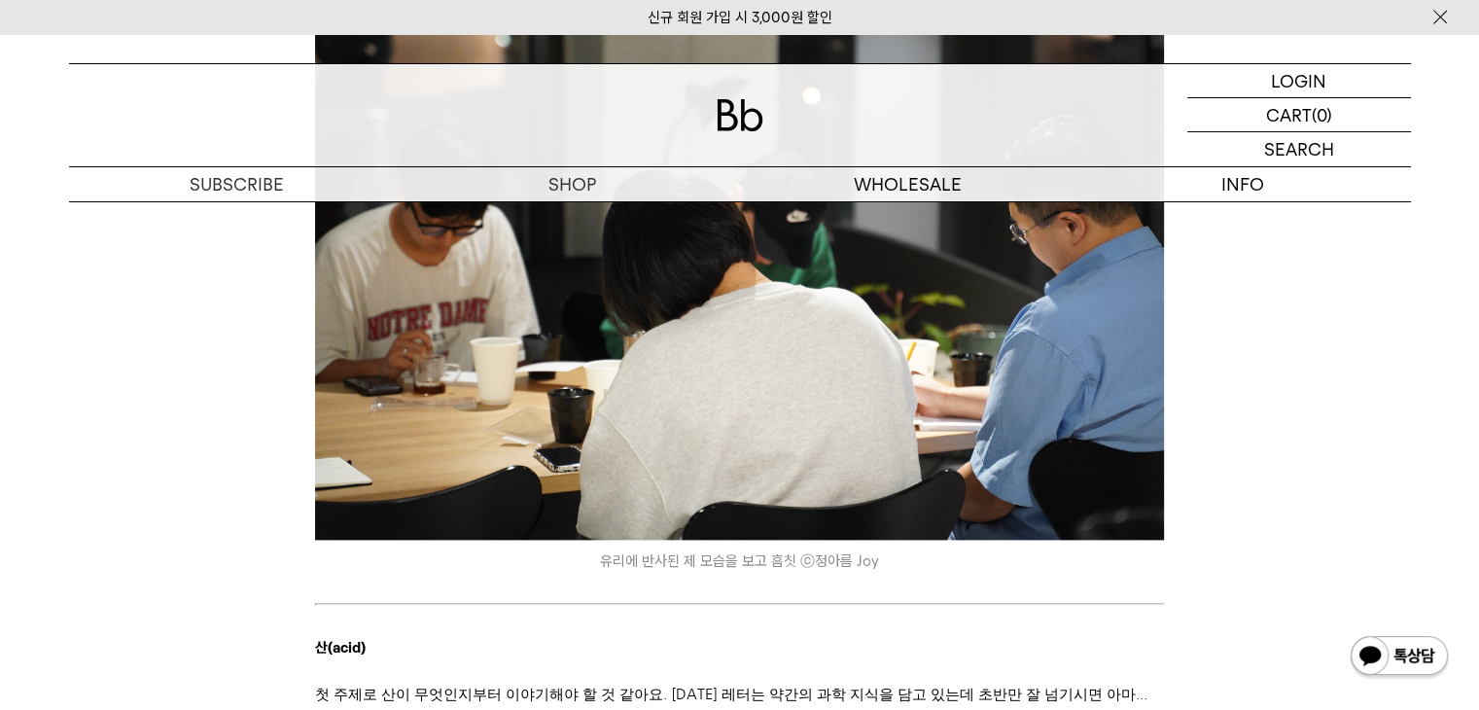
scroll to position [2432, 0]
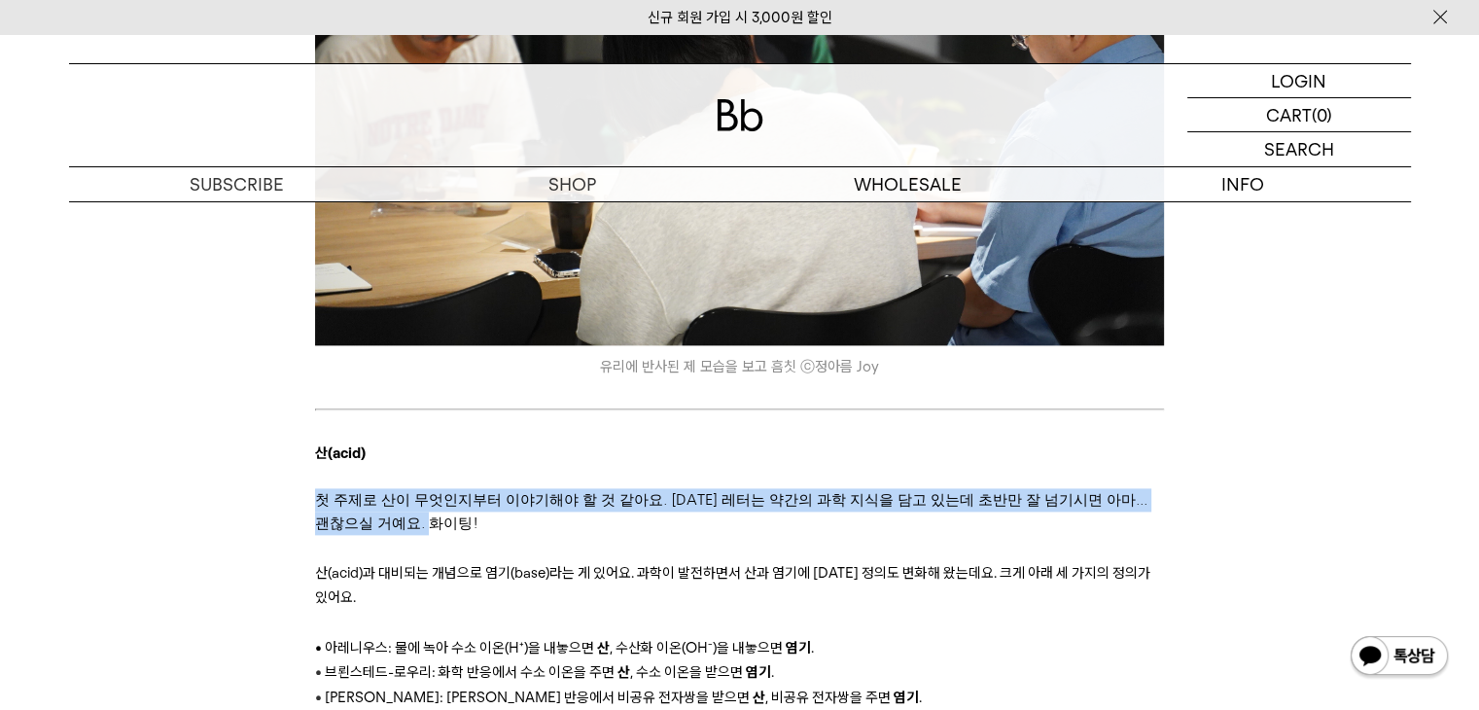
drag, startPoint x: 311, startPoint y: 450, endPoint x: 905, endPoint y: 466, distance: 593.5
click at [905, 488] on p "첫 주제로 산이 무엇인지부터 이야기해야 할 것 같아요. 오늘 레터는 약간의 과학 지식을 담고 있는데 초반만 잘 넘기시면 아마... 괜찮으실 거…" at bounding box center [739, 511] width 849 height 47
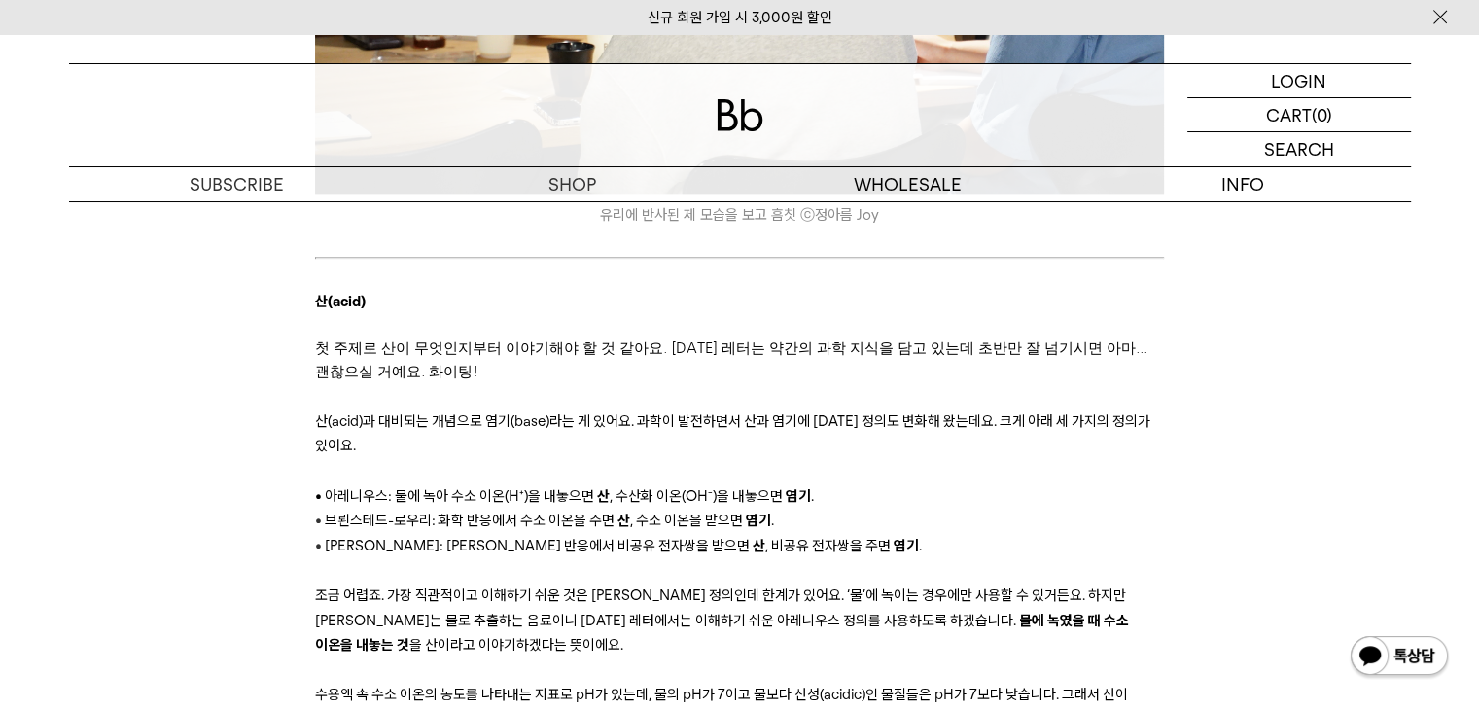
scroll to position [2626, 0]
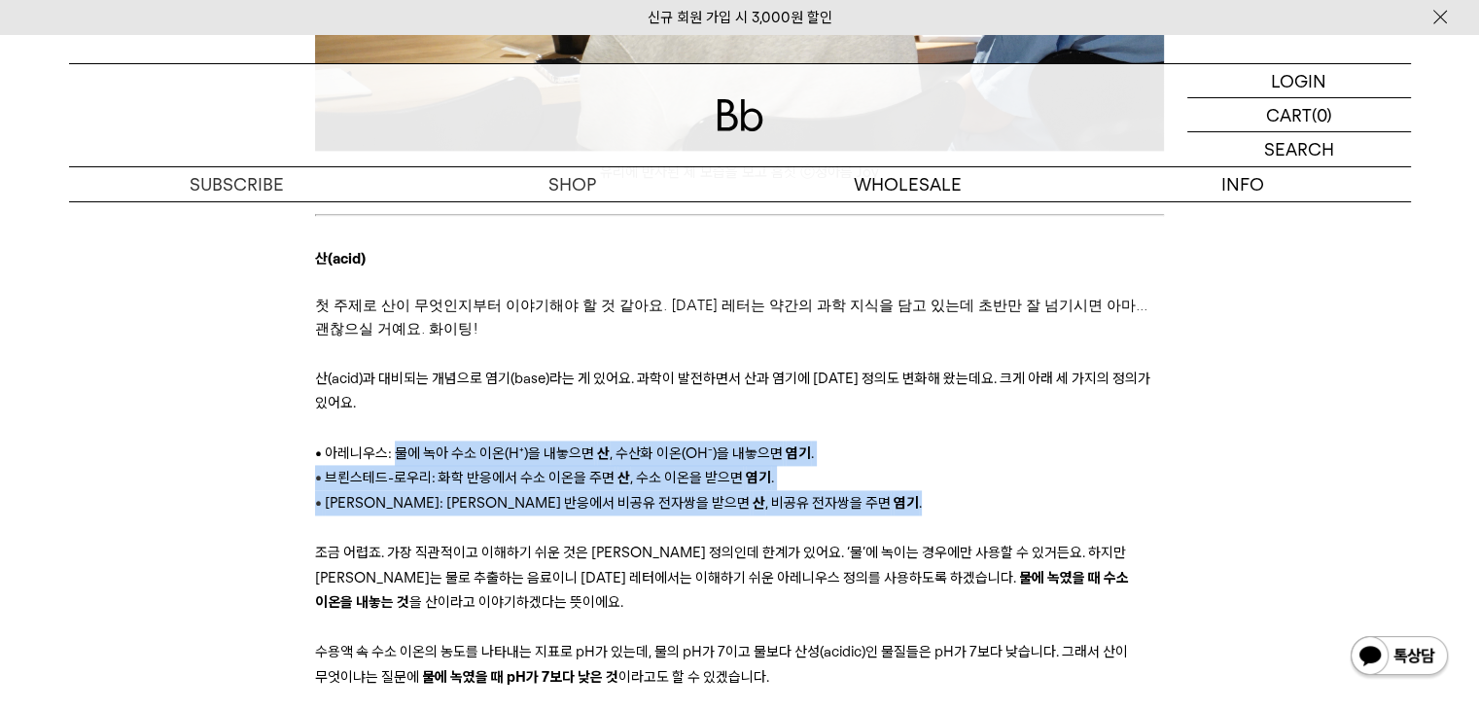
drag, startPoint x: 397, startPoint y: 405, endPoint x: 830, endPoint y: 447, distance: 434.9
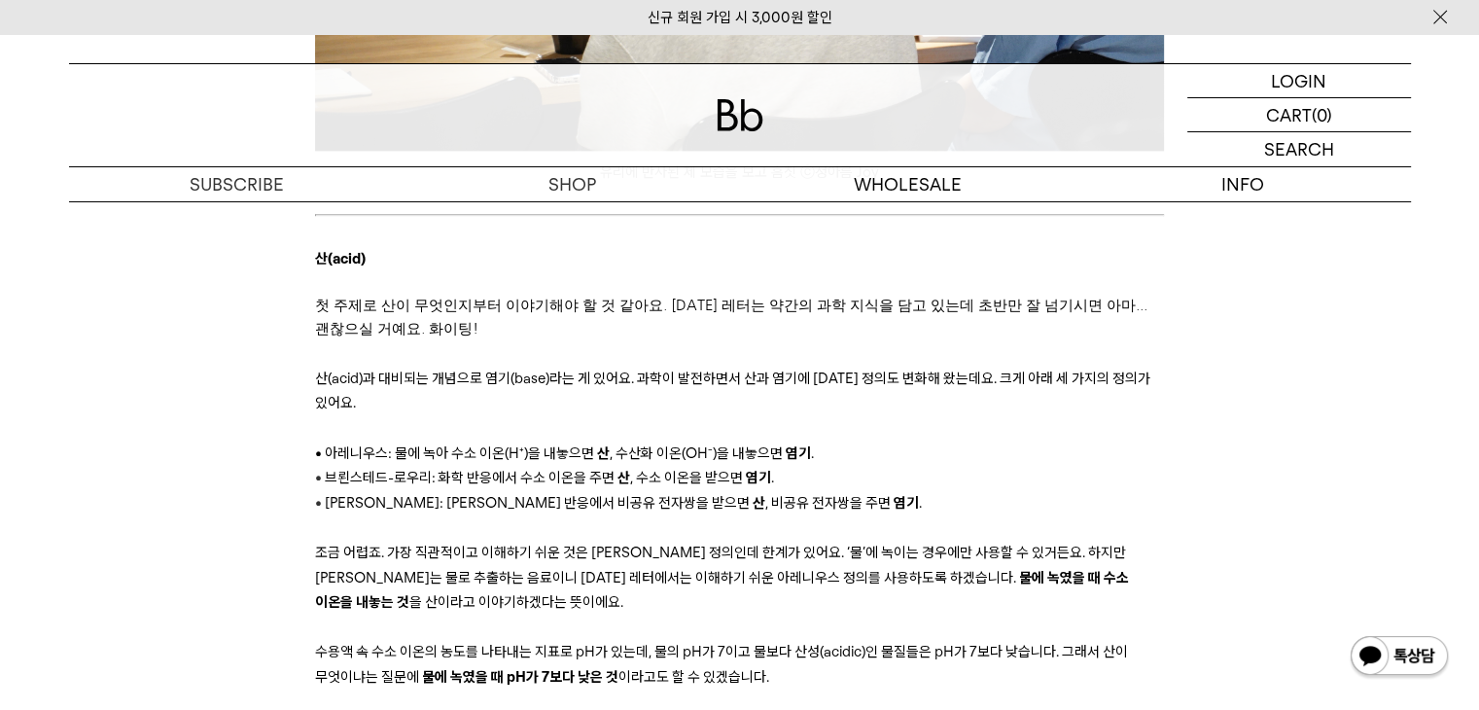
click at [548, 544] on p "조금 어렵죠. 가장 직관적이고 이해하기 쉬운 것은 아레니우스 정의인데 한계가 있어요. ‘물’에 녹이는 경우에만 사용할 수 있거든요. 하지만 커…" at bounding box center [739, 577] width 849 height 75
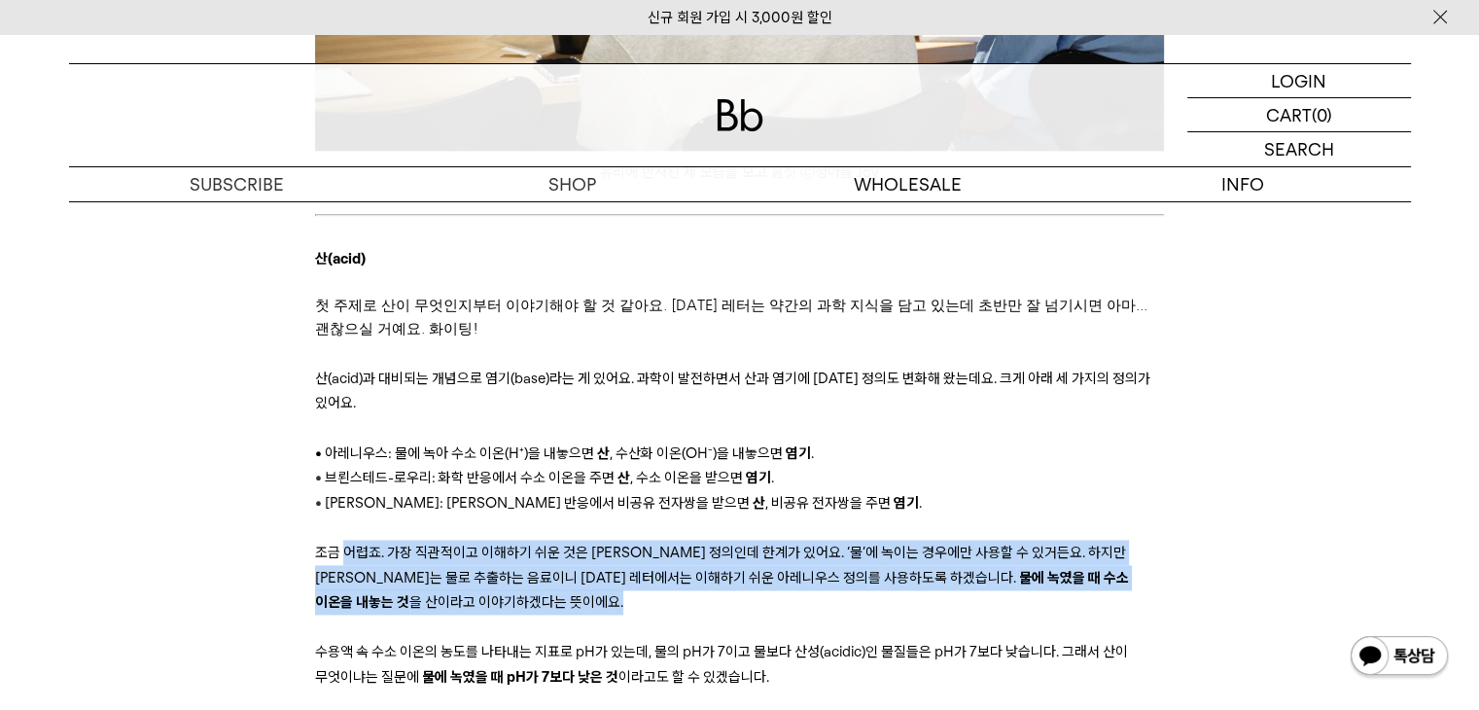
drag, startPoint x: 344, startPoint y: 503, endPoint x: 1085, endPoint y: 541, distance: 741.2
click at [1085, 541] on p "조금 어렵죠. 가장 직관적이고 이해하기 쉬운 것은 아레니우스 정의인데 한계가 있어요. ‘물’에 녹이는 경우에만 사용할 수 있거든요. 하지만 커…" at bounding box center [739, 577] width 849 height 75
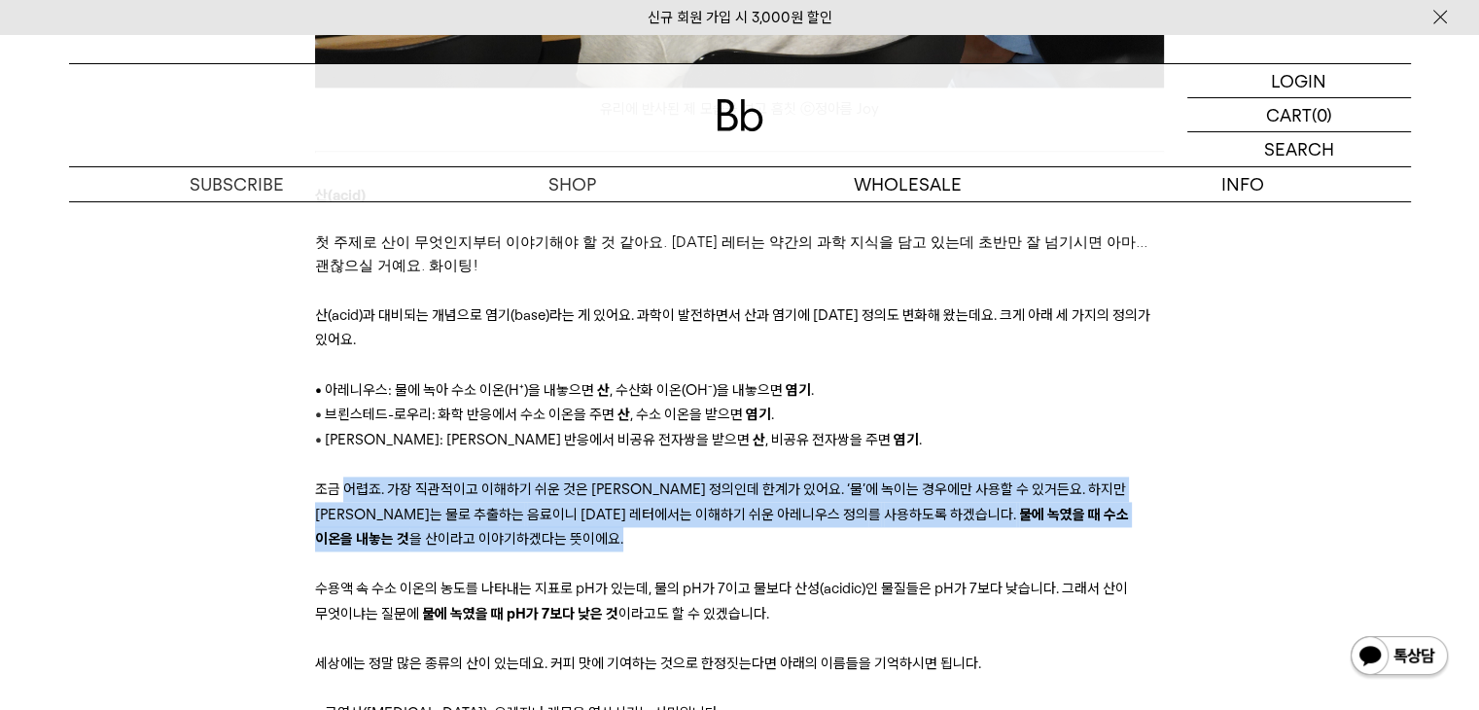
scroll to position [2821, 0]
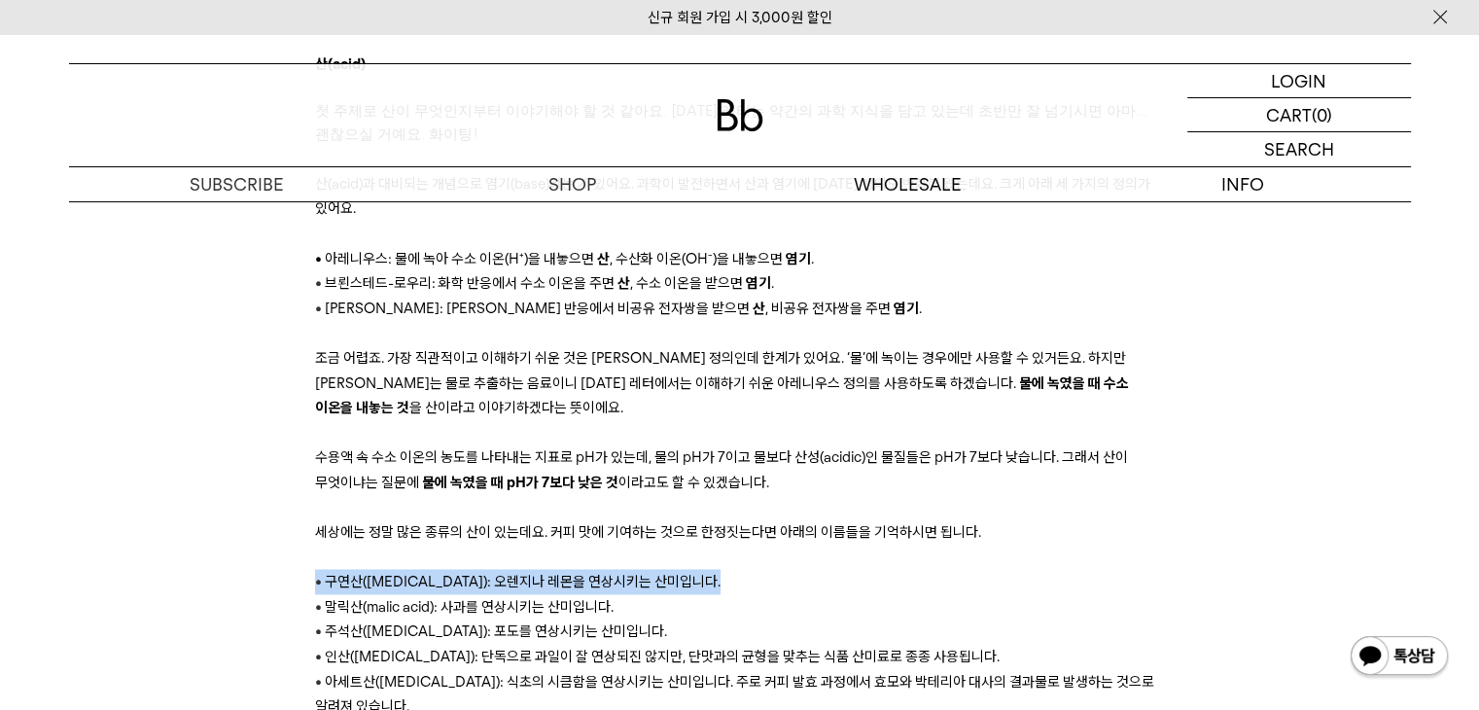
drag, startPoint x: 315, startPoint y: 530, endPoint x: 693, endPoint y: 529, distance: 377.4
click at [693, 569] on p "• 구연산(citric acid): 오렌지나 레몬을 연상시키는 산미 입니다." at bounding box center [739, 581] width 849 height 25
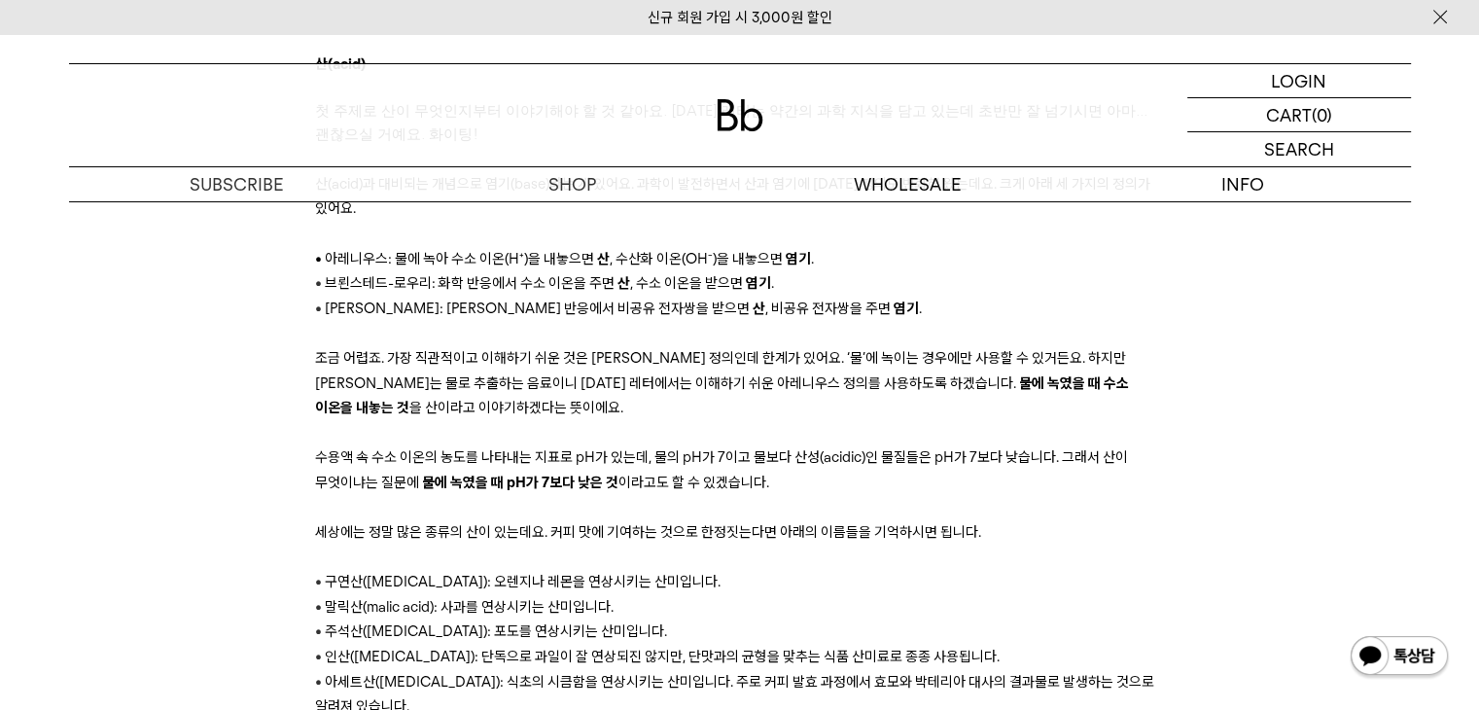
click at [710, 594] on p "• 말릭산(malic acid): 사과 를 연상시키는 산미 입니다." at bounding box center [739, 606] width 849 height 25
drag, startPoint x: 342, startPoint y: 600, endPoint x: 996, endPoint y: 609, distance: 653.7
click at [996, 644] on p "• 인산(phosphoric acid): 단독으로 과일이 잘 연상되진 않지만, 단맛과의 균형을 맞추는 식품 산미 료로 종종 사용됩니다." at bounding box center [739, 656] width 849 height 25
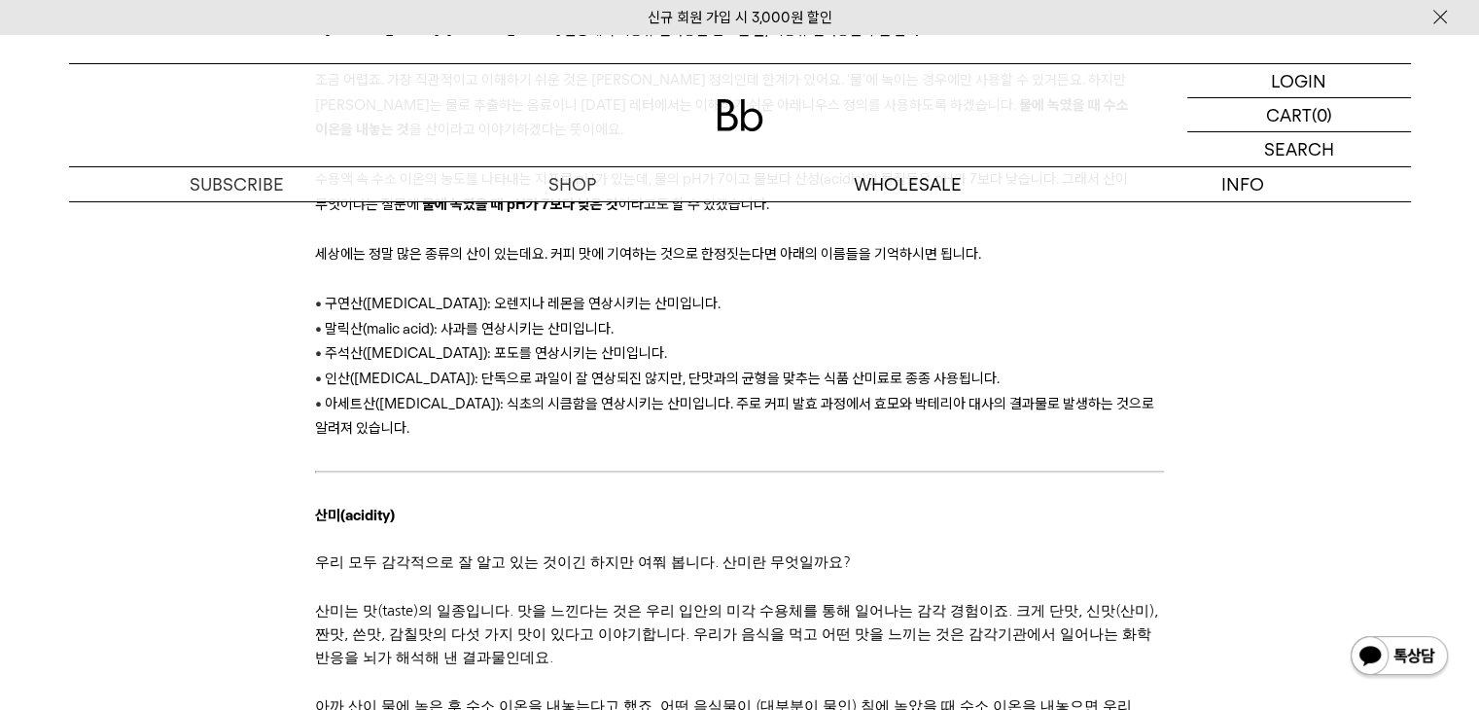
scroll to position [3113, 0]
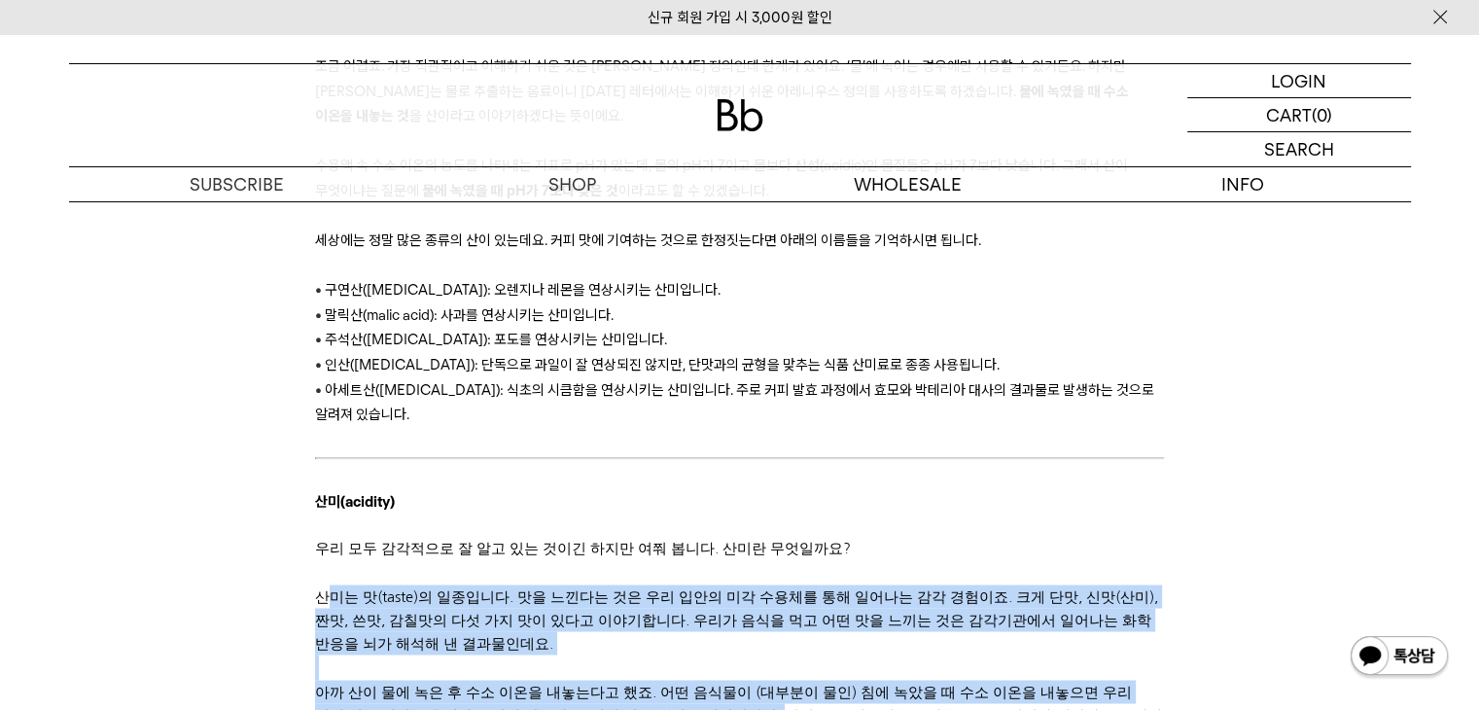
drag, startPoint x: 323, startPoint y: 544, endPoint x: 690, endPoint y: 666, distance: 386.6
click at [690, 659] on div "안녕하세요. 데릭입니다. 지난 10월 31일, 오랜만에 Bb레터 독자님들을 만났습니다. 어떤 커피 생활을 하고 계신지, 요즘 발행한 레터들은 …" at bounding box center [739, 359] width 849 height 5906
click at [690, 707] on span "뇌로 전달합니다. 이때 수소 이온의 농도가 높을수록" at bounding box center [838, 714] width 334 height 15
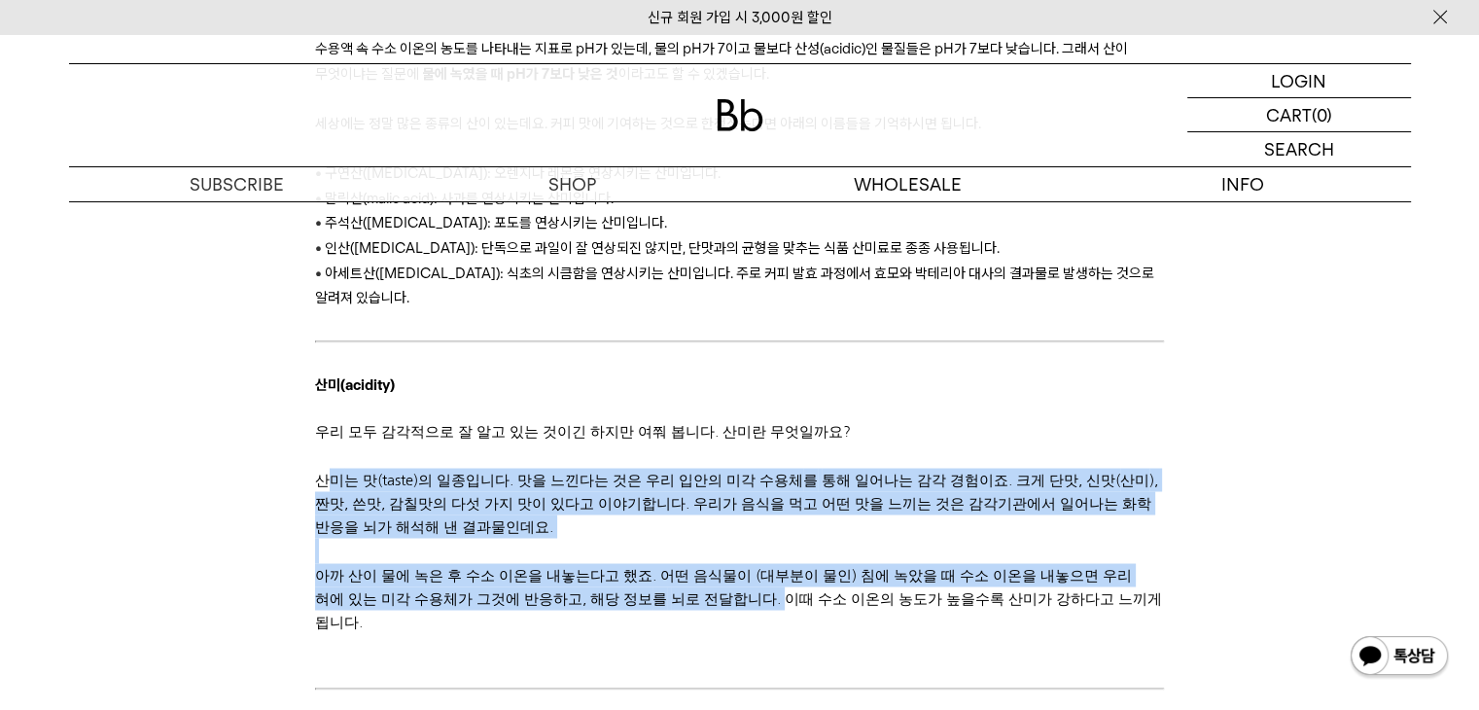
scroll to position [3404, 0]
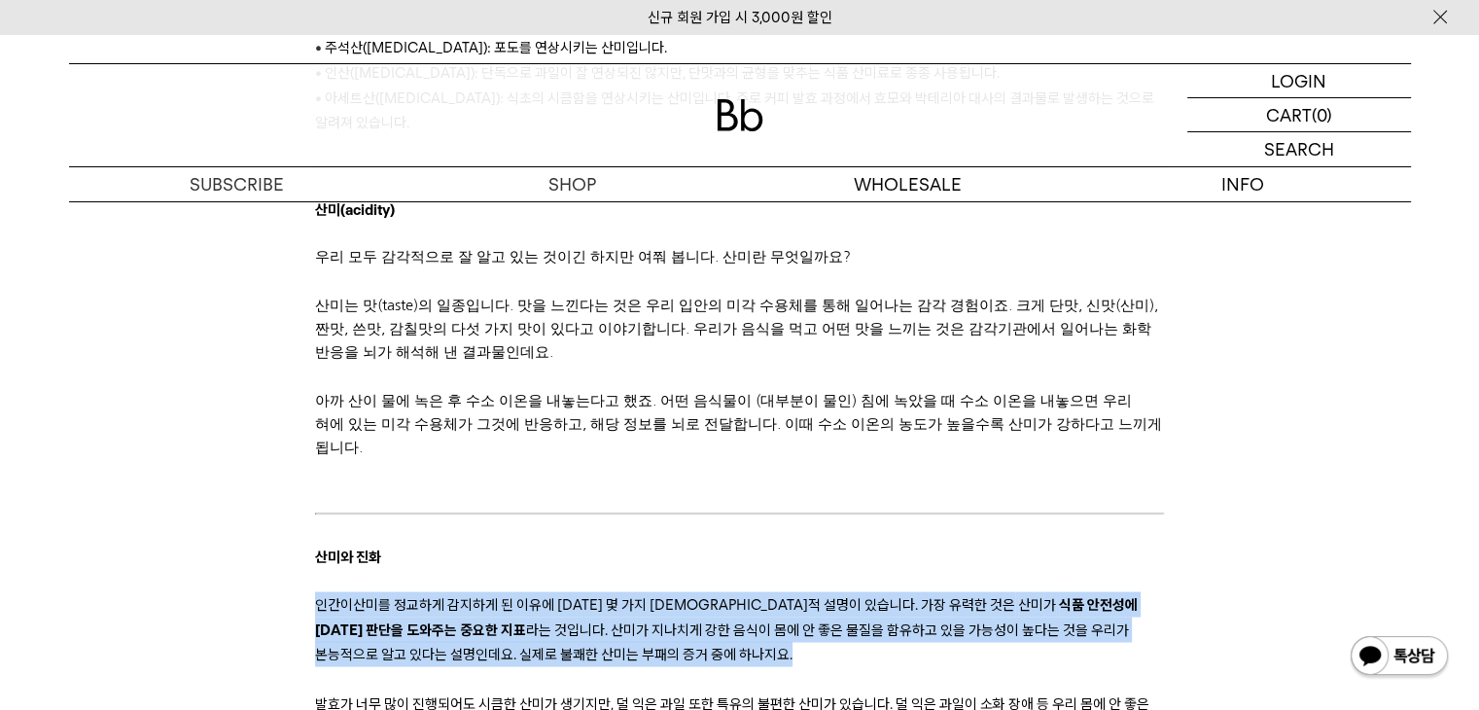
drag, startPoint x: 328, startPoint y: 538, endPoint x: 993, endPoint y: 581, distance: 666.7
click at [993, 591] on p "인간이 산미 를 정교하게 감지하게 된 이유에 대한 몇 가지 진화론적 설명이 있습니다. 가장 유력한 것은 산미 가 식품 안전성에 대한 판단을 도…" at bounding box center [739, 628] width 849 height 75
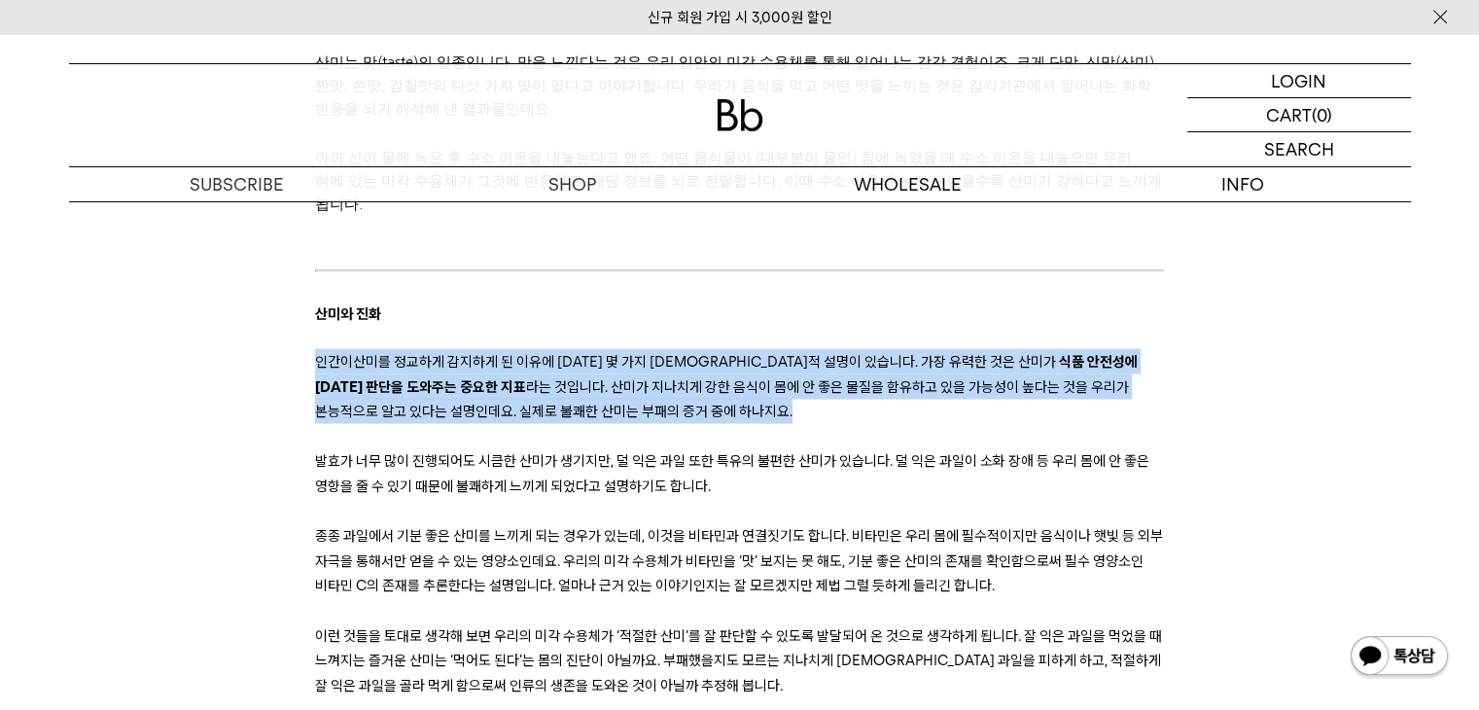
scroll to position [3696, 0]
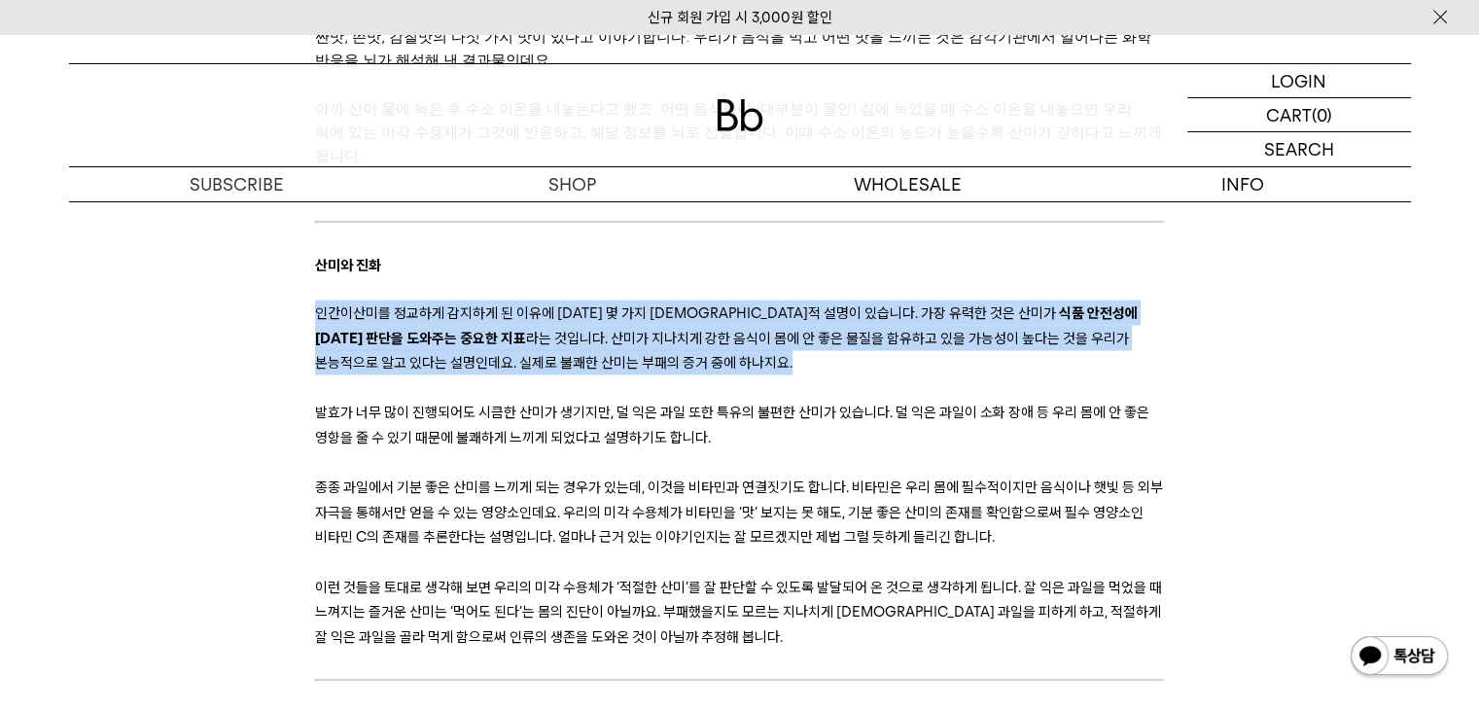
drag, startPoint x: 316, startPoint y: 343, endPoint x: 1119, endPoint y: 465, distance: 811.6
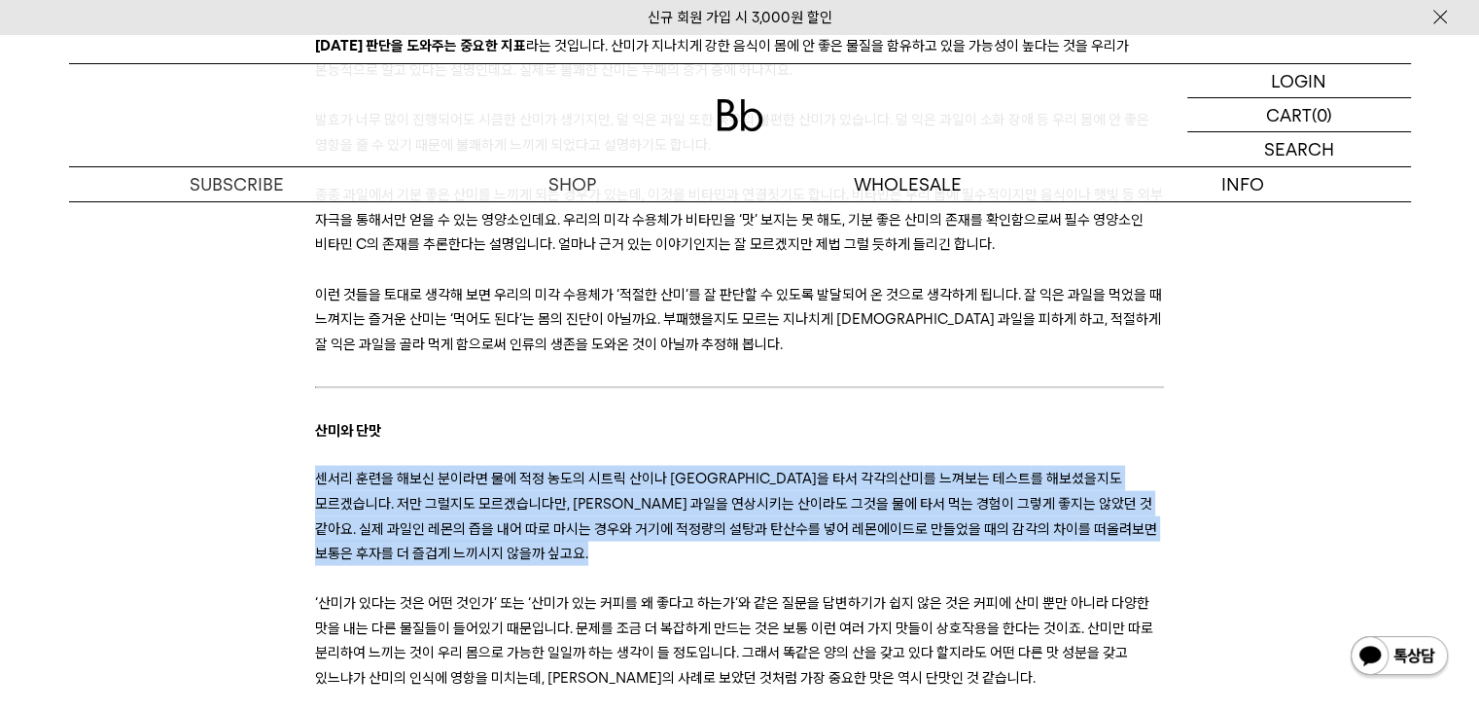
drag, startPoint x: 320, startPoint y: 405, endPoint x: 543, endPoint y: 471, distance: 232.4
click at [543, 471] on p "센서리 훈련을 해보신 분이라면 물에 적정 농도의 시트릭 산이나 말릭 산을 타서 각각의 산미 를 느껴보는 테스트 를 해보셨을지도 모르겠습니다. …" at bounding box center [739, 515] width 849 height 99
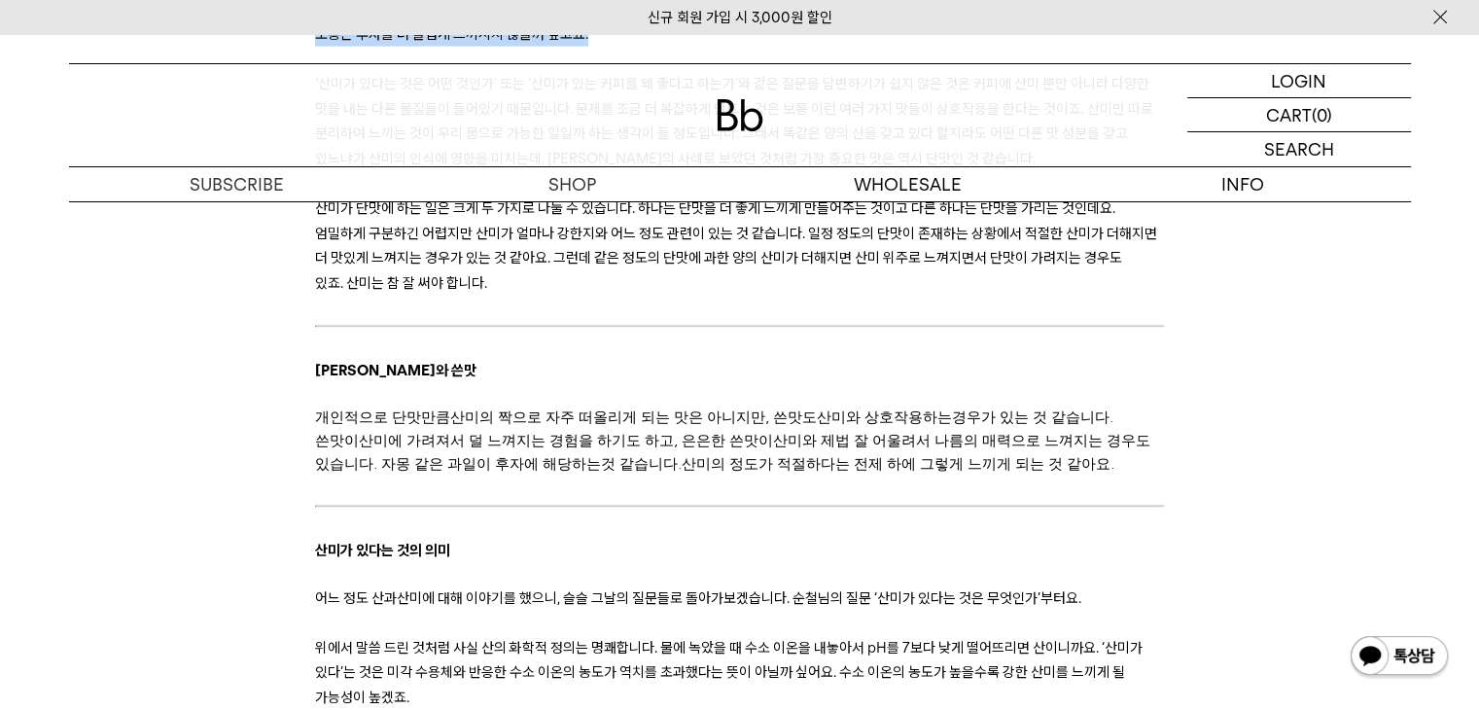
scroll to position [4474, 0]
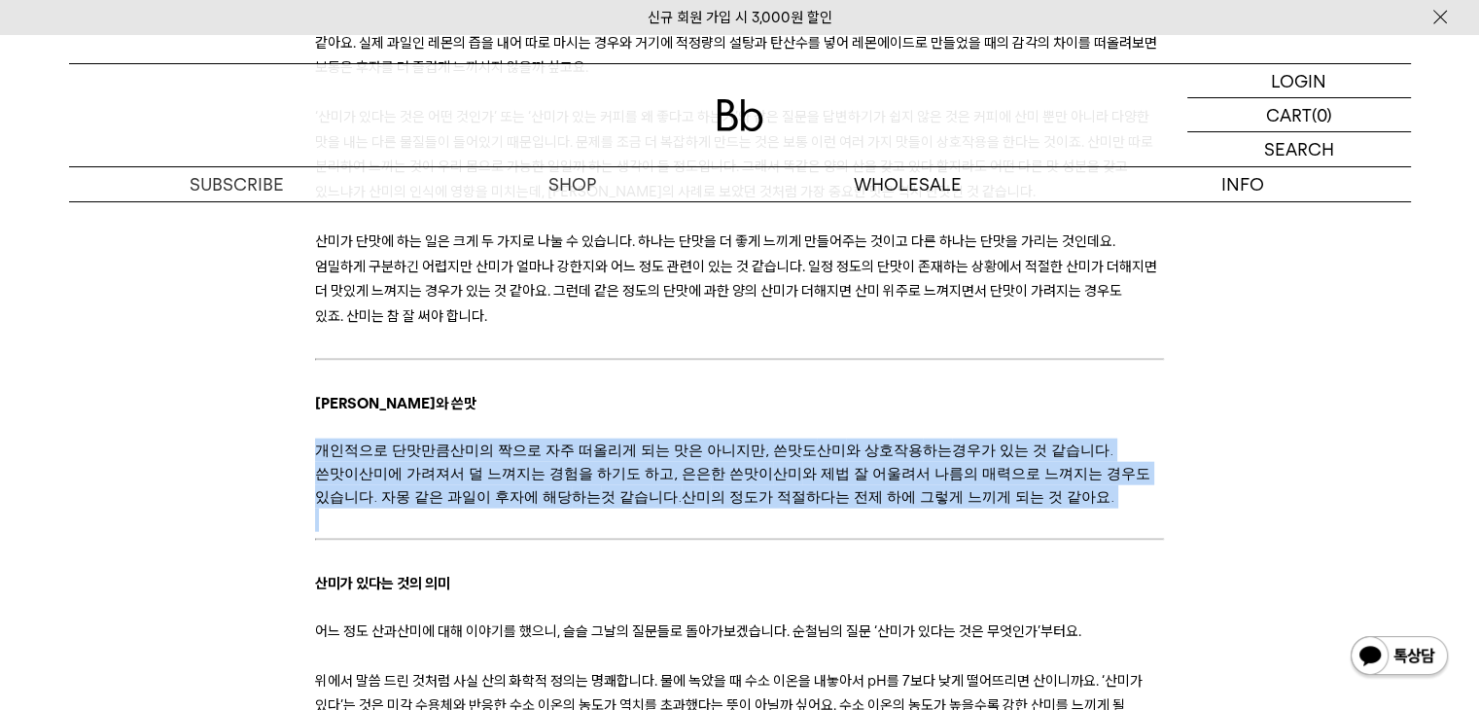
drag, startPoint x: 318, startPoint y: 374, endPoint x: 1140, endPoint y: 443, distance: 824.8
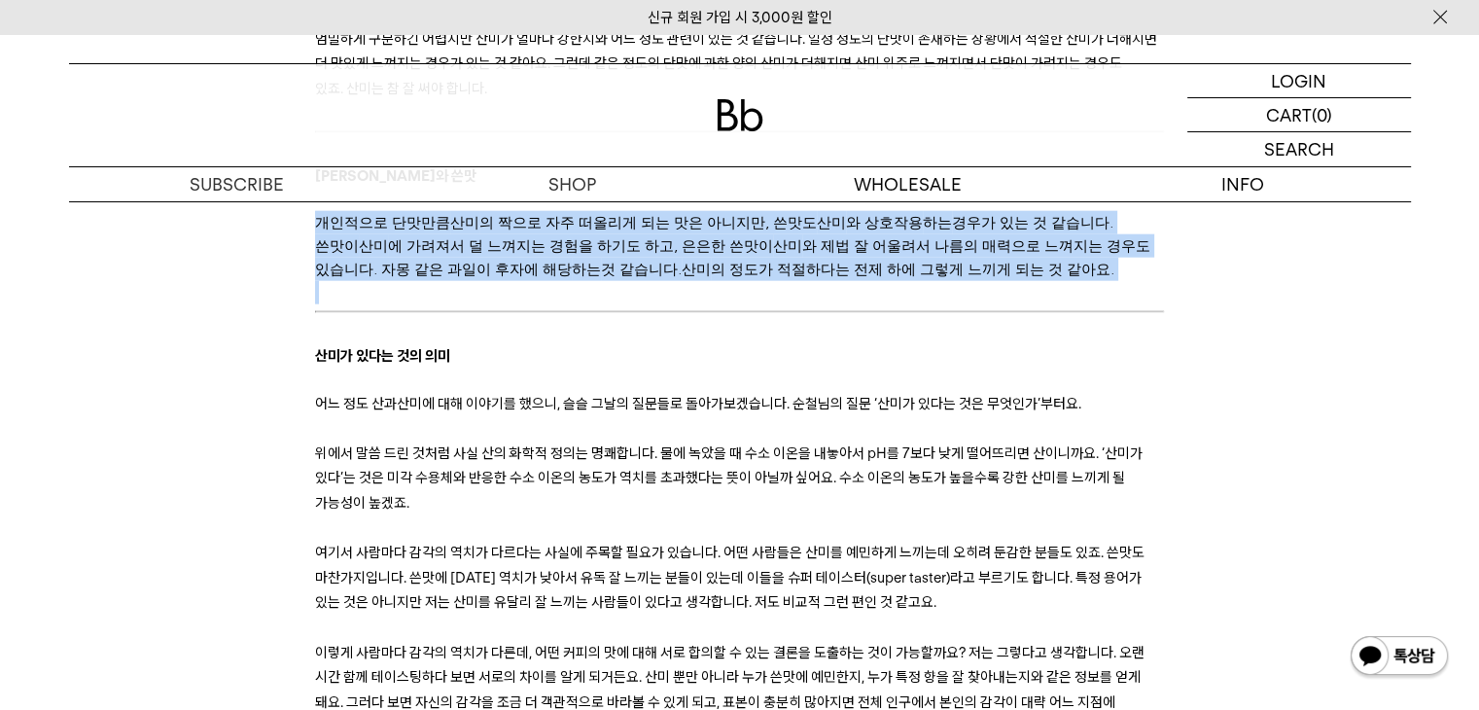
scroll to position [4669, 0]
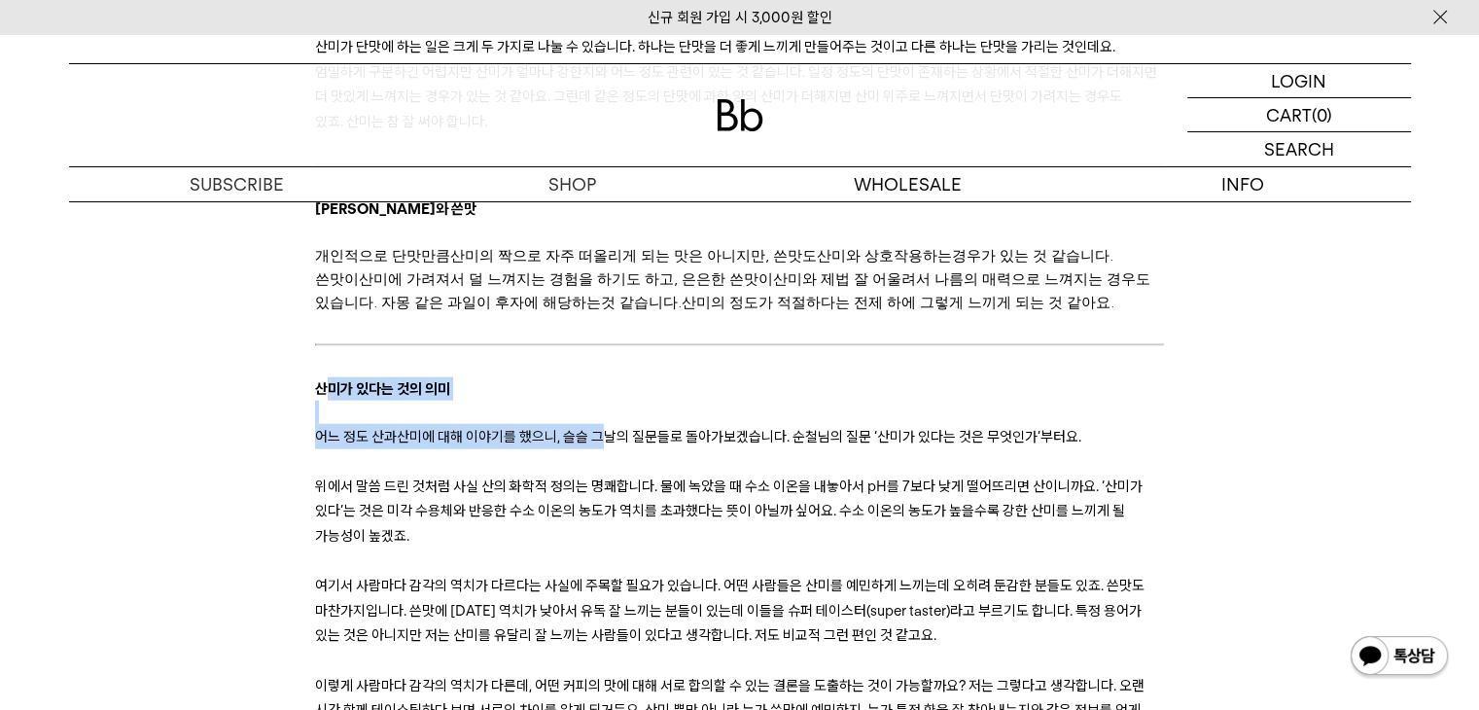
drag, startPoint x: 329, startPoint y: 309, endPoint x: 606, endPoint y: 373, distance: 284.3
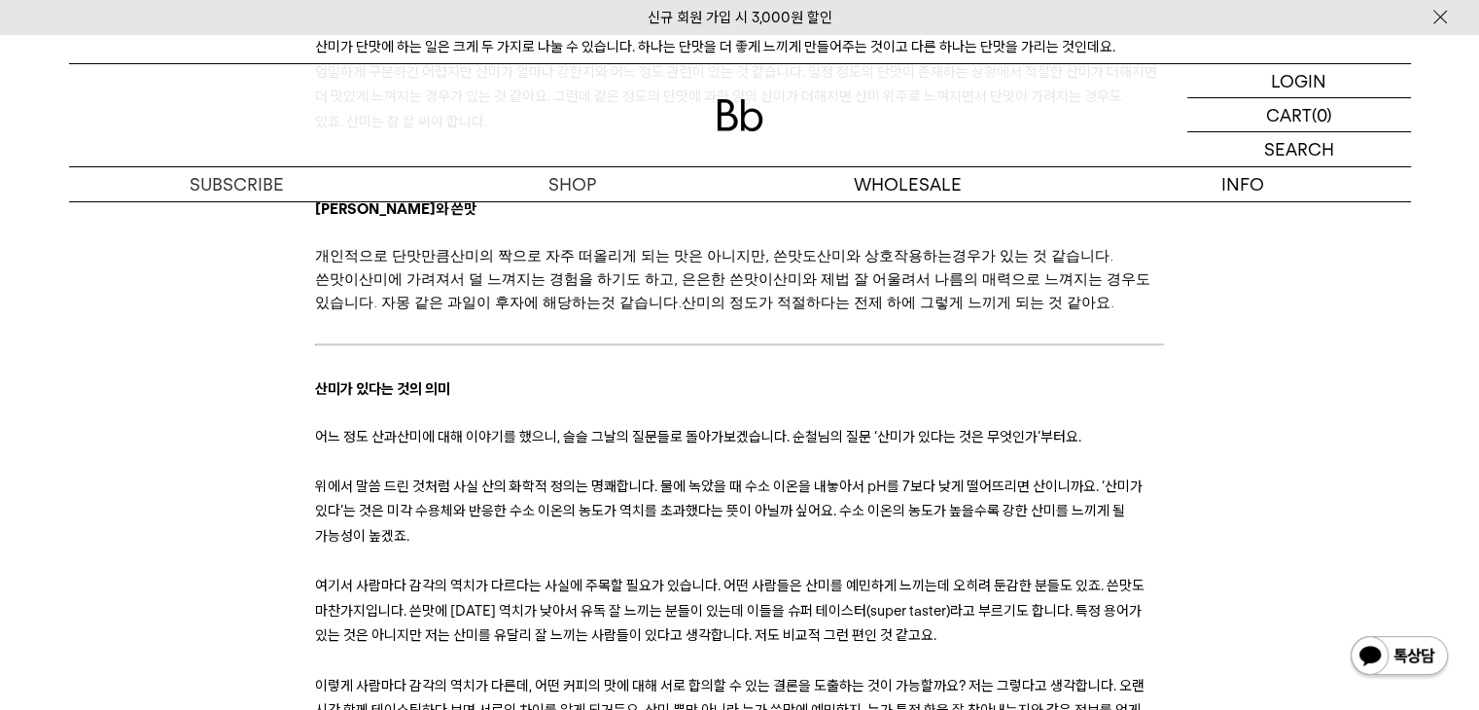
click at [525, 474] on p "위에서 말씀 드린 것처럼 사실 산의 화학적 정의는 명쾌합니다. 물에 녹았을 때 수소 이온을 내놓아서 pH 를 7보다 낮게 떨어뜨리면 산이니까요…" at bounding box center [739, 511] width 849 height 75
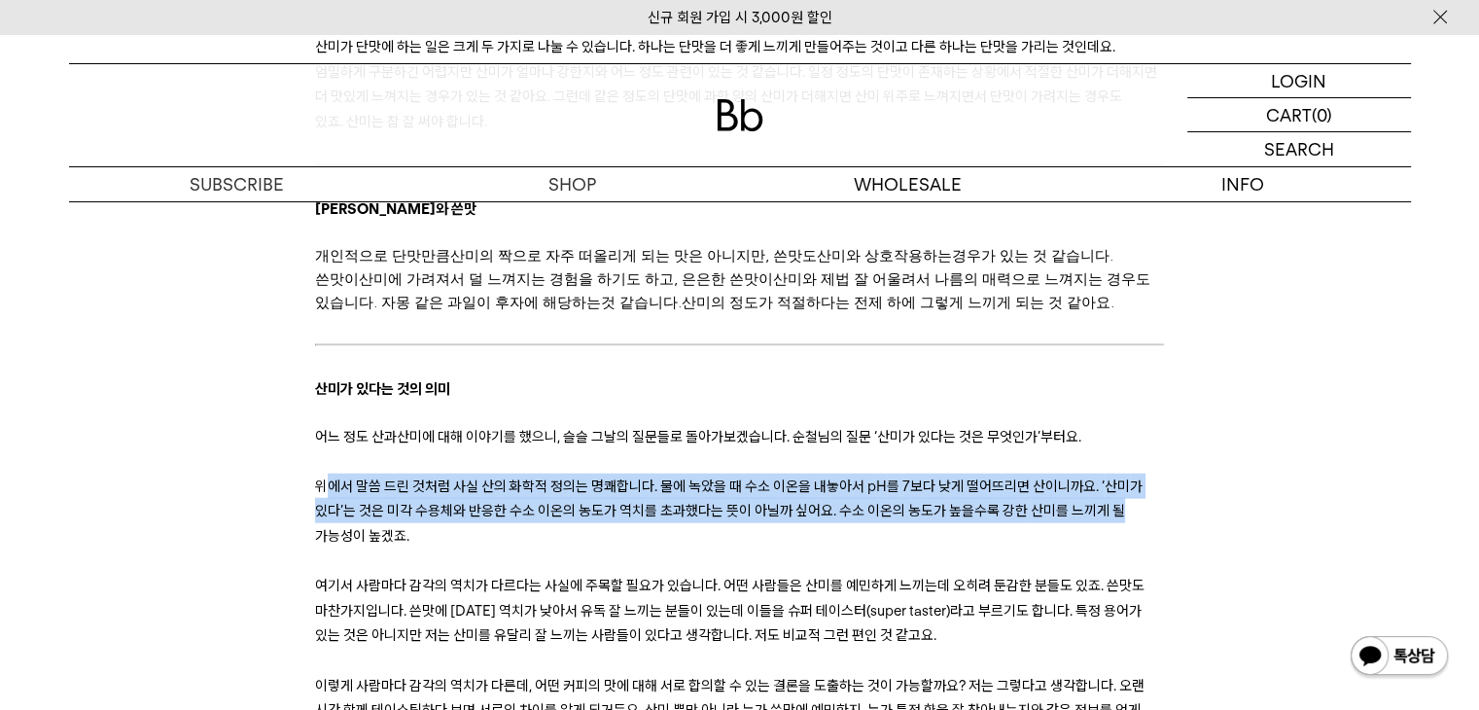
drag, startPoint x: 322, startPoint y: 412, endPoint x: 1132, endPoint y: 446, distance: 810.9
click at [1132, 474] on p "위에서 말씀 드린 것처럼 사실 산의 화학적 정의는 명쾌합니다. 물에 녹았을 때 수소 이온을 내놓아서 pH 를 7보다 낮게 떨어뜨리면 산이니까요…" at bounding box center [739, 511] width 849 height 75
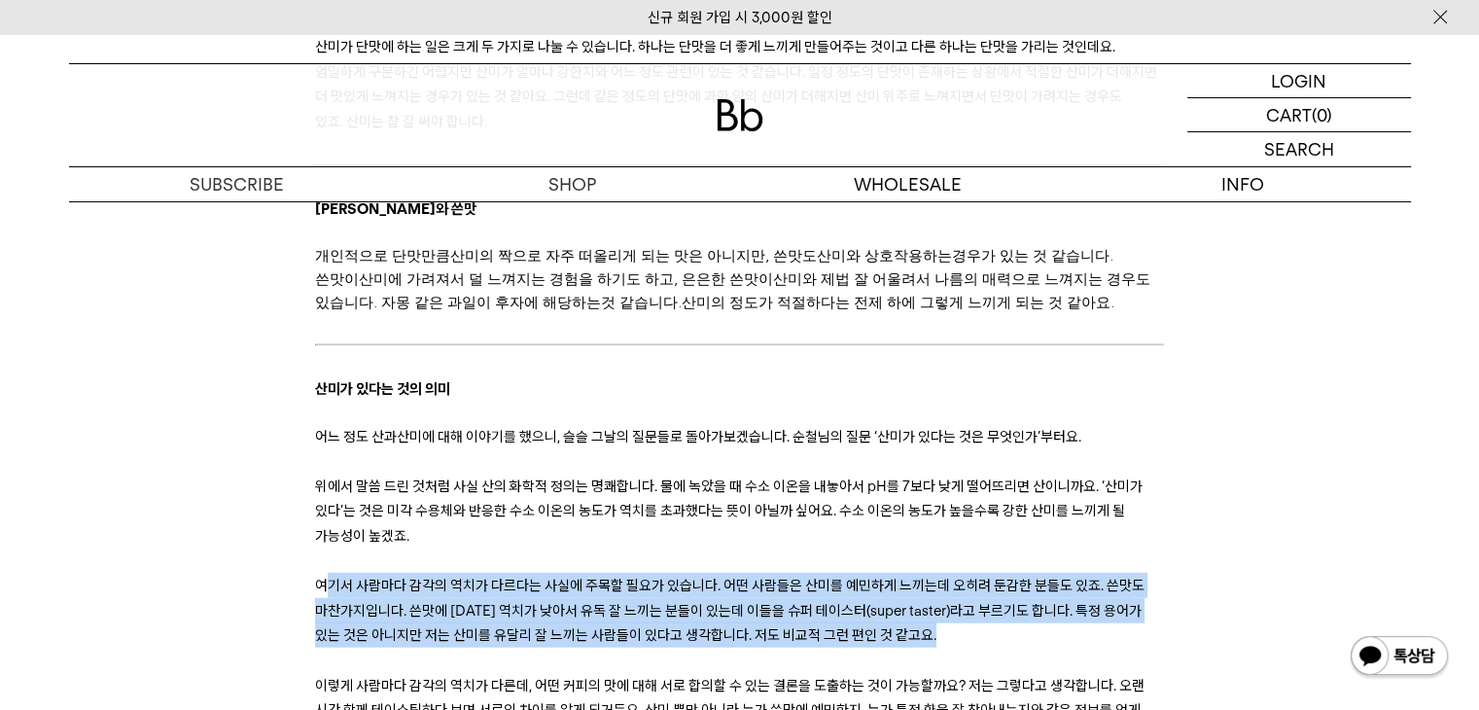
drag, startPoint x: 327, startPoint y: 509, endPoint x: 1132, endPoint y: 566, distance: 807.4
click at [1132, 573] on p "여기서 사람마다 감각의 역치가 다르다는 사실에 주목할 필요가 있습니다. 어떤 사람들은 산미 를 예민하게 느끼는데 오히려 둔감한 분들도 있죠. …" at bounding box center [739, 610] width 849 height 75
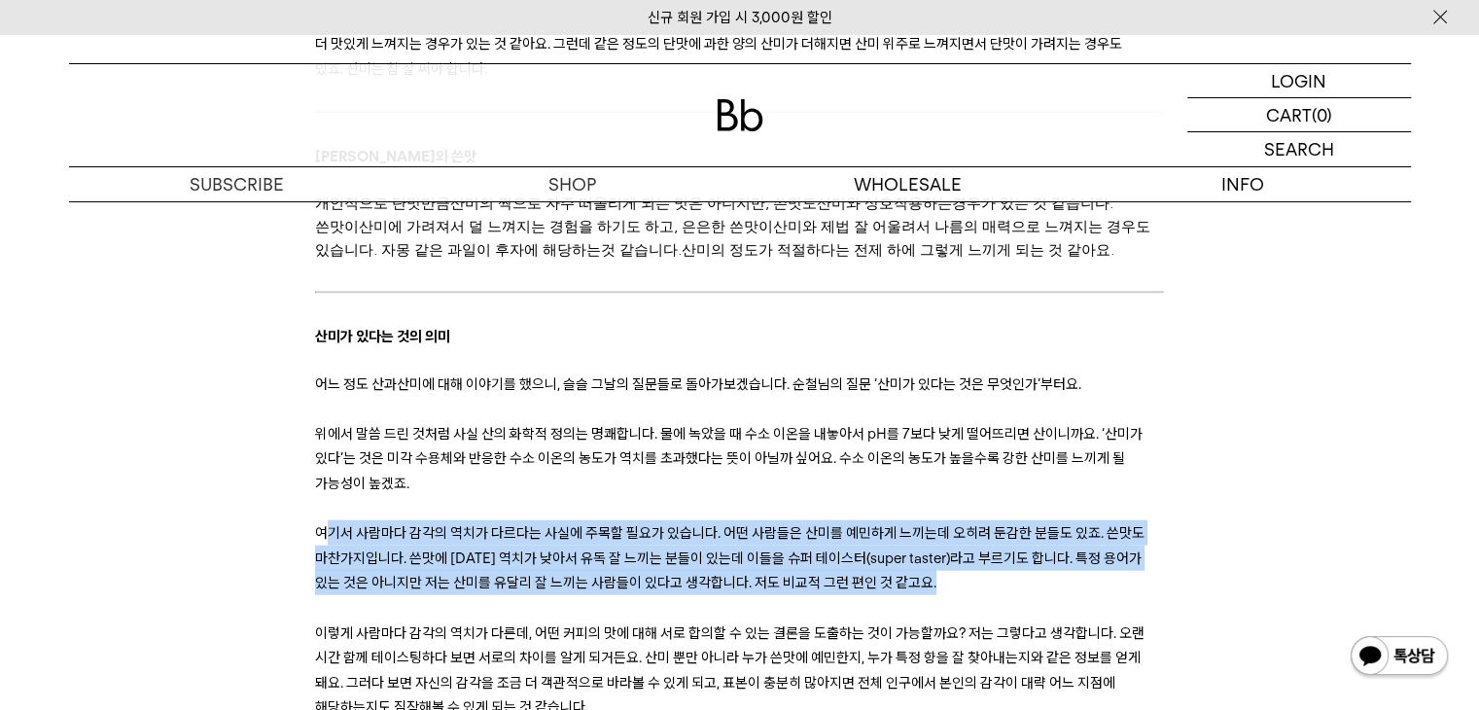
scroll to position [4766, 0]
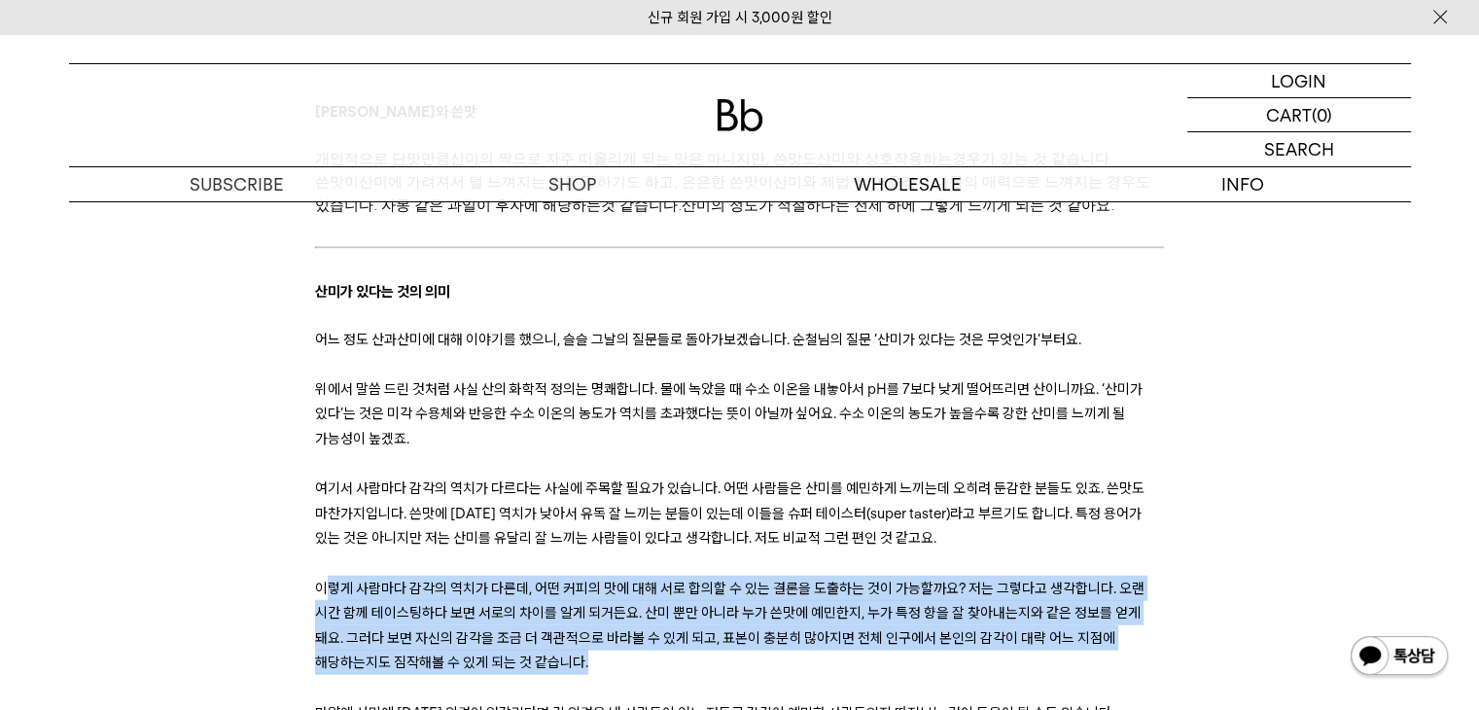
drag, startPoint x: 321, startPoint y: 515, endPoint x: 1145, endPoint y: 585, distance: 826.8
click at [1145, 585] on p "이렇게 사람마다 감각의 역치가 다른데, 어떤 커피의 맛에 대해 서로 합의할 수 있는 결론을 도출 하는 것이 가능할까요? 저는 그렇다고 생각합니…" at bounding box center [739, 625] width 849 height 99
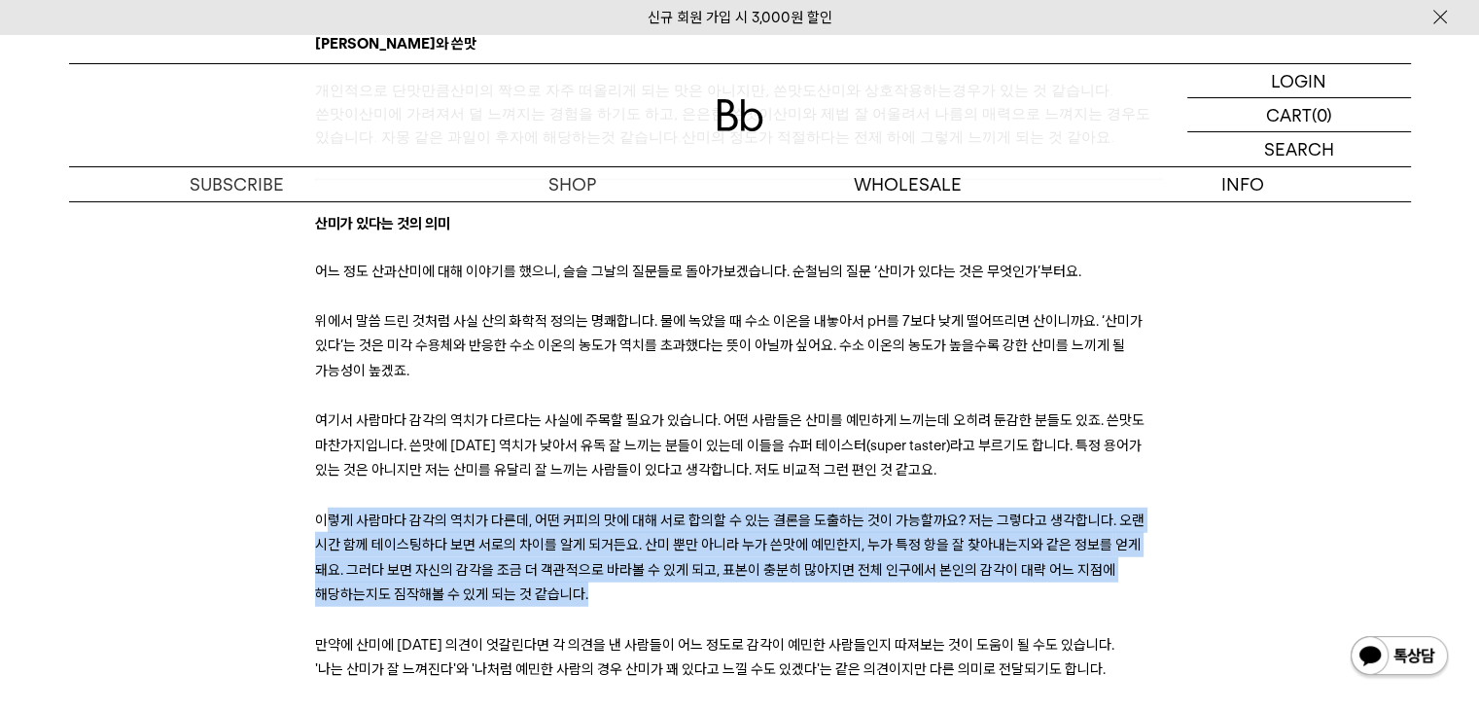
scroll to position [4961, 0]
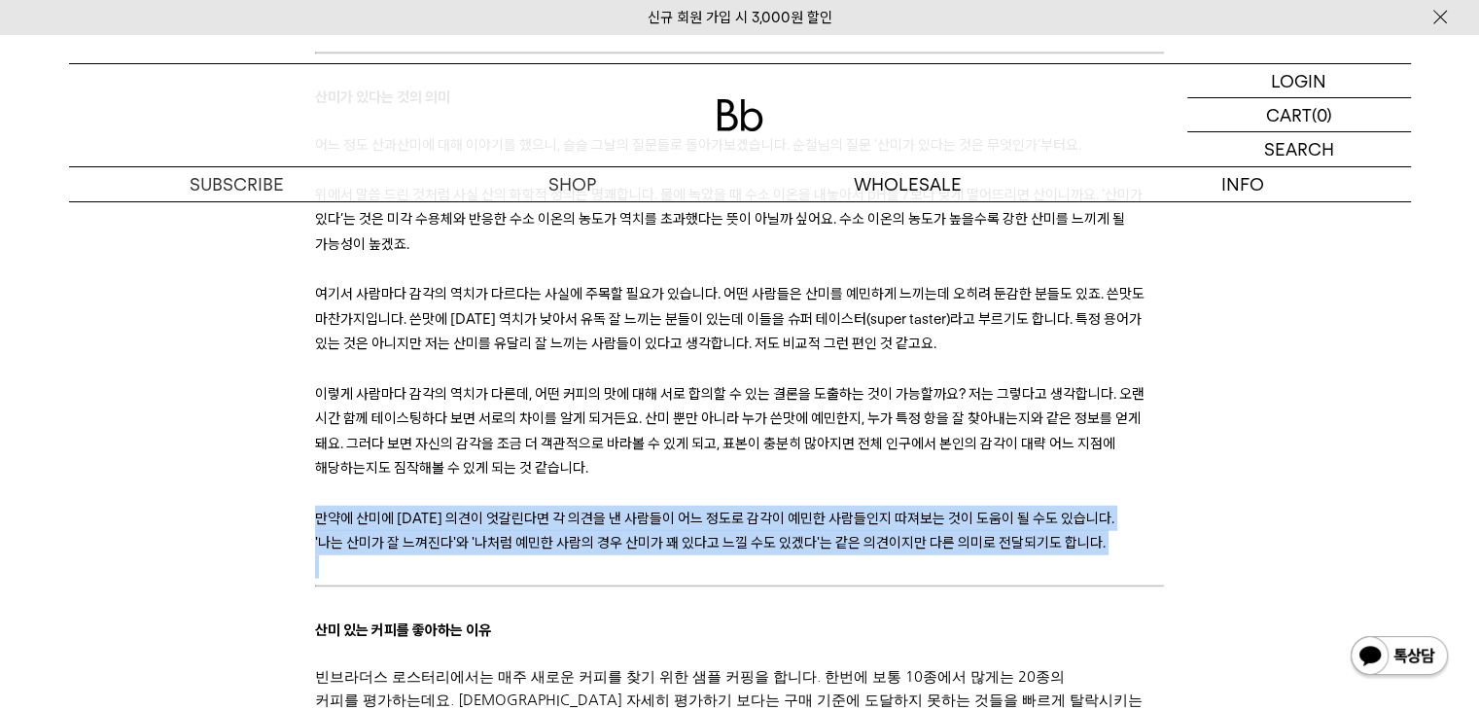
drag, startPoint x: 318, startPoint y: 442, endPoint x: 1077, endPoint y: 485, distance: 759.9
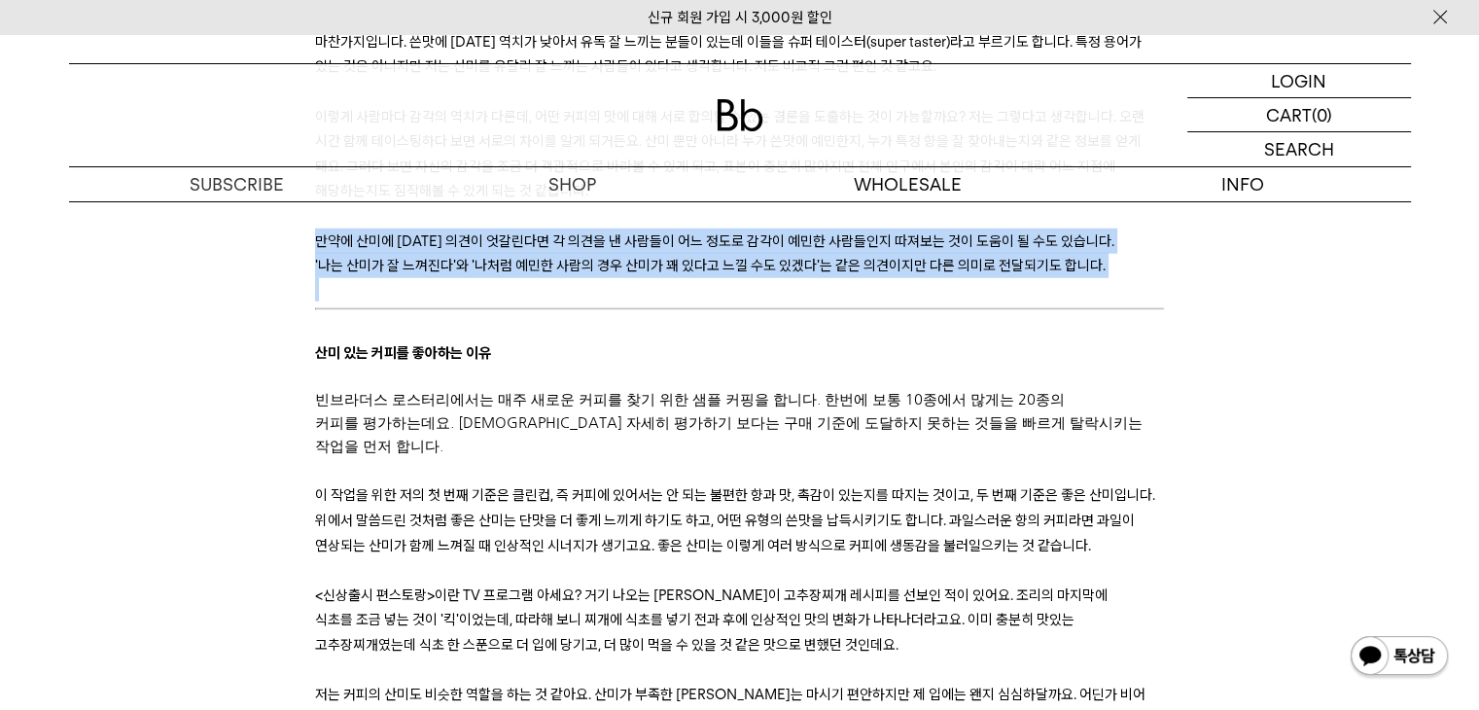
scroll to position [5252, 0]
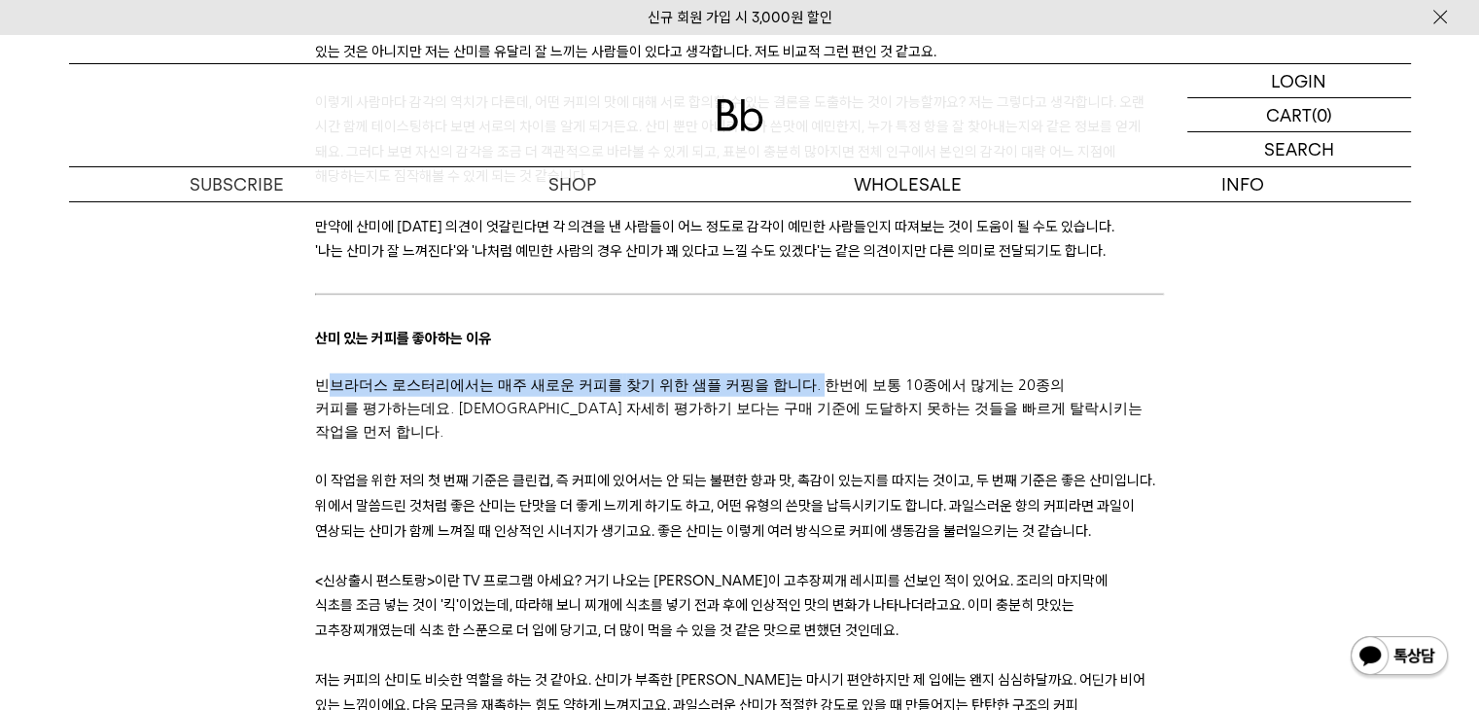
drag, startPoint x: 332, startPoint y: 304, endPoint x: 789, endPoint y: 306, distance: 457.2
click at [789, 374] on p "빈브라더스 로스터리에서는 매주 새로운 커피 를 찾기 위한 샘플 커핑을 합니다. 한번에 보통 10종에서 많게는 20종의 커피 를 평가 하는 데요…" at bounding box center [739, 409] width 849 height 70
click at [826, 374] on p "빈브라더스 로스터리에서는 매주 새로운 커피 를 찾기 위한 샘플 커핑을 합니다. 한번에 보통 10종에서 많게는 20종의 커피 를 평가 하는 데요…" at bounding box center [739, 409] width 849 height 70
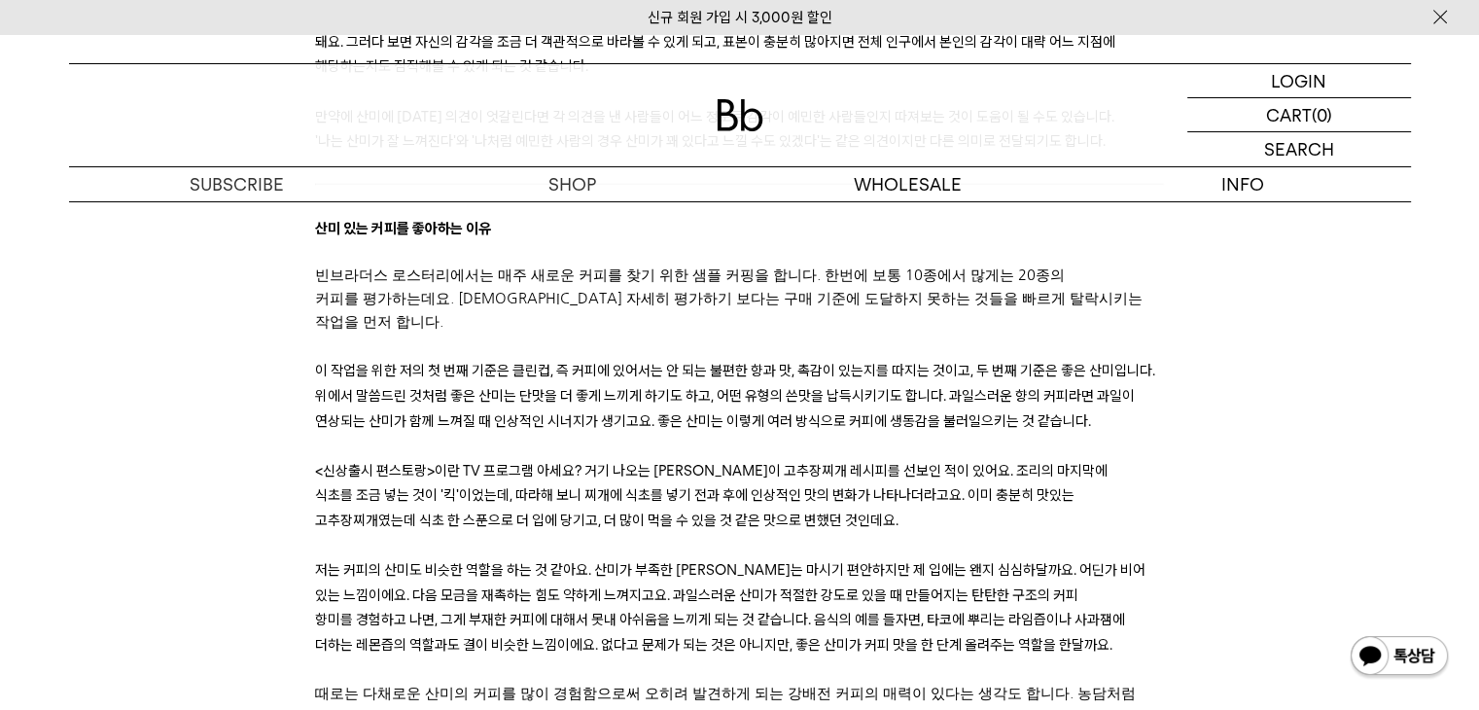
scroll to position [5447, 0]
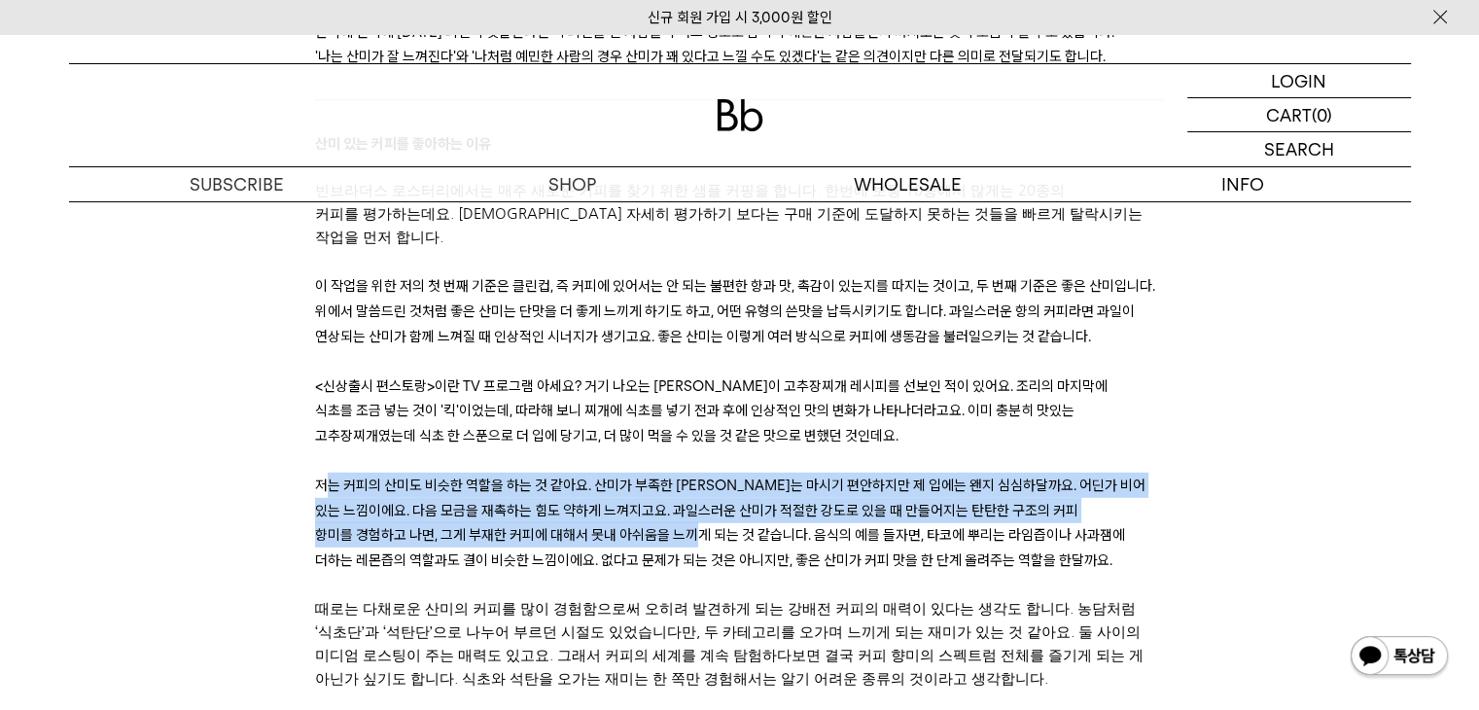
drag, startPoint x: 324, startPoint y: 383, endPoint x: 538, endPoint y: 445, distance: 222.6
click at [538, 473] on p "저는 커피의 산미 도 비슷한 역할을 하는 것 같아요. 산미 가 부족한 커피는 마시기 편안하지만 제 입에는 왠지 심심하달까요. 어딘가 비어 있는…" at bounding box center [739, 522] width 849 height 99
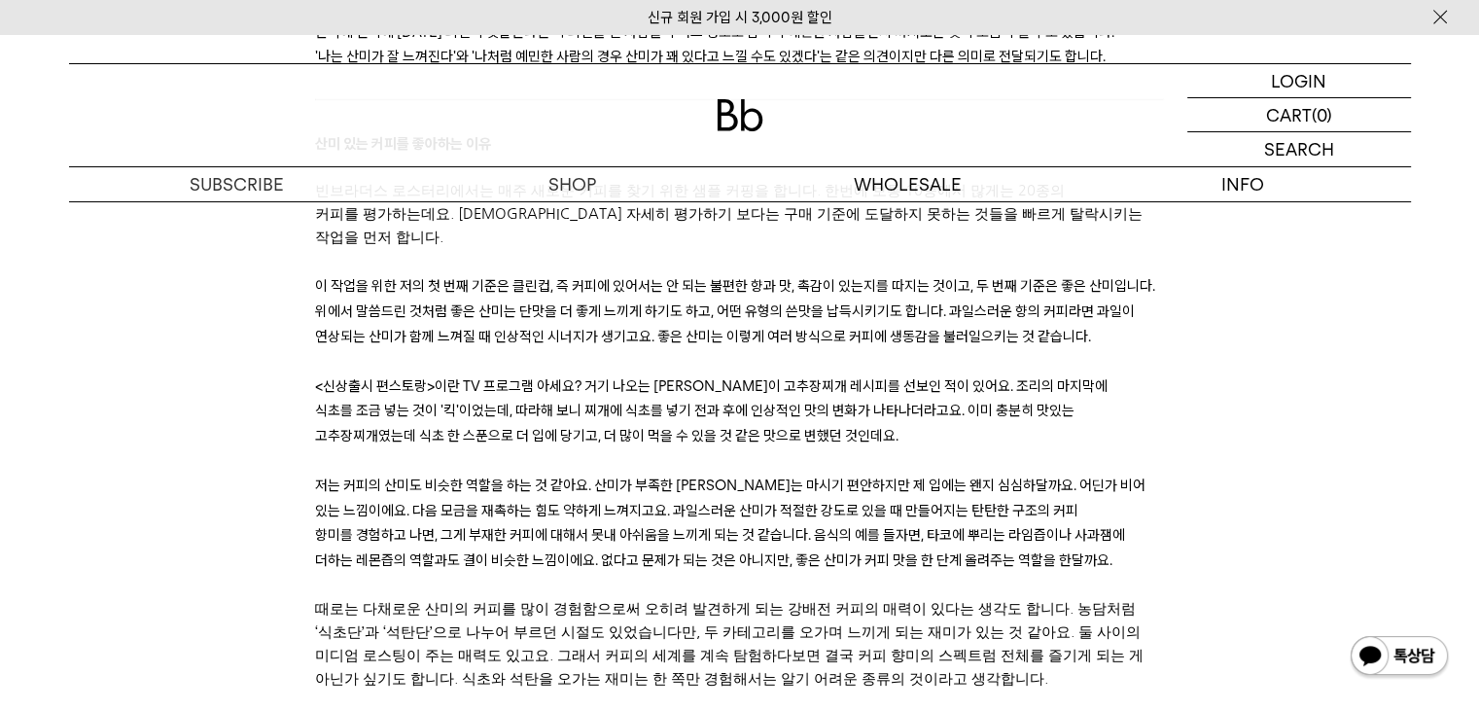
click at [849, 552] on span "가 커피 맛을 한 단계 올려주는 역할을 한달까요." at bounding box center [981, 561] width 264 height 18
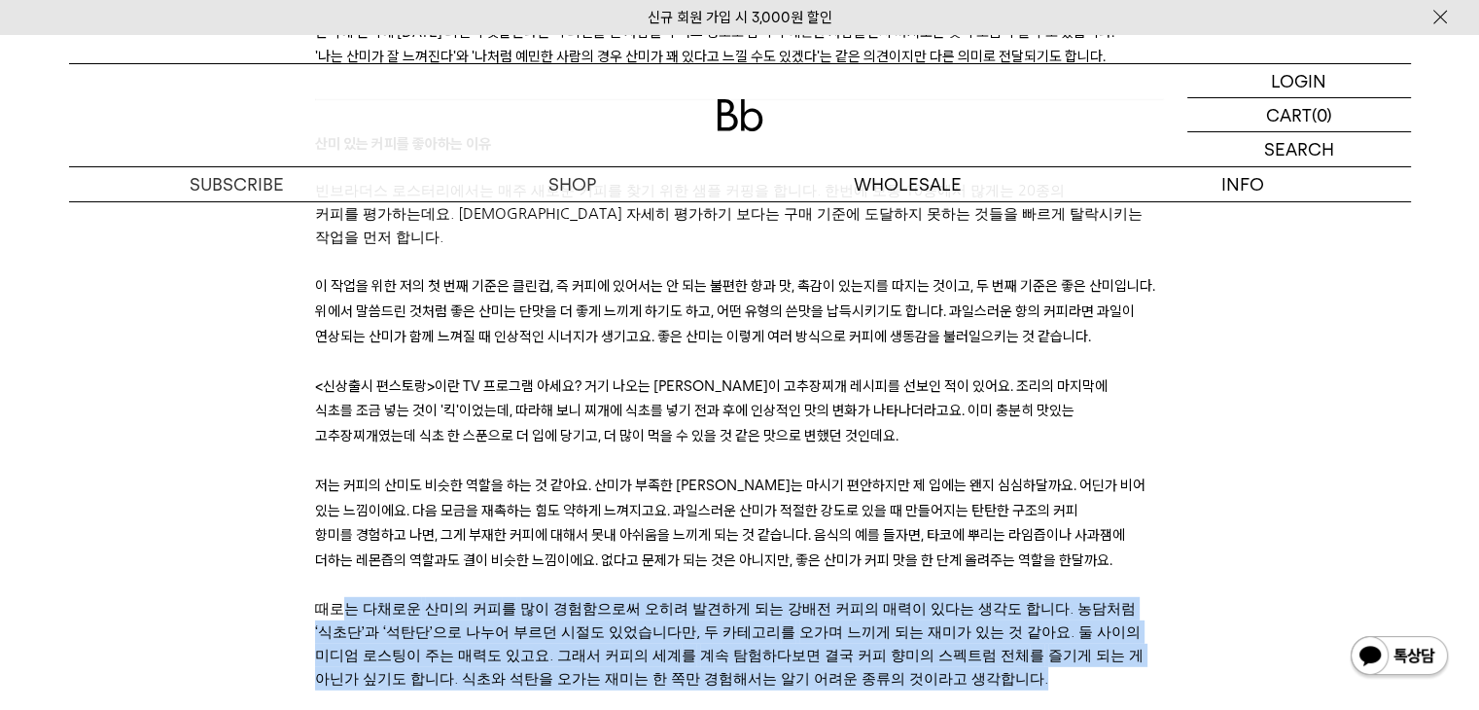
drag, startPoint x: 338, startPoint y: 509, endPoint x: 1103, endPoint y: 592, distance: 769.1
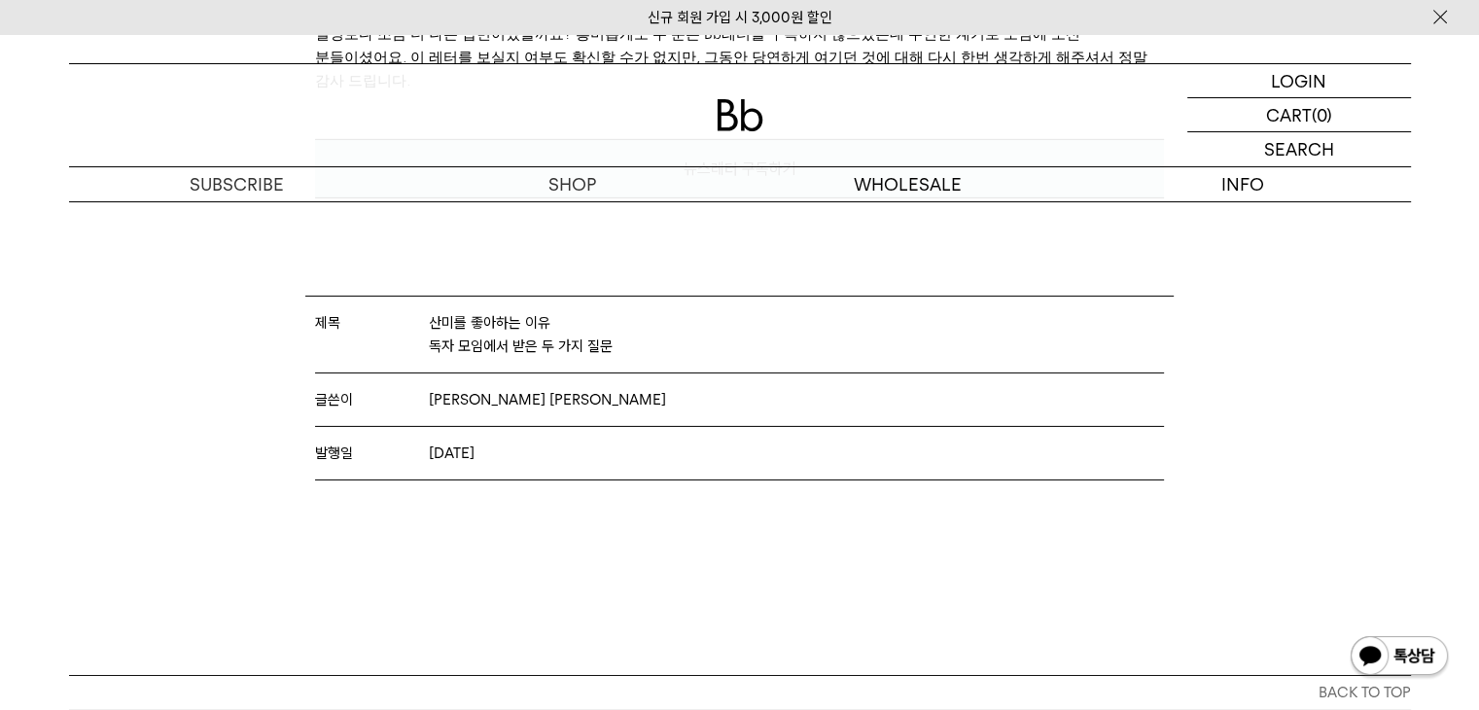
scroll to position [5933, 0]
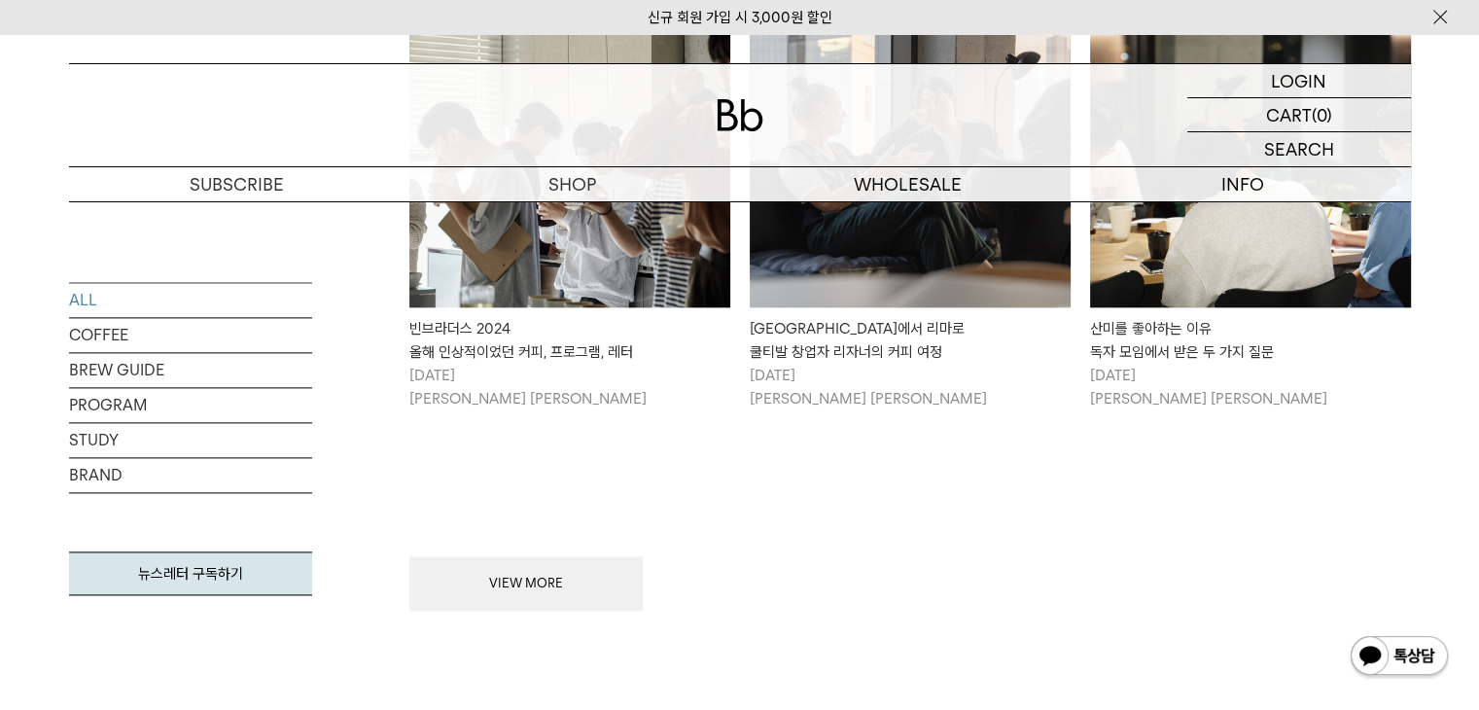
scroll to position [2397, 0]
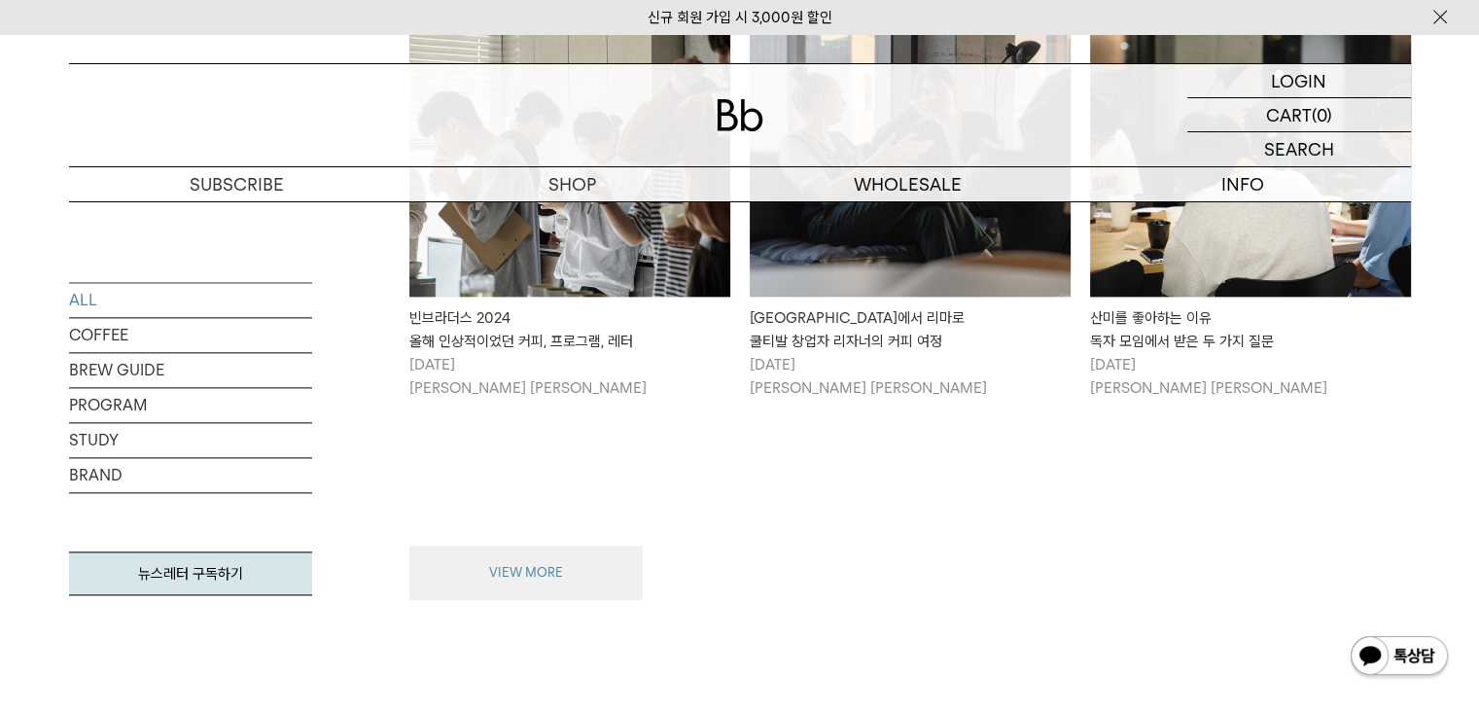
click at [502, 564] on button "VIEW MORE" at bounding box center [525, 573] width 233 height 54
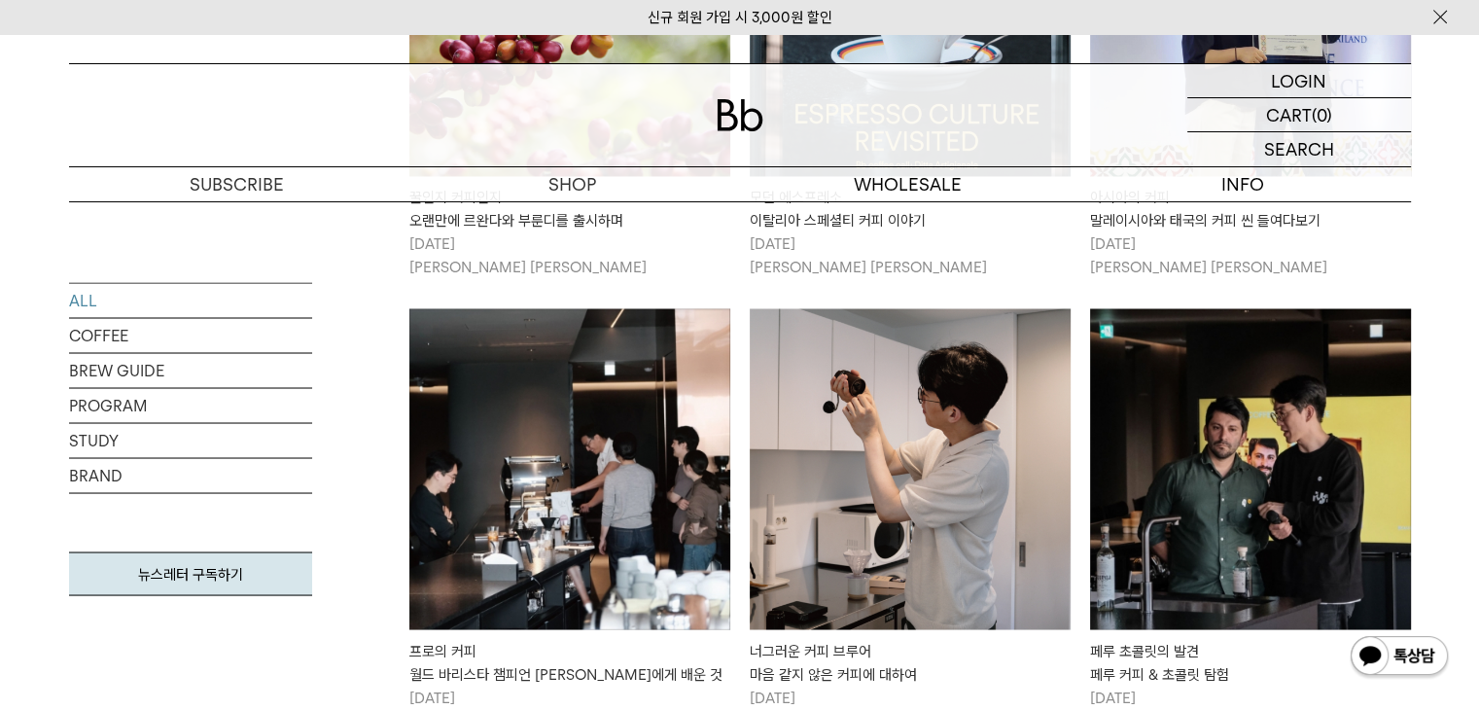
scroll to position [3467, 0]
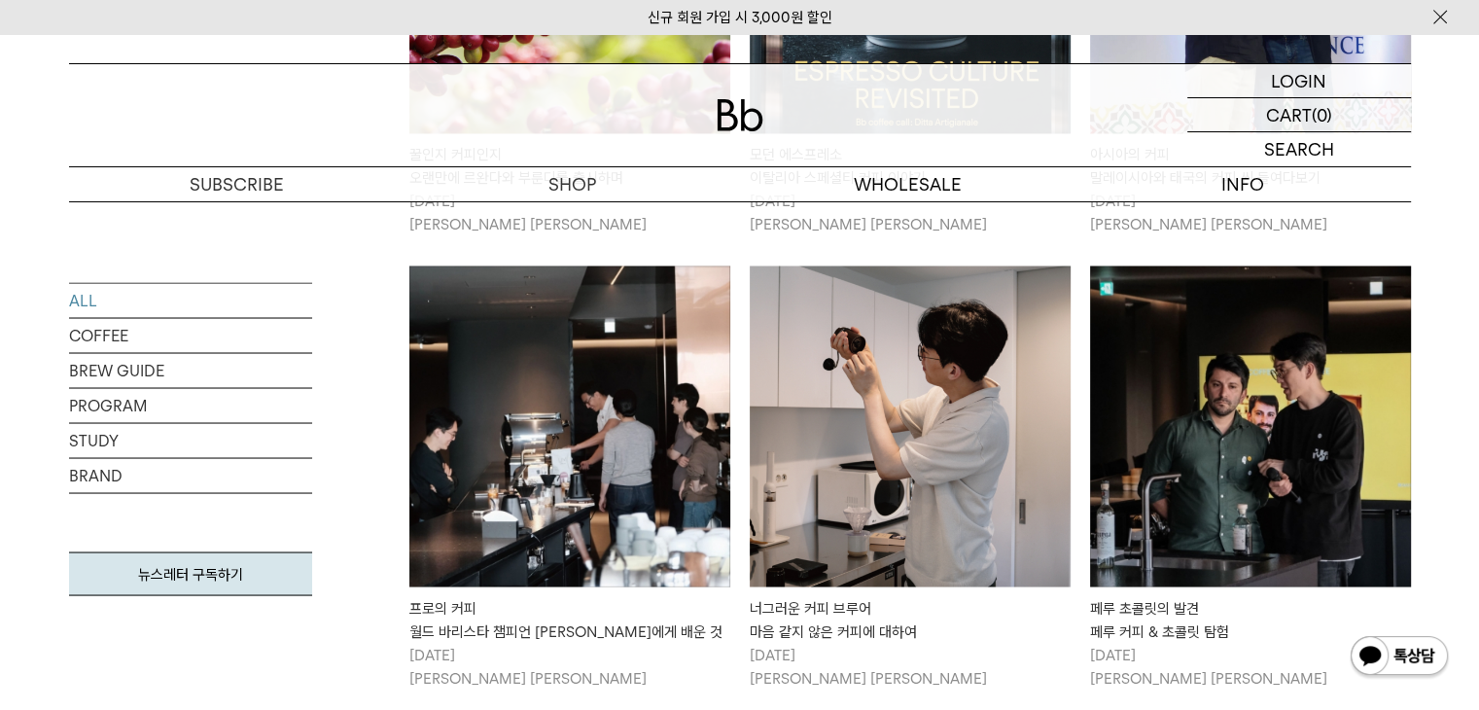
click at [623, 481] on img at bounding box center [569, 426] width 321 height 321
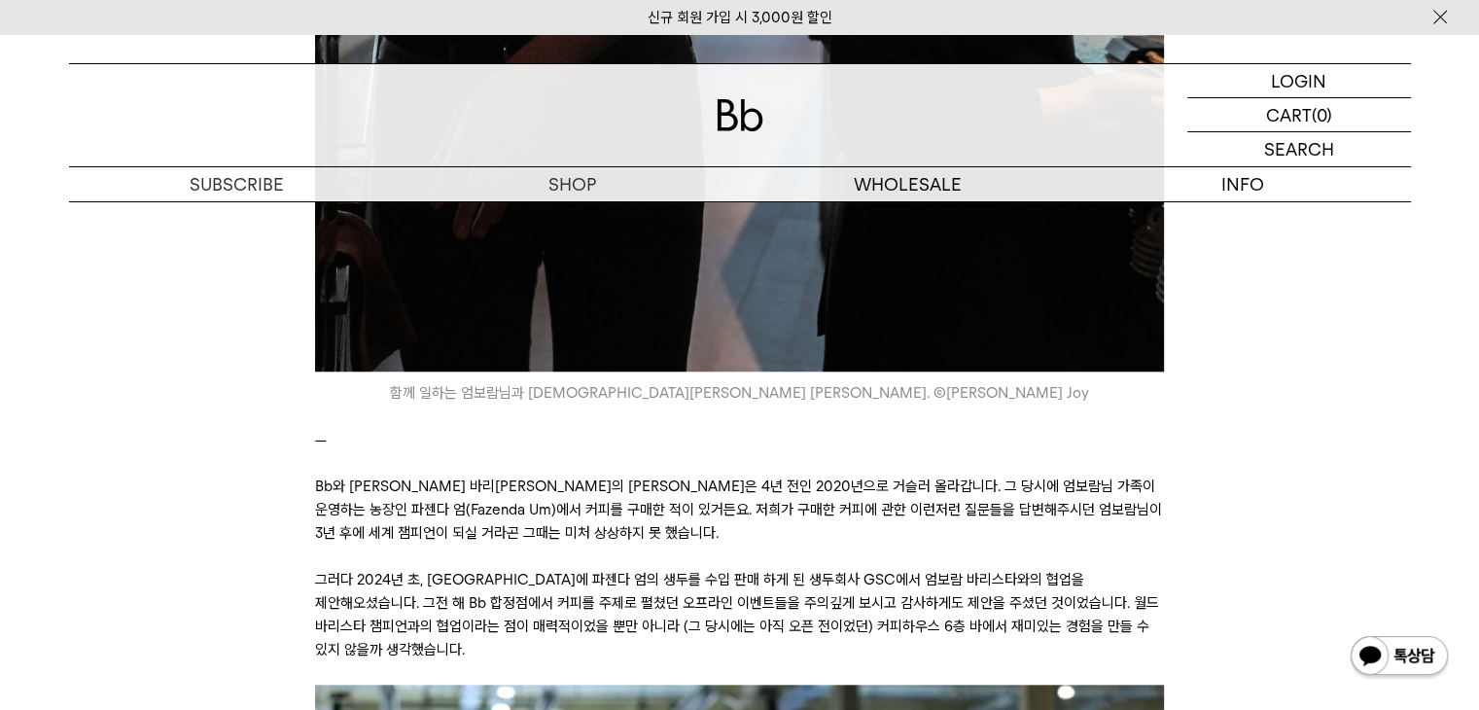
scroll to position [1848, 0]
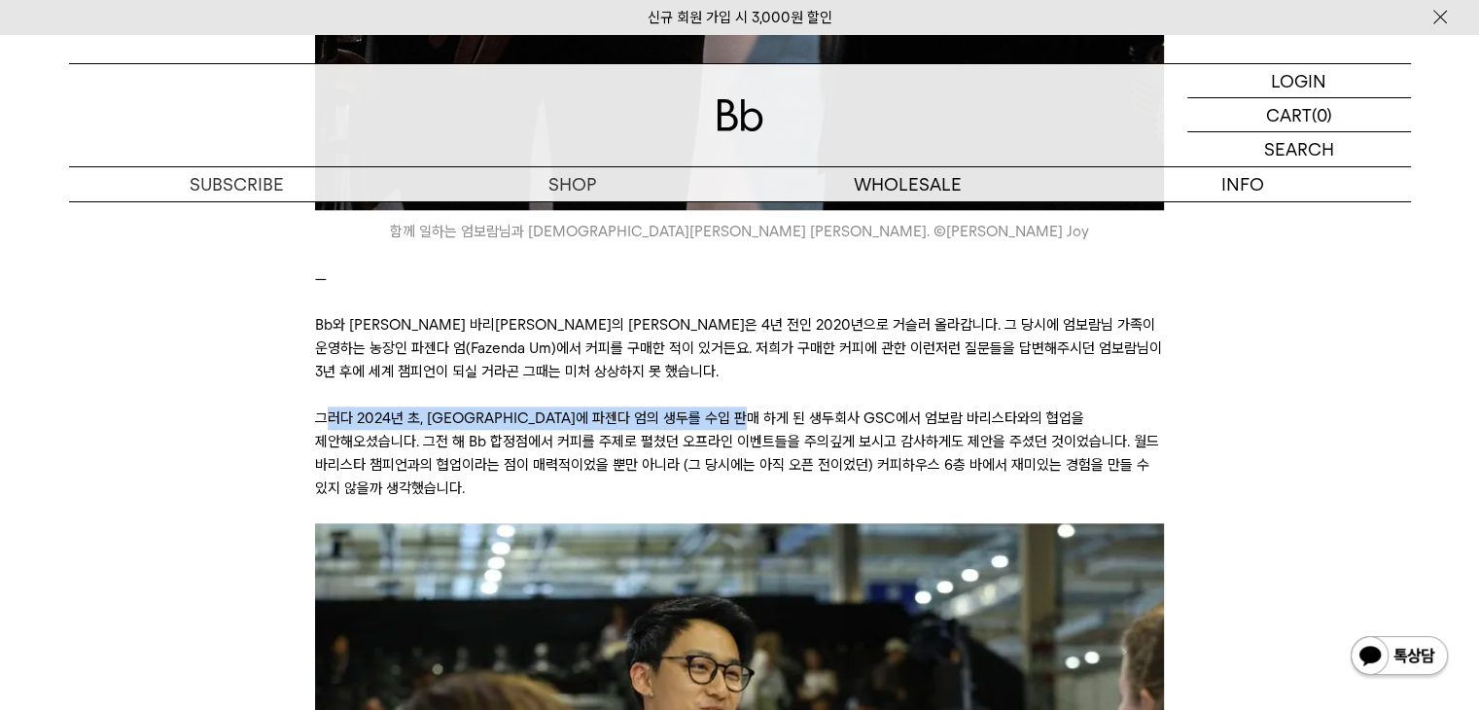
drag, startPoint x: 323, startPoint y: 395, endPoint x: 763, endPoint y: 392, distance: 439.7
click at [763, 407] on p "그러다 2024년 초, 한국에 파젠다 엄의 생두를 수입 판매 하게 된 생두회사 GSC에서 엄보람 바리스타와의 협업을 제안해오셨습니다. 그전 해…" at bounding box center [739, 453] width 849 height 93
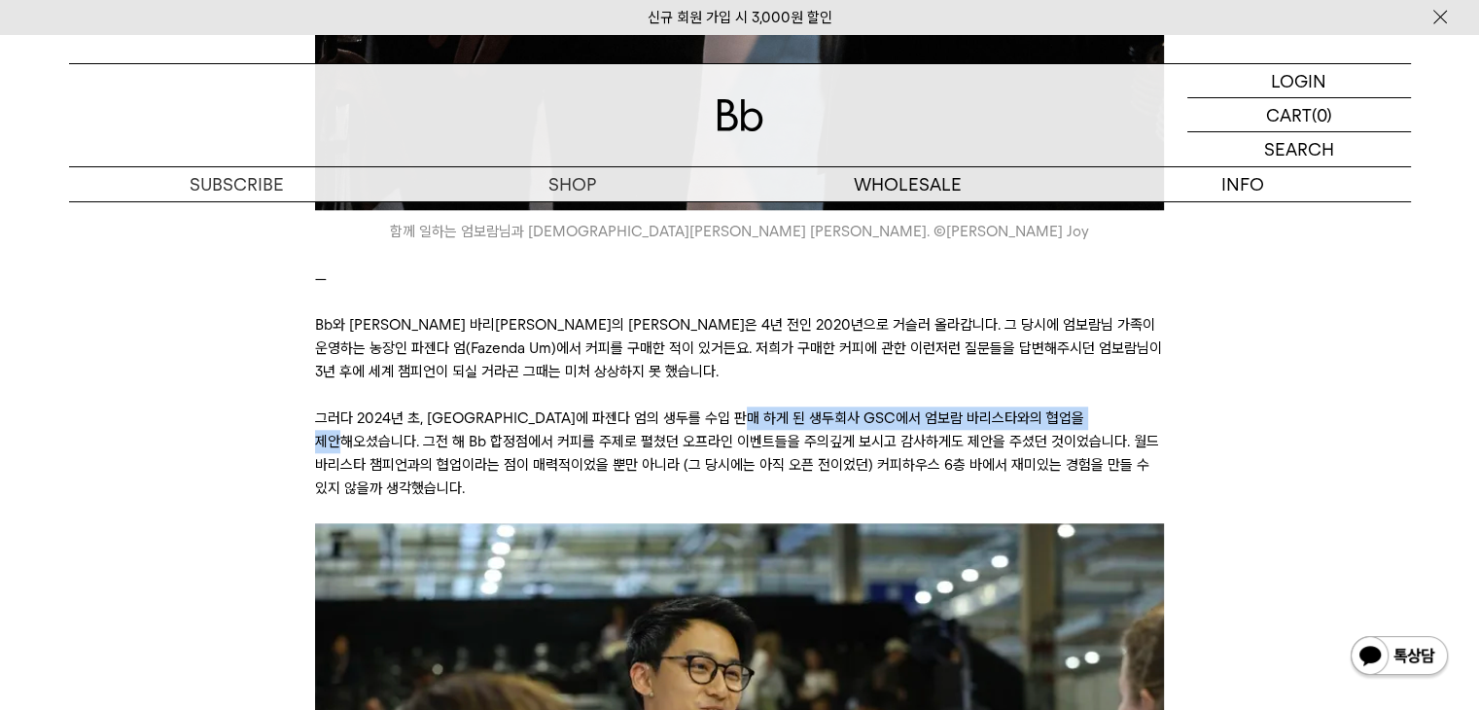
drag, startPoint x: 763, startPoint y: 392, endPoint x: 1147, endPoint y: 390, distance: 384.2
click at [1147, 407] on p "그러다 2024년 초, 한국에 파젠다 엄의 생두를 수입 판매 하게 된 생두회사 GSC에서 엄보람 바리스타와의 협업을 제안해오셨습니다. 그전 해…" at bounding box center [739, 453] width 849 height 93
click at [1136, 440] on p "그러다 2024년 초, 한국에 파젠다 엄의 생두를 수입 판매 하게 된 생두회사 GSC에서 엄보람 바리스타와의 협업을 제안해오셨습니다. 그전 해…" at bounding box center [739, 453] width 849 height 93
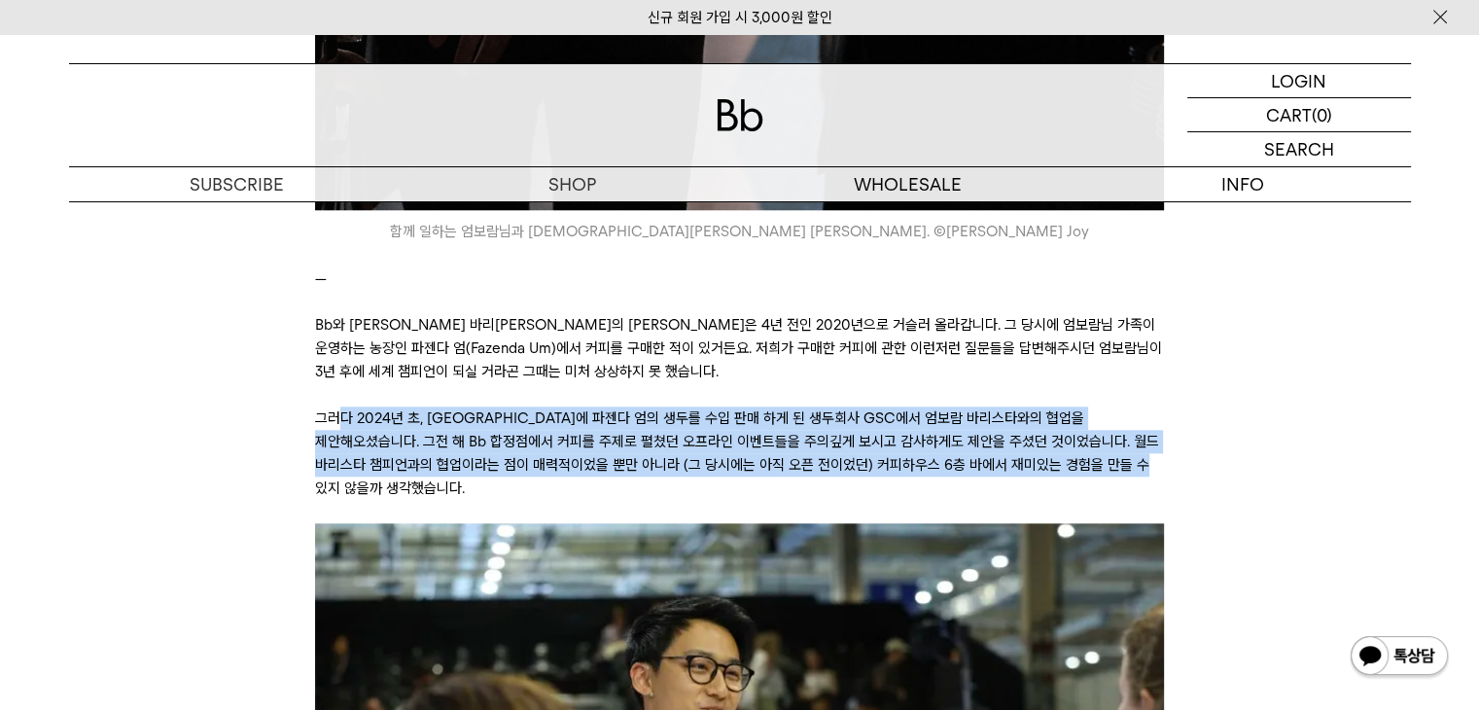
drag, startPoint x: 337, startPoint y: 389, endPoint x: 1163, endPoint y: 438, distance: 828.2
click at [1163, 438] on p "그러다 2024년 초, 한국에 파젠다 엄의 생두를 수입 판매 하게 된 생두회사 GSC에서 엄보람 바리스타와의 협업을 제안해오셨습니다. 그전 해…" at bounding box center [739, 453] width 849 height 93
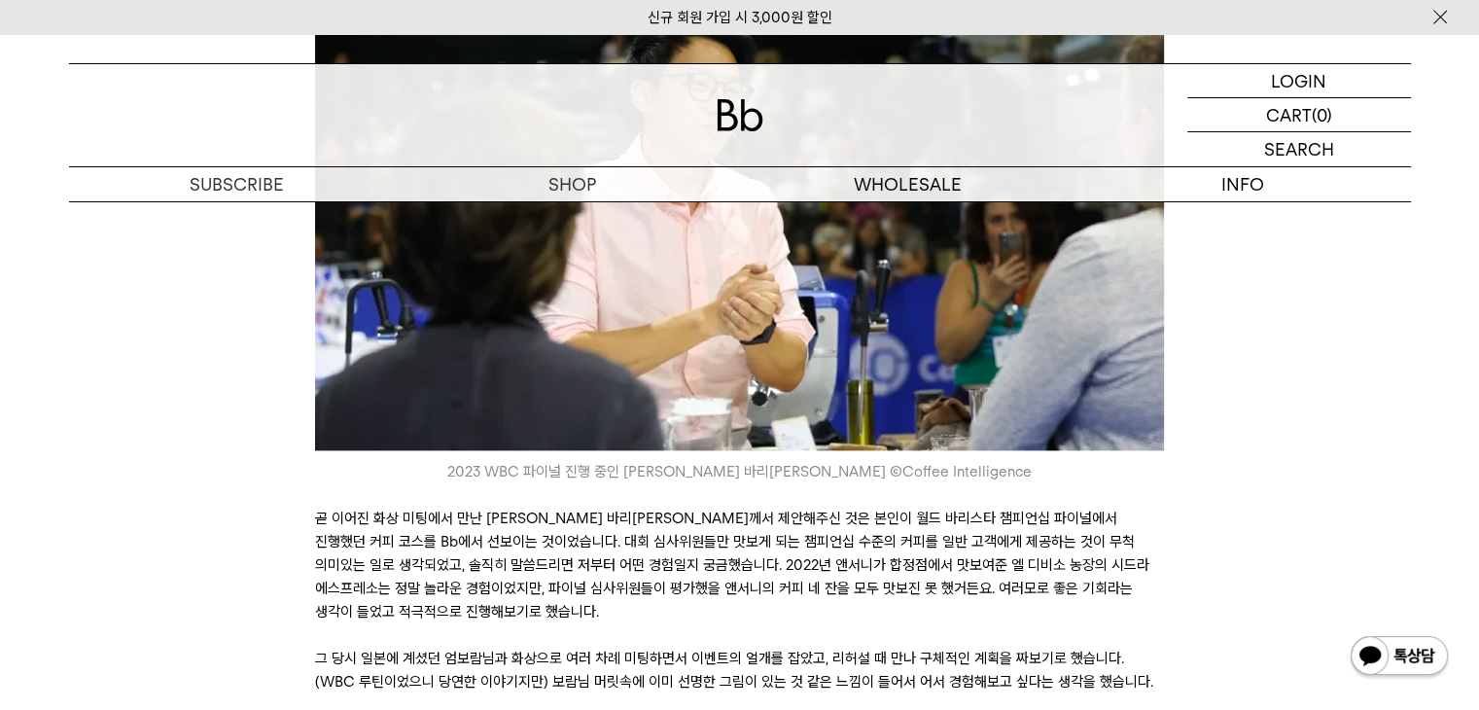
scroll to position [2529, 0]
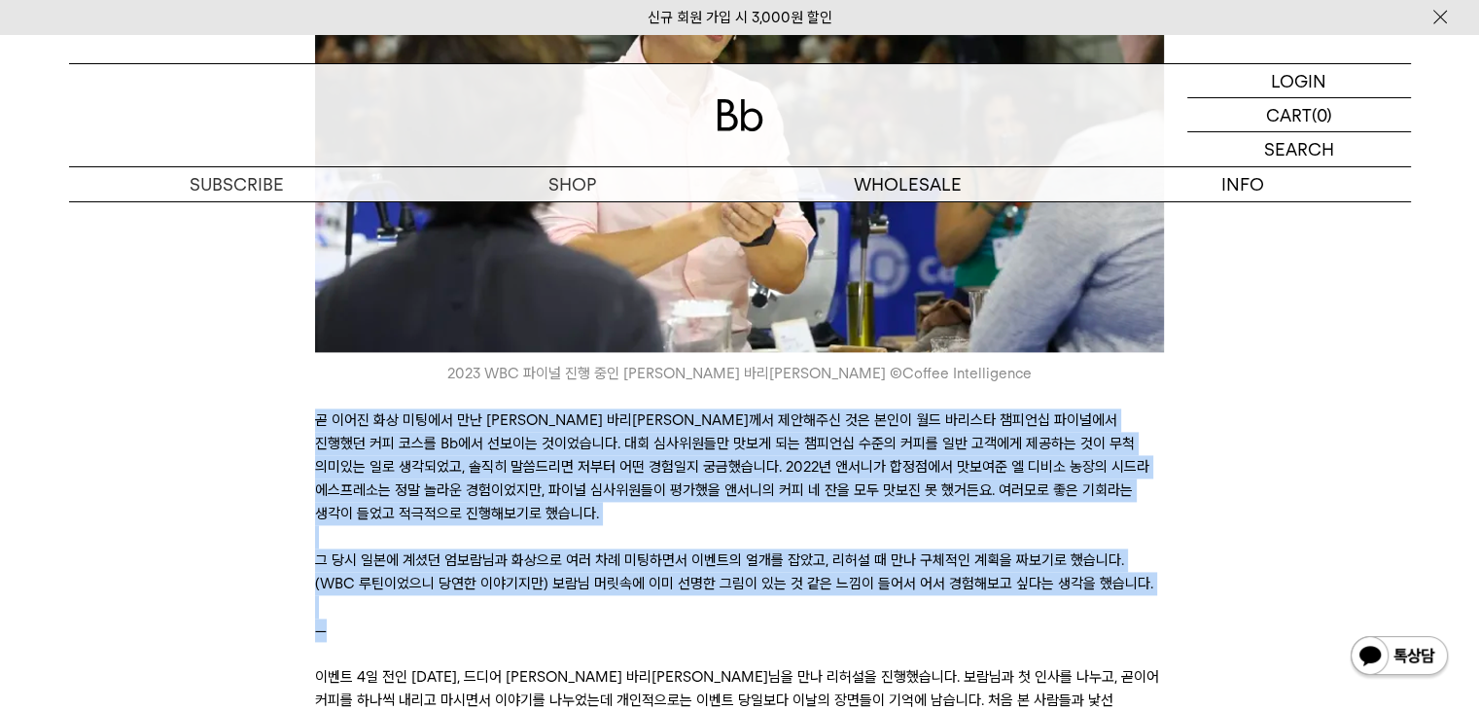
drag, startPoint x: 319, startPoint y: 368, endPoint x: 1171, endPoint y: 571, distance: 876.0
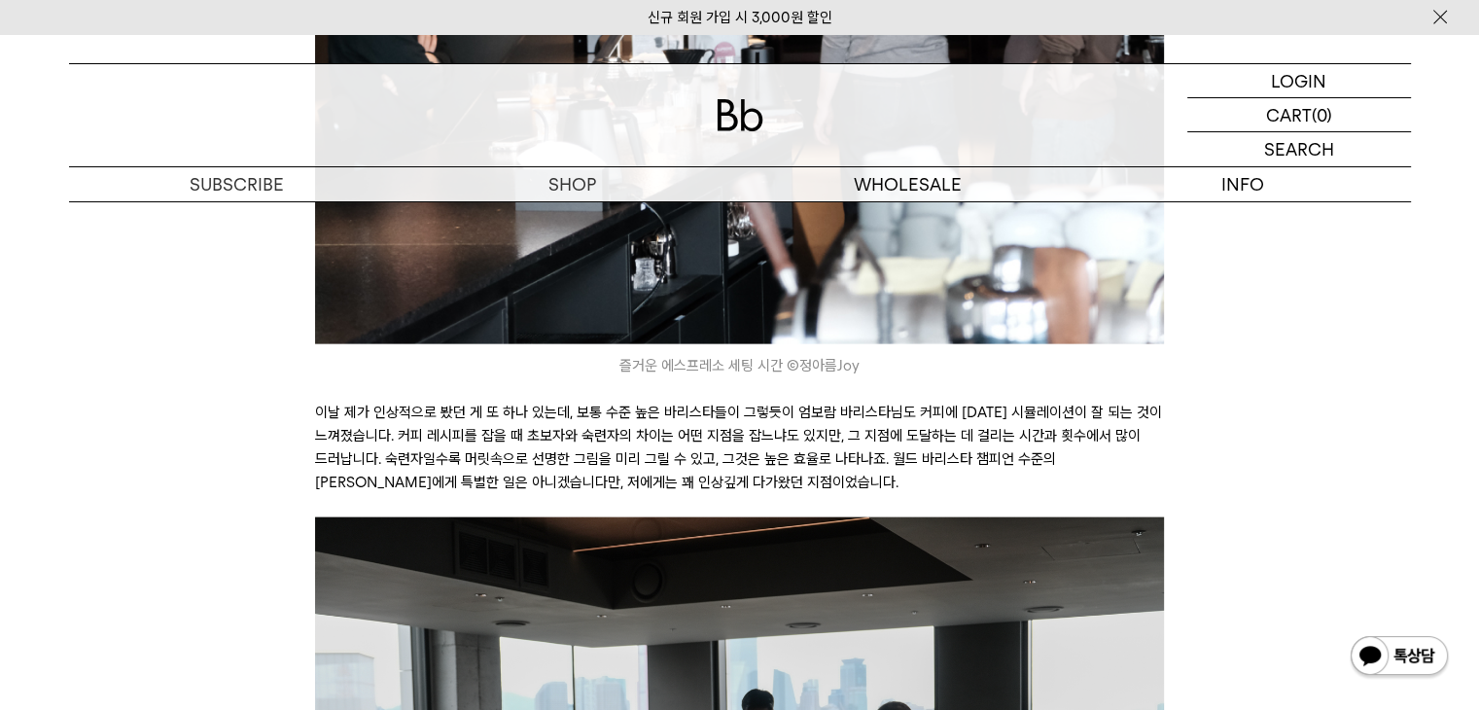
scroll to position [4182, 0]
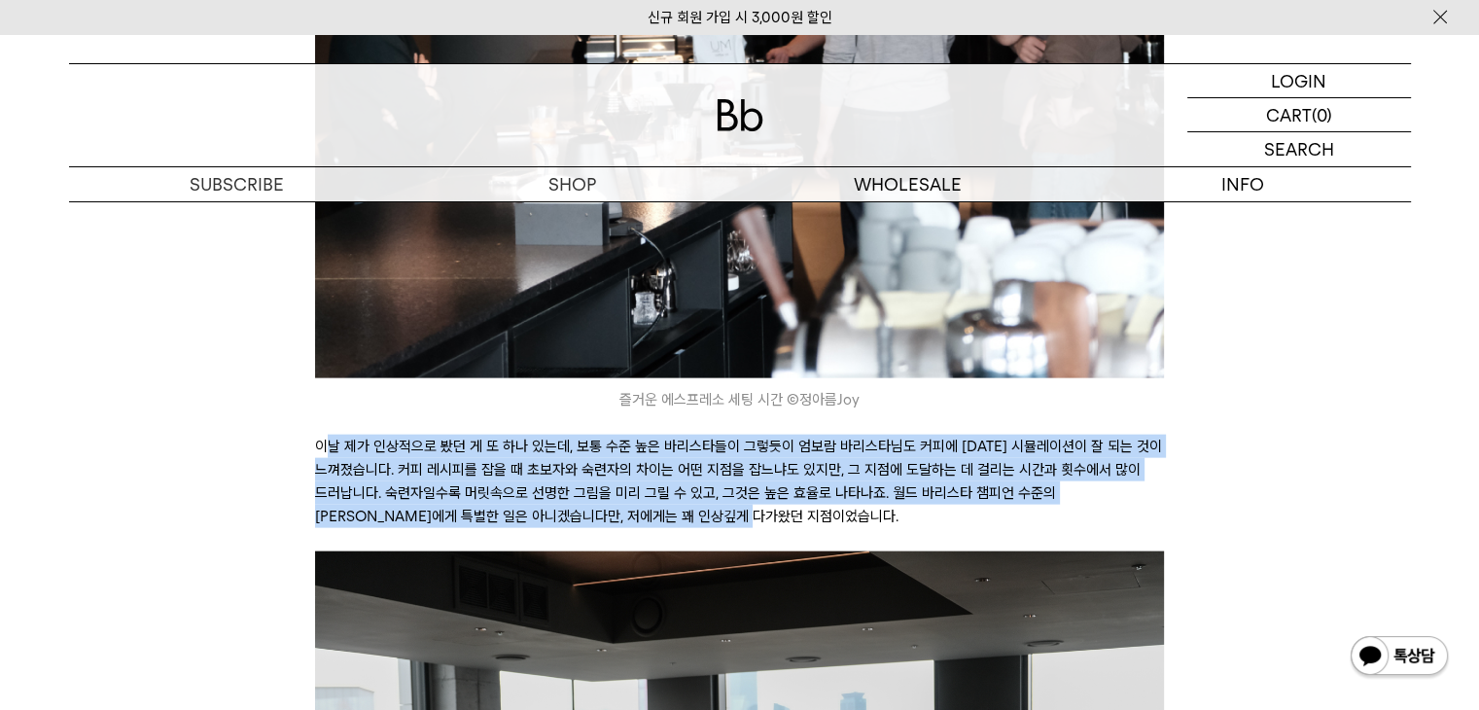
drag, startPoint x: 346, startPoint y: 369, endPoint x: 945, endPoint y: 442, distance: 603.6
click at [945, 442] on p "이날 제가 인상적으로 봤던 게 또 하나 있는데, 보통 수준 높은 바리스타들이 그렇듯이 엄보람 바리스타님도 커피에 대한 시뮬레이션이 잘 되는 것…" at bounding box center [739, 481] width 849 height 93
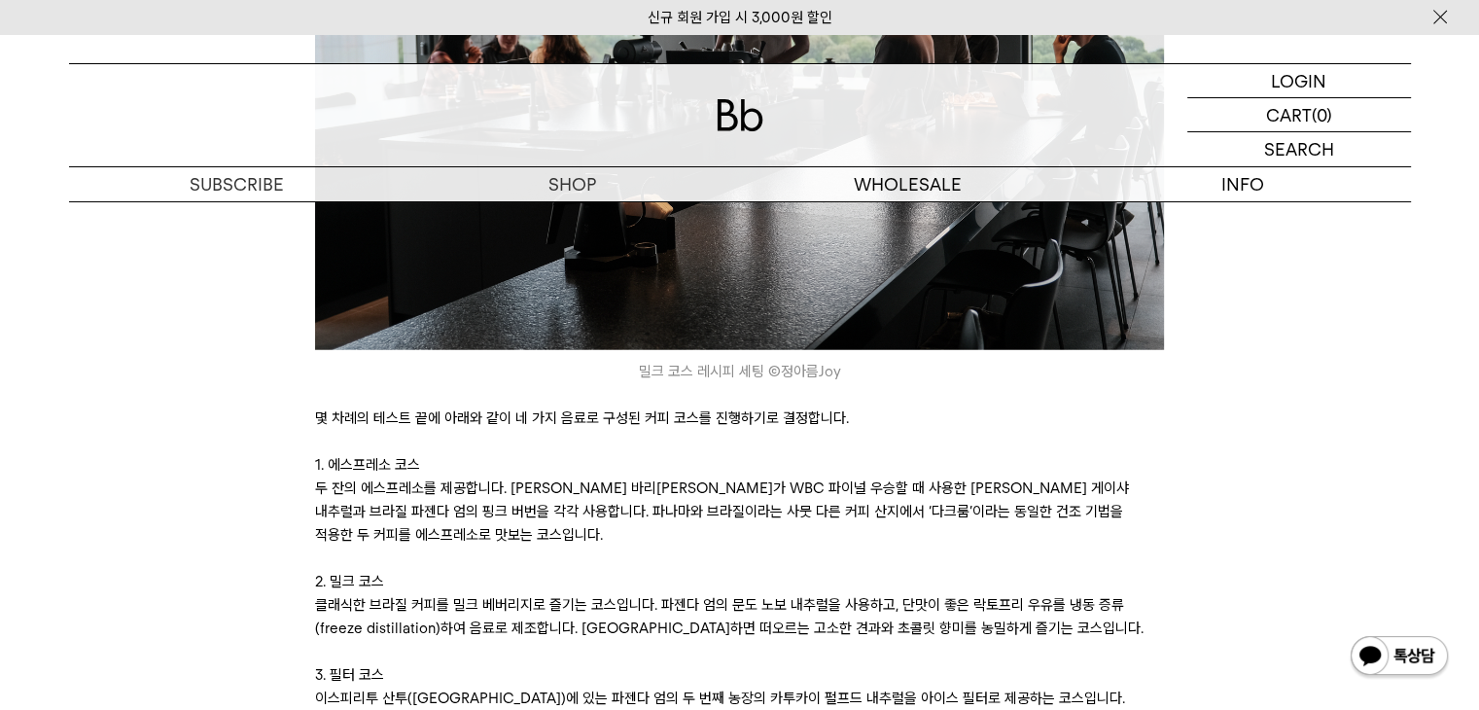
scroll to position [4961, 0]
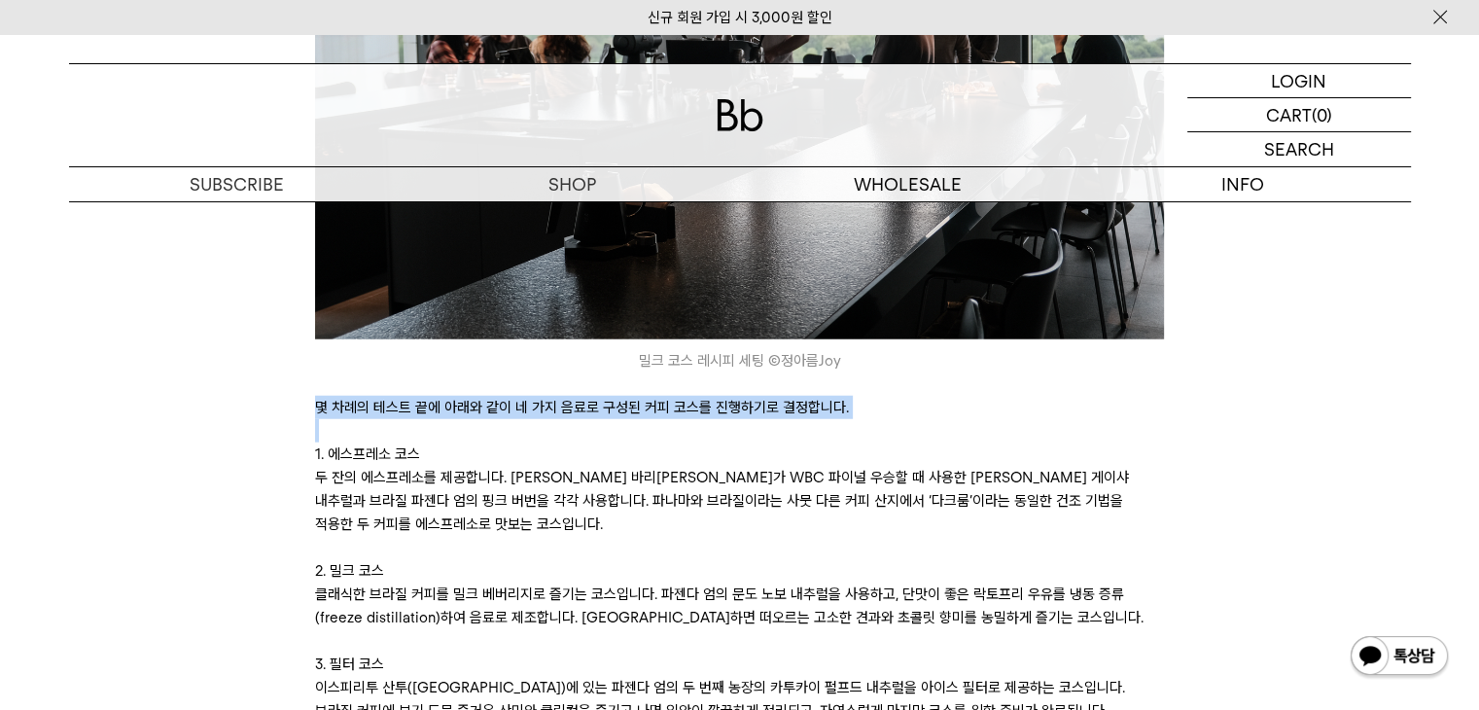
drag, startPoint x: 311, startPoint y: 336, endPoint x: 723, endPoint y: 364, distance: 412.4
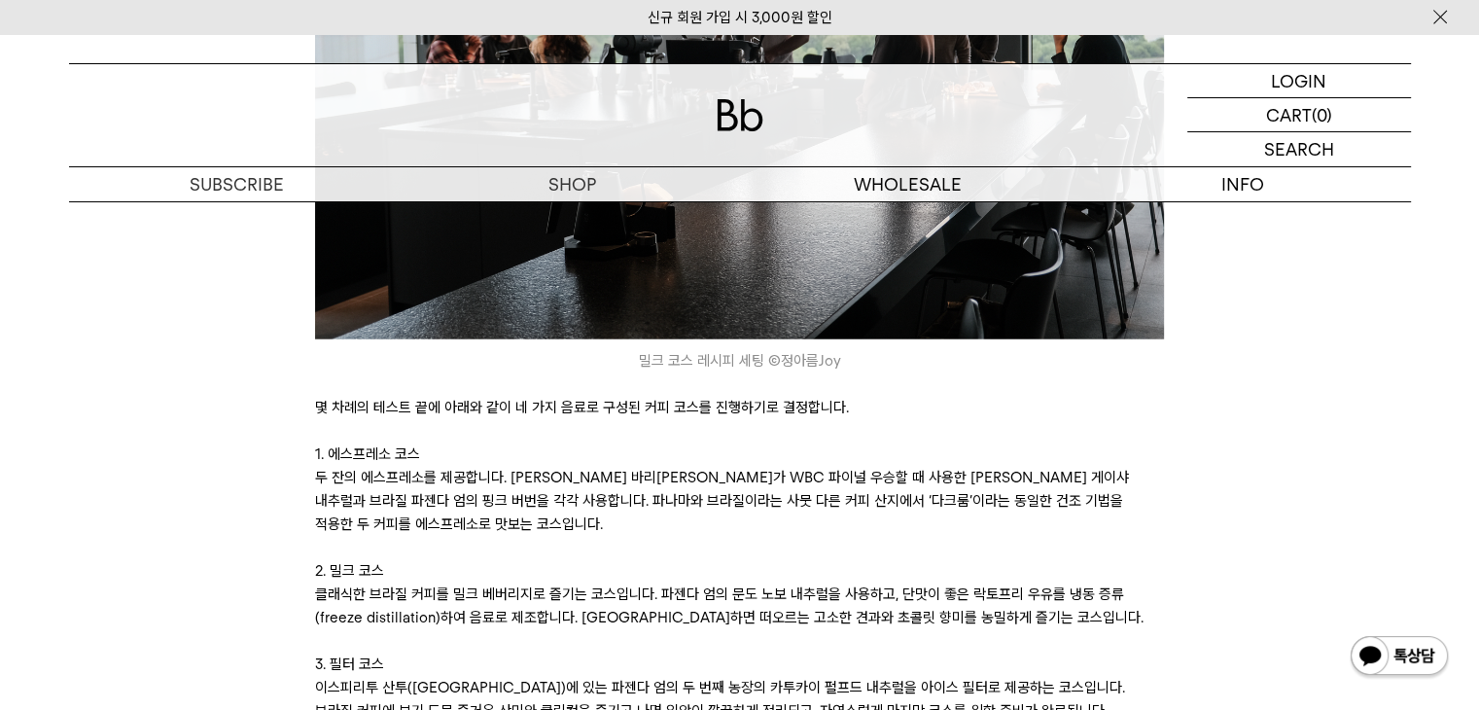
click at [472, 466] on p "두 잔의 에스프레소를 제공합니다. [PERSON_NAME] 바리[PERSON_NAME]가 WBC 파이널 우승할 때 사용한 [PERSON_NAM…" at bounding box center [739, 501] width 849 height 70
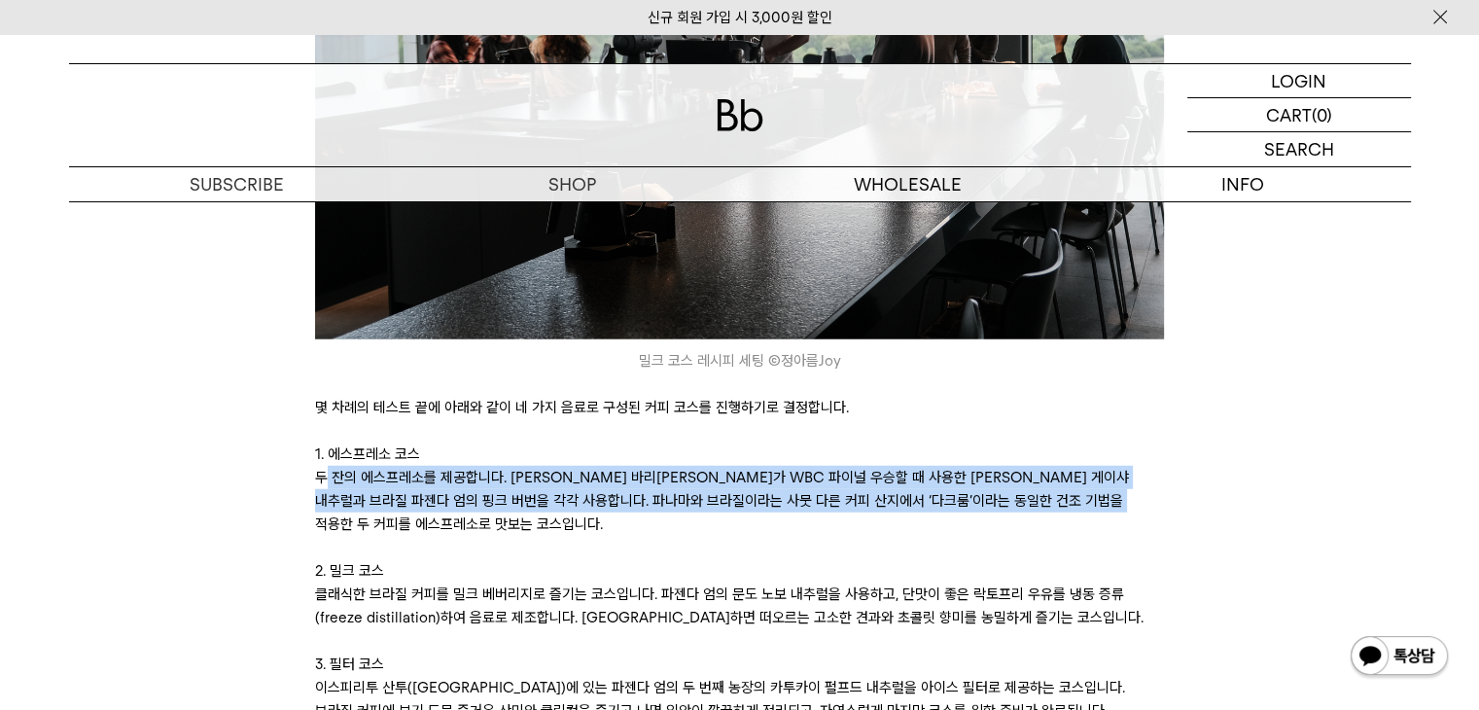
drag, startPoint x: 323, startPoint y: 399, endPoint x: 869, endPoint y: 450, distance: 548.1
click at [869, 466] on p "두 잔의 에스프레소를 제공합니다. [PERSON_NAME] 바리[PERSON_NAME]가 WBC 파이널 우승할 때 사용한 [PERSON_NAM…" at bounding box center [739, 501] width 849 height 70
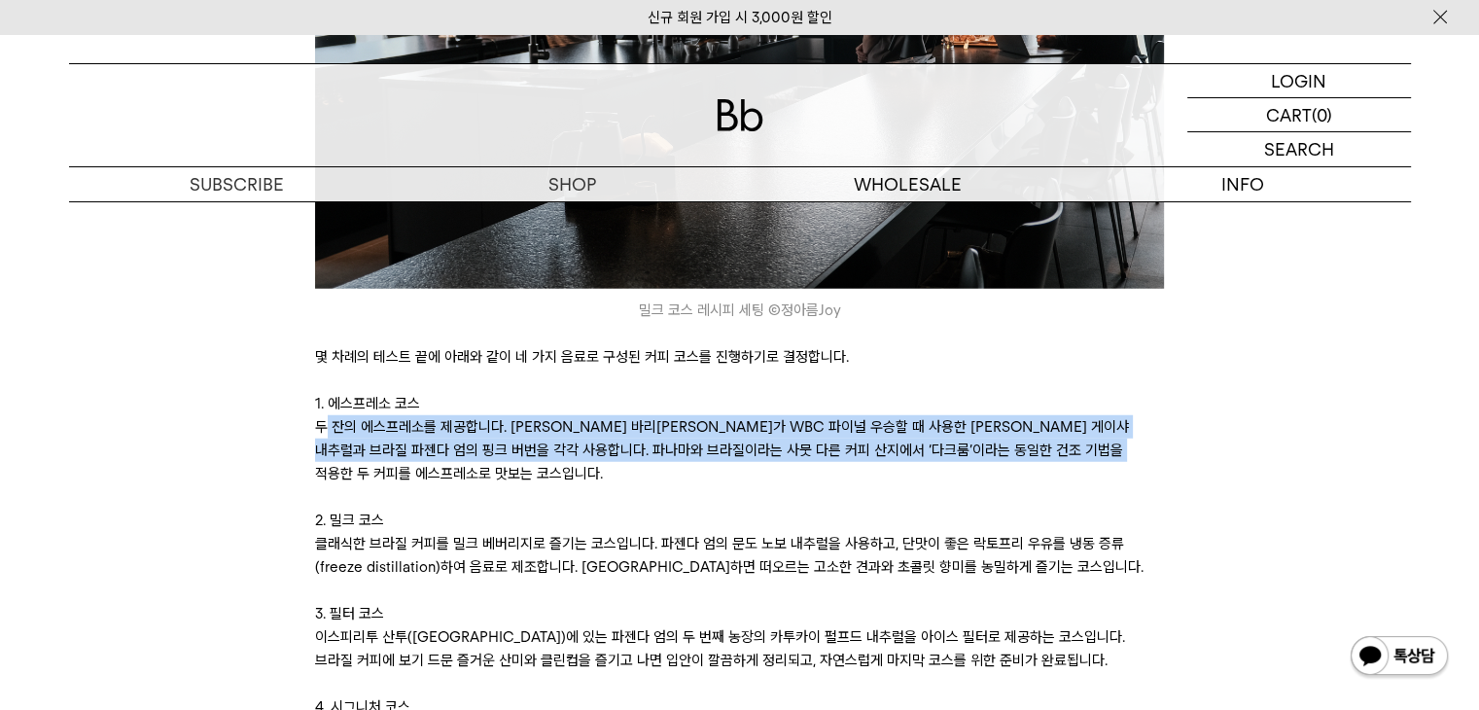
scroll to position [5058, 0]
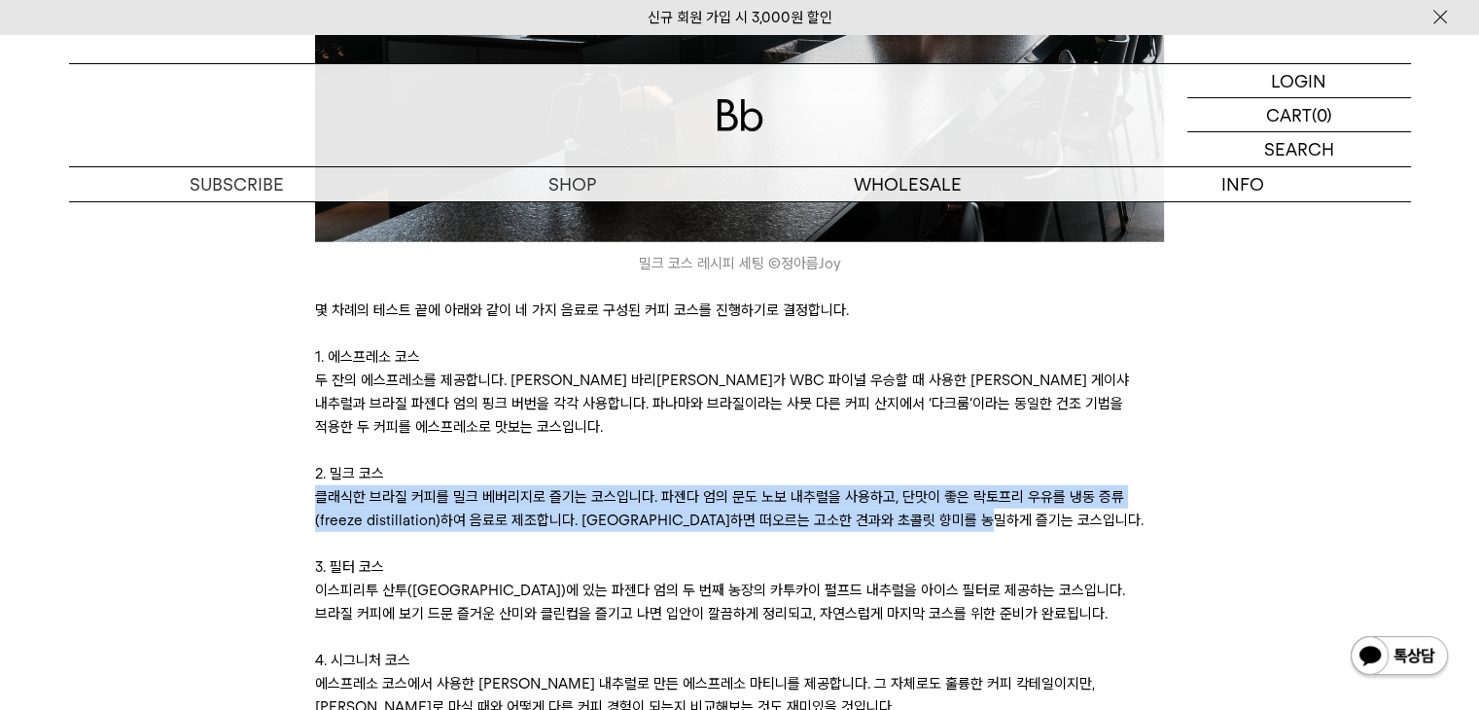
drag, startPoint x: 313, startPoint y: 426, endPoint x: 1165, endPoint y: 456, distance: 852.6
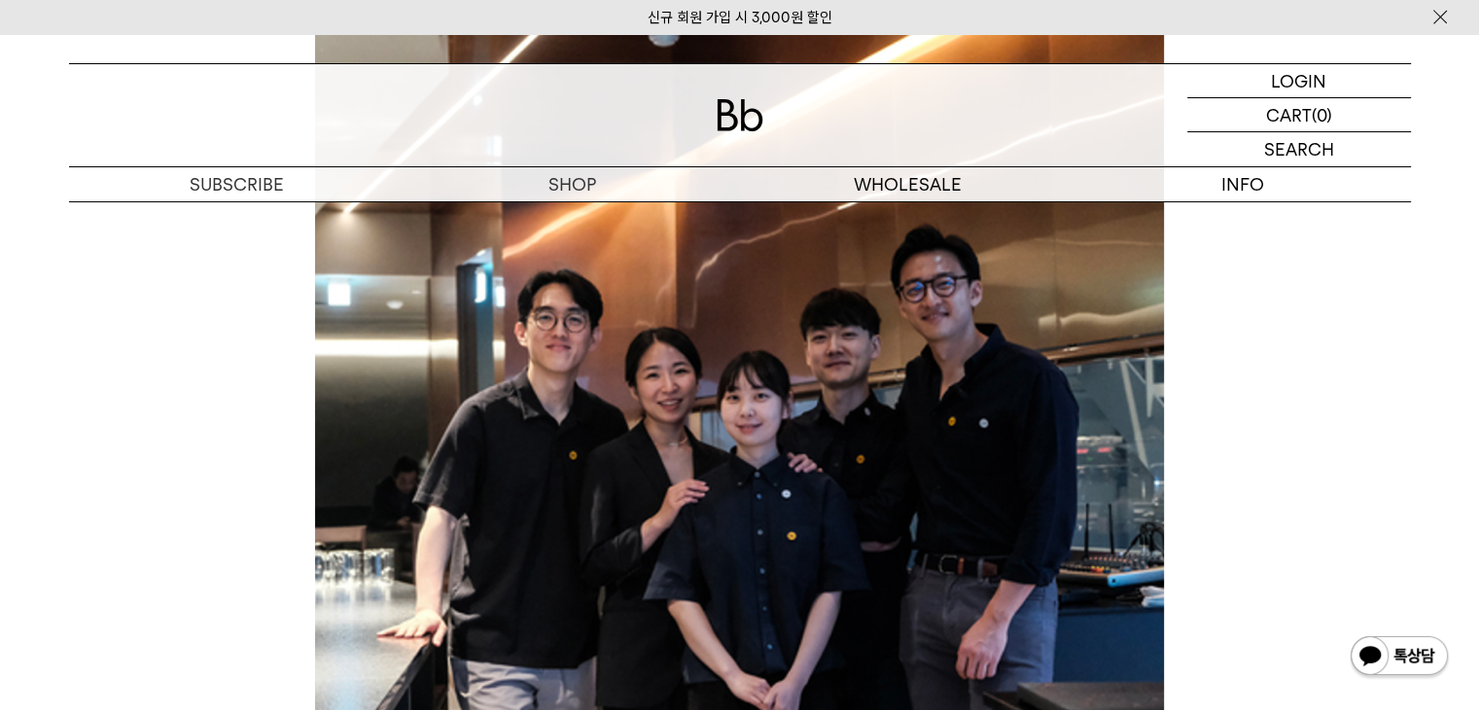
scroll to position [10310, 0]
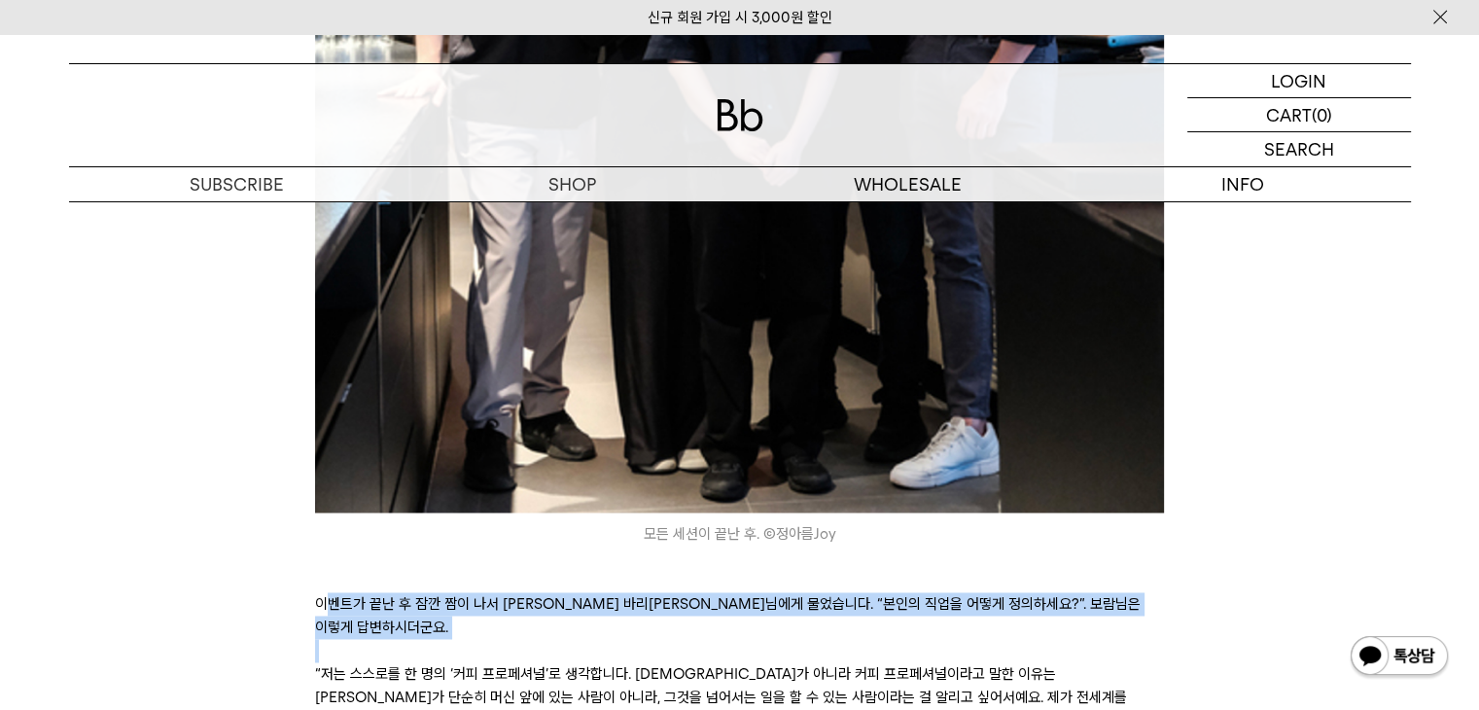
drag, startPoint x: 328, startPoint y: 534, endPoint x: 1219, endPoint y: 563, distance: 891.4
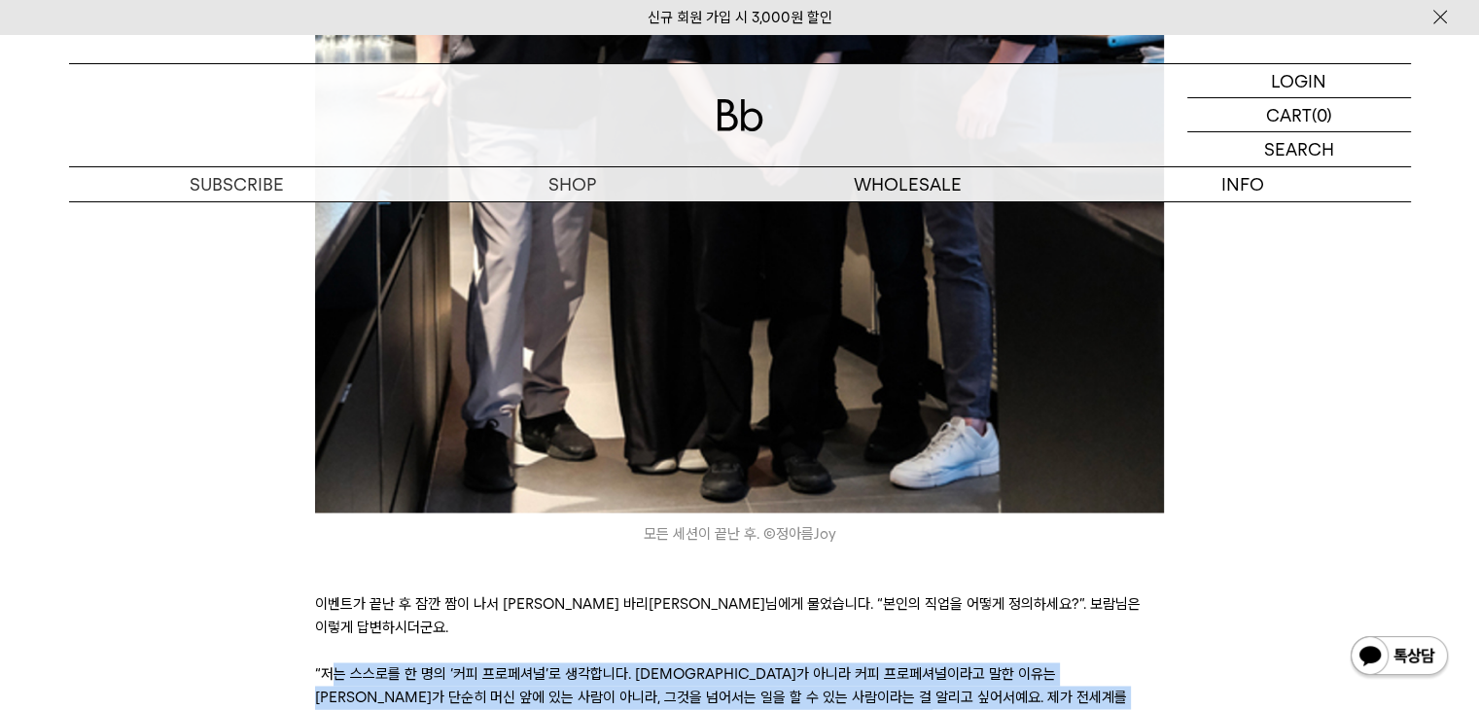
drag, startPoint x: 331, startPoint y: 577, endPoint x: 910, endPoint y: 642, distance: 583.4
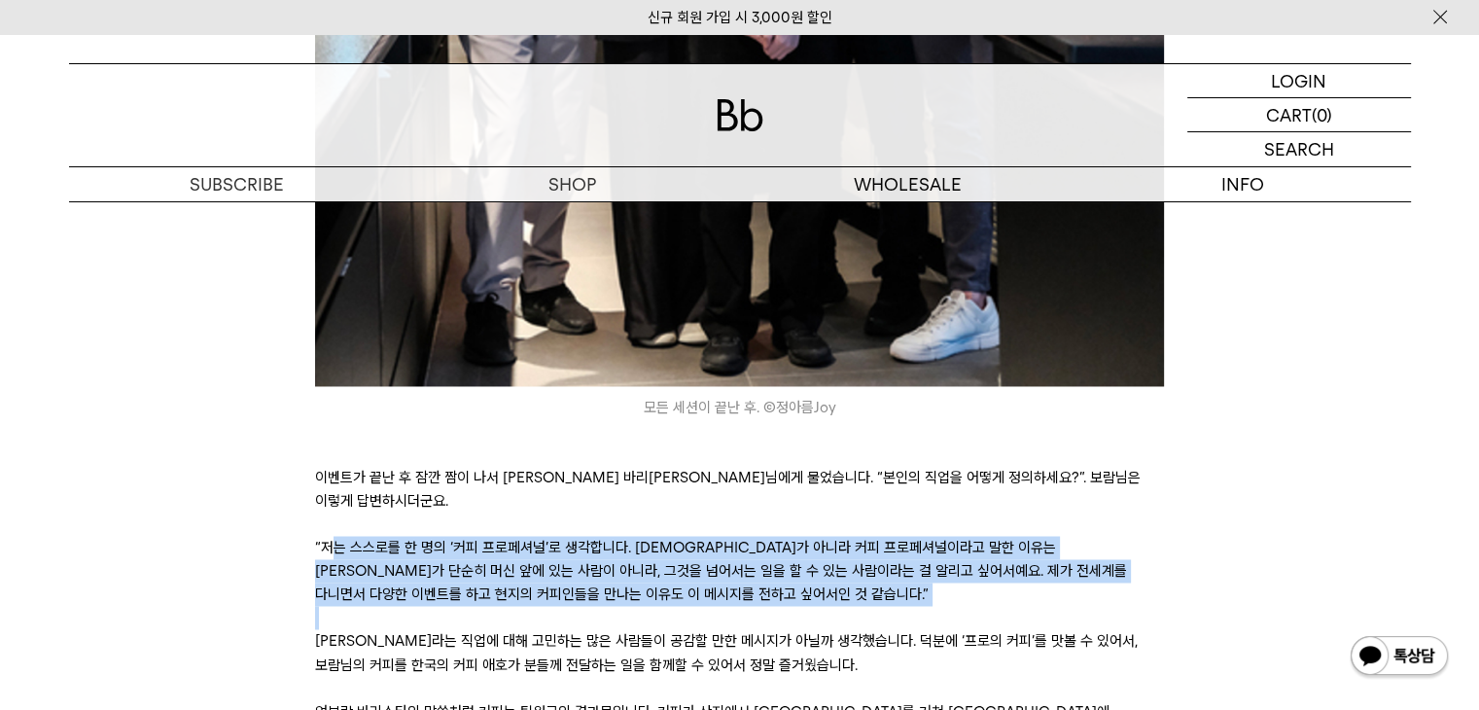
scroll to position [10602, 0]
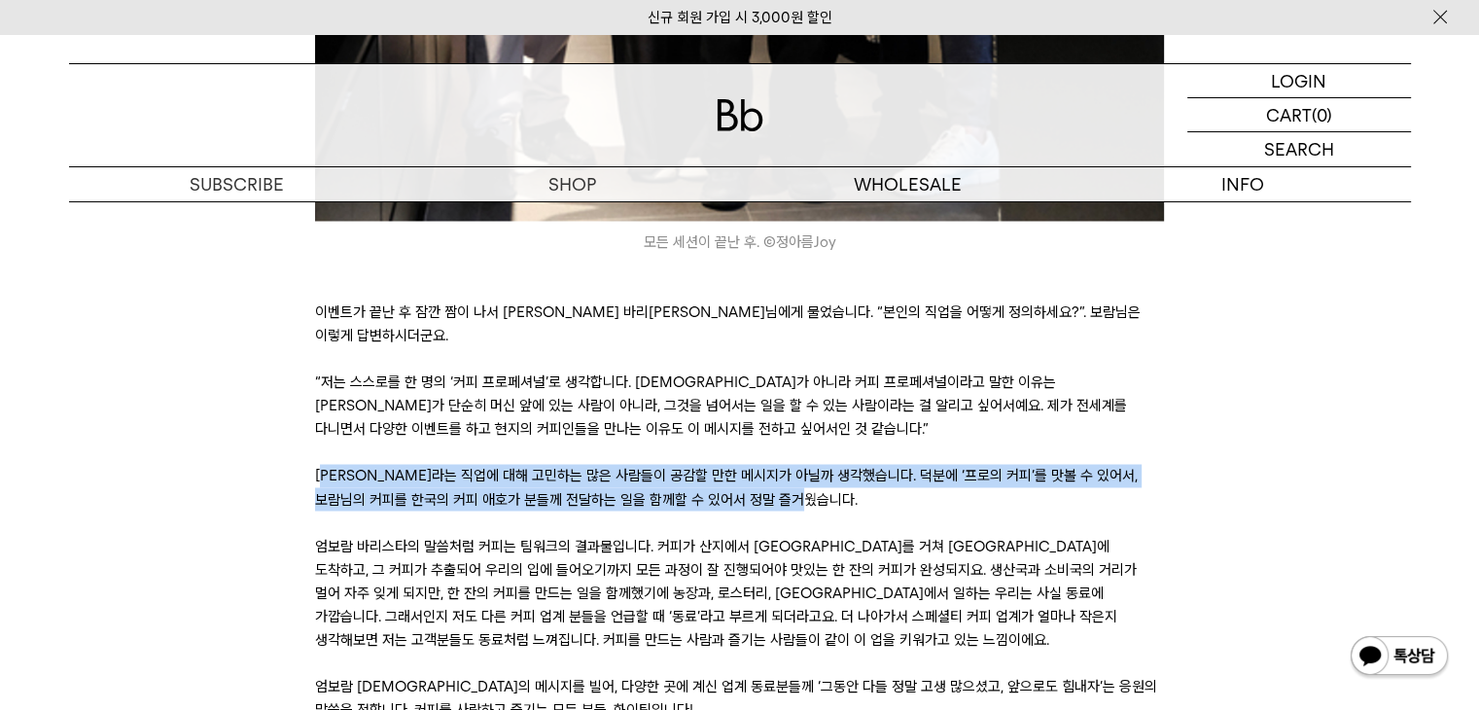
drag, startPoint x: 327, startPoint y: 382, endPoint x: 939, endPoint y: 415, distance: 612.7
click at [939, 464] on p "아마도 바리스타라는 직업에 대해 고민하는 많은 사람들이 공감할 만한 메시지가 아닐까 생각했습니다. 덕분에 ‘프로의 커피’를 맛볼 수 있어서, …" at bounding box center [739, 487] width 849 height 47
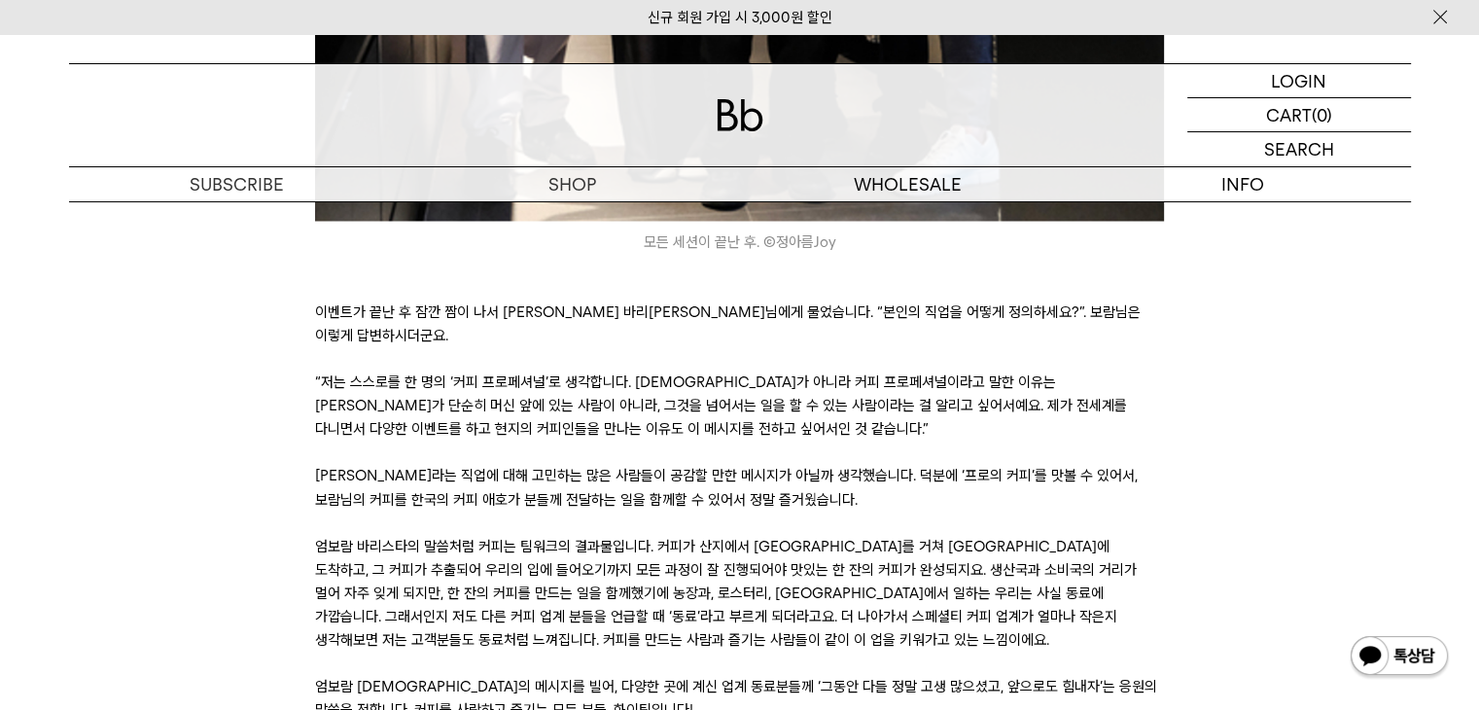
drag, startPoint x: 366, startPoint y: 464, endPoint x: 853, endPoint y: 466, distance: 487.3
click at [853, 534] on p "엄보람 바리스타의 말씀처럼 커피는 팀워크의 결과물입니다. 커피가 산지에서 로스터리를 거쳐 카페에 도착하고, 그 커피가 추출되어 우리의 입에 들…" at bounding box center [739, 592] width 849 height 117
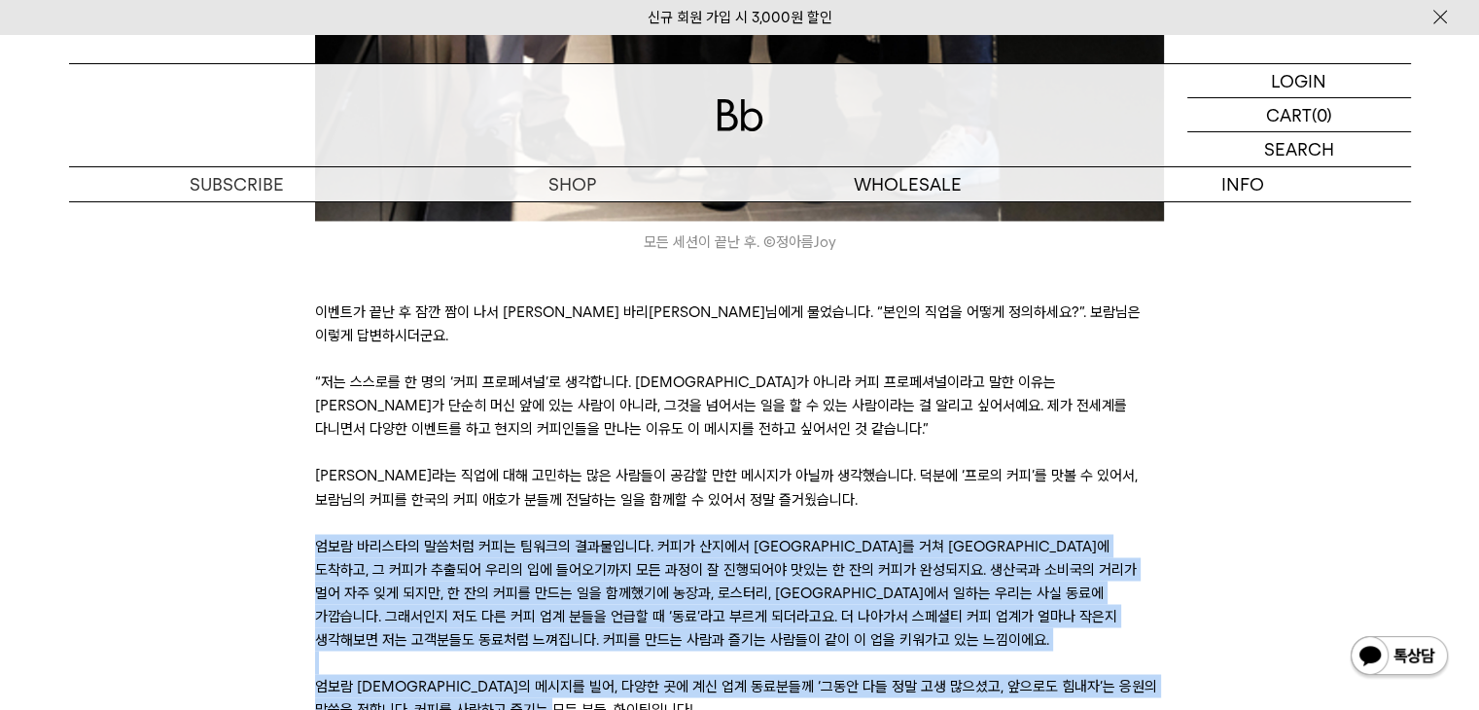
drag, startPoint x: 319, startPoint y: 448, endPoint x: 1132, endPoint y: 623, distance: 831.8
click at [1132, 674] on p "엄보람 바리스타의 메시지를 빌어, 다양한 곳에 계신 업계 동료분들께 ‘그동안 다들 정말 고생 많으셨고, 앞으로도 힘내자’는 응원의 말씀을 전합…" at bounding box center [739, 697] width 849 height 47
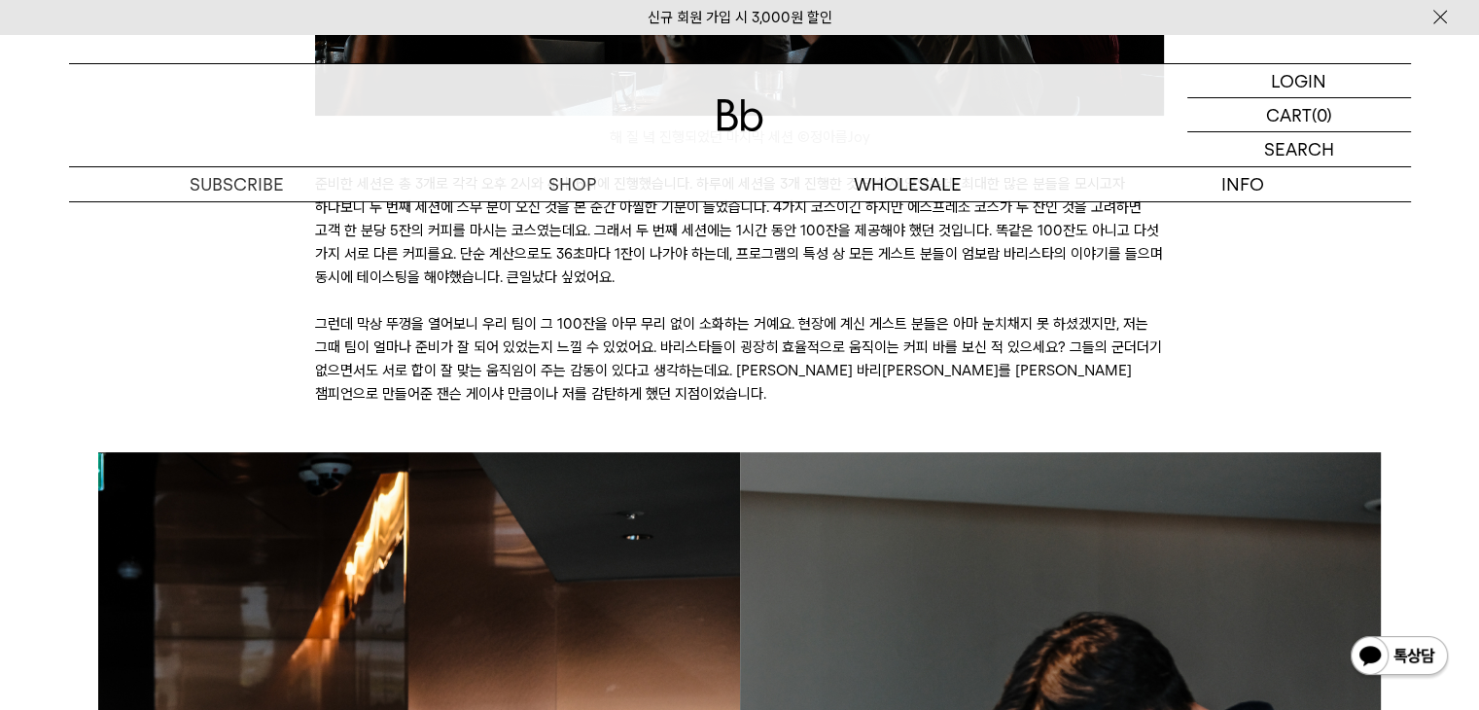
scroll to position [7587, 0]
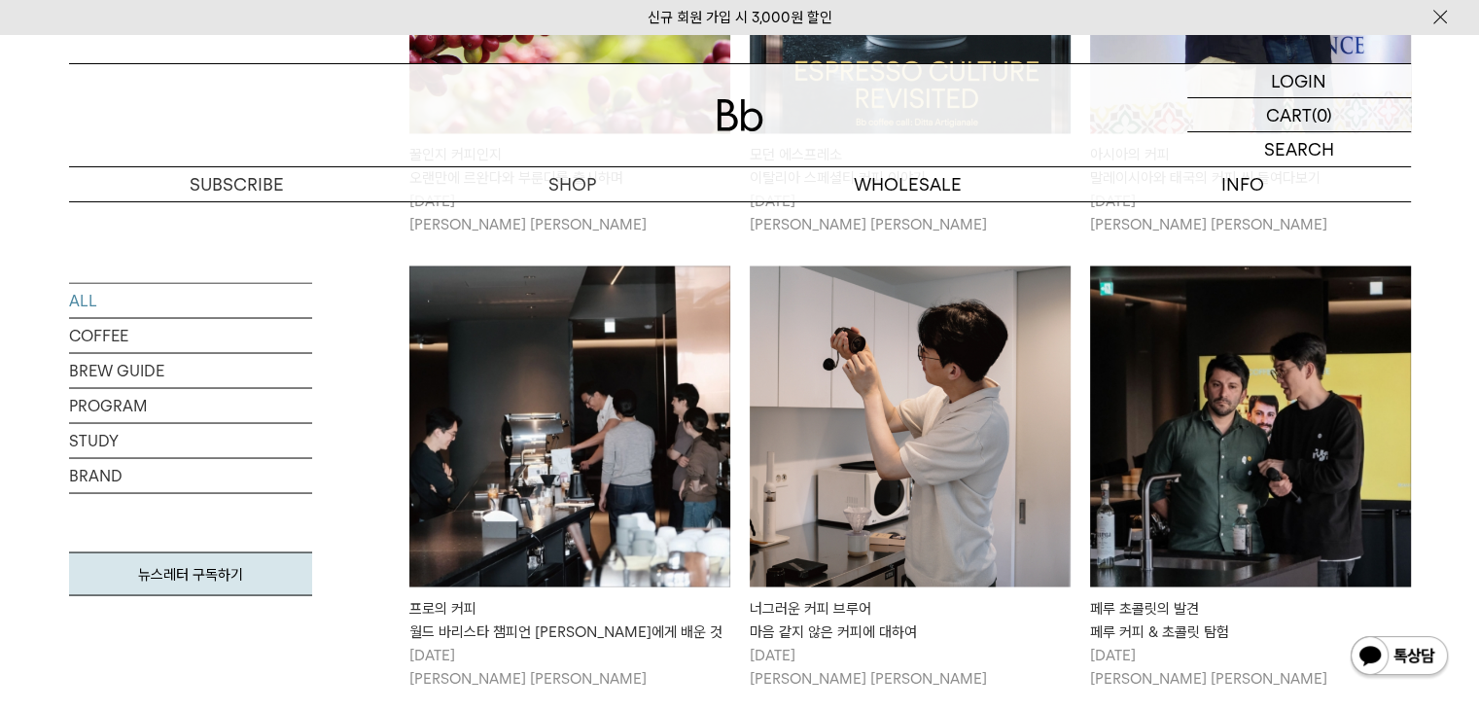
drag, startPoint x: 0, startPoint y: 0, endPoint x: 963, endPoint y: 449, distance: 1062.6
click at [963, 449] on img at bounding box center [910, 426] width 321 height 321
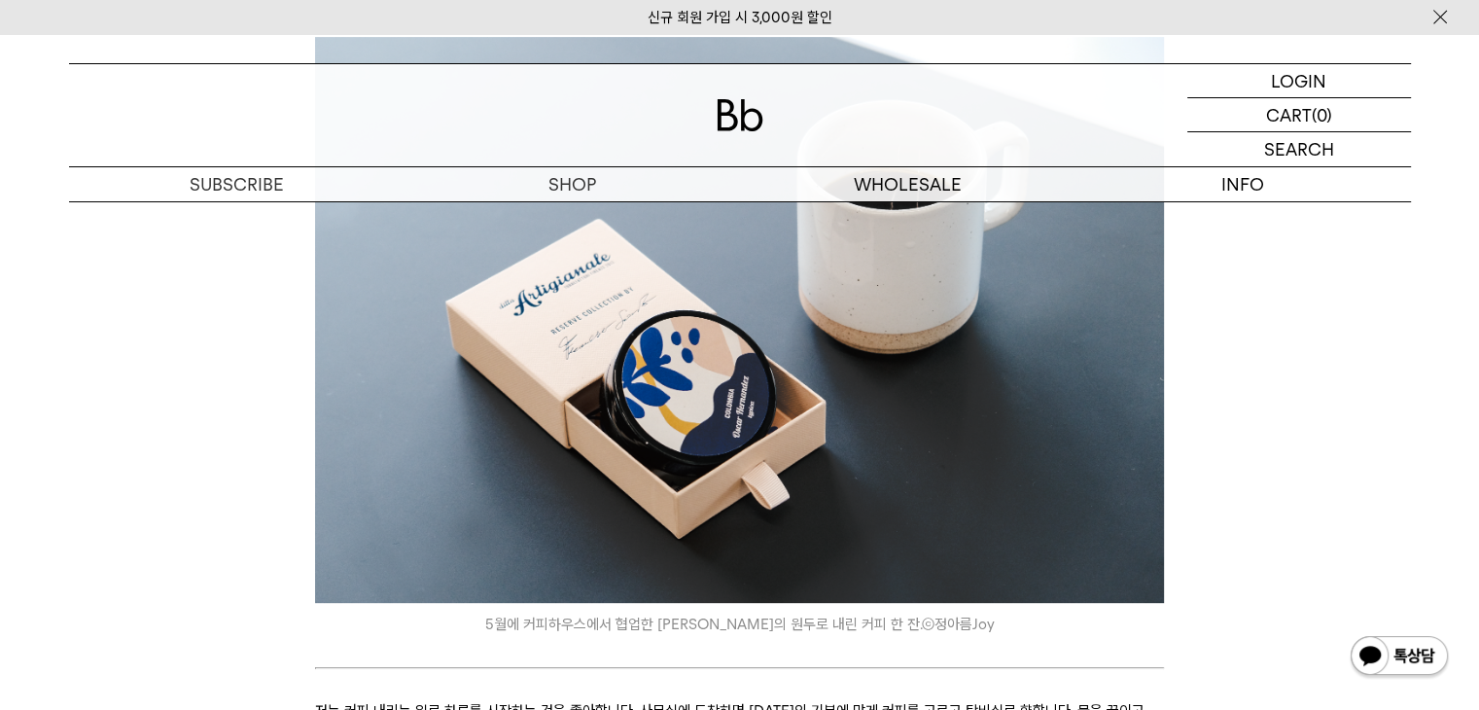
scroll to position [778, 0]
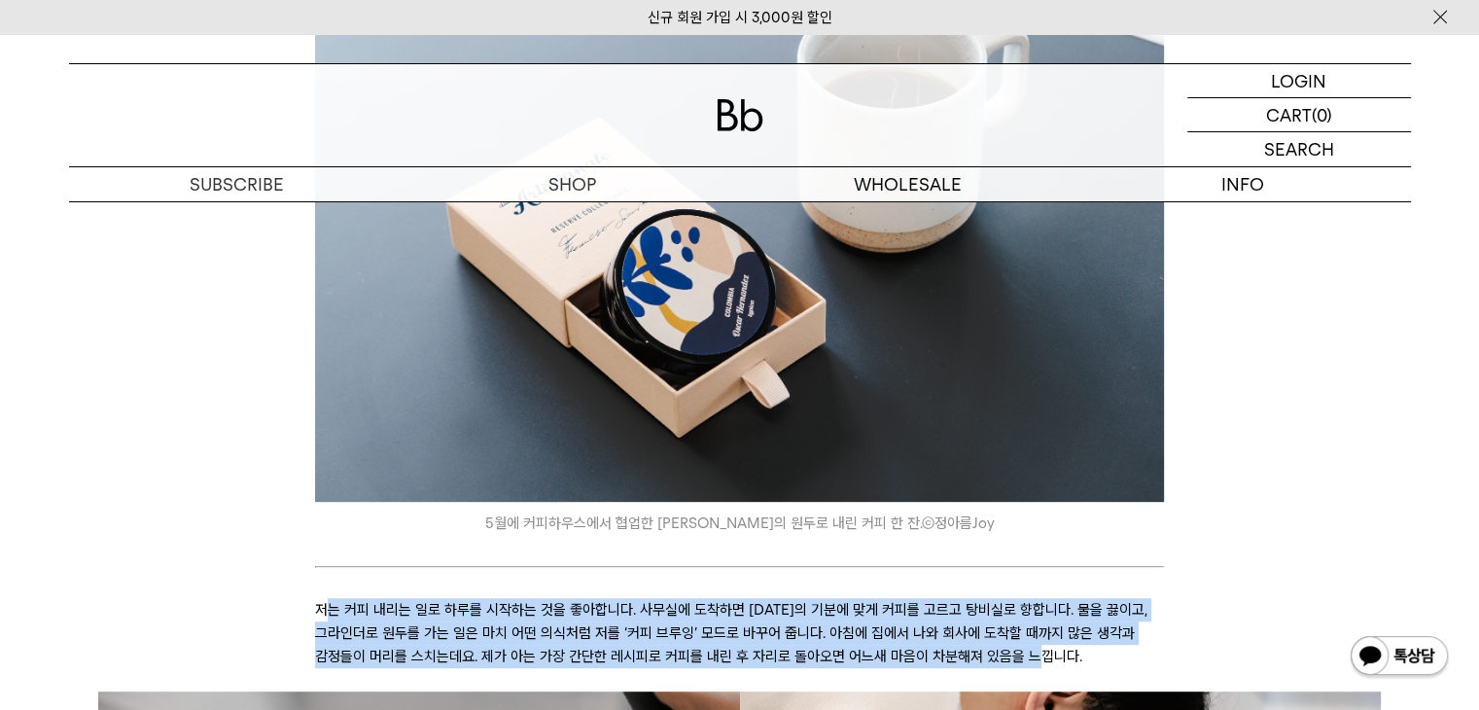
drag, startPoint x: 330, startPoint y: 609, endPoint x: 1136, endPoint y: 655, distance: 807.6
click at [1136, 655] on p "저는 커피 내리는 일로 하루를 시작하는 것을 좋아합니다. 사무실에 도착하면 [DATE]의 기분에 맞게 커피를 고르고 탕비실로 향합니다. 물을 …" at bounding box center [739, 633] width 849 height 70
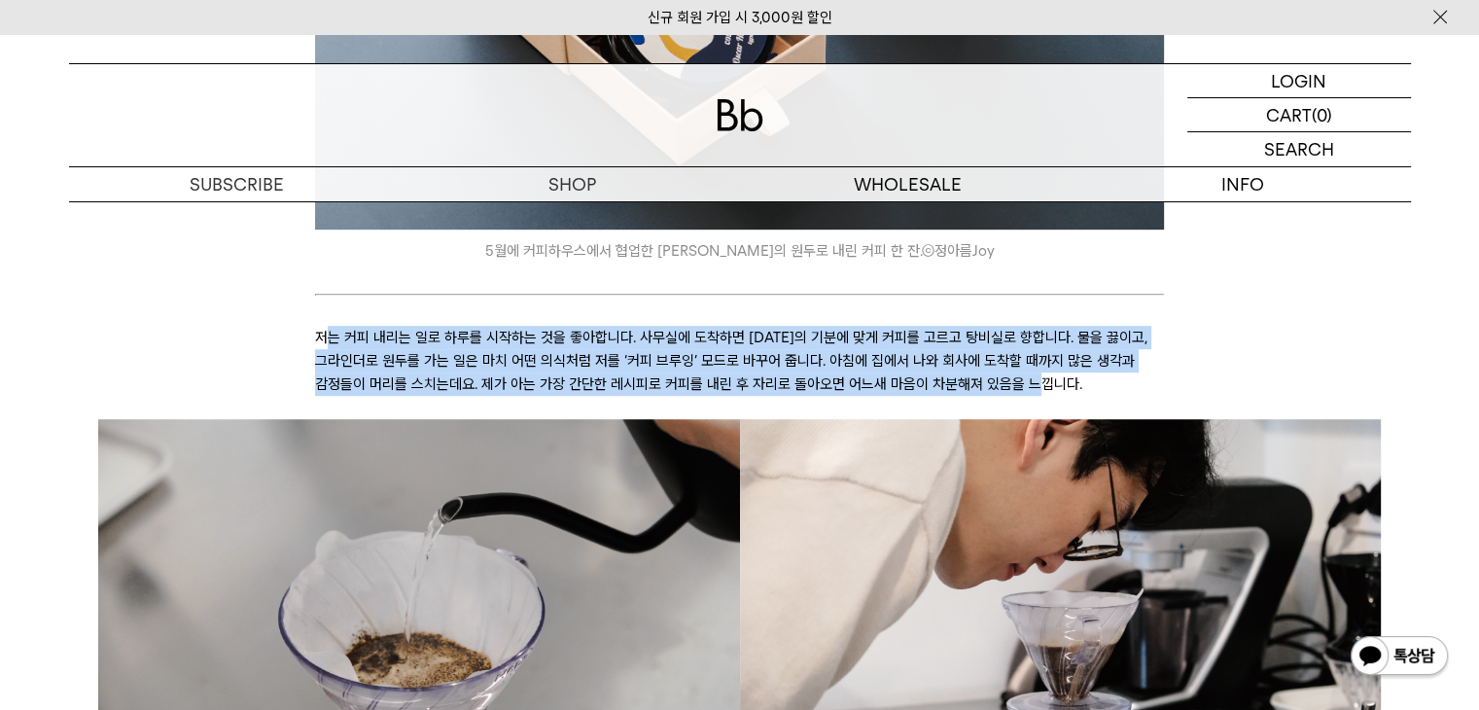
scroll to position [1362, 0]
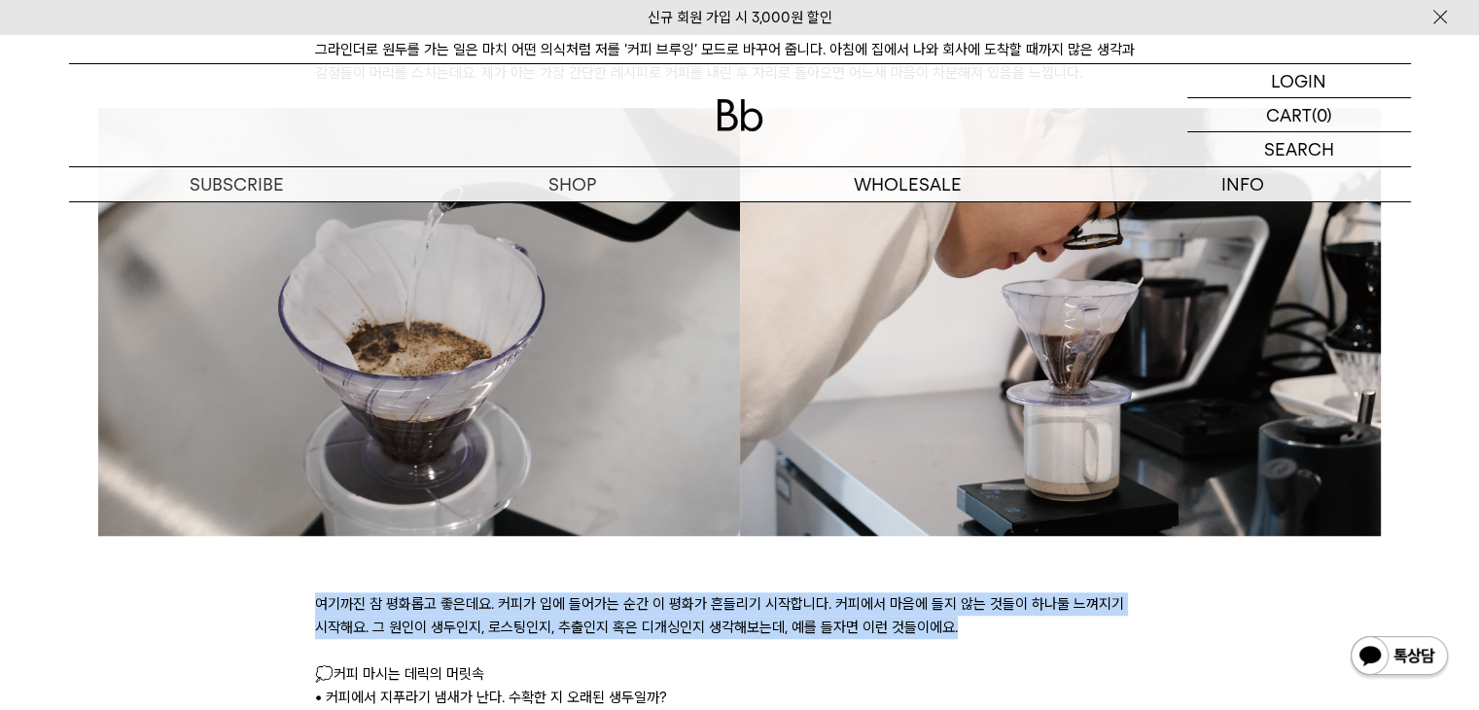
drag, startPoint x: 319, startPoint y: 604, endPoint x: 1070, endPoint y: 620, distance: 751.1
click at [1070, 620] on p "여기까진 참 평화롭고 좋은데요. 커피가 입에 들어가는 순간 이 평화가 흔들리기 시작합니다. 커피에서 마음에 들지 않는 것들이 하나둘 느껴지기 …" at bounding box center [739, 615] width 849 height 47
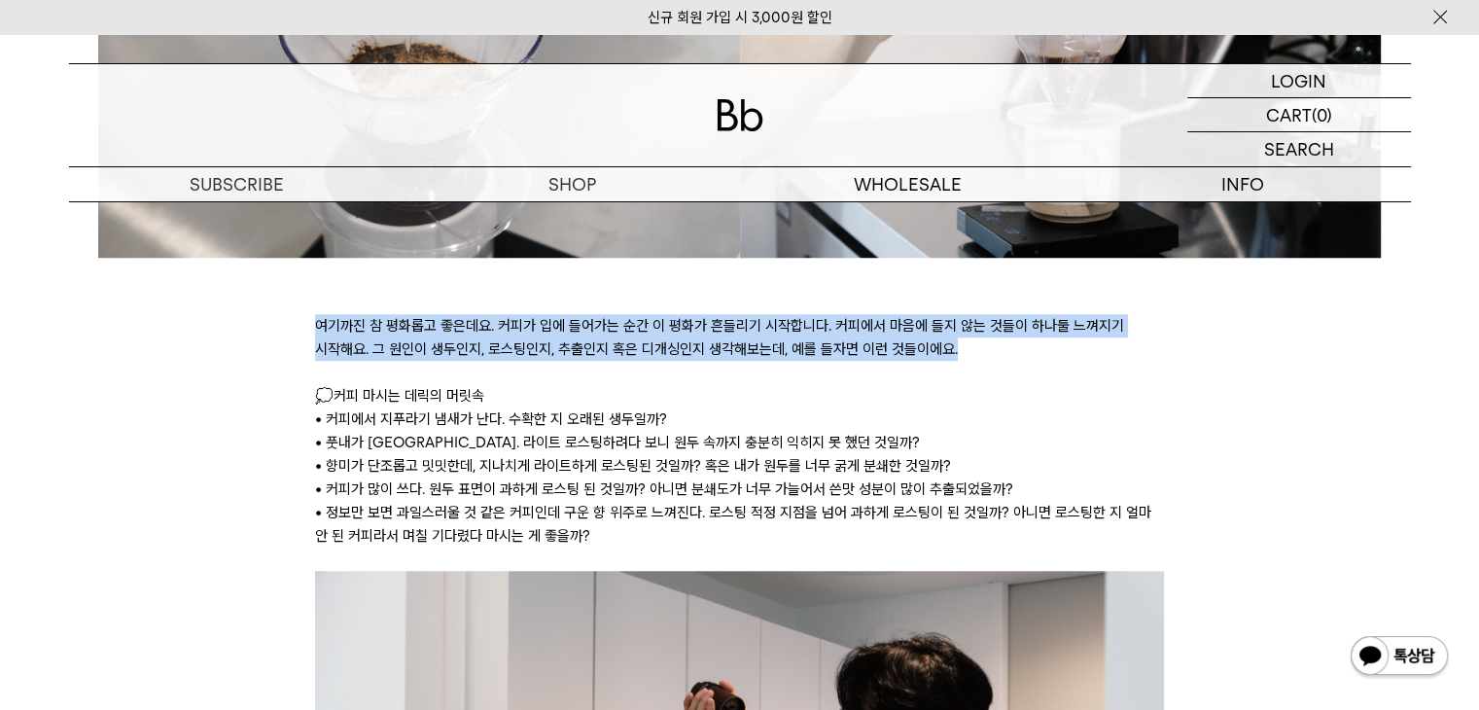
scroll to position [1654, 0]
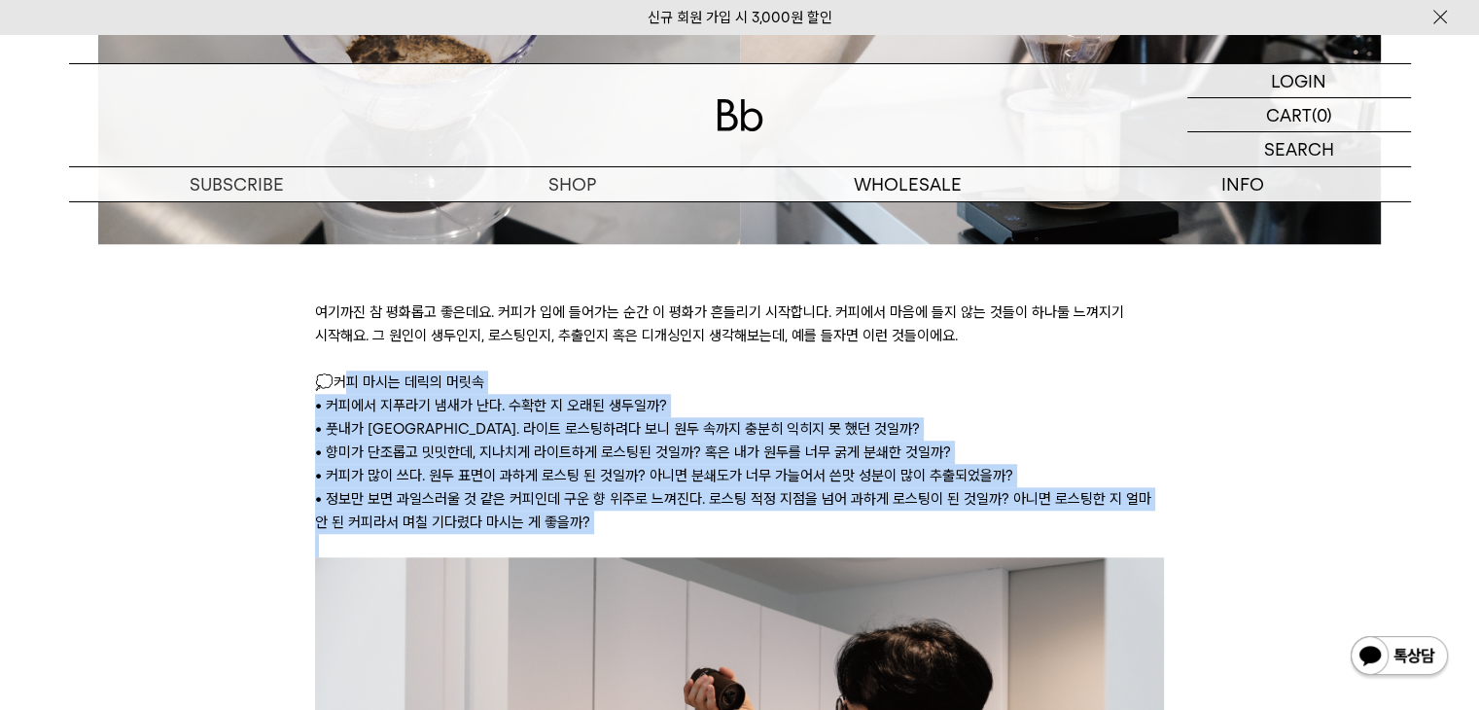
drag, startPoint x: 338, startPoint y: 392, endPoint x: 1140, endPoint y: 538, distance: 814.7
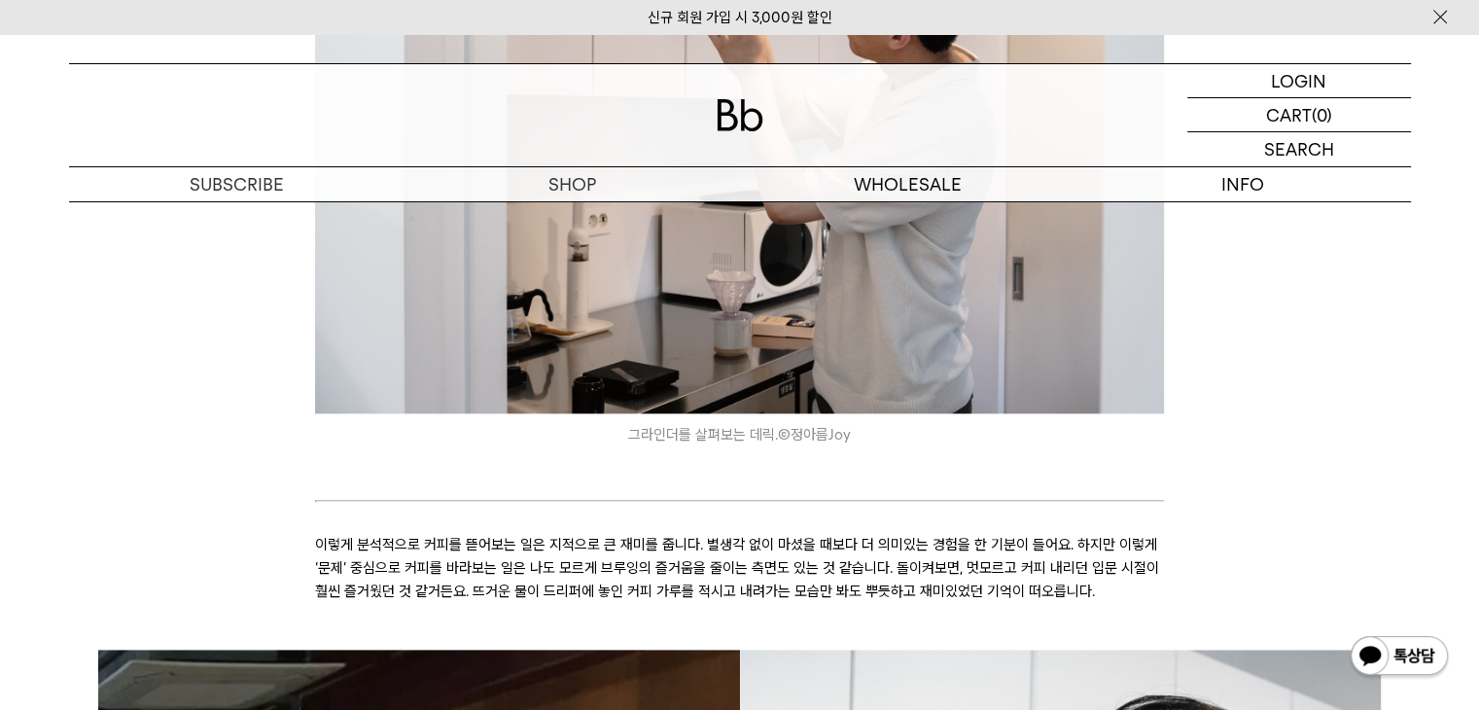
scroll to position [2626, 0]
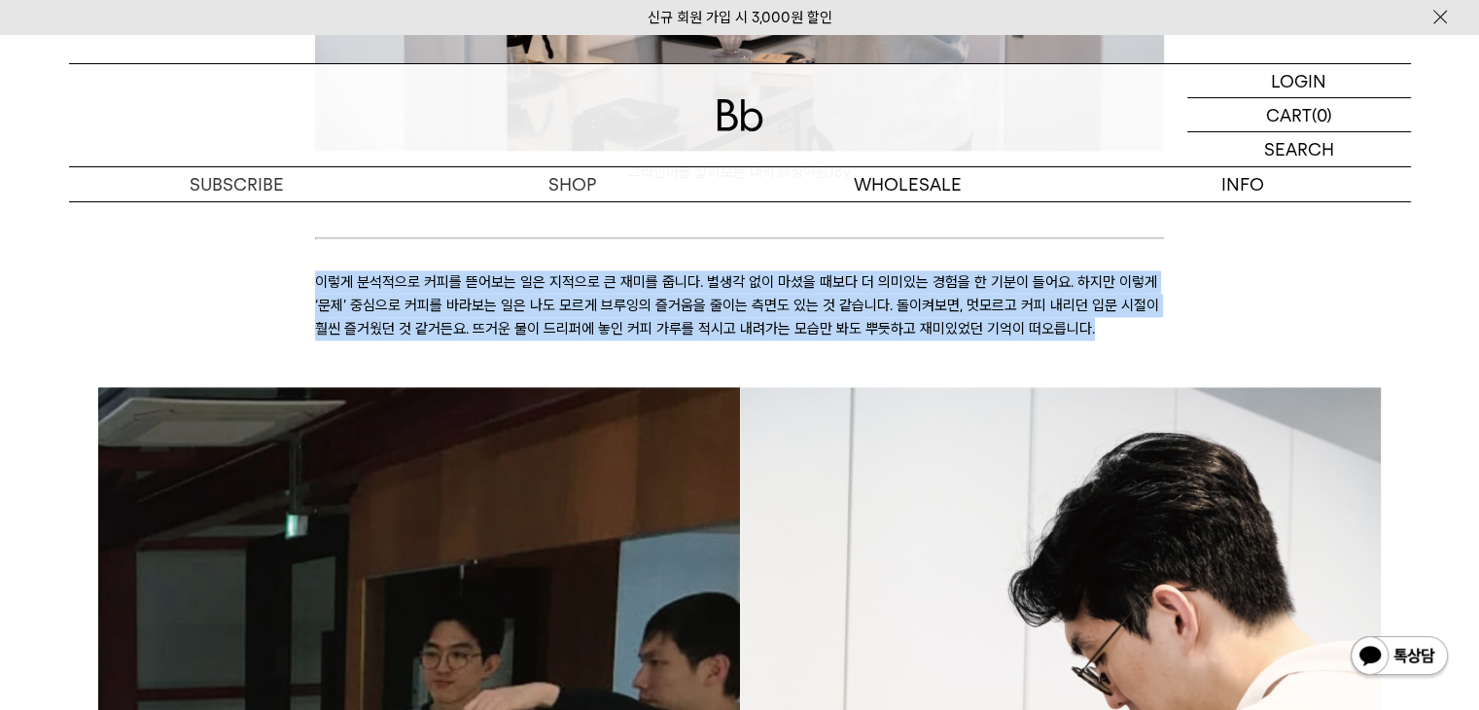
drag, startPoint x: 320, startPoint y: 274, endPoint x: 1168, endPoint y: 319, distance: 849.3
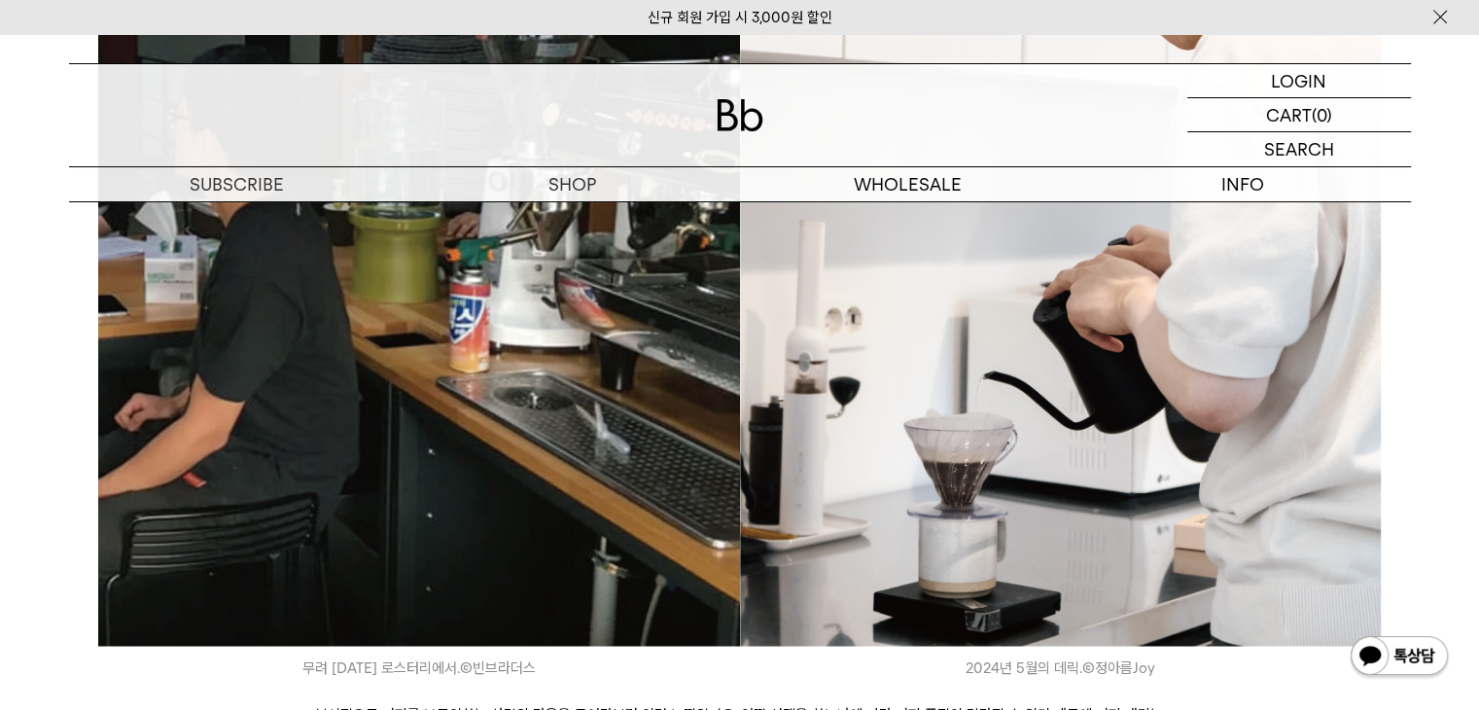
scroll to position [3502, 0]
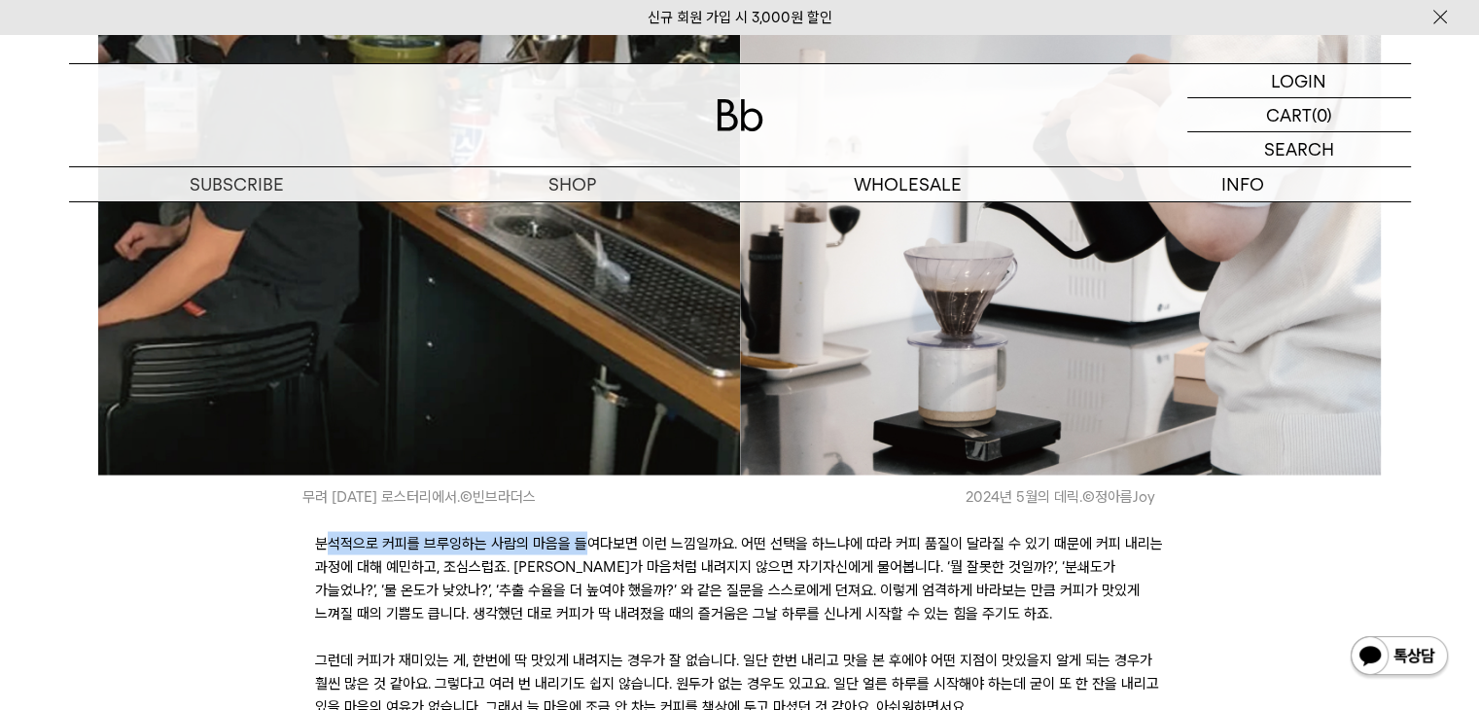
drag, startPoint x: 330, startPoint y: 542, endPoint x: 582, endPoint y: 544, distance: 251.9
click at [582, 544] on p "분석적으로 커피를 브루잉하는 사람의 마음을 들여다보면 이런 느낌일까요. 어떤 선택을 하느냐에 따라 커피 품질이 달라질 수 있기 때문에 커피 내…" at bounding box center [739, 577] width 849 height 93
click at [507, 588] on p "분석적으로 커피를 브루잉하는 사람의 마음을 들여다보면 이런 느낌일까요. 어떤 선택을 하느냐에 따라 커피 품질이 달라질 수 있기 때문에 커피 내…" at bounding box center [739, 577] width 849 height 93
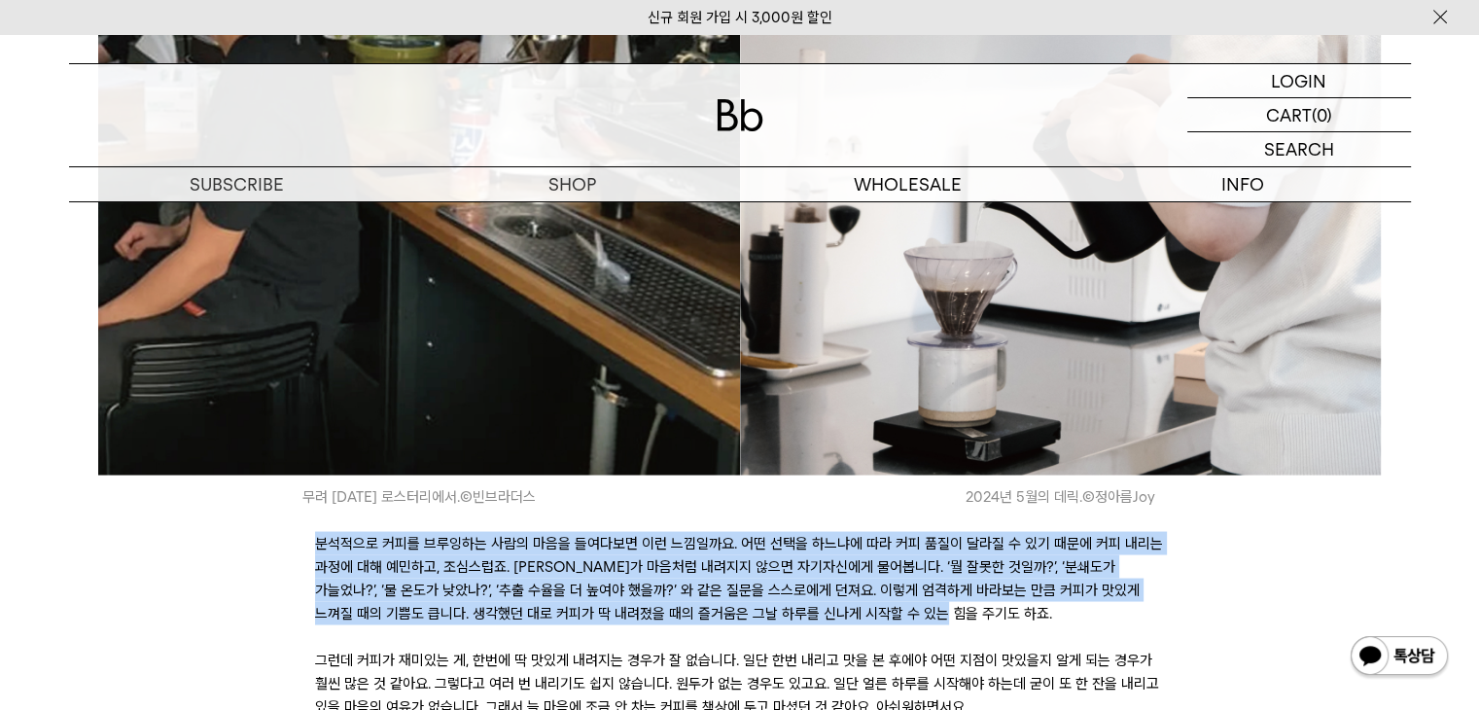
drag, startPoint x: 314, startPoint y: 534, endPoint x: 1057, endPoint y: 616, distance: 747.6
click at [1057, 616] on p "분석적으로 커피를 브루잉하는 사람의 마음을 들여다보면 이런 느낌일까요. 어떤 선택을 하느냐에 따라 커피 품질이 달라질 수 있기 때문에 커피 내…" at bounding box center [739, 577] width 849 height 93
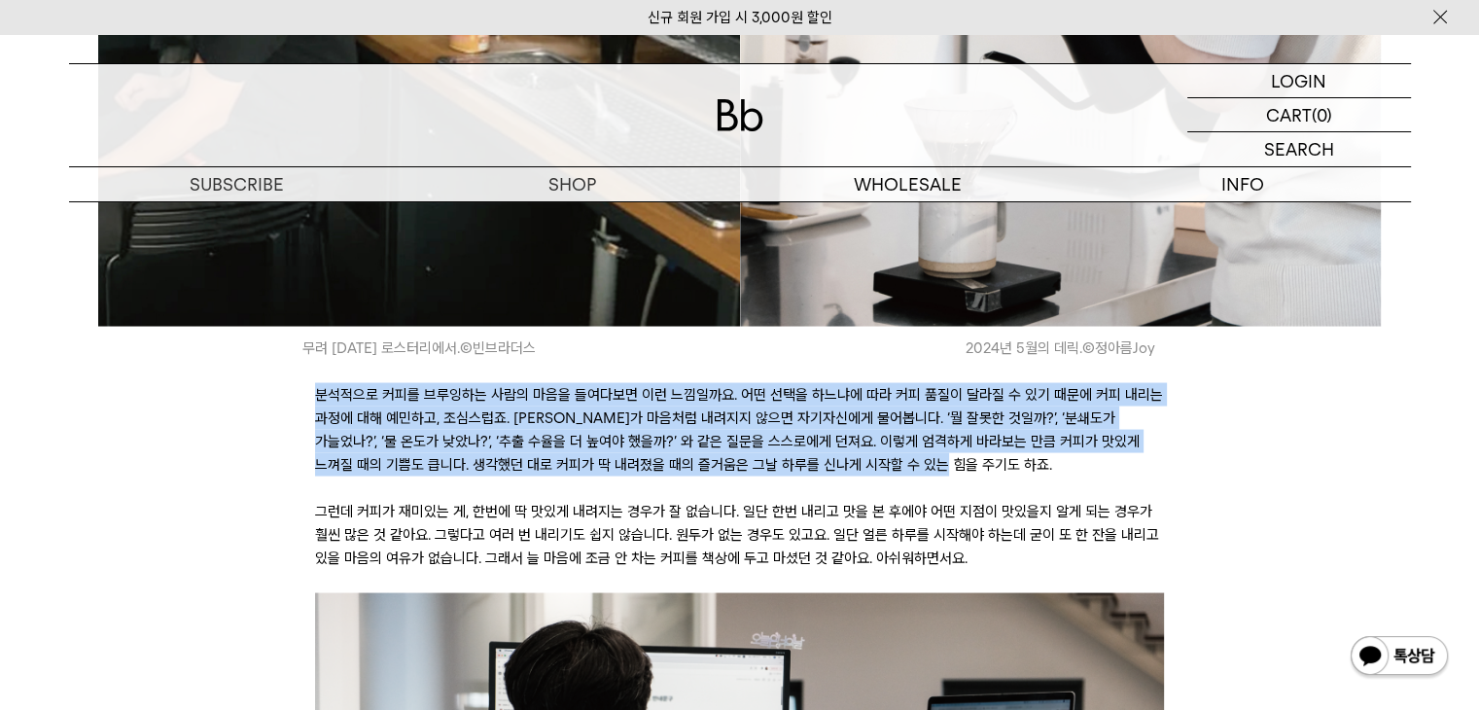
scroll to position [3696, 0]
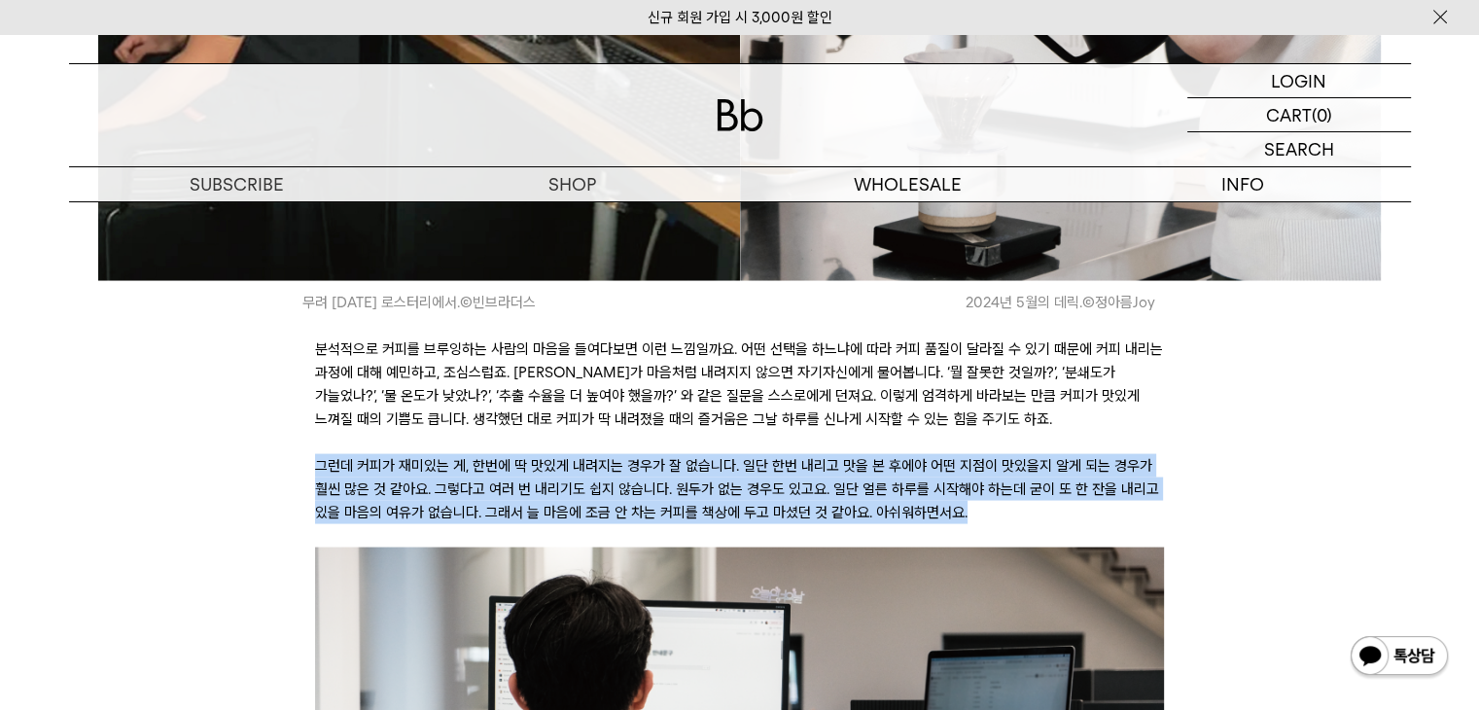
drag, startPoint x: 308, startPoint y: 455, endPoint x: 1149, endPoint y: 506, distance: 841.9
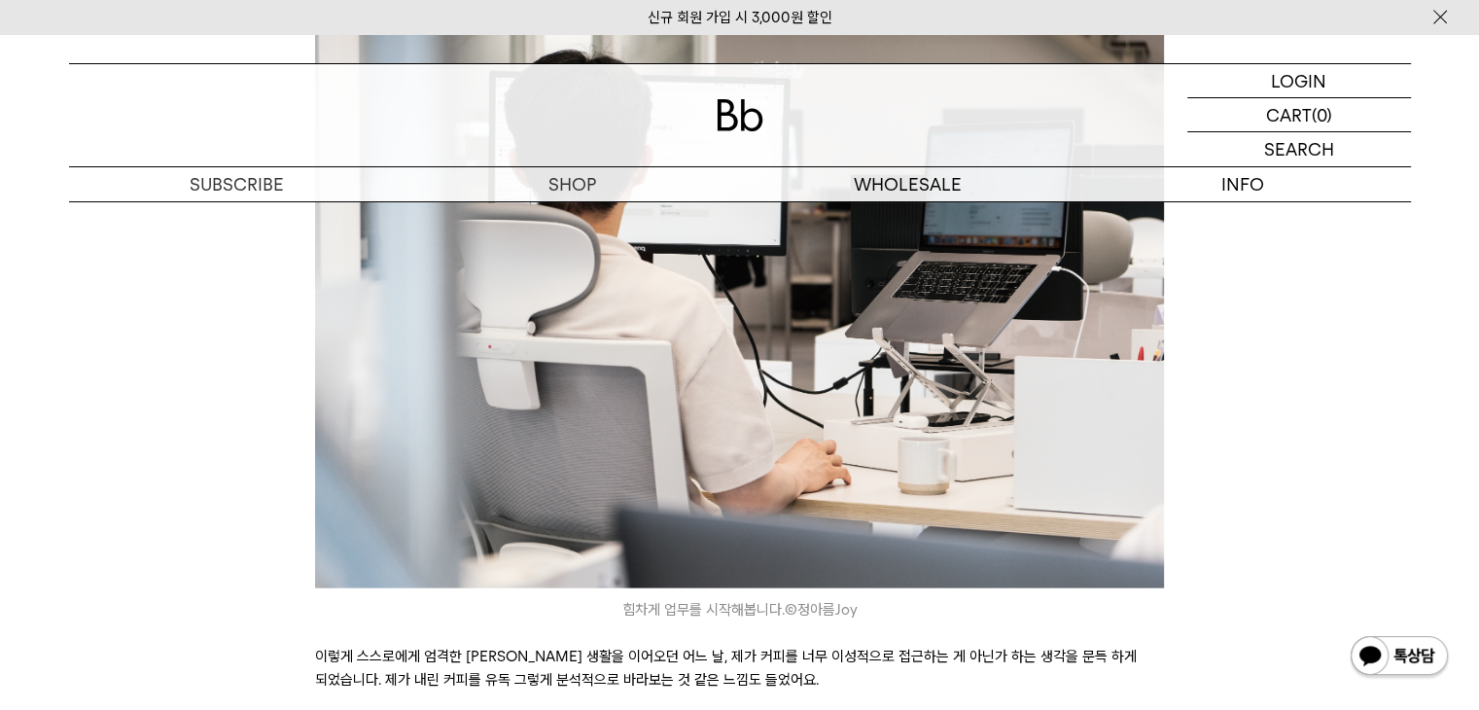
scroll to position [4377, 0]
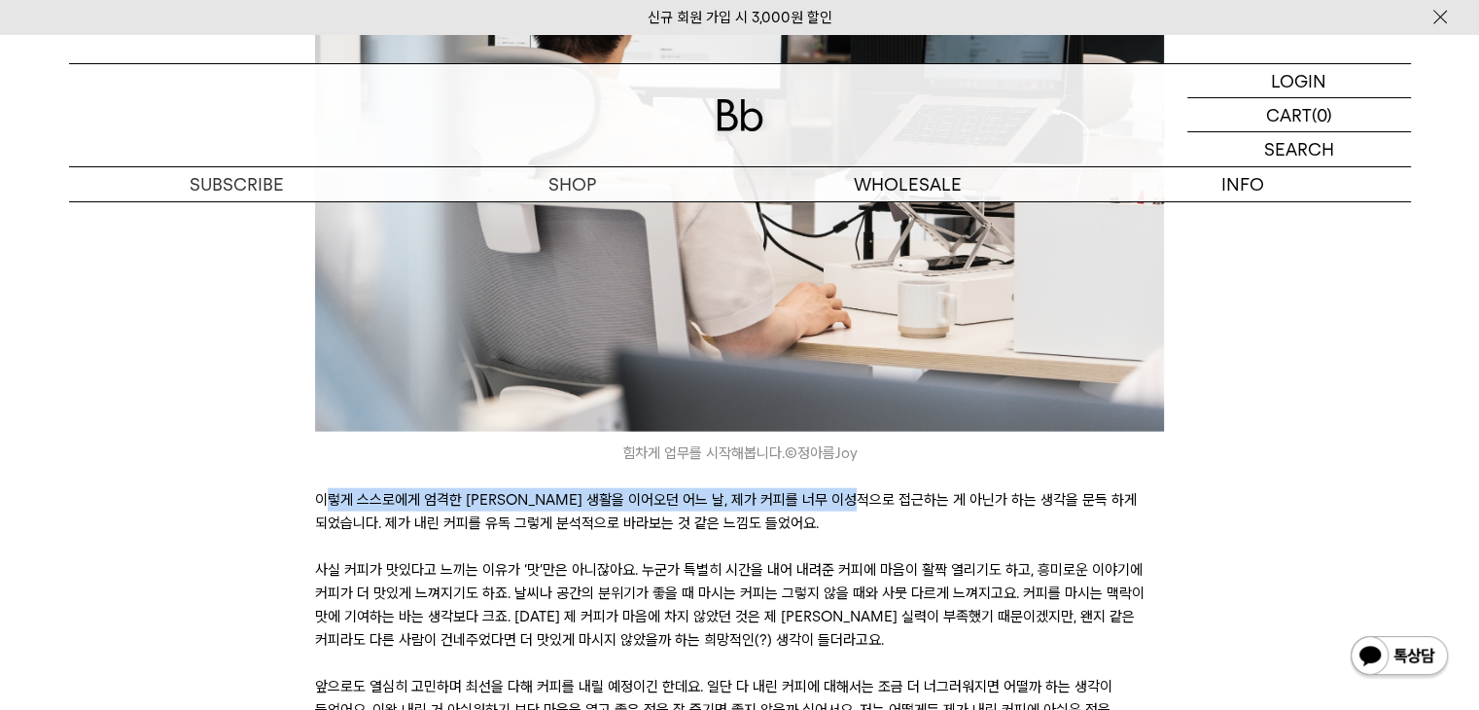
drag, startPoint x: 327, startPoint y: 499, endPoint x: 875, endPoint y: 511, distance: 548.7
click at [875, 511] on p "이렇게 스스로에게 엄격한 브루잉 생활을 이어오던 어느 날, 제가 커피를 너무 이성적으로 접근하는 게 아닌가 하는 생각을 문득 하게 되었습니다.…" at bounding box center [739, 511] width 849 height 47
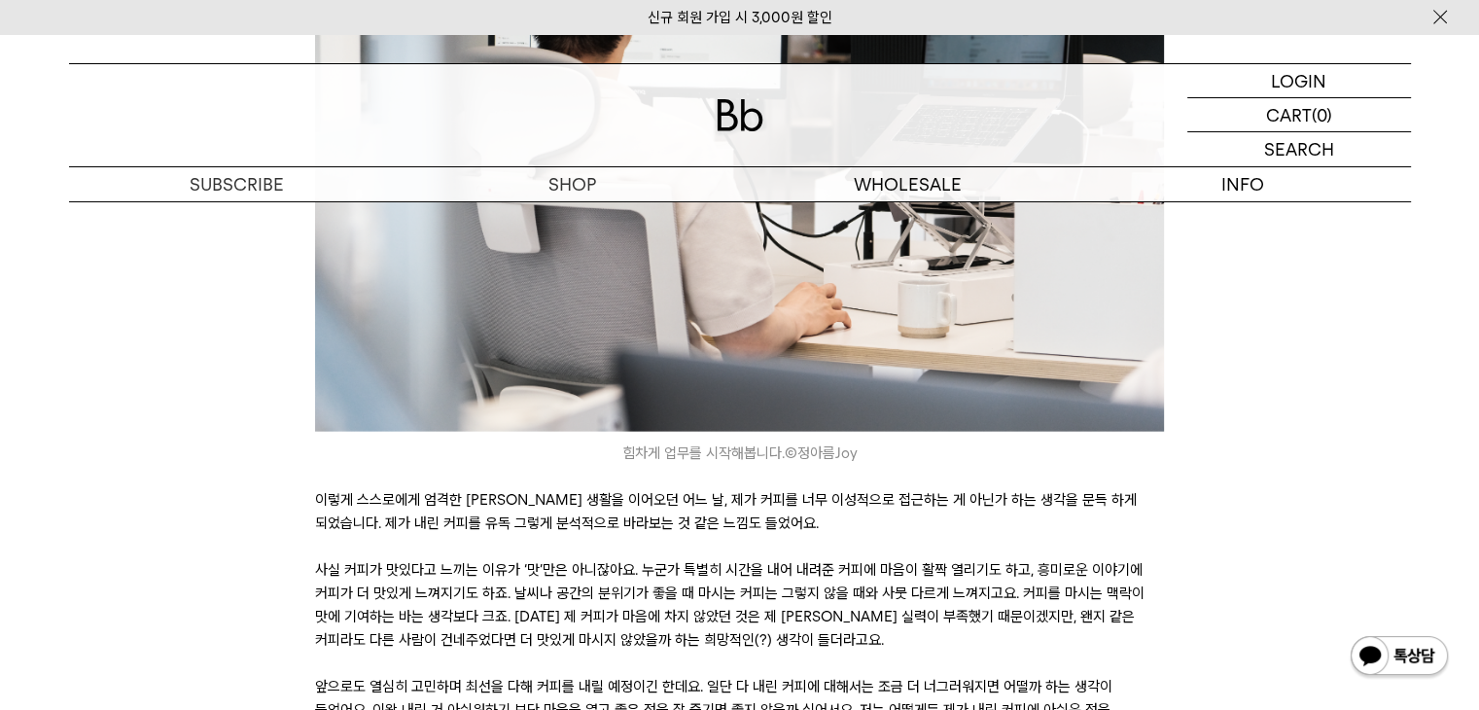
drag, startPoint x: 1093, startPoint y: 530, endPoint x: 949, endPoint y: 529, distance: 144.0
click at [1090, 530] on p "이렇게 스스로에게 엄격한 브루잉 생활을 이어오던 어느 날, 제가 커피를 너무 이성적으로 접근하는 게 아닌가 하는 생각을 문득 하게 되었습니다.…" at bounding box center [739, 511] width 849 height 47
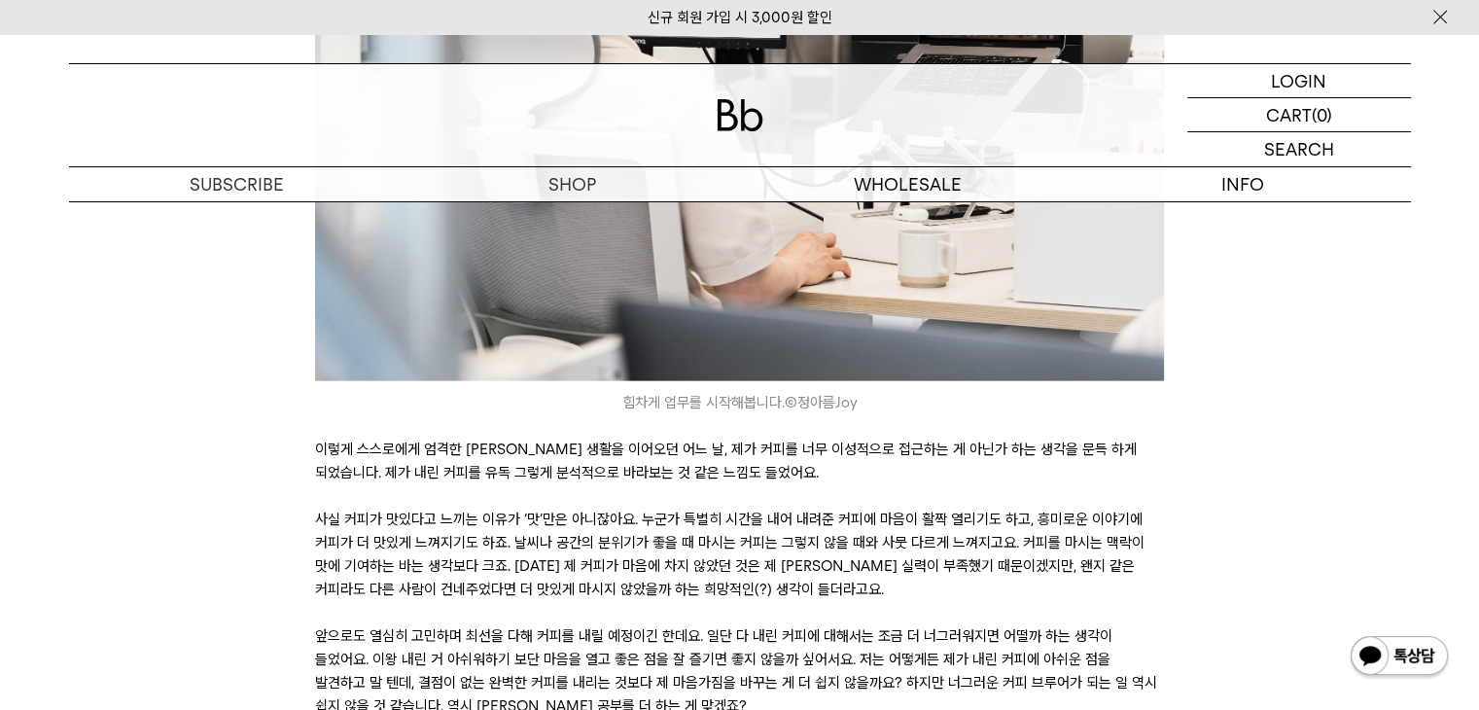
scroll to position [4474, 0]
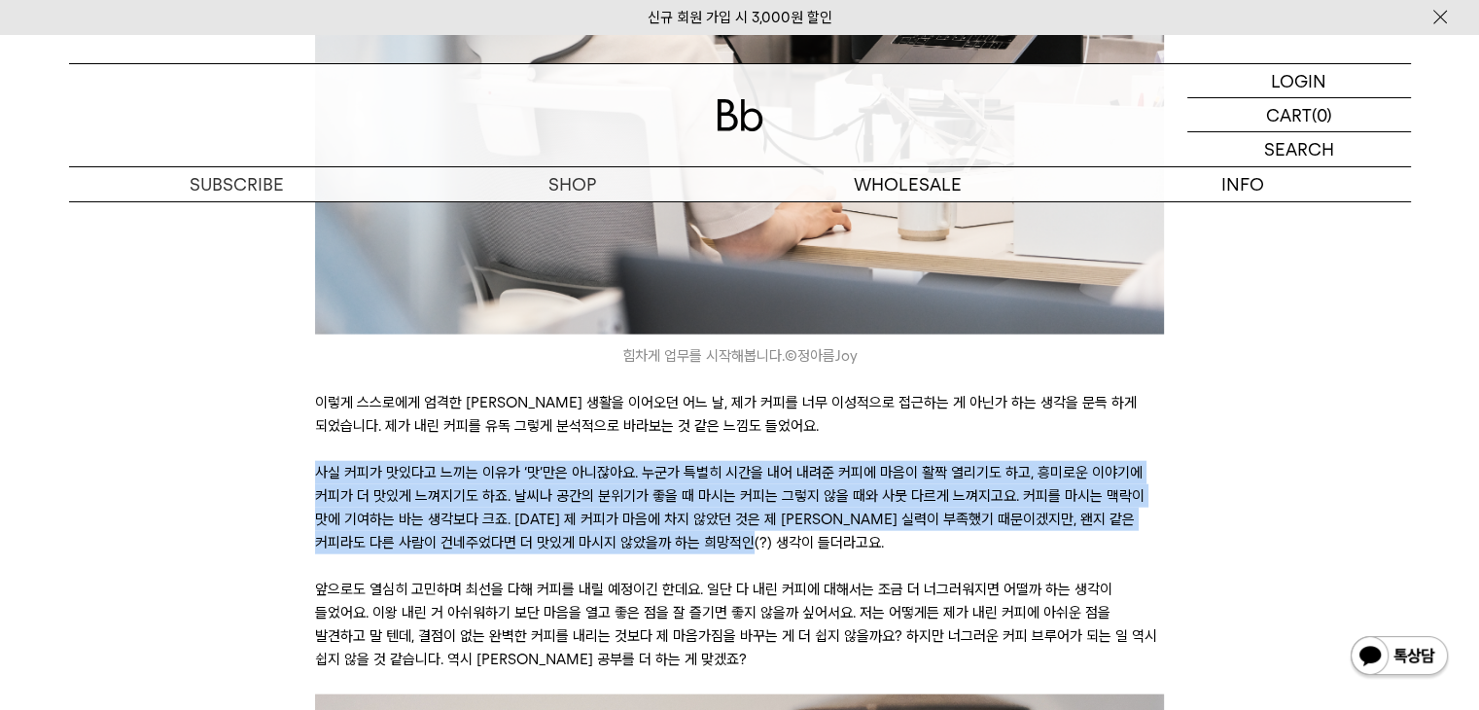
drag, startPoint x: 320, startPoint y: 468, endPoint x: 1132, endPoint y: 536, distance: 815.0
click at [1132, 536] on p "사실 커피가 맛있다고 느끼는 이유가 ‘맛’만은 아니잖아요. 누군가 특별히 시간을 내어 내려준 커피에 마음이 활짝 열리기도 하고, 흥미로운 이야…" at bounding box center [739, 507] width 849 height 93
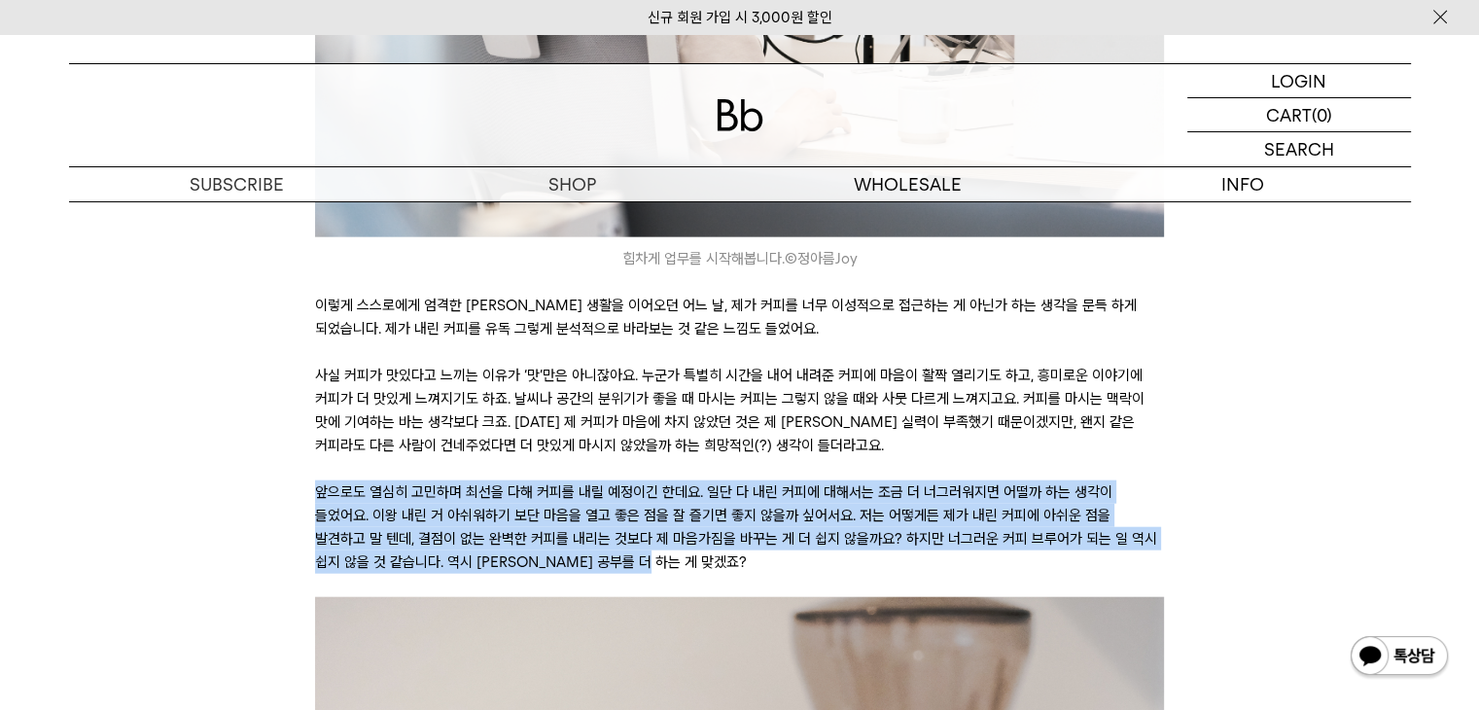
drag, startPoint x: 315, startPoint y: 486, endPoint x: 1157, endPoint y: 565, distance: 846.0
click at [1157, 565] on p "앞으로도 열심히 고민하며 최선을 다해 커피를 내릴 예정이긴 한데요. 일단 다 내린 커피에 대해서는 조금 더 너그러워지면 어떨까 하는 생각이 들…" at bounding box center [739, 526] width 849 height 93
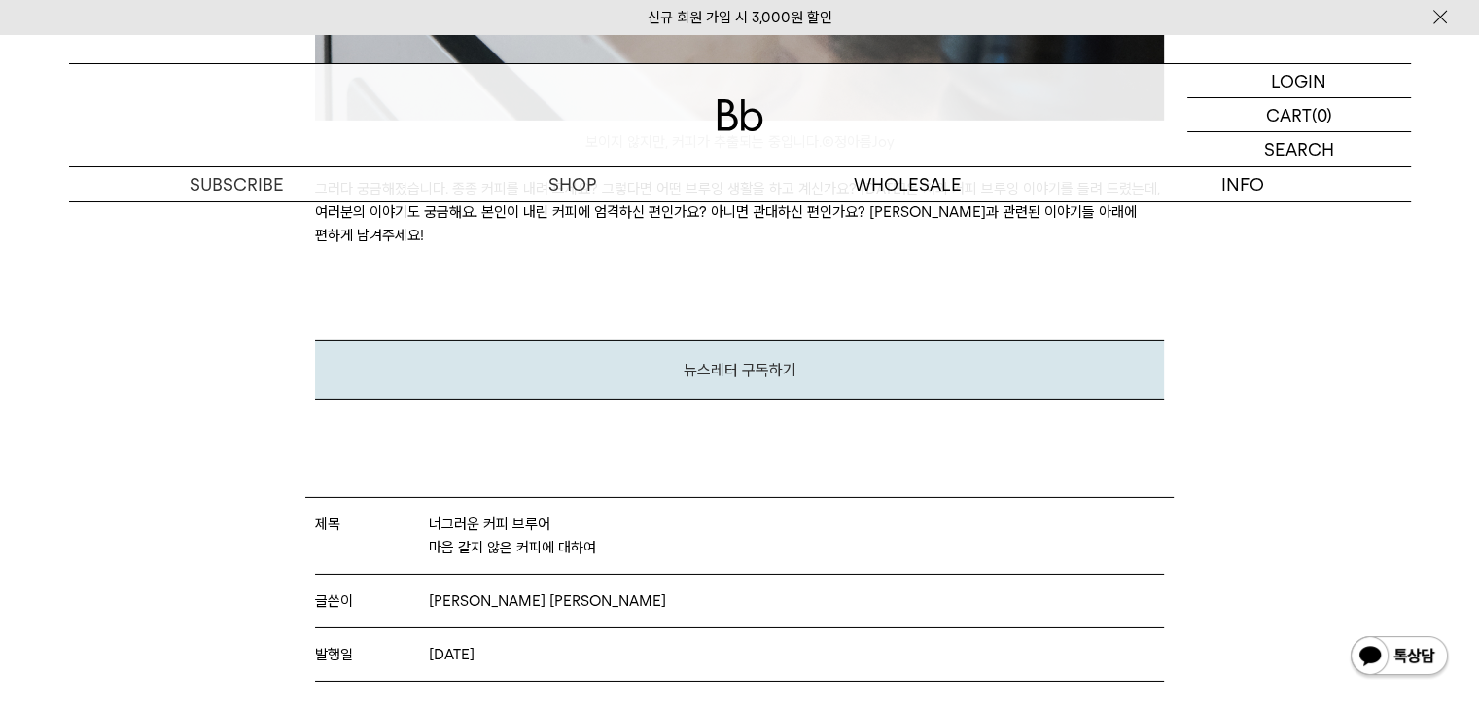
scroll to position [6031, 0]
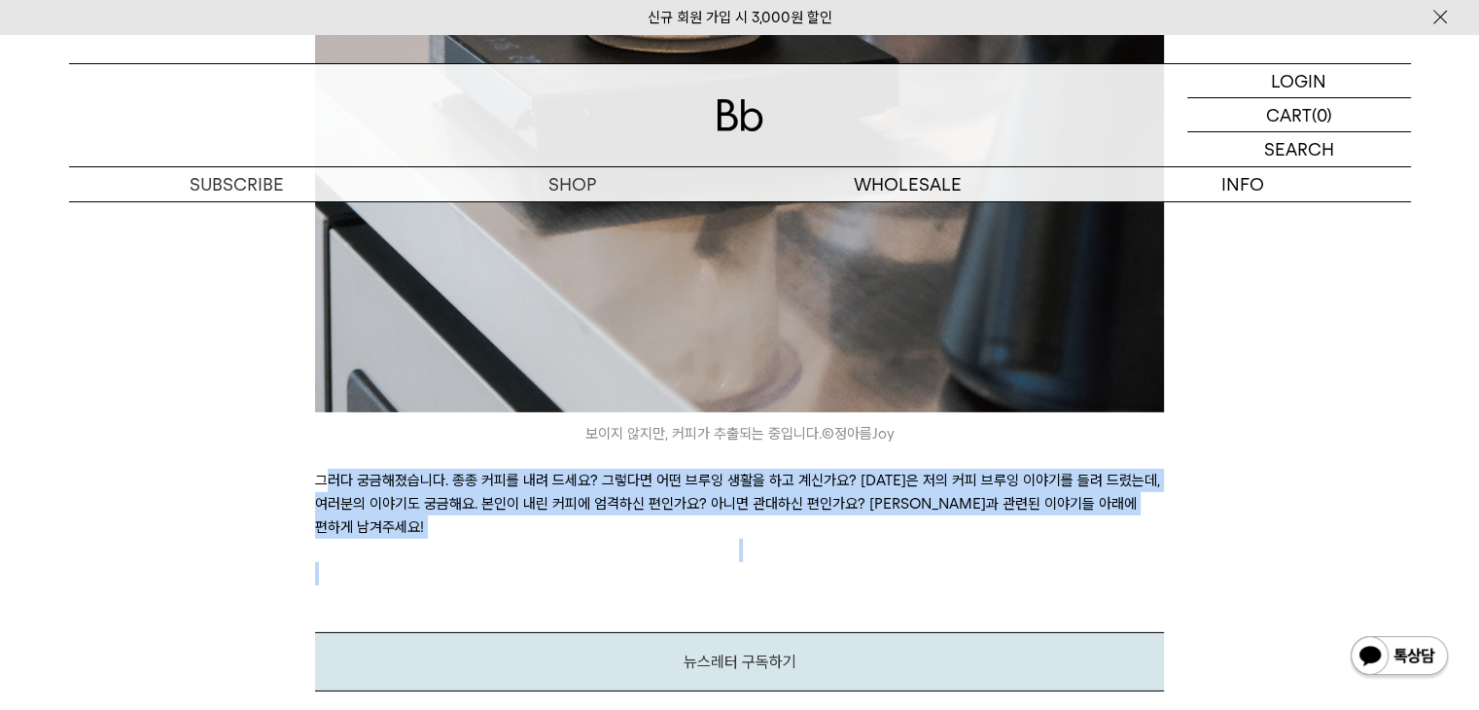
drag, startPoint x: 327, startPoint y: 479, endPoint x: 1216, endPoint y: 538, distance: 891.0
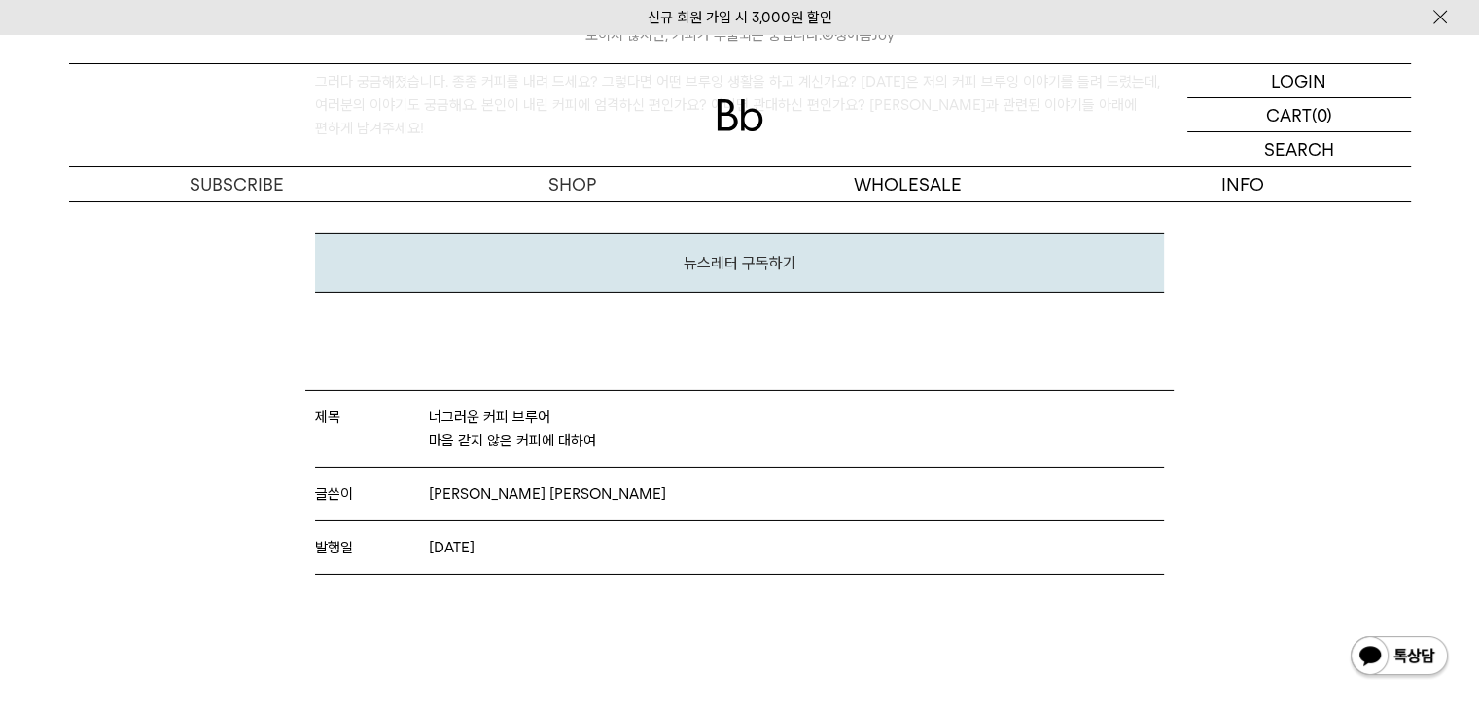
scroll to position [6153, 0]
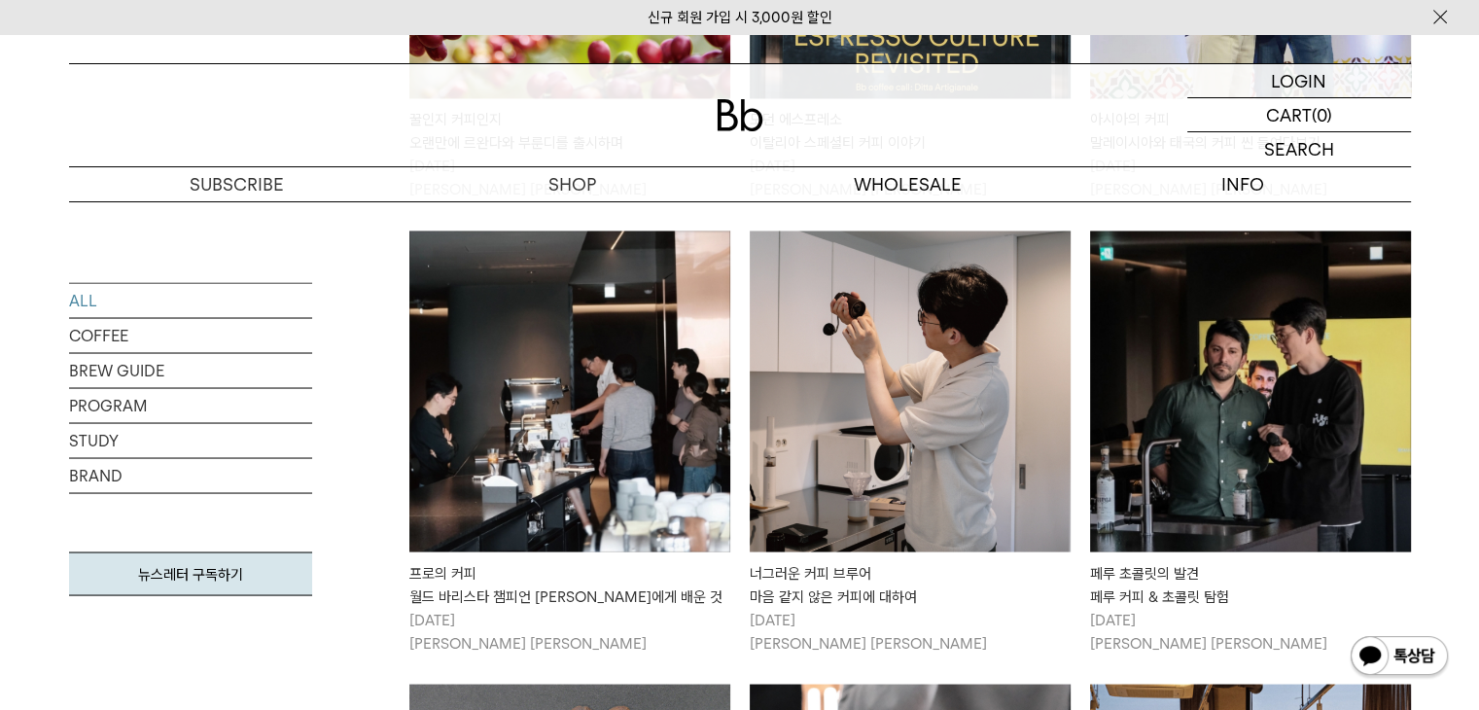
scroll to position [3369, 0]
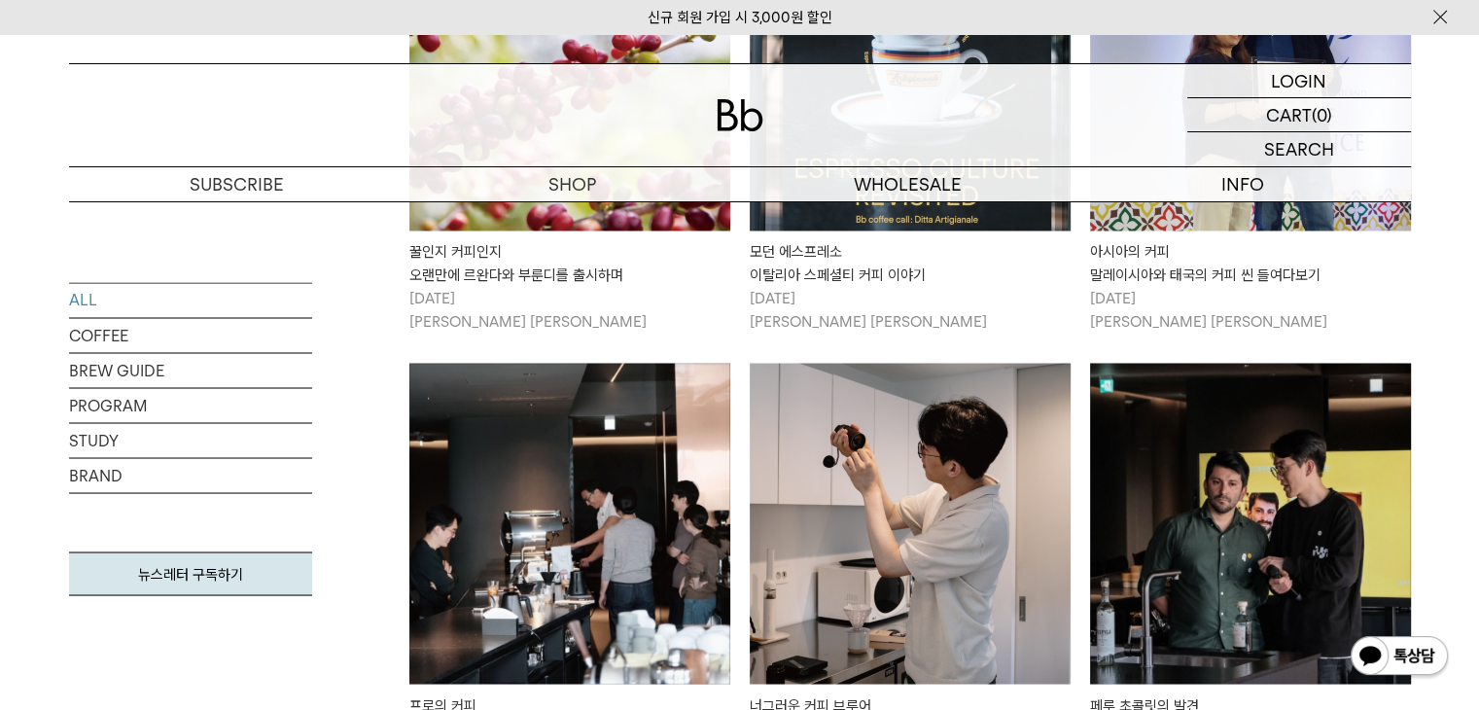
click at [643, 506] on img at bounding box center [569, 523] width 321 height 321
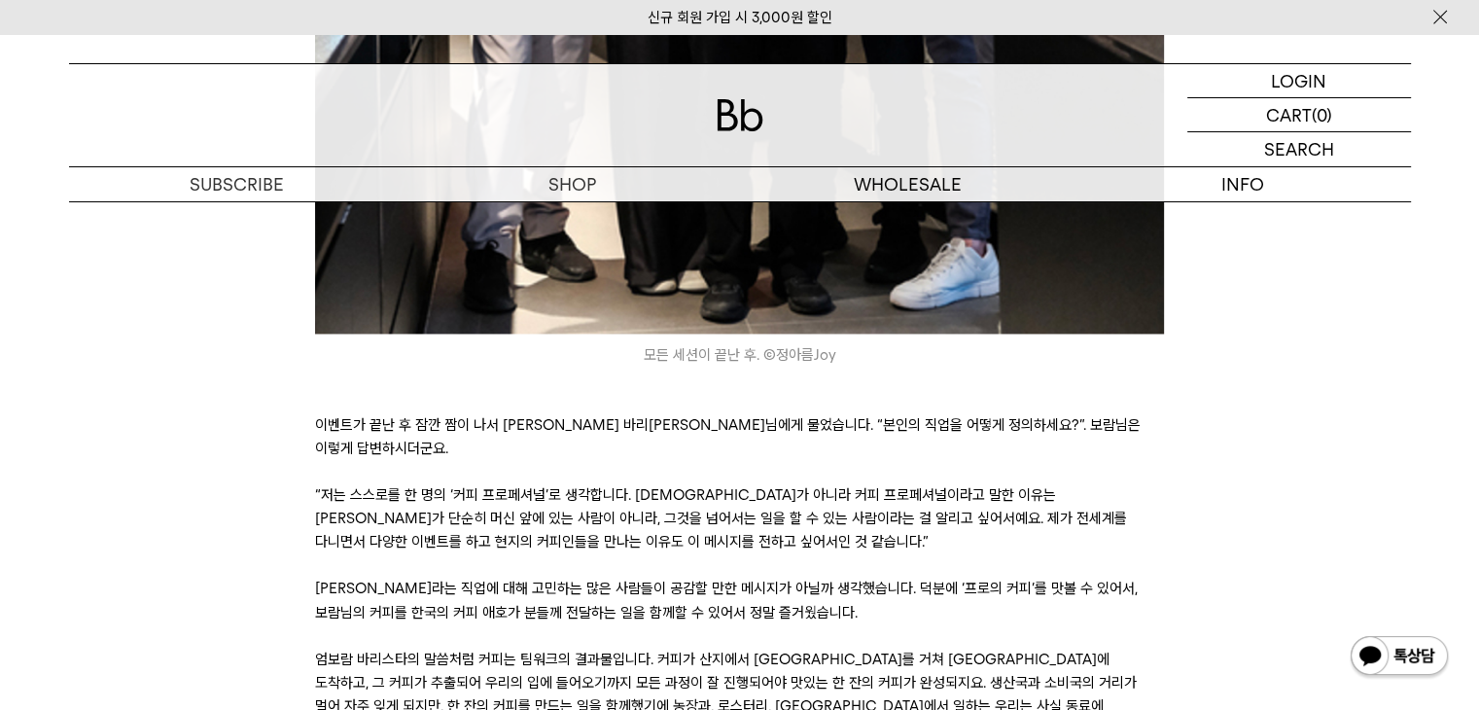
scroll to position [10485, 0]
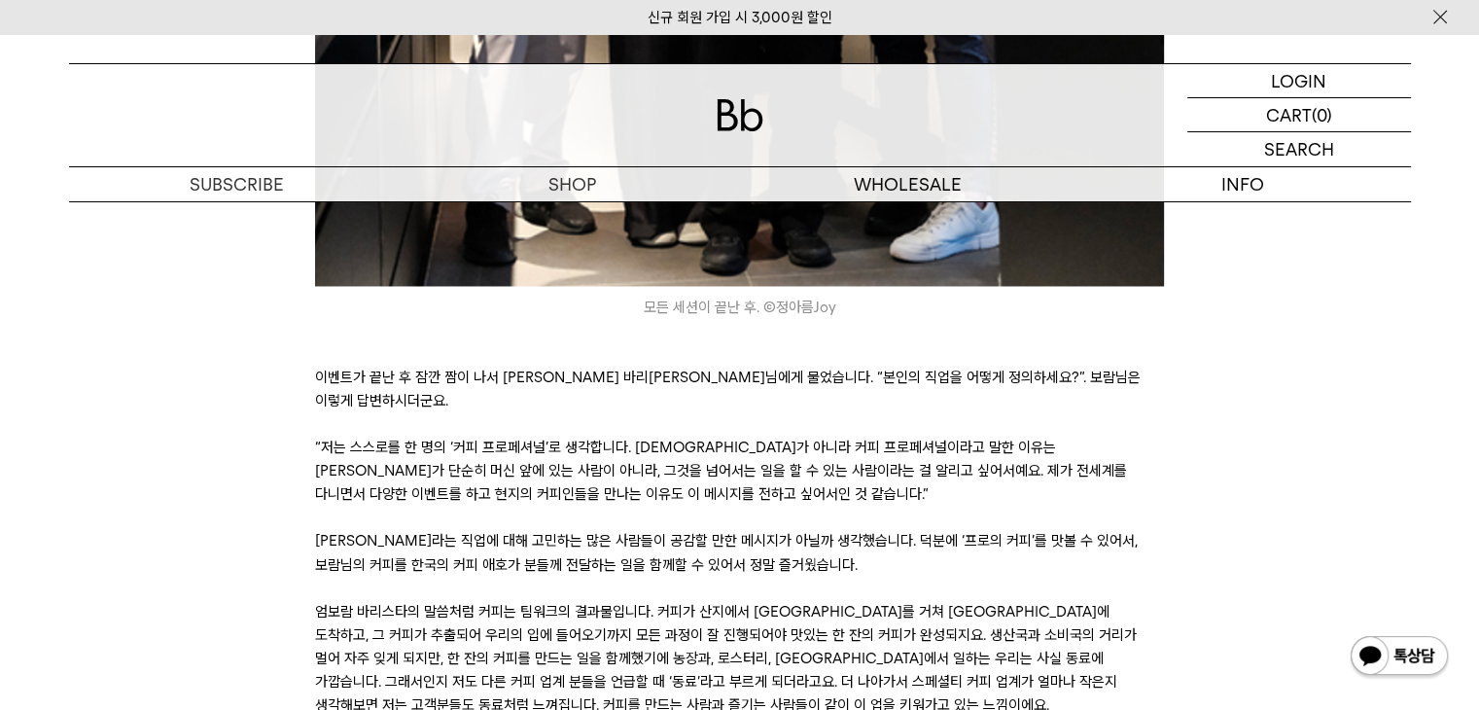
scroll to position [10583, 0]
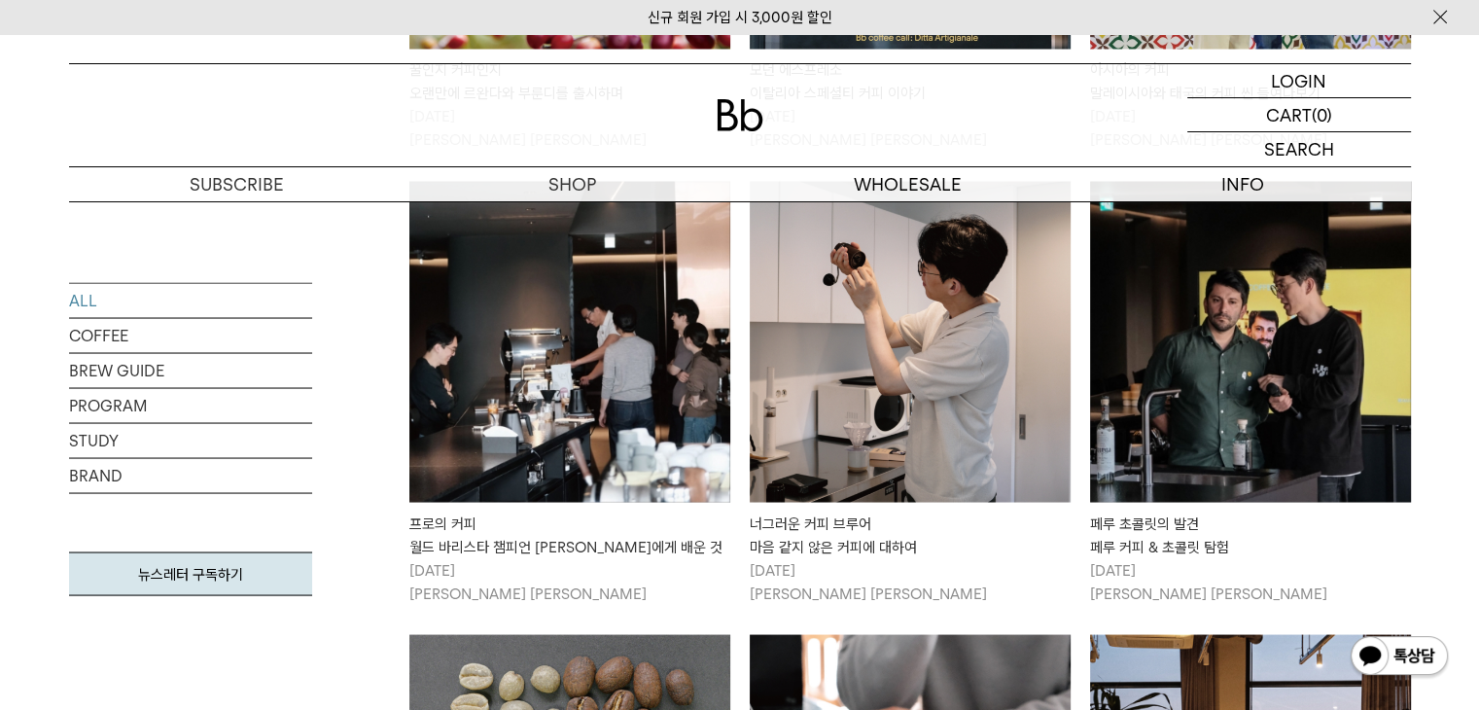
scroll to position [3564, 0]
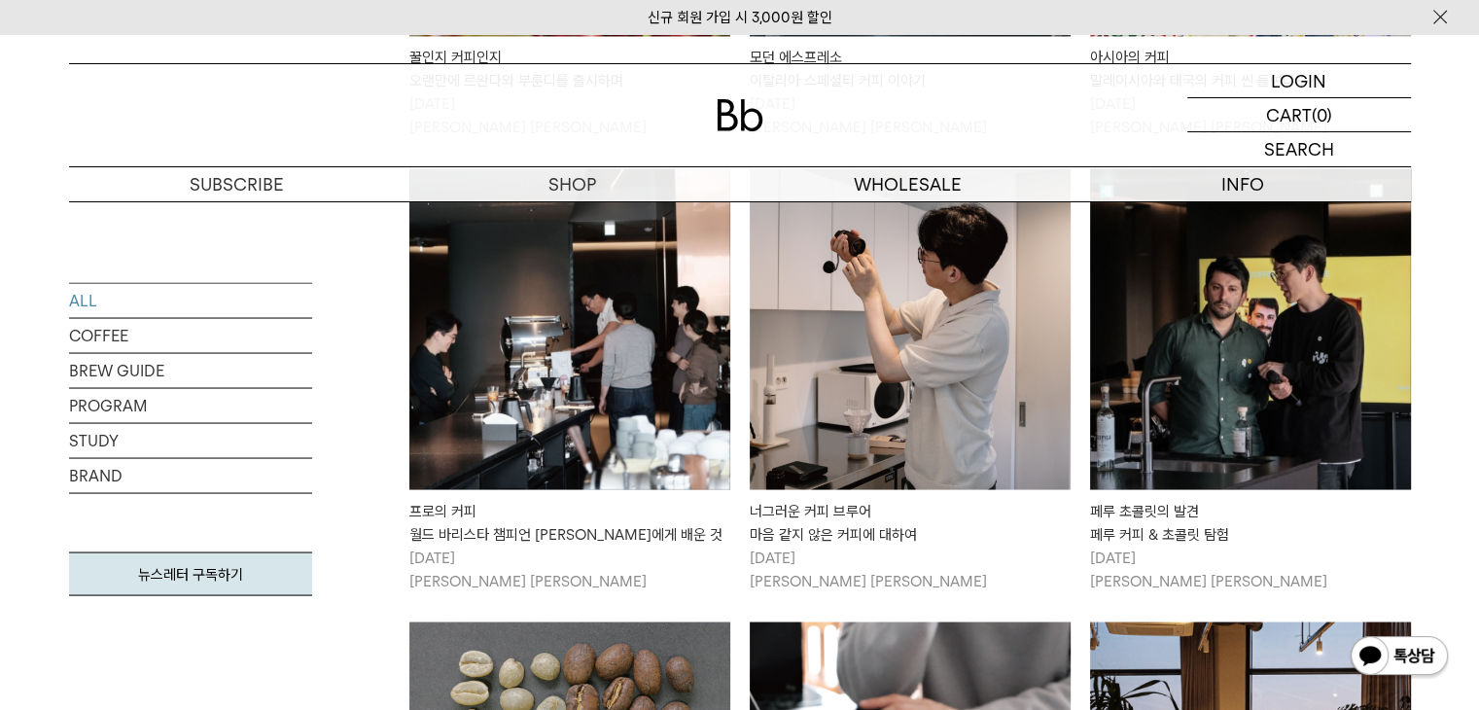
click at [899, 380] on img at bounding box center [910, 328] width 321 height 321
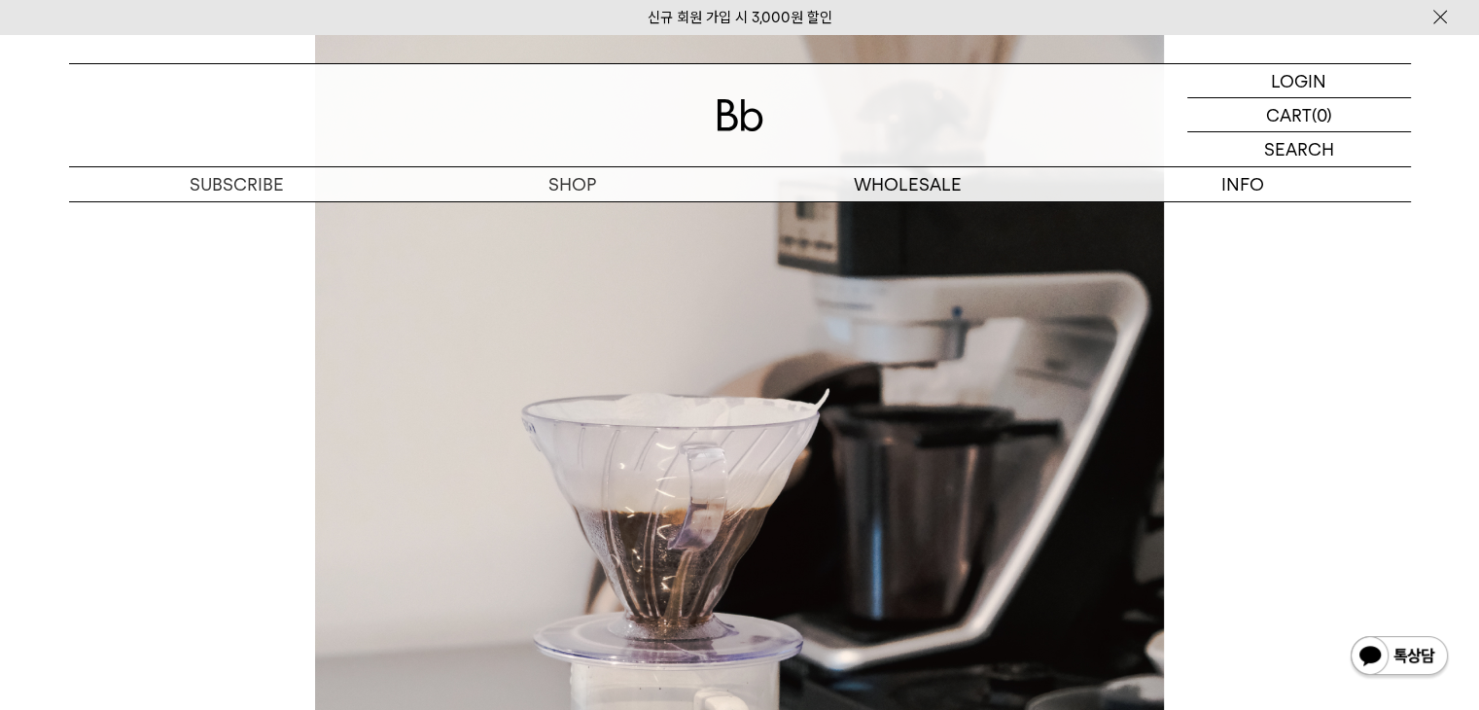
scroll to position [4464, 0]
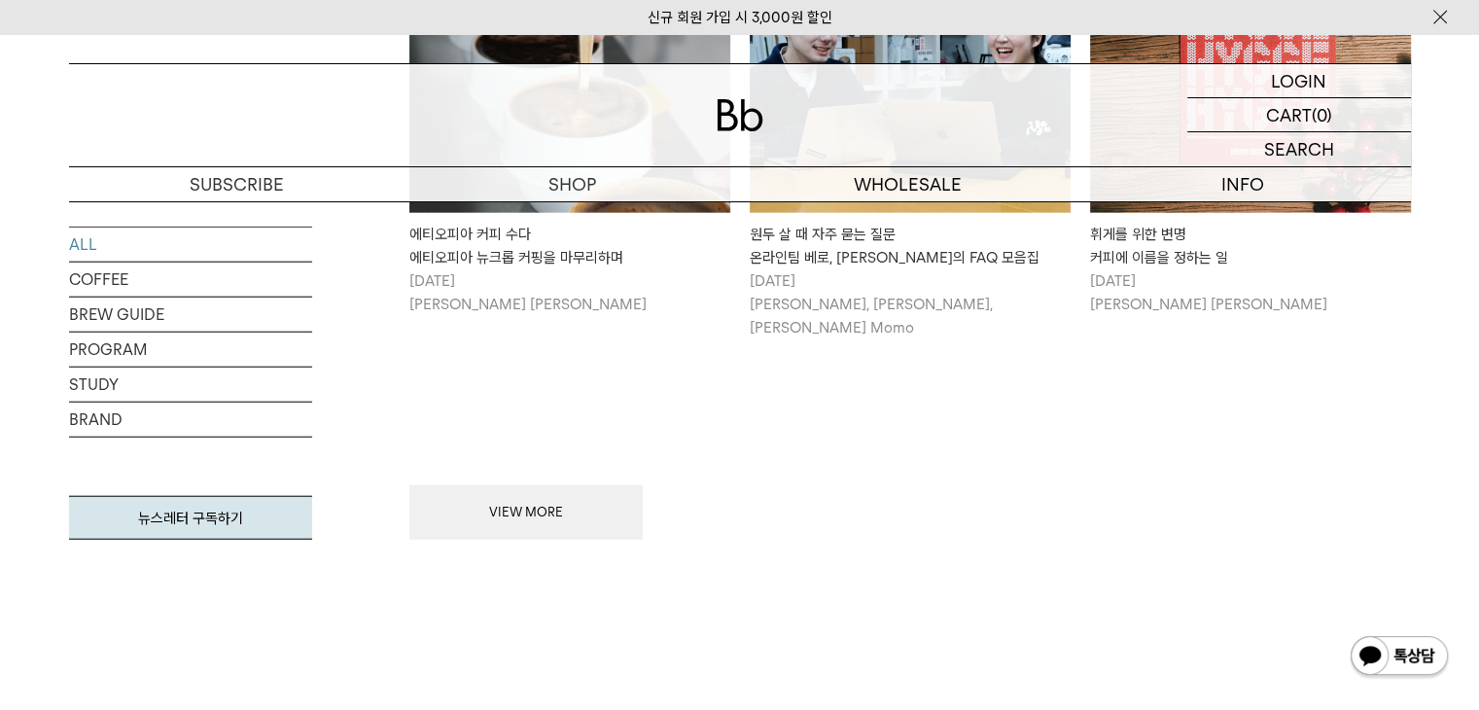
scroll to position [4828, 0]
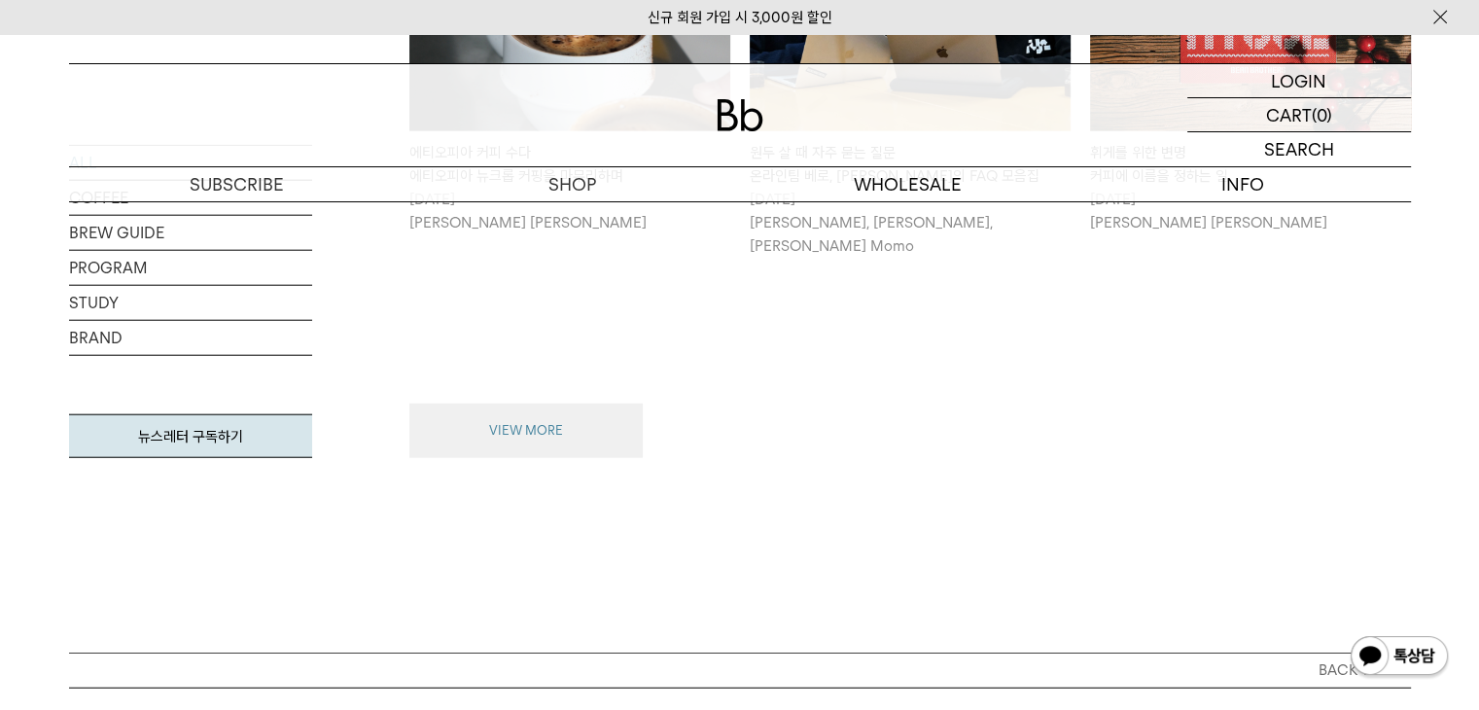
click at [568, 404] on button "VIEW MORE" at bounding box center [525, 431] width 233 height 54
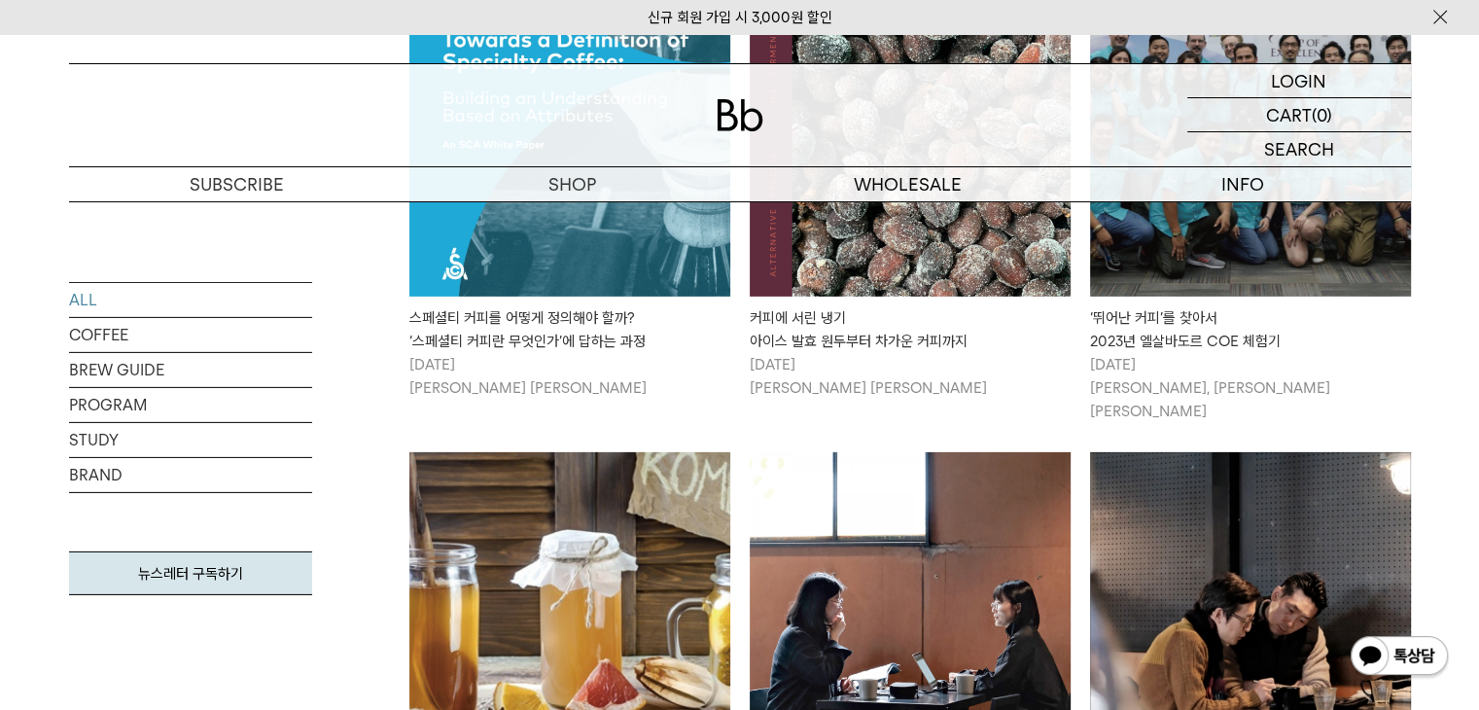
scroll to position [6190, 0]
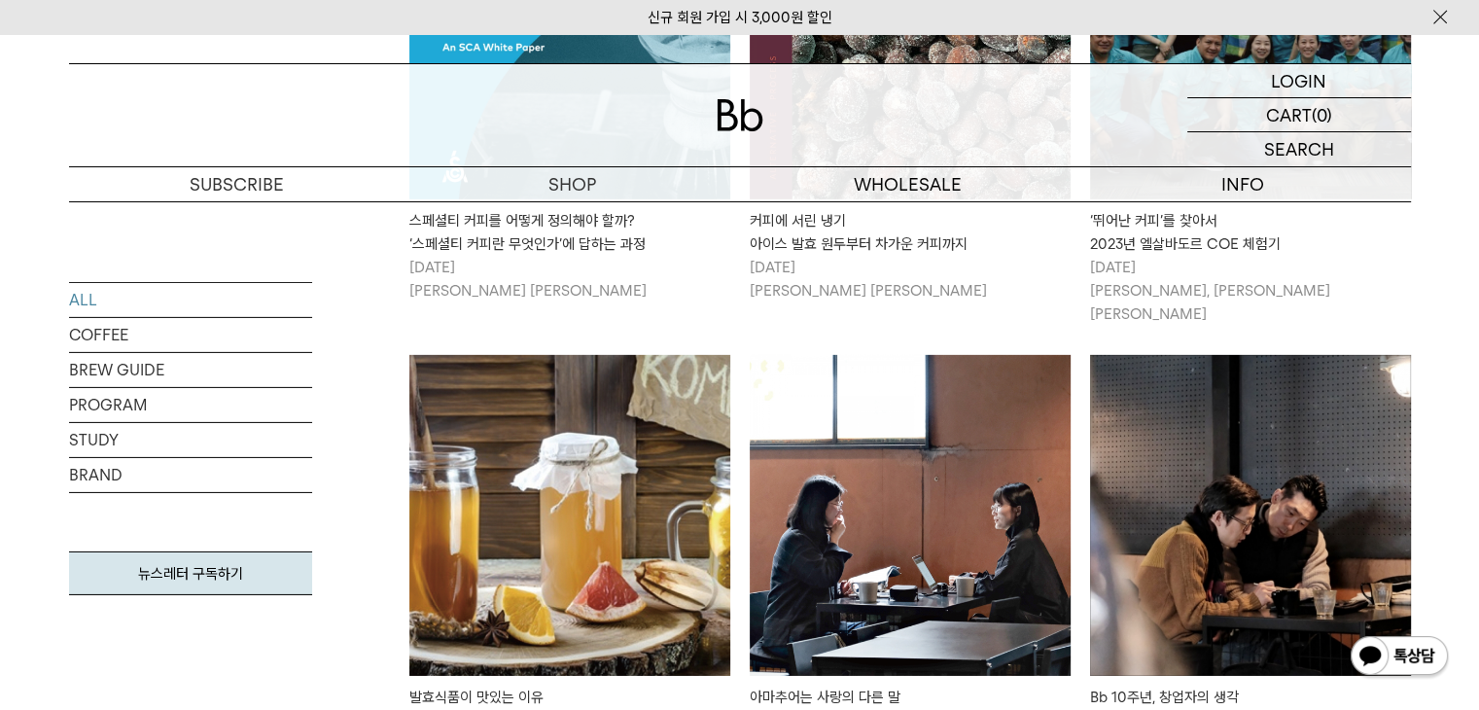
click at [1229, 476] on img at bounding box center [1250, 515] width 321 height 321
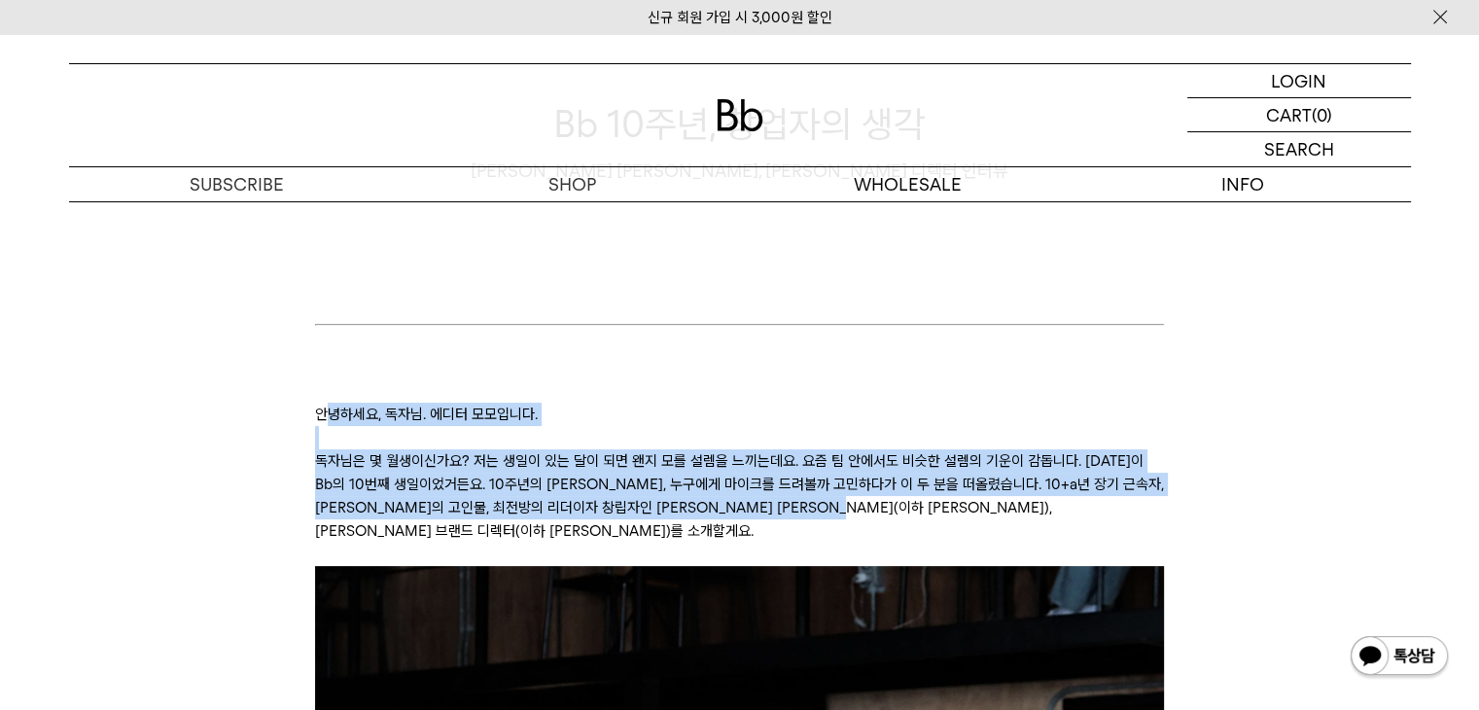
drag, startPoint x: 323, startPoint y: 407, endPoint x: 1152, endPoint y: 507, distance: 834.7
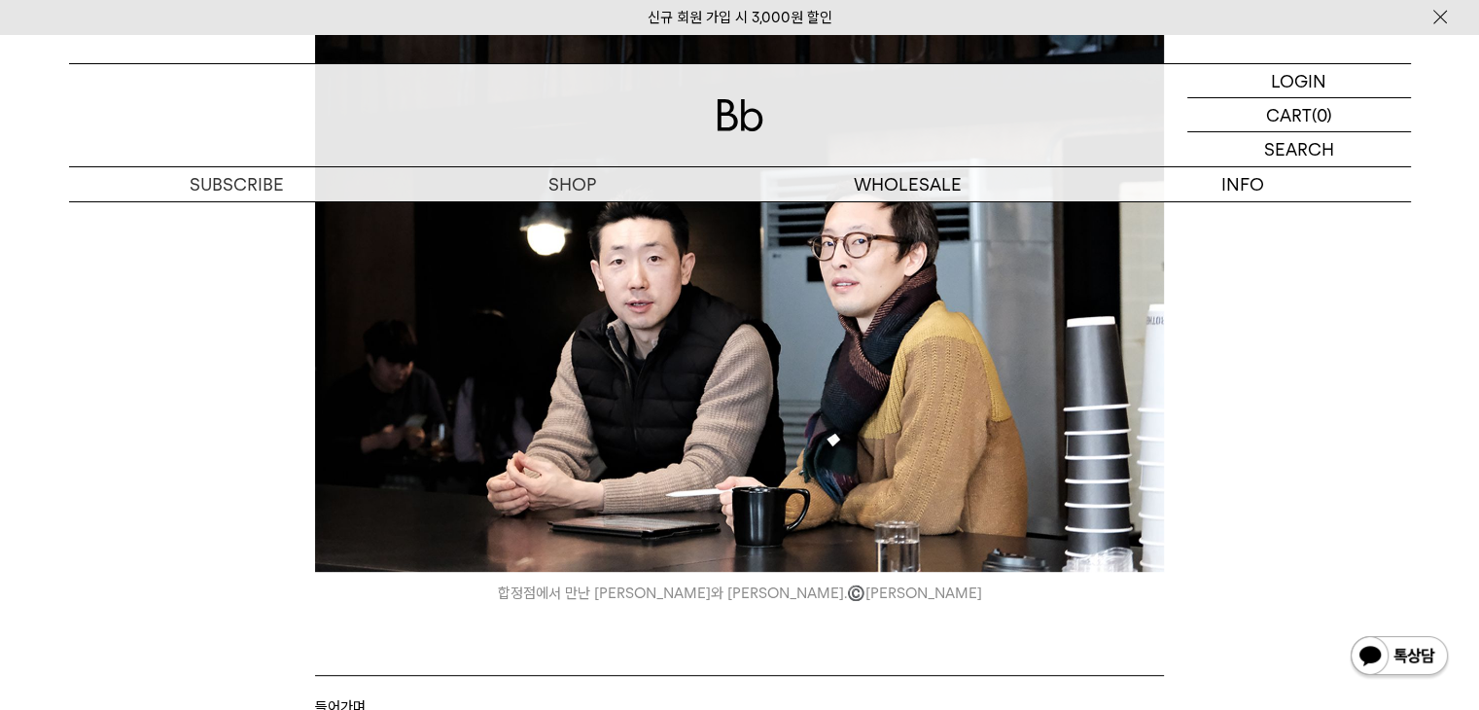
scroll to position [1070, 0]
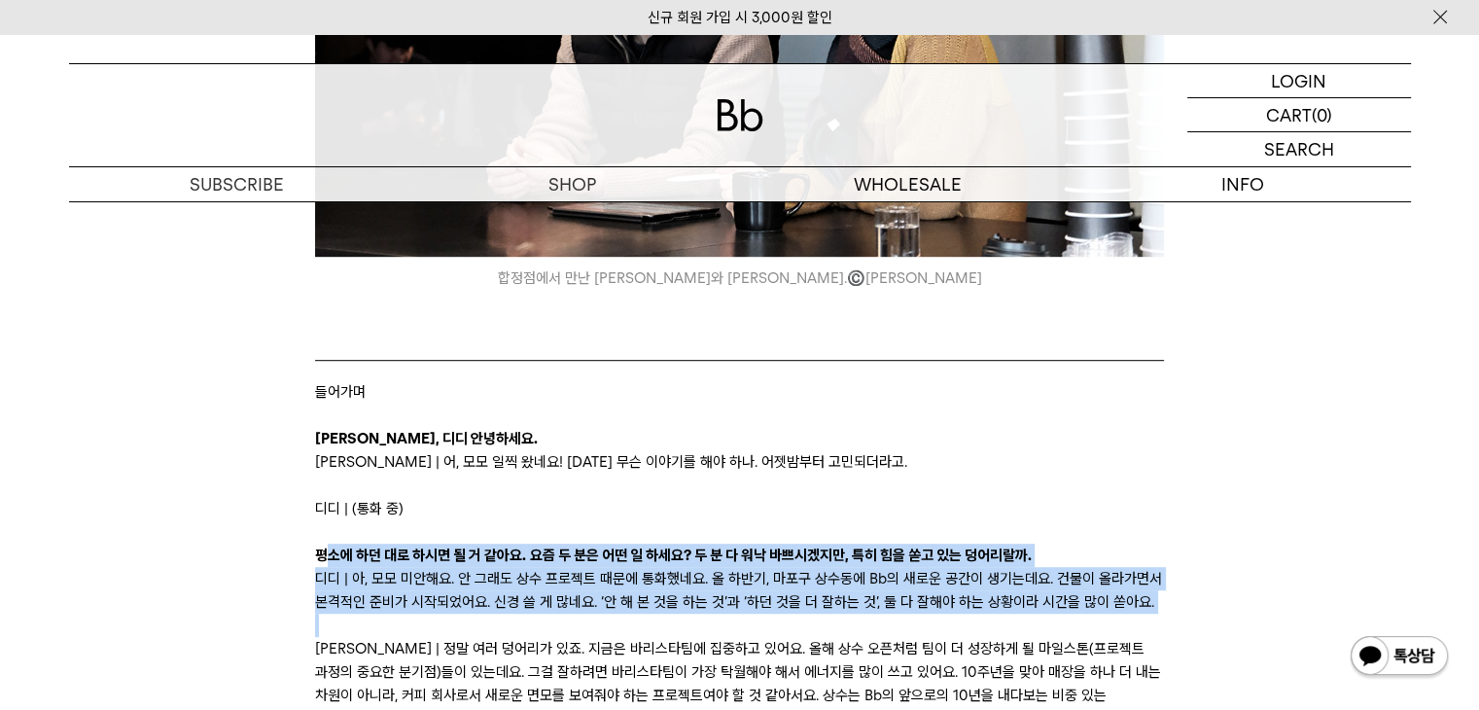
drag, startPoint x: 430, startPoint y: 533, endPoint x: 1272, endPoint y: 604, distance: 845.3
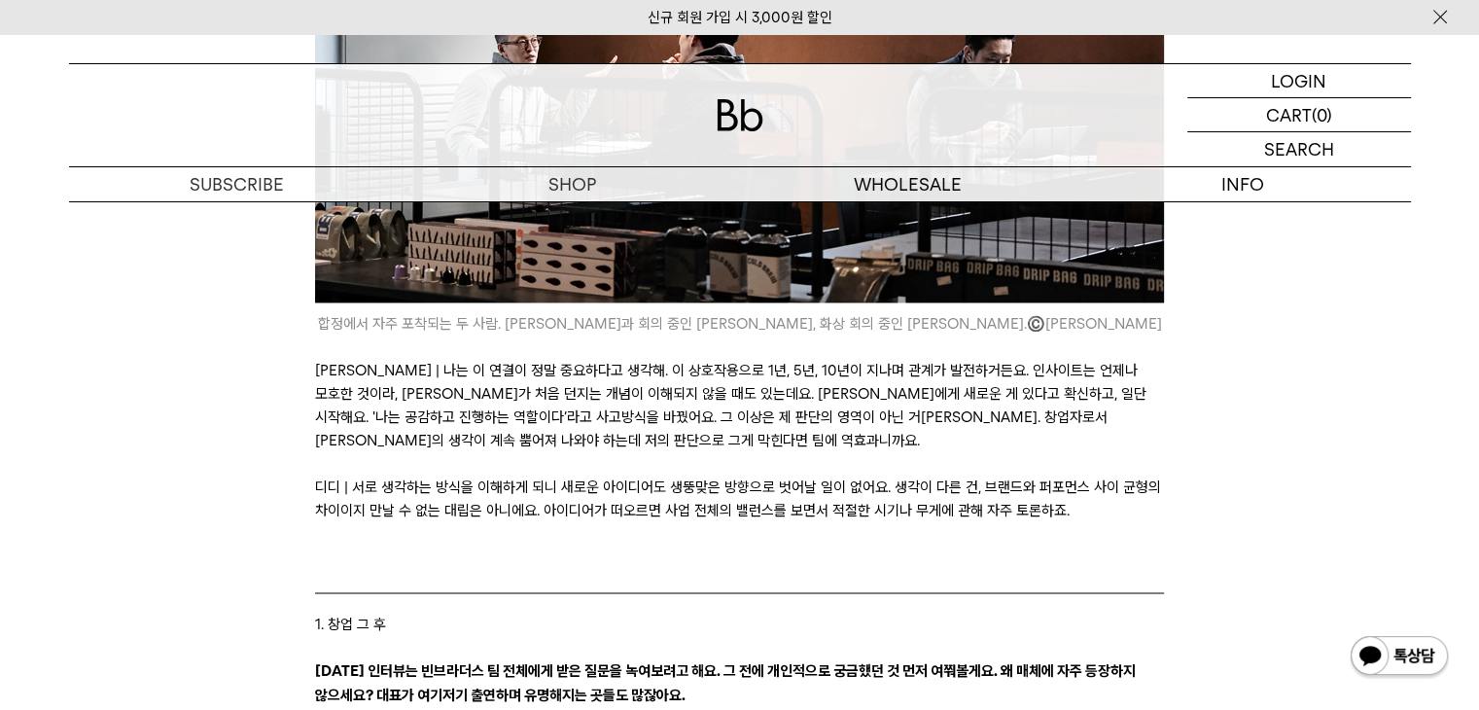
scroll to position [3113, 0]
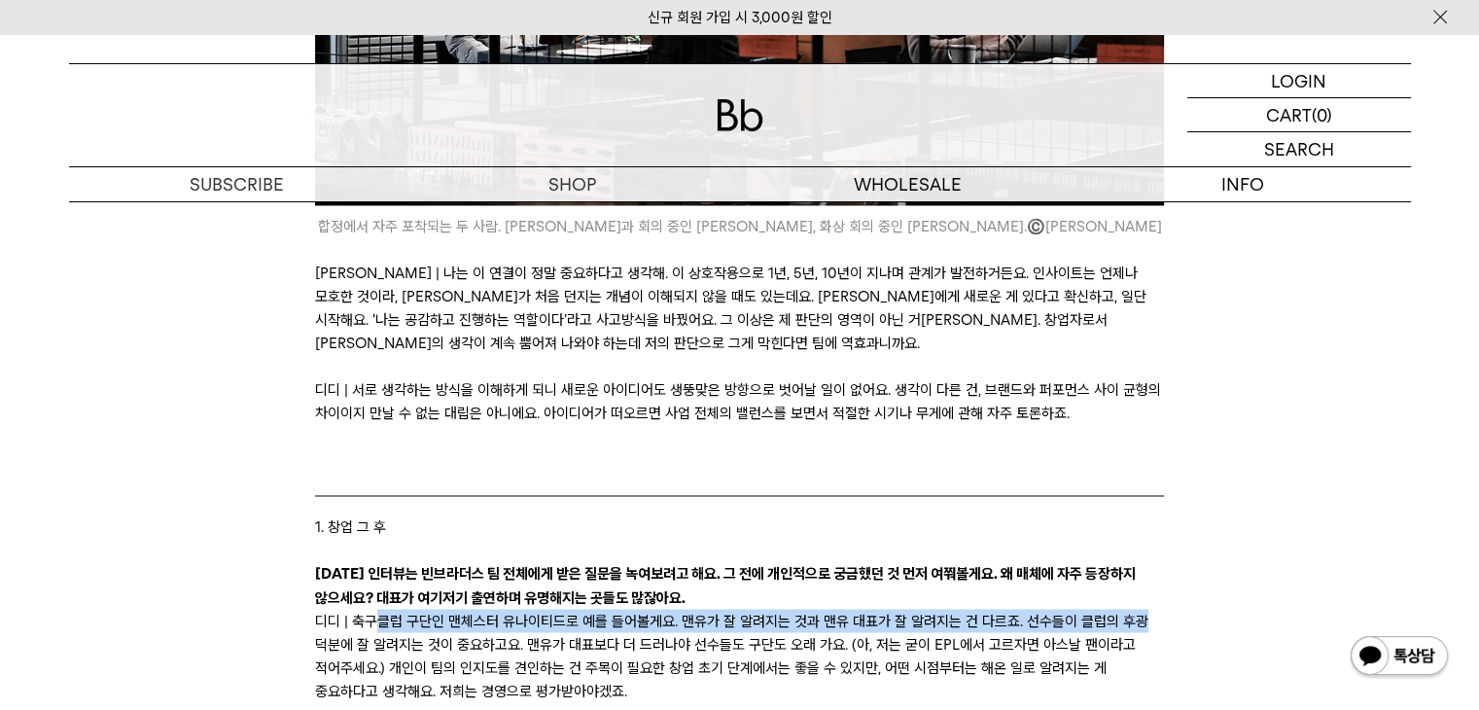
drag, startPoint x: 379, startPoint y: 516, endPoint x: 1188, endPoint y: 533, distance: 808.5
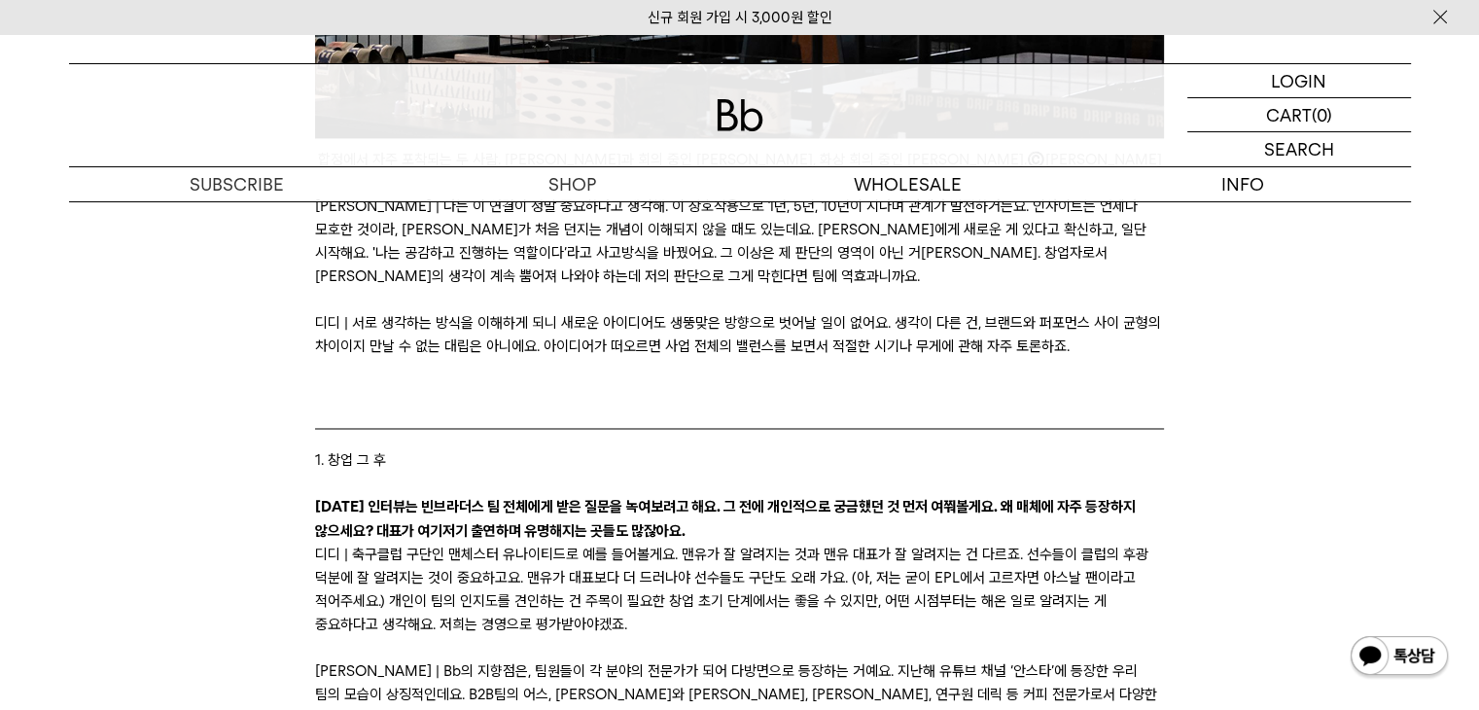
scroll to position [3307, 0]
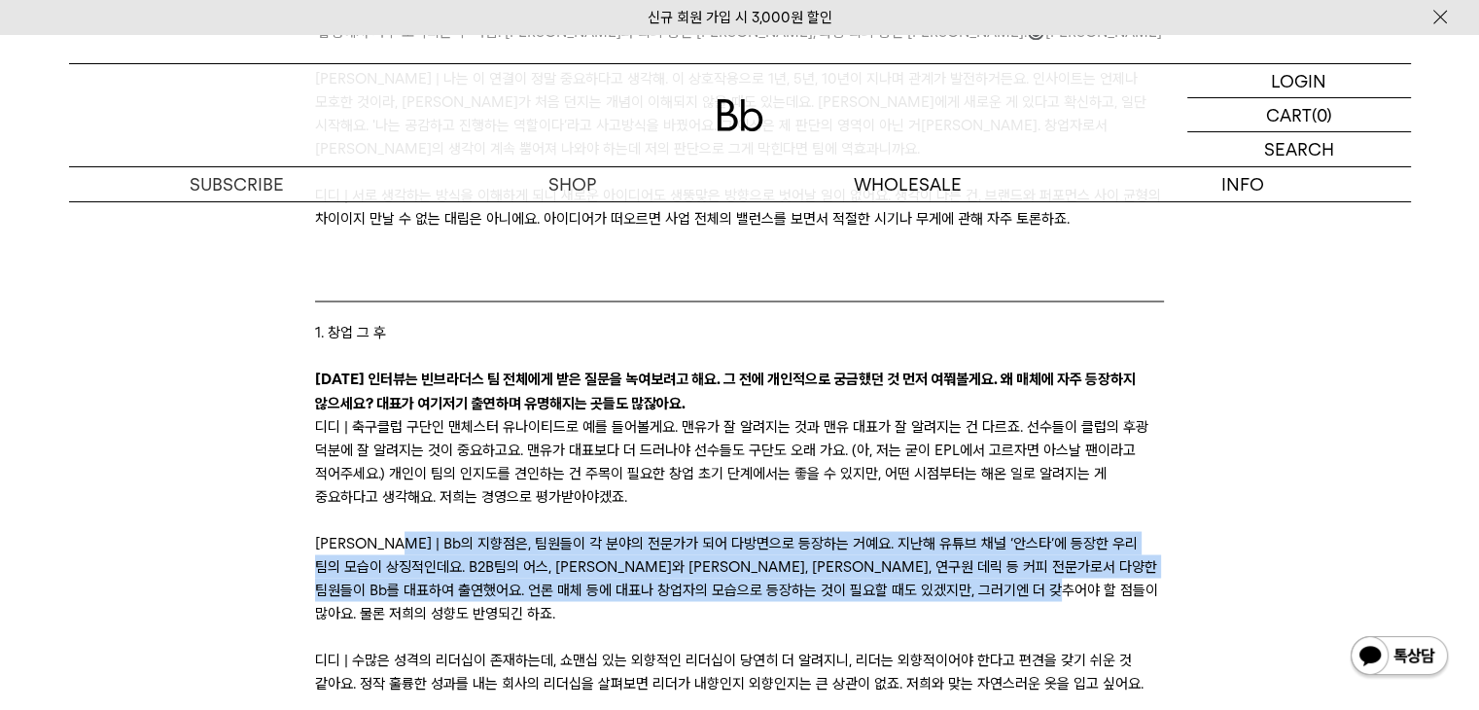
drag, startPoint x: 394, startPoint y: 446, endPoint x: 1181, endPoint y: 505, distance: 789.1
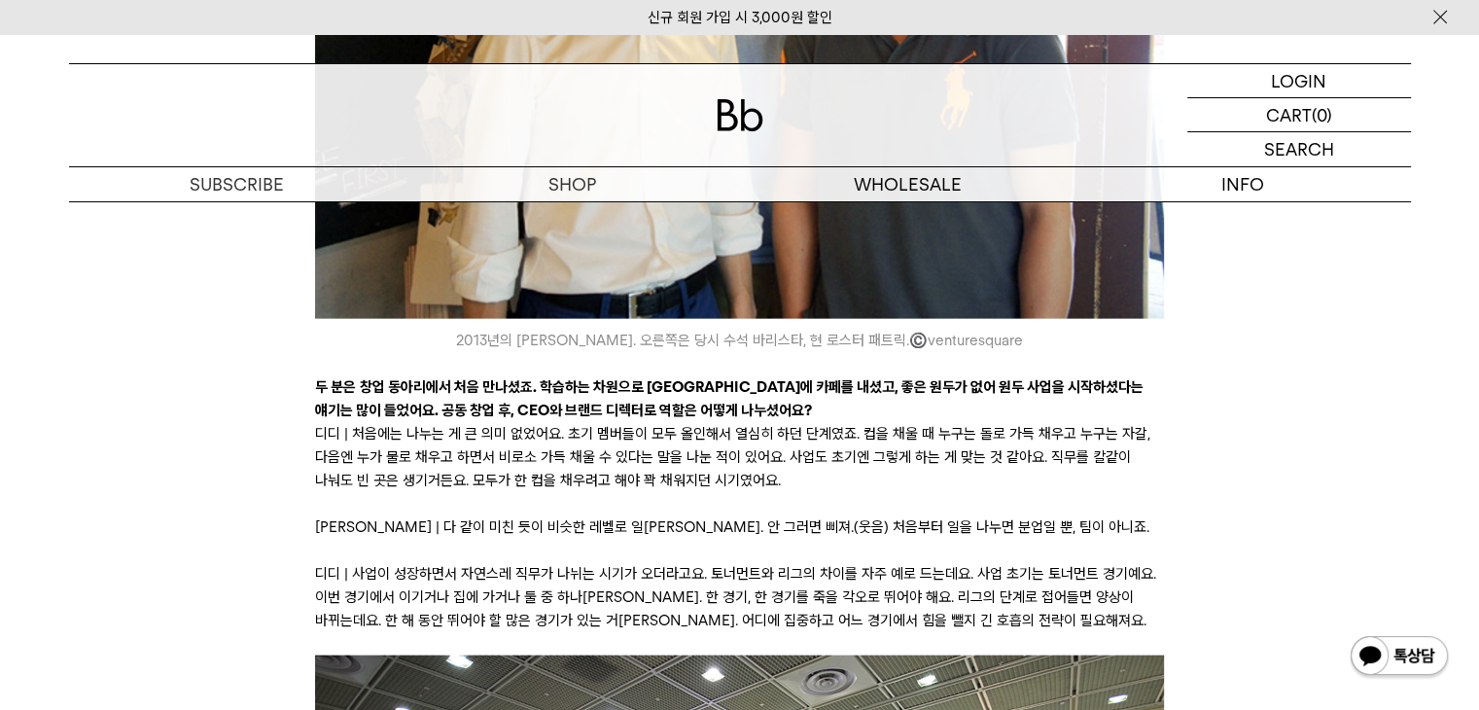
scroll to position [4182, 0]
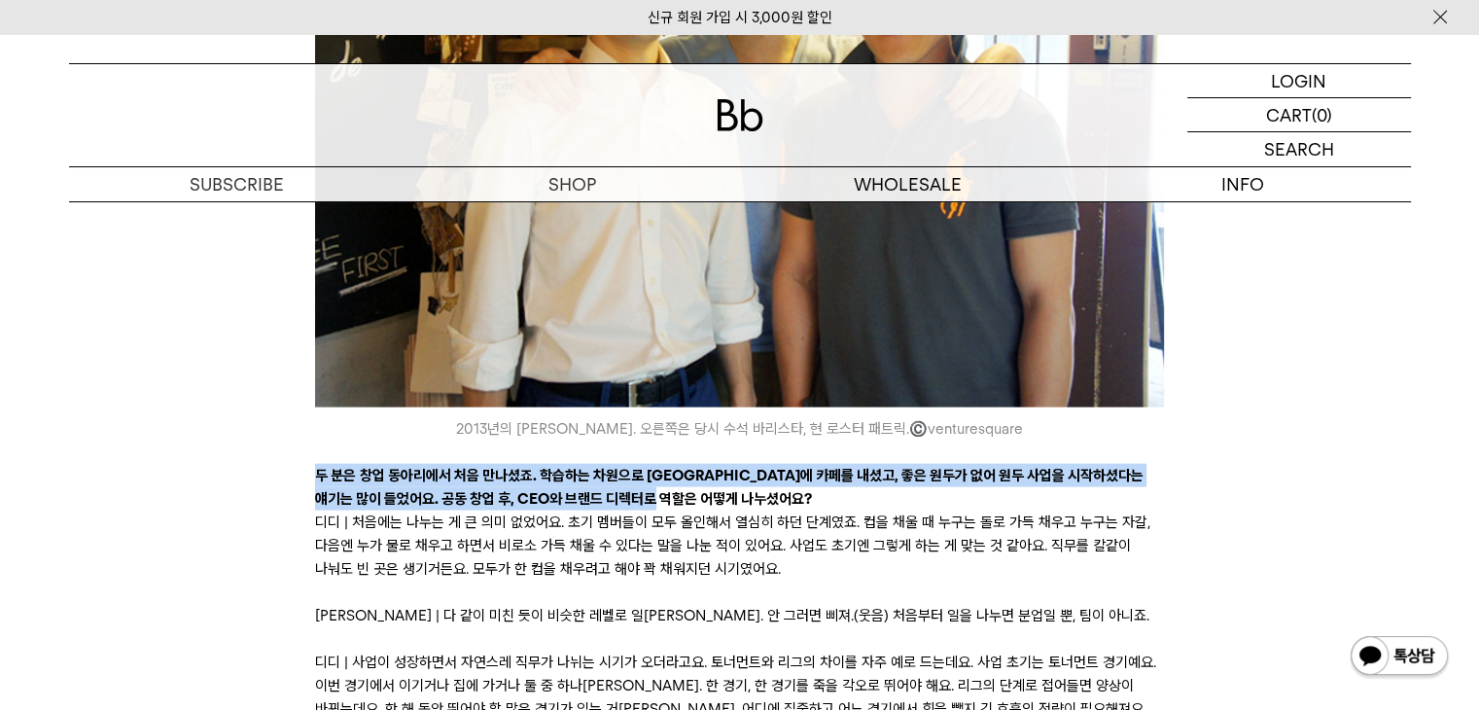
drag, startPoint x: 311, startPoint y: 360, endPoint x: 1151, endPoint y: 385, distance: 839.8
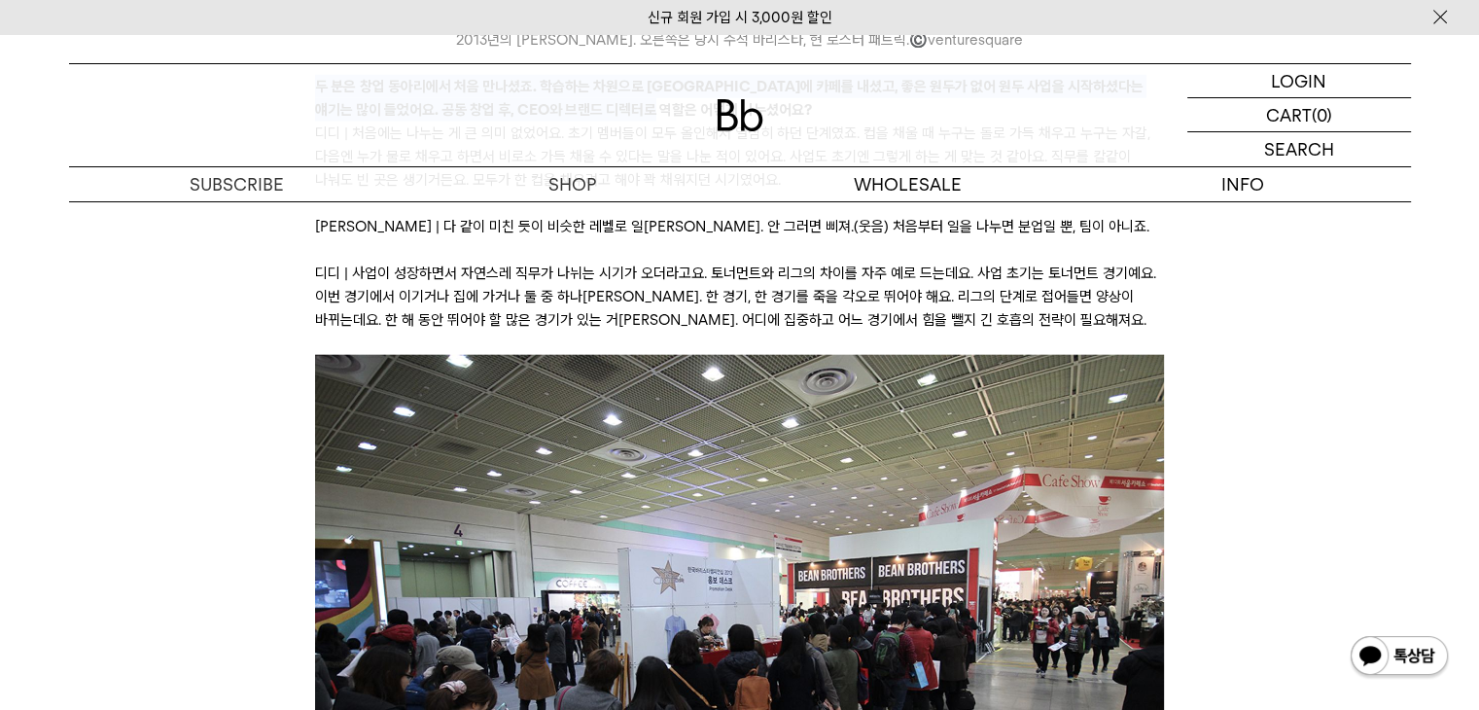
scroll to position [5155, 0]
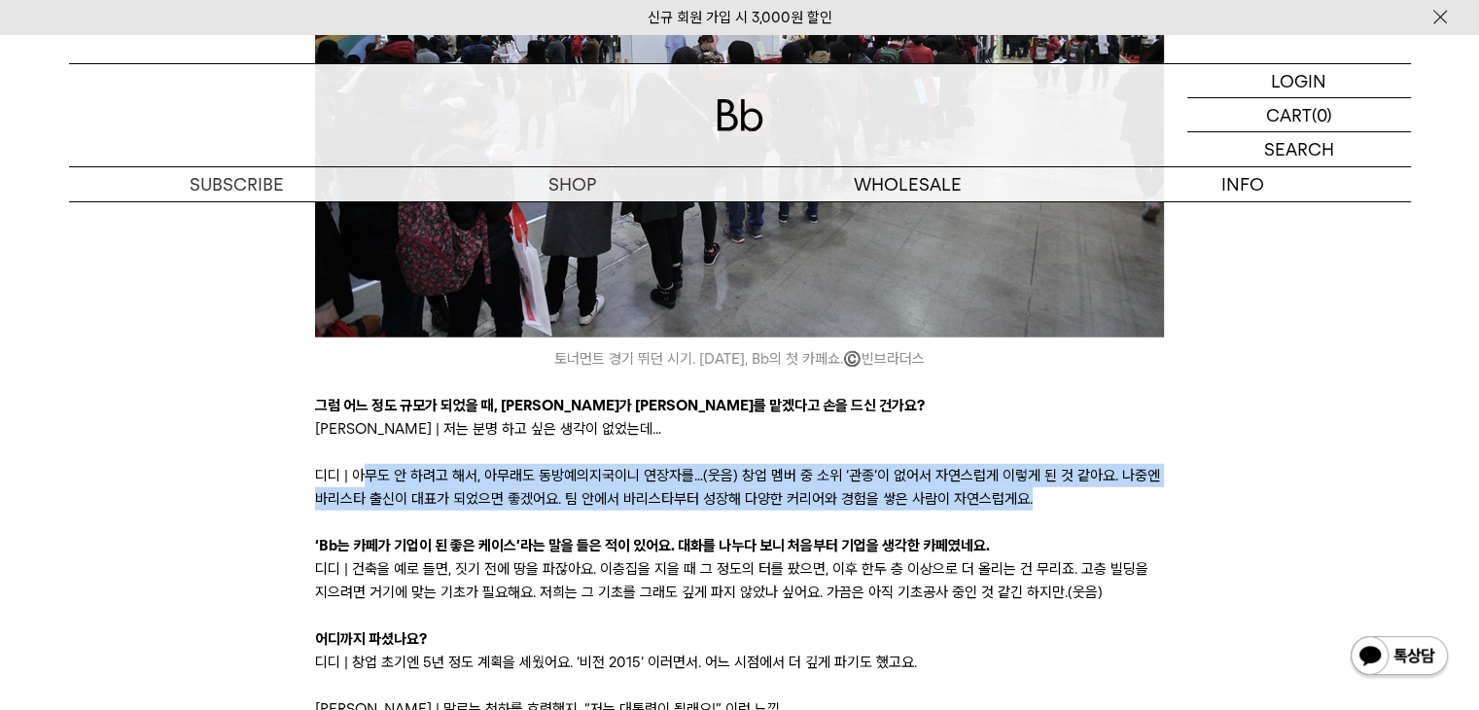
drag, startPoint x: 370, startPoint y: 367, endPoint x: 1124, endPoint y: 386, distance: 755.0
click at [1124, 464] on p "디디 | 아무도 안 하려고 해서, 아무래도 동방예의지국이니 연장자를…(웃음) 창업 멤버 중 소위 ‘관종’이 없어서 자연스럽게 이렇게 된 것 같…" at bounding box center [739, 487] width 849 height 47
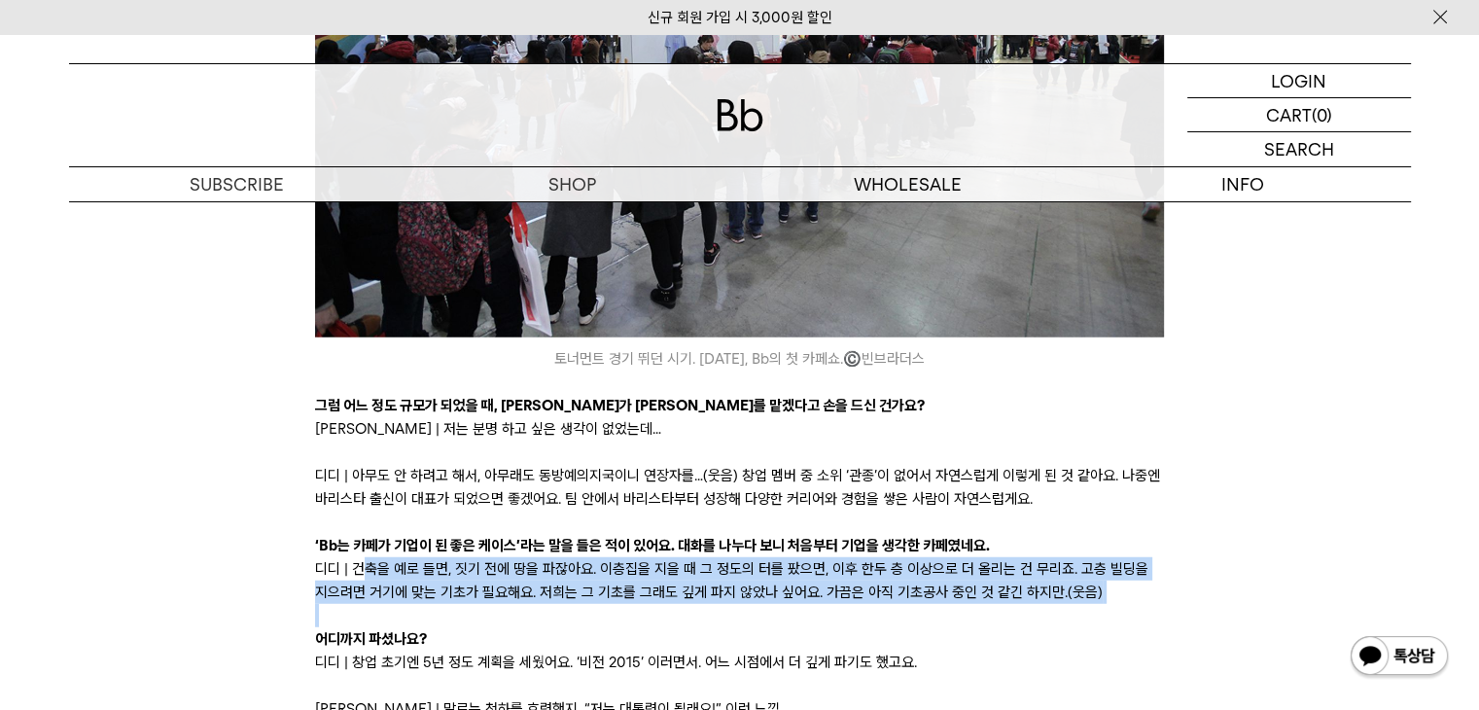
drag, startPoint x: 359, startPoint y: 457, endPoint x: 1167, endPoint y: 507, distance: 809.8
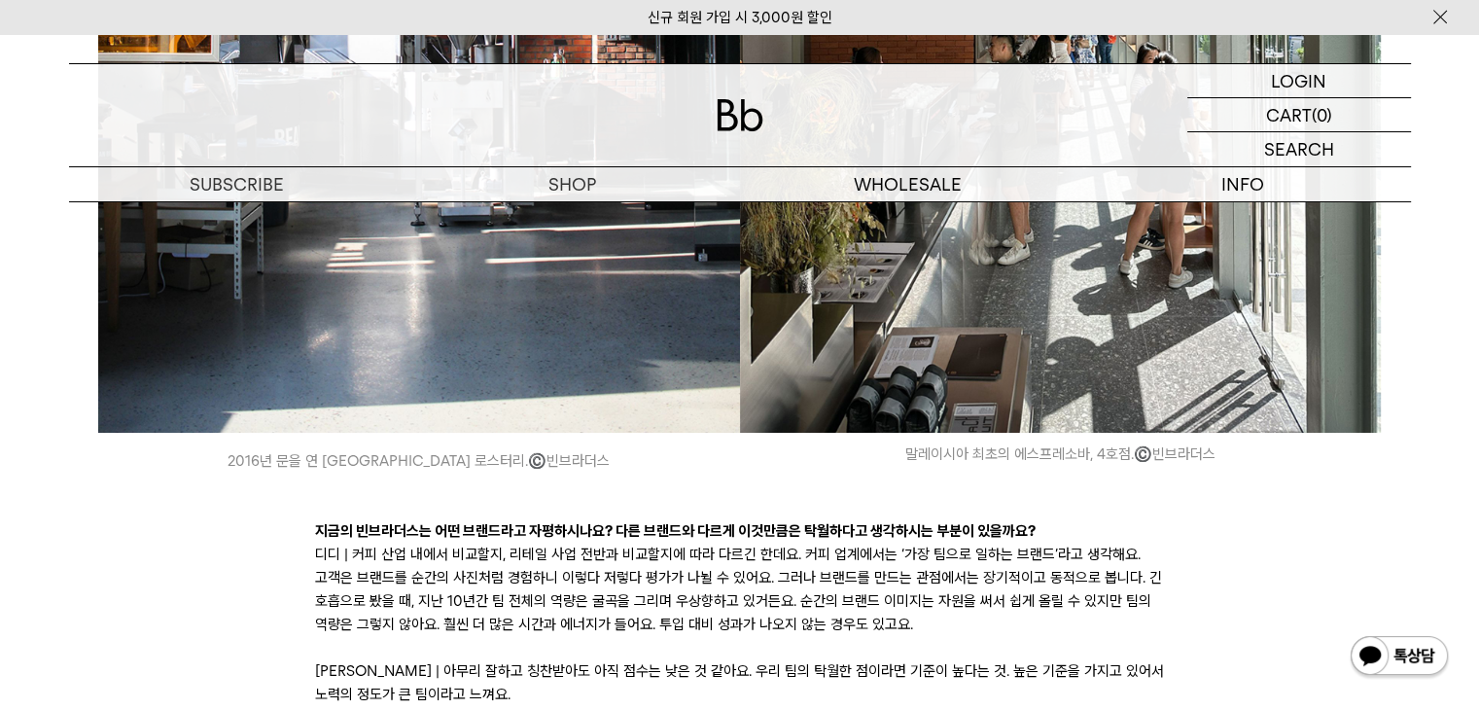
scroll to position [7490, 0]
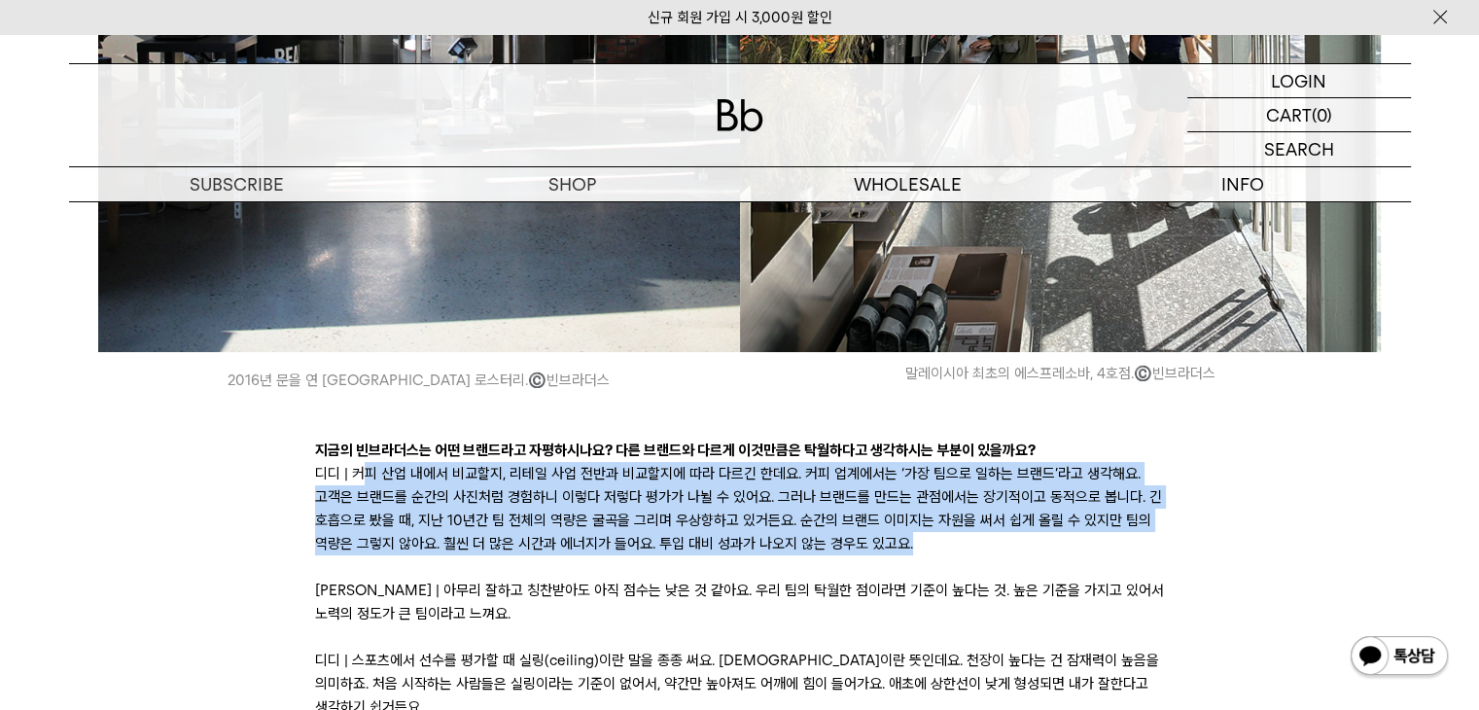
drag, startPoint x: 364, startPoint y: 357, endPoint x: 1187, endPoint y: 436, distance: 826.6
click at [1187, 436] on div "안녕하세요, 독자님. 에디터 모모입니다. 독자님은 몇 월생이신가요? 저는 생일이 있는 달이 되면 왠지 모를 설렘을 느끼는데요. 요즘 팀 안에서…" at bounding box center [740, 315] width 1303 height 14589
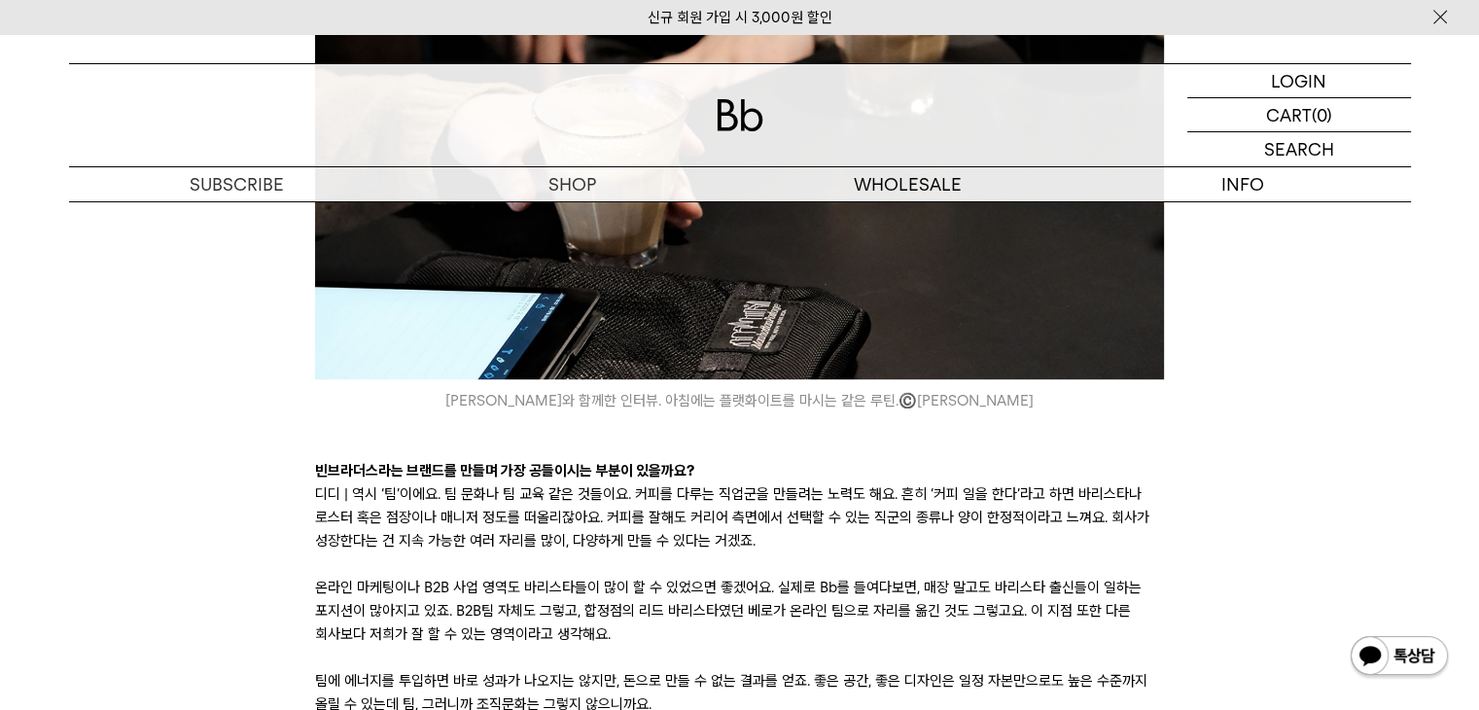
scroll to position [8365, 0]
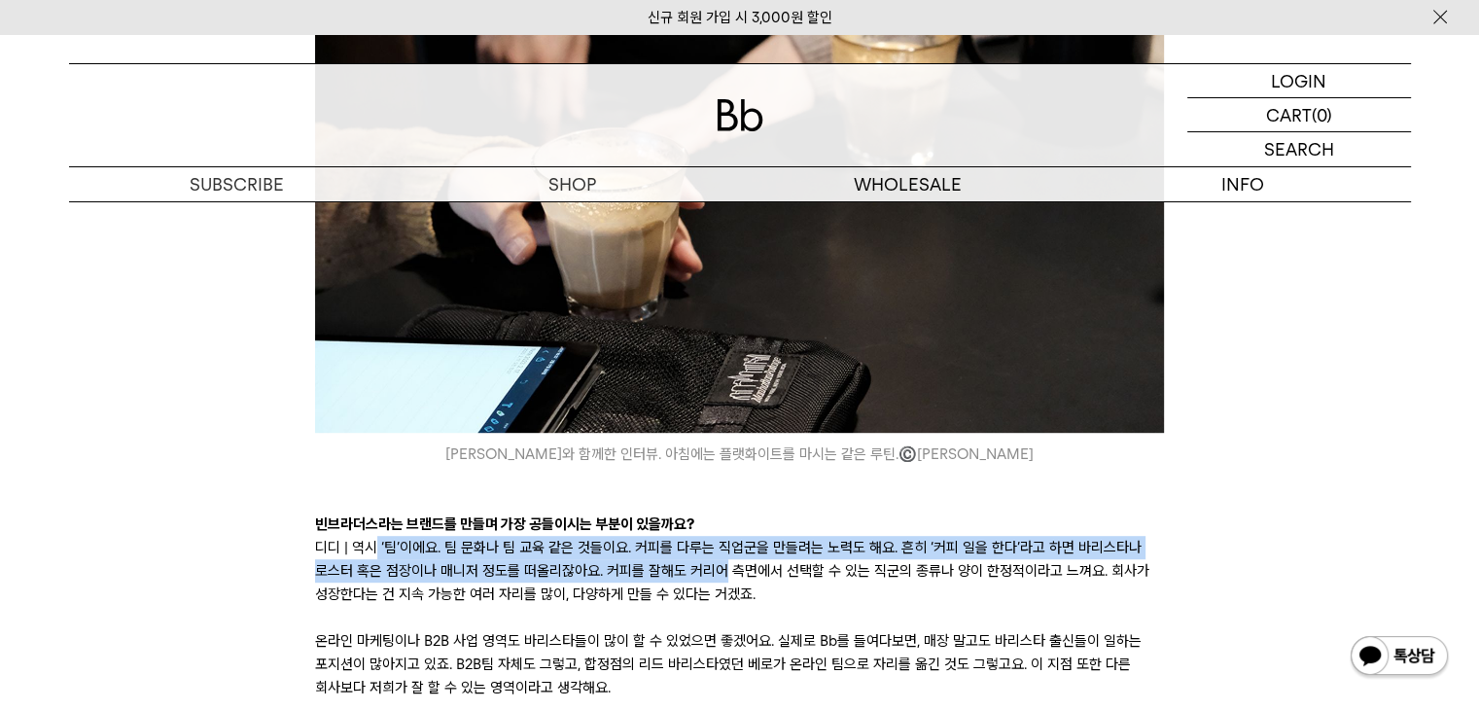
drag, startPoint x: 371, startPoint y: 415, endPoint x: 717, endPoint y: 429, distance: 346.5
click at [717, 536] on p "디디 | 역시 ‘팀’이에요. 팀 문화나 팀 교육 같은 것들이요. 커피를 다루는 직업군을 만들려는 노력도 해요. 흔히 ‘커피 일을 한다’라고 하…" at bounding box center [739, 571] width 849 height 70
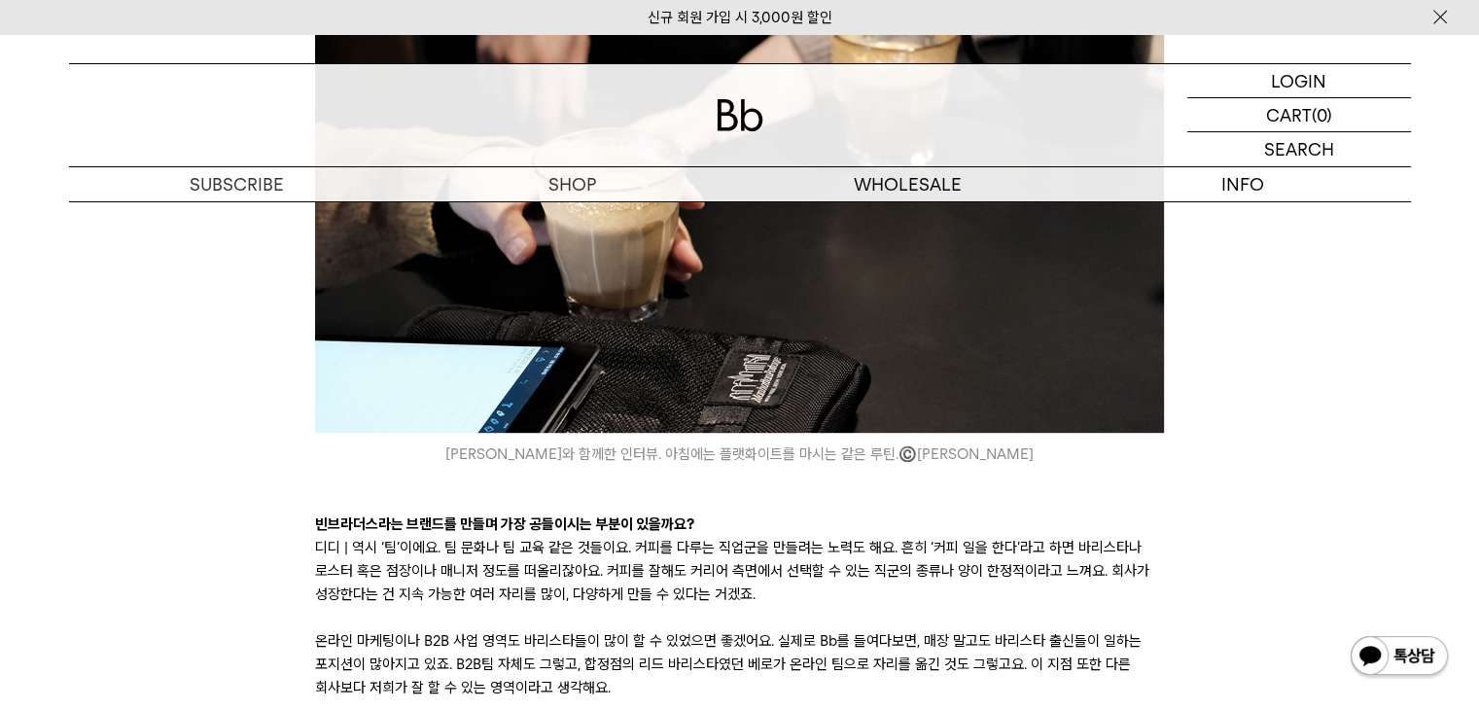
click at [766, 606] on p at bounding box center [739, 617] width 849 height 23
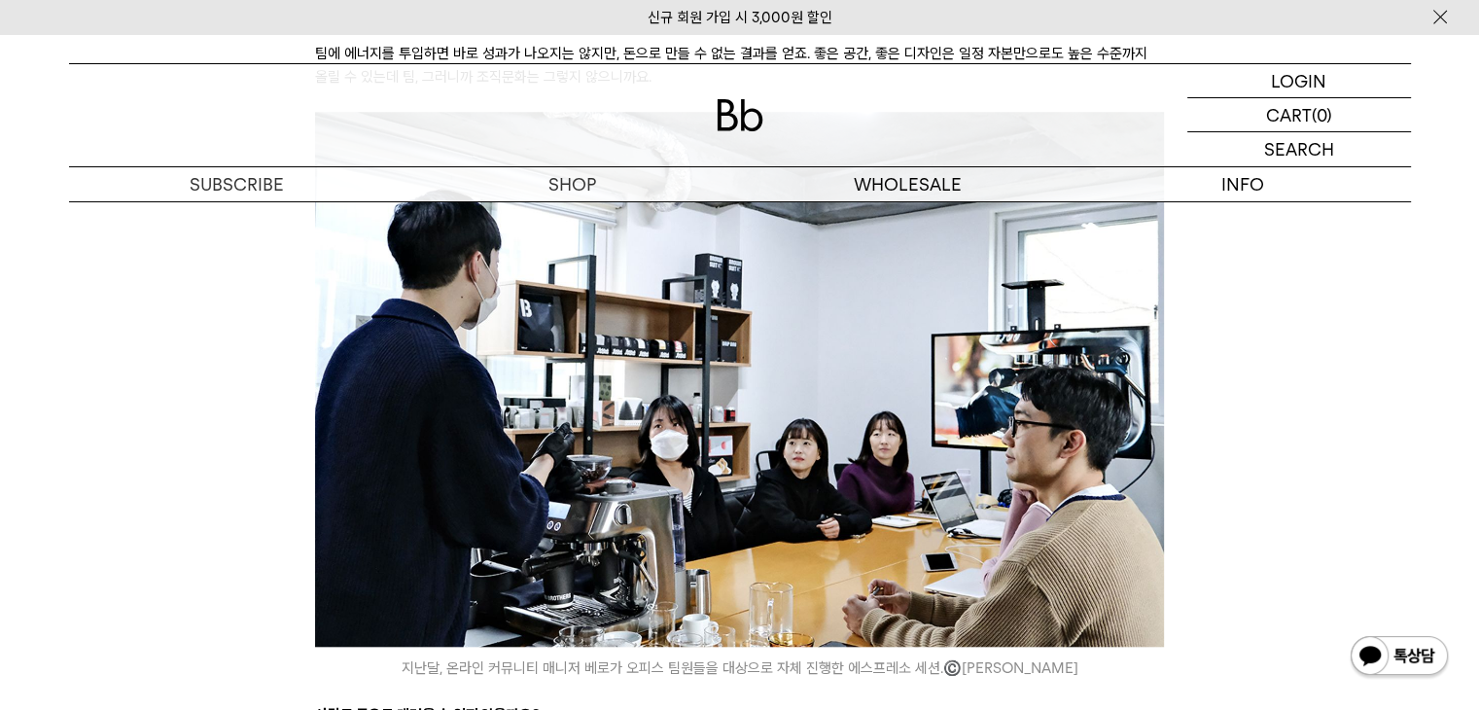
scroll to position [9143, 0]
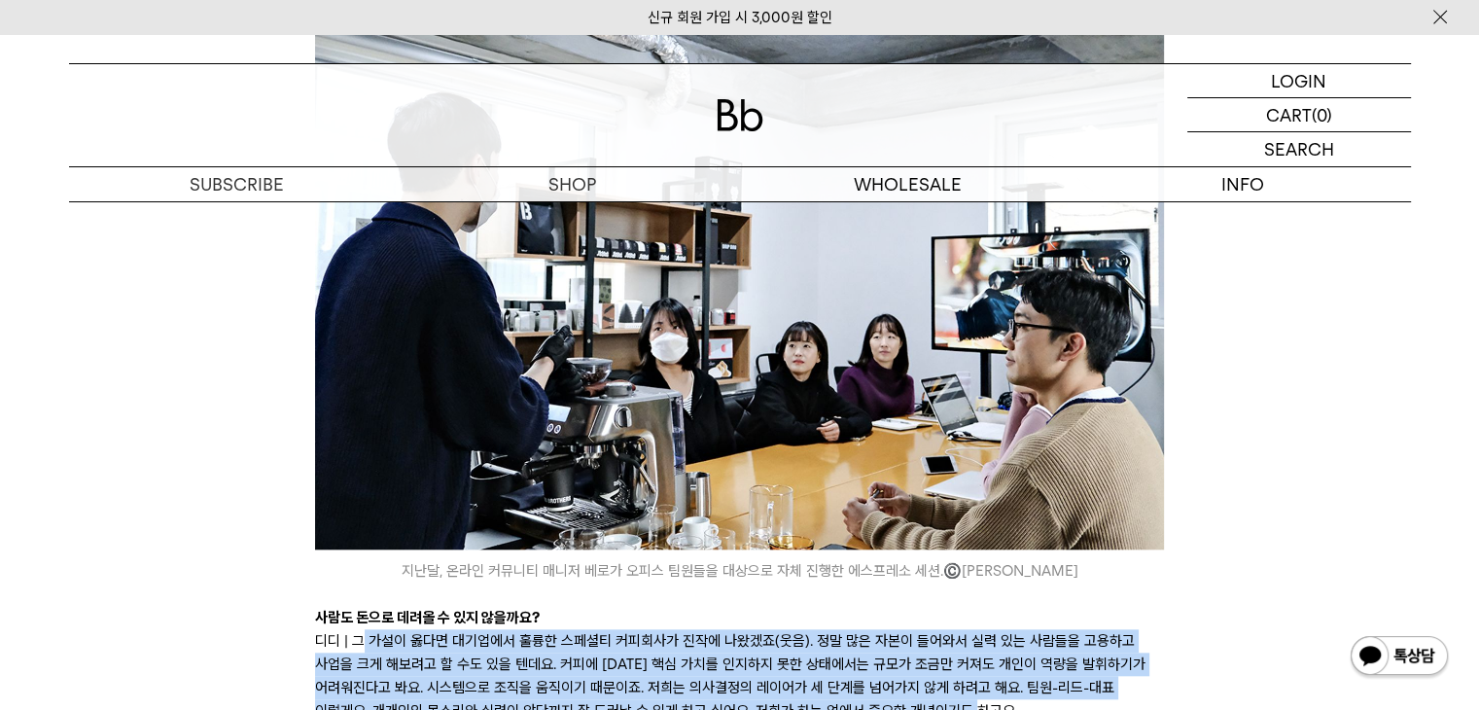
drag, startPoint x: 364, startPoint y: 504, endPoint x: 1012, endPoint y: 575, distance: 651.7
click at [1012, 629] on p "디디 | 그 가설이 옳다면 대기업에서 훌륭한 스페셜티 커피회사가 진작에 나왔겠죠(웃음). 정말 많은 자본이 들어와서 실력 있는 사람들을 고용하…" at bounding box center [739, 675] width 849 height 93
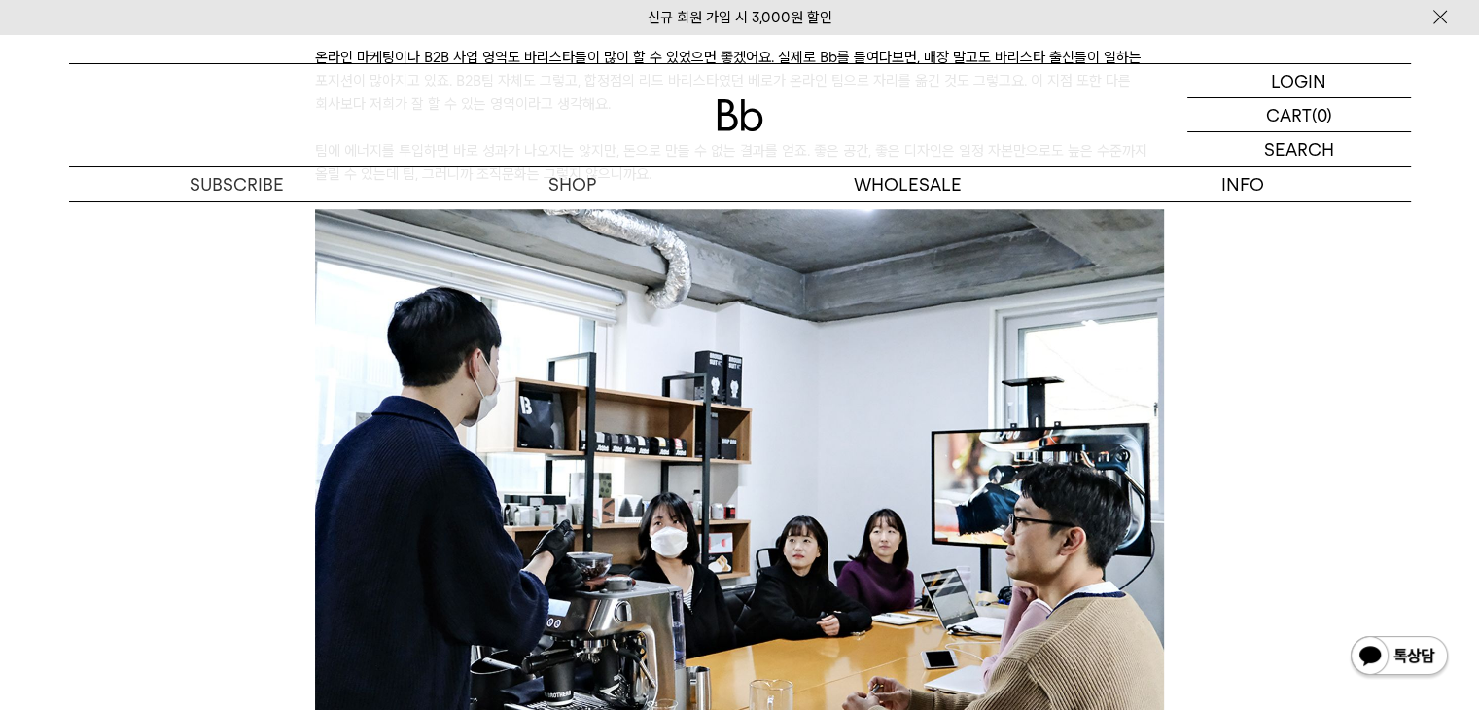
scroll to position [9435, 0]
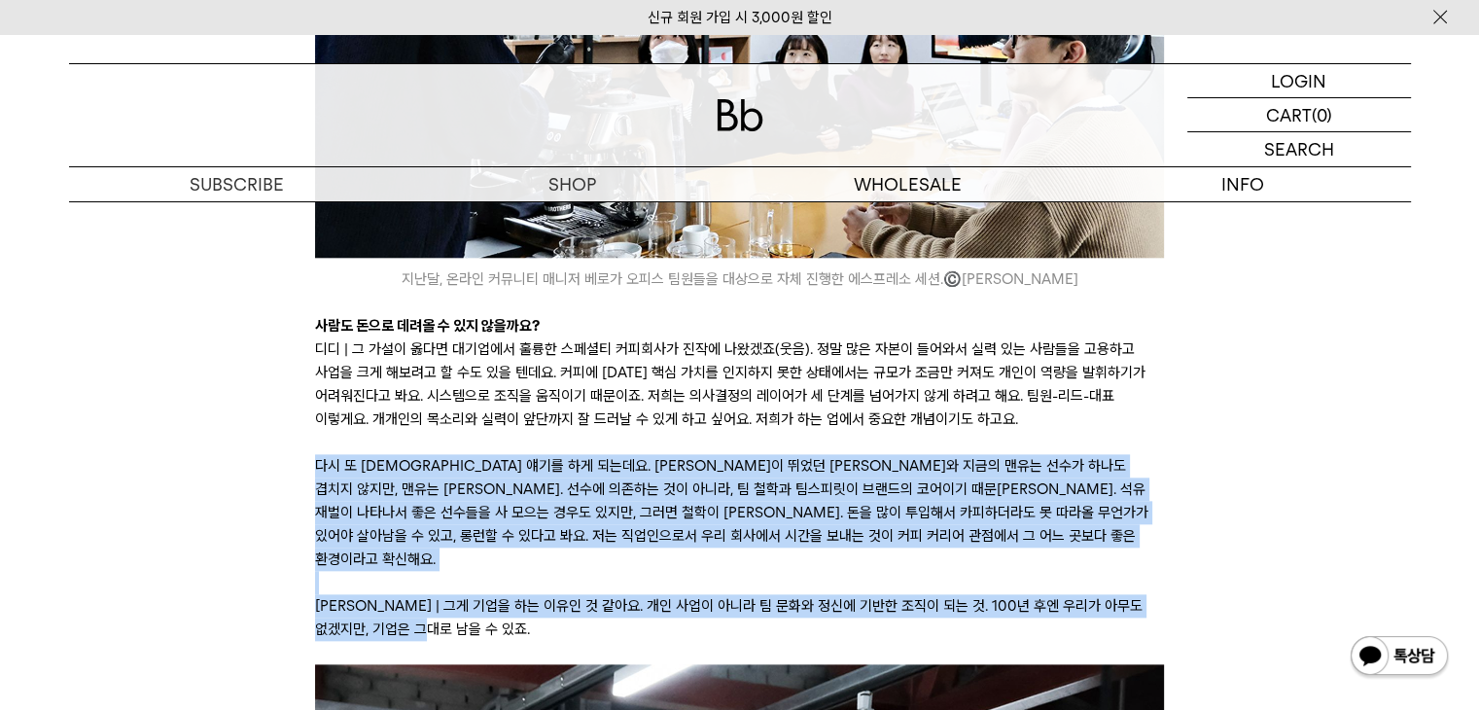
drag, startPoint x: 316, startPoint y: 328, endPoint x: 1165, endPoint y: 480, distance: 862.6
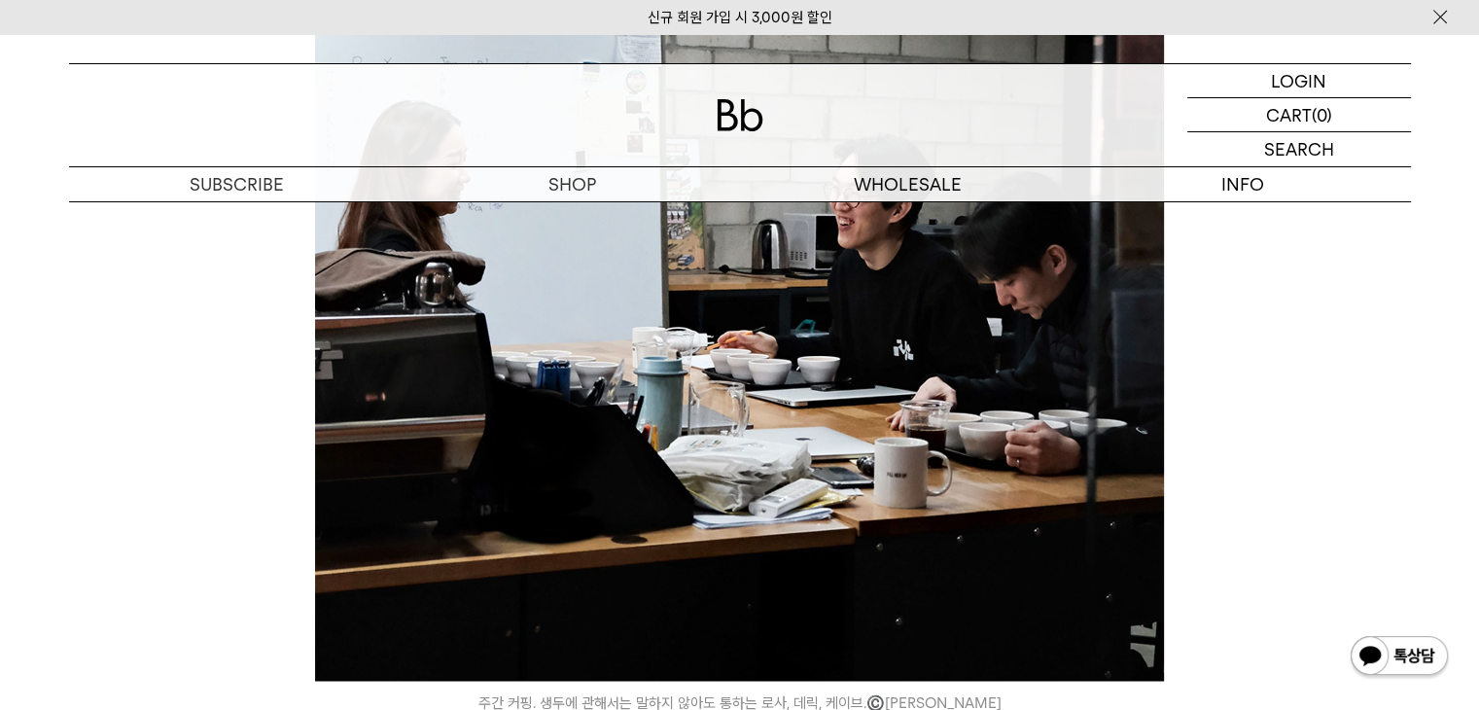
scroll to position [10505, 0]
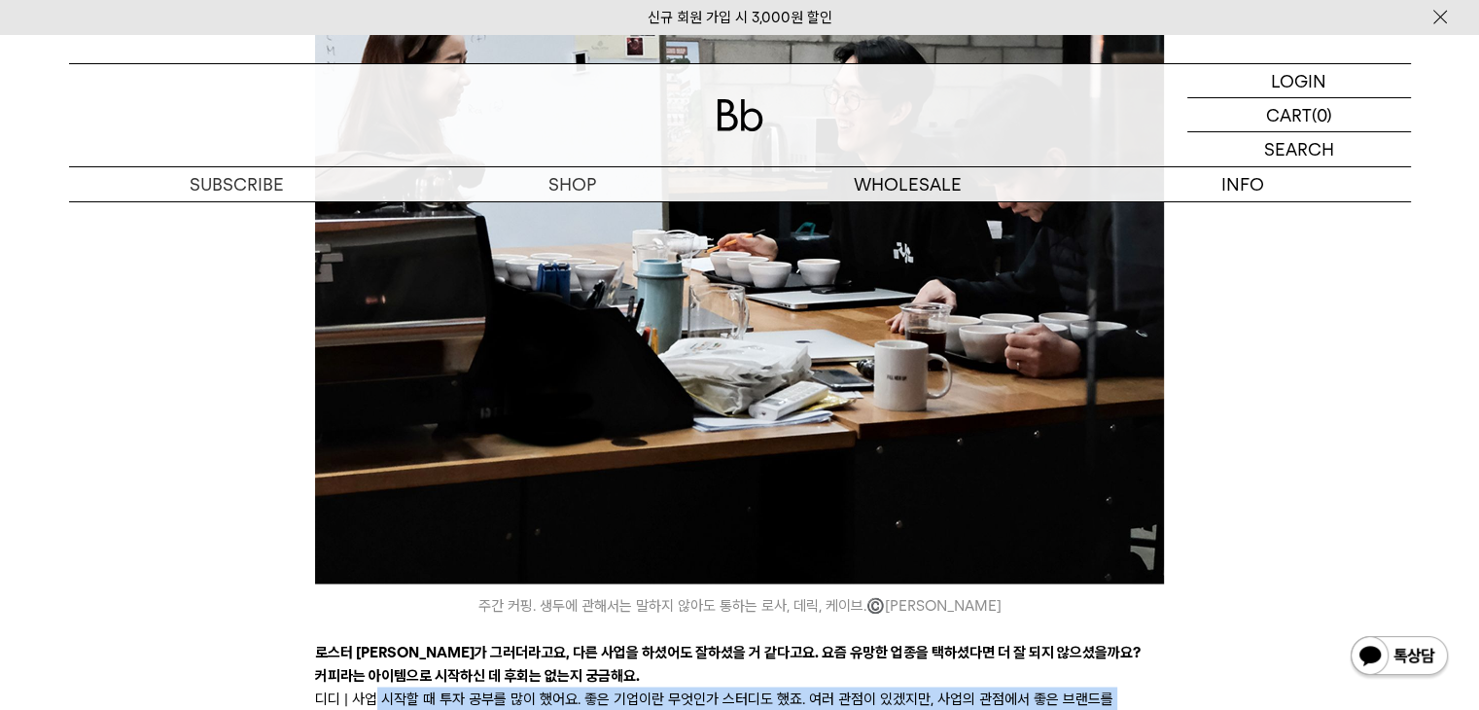
drag, startPoint x: 370, startPoint y: 542, endPoint x: 1179, endPoint y: 617, distance: 812.7
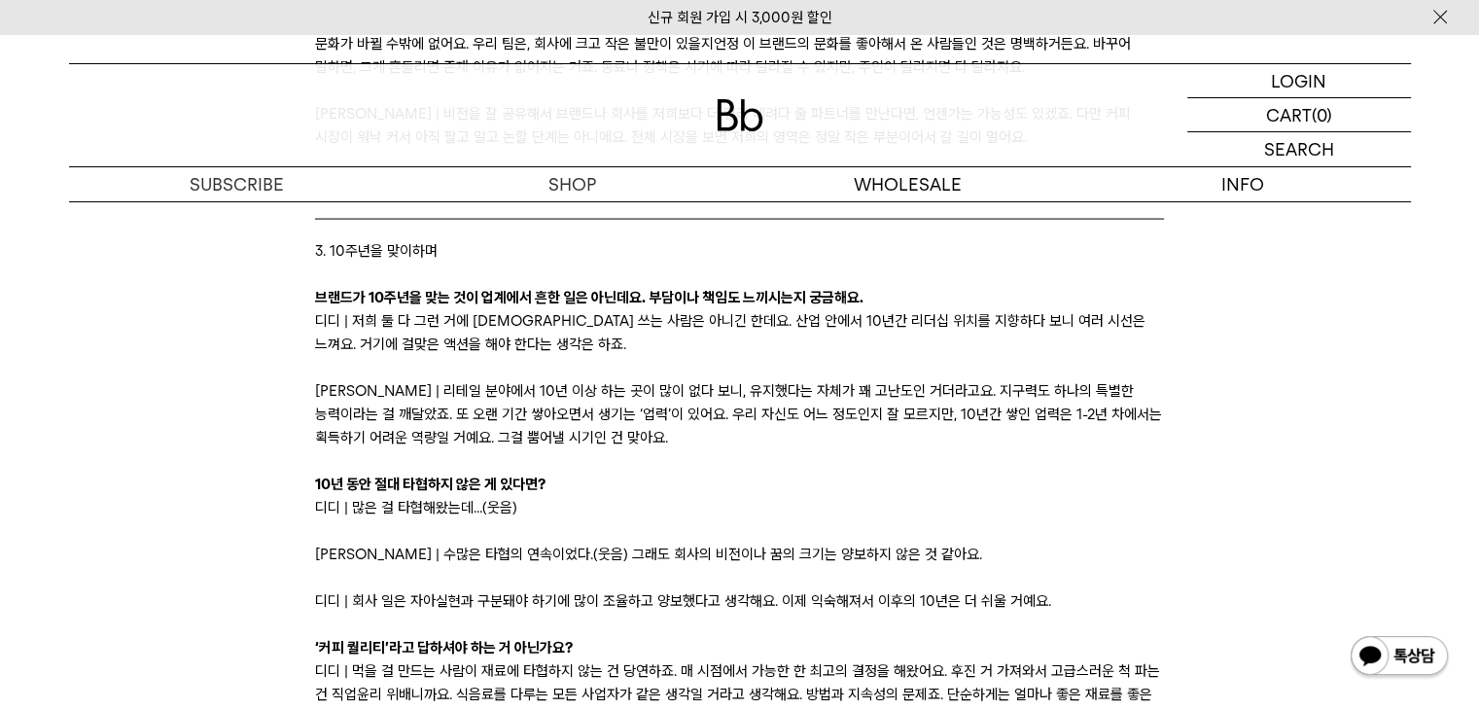
scroll to position [11380, 0]
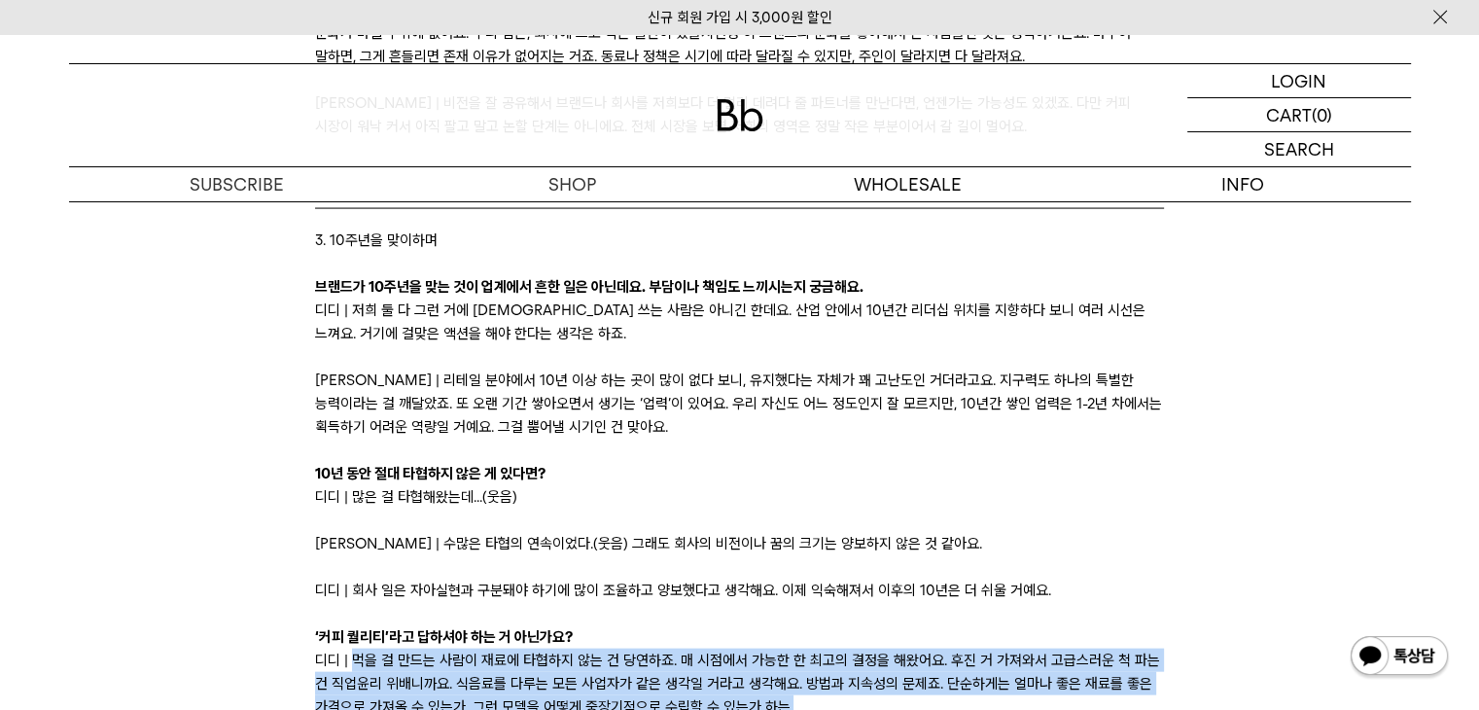
drag, startPoint x: 355, startPoint y: 505, endPoint x: 1152, endPoint y: 556, distance: 798.3
click at [1152, 649] on p "디디 | 먹을 걸 만드는 사람이 재료에 타협하지 않는 건 당연하죠. 매 시점에서 가능한 한 최고의 결정을 해왔어요. 후진 거 가져와서 고급스러…" at bounding box center [739, 684] width 849 height 70
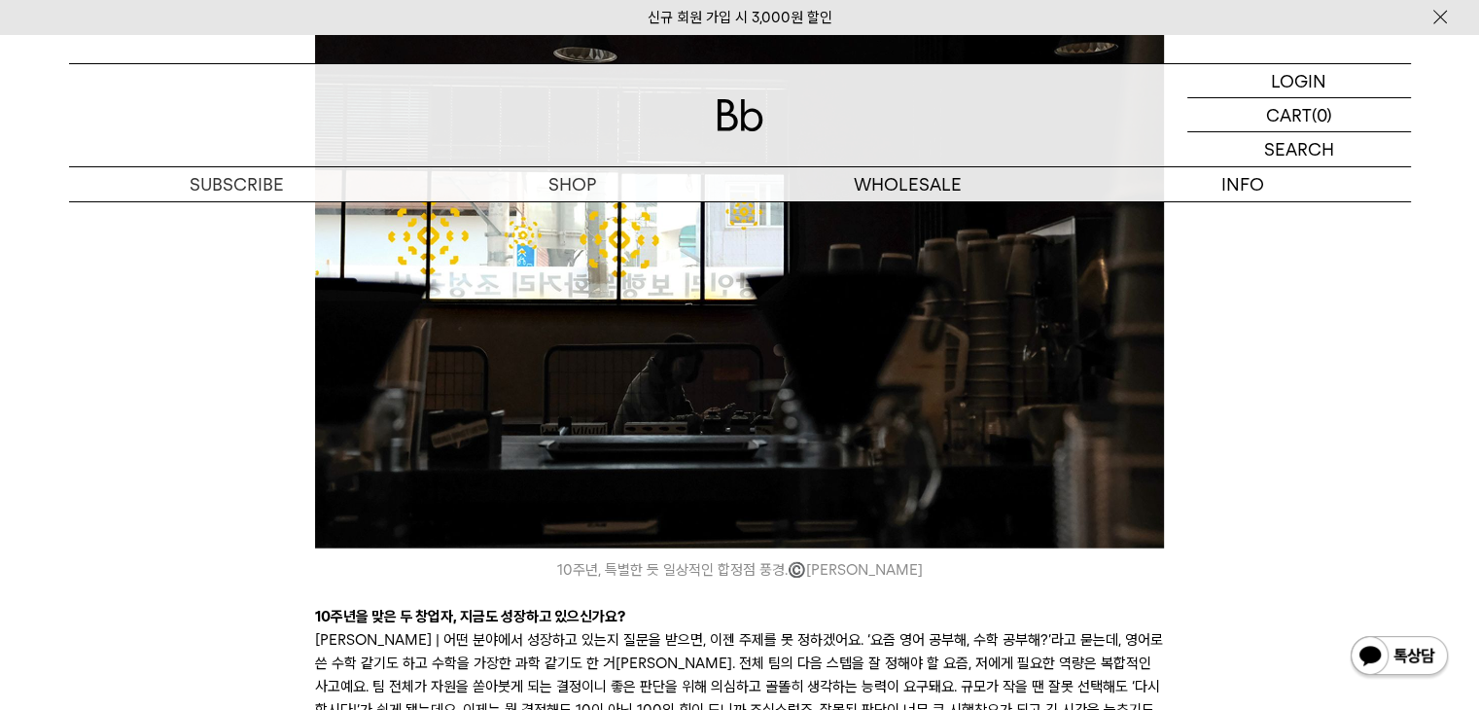
scroll to position [12256, 0]
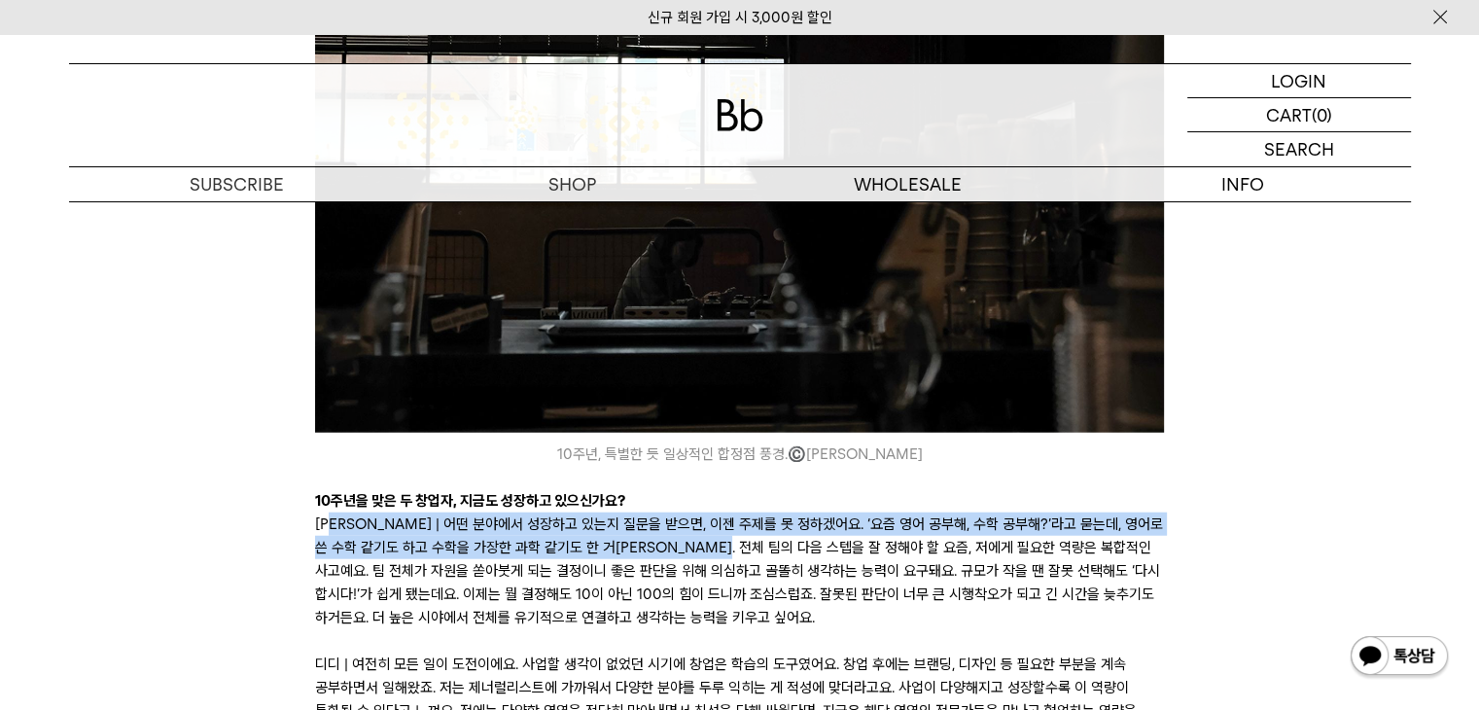
drag, startPoint x: 341, startPoint y: 366, endPoint x: 767, endPoint y: 456, distance: 435.5
click at [752, 513] on p "루이 | 어떤 분야에서 성장하고 있는지 질문을 받으면, 이젠 주제를 못 정하겠어요. ‘요즘 영어 공부해, 수학 공부해?’라고 묻는데, 영어로 …" at bounding box center [739, 571] width 849 height 117
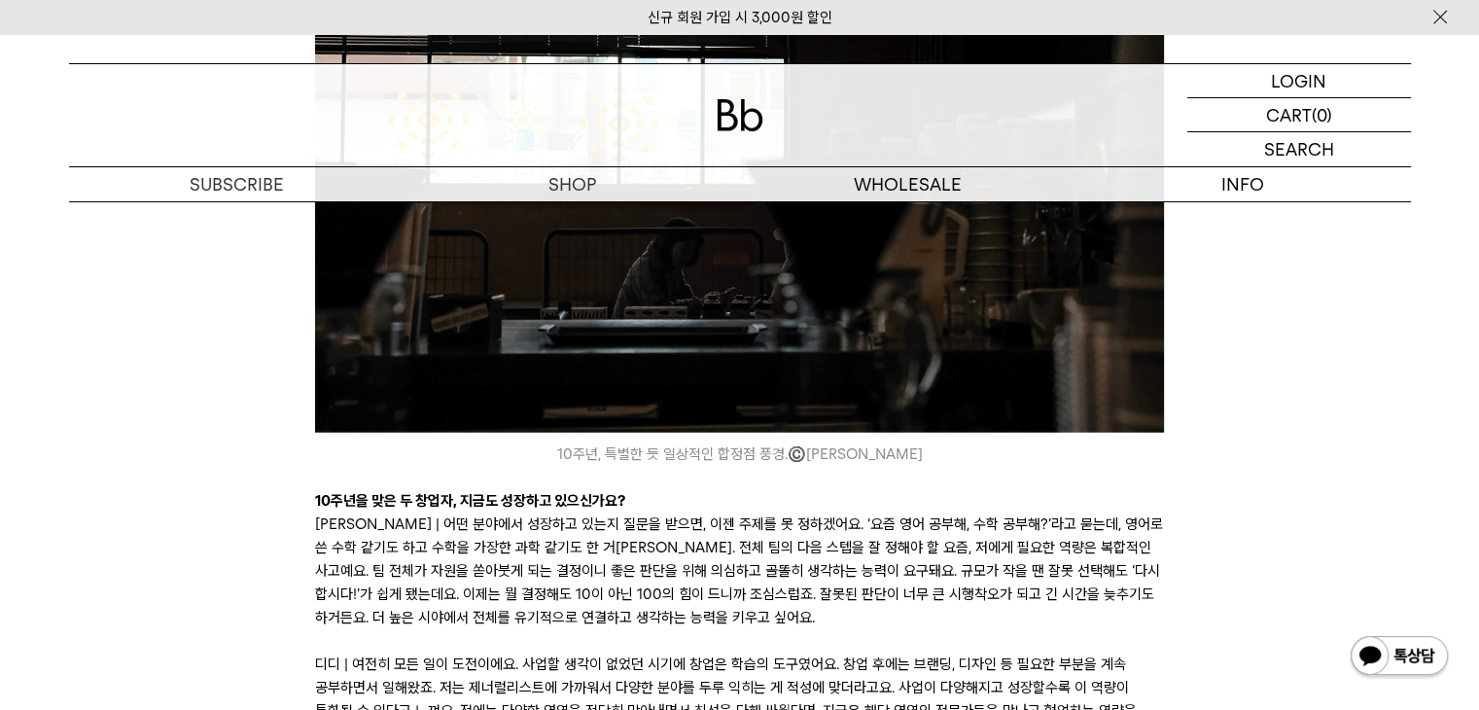
click at [610, 629] on p at bounding box center [739, 640] width 849 height 23
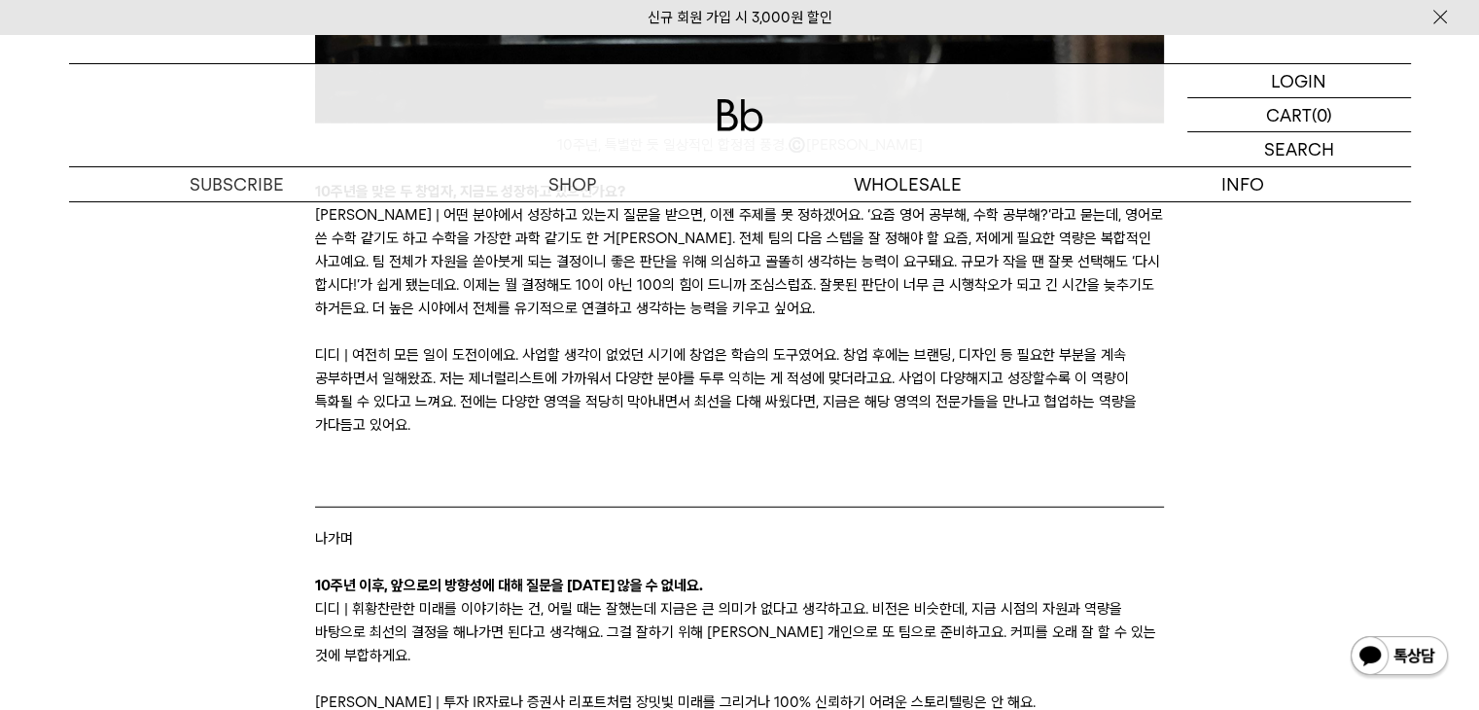
scroll to position [12645, 0]
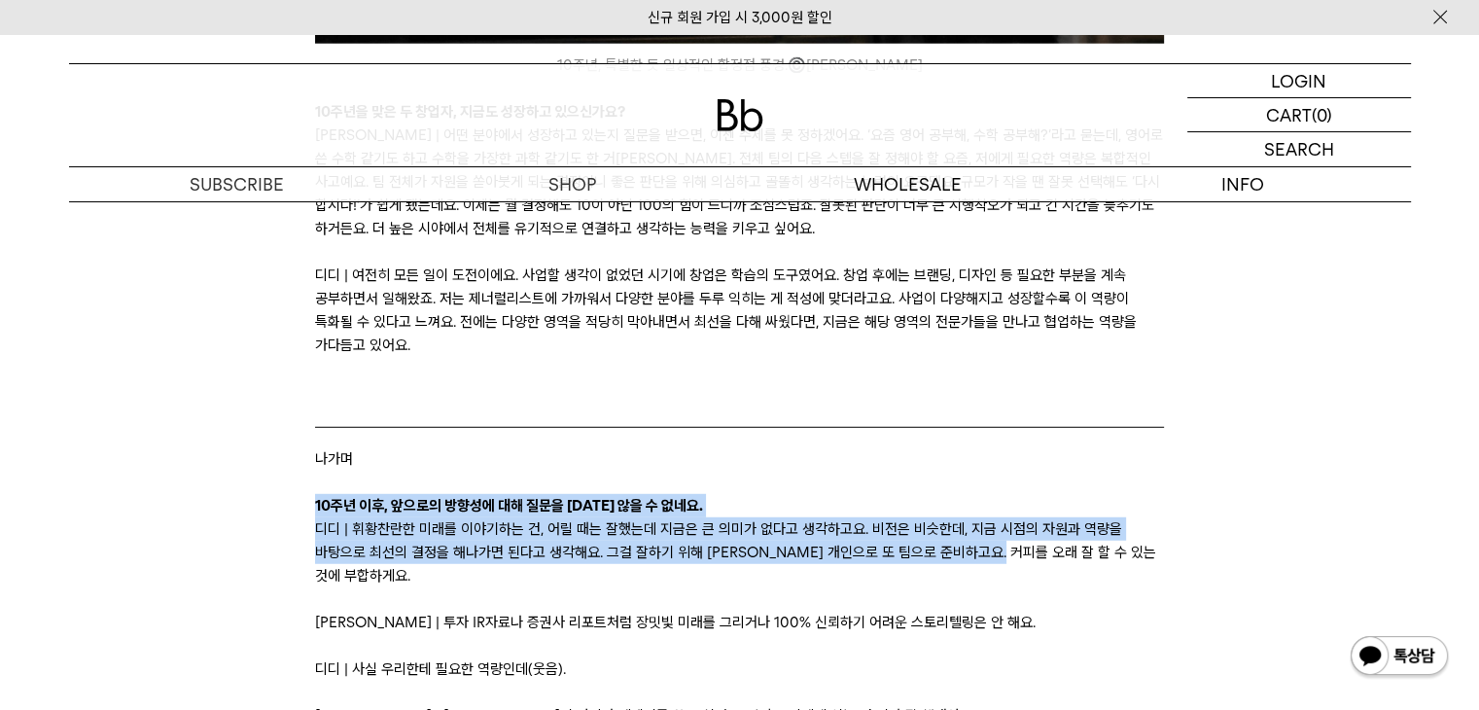
drag, startPoint x: 315, startPoint y: 351, endPoint x: 1018, endPoint y: 396, distance: 704.7
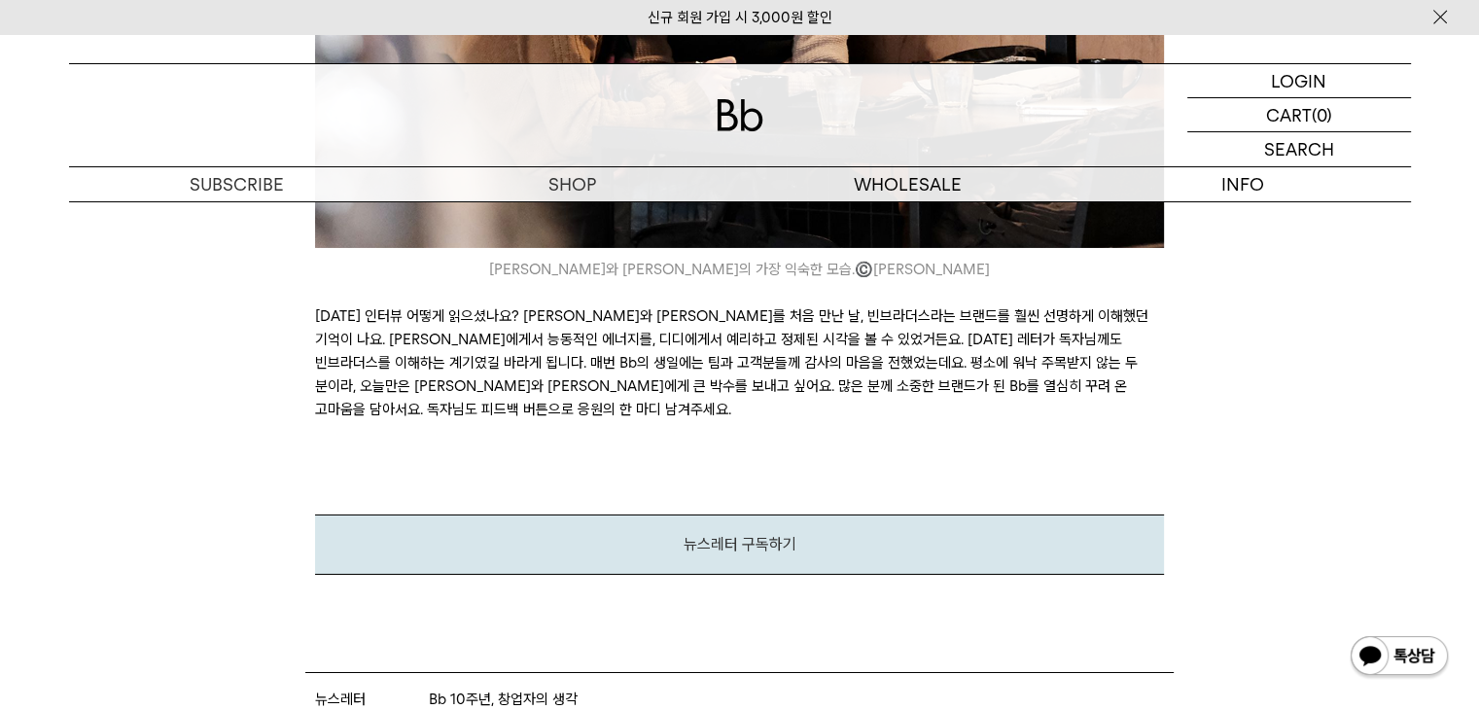
scroll to position [14006, 0]
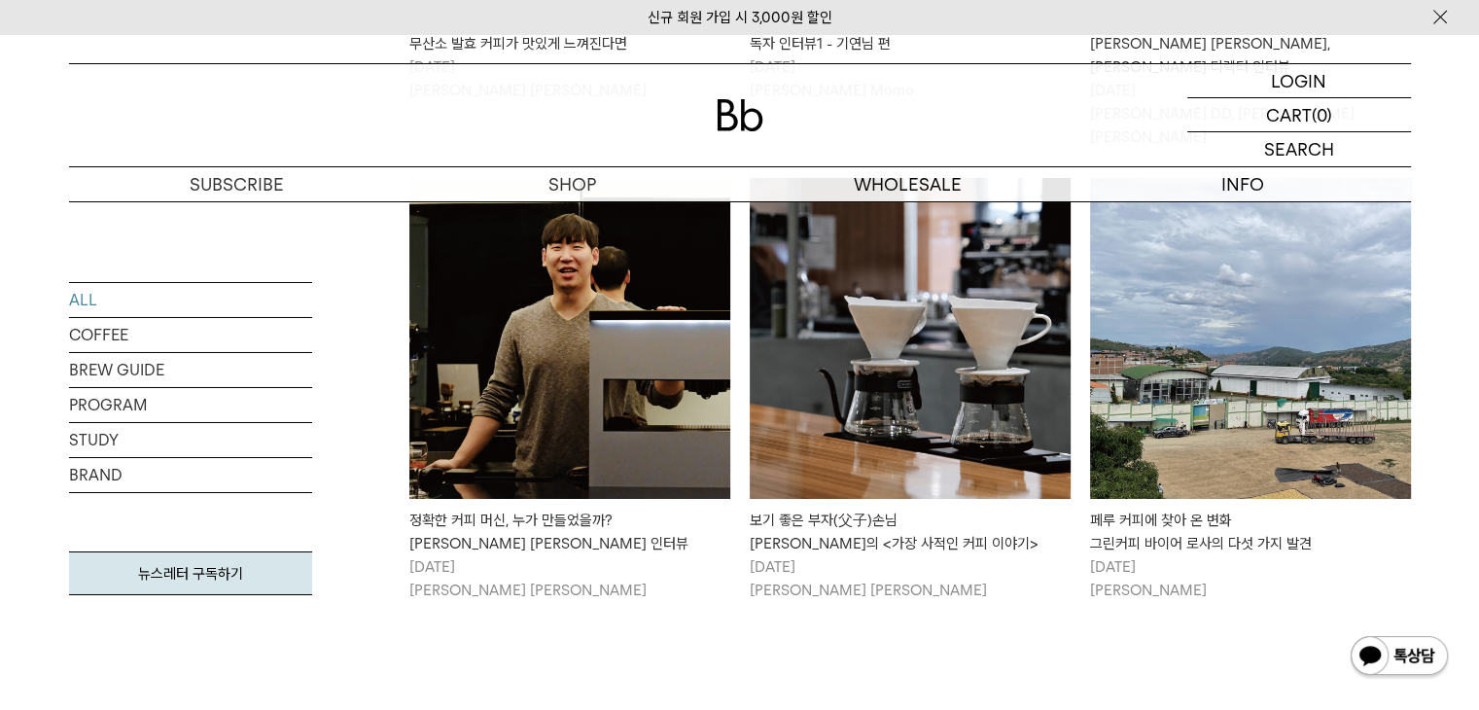
scroll to position [7065, 0]
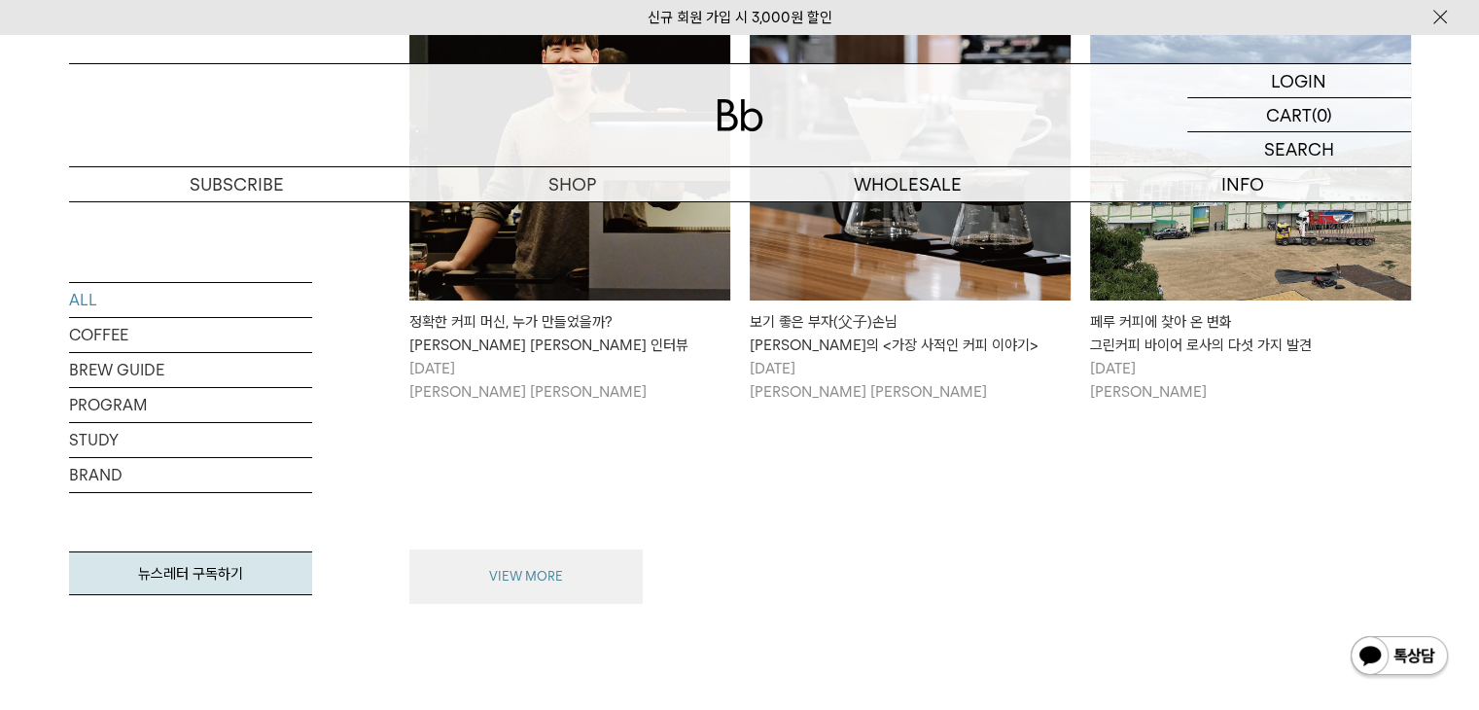
click at [591, 550] on button "VIEW MORE" at bounding box center [525, 577] width 233 height 54
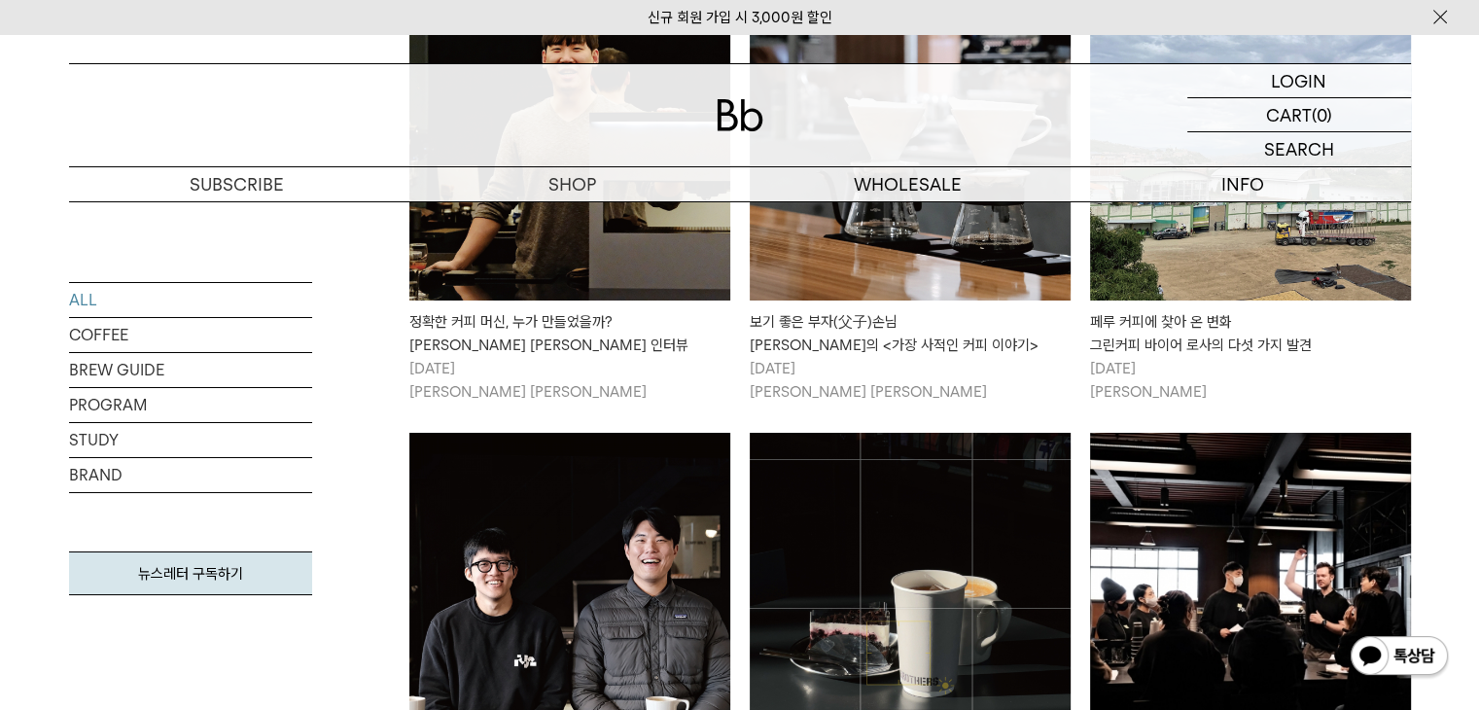
click at [885, 433] on img at bounding box center [910, 593] width 321 height 321
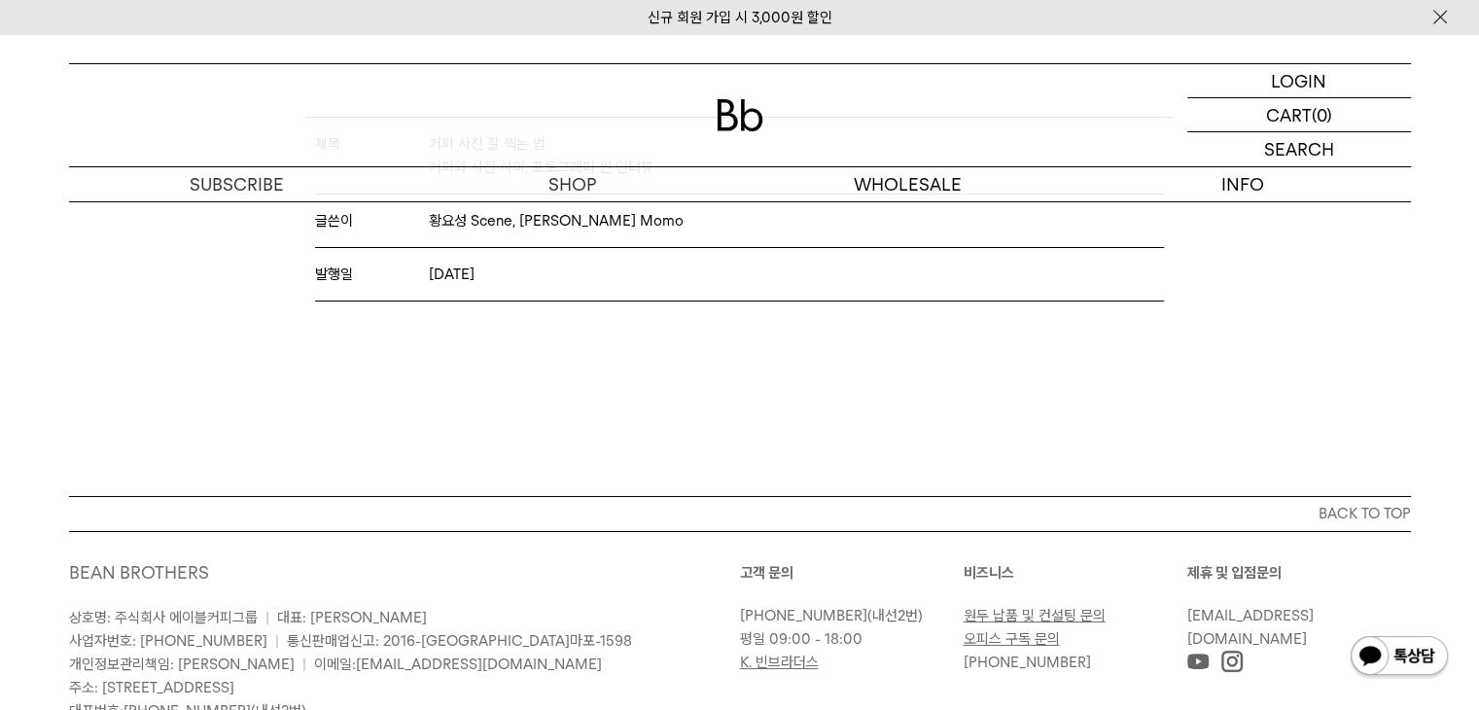
scroll to position [14742, 0]
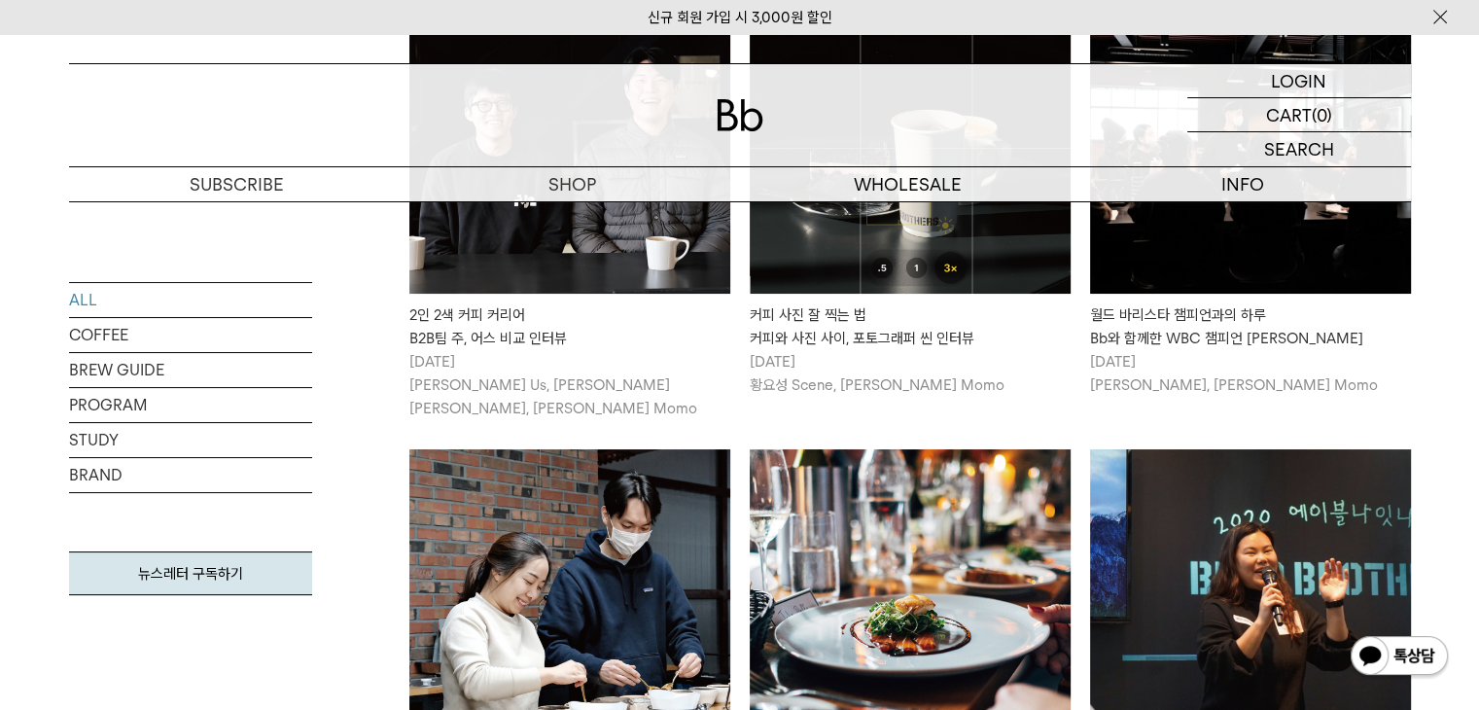
scroll to position [7260, 0]
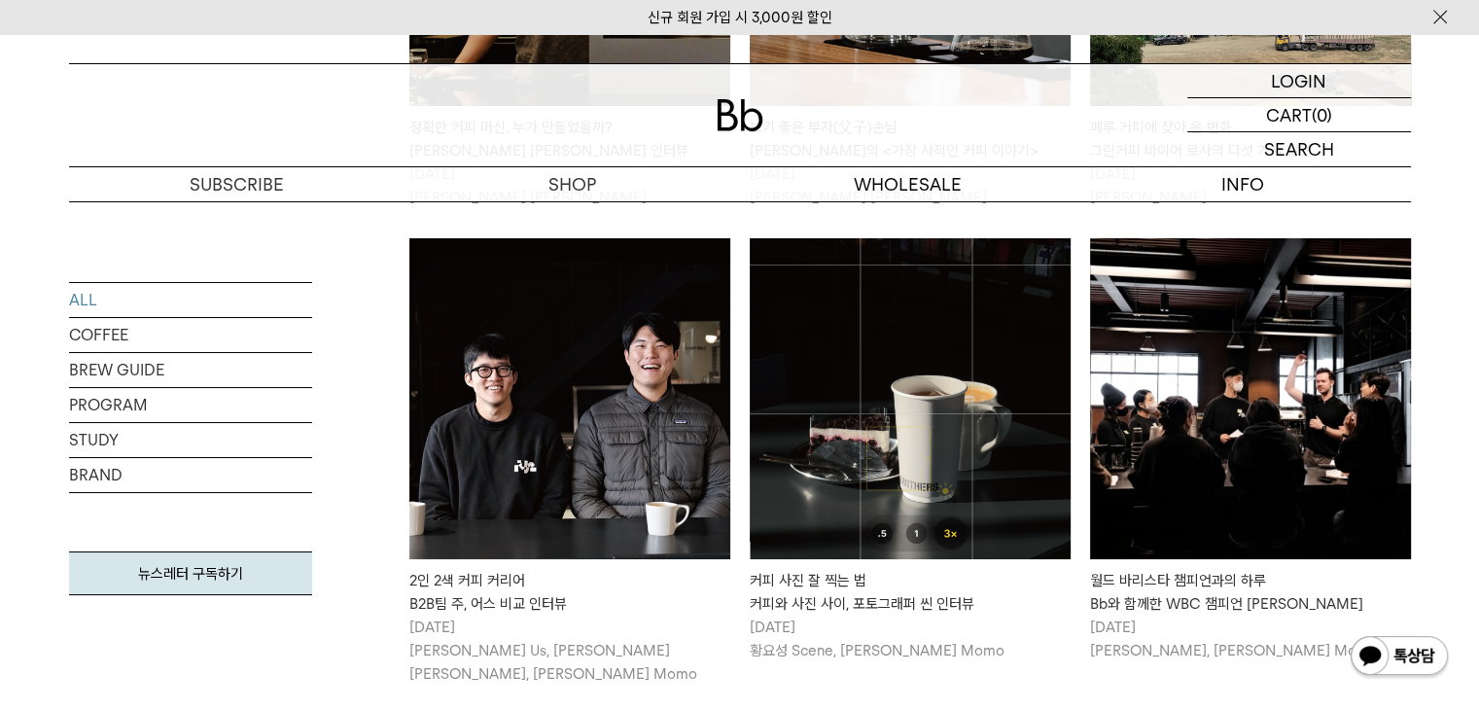
click at [1261, 338] on img at bounding box center [1250, 398] width 321 height 321
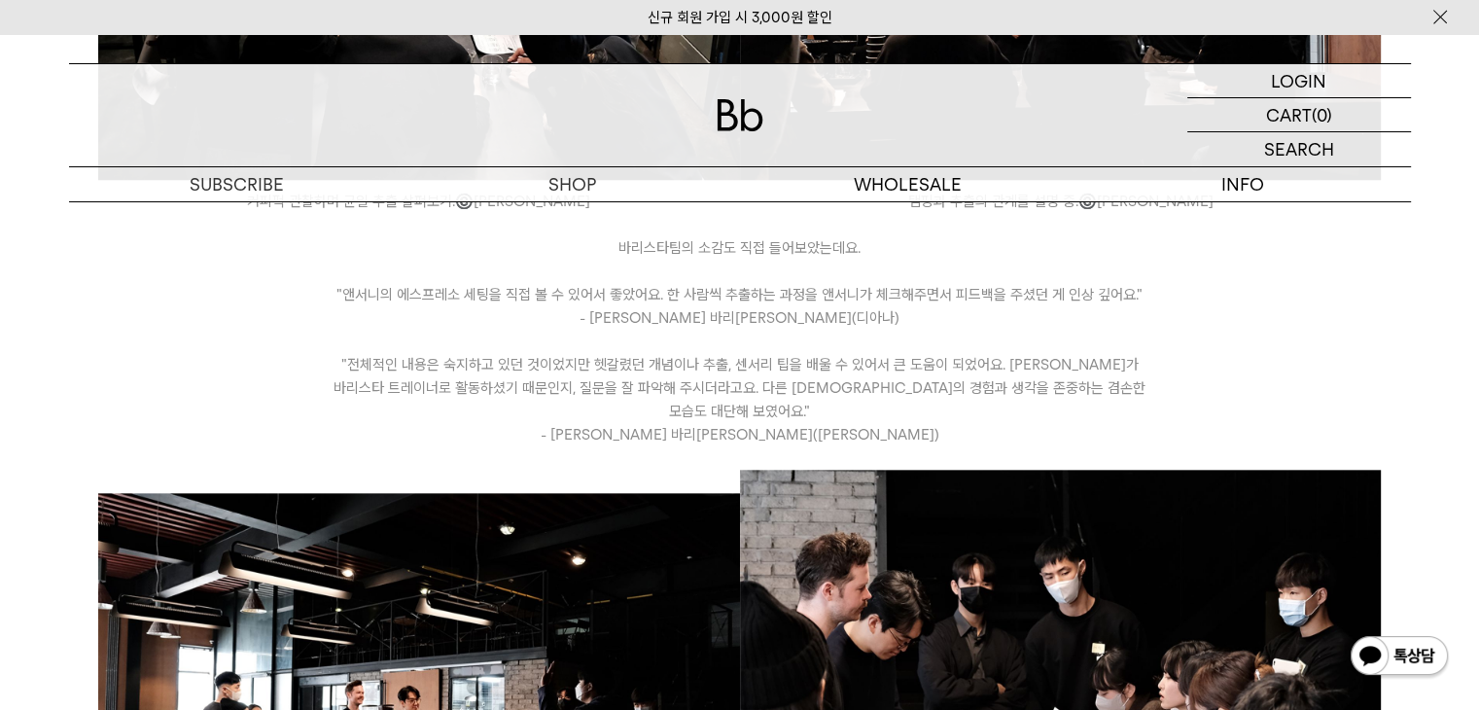
scroll to position [1751, 0]
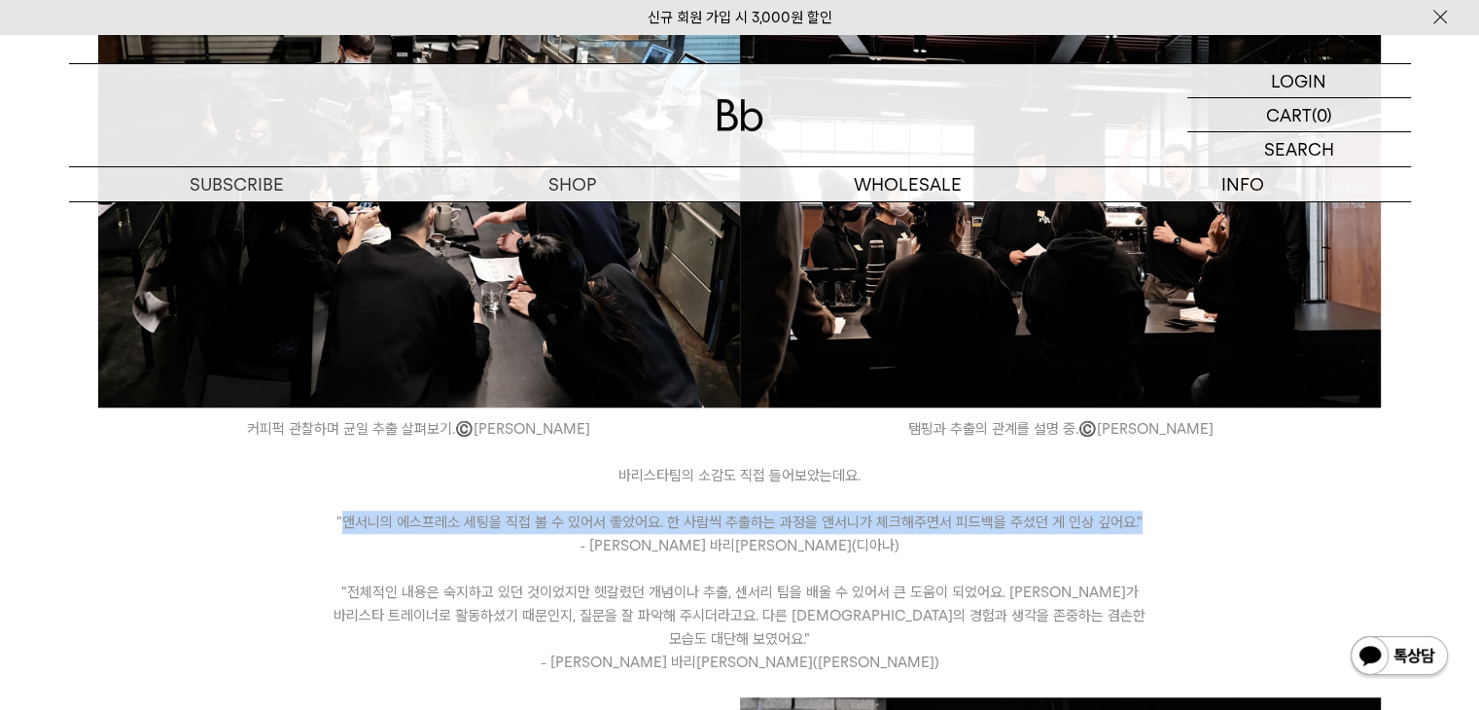
drag, startPoint x: 356, startPoint y: 500, endPoint x: 1158, endPoint y: 507, distance: 802.5
click at [1158, 511] on icon ""앤서니의 에스프레소 세팅을 직접 볼 수 있어서 좋았어요. 한 사람씩 추출하는 과정을 앤서니가 체크해주면서 피드백을 주셨던 게 인상 깊어요."" at bounding box center [739, 522] width 849 height 23
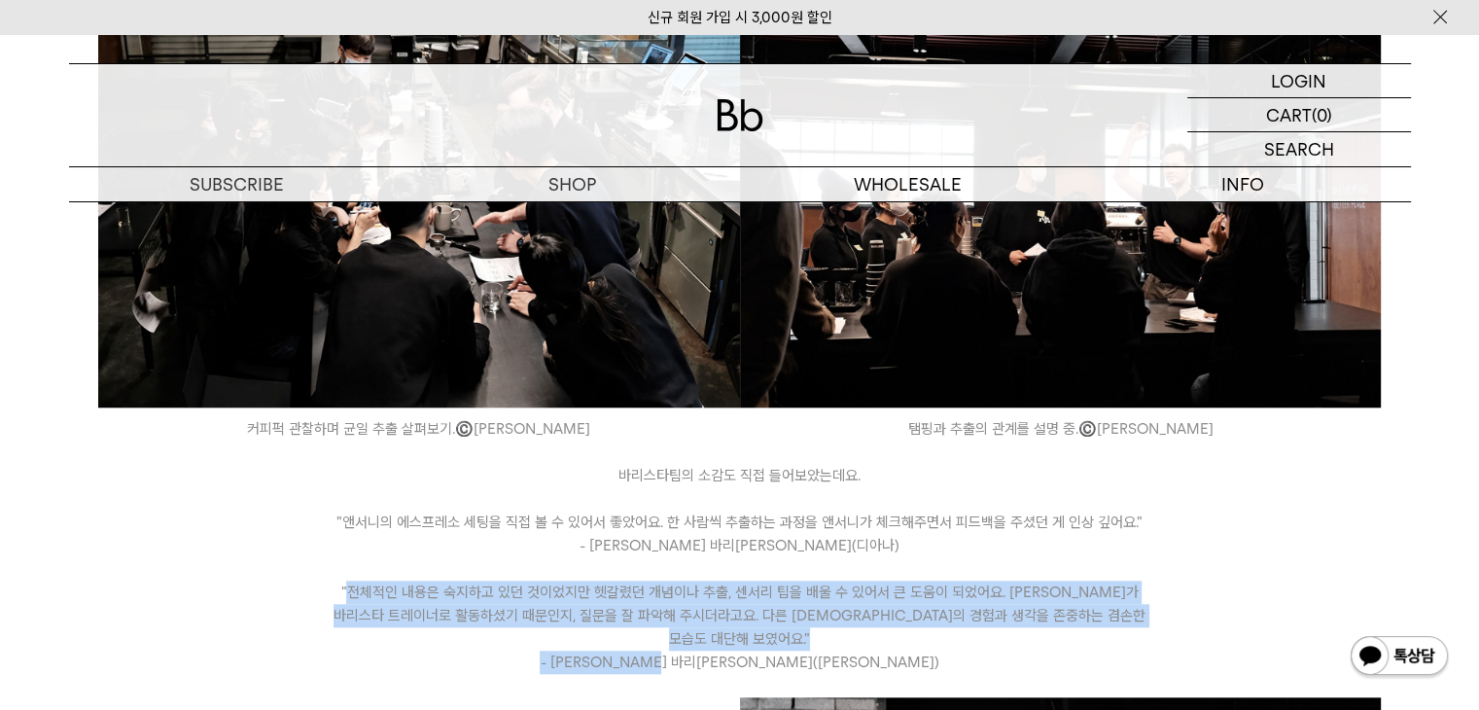
drag, startPoint x: 329, startPoint y: 563, endPoint x: 1109, endPoint y: 609, distance: 781.4
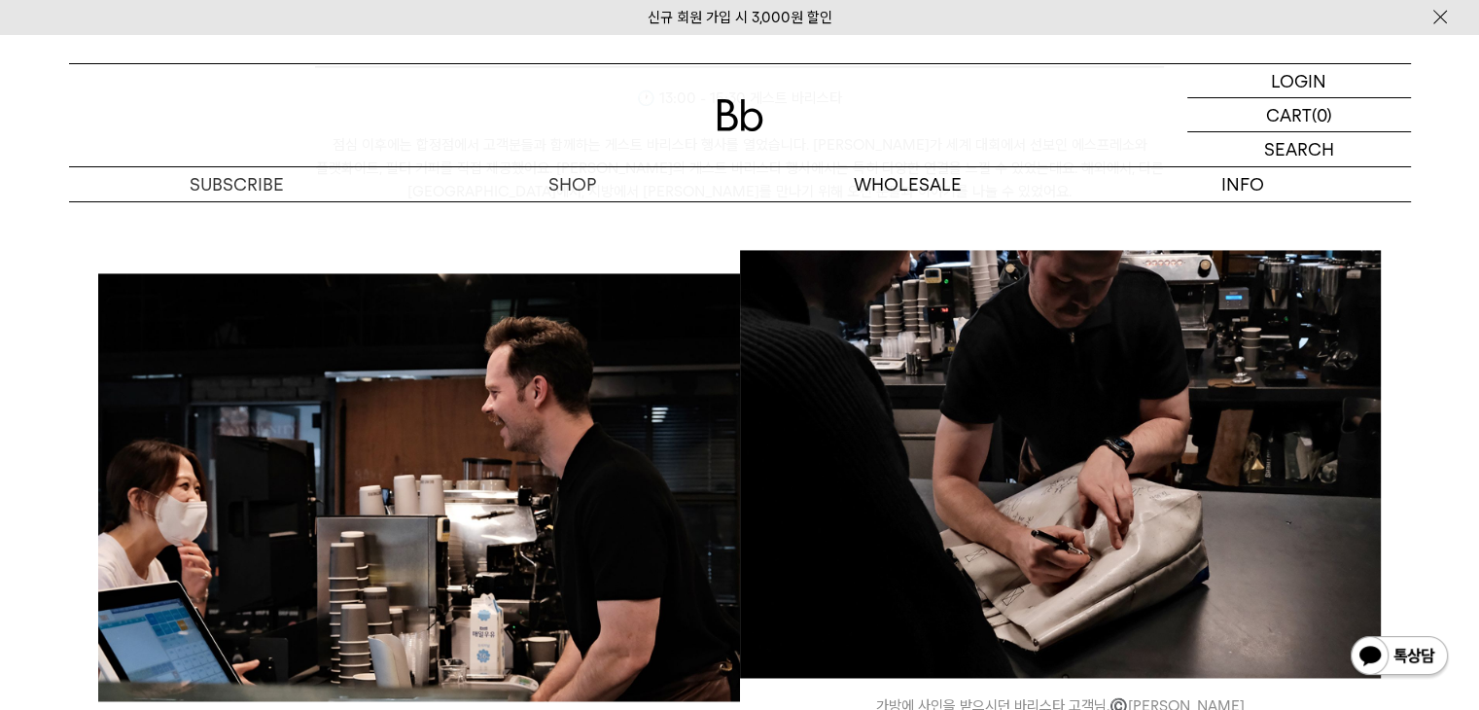
scroll to position [3210, 0]
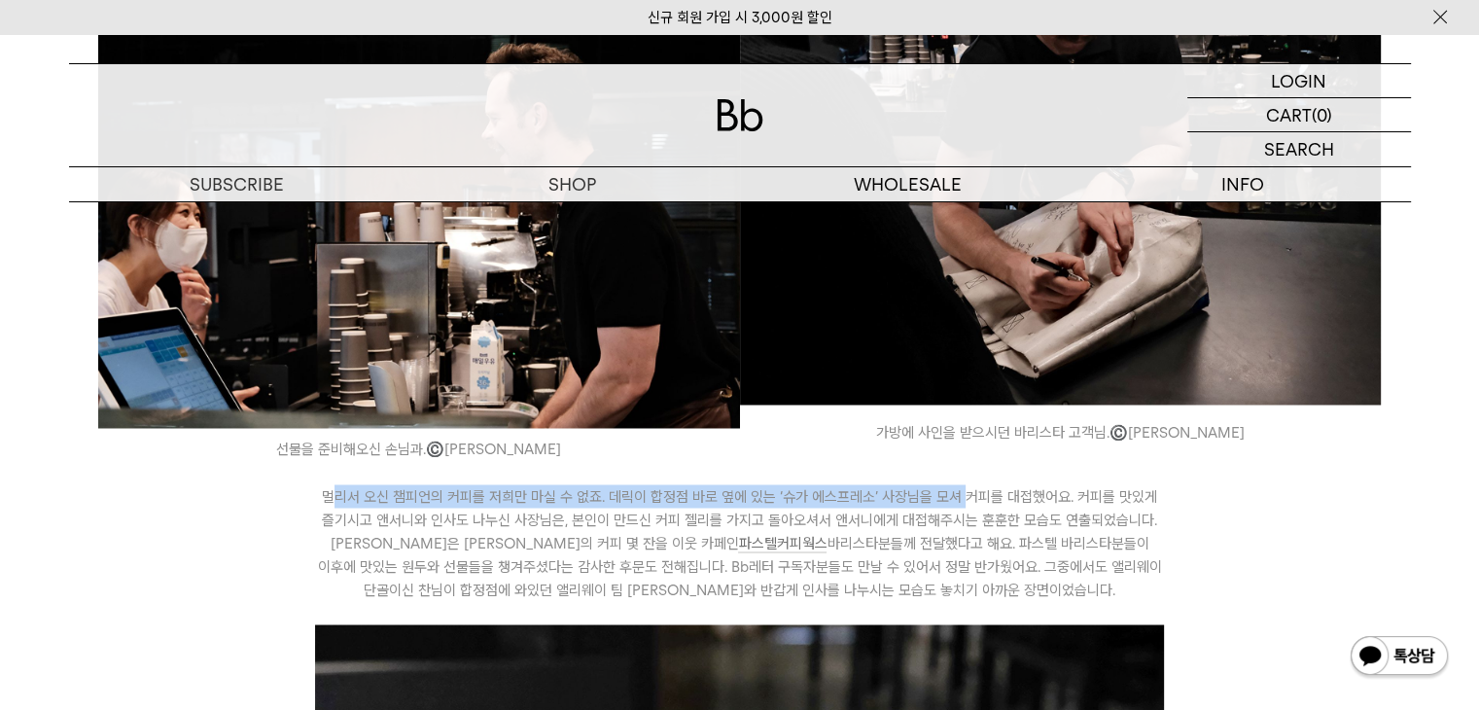
drag, startPoint x: 342, startPoint y: 448, endPoint x: 962, endPoint y: 445, distance: 619.6
click at [962, 484] on icon "멀리서 오신 챔피언의 커피를 저희만 마실 수 없죠. 데릭이 합정점 바로 옆에 있는 ‘슈가 에스프레소’ 사장님을 모셔 커피를 대접했어요. 커피를…" at bounding box center [739, 542] width 849 height 117
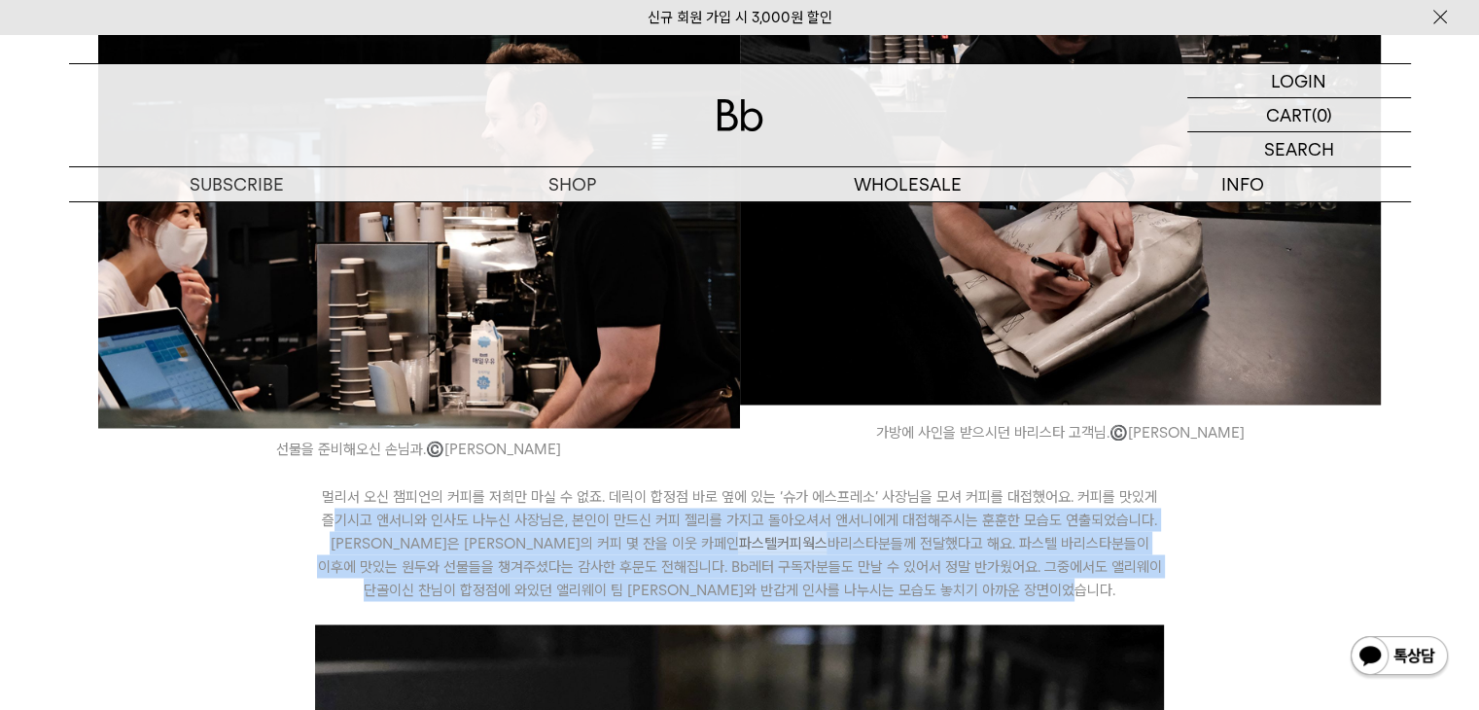
drag, startPoint x: 337, startPoint y: 478, endPoint x: 1187, endPoint y: 518, distance: 851.1
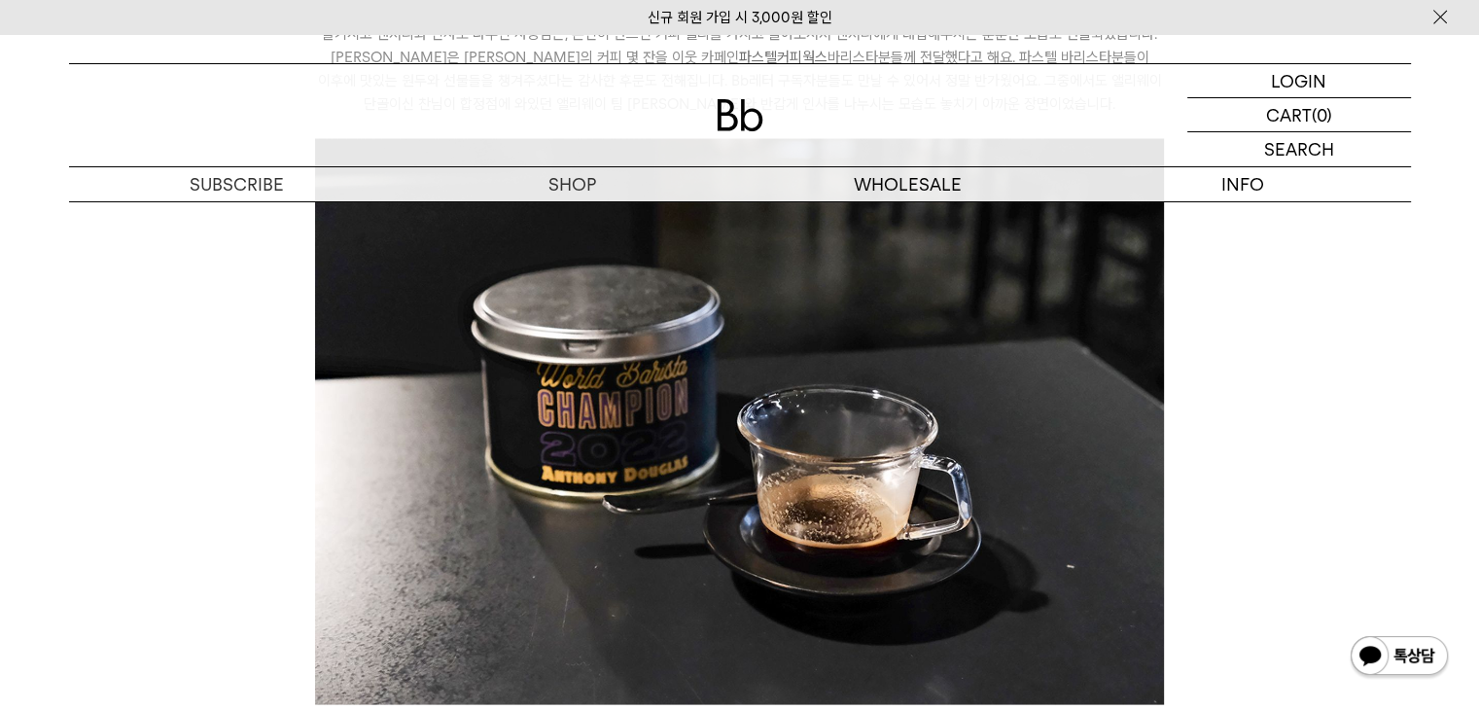
scroll to position [3793, 0]
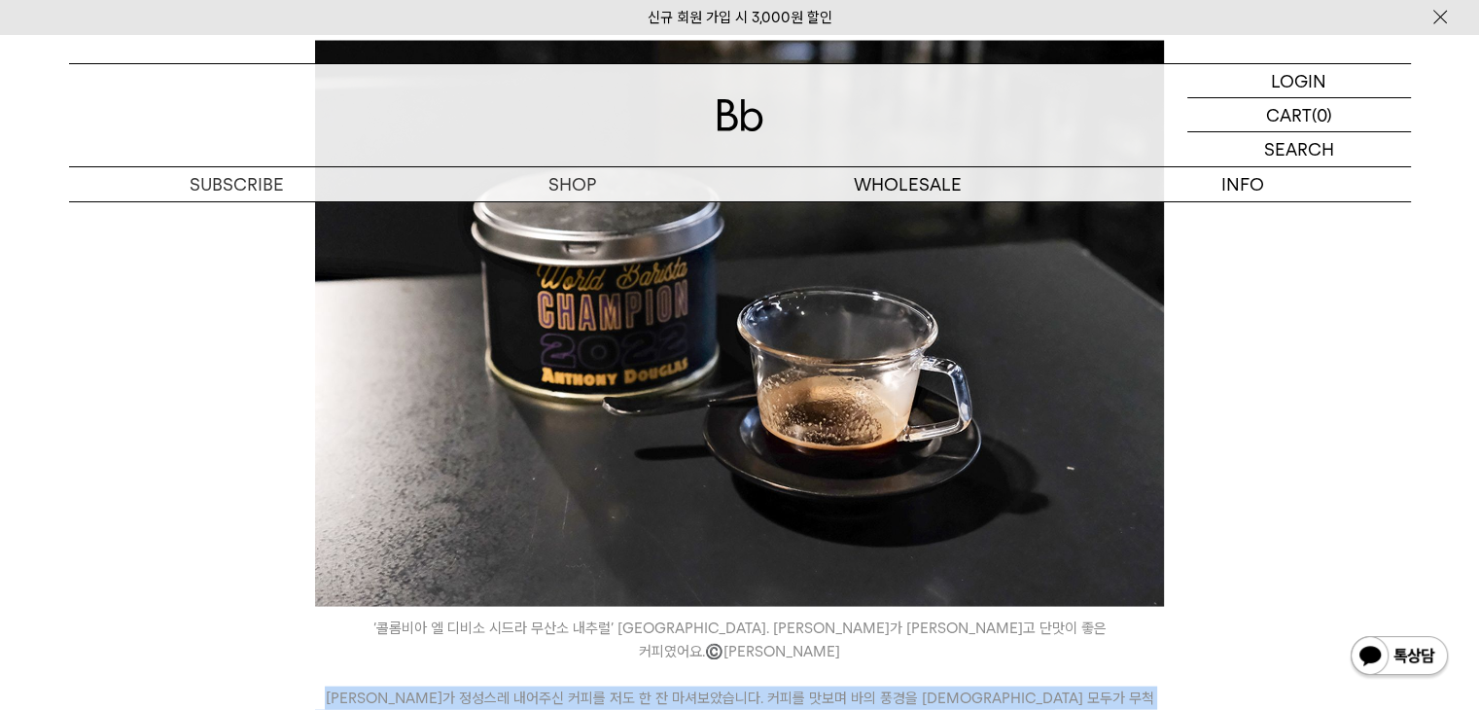
drag, startPoint x: 317, startPoint y: 629, endPoint x: 1163, endPoint y: 658, distance: 846.7
click at [1163, 687] on icon "앤서니가 정성스레 내어주신 커피를 저도 한 잔 마셔보았습니다. 커피를 맛보며 바의 풍경을 바라보자니 모두가 무척 따뜻하고 즐거워 보였어요. 맛…" at bounding box center [739, 722] width 849 height 70
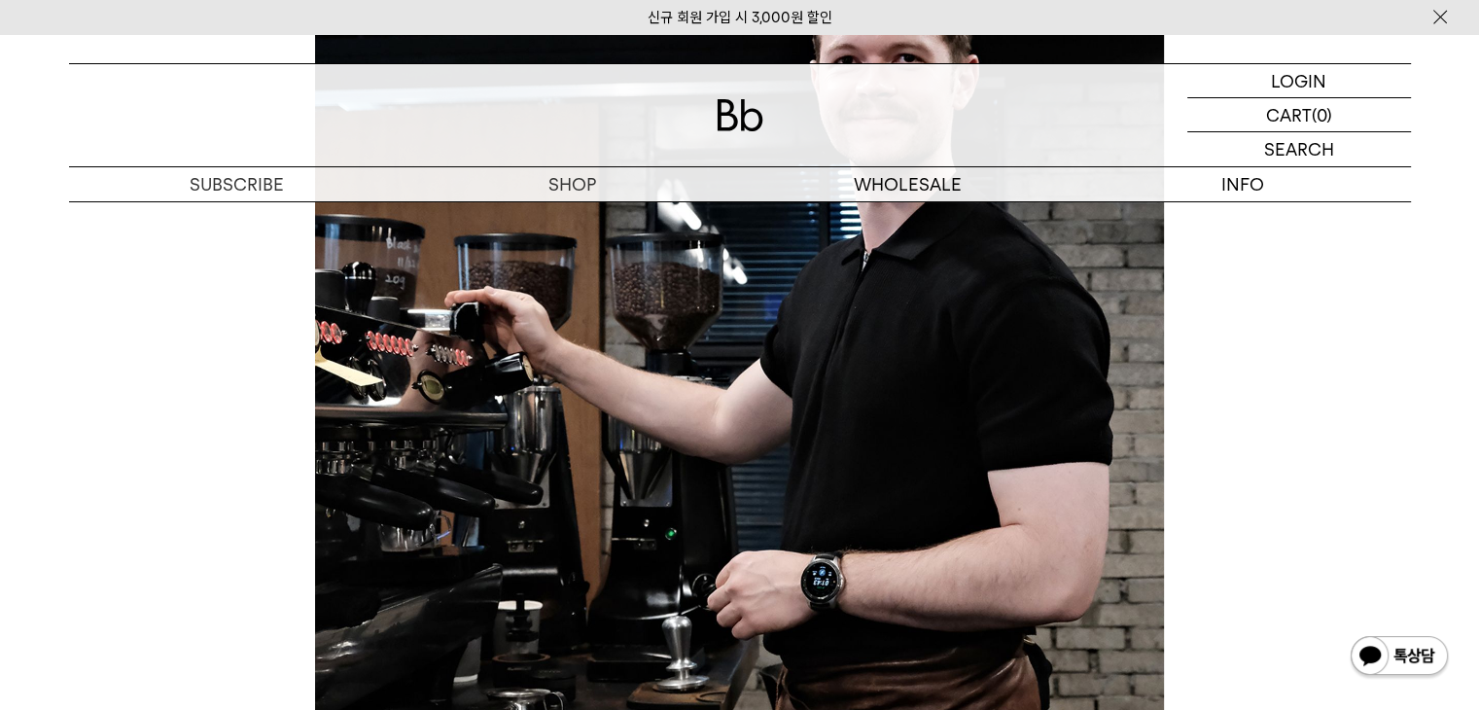
scroll to position [5252, 0]
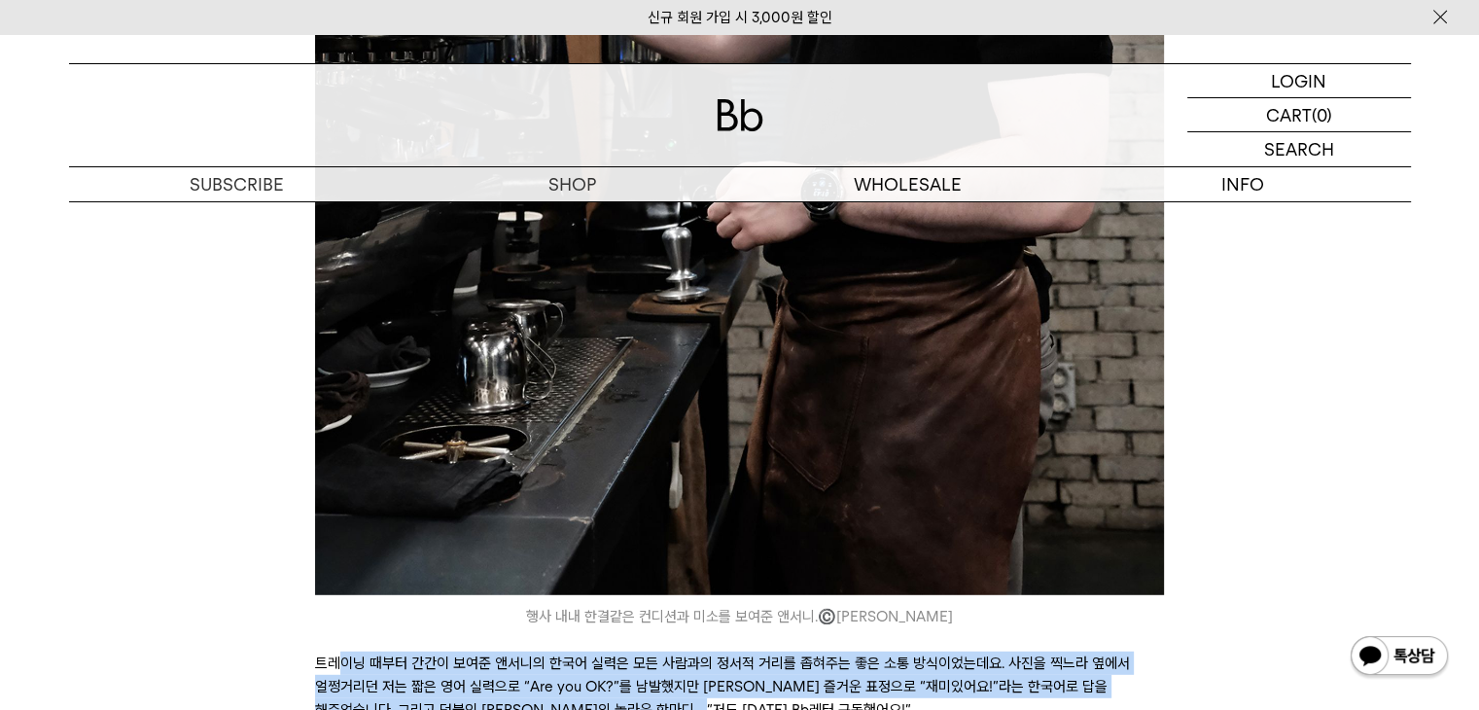
drag, startPoint x: 344, startPoint y: 574, endPoint x: 1017, endPoint y: 612, distance: 674.2
click at [1017, 652] on p "트레이닝 때부터 간간이 보여준 앤서니의 한국어 실력은 모든 사람과의 정서적 거리를 좁혀주는 좋은 소통 방식이었는데요. 사진을 찍느라 옆에서 얼…" at bounding box center [739, 687] width 849 height 70
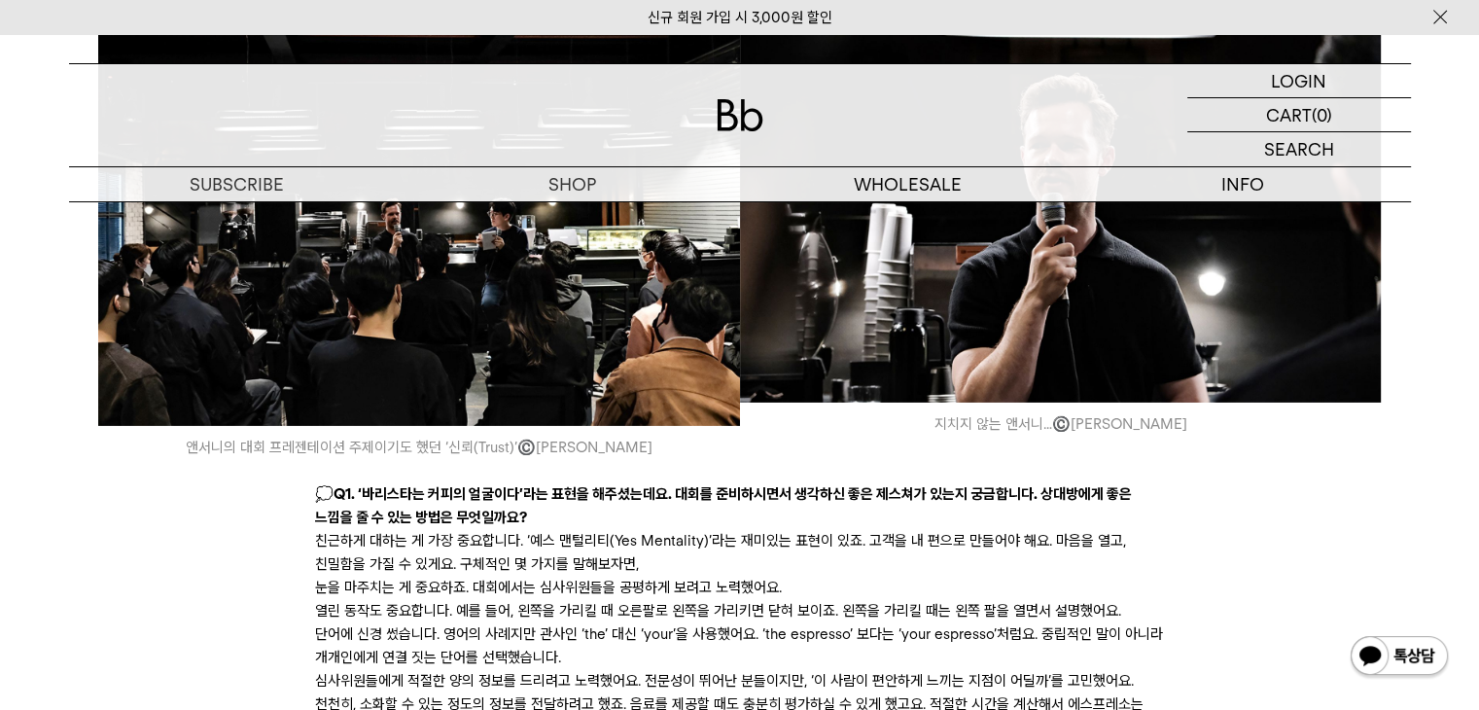
scroll to position [6322, 0]
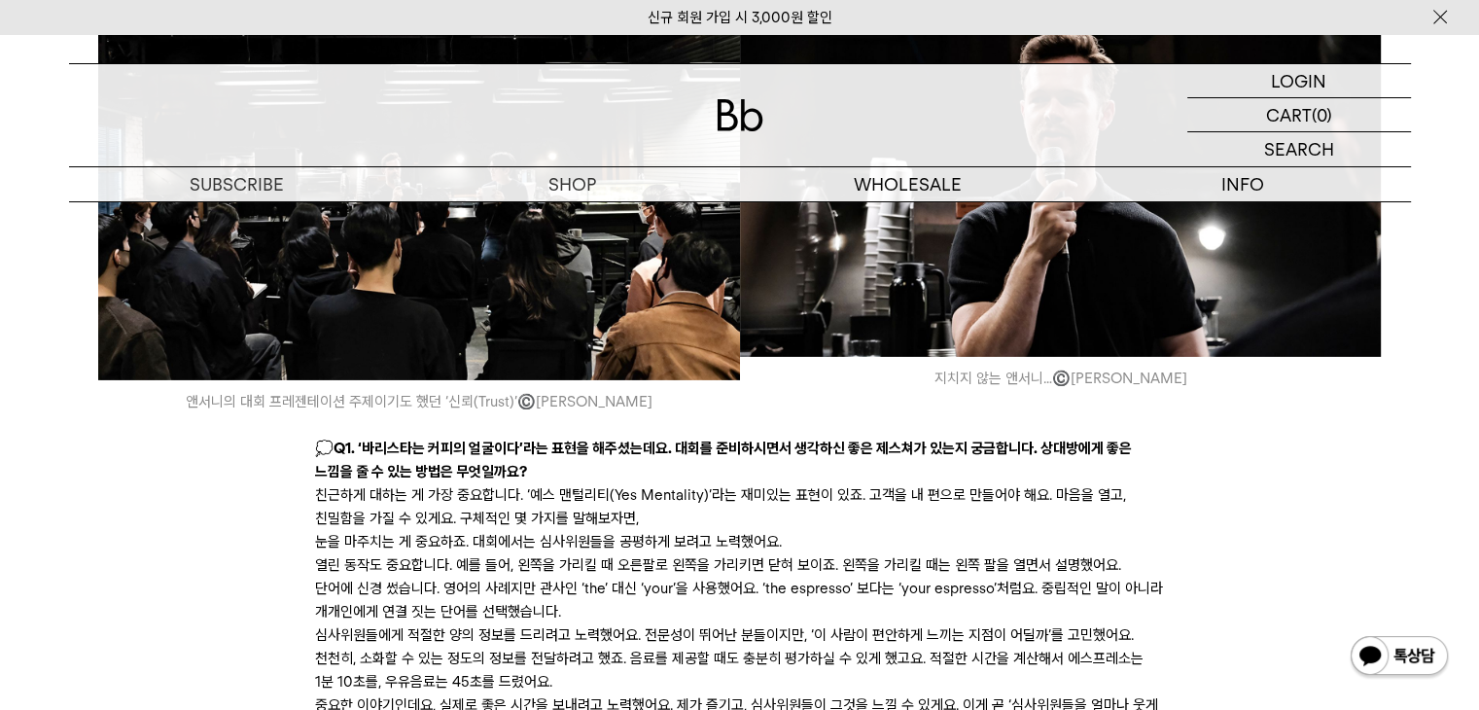
drag, startPoint x: 338, startPoint y: 518, endPoint x: 1220, endPoint y: 611, distance: 886.1
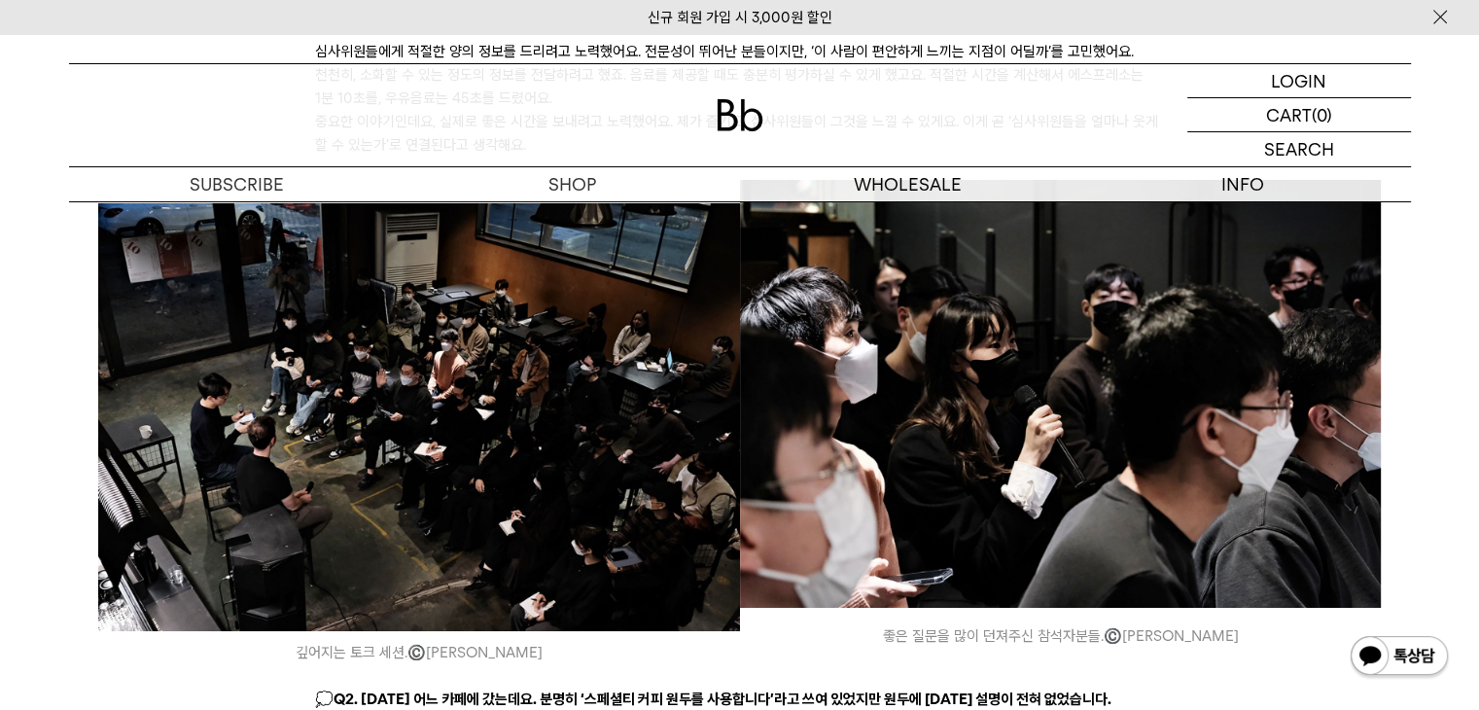
scroll to position [7003, 0]
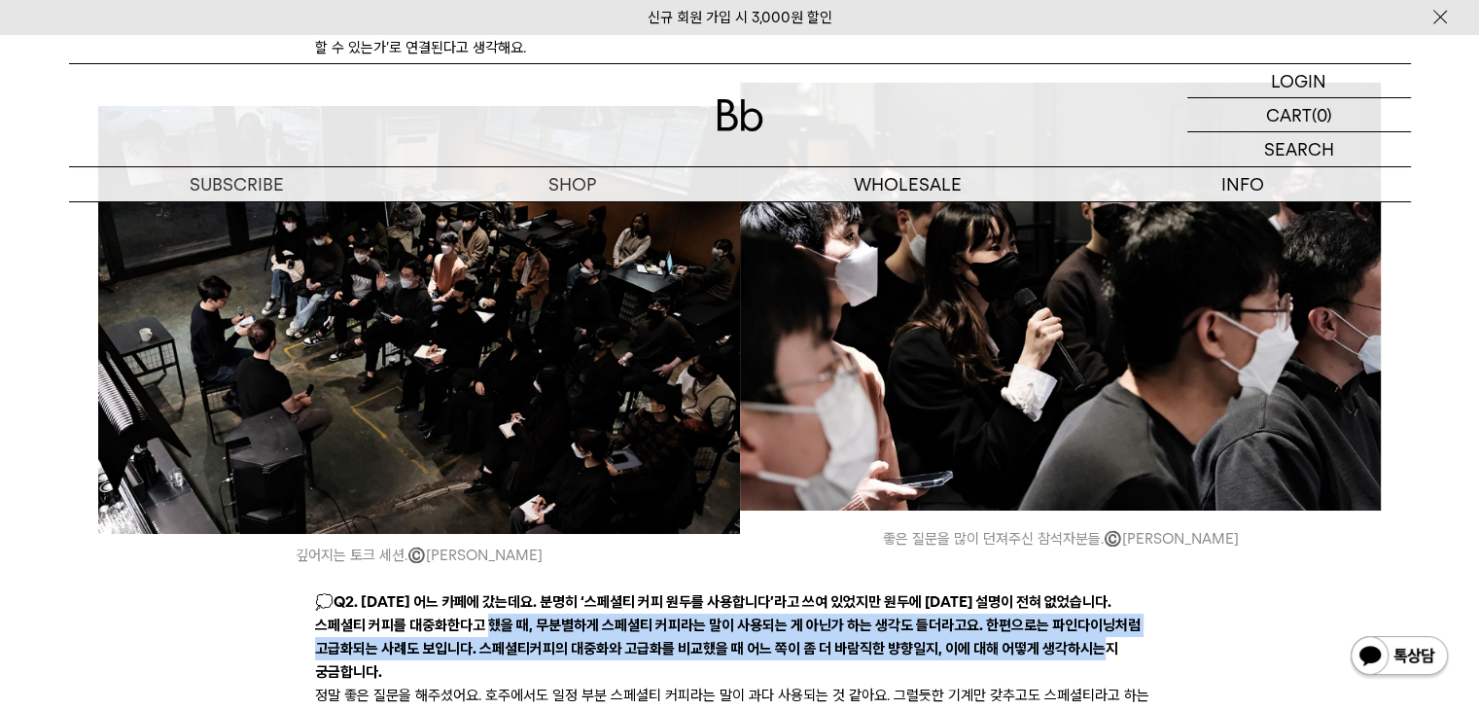
drag, startPoint x: 461, startPoint y: 518, endPoint x: 1101, endPoint y: 542, distance: 640.4
click at [1101, 590] on p "💭 Q2. 어제 어느 카페에 갔는데요. 분명히 ‘스페셜티 커피 원두를 사용합니다’라고 쓰여 있었지만 원두에 대한 설명이 전혀 없었습니다. 스페…" at bounding box center [739, 636] width 849 height 93
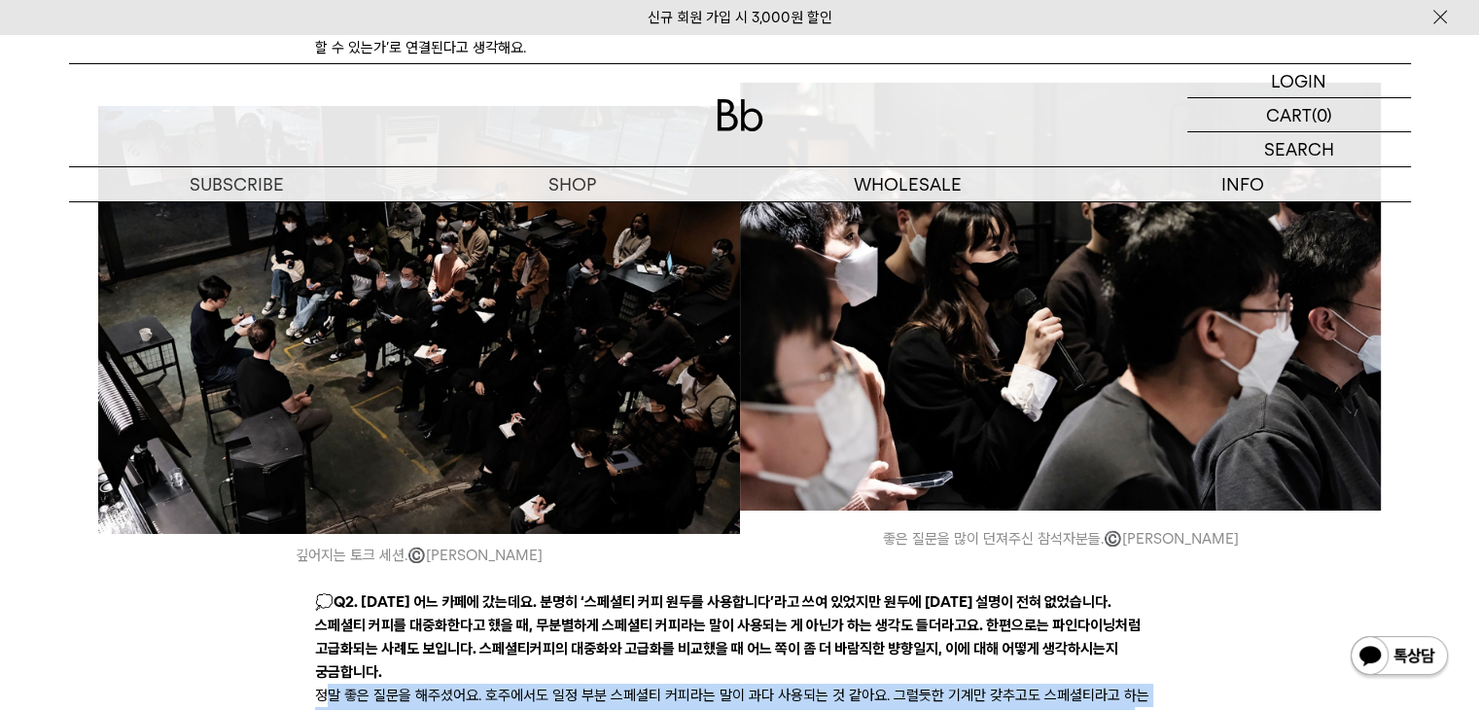
drag, startPoint x: 472, startPoint y: 557, endPoint x: 1034, endPoint y: 601, distance: 563.9
click at [1034, 684] on li "정말 좋은 질문을 해주셨어요. 호주에서도 일정 부분 스페셜티 커피라는 말이 과다 사용되는 것 같아요. 그럴듯한 기계만 갖추고도 스페셜티라고 하…" at bounding box center [739, 719] width 849 height 70
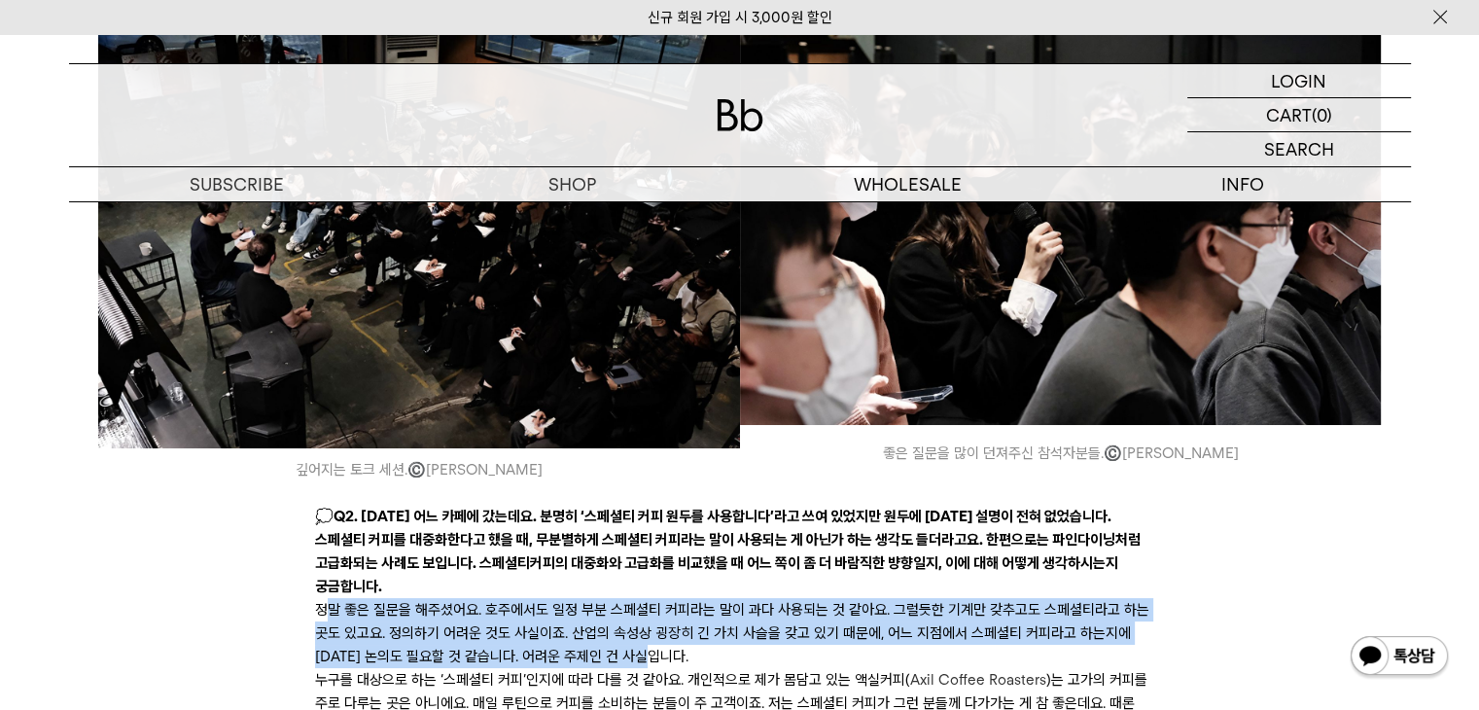
scroll to position [7198, 0]
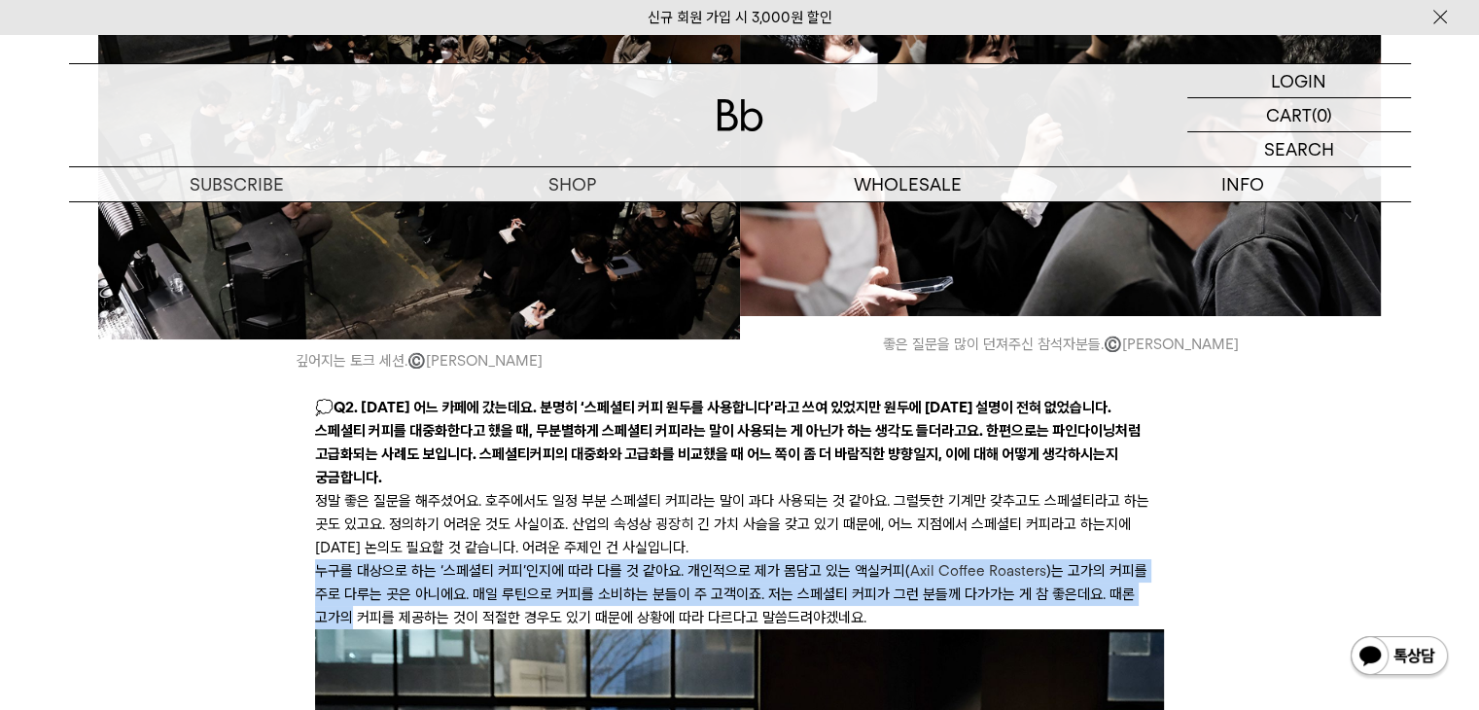
drag, startPoint x: 574, startPoint y: 436, endPoint x: 1168, endPoint y: 455, distance: 594.6
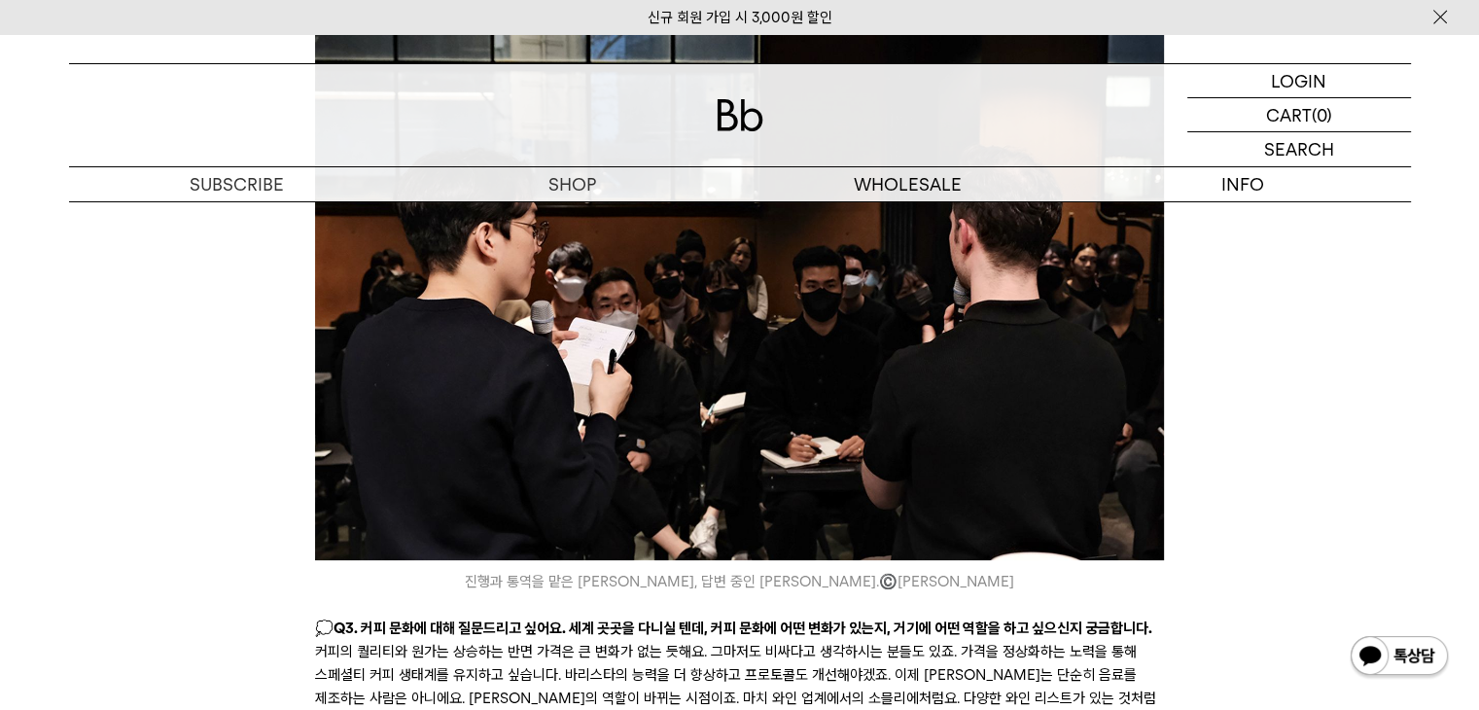
scroll to position [7879, 0]
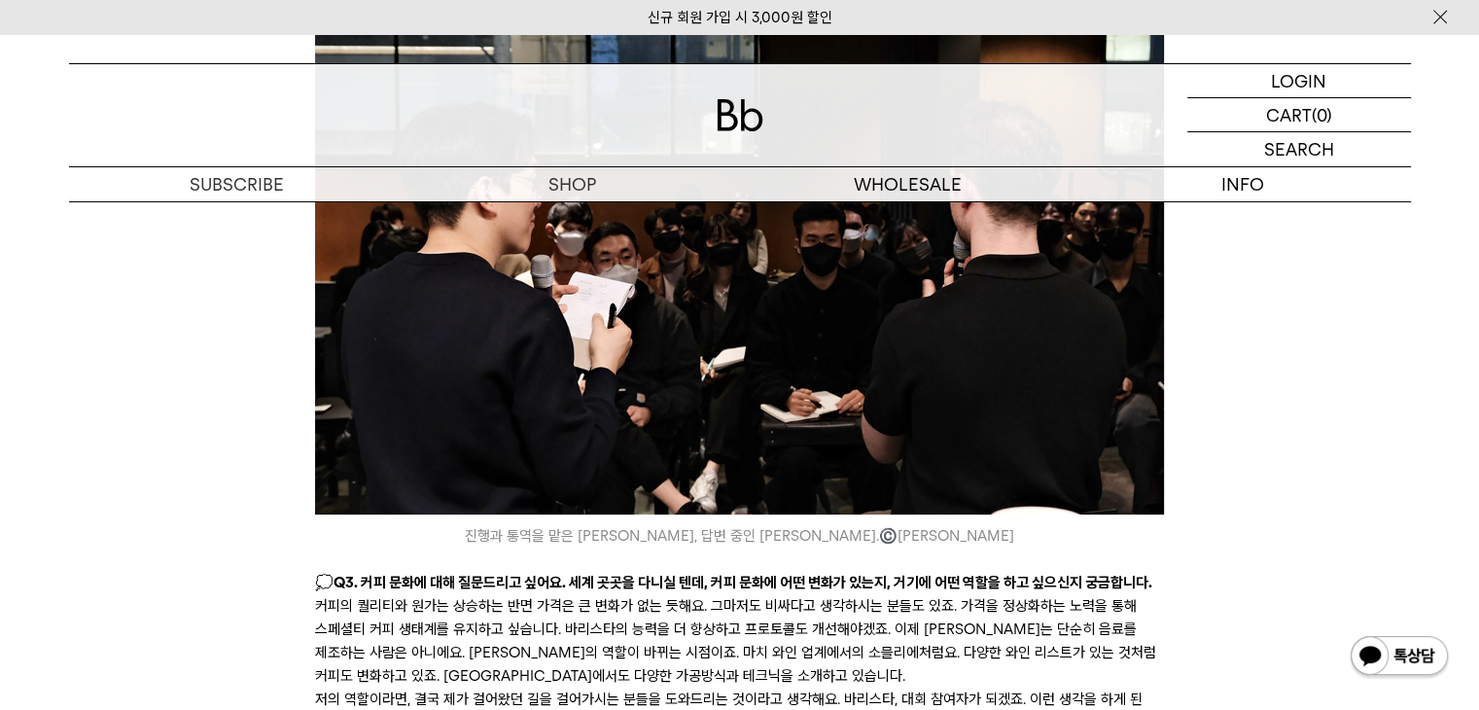
drag, startPoint x: 321, startPoint y: 472, endPoint x: 1167, endPoint y: 612, distance: 857.7
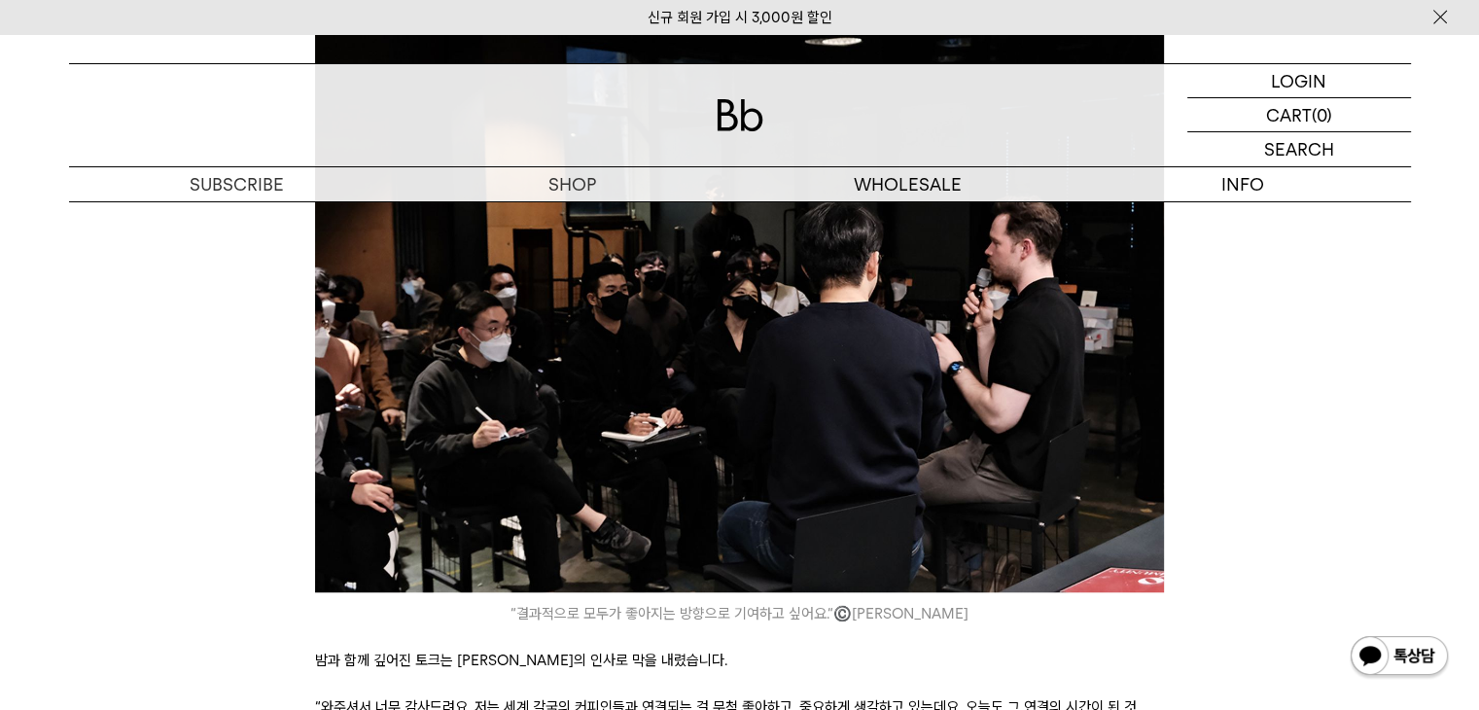
scroll to position [8657, 0]
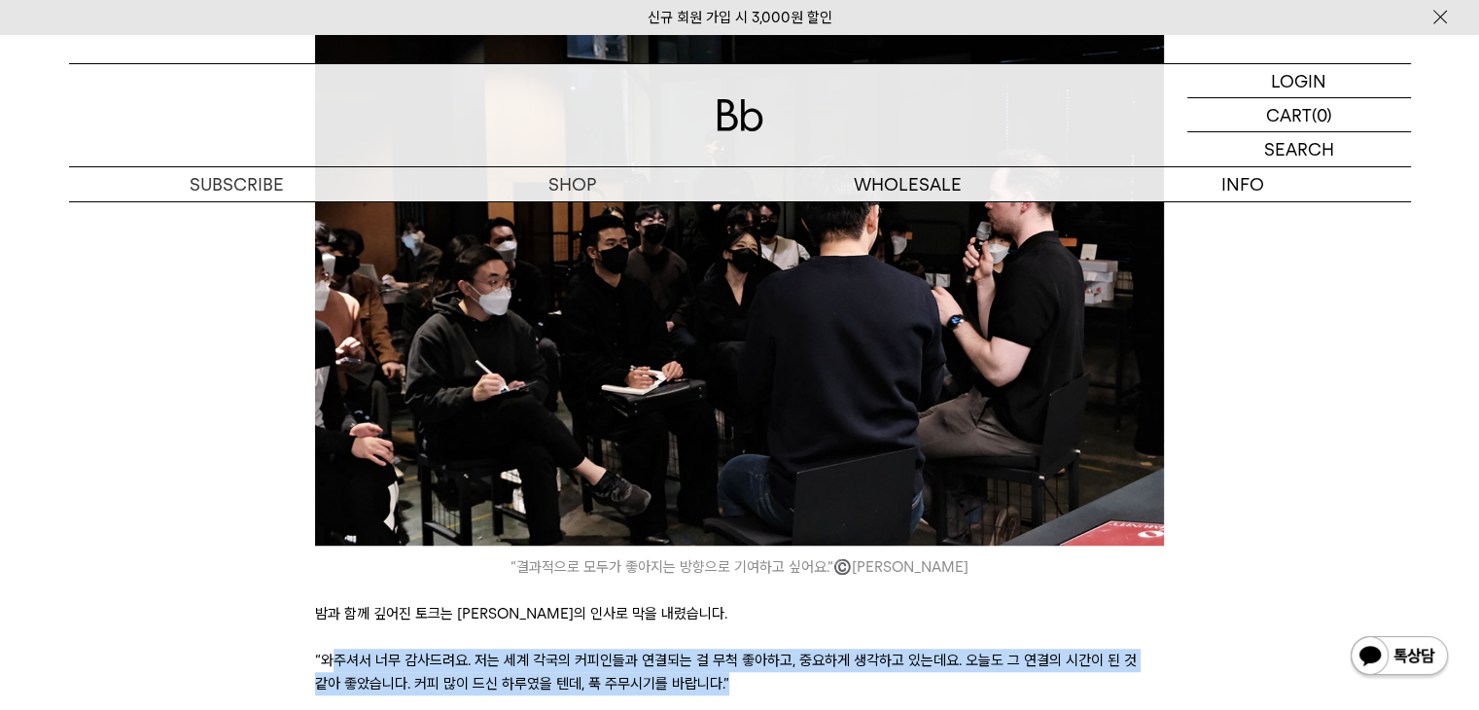
drag, startPoint x: 342, startPoint y: 521, endPoint x: 1070, endPoint y: 550, distance: 728.1
click at [1070, 649] on p "“와주셔서 너무 감사드려요. 저는 세계 각국의 커피인들과 연결되는 걸 무척 좋아하고, 중요하게 생각하고 있는데요. 오늘도 그 연결의 시간이 된…" at bounding box center [739, 672] width 849 height 47
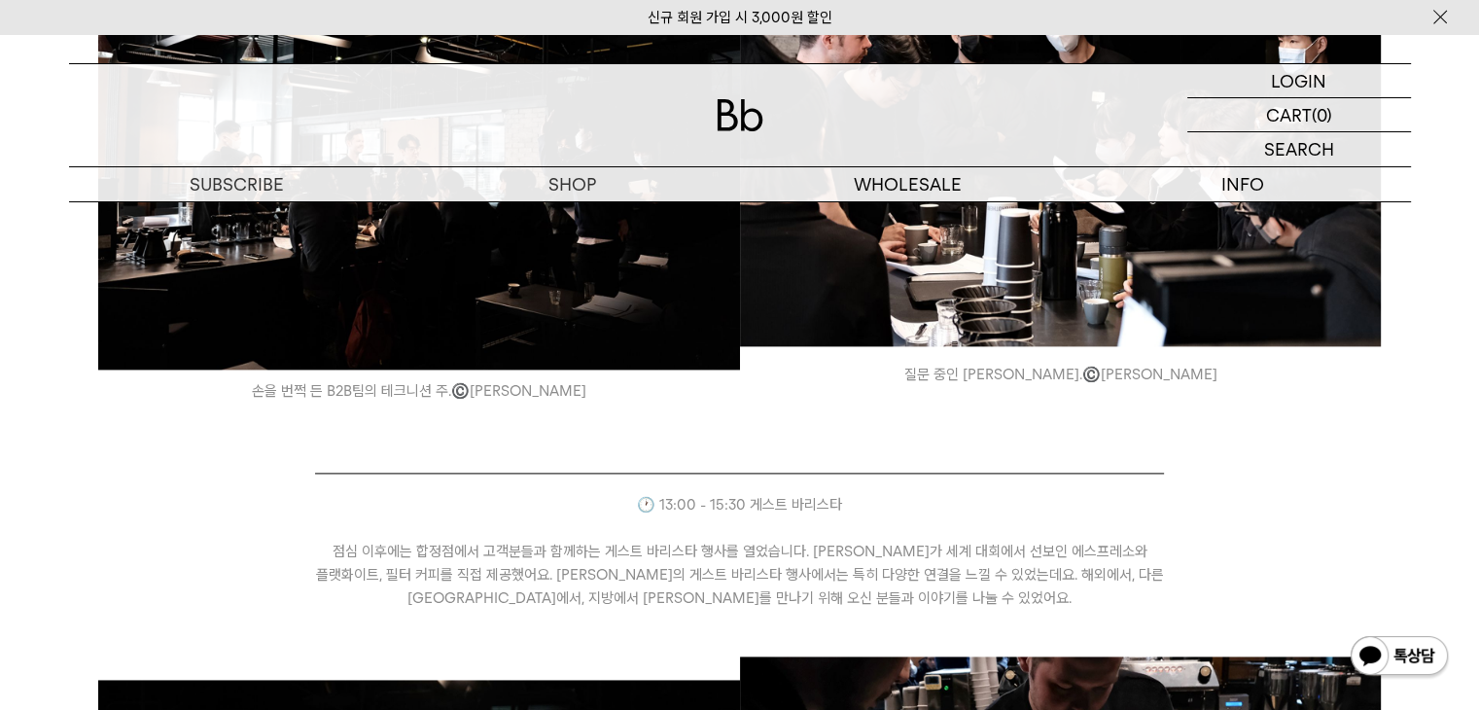
scroll to position [2237, 0]
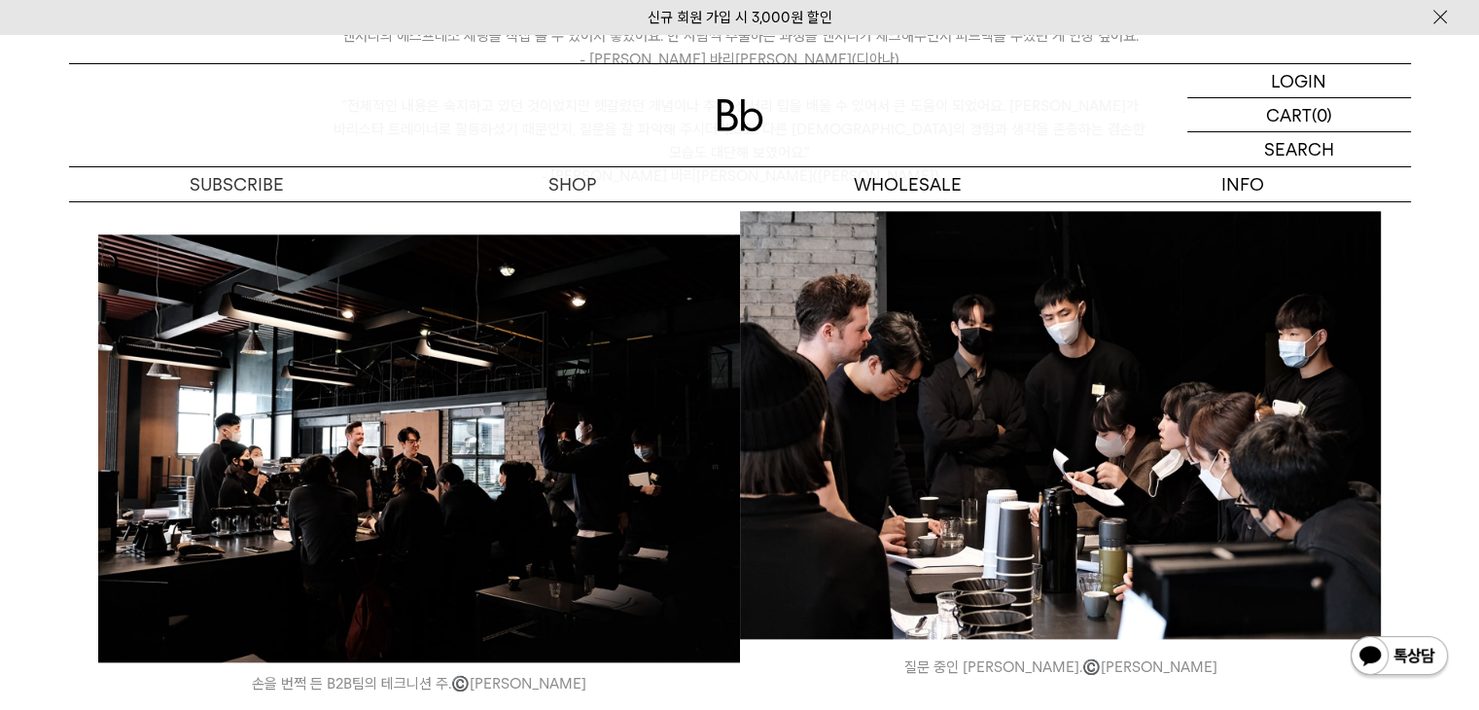
drag, startPoint x: 1032, startPoint y: 110, endPoint x: 1042, endPoint y: 114, distance: 10.5
click at [1032, 110] on div at bounding box center [740, 115] width 1342 height 102
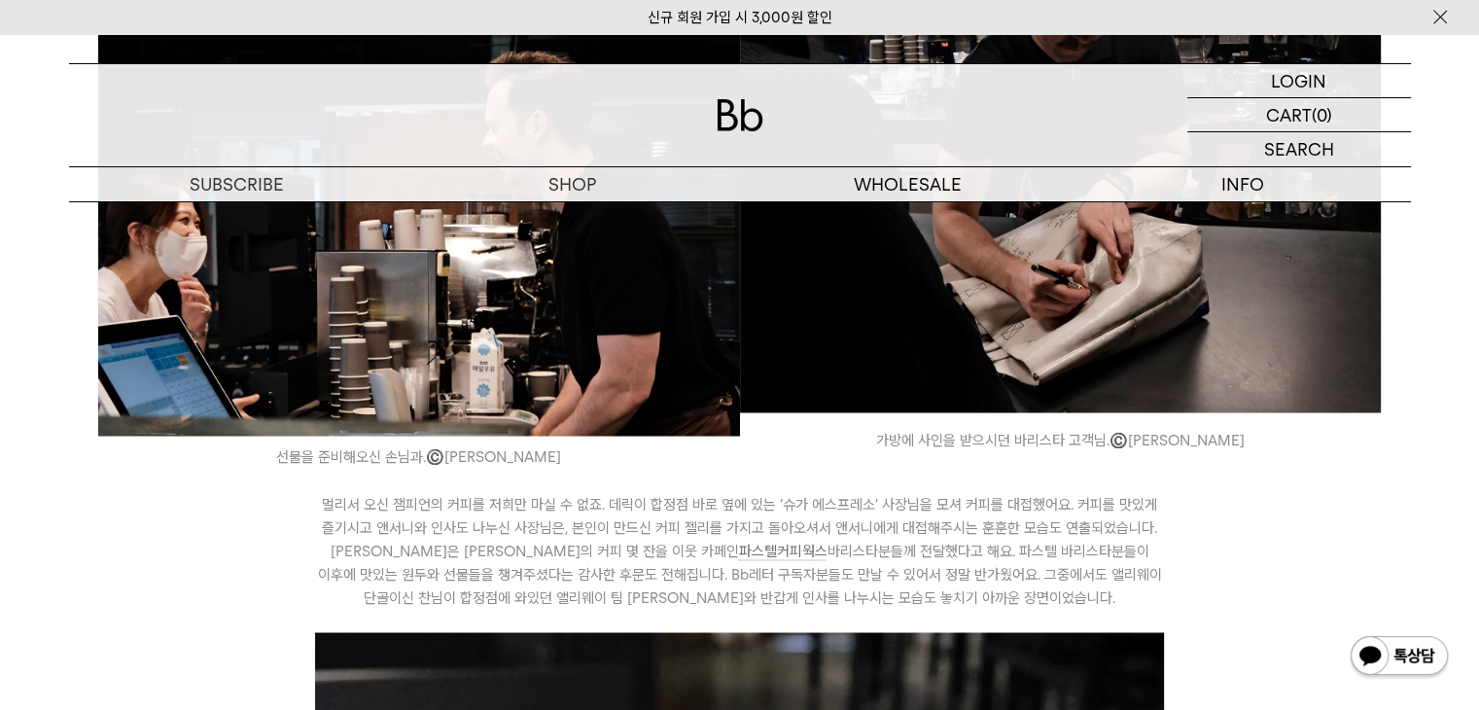
scroll to position [3307, 0]
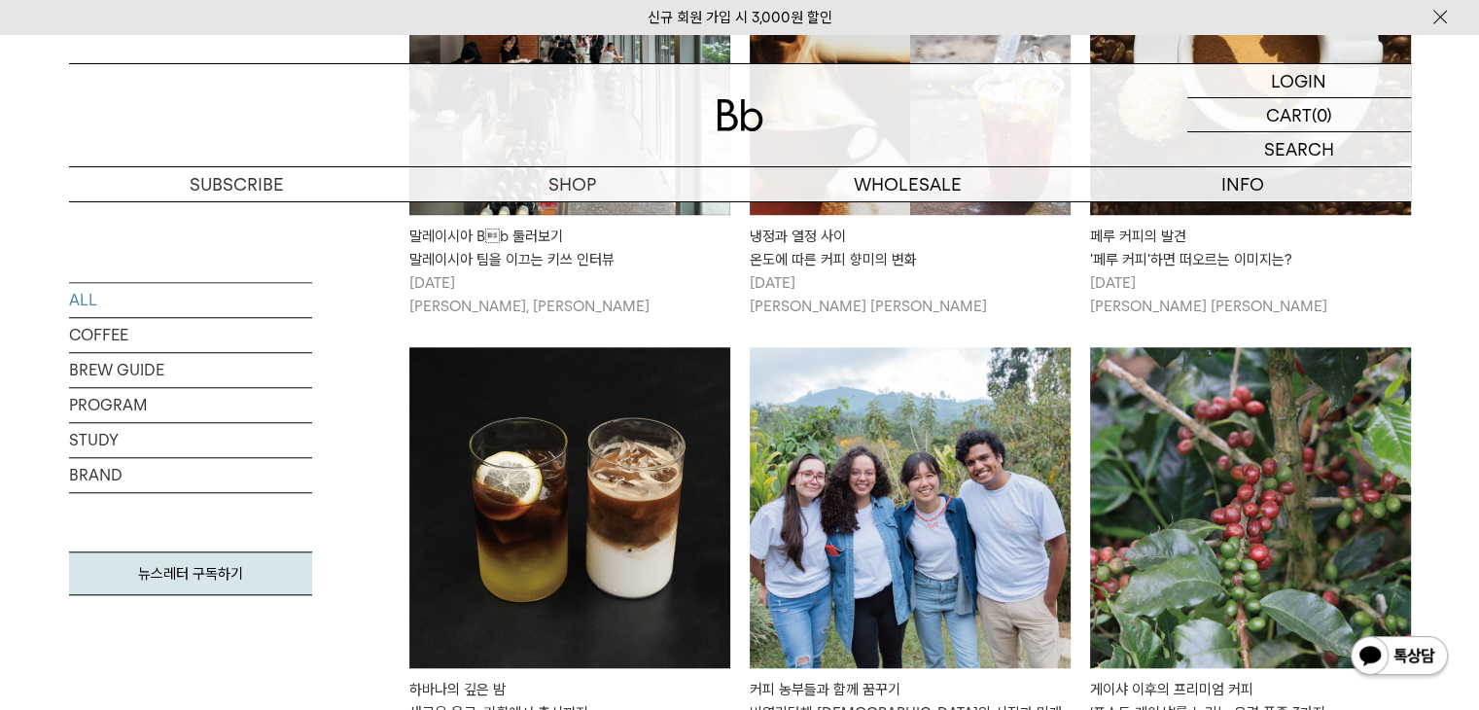
scroll to position [9205, 0]
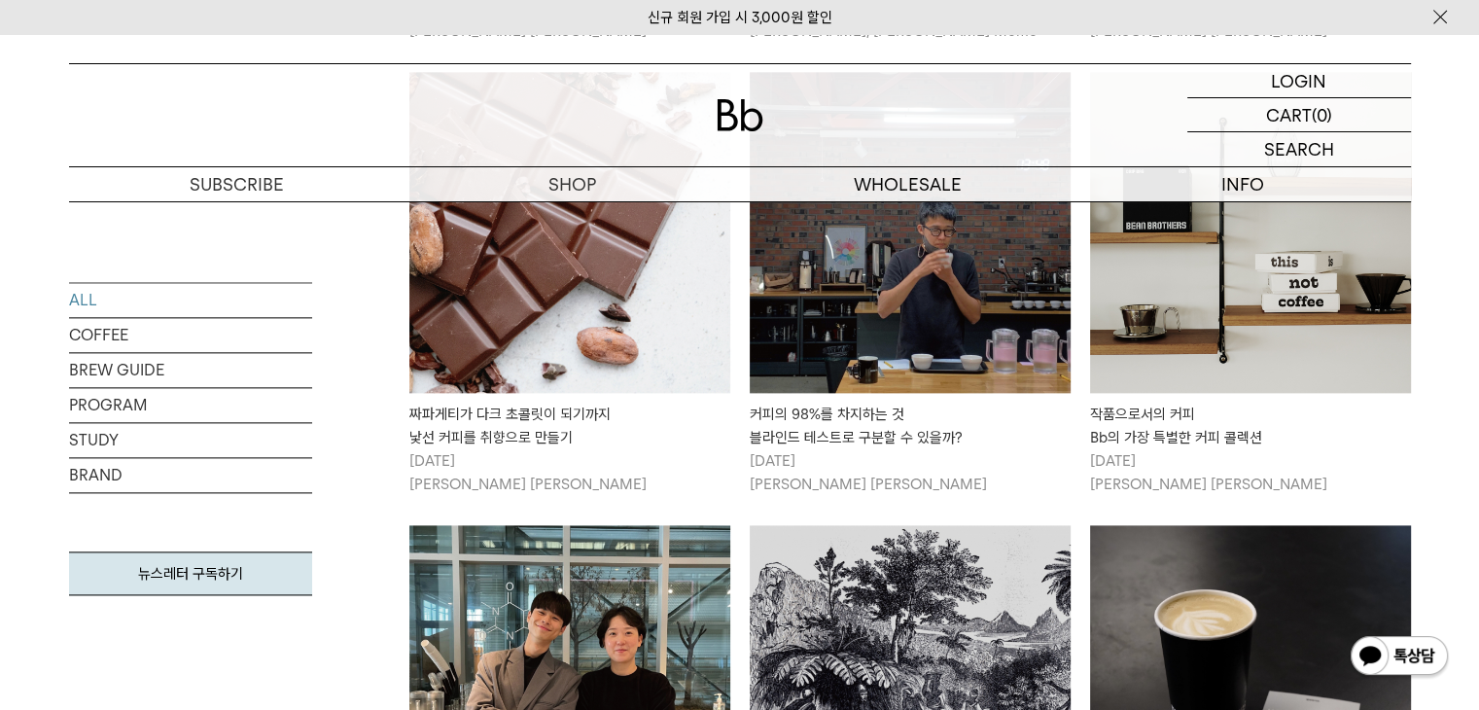
scroll to position [9594, 0]
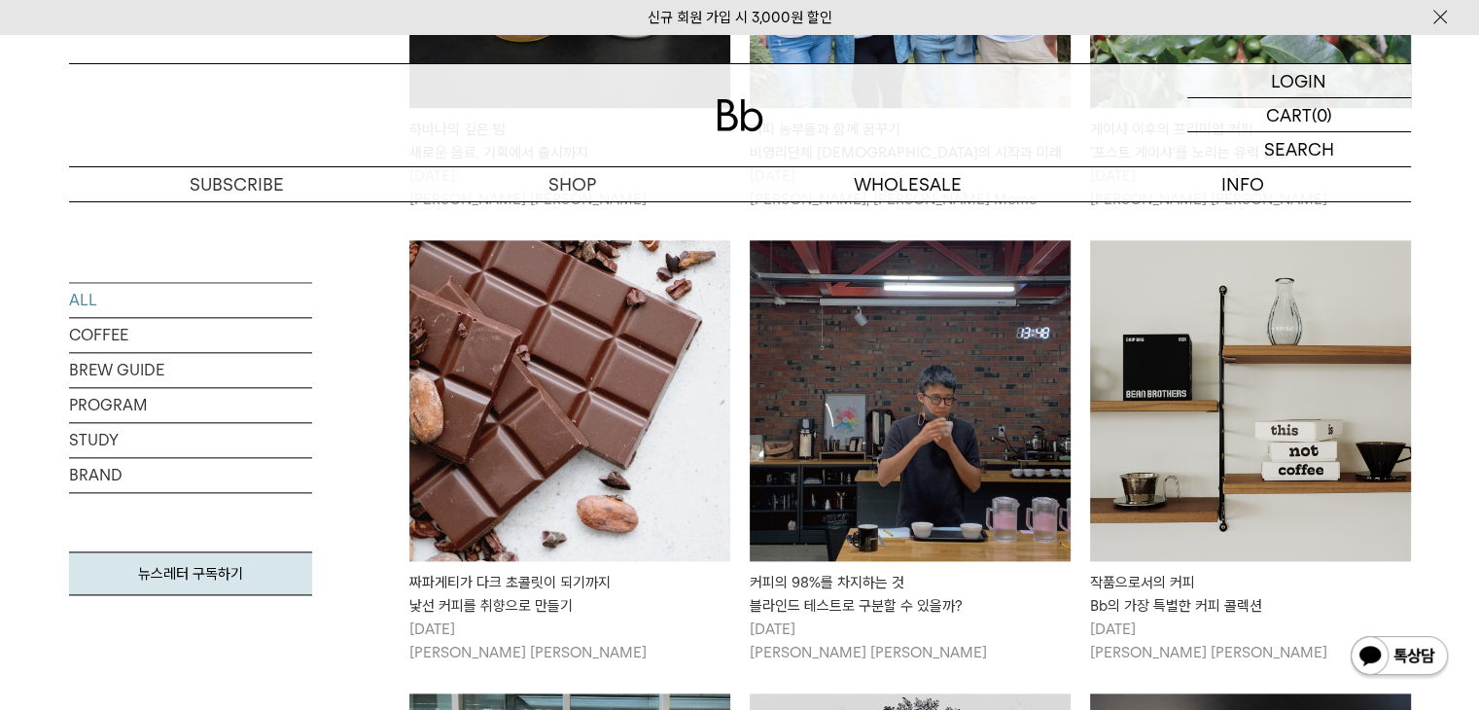
click at [888, 289] on img at bounding box center [910, 400] width 321 height 321
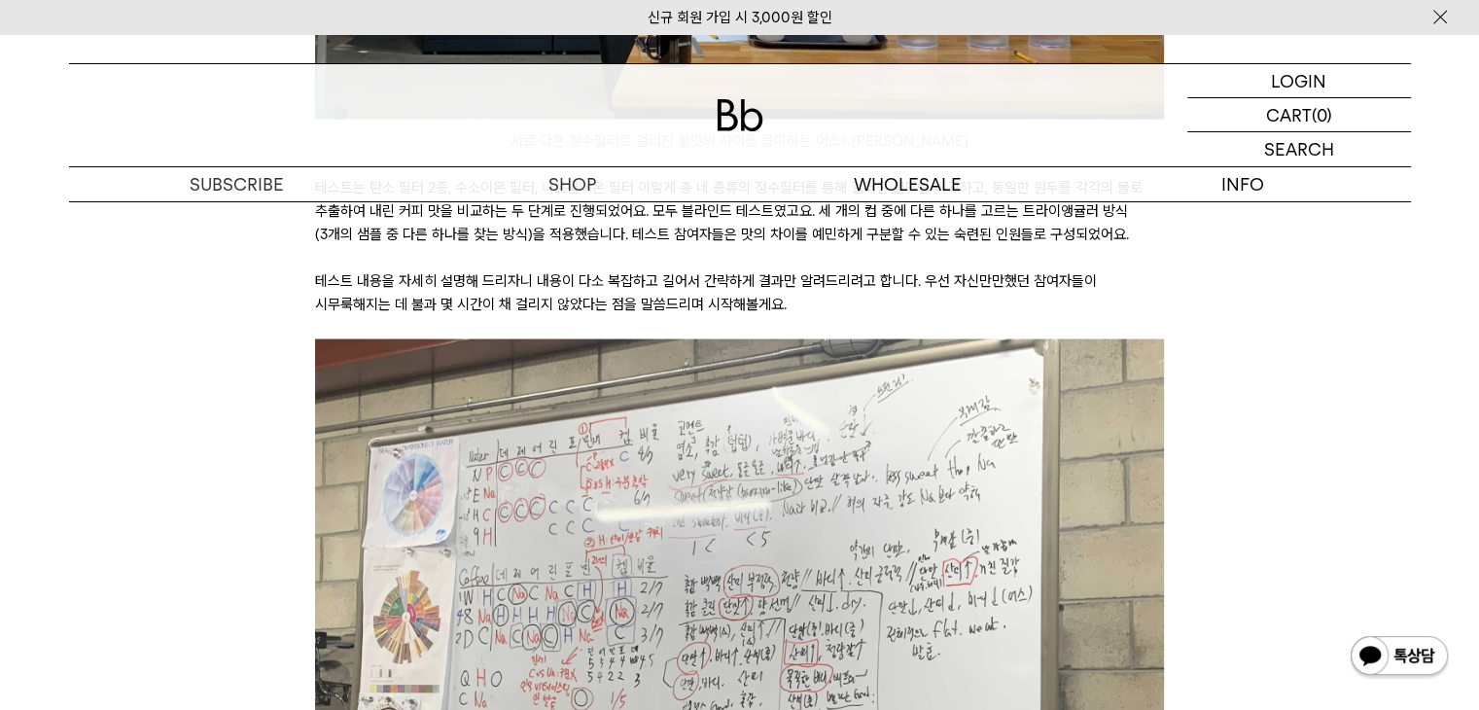
scroll to position [3404, 0]
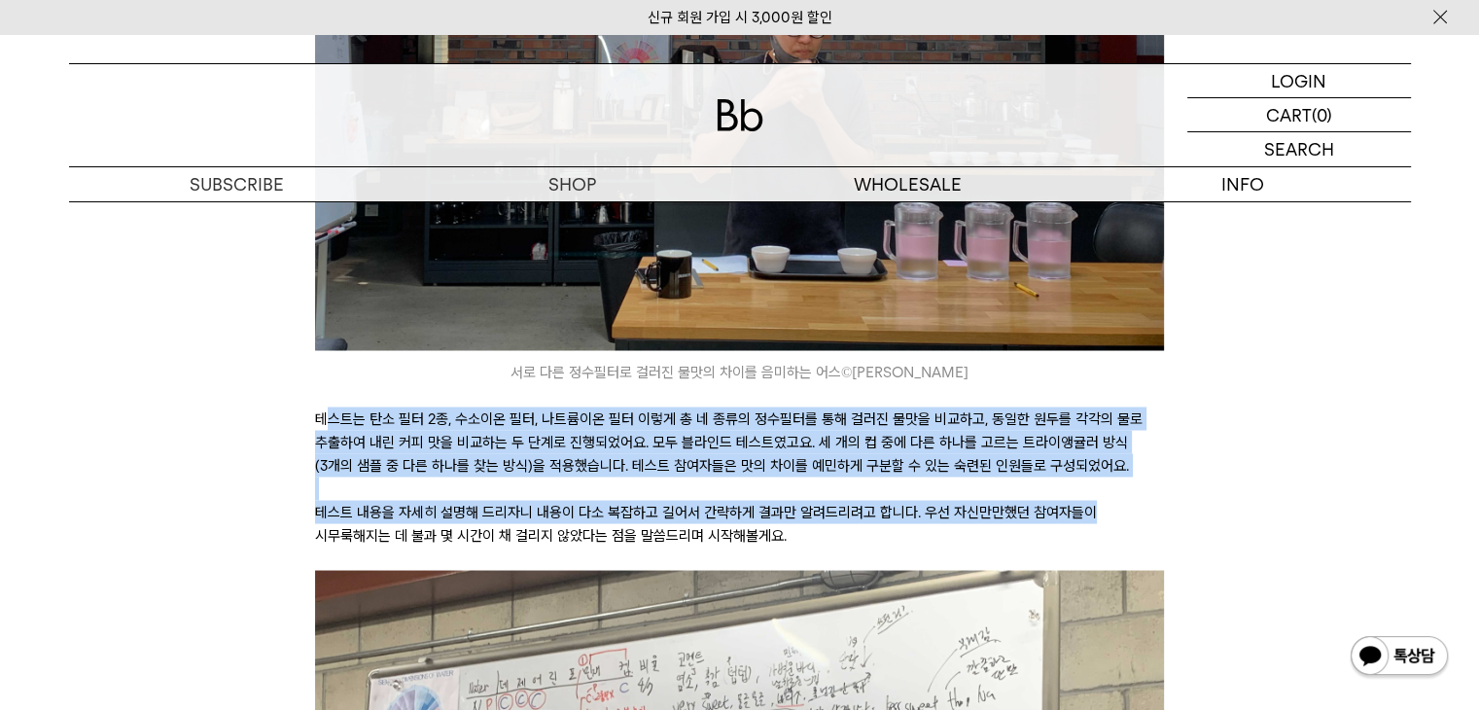
drag, startPoint x: 466, startPoint y: 440, endPoint x: 1245, endPoint y: 507, distance: 782.0
click at [1245, 507] on div "안녕하세요, 데릭입니다. 독자님은 아침에 일어나 제일 먼저 하는 루틴이 있으신가요? 저는 컵에 물을 가득 담아 꿀꺽꿀꺽 마시는 일로 하루를 시…" at bounding box center [740, 376] width 1303 height 6541
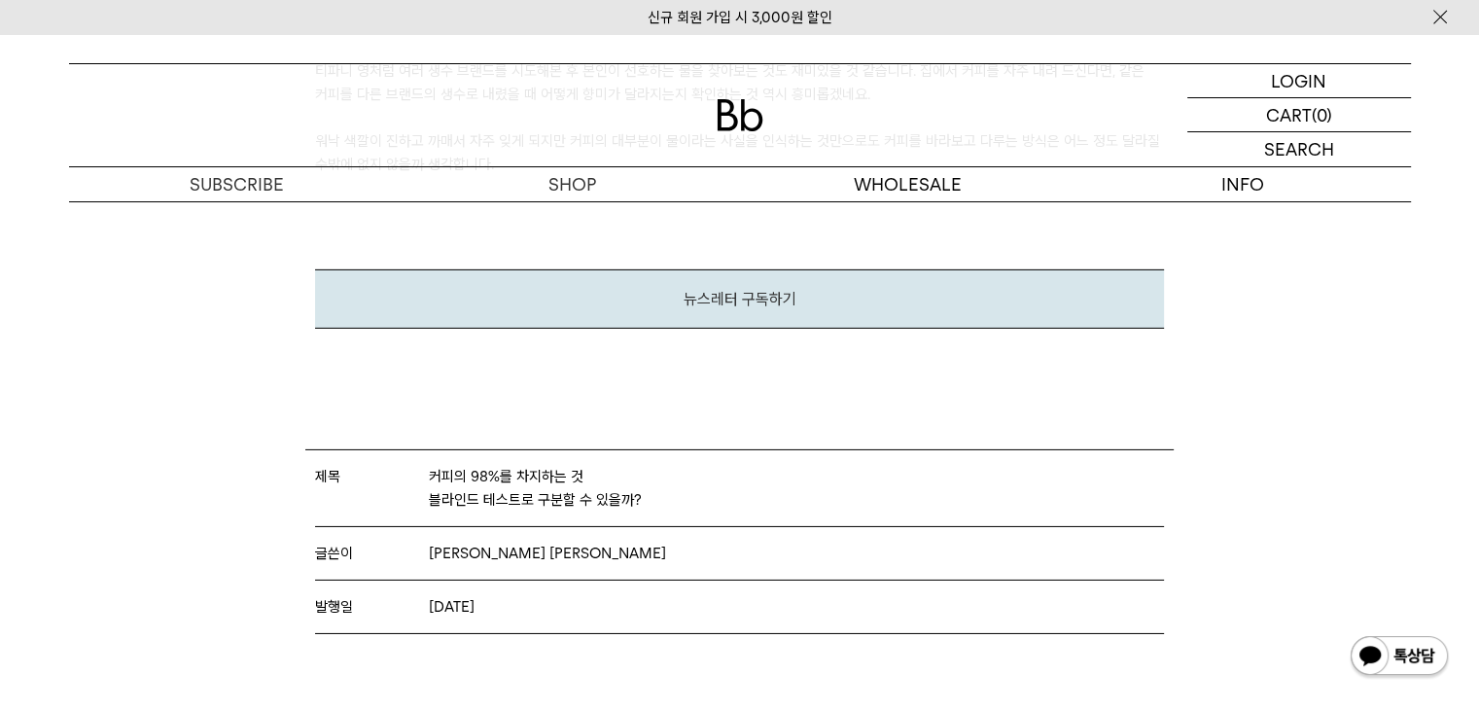
scroll to position [6225, 0]
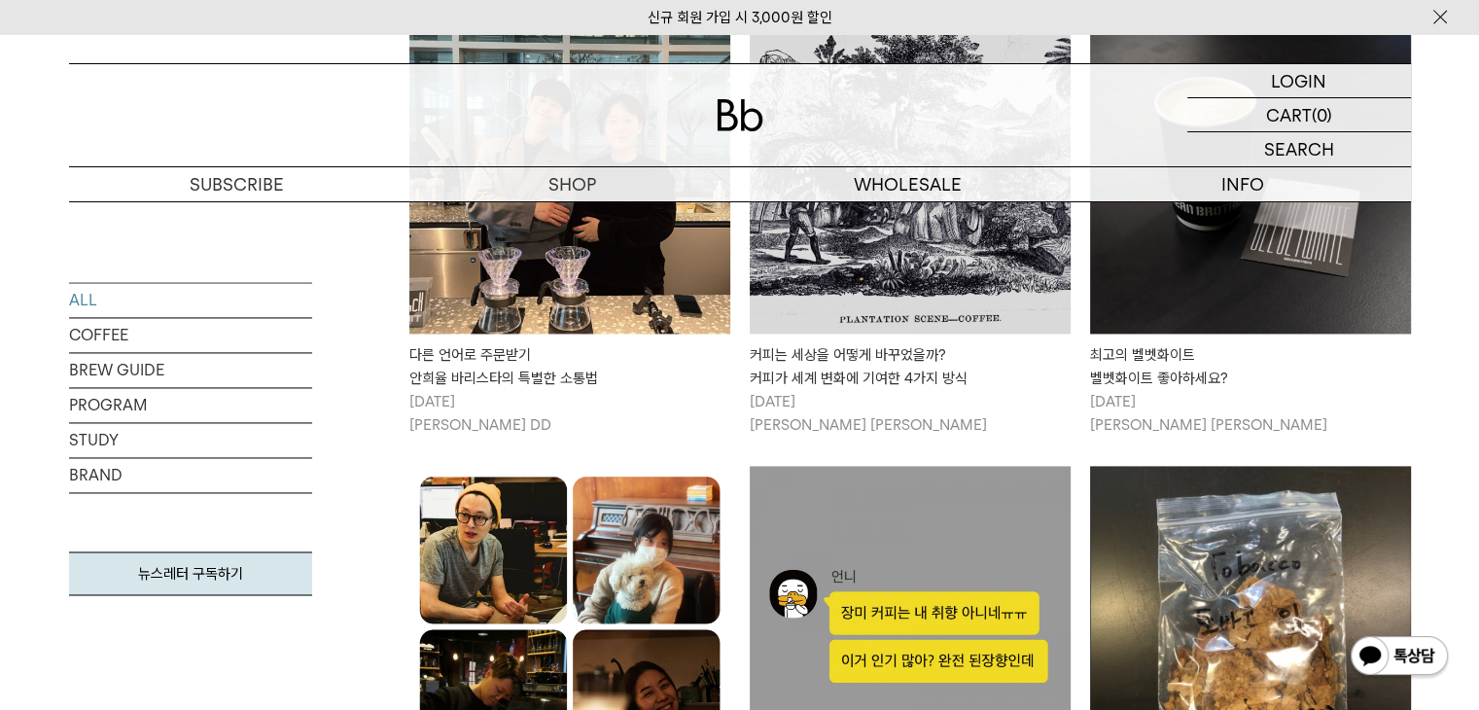
scroll to position [9886, 0]
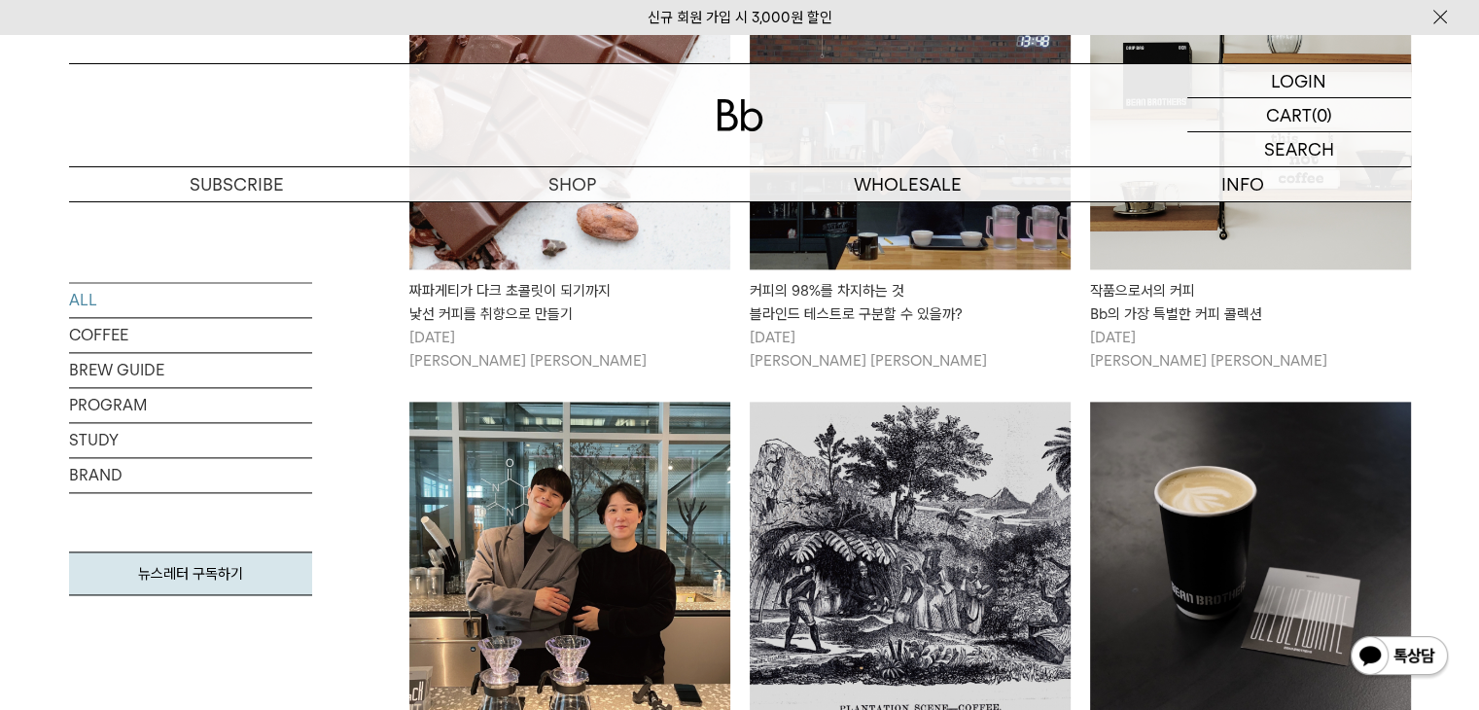
click at [566, 402] on img at bounding box center [569, 562] width 321 height 321
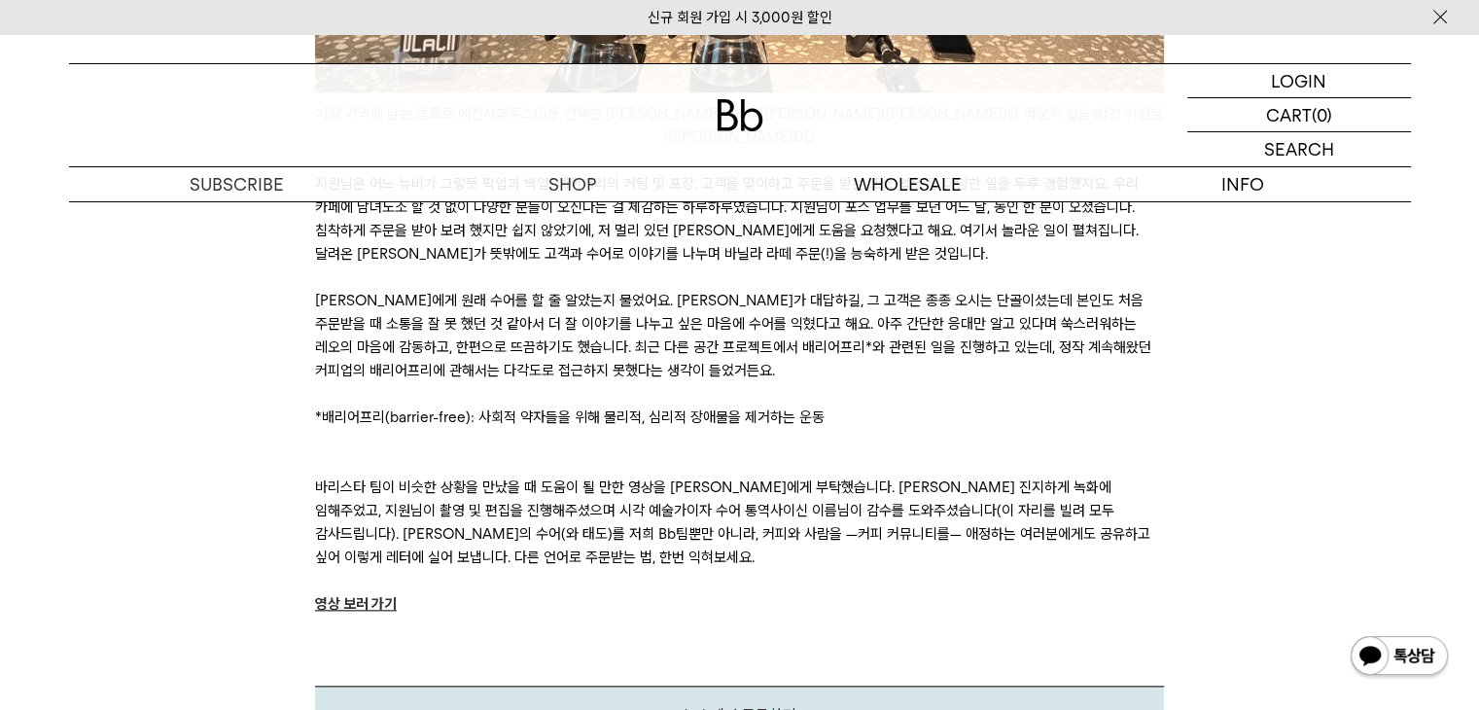
scroll to position [2237, 0]
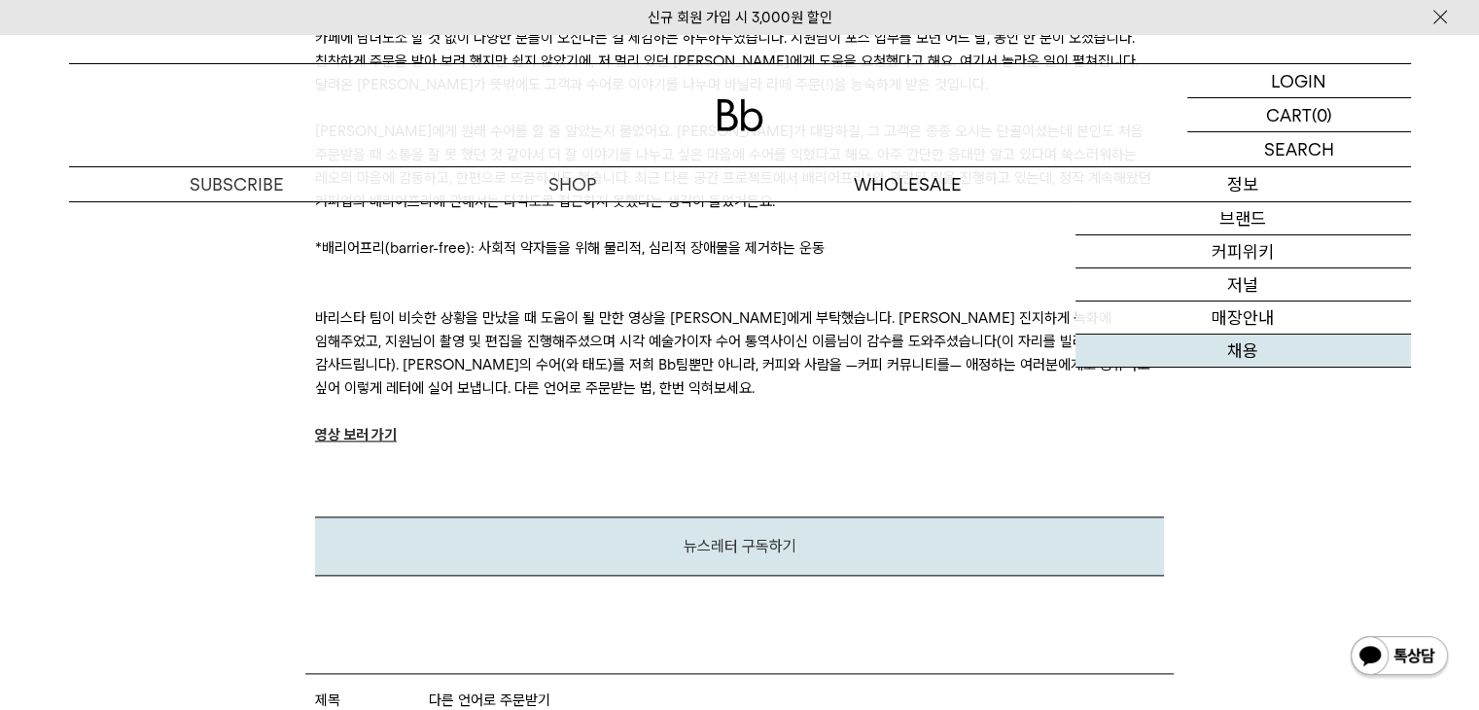
click at [1237, 354] on link "채용" at bounding box center [1244, 351] width 336 height 33
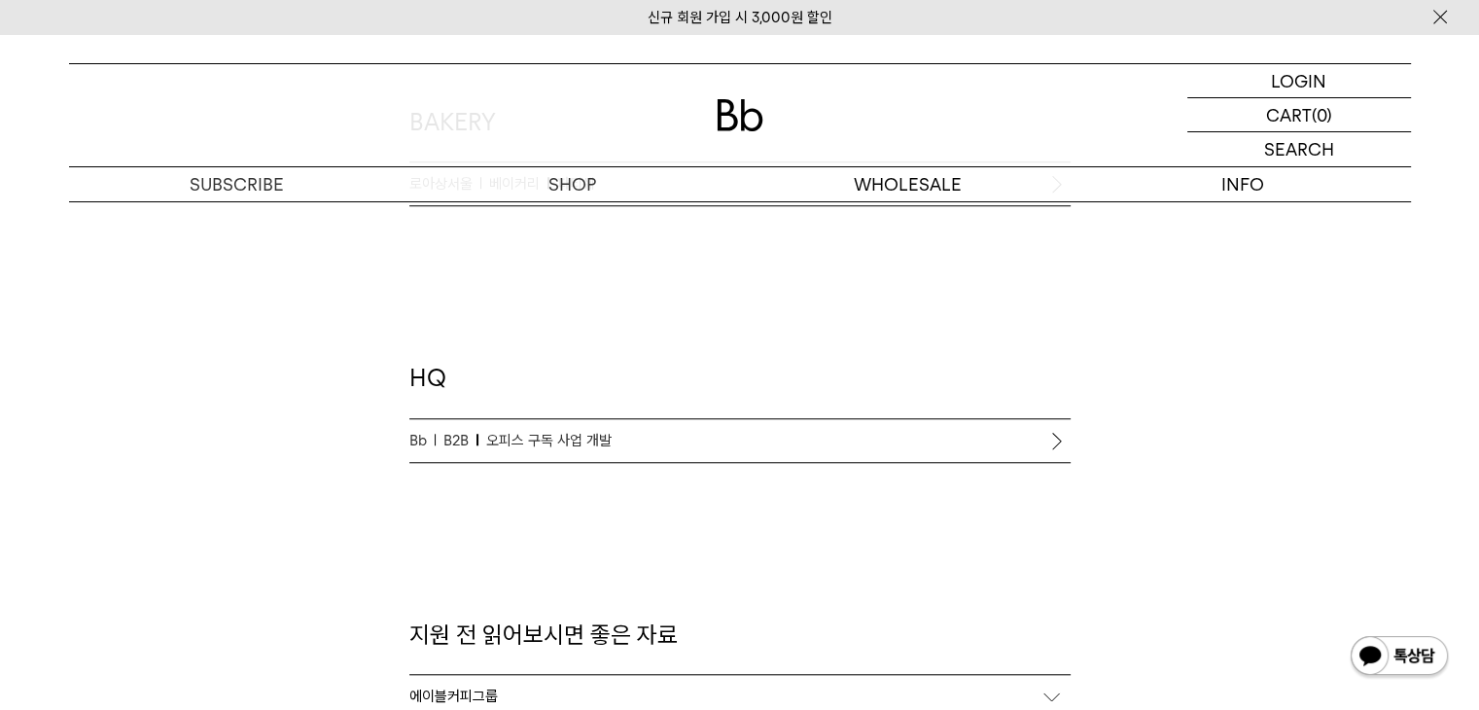
scroll to position [1848, 0]
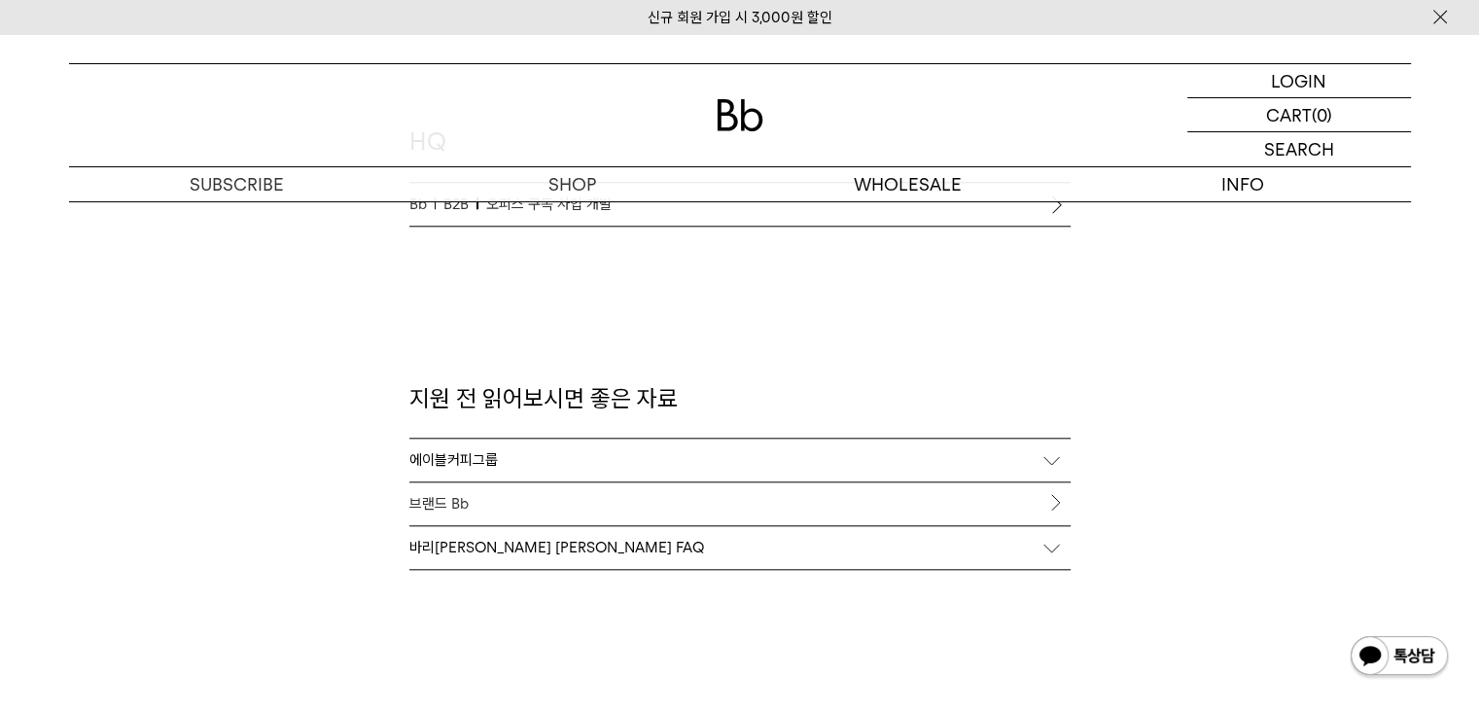
click at [526, 544] on div "바리스타 채용 FAQ" at bounding box center [739, 547] width 661 height 43
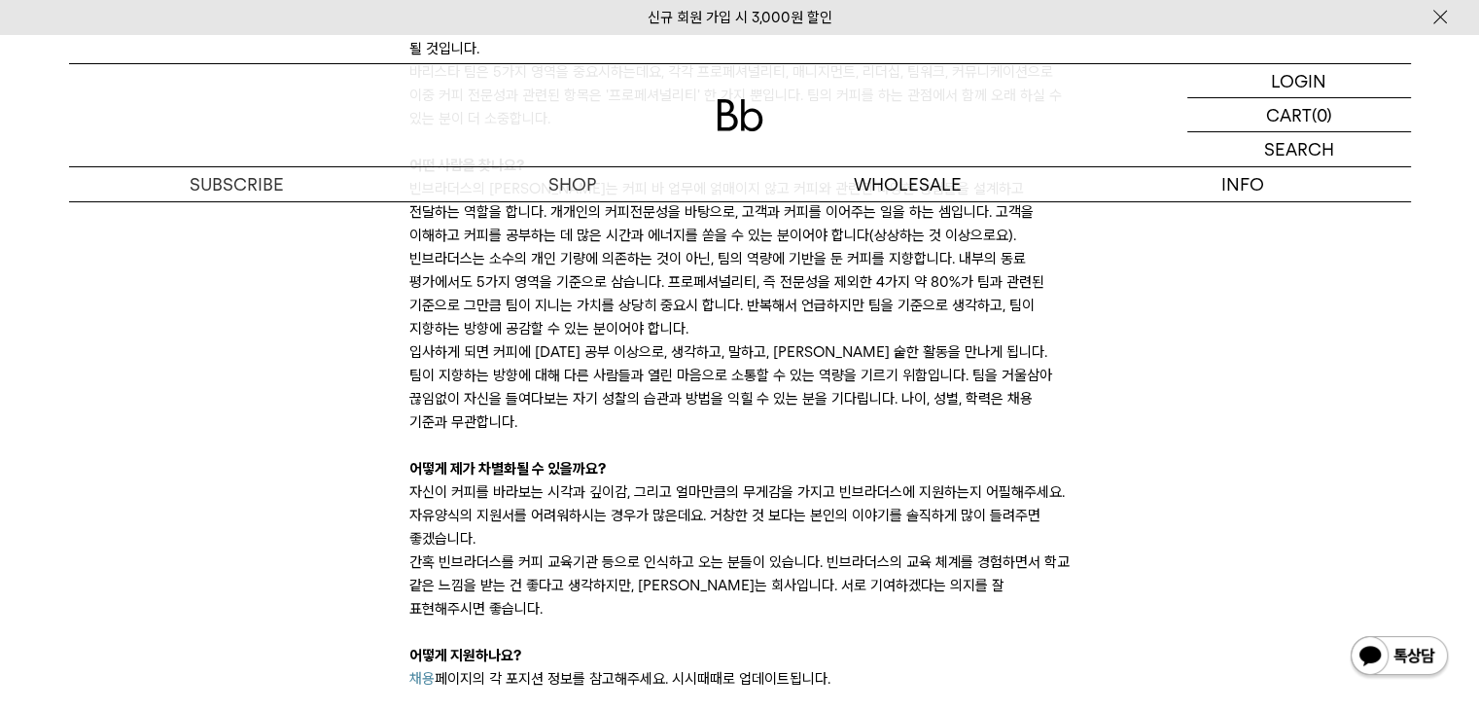
scroll to position [2723, 0]
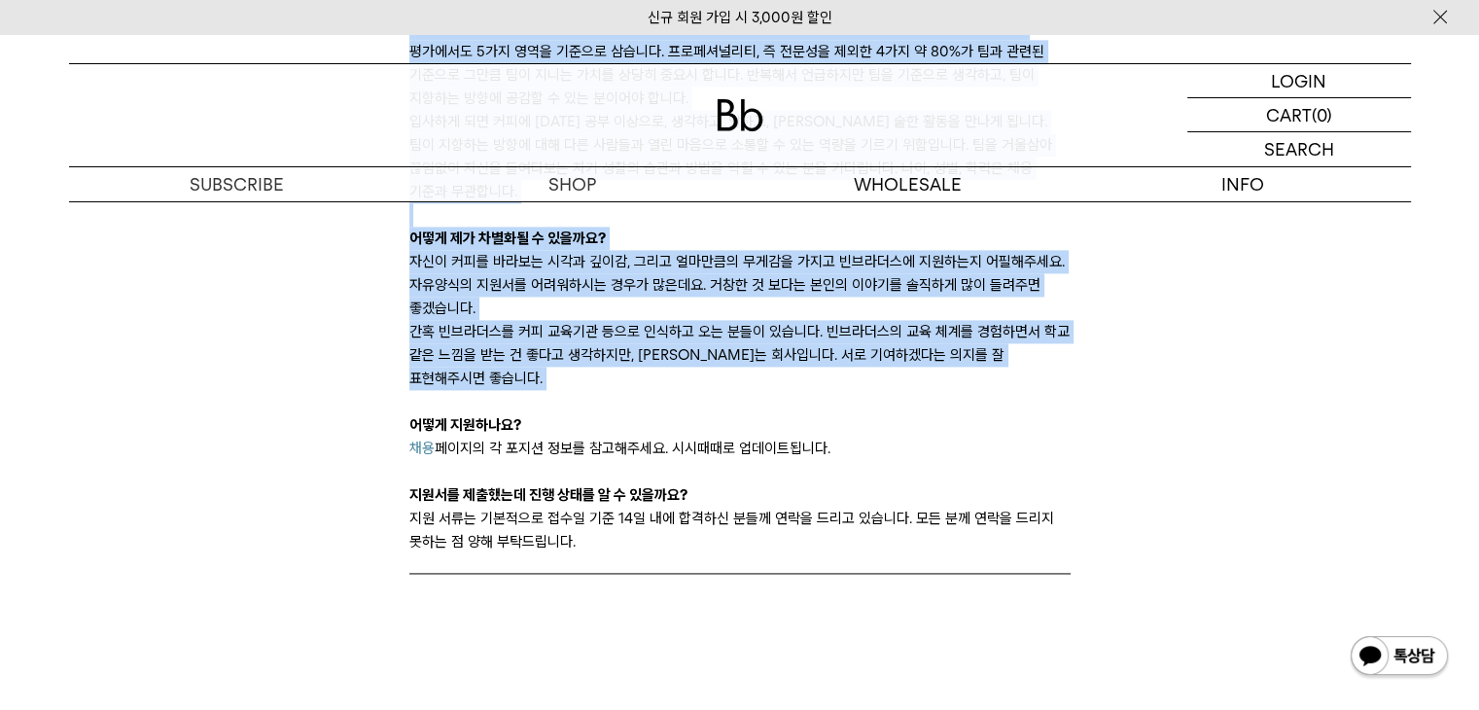
drag, startPoint x: 402, startPoint y: 494, endPoint x: 1151, endPoint y: 348, distance: 763.0
copy div "커피 경력이 꼭 필요한가요? 신규 입사시 경력은 그렇게 중요하지 않습니다. 빈브라더스에는 커피 외 다양한 분야에서 오신 분들, 에스프레소 머신…"
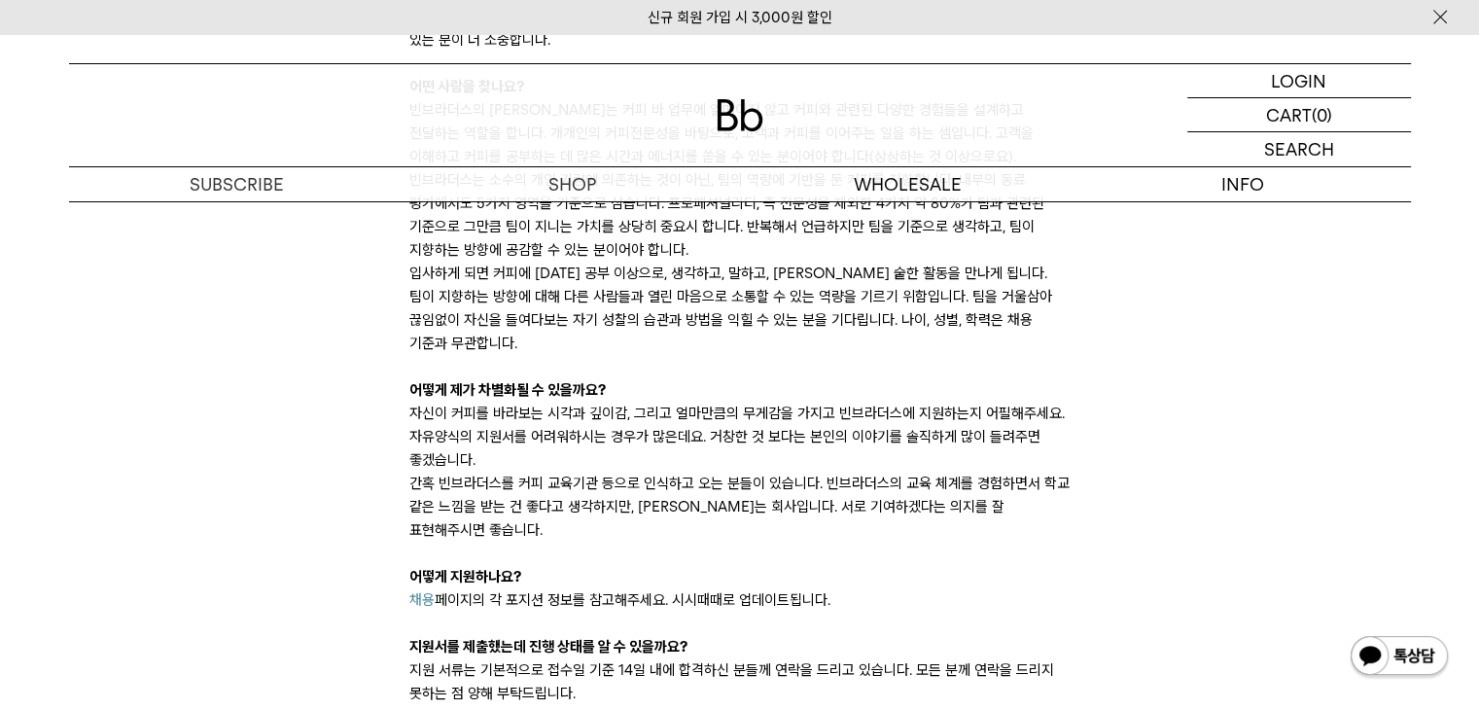
scroll to position [2432, 0]
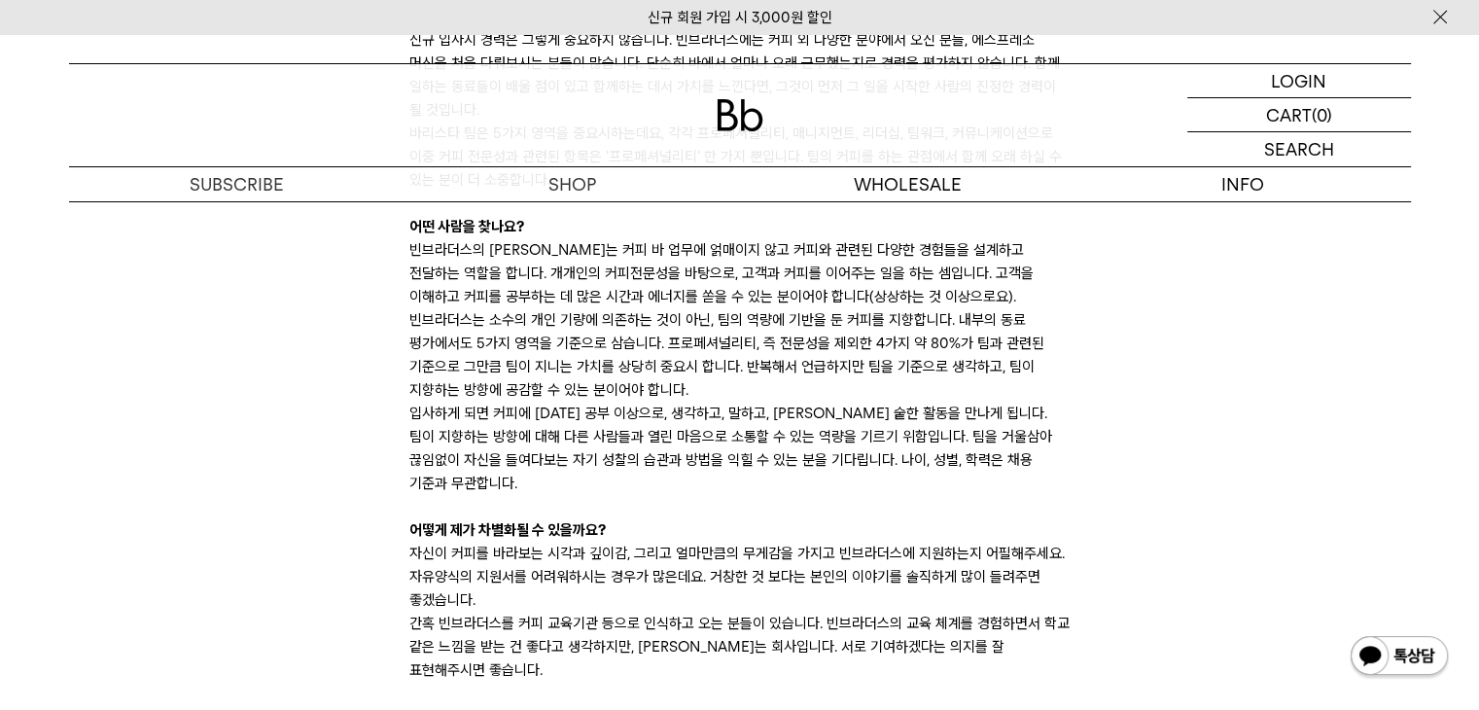
drag, startPoint x: 1248, startPoint y: 472, endPoint x: 1235, endPoint y: 432, distance: 41.8
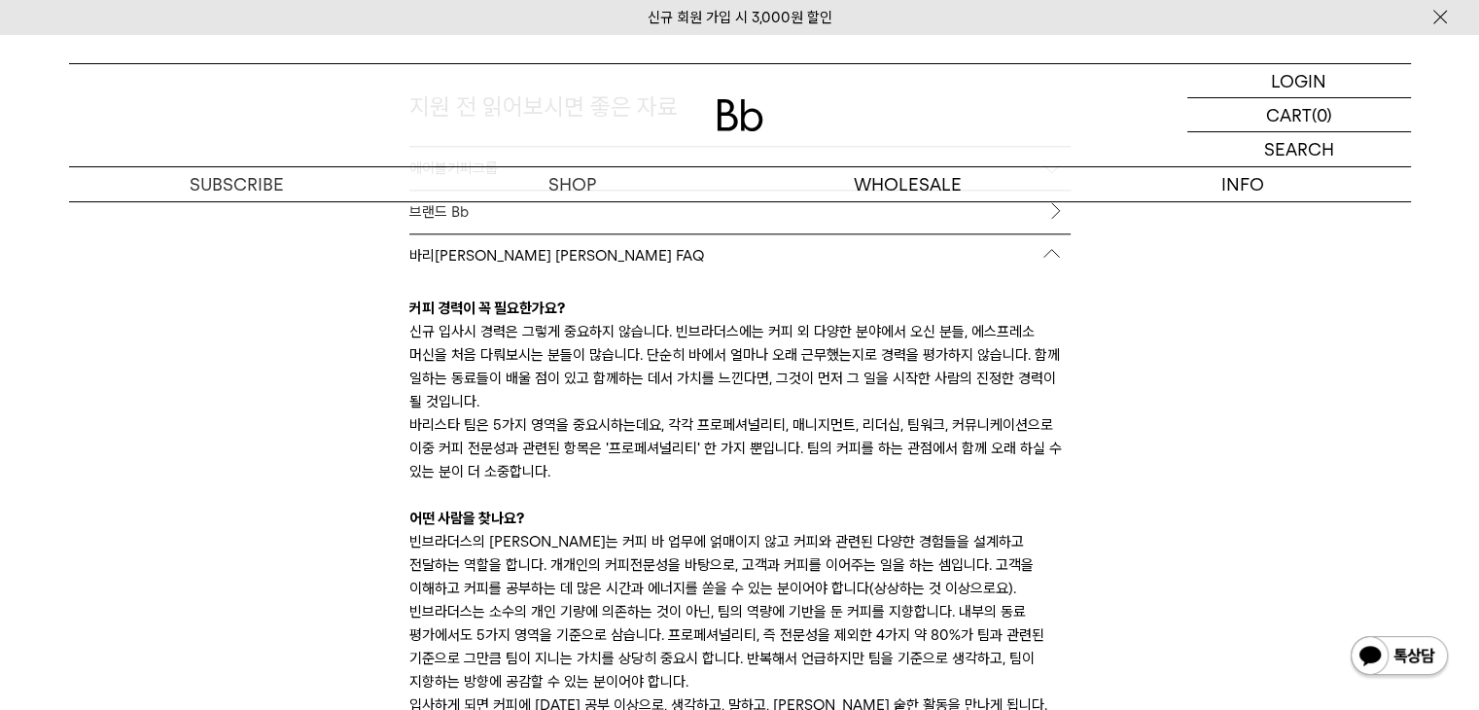
scroll to position [1848, 0]
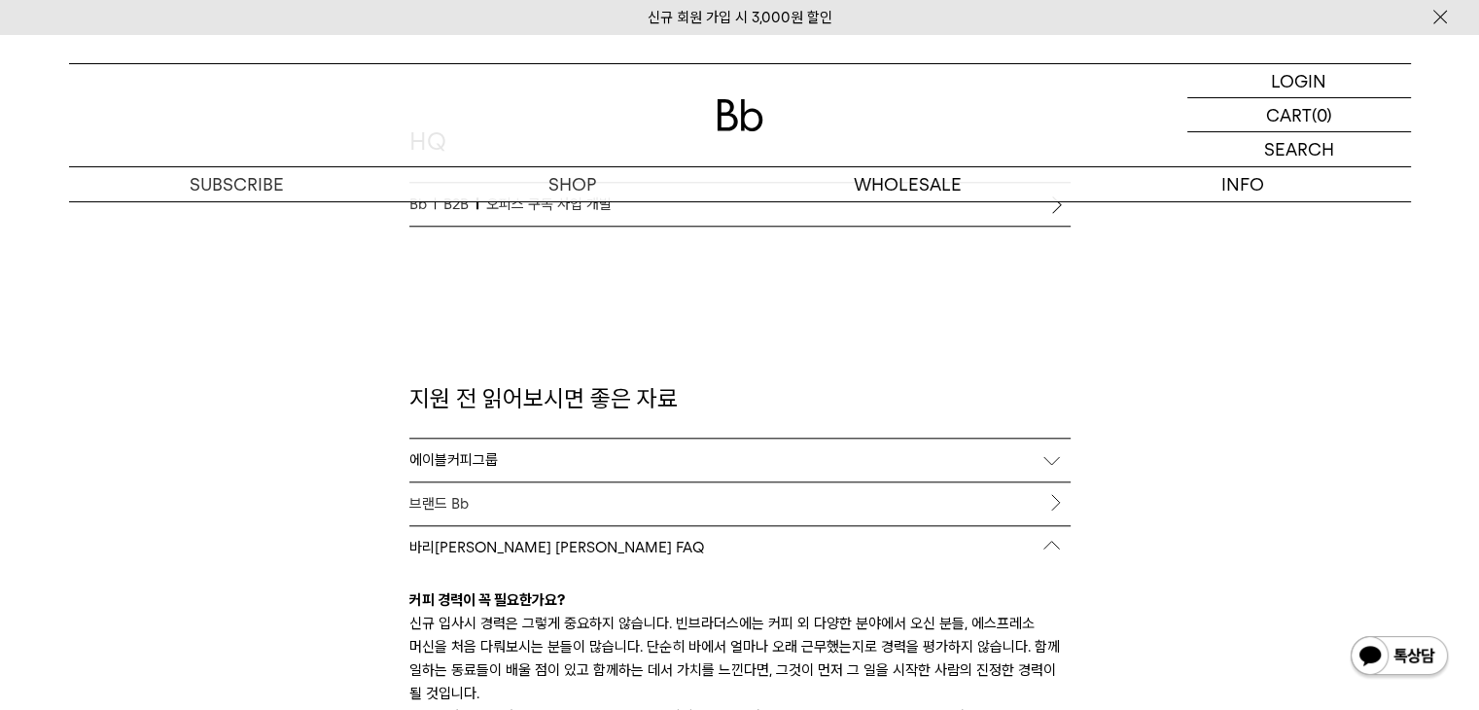
click at [1047, 511] on link "브랜드 Bb" at bounding box center [739, 503] width 661 height 43
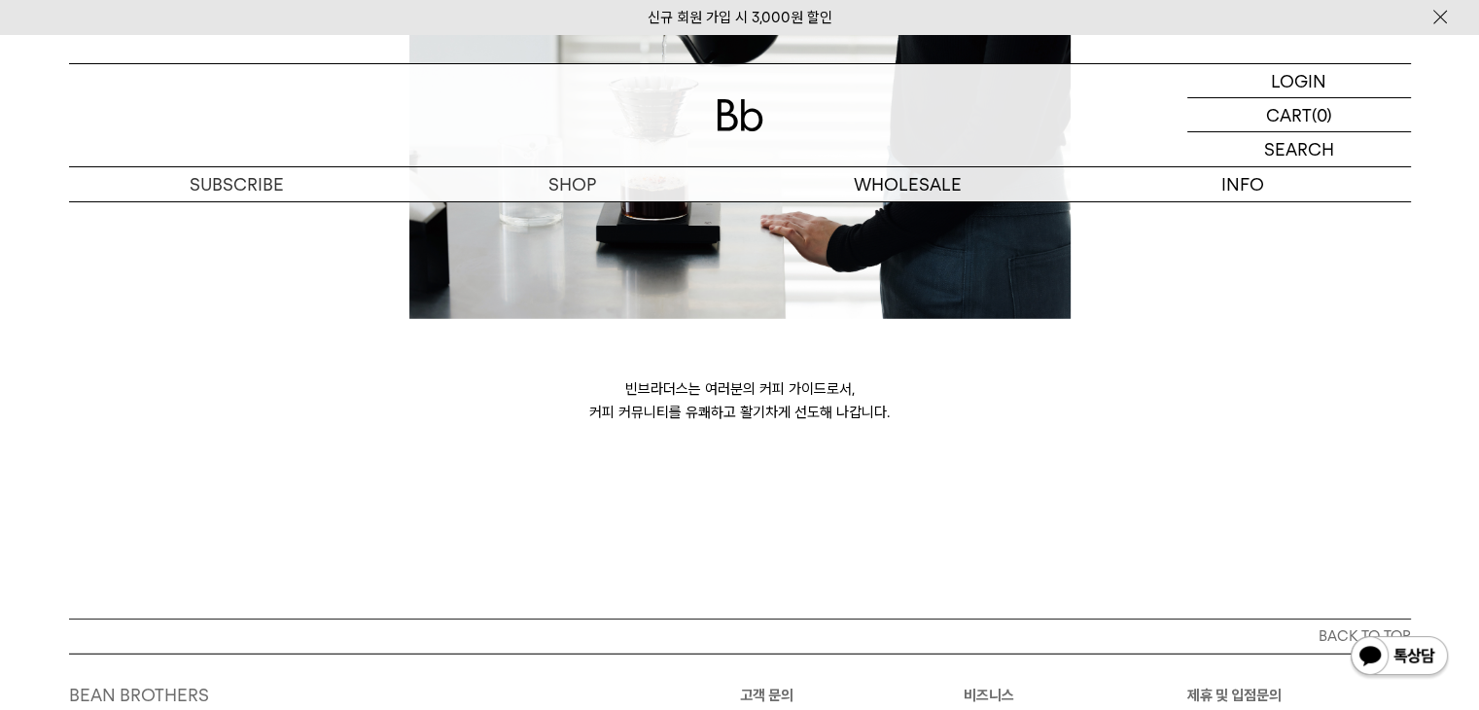
scroll to position [5497, 0]
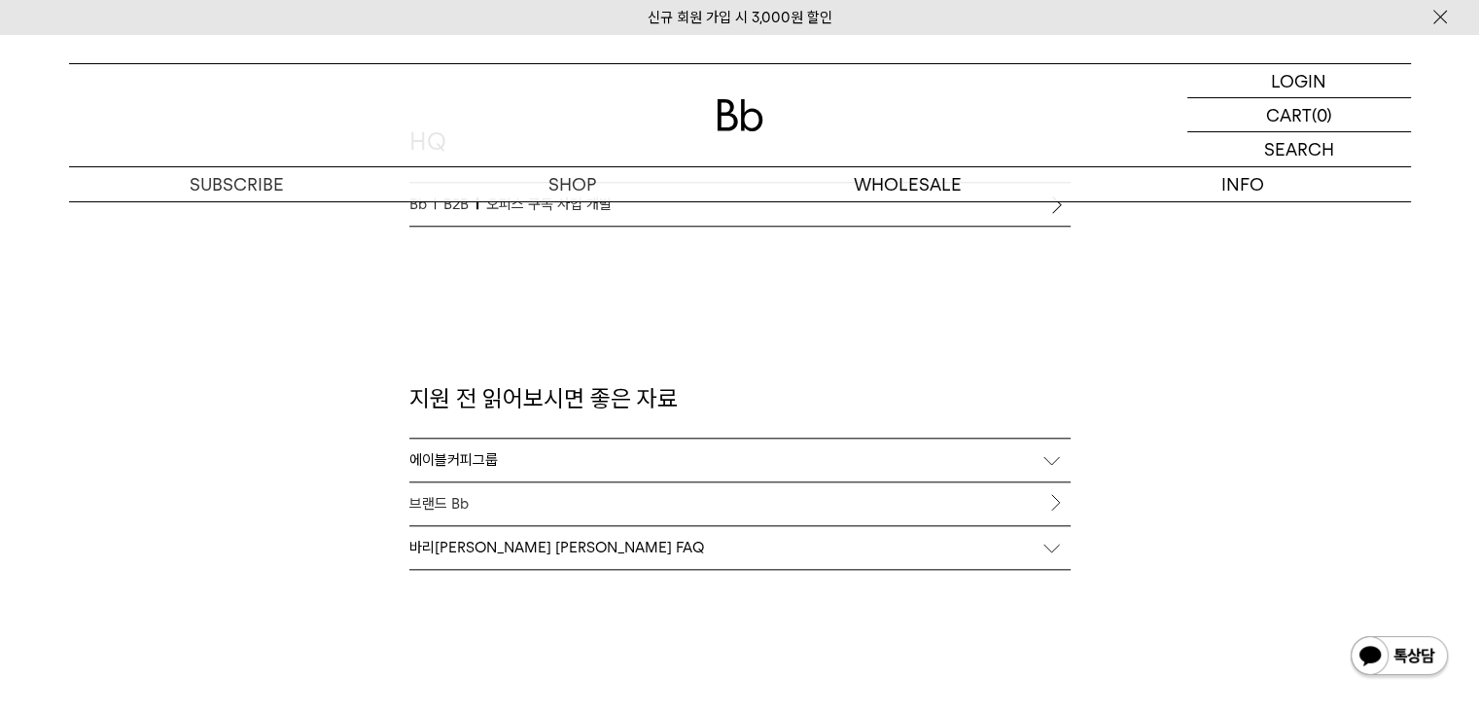
click at [494, 464] on div "에이블커피그룹" at bounding box center [739, 460] width 661 height 43
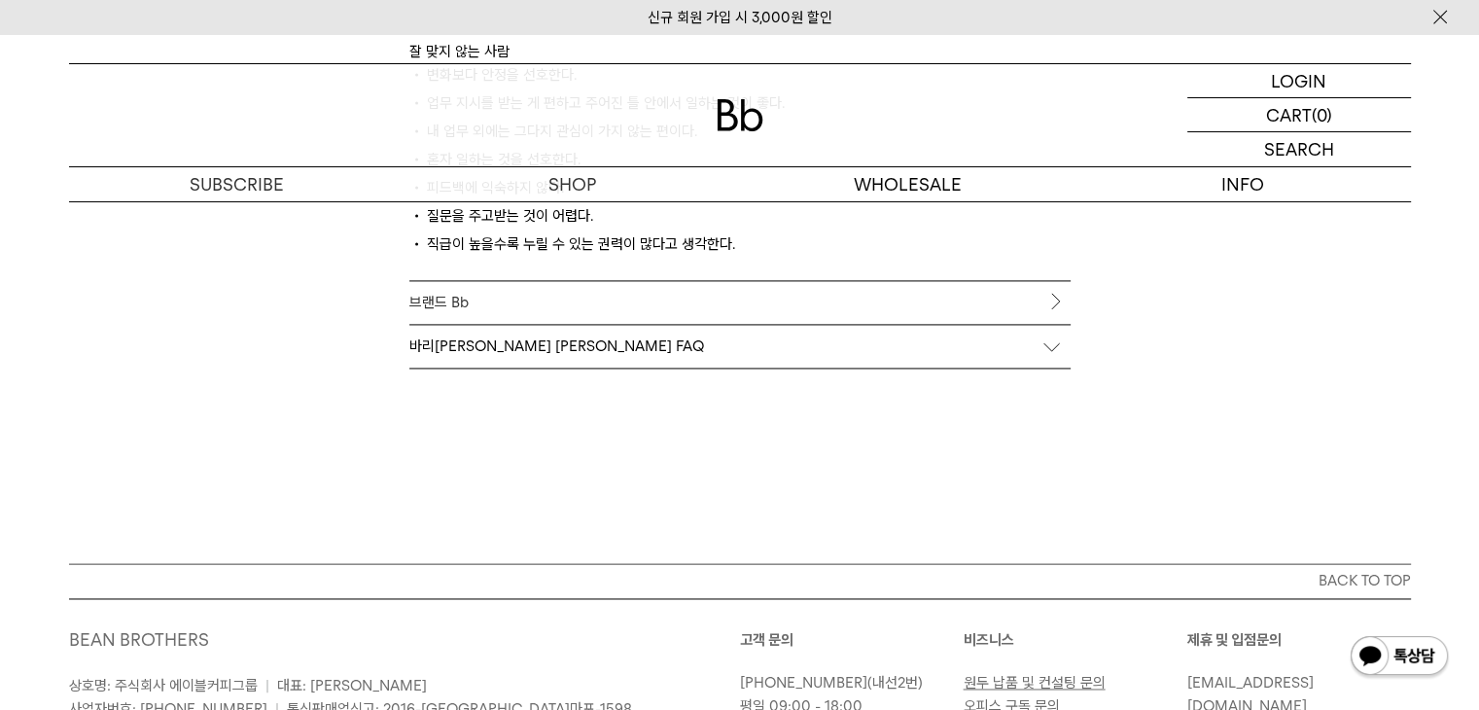
scroll to position [2821, 0]
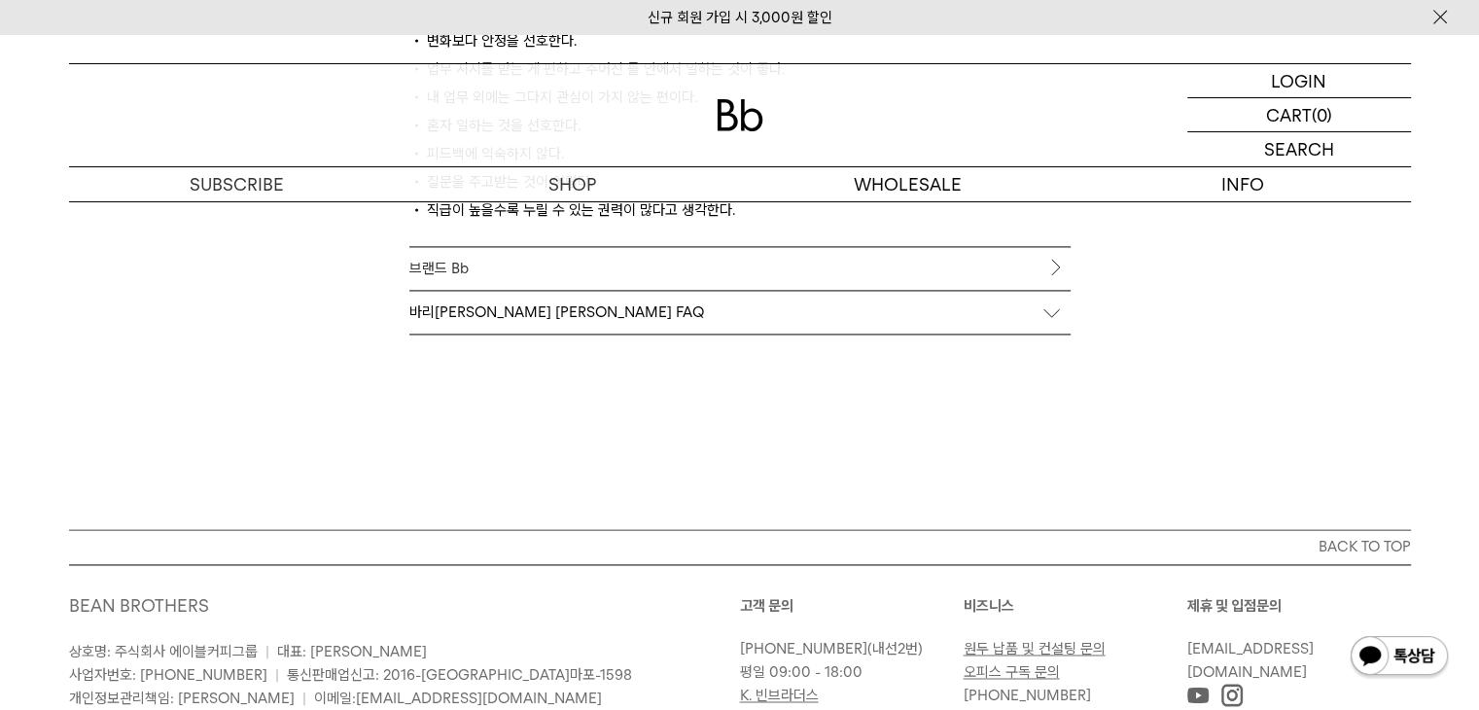
click at [1050, 313] on div "바리[PERSON_NAME] [PERSON_NAME] FAQ" at bounding box center [739, 312] width 661 height 43
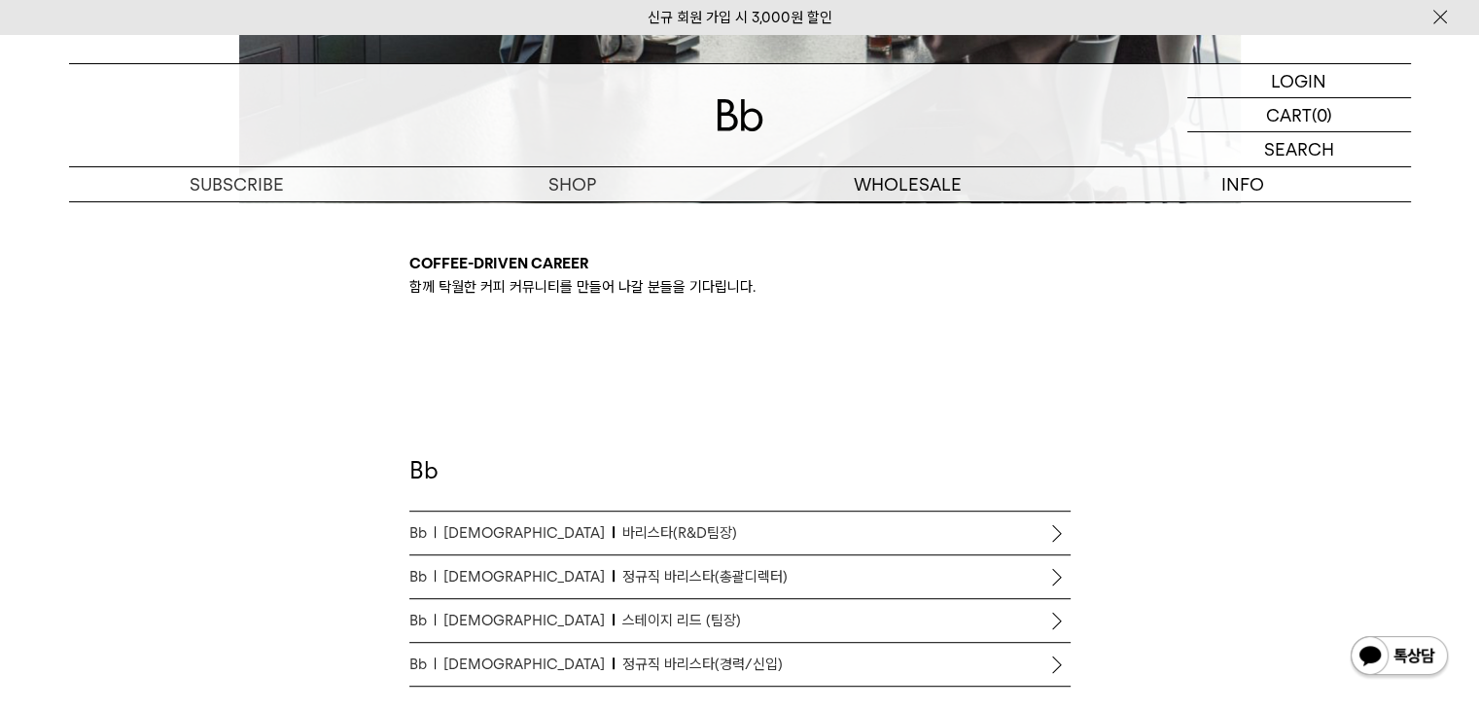
scroll to position [1167, 0]
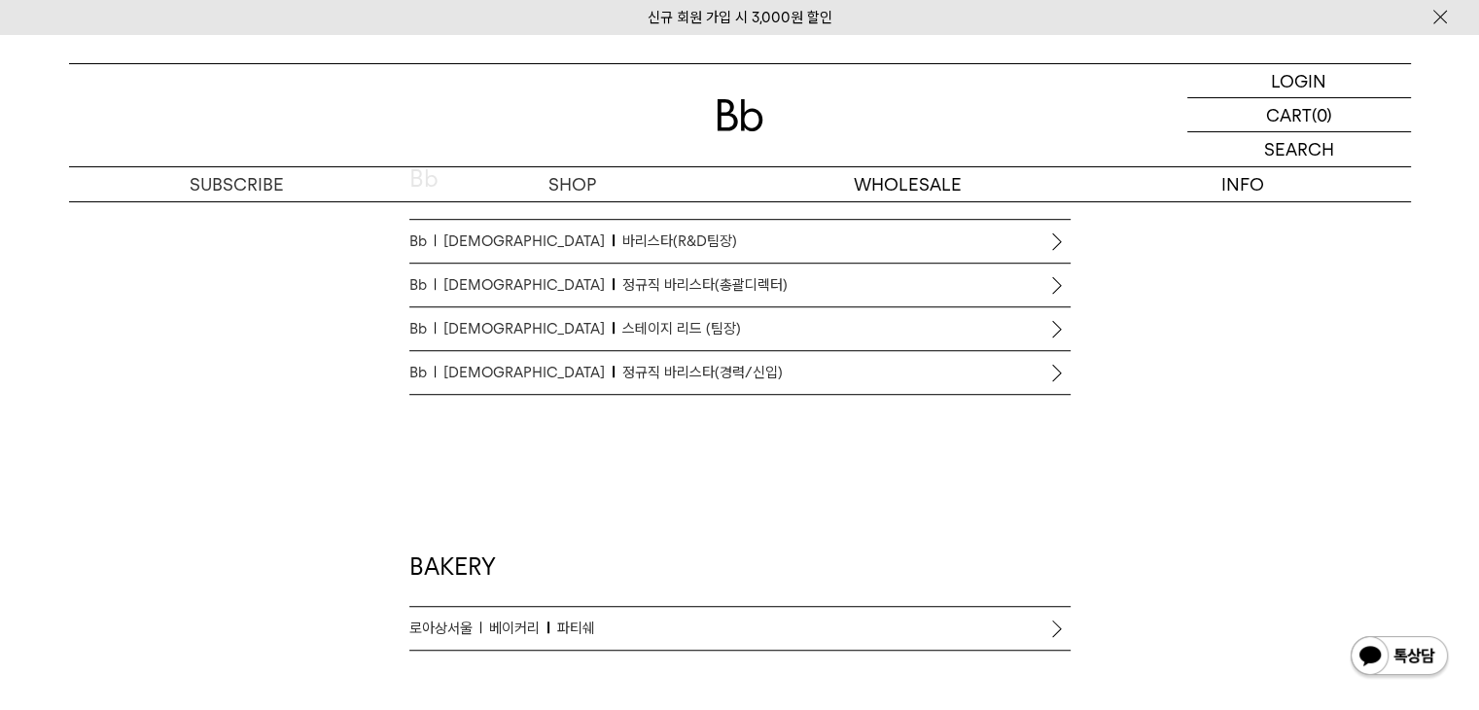
click at [623, 371] on span "정규직 바리스타(경력/신입)" at bounding box center [703, 372] width 160 height 23
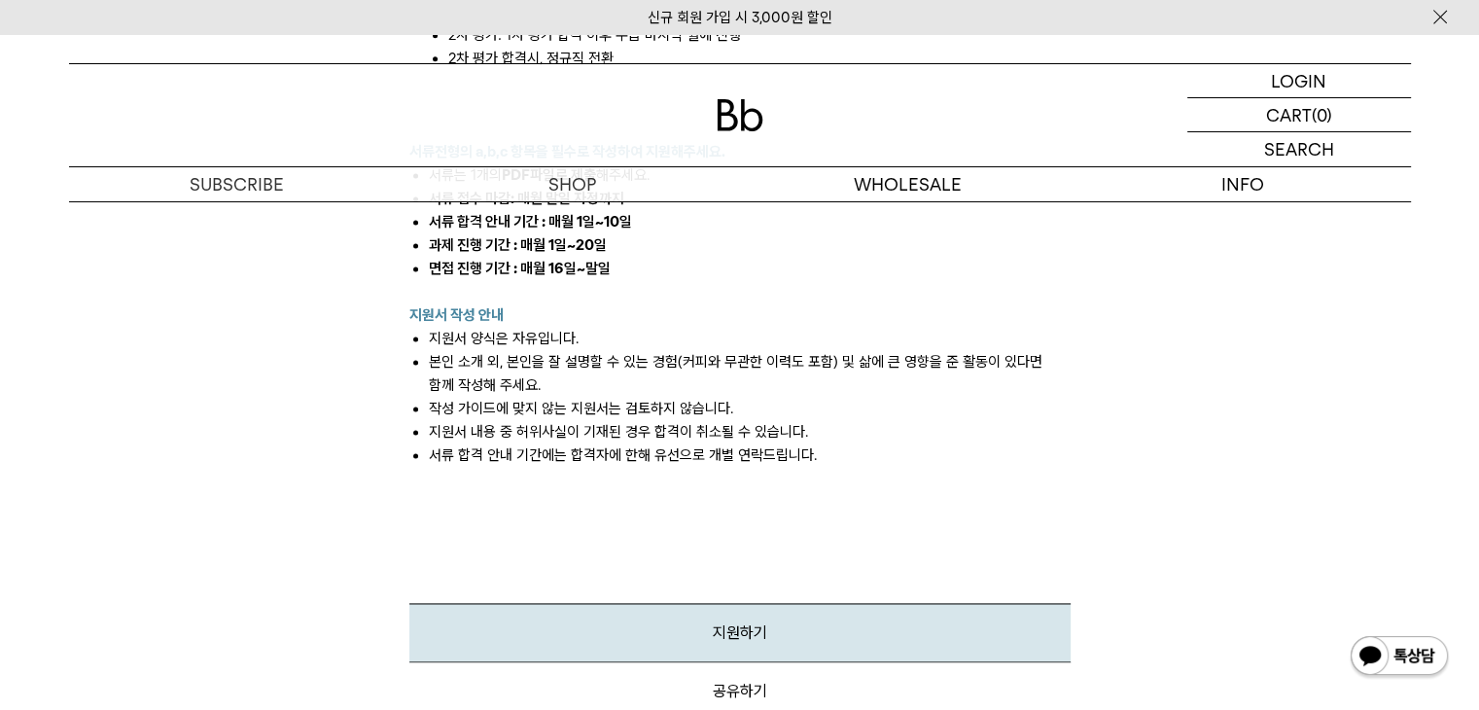
scroll to position [2529, 0]
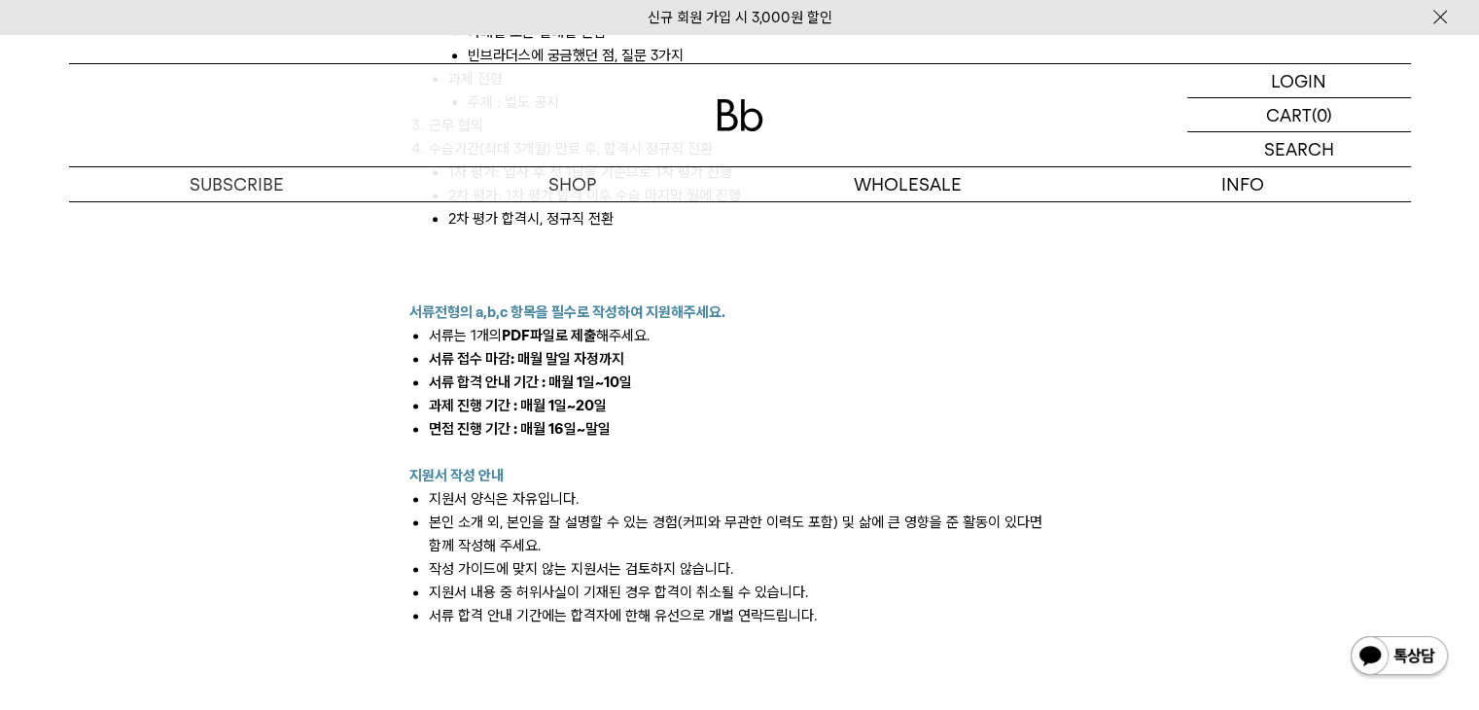
drag, startPoint x: 437, startPoint y: 306, endPoint x: 670, endPoint y: 385, distance: 246.4
click at [688, 441] on div at bounding box center [739, 452] width 661 height 23
drag, startPoint x: 406, startPoint y: 285, endPoint x: 730, endPoint y: 279, distance: 324.0
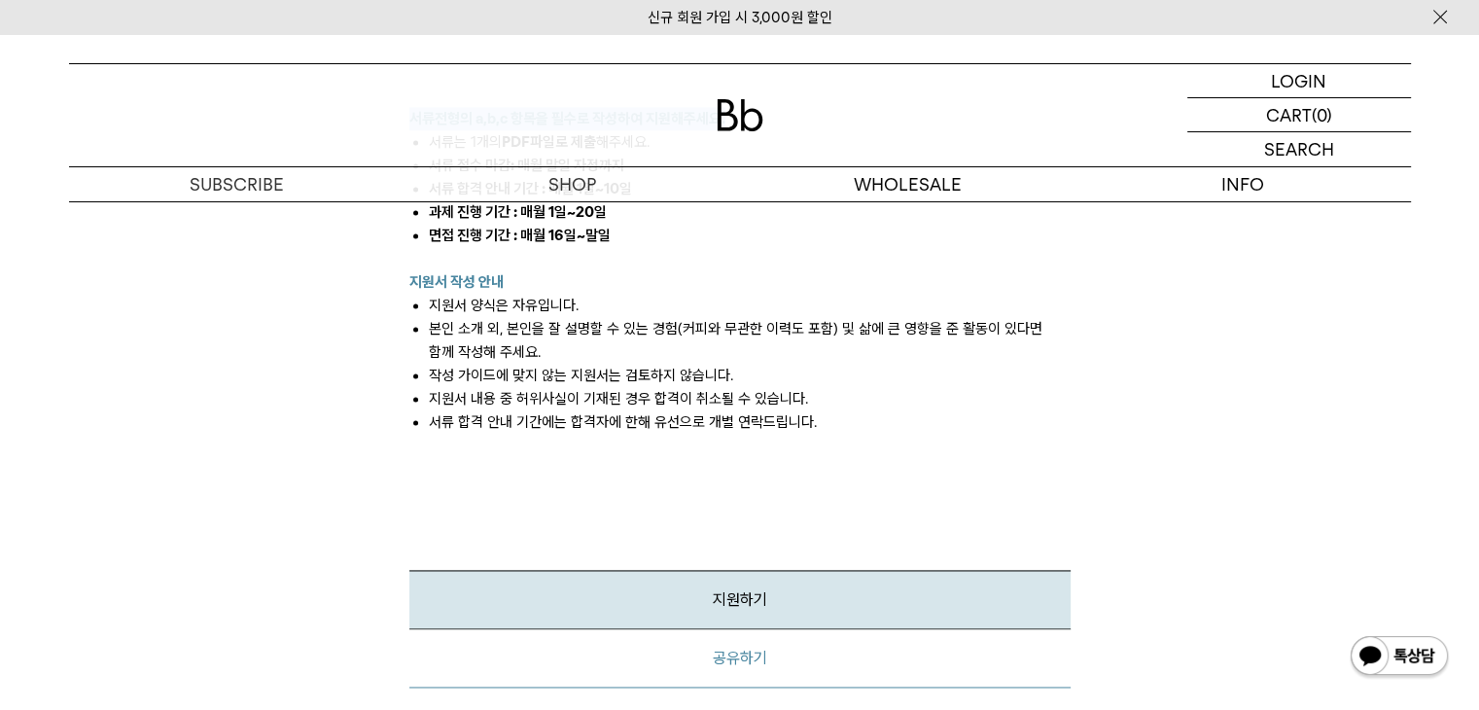
scroll to position [2723, 0]
click at [733, 569] on link "지원하기" at bounding box center [739, 598] width 661 height 59
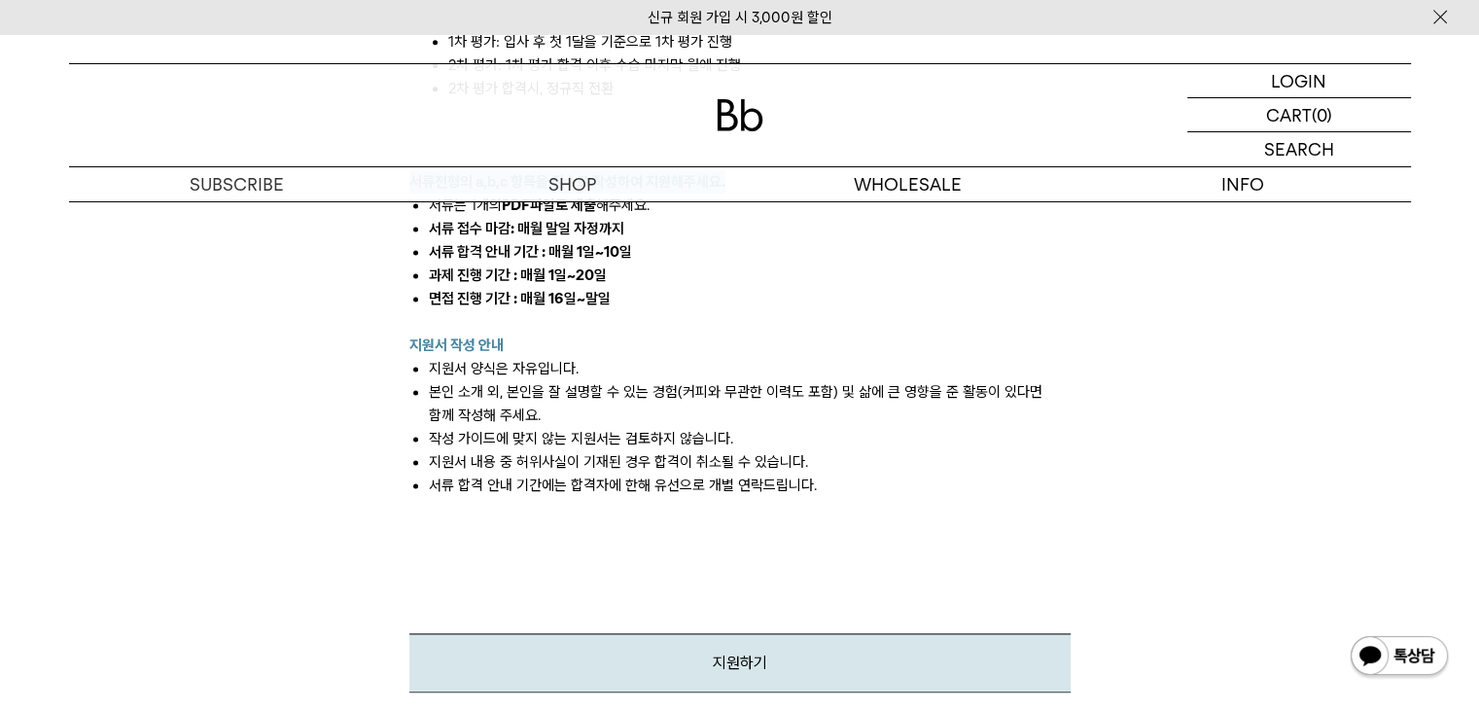
scroll to position [2626, 0]
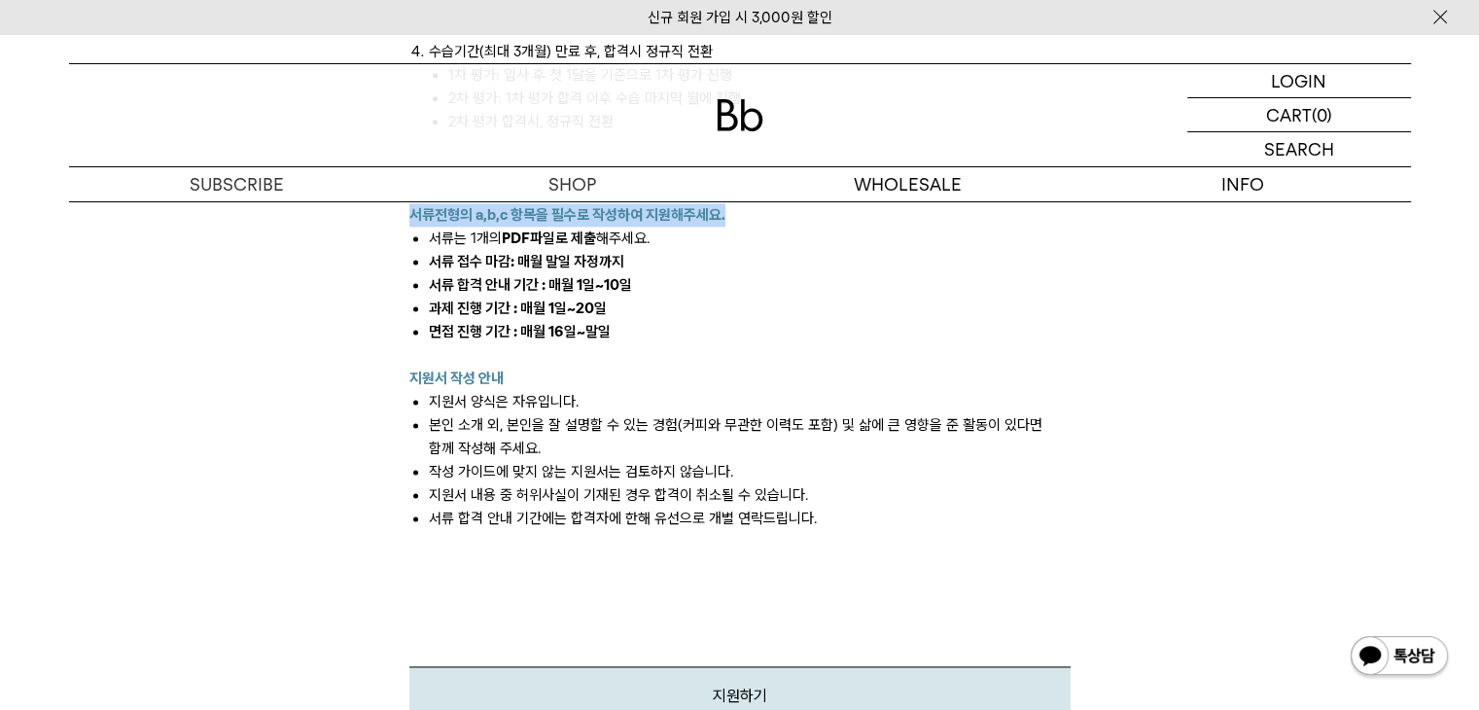
drag, startPoint x: 453, startPoint y: 374, endPoint x: 824, endPoint y: 435, distance: 375.5
click at [824, 435] on ul "지원서 양식은 자유입니다. 본인 소개 외, 본인을 잘 설명할 수 있는 경험(커피와 무관한 이력도 포함) 및 삶에 큰 영향을 준 활동이 있다면 …" at bounding box center [739, 460] width 661 height 140
click at [825, 483] on li "지원서 내용 중 허위사실이 기재된 경우 합격이 취소될 수 있습니다." at bounding box center [750, 494] width 642 height 23
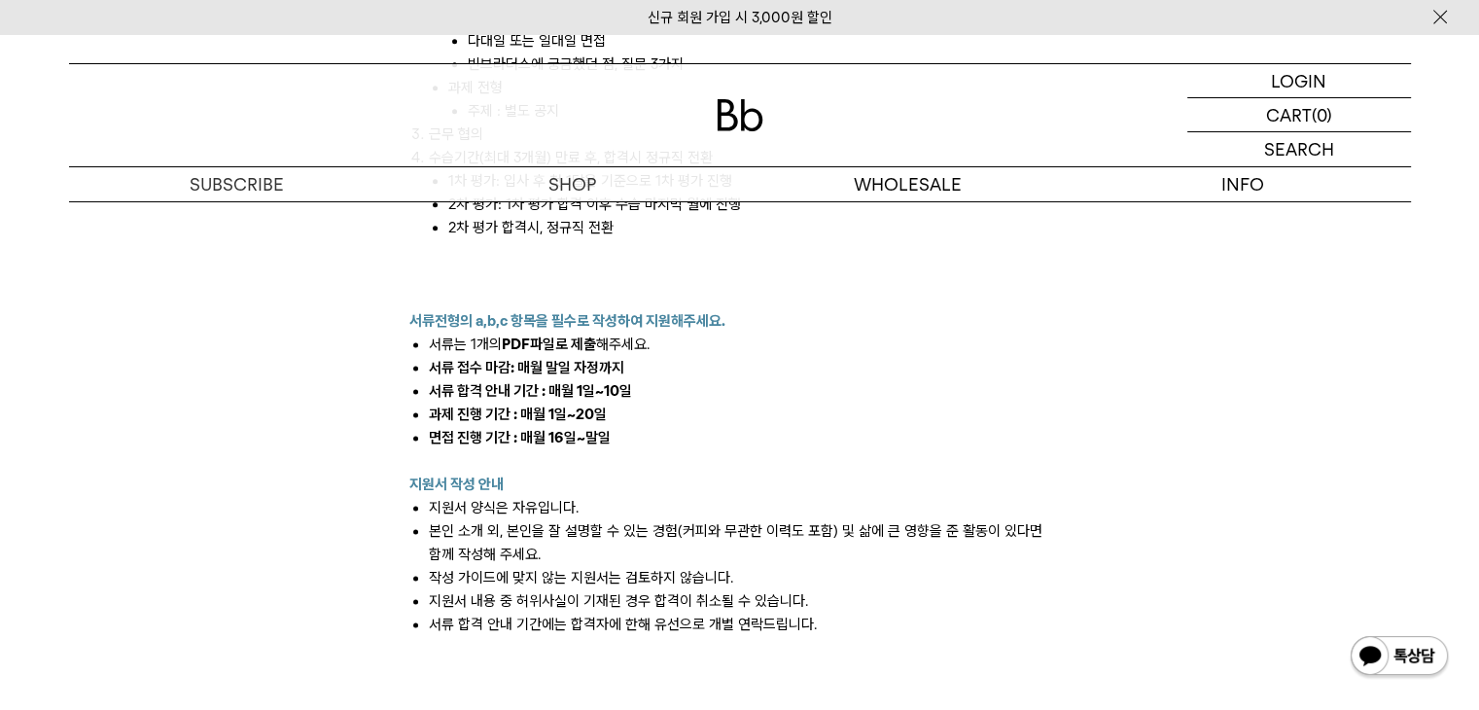
scroll to position [2432, 0]
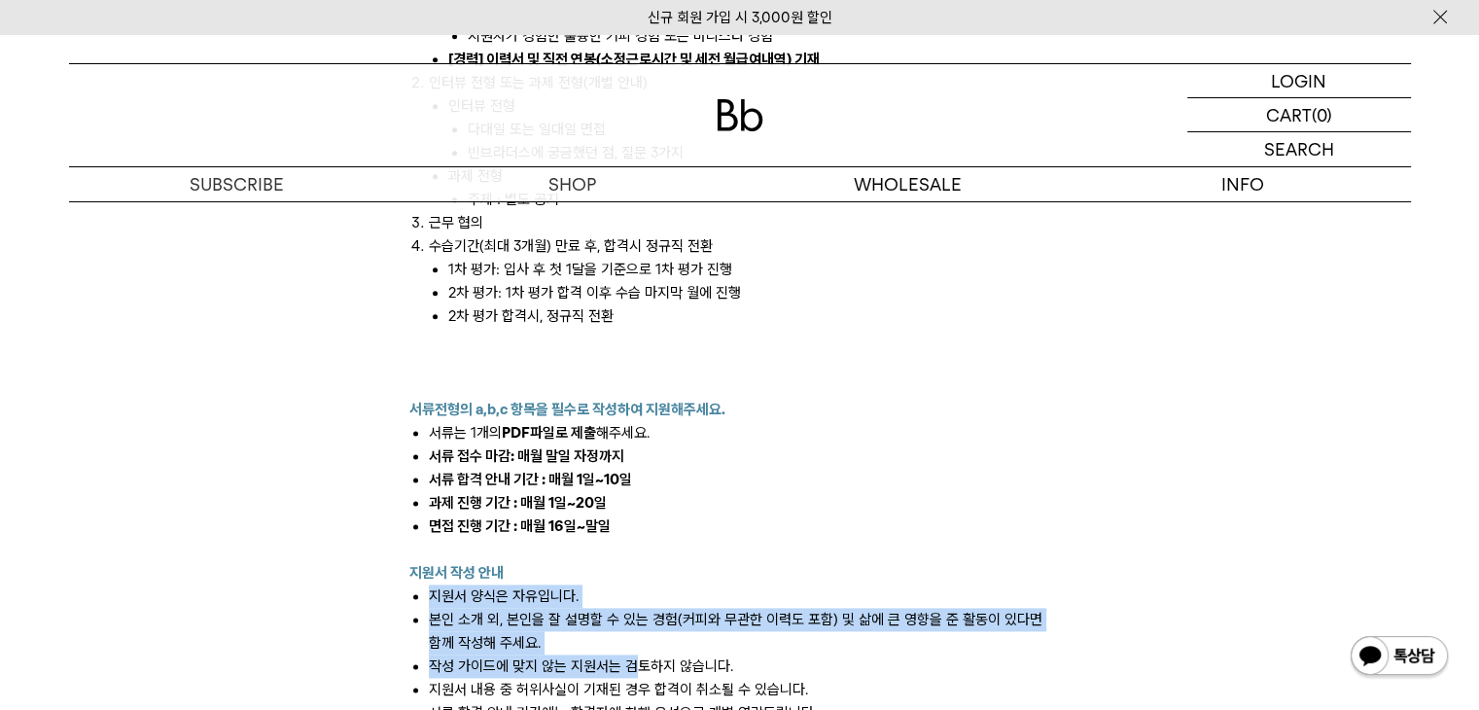
drag, startPoint x: 446, startPoint y: 578, endPoint x: 633, endPoint y: 638, distance: 196.2
click at [633, 638] on ul "지원서 양식은 자유입니다. 본인 소개 외, 본인을 잘 설명할 수 있는 경험(커피와 무관한 이력도 포함) 및 삶에 큰 영향을 준 활동이 있다면 …" at bounding box center [739, 655] width 661 height 140
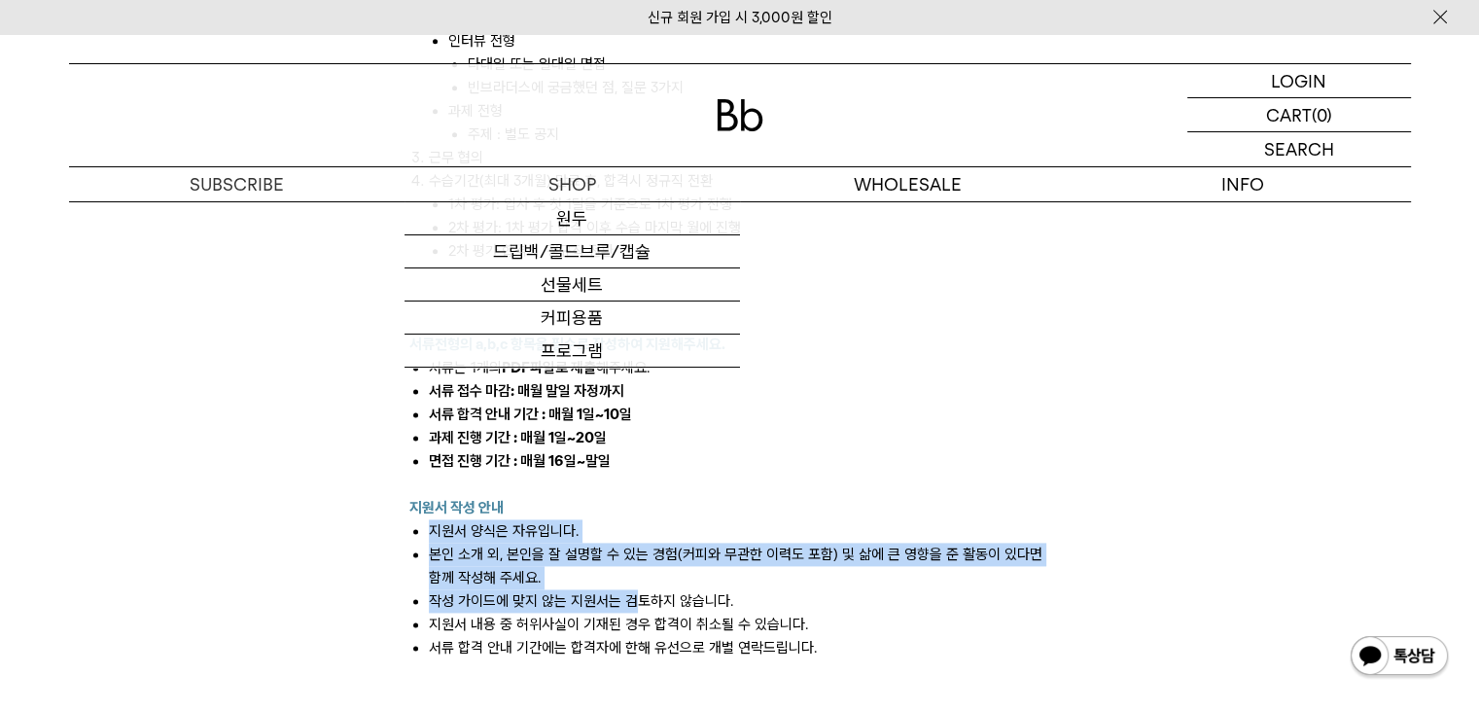
scroll to position [2463, 0]
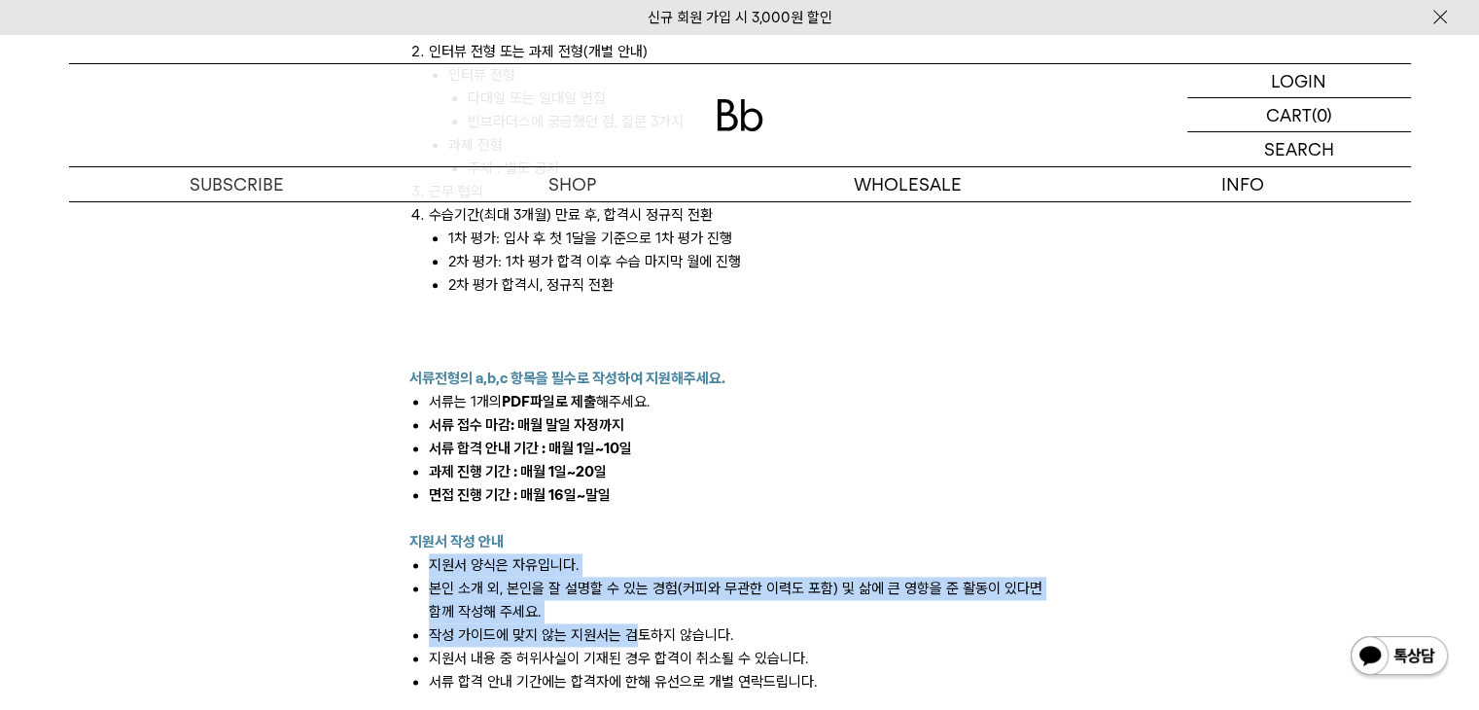
drag, startPoint x: 429, startPoint y: 372, endPoint x: 700, endPoint y: 391, distance: 272.1
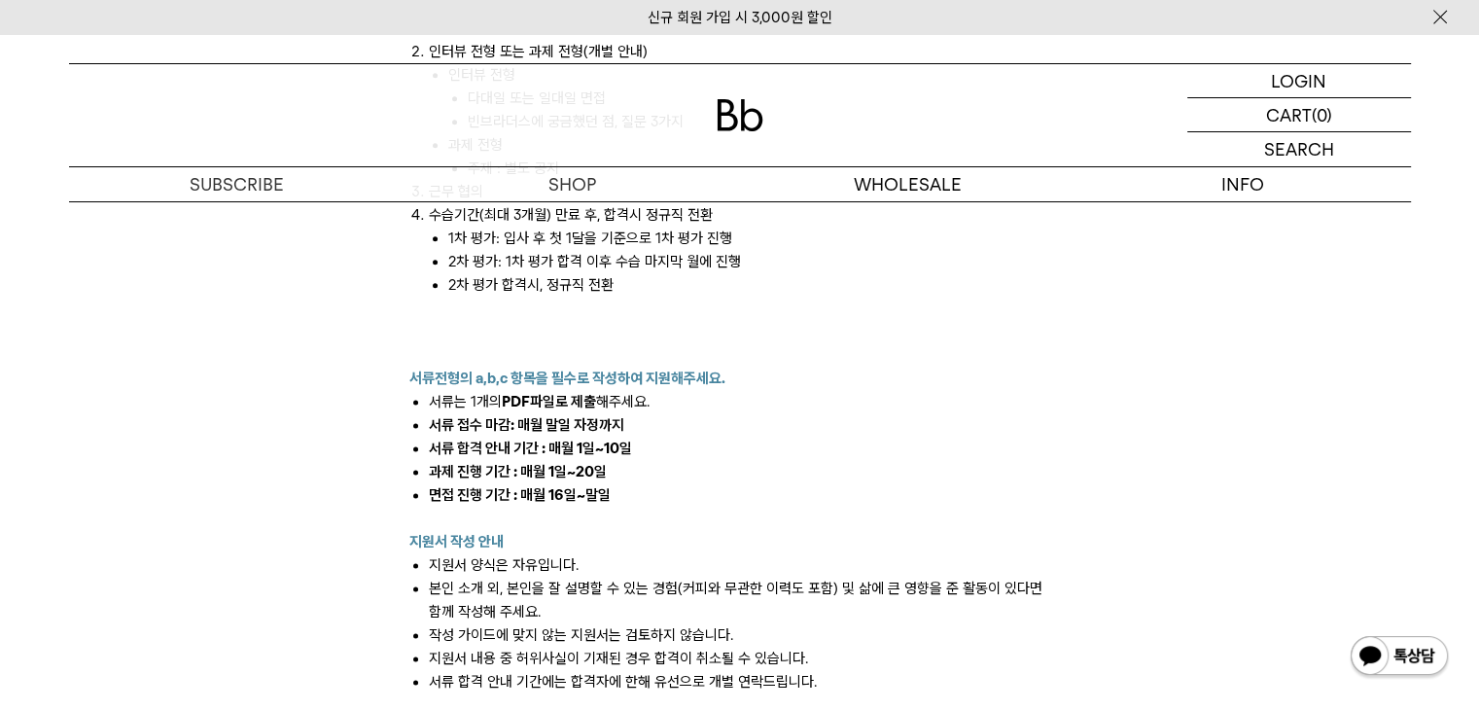
click at [716, 460] on li "과제 진행 기간 : 매월 1일~20일" at bounding box center [750, 471] width 642 height 23
drag, startPoint x: 389, startPoint y: 352, endPoint x: 875, endPoint y: 353, distance: 486.3
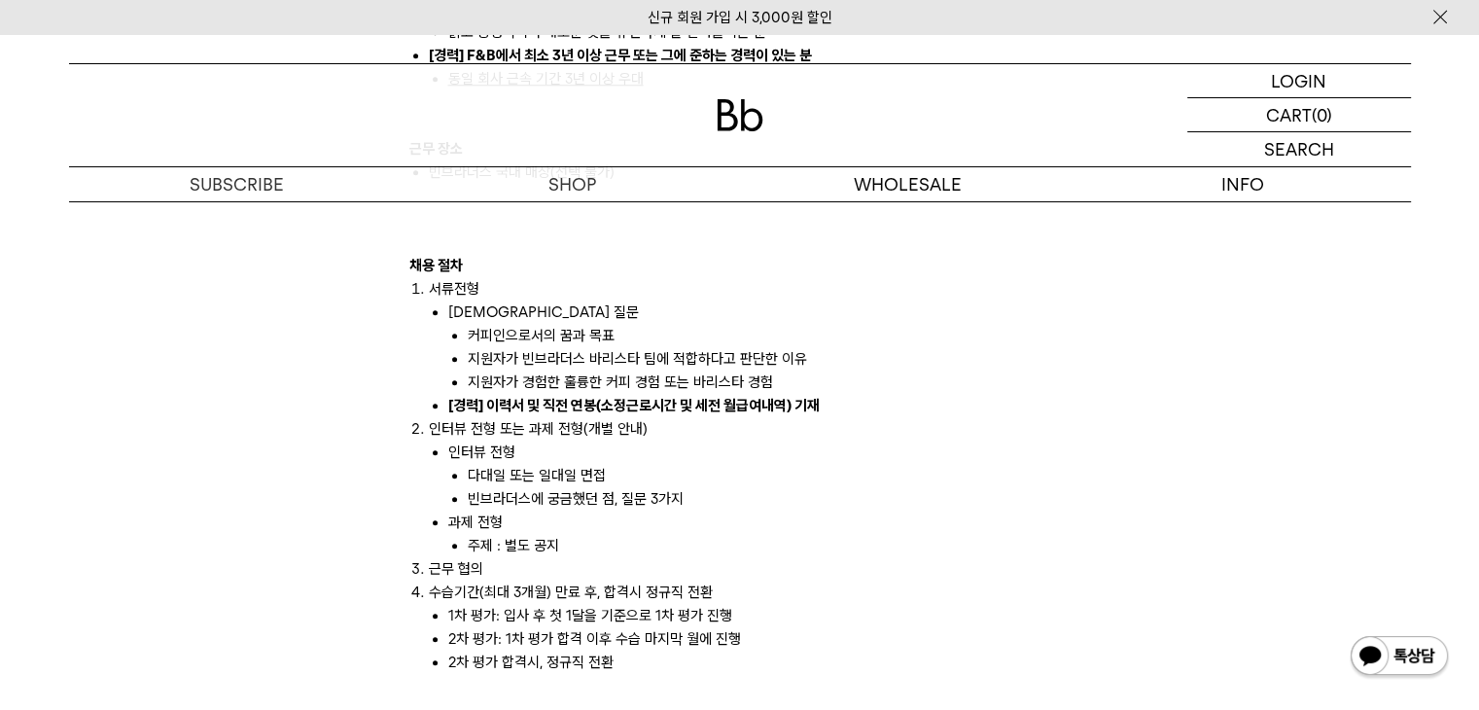
scroll to position [2043, 0]
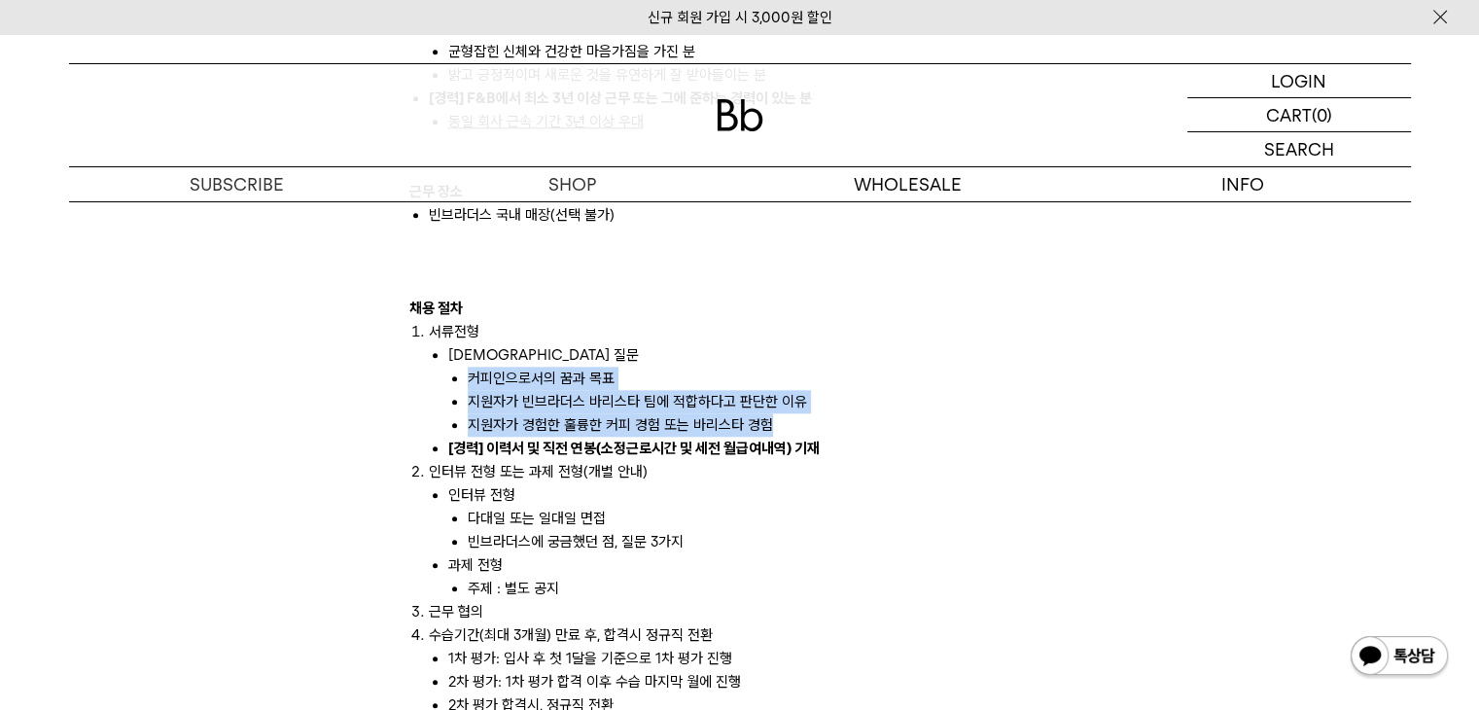
drag, startPoint x: 450, startPoint y: 345, endPoint x: 794, endPoint y: 404, distance: 348.3
click at [794, 404] on ol "커피인으로서의 꿈과 목표 지원자가 빈브라더스 바리스타 팀에 적합하다고 판단한 이유 지원자가 경험한 훌륭한 커피 경험 또는 바리스타 경험" at bounding box center [759, 402] width 623 height 70
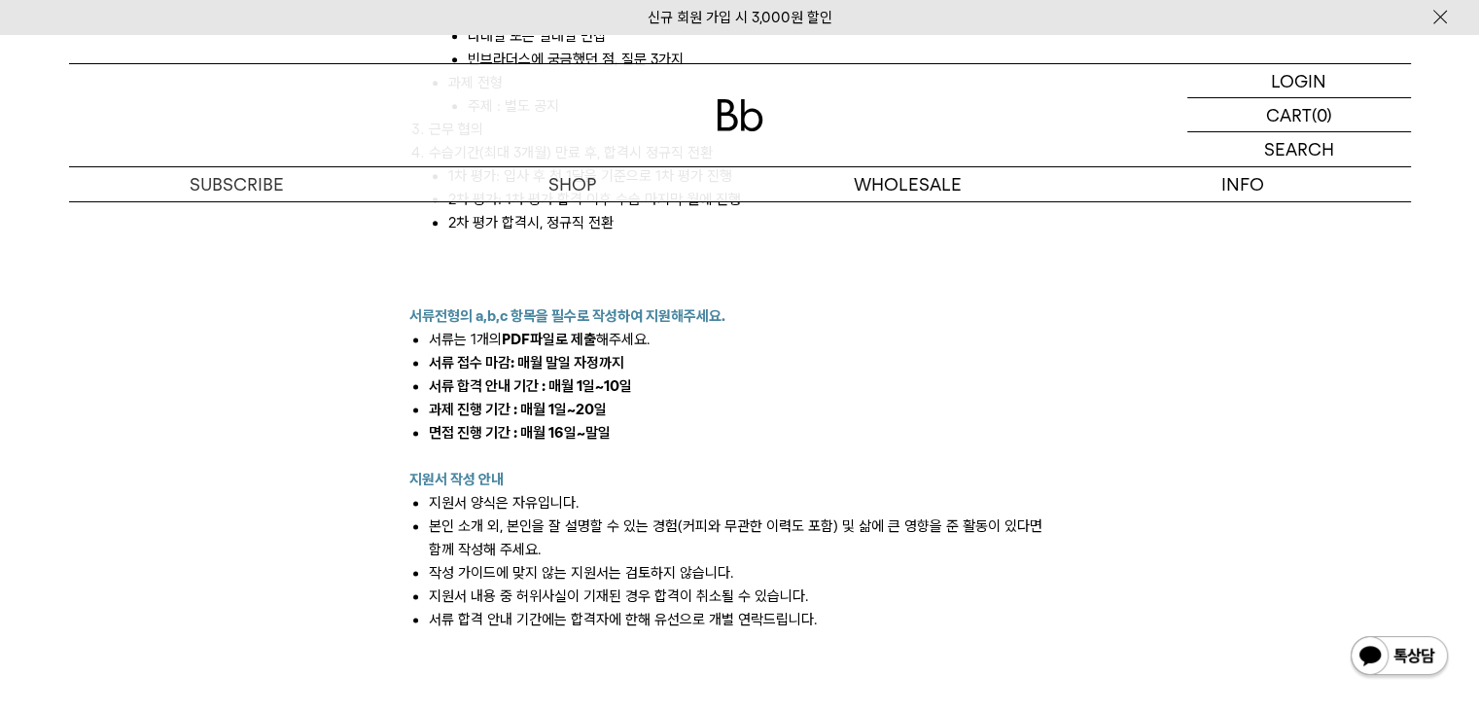
scroll to position [2529, 0]
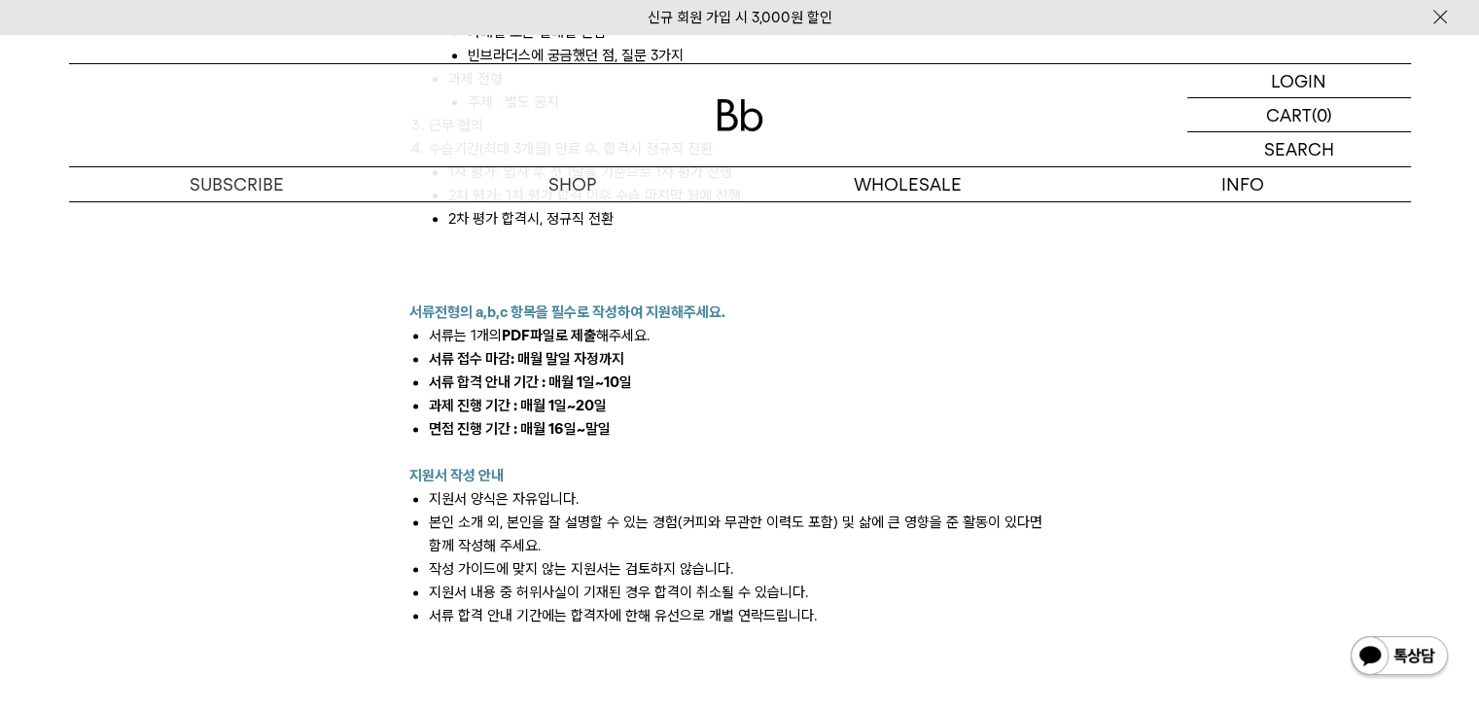
drag, startPoint x: 431, startPoint y: 464, endPoint x: 623, endPoint y: 471, distance: 191.7
click at [623, 487] on li "지원서 양식은 자유입니다." at bounding box center [750, 498] width 642 height 23
drag, startPoint x: 623, startPoint y: 471, endPoint x: 647, endPoint y: 499, distance: 37.2
click at [647, 499] on ul "지원서 양식은 자유입니다. 본인 소개 외, 본인을 잘 설명할 수 있는 경험(커피와 무관한 이력도 포함) 및 삶에 큰 영향을 준 활동이 있다면 …" at bounding box center [739, 557] width 661 height 140
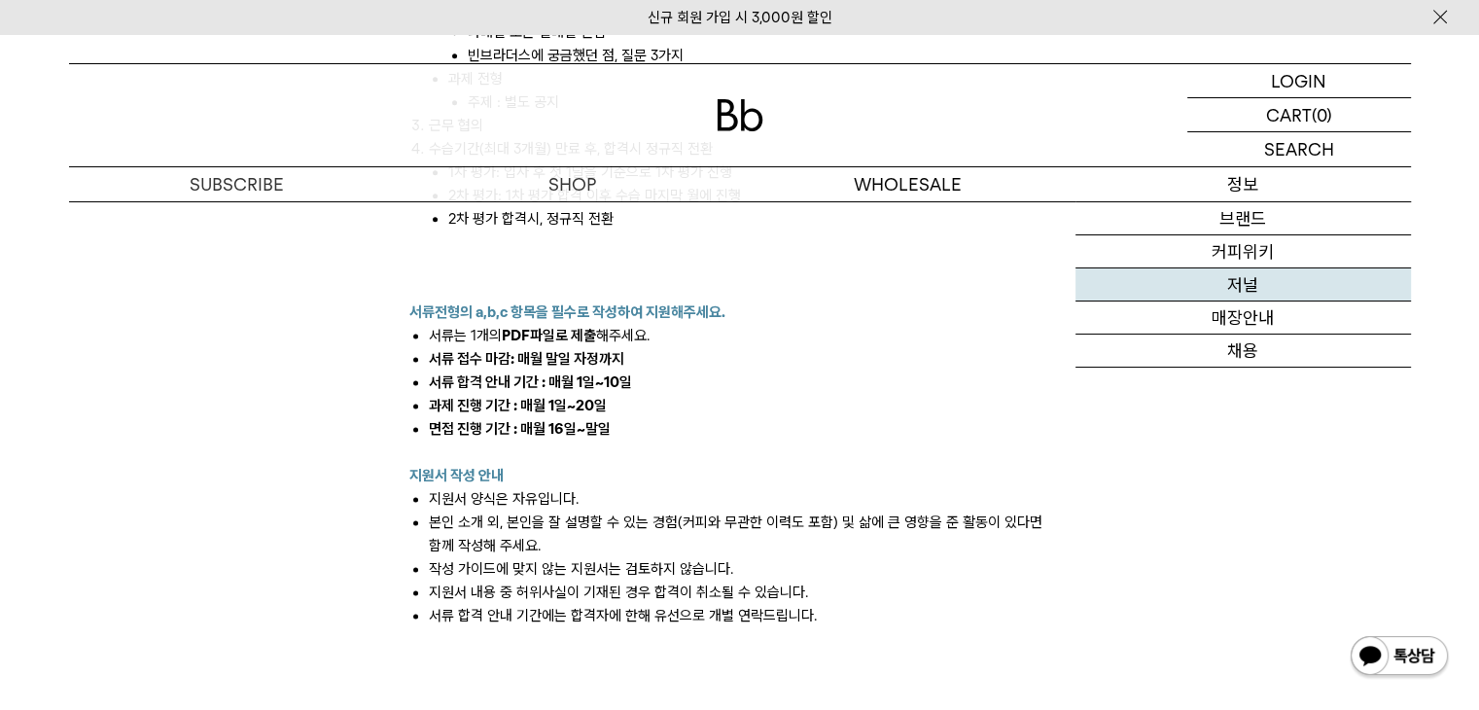
click at [1248, 286] on link "저널" at bounding box center [1244, 284] width 336 height 33
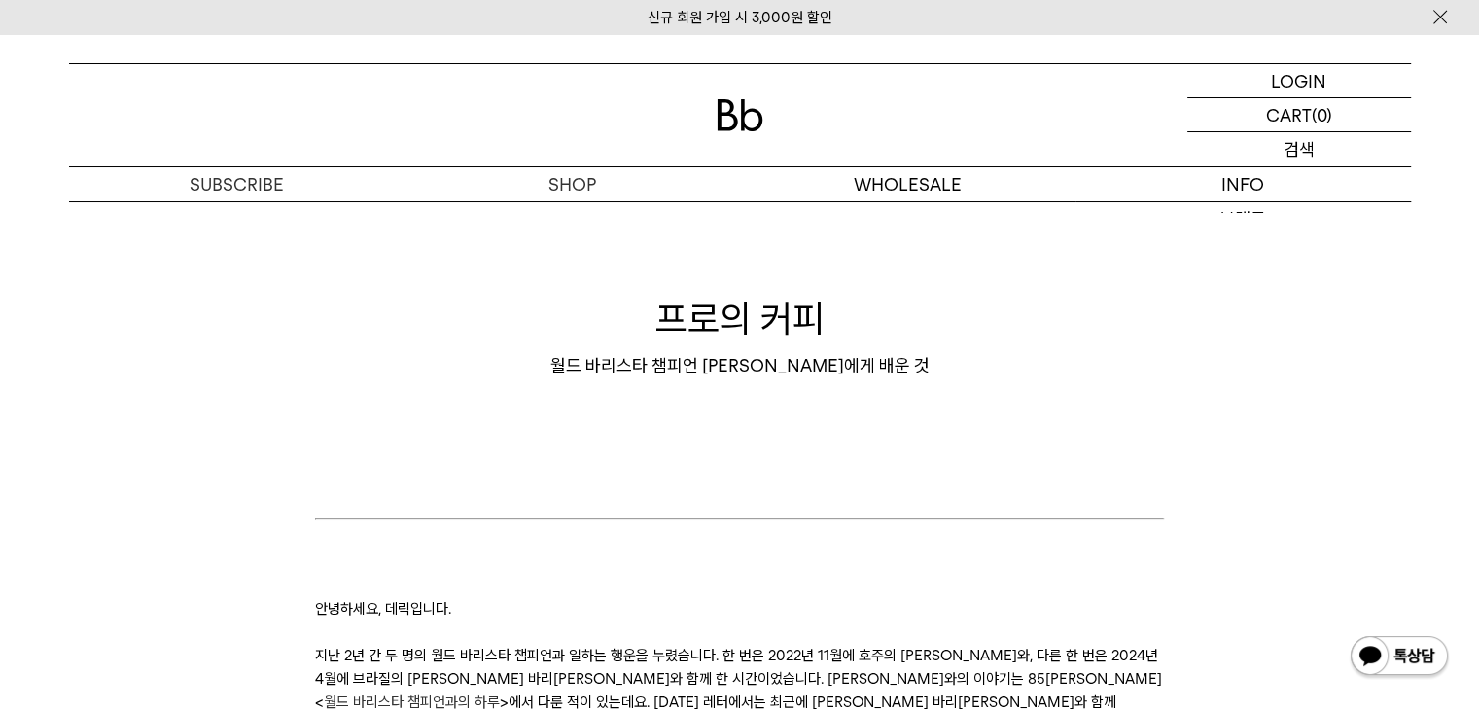
click at [1233, 163] on div "SEARCH 검색" at bounding box center [1300, 149] width 224 height 34
click at [1224, 180] on p "정보" at bounding box center [1244, 184] width 336 height 34
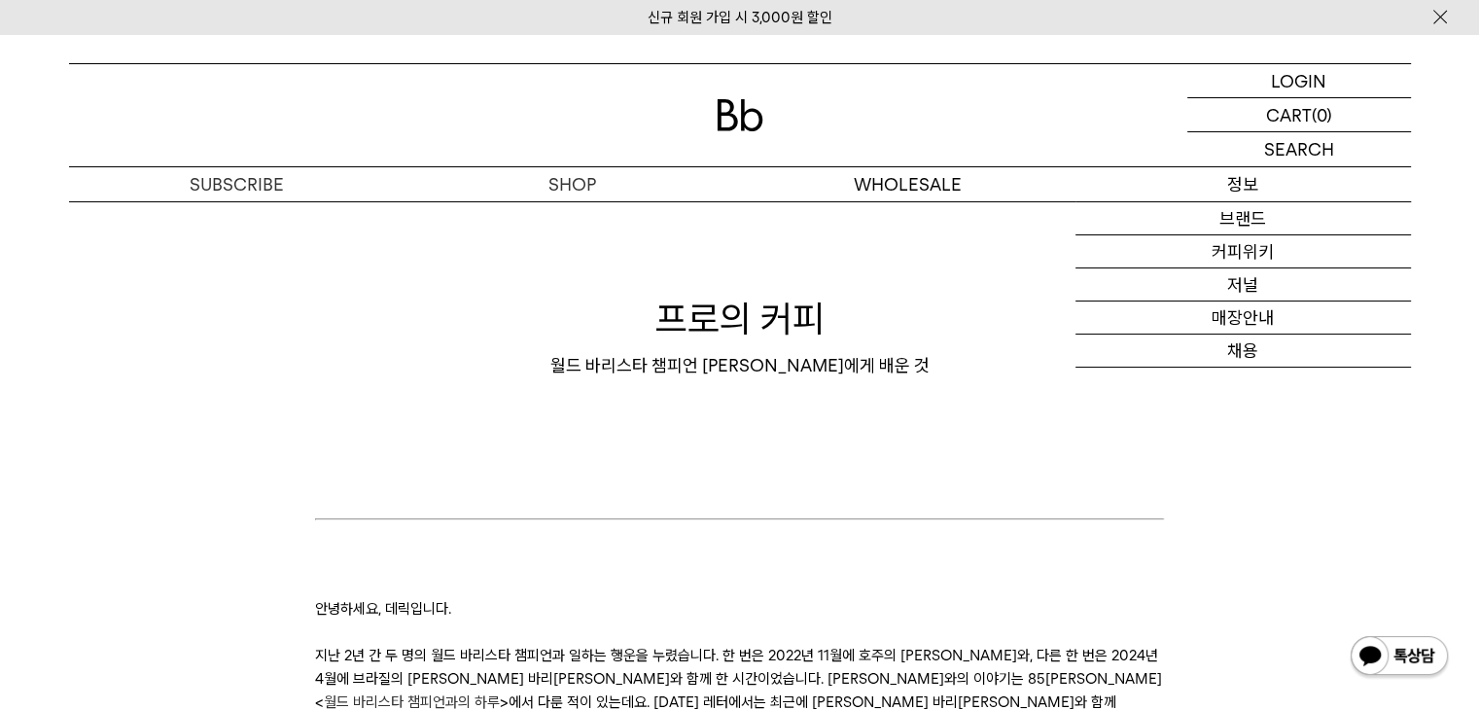
click at [1228, 175] on p "정보" at bounding box center [1244, 184] width 336 height 34
click at [1240, 355] on div "월드 바리스타 챔피언 [PERSON_NAME]에게 배운 것" at bounding box center [740, 365] width 1342 height 23
click at [1234, 351] on link "채용" at bounding box center [1244, 351] width 336 height 33
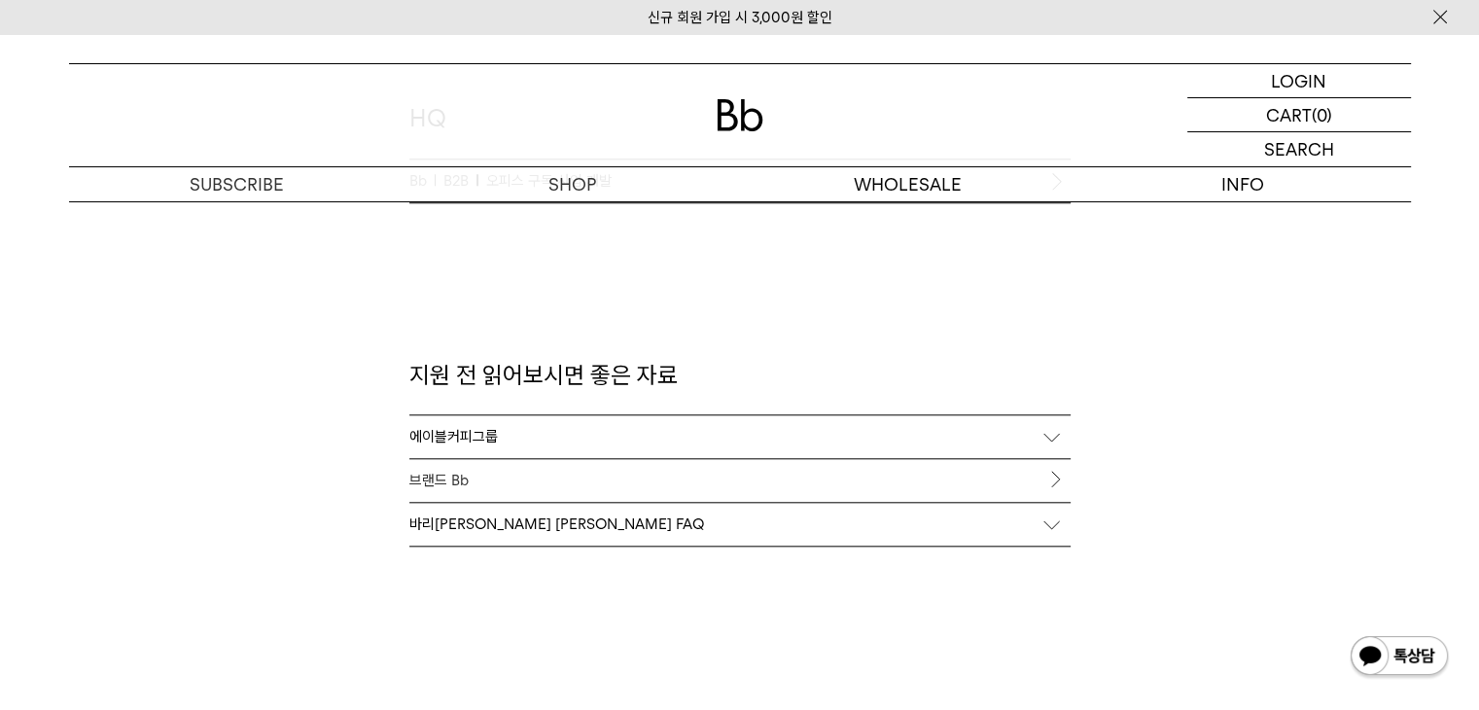
scroll to position [1979, 0]
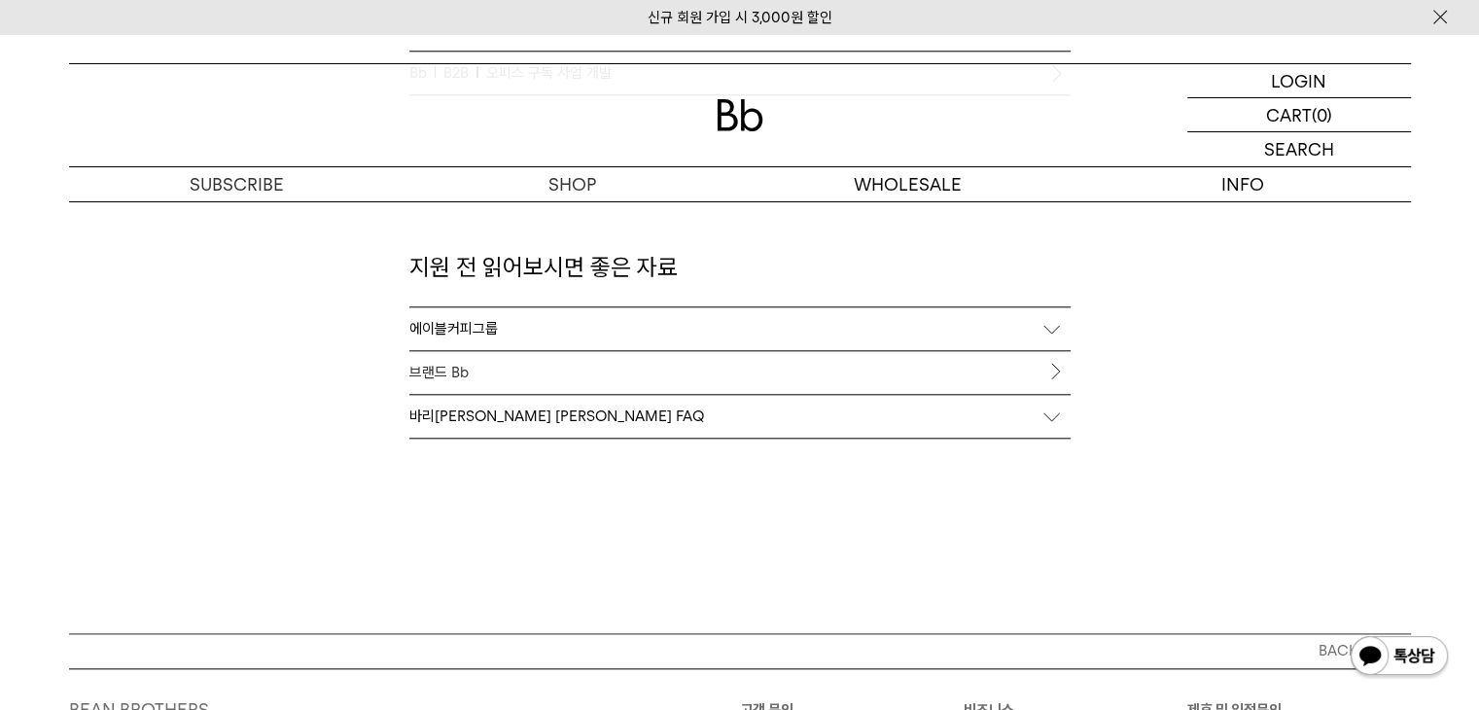
click at [506, 421] on div "바리스타 채용 FAQ" at bounding box center [739, 416] width 661 height 43
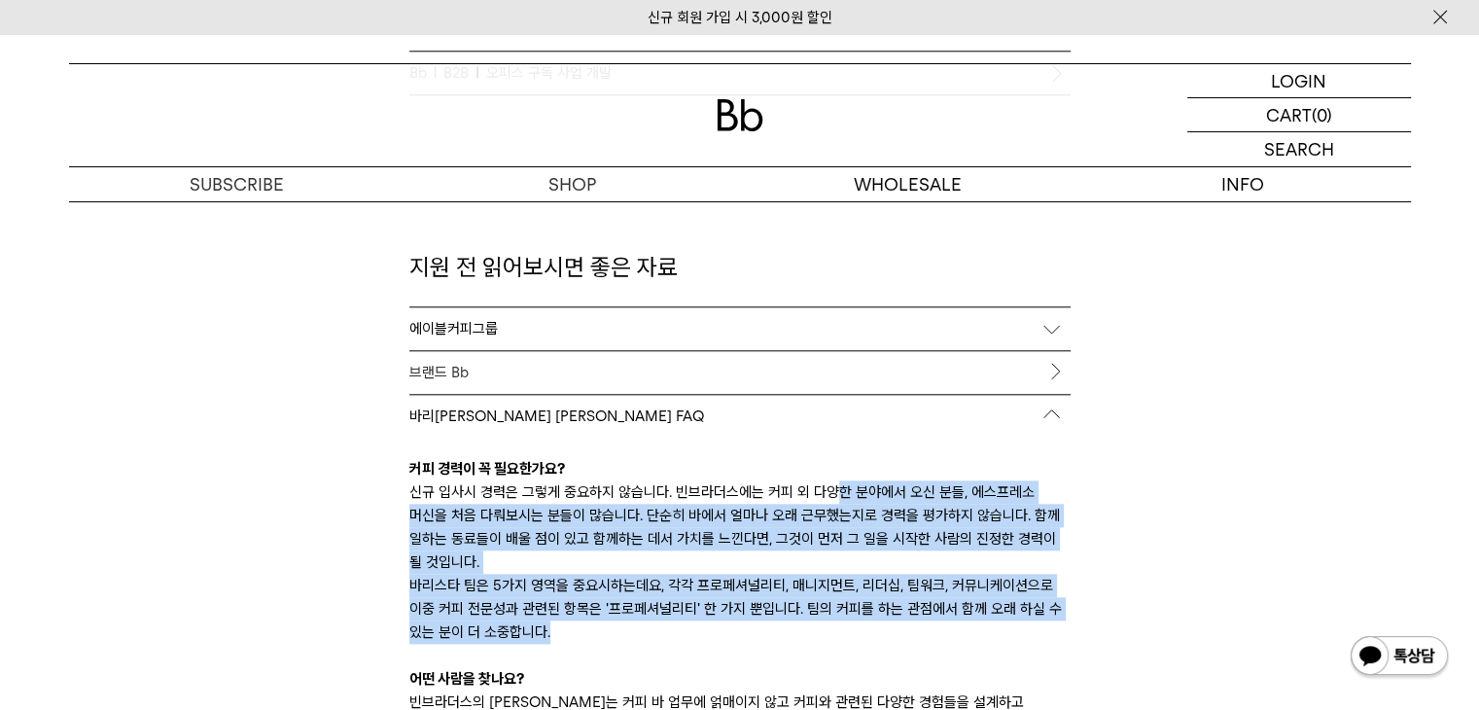
drag, startPoint x: 447, startPoint y: 495, endPoint x: 799, endPoint y: 613, distance: 370.3
click at [799, 613] on div "Coffee-driven career 함께 탁월한 커피 커뮤니티를 만들어 나갈 분들을 기다립니다. Bb Bb 바리스타 바리스타(R&D팀장) B…" at bounding box center [740, 233] width 681 height 2170
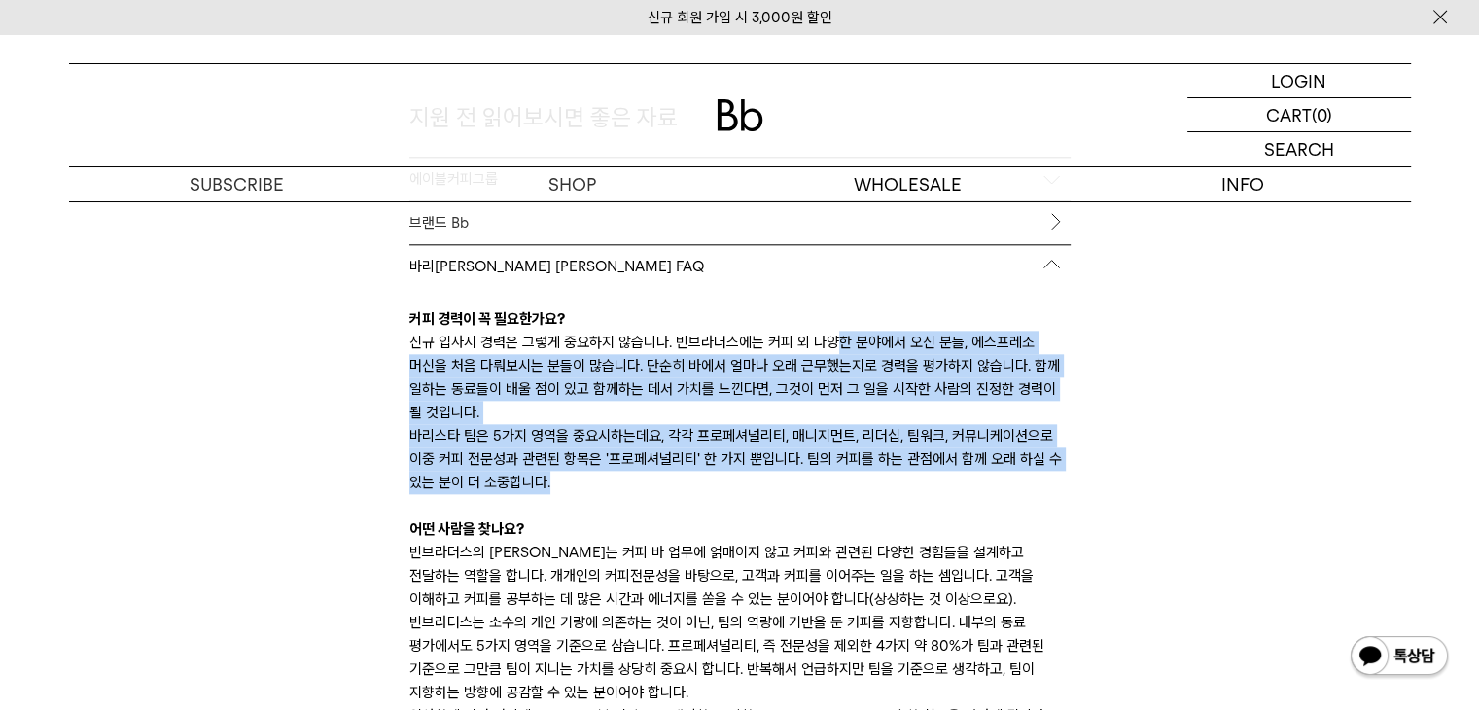
scroll to position [2271, 0]
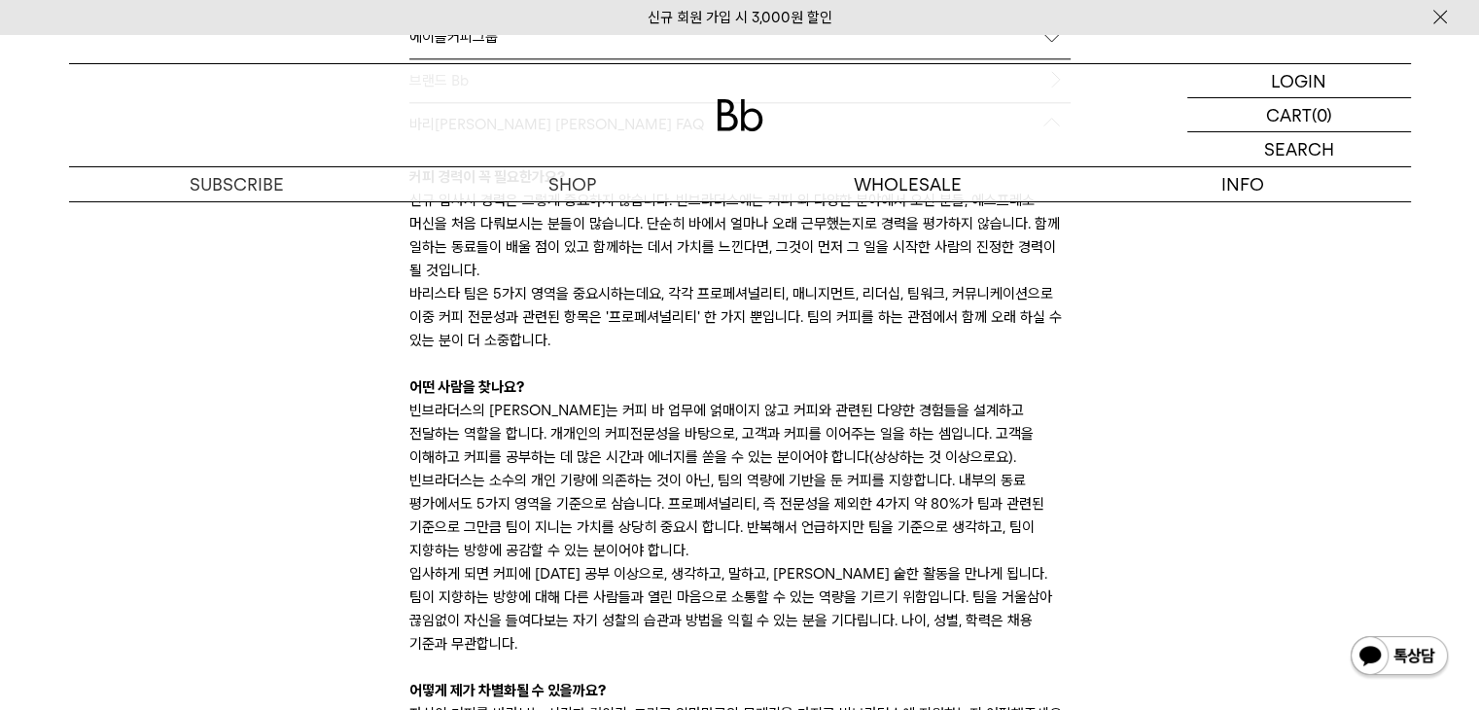
drag, startPoint x: 407, startPoint y: 404, endPoint x: 1140, endPoint y: 620, distance: 764.5
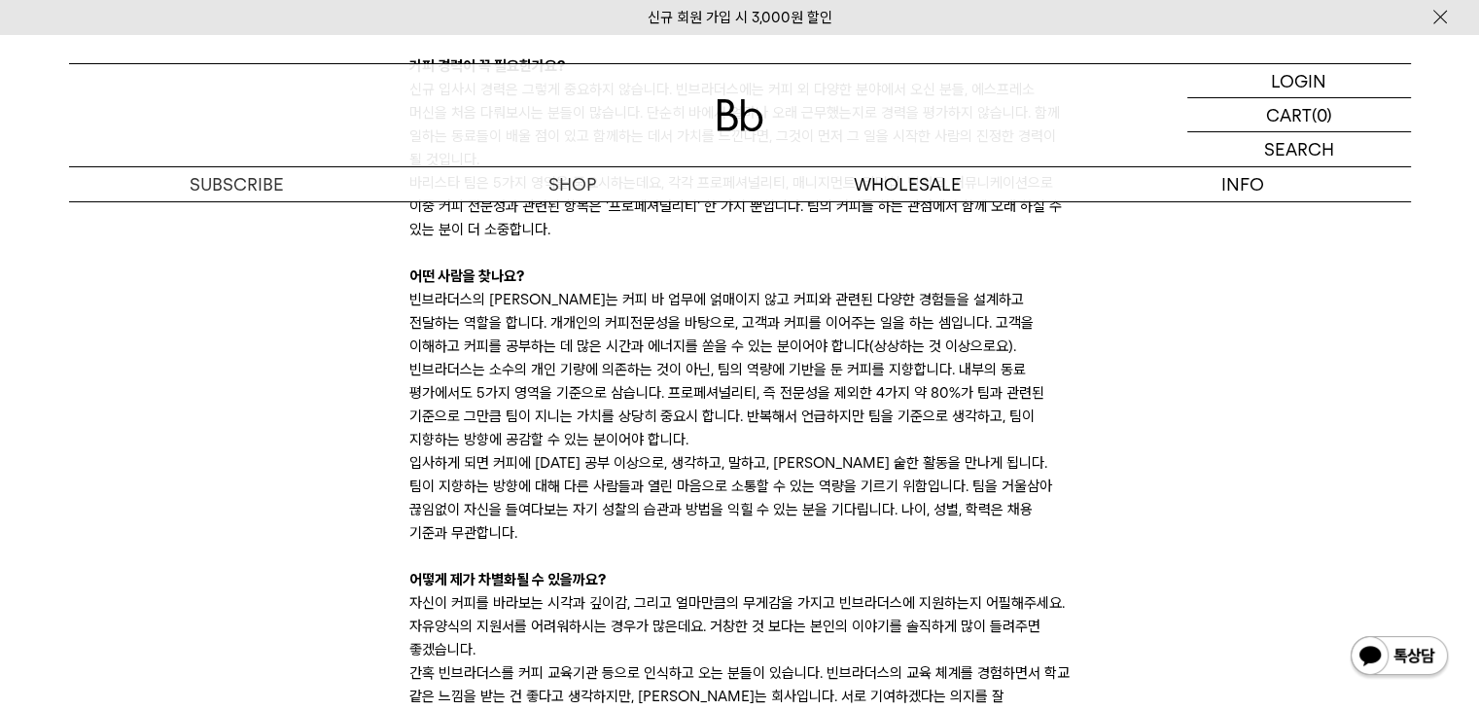
scroll to position [2466, 0]
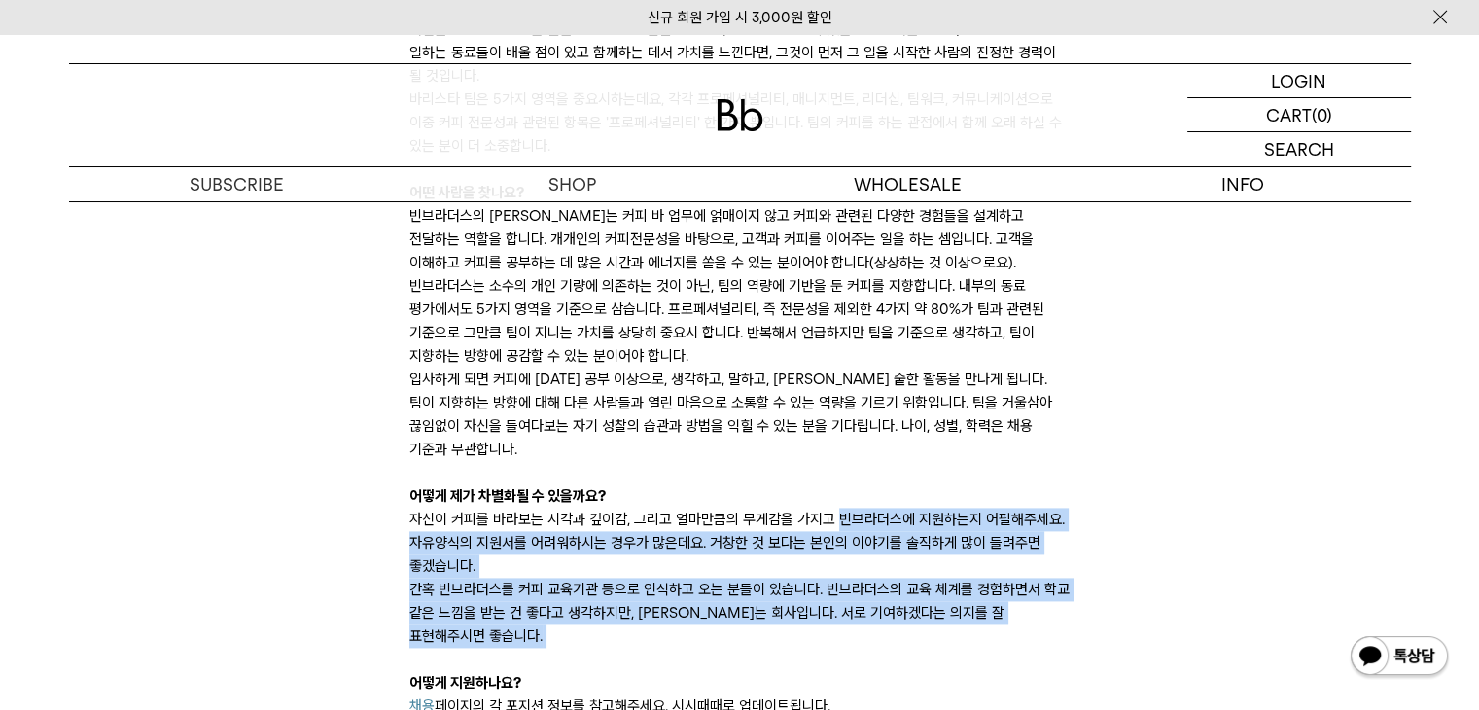
drag, startPoint x: 392, startPoint y: 495, endPoint x: 1166, endPoint y: 614, distance: 783.3
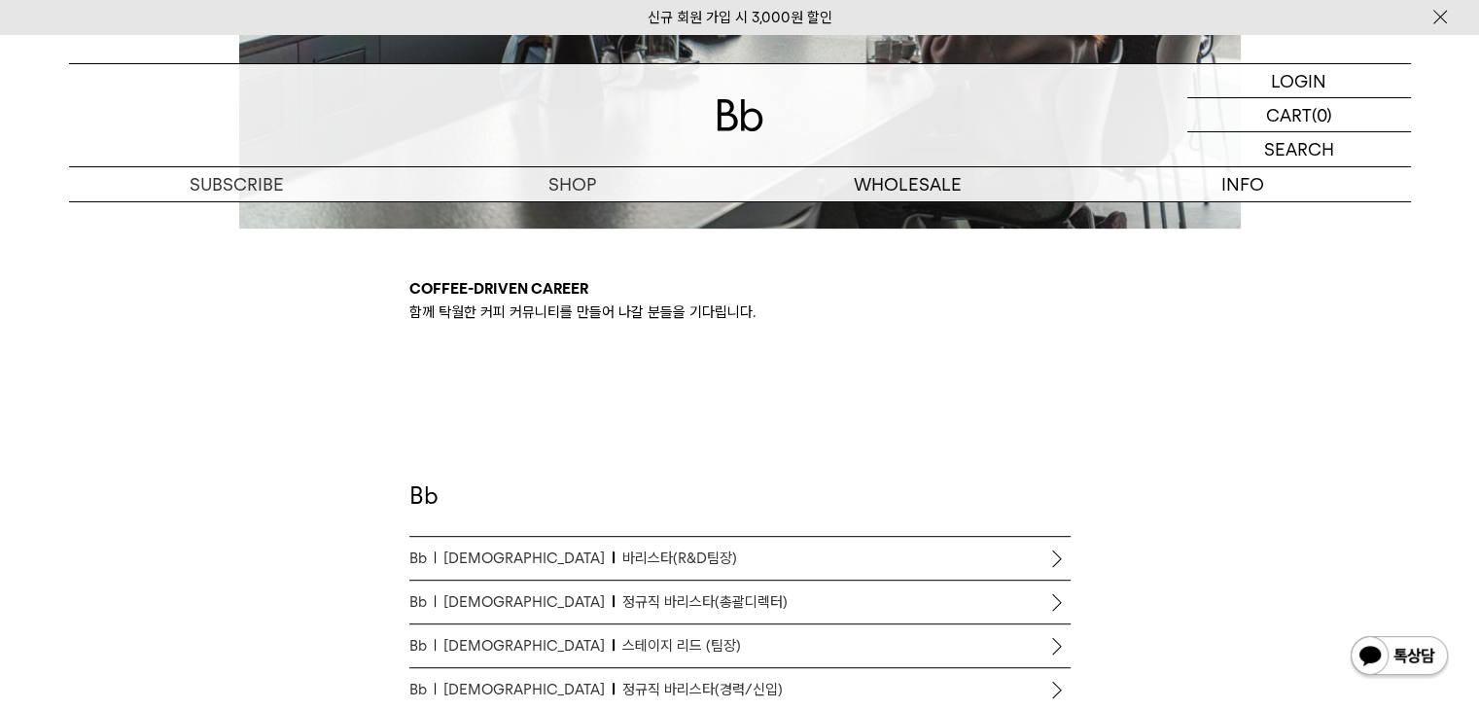
scroll to position [909, 0]
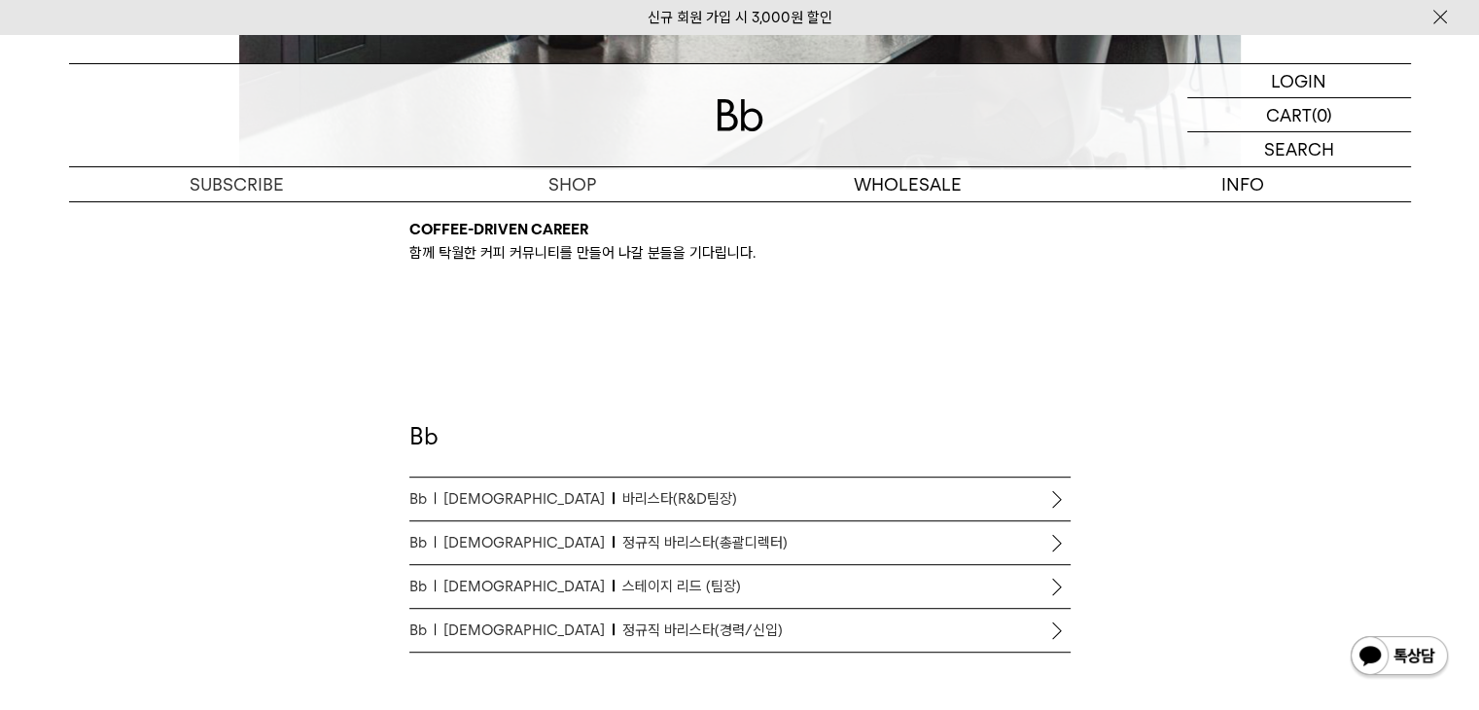
click at [635, 631] on span "정규직 바리스타(경력/신입)" at bounding box center [703, 630] width 160 height 23
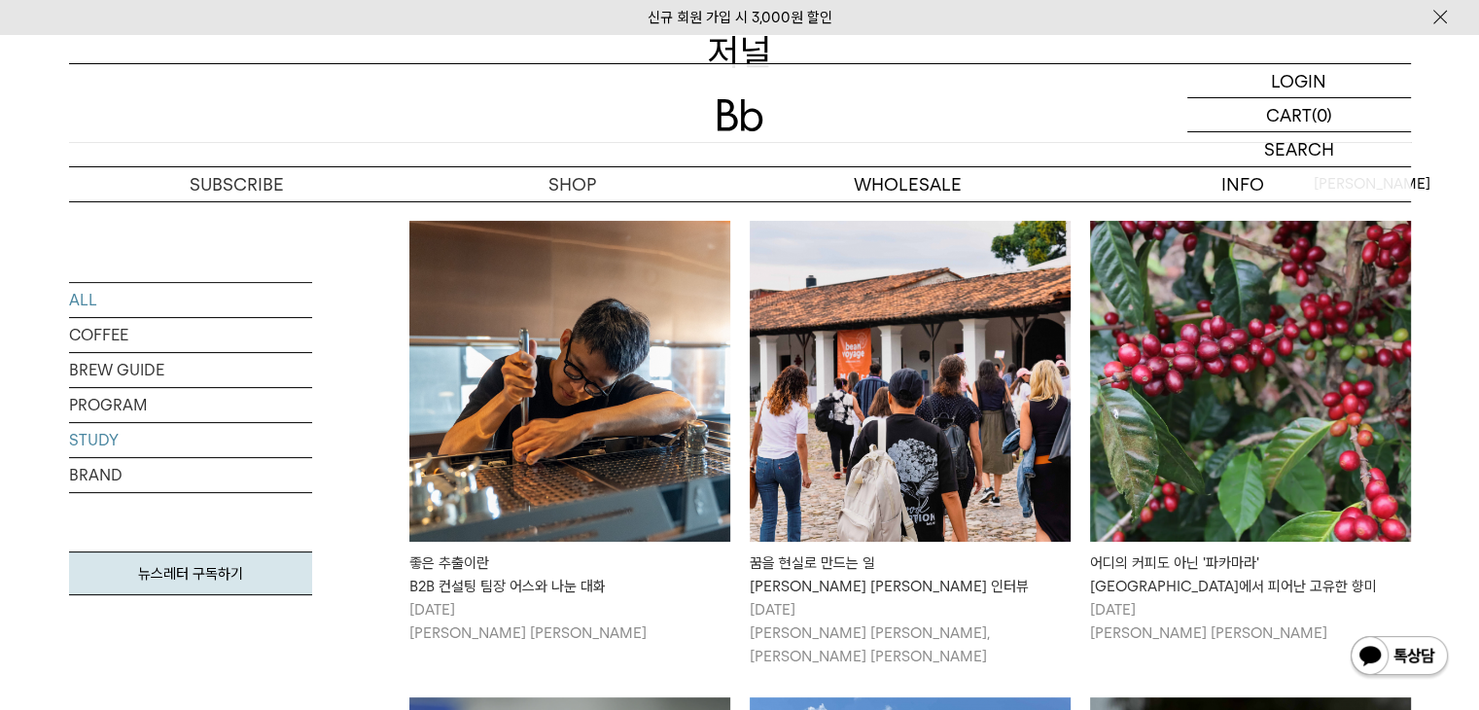
click at [97, 439] on link "STUDY" at bounding box center [190, 440] width 243 height 34
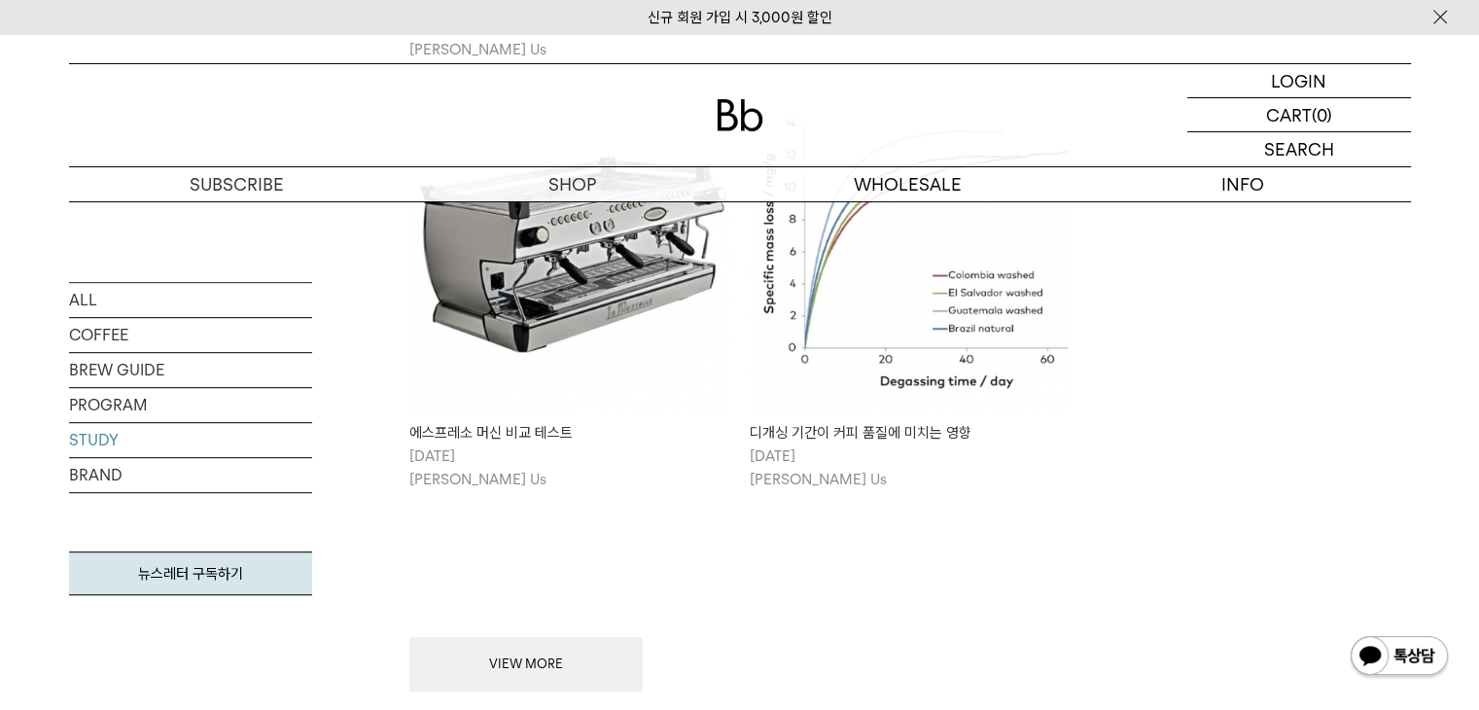
scroll to position [292, 0]
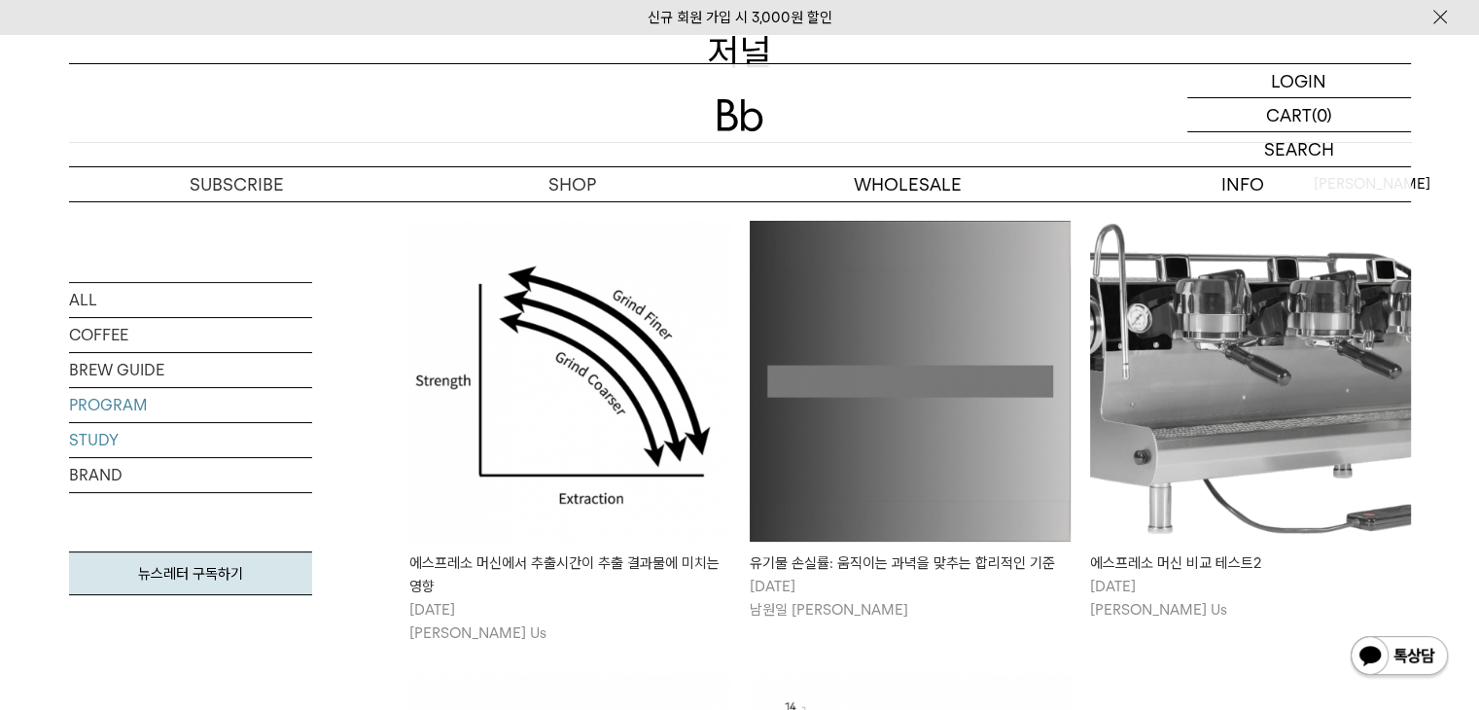
click at [98, 406] on link "PROGRAM" at bounding box center [190, 405] width 243 height 34
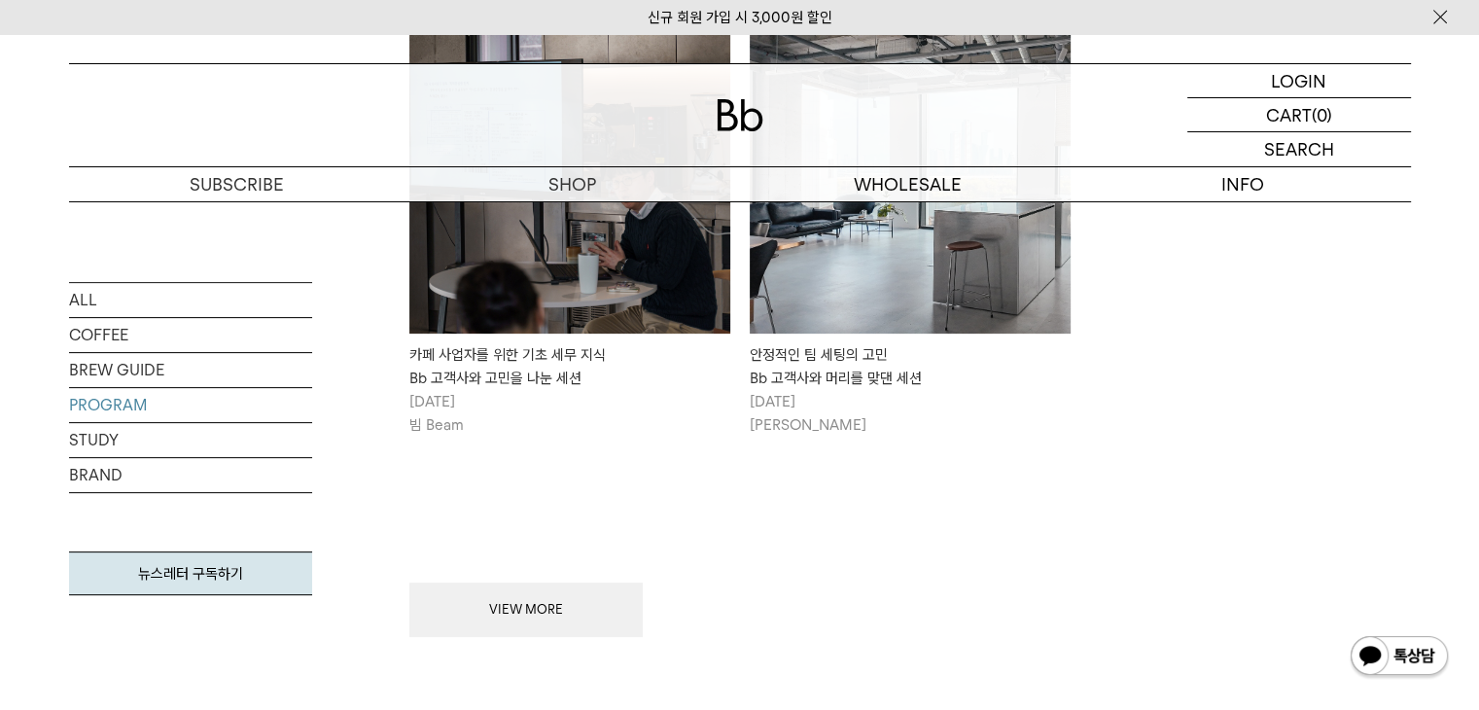
scroll to position [389, 0]
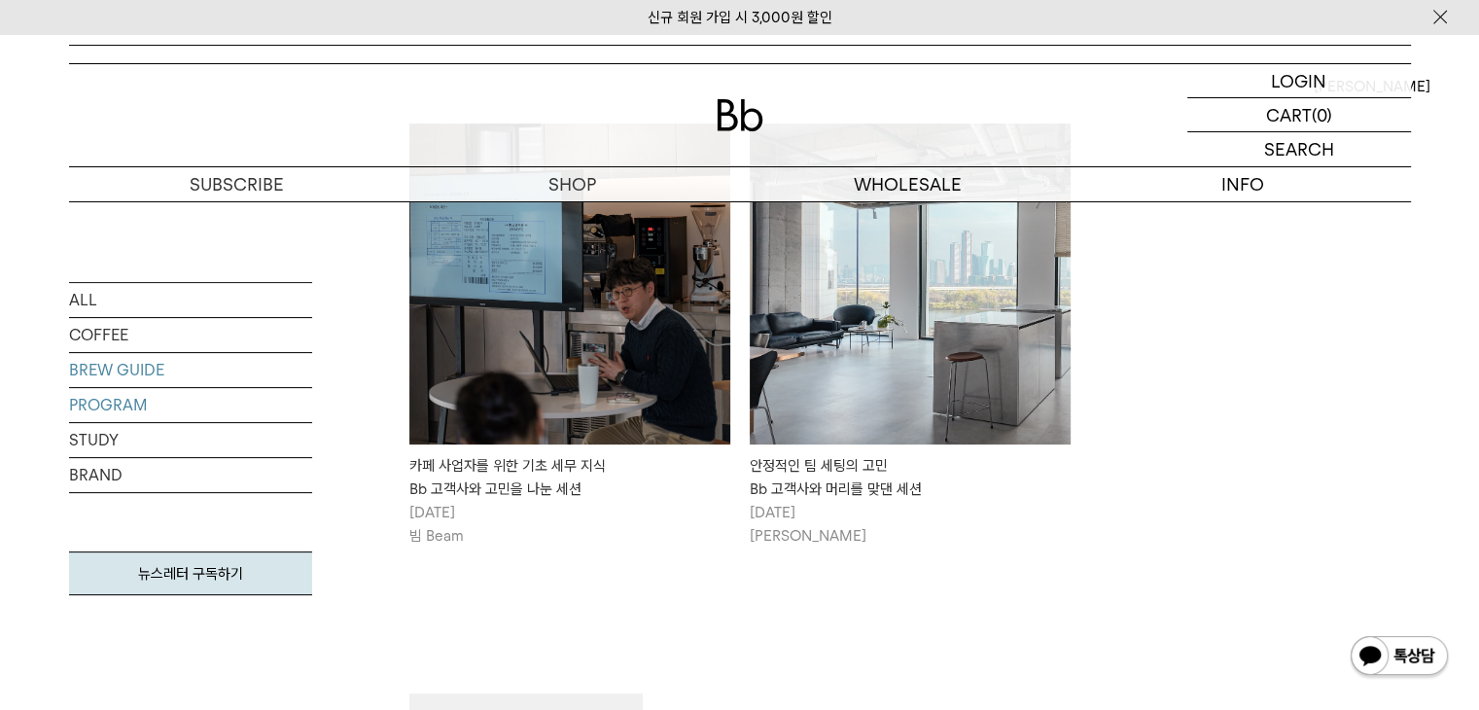
click at [136, 362] on link "BREW GUIDE" at bounding box center [190, 370] width 243 height 34
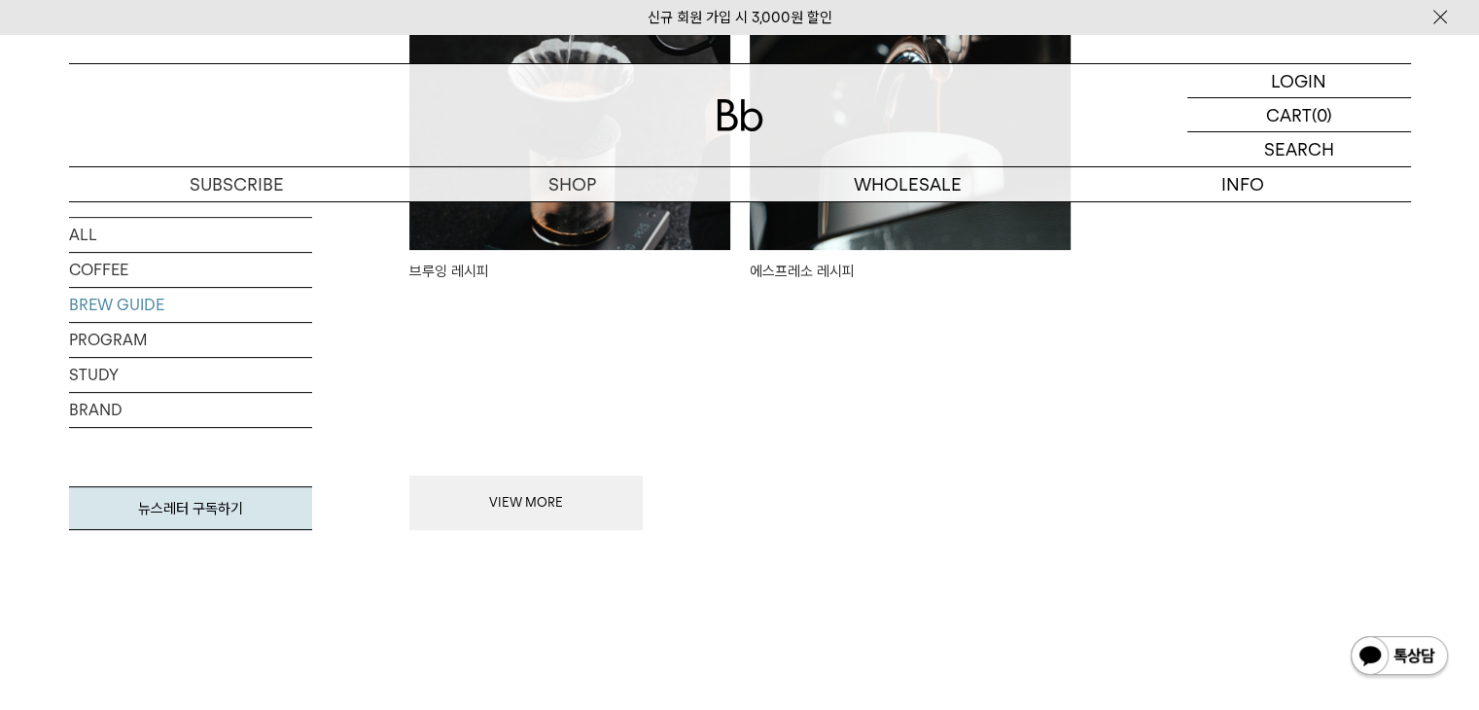
scroll to position [292, 0]
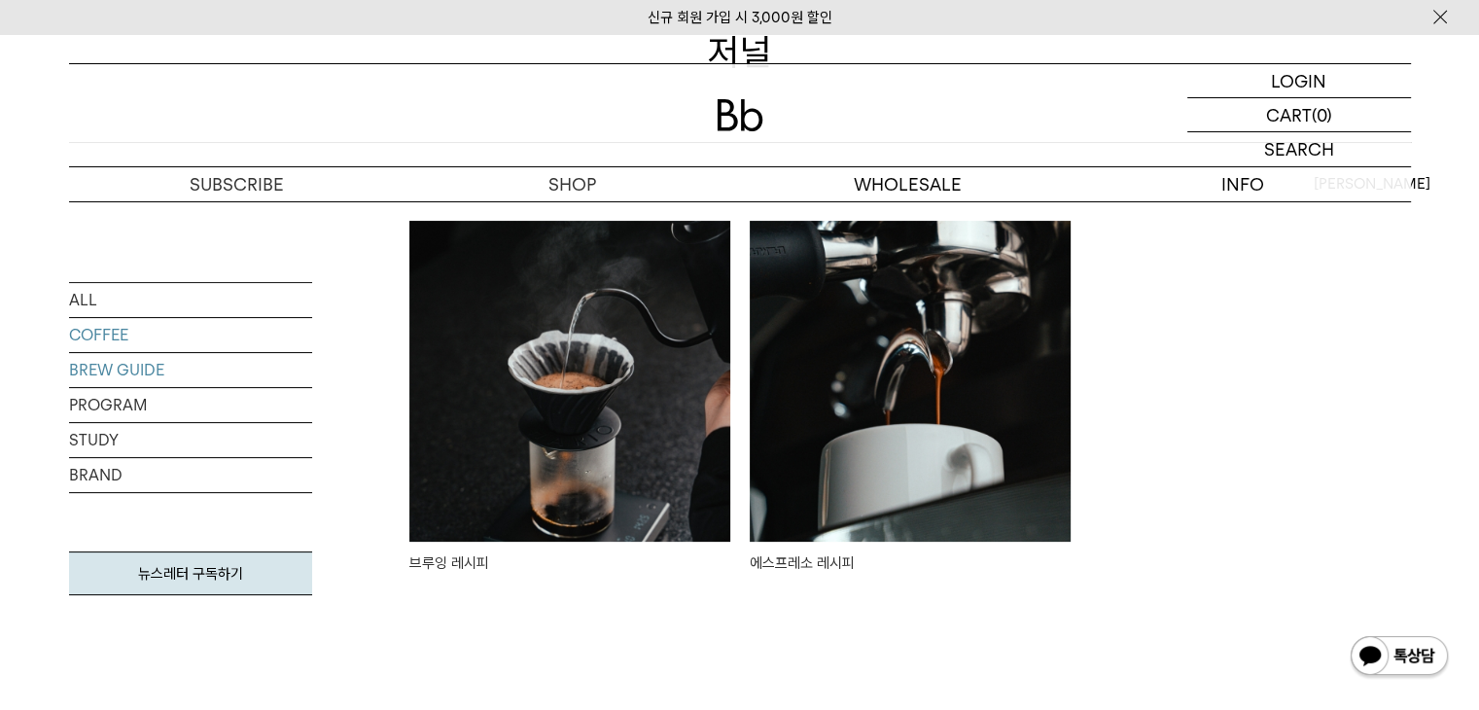
click at [103, 336] on link "COFFEE" at bounding box center [190, 335] width 243 height 34
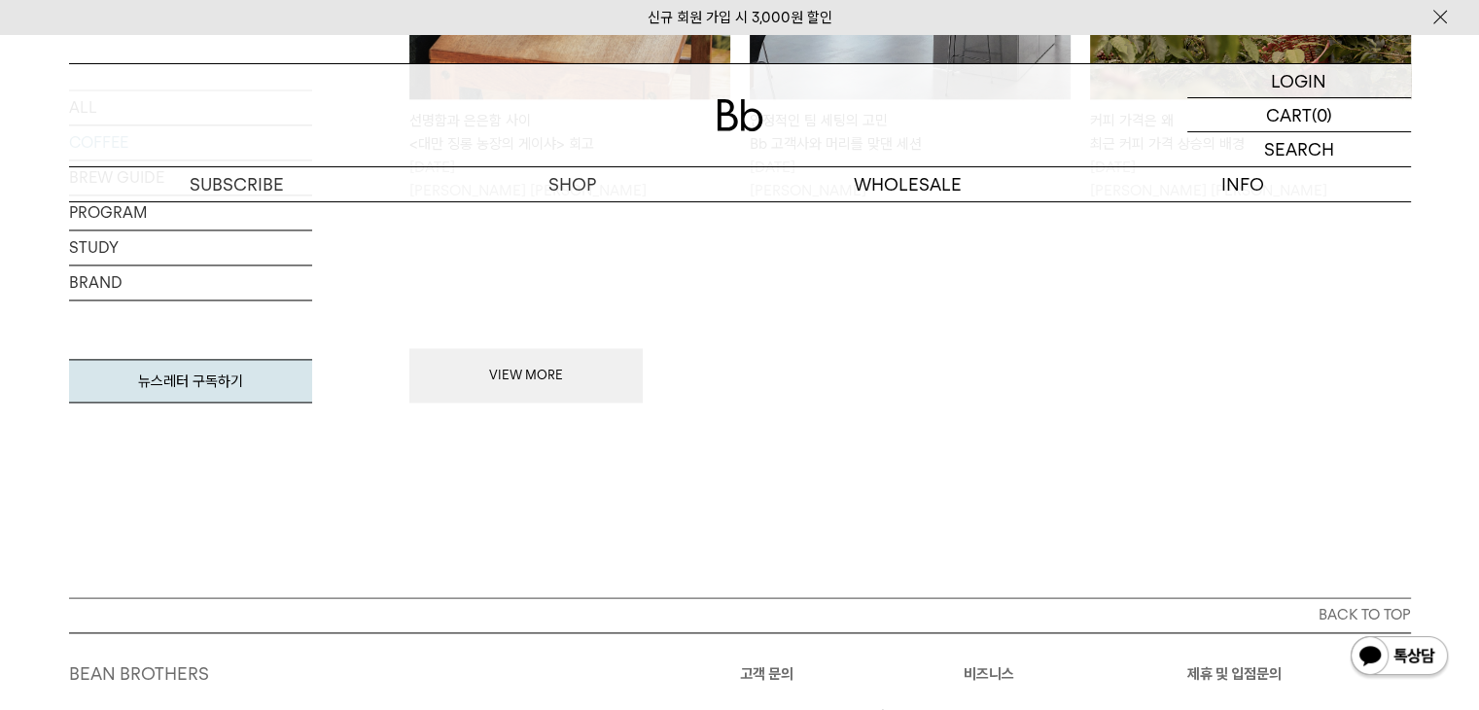
scroll to position [2439, 0]
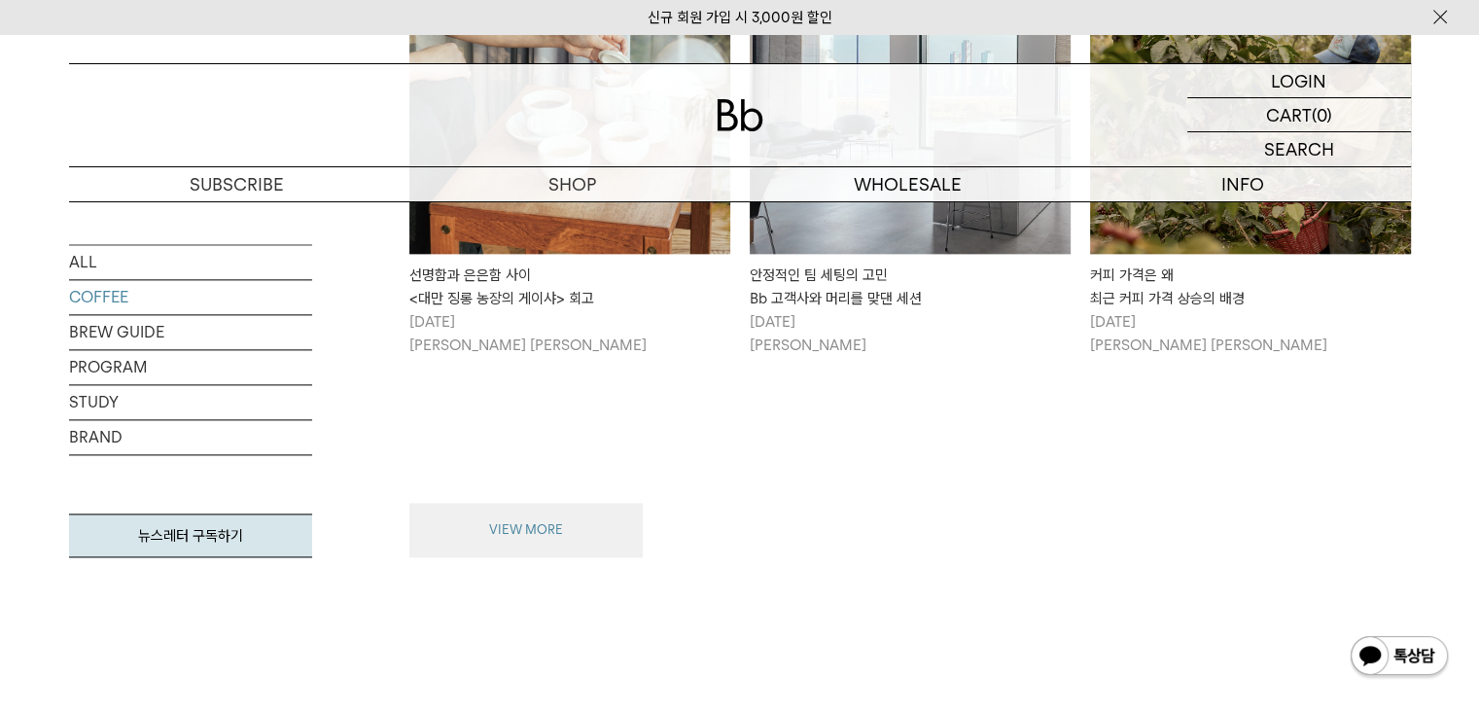
click at [529, 506] on button "VIEW MORE" at bounding box center [525, 530] width 233 height 54
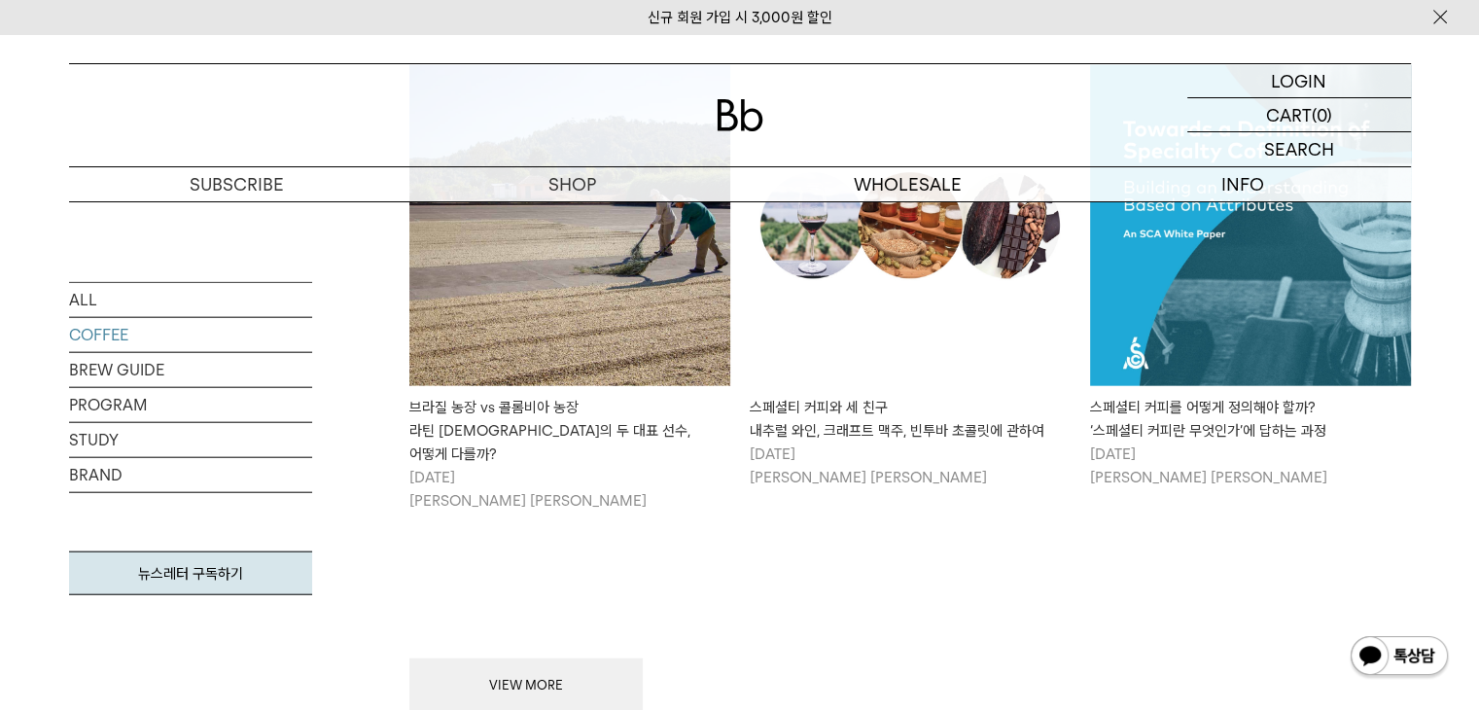
scroll to position [4774, 0]
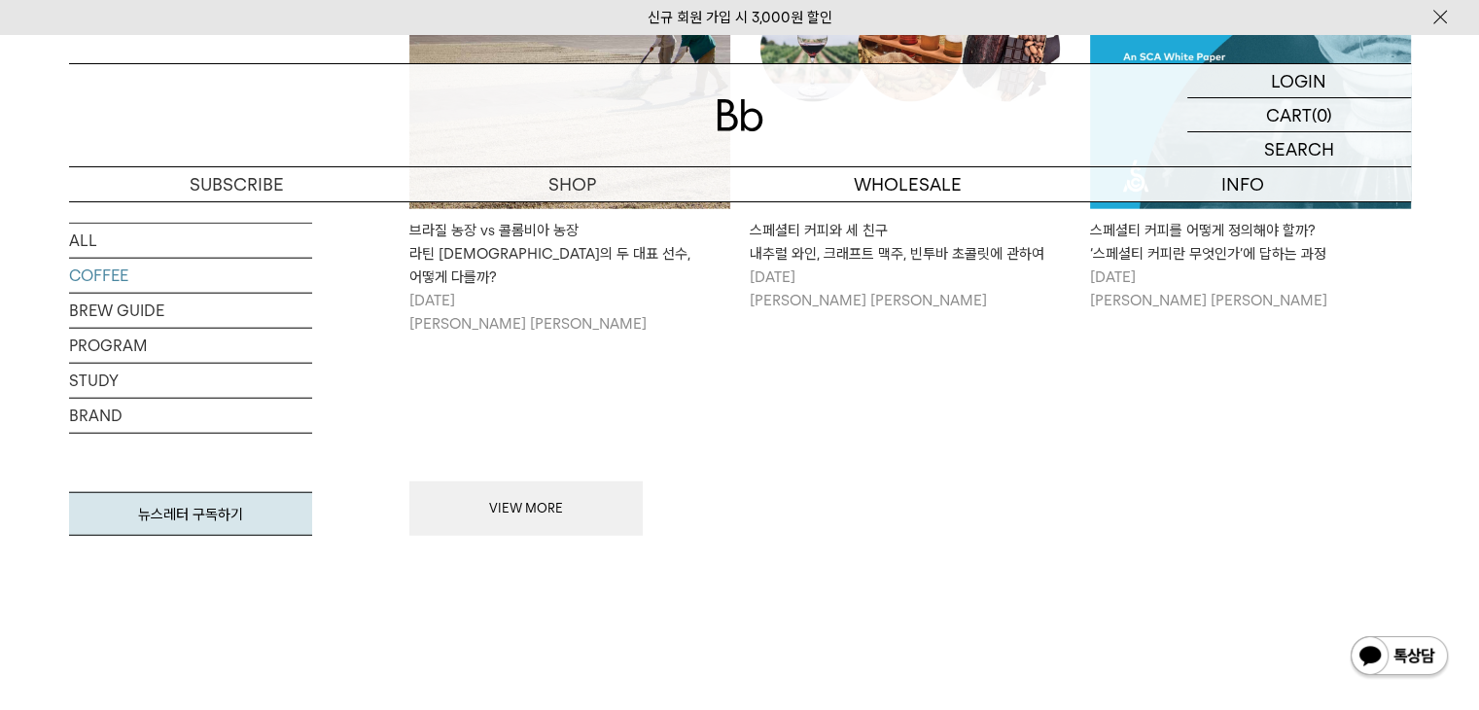
click at [545, 481] on button "VIEW MORE" at bounding box center [525, 508] width 233 height 54
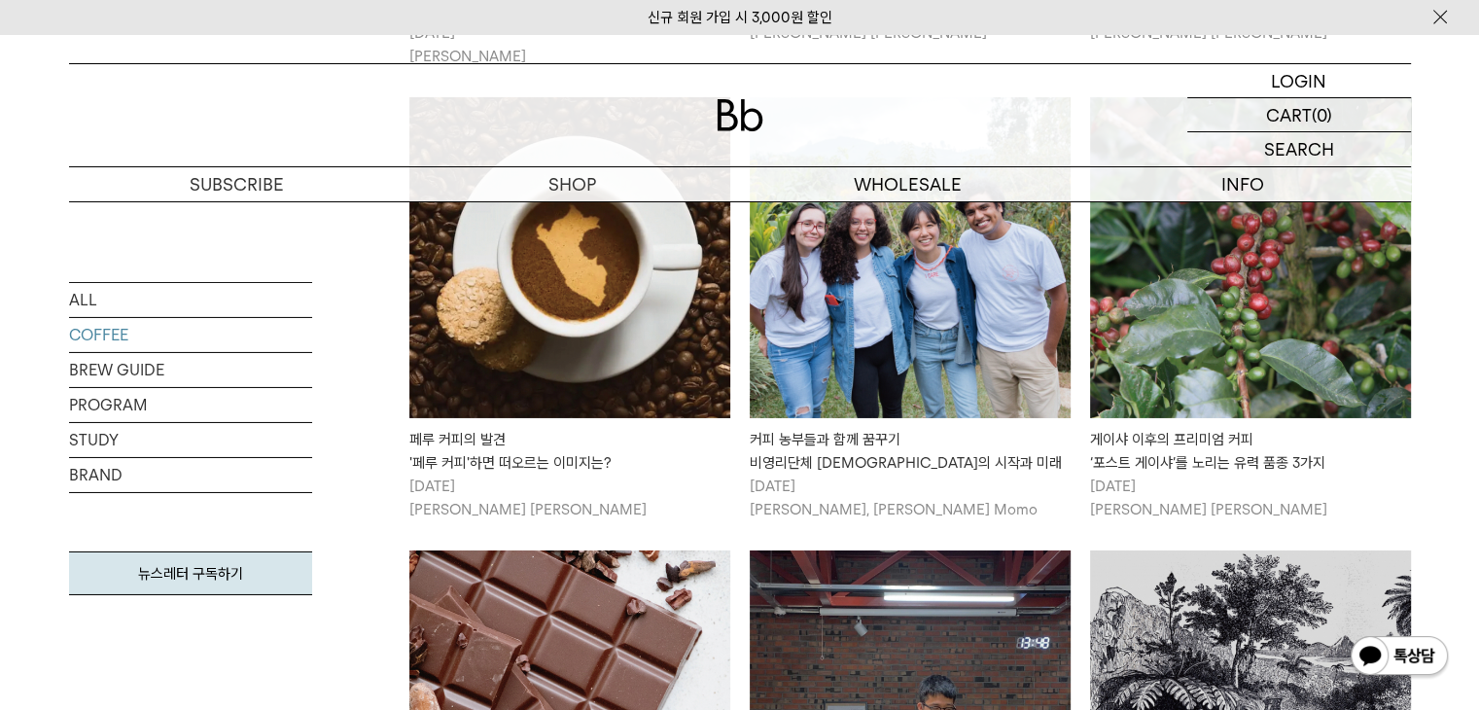
scroll to position [6914, 0]
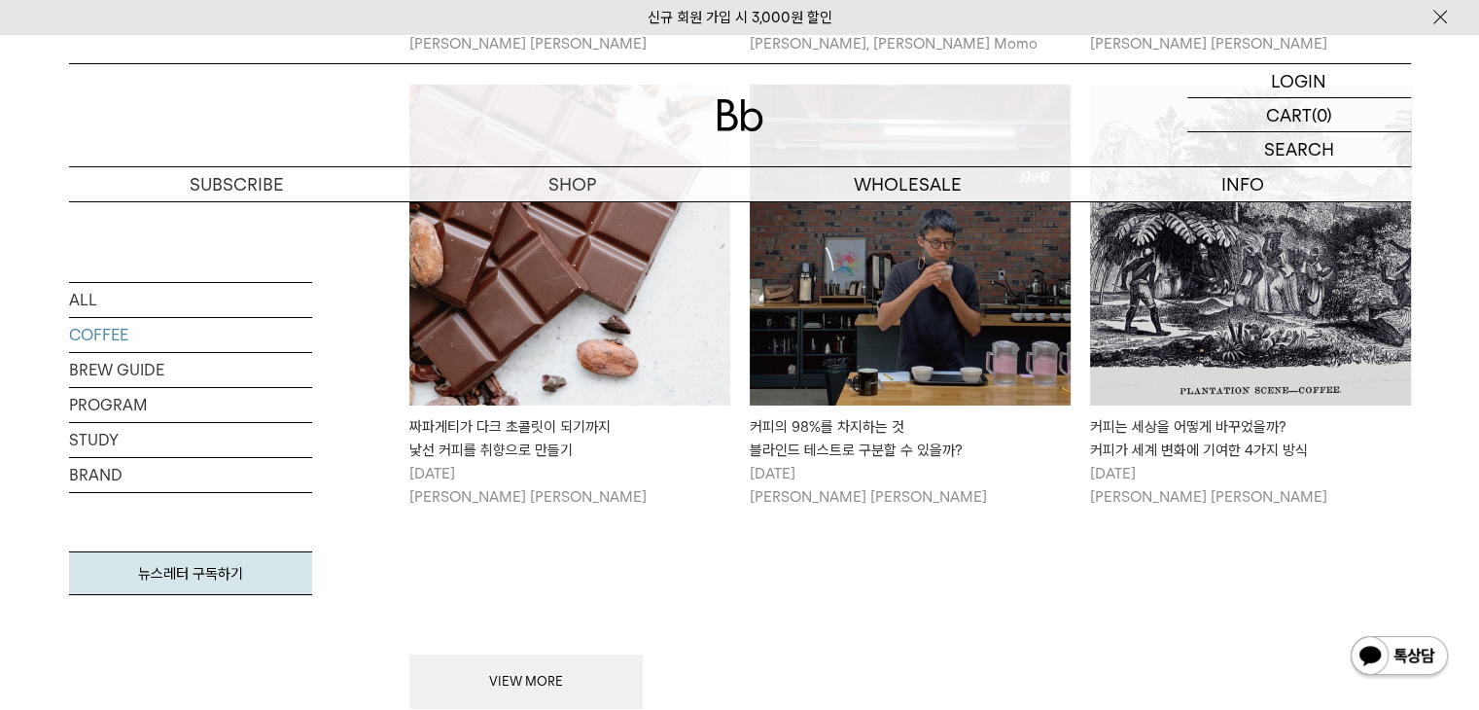
click at [548, 655] on button "VIEW MORE" at bounding box center [525, 682] width 233 height 54
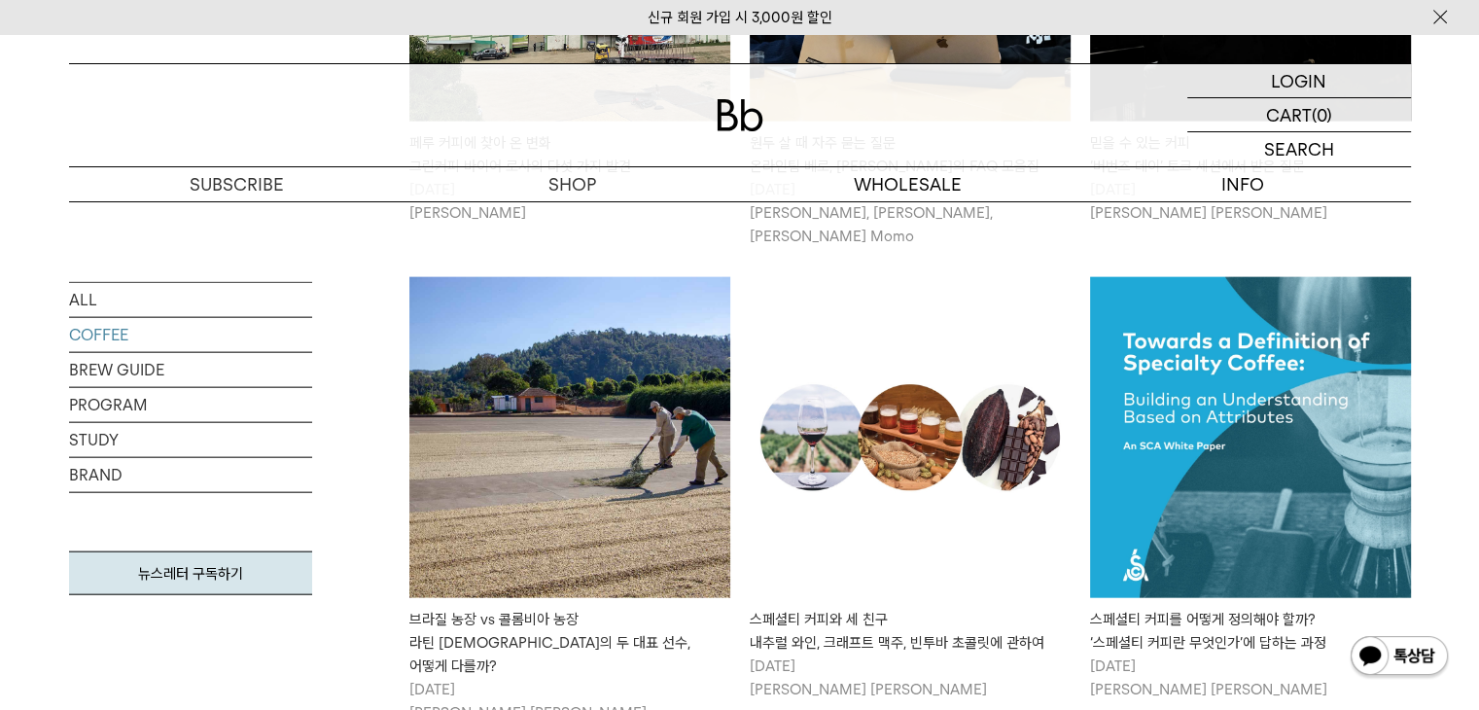
scroll to position [3996, 0]
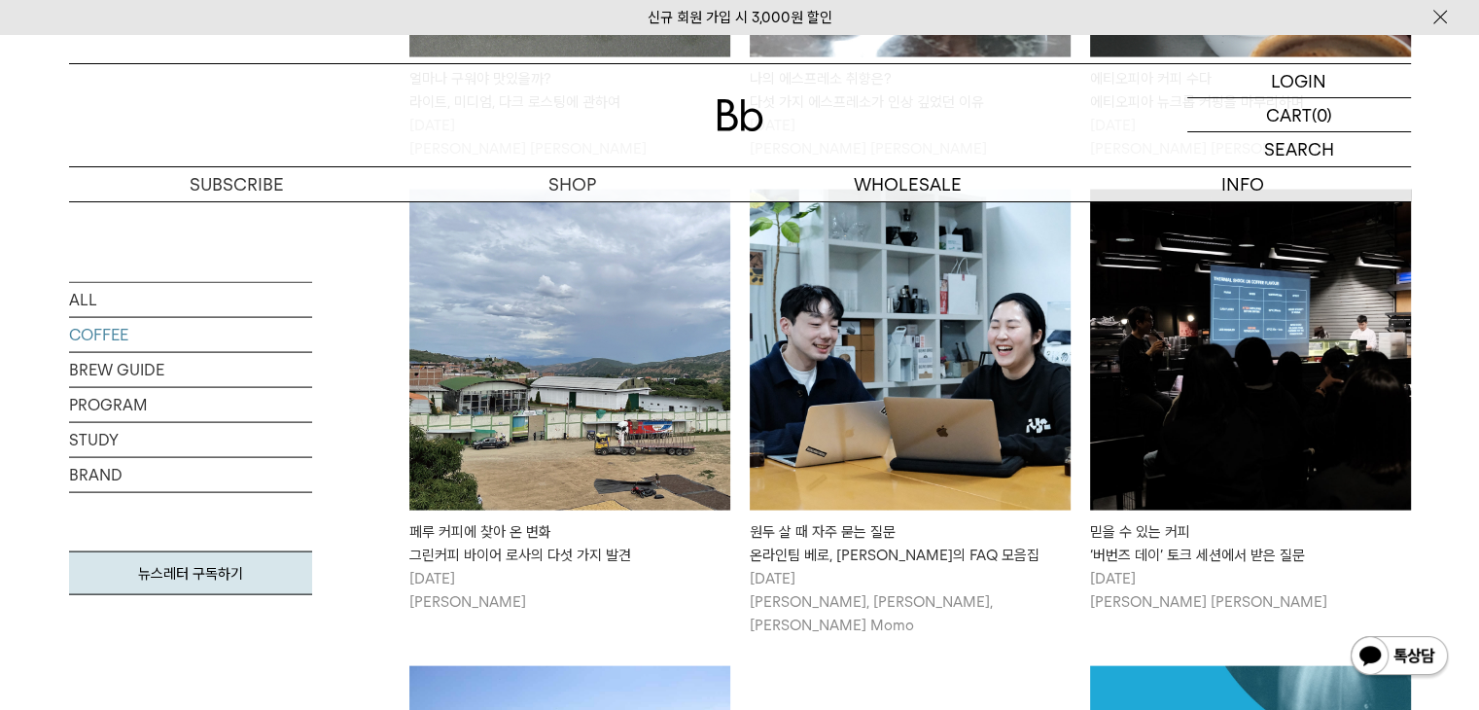
click at [1250, 452] on img at bounding box center [1250, 350] width 321 height 321
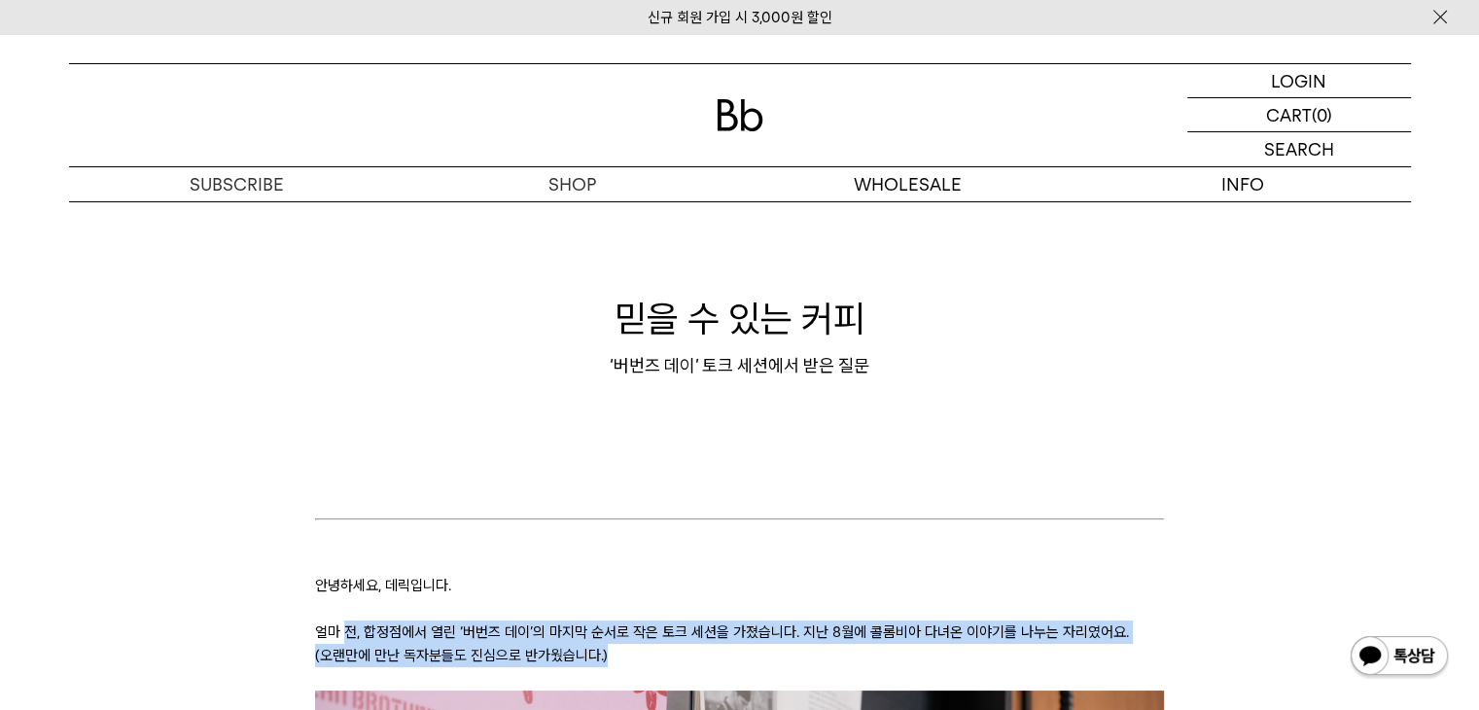
drag, startPoint x: 342, startPoint y: 631, endPoint x: 1081, endPoint y: 663, distance: 739.0
click at [1081, 663] on p "얼마 전, 합정점에서 열린 ‘버번즈 데이’의 마지막 순서로 작은 토크 세션을 가졌습니다. 지난 8월에 콜롬비아 다녀온 이야기를 나누는 자리였어…" at bounding box center [739, 644] width 849 height 47
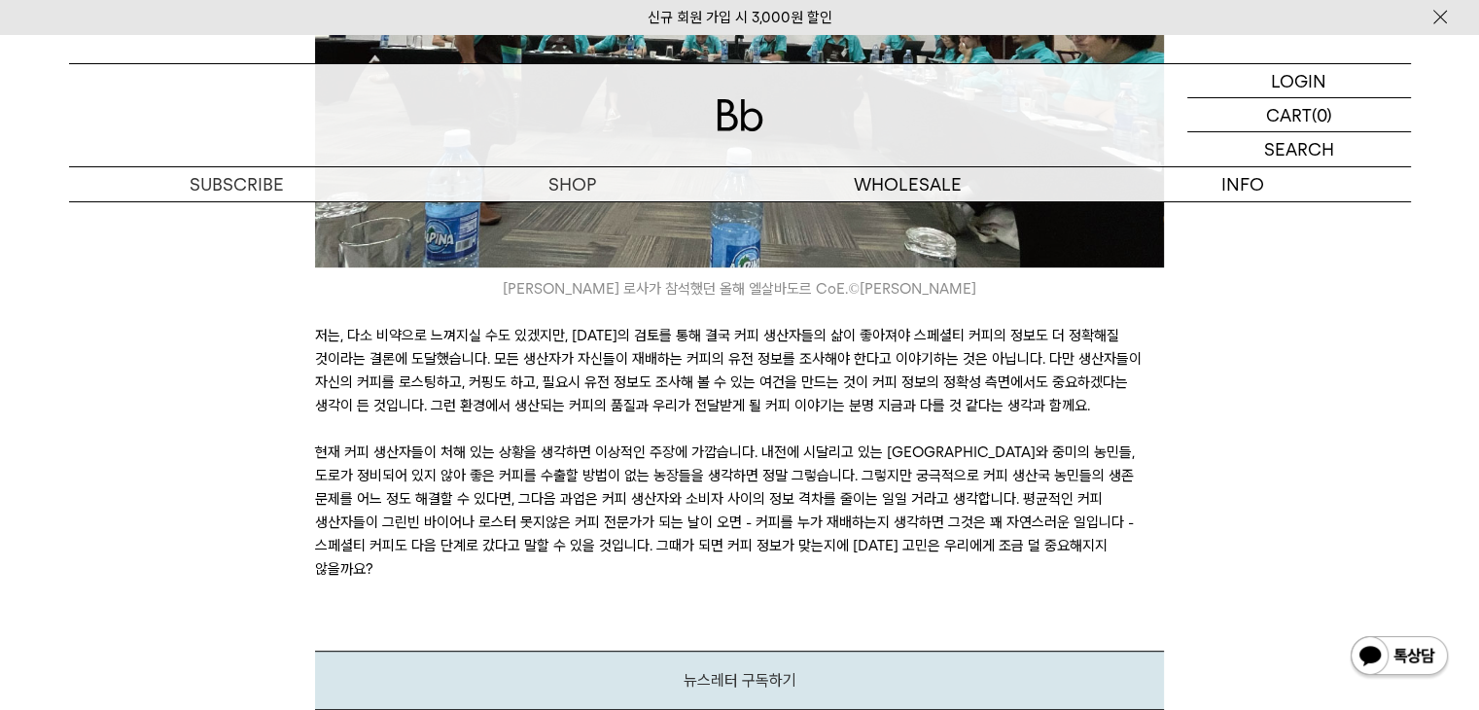
scroll to position [7976, 0]
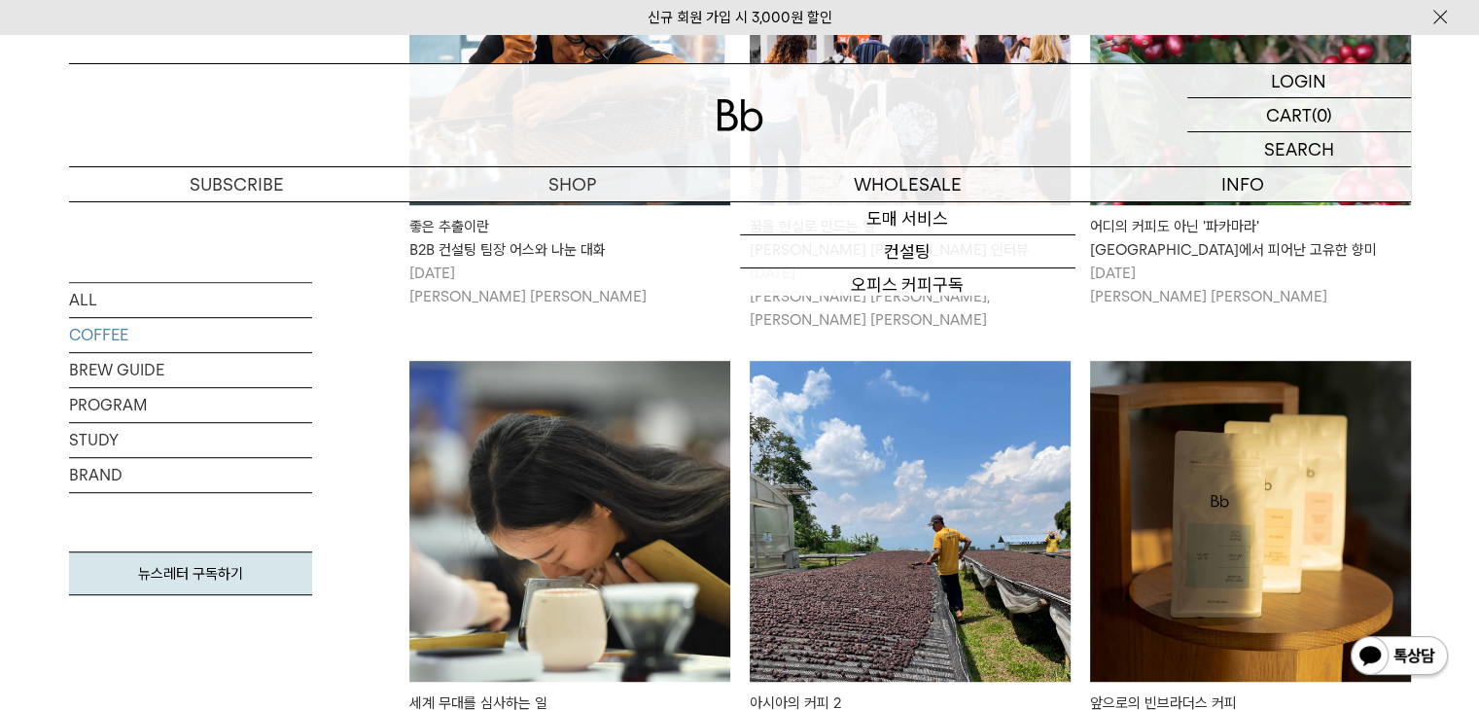
scroll to position [786, 0]
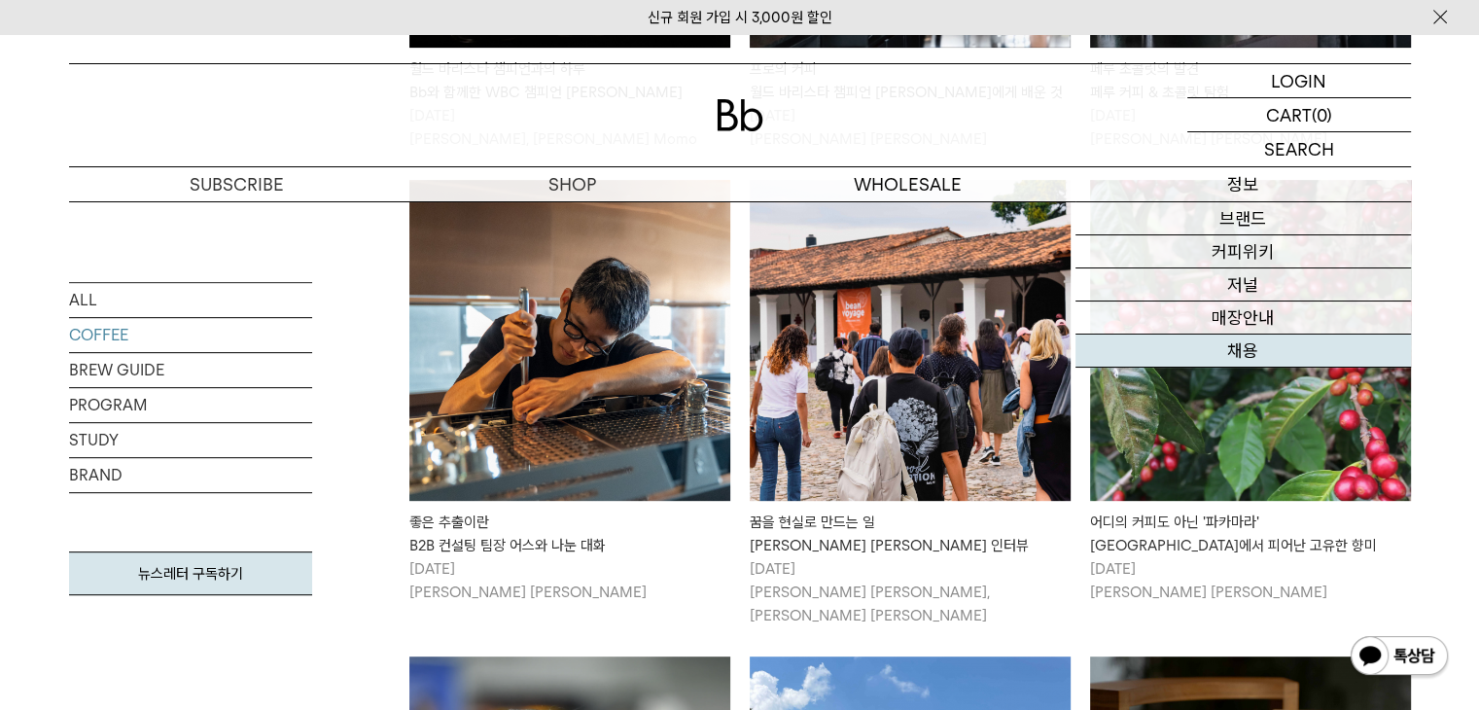
click at [1234, 352] on link "채용" at bounding box center [1244, 351] width 336 height 33
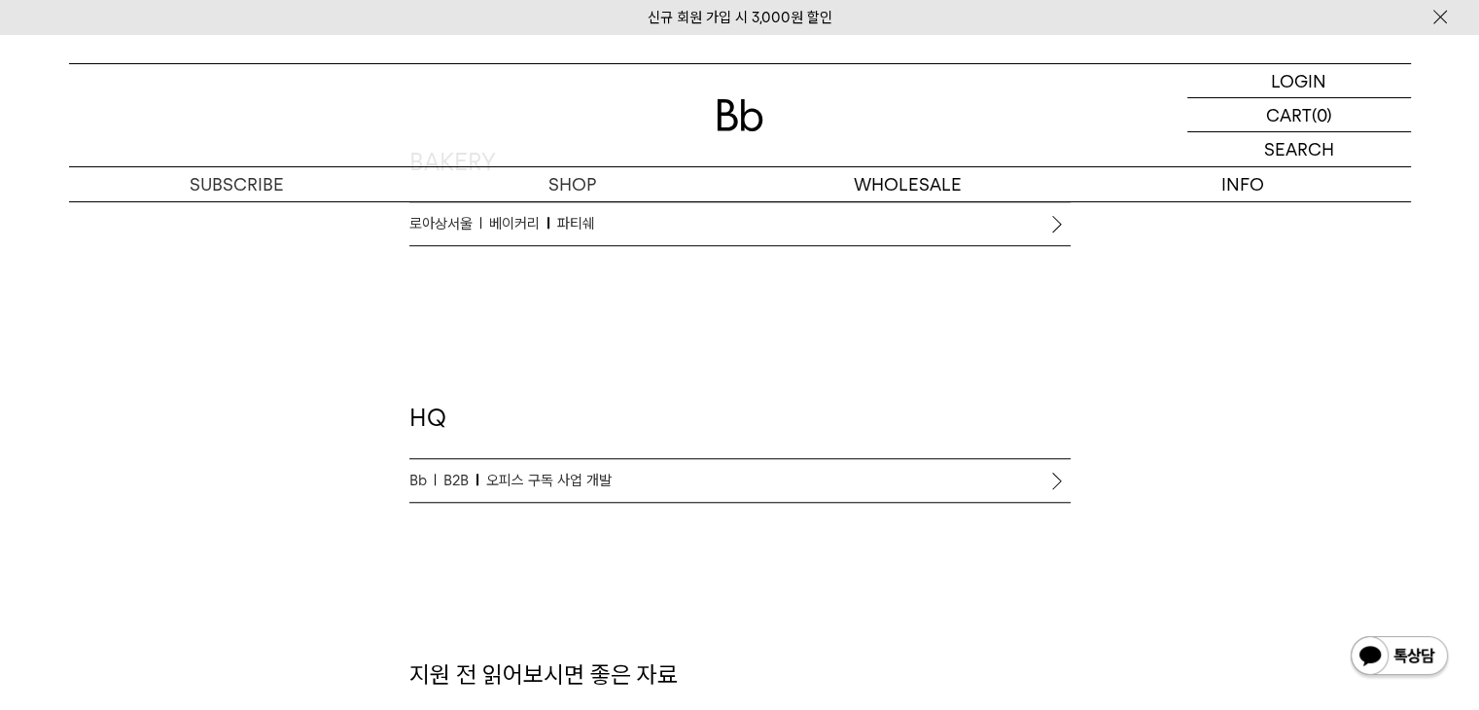
scroll to position [1848, 0]
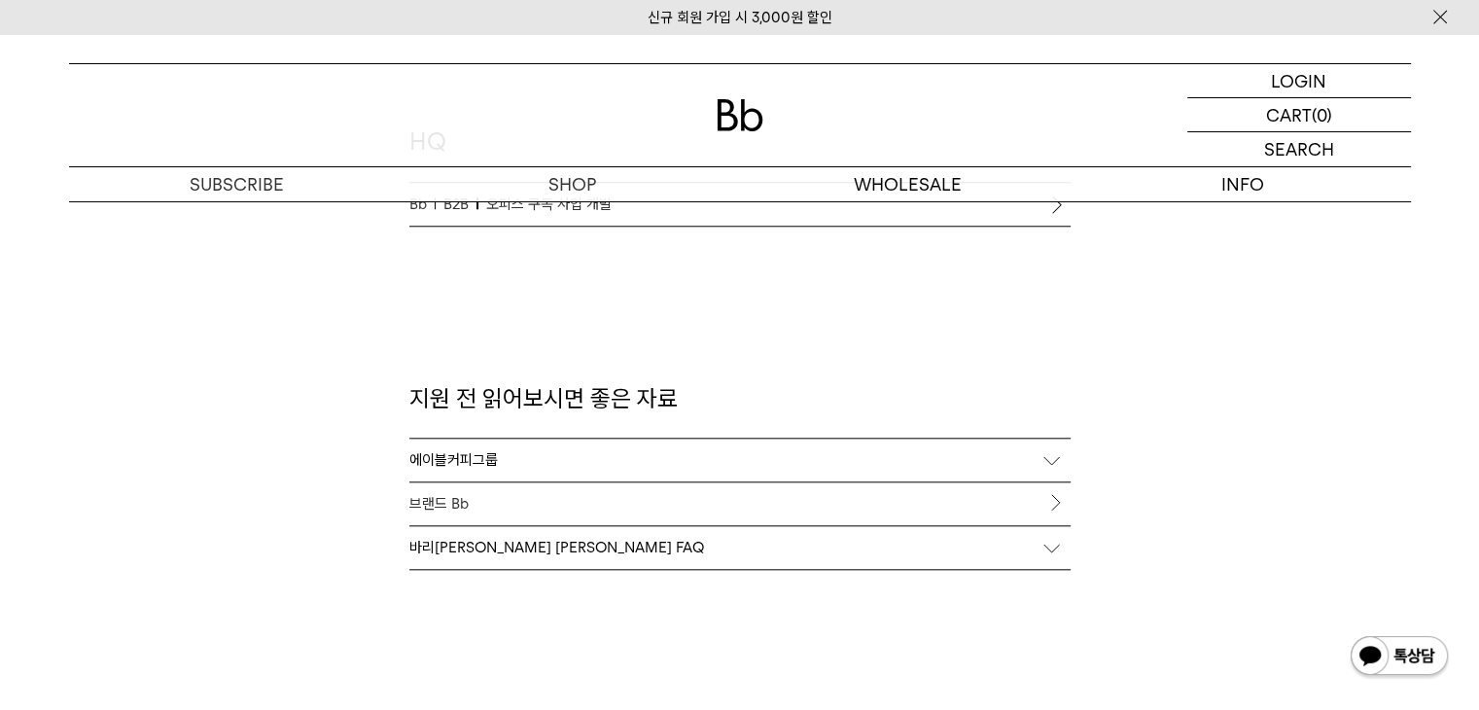
click at [1042, 546] on div "바리스타 채용 FAQ" at bounding box center [739, 547] width 661 height 43
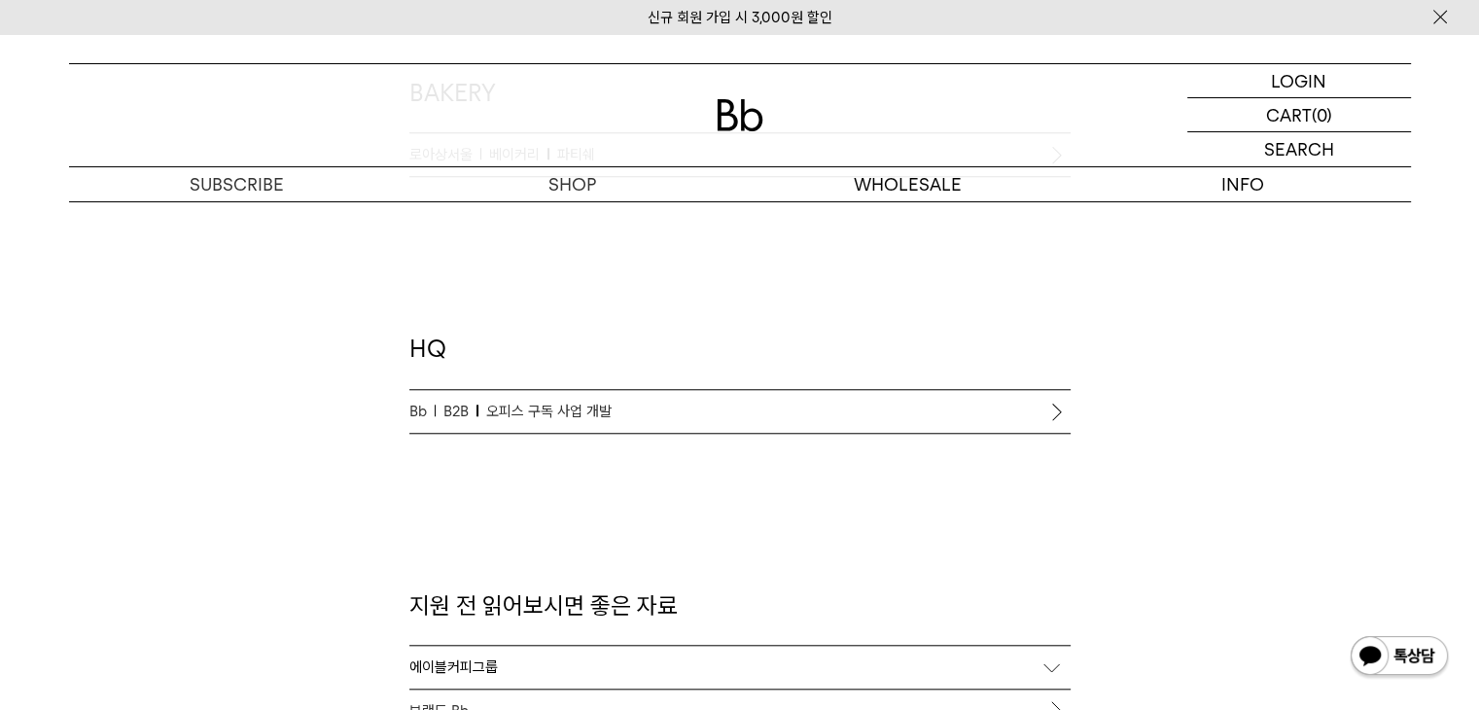
scroll to position [1061, 0]
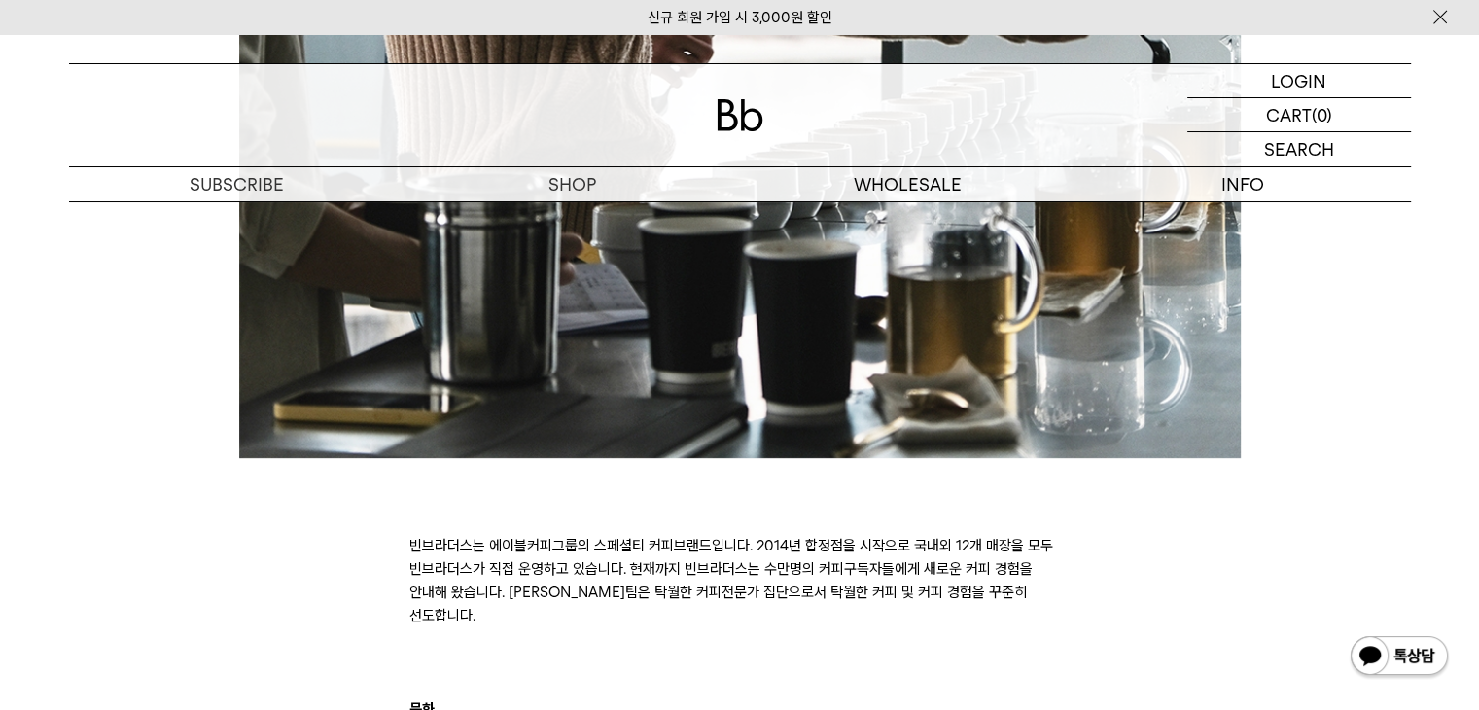
drag, startPoint x: 0, startPoint y: 0, endPoint x: 648, endPoint y: 604, distance: 885.7
click at [648, 627] on p at bounding box center [739, 638] width 661 height 23
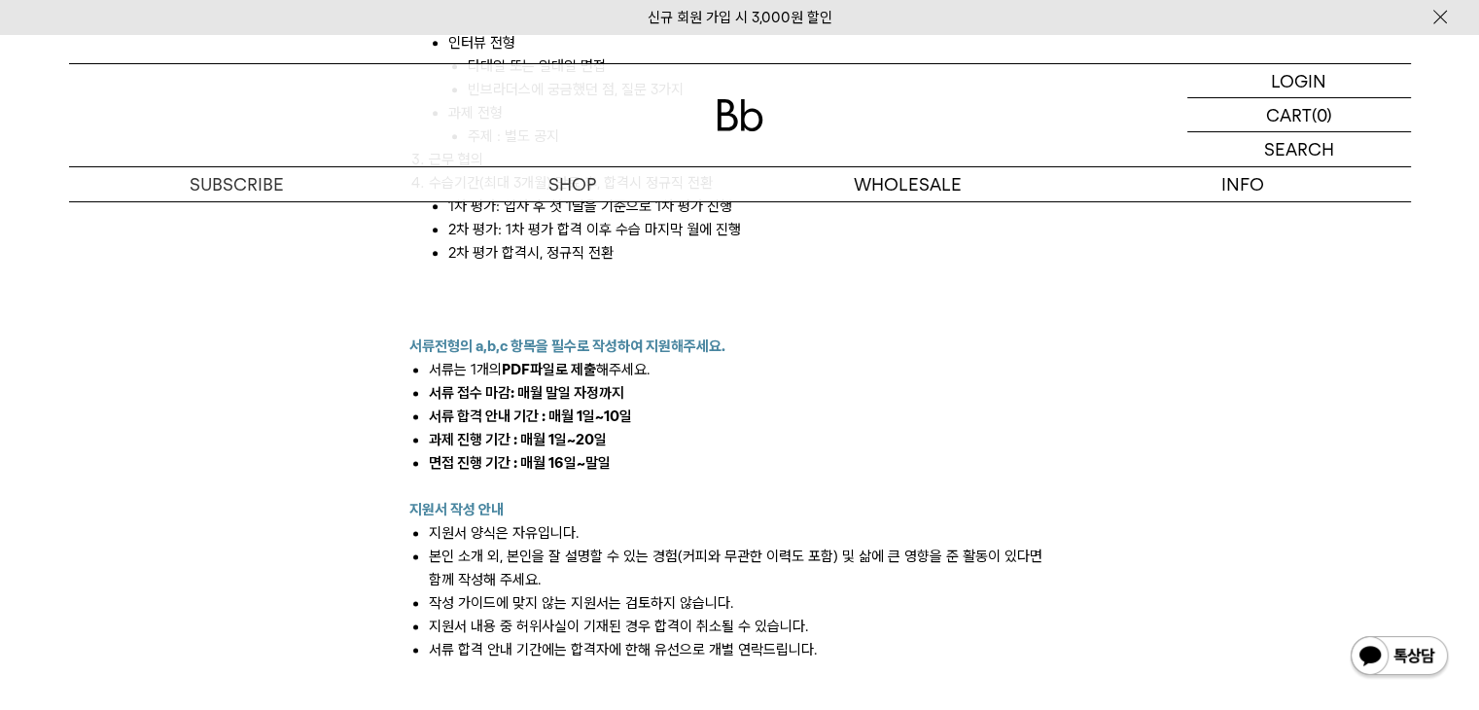
scroll to position [2529, 0]
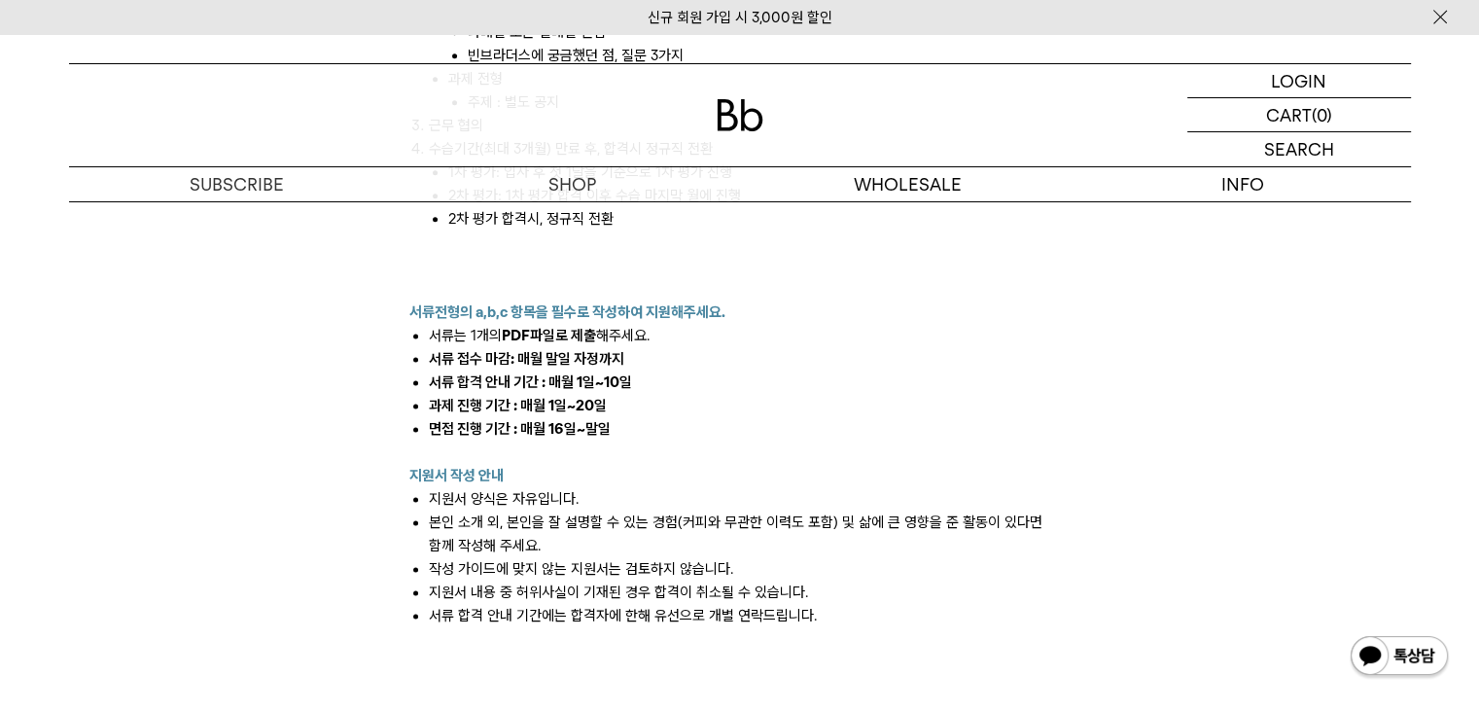
click at [776, 464] on p "지원서 작성 안내" at bounding box center [739, 475] width 661 height 23
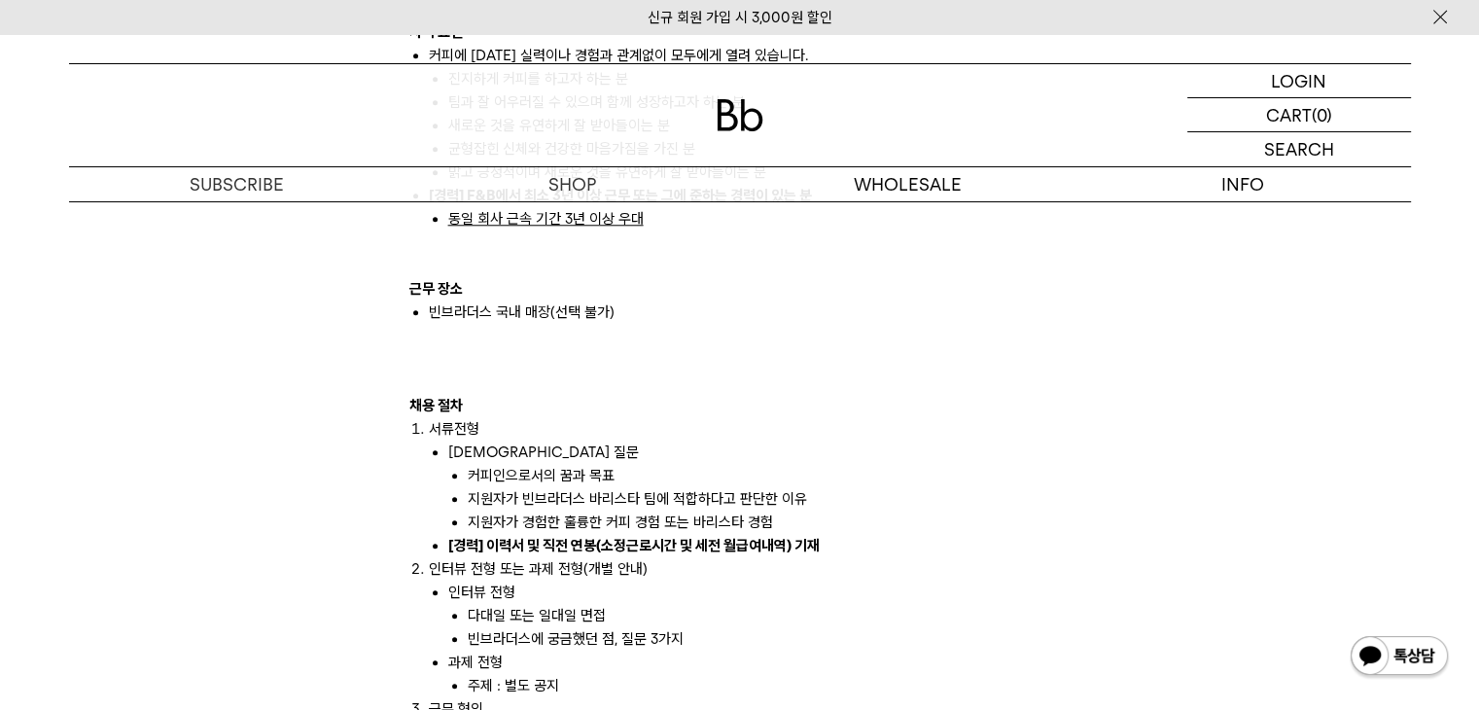
scroll to position [1945, 0]
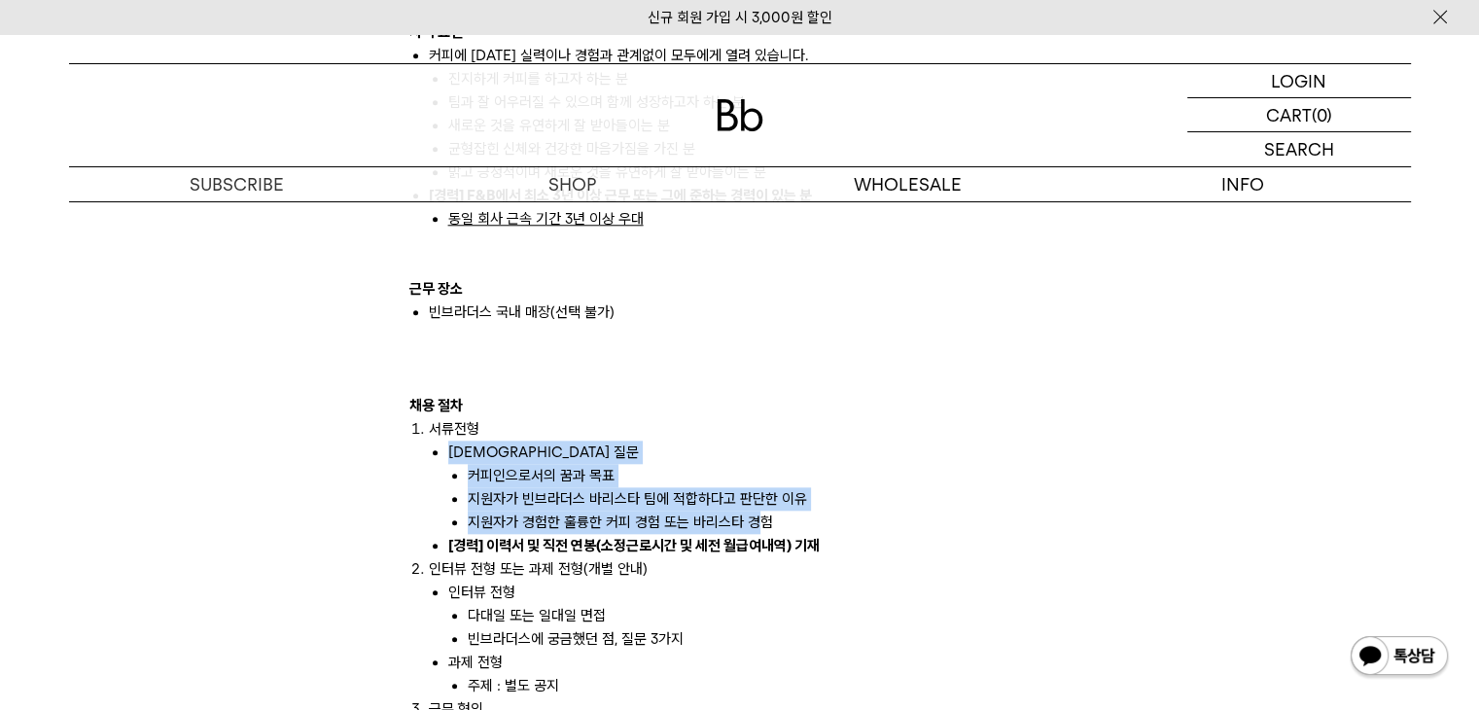
drag, startPoint x: 440, startPoint y: 429, endPoint x: 752, endPoint y: 504, distance: 321.1
click at [752, 504] on ul "[DEMOGRAPHIC_DATA] 질문 커피인으로서의 꿈과 목표 지원자가 빈브라더스 바리스타 팀에 적합하다고 판단한 이유 지원자가 경험한 훌륭…" at bounding box center [750, 499] width 642 height 117
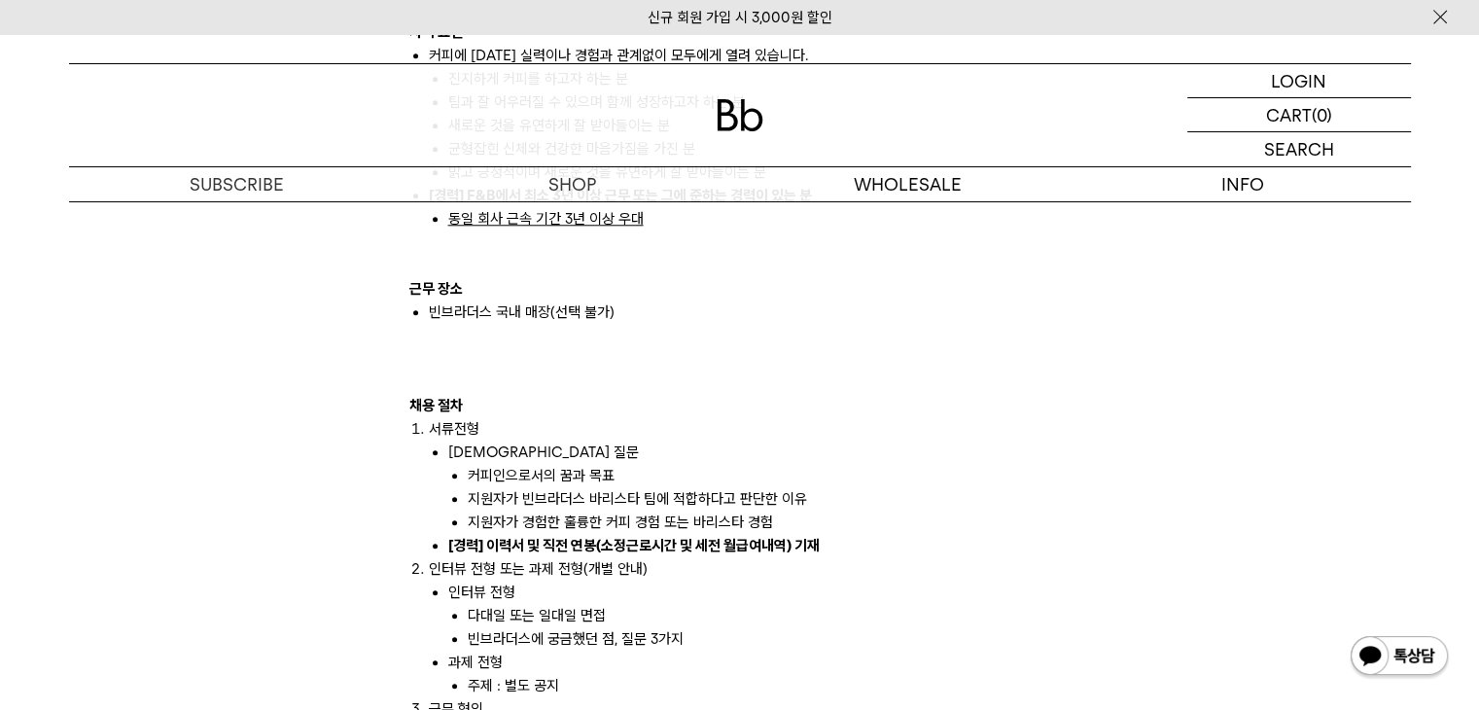
click at [764, 604] on li "다대일 또는 일대일 면접" at bounding box center [769, 615] width 603 height 23
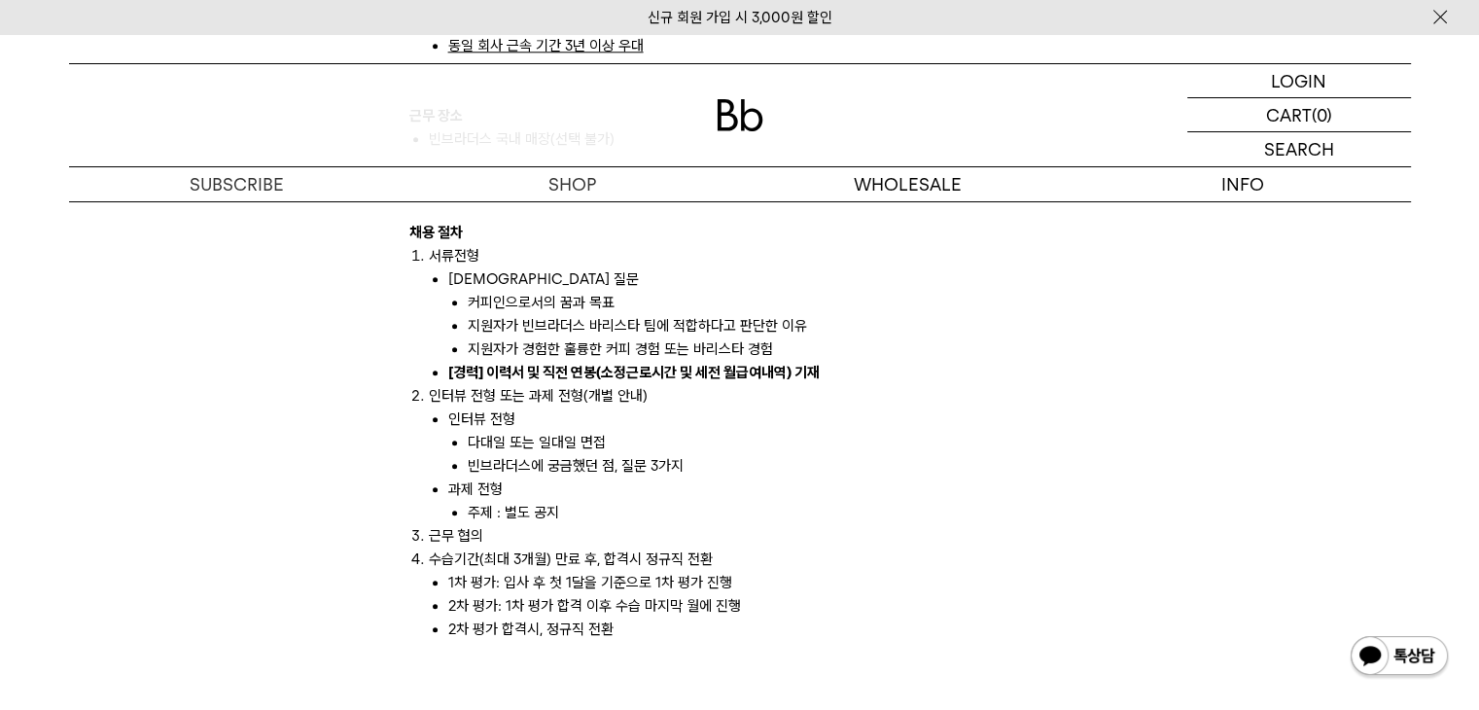
scroll to position [2043, 0]
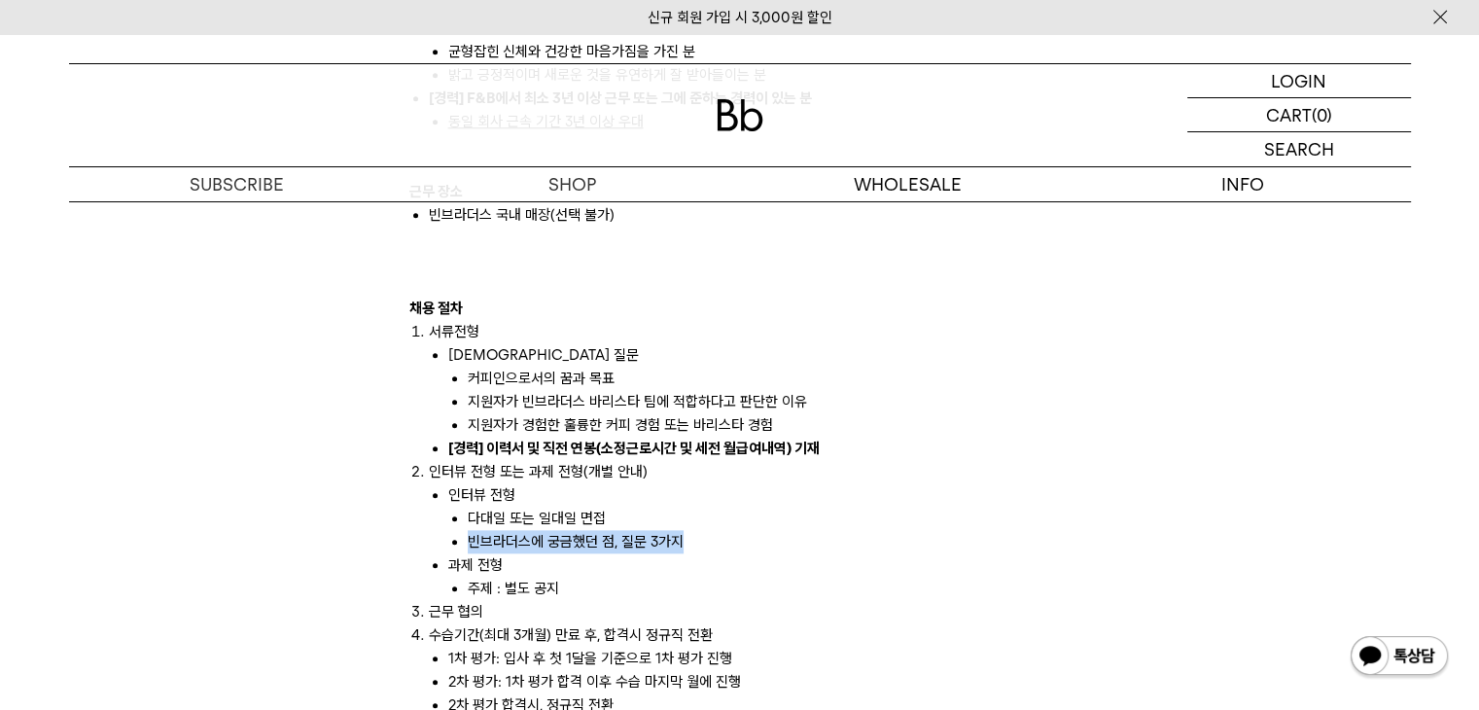
drag, startPoint x: 462, startPoint y: 517, endPoint x: 759, endPoint y: 518, distance: 296.7
click at [759, 518] on ul "다대일 또는 일대일 면접 빈브라더스에 궁금했던 점, 질문 3가지" at bounding box center [759, 530] width 623 height 47
